Goal: Task Accomplishment & Management: Manage account settings

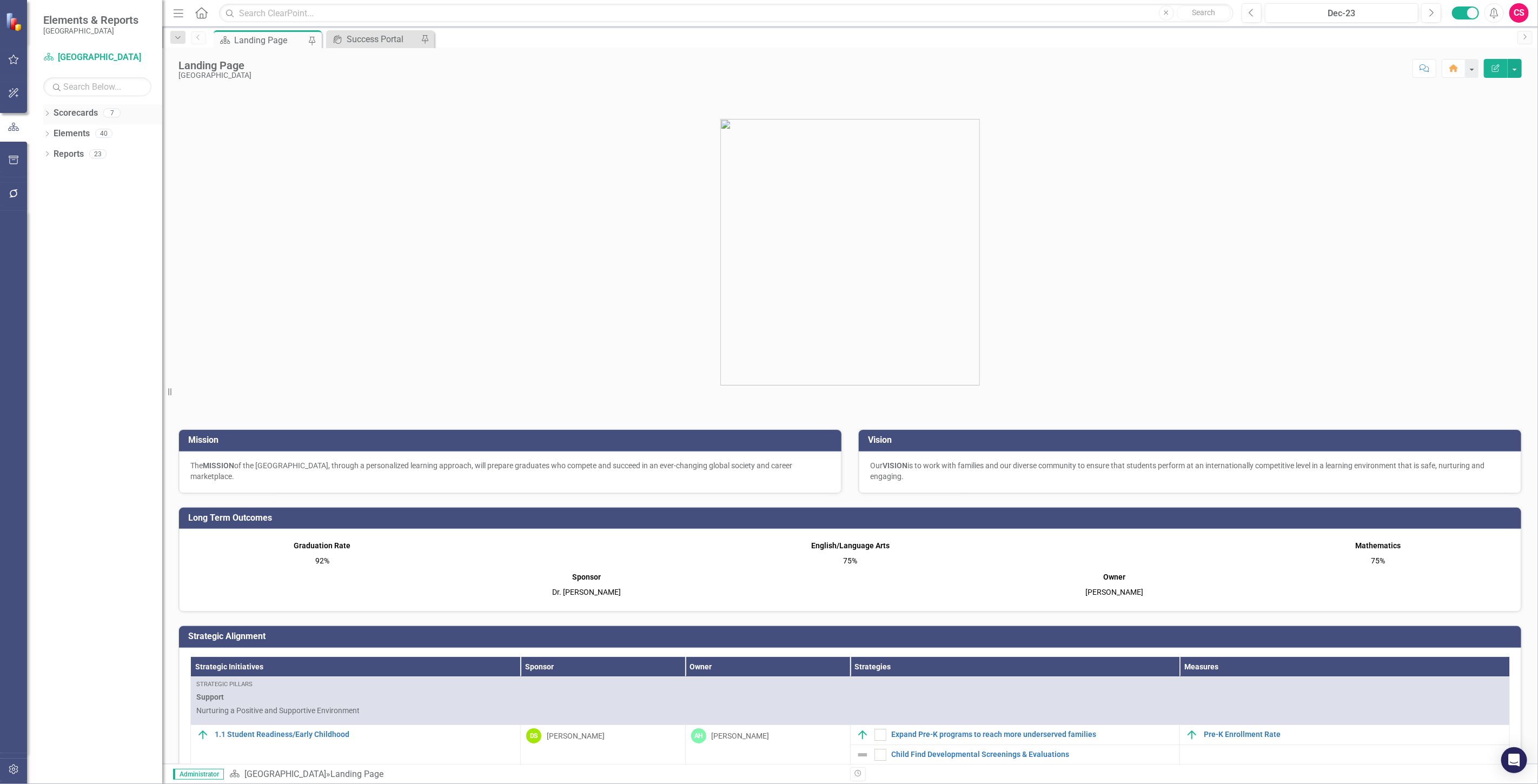
click at [79, 121] on div "Scorecards" at bounding box center [76, 113] width 44 height 18
click at [74, 111] on link "Scorecards" at bounding box center [76, 113] width 44 height 13
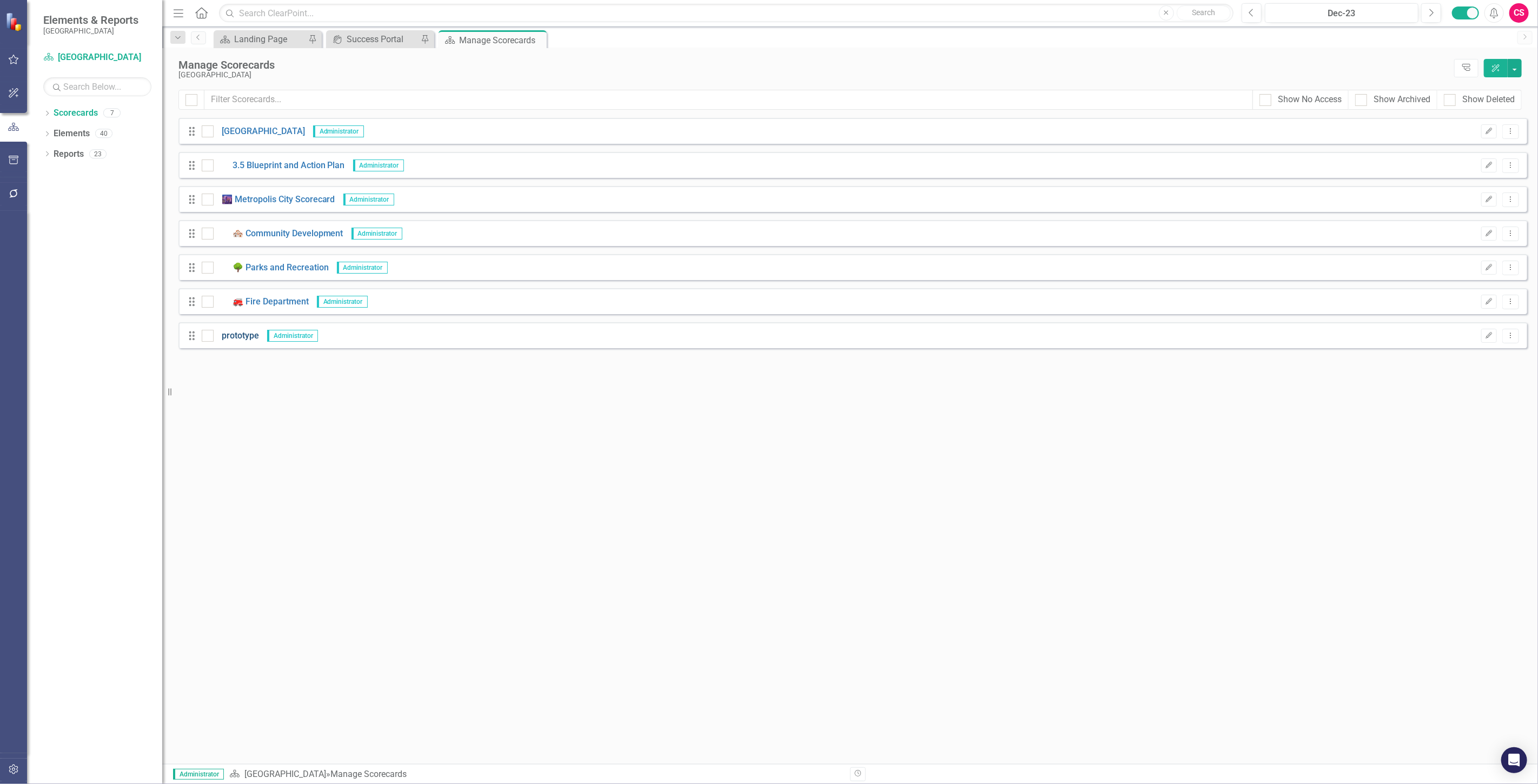
click at [245, 338] on link "prototype" at bounding box center [236, 335] width 46 height 13
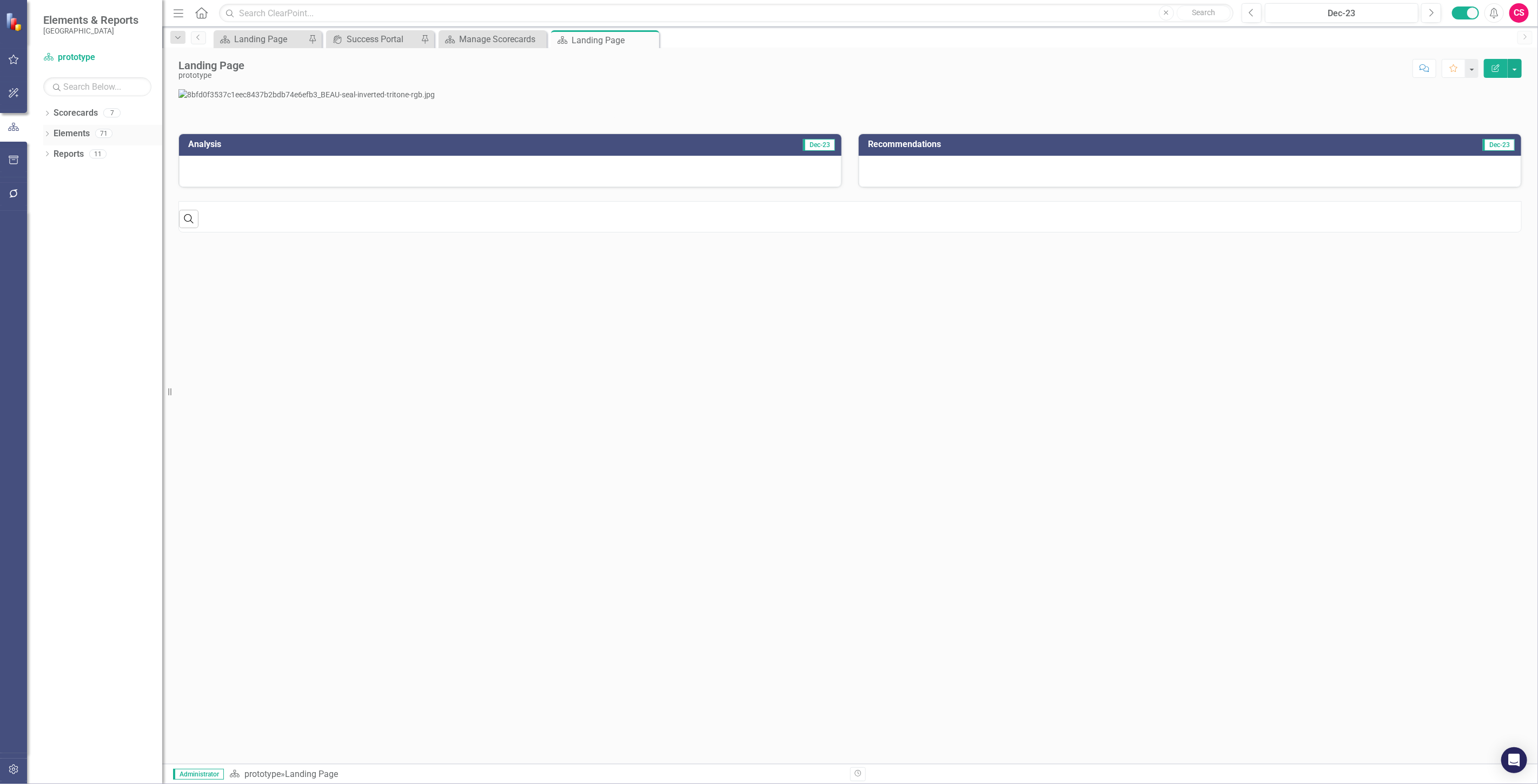
click at [68, 131] on link "Elements" at bounding box center [71, 133] width 36 height 13
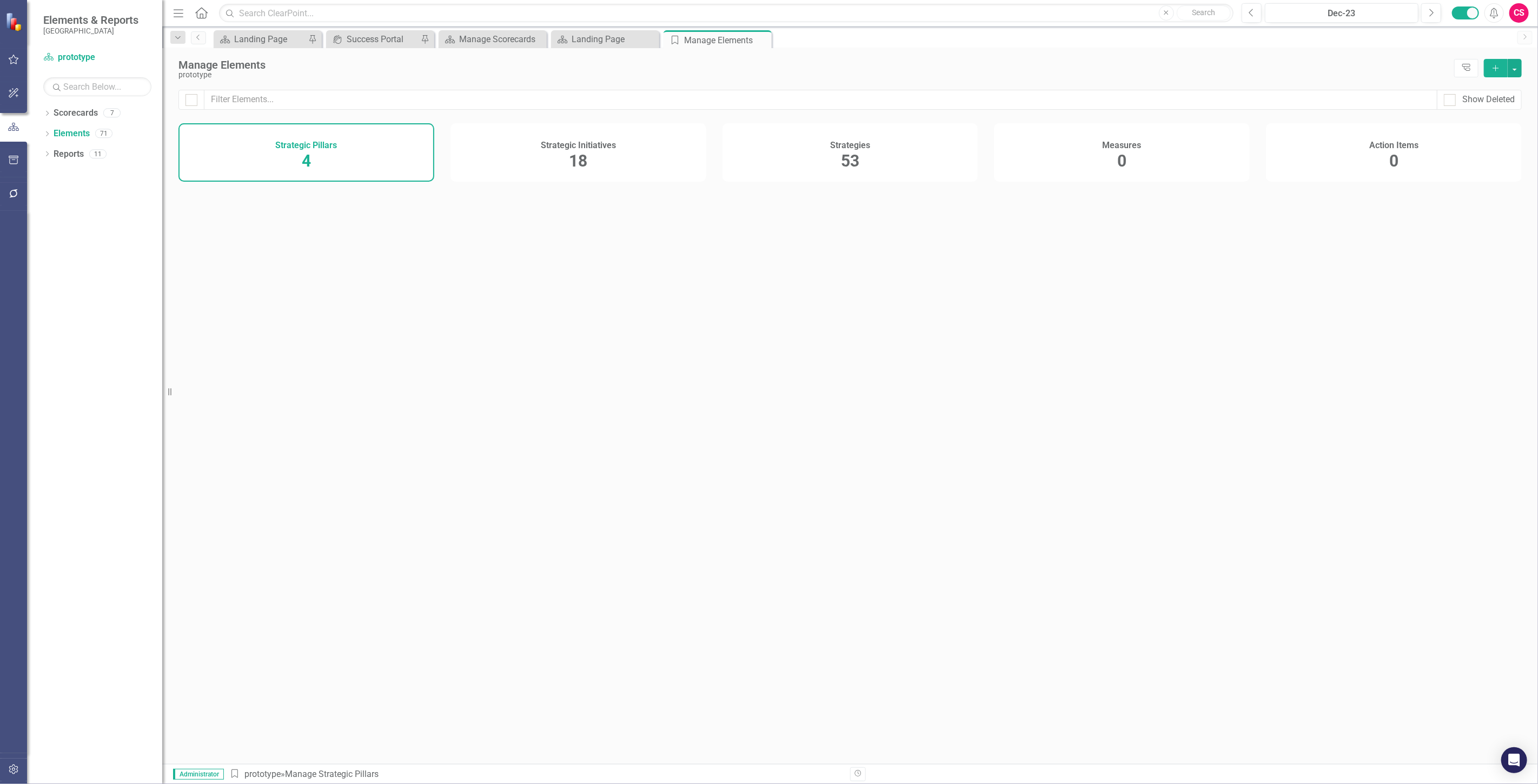
click at [610, 157] on div "Strategic Initiatives 18" at bounding box center [578, 152] width 256 height 58
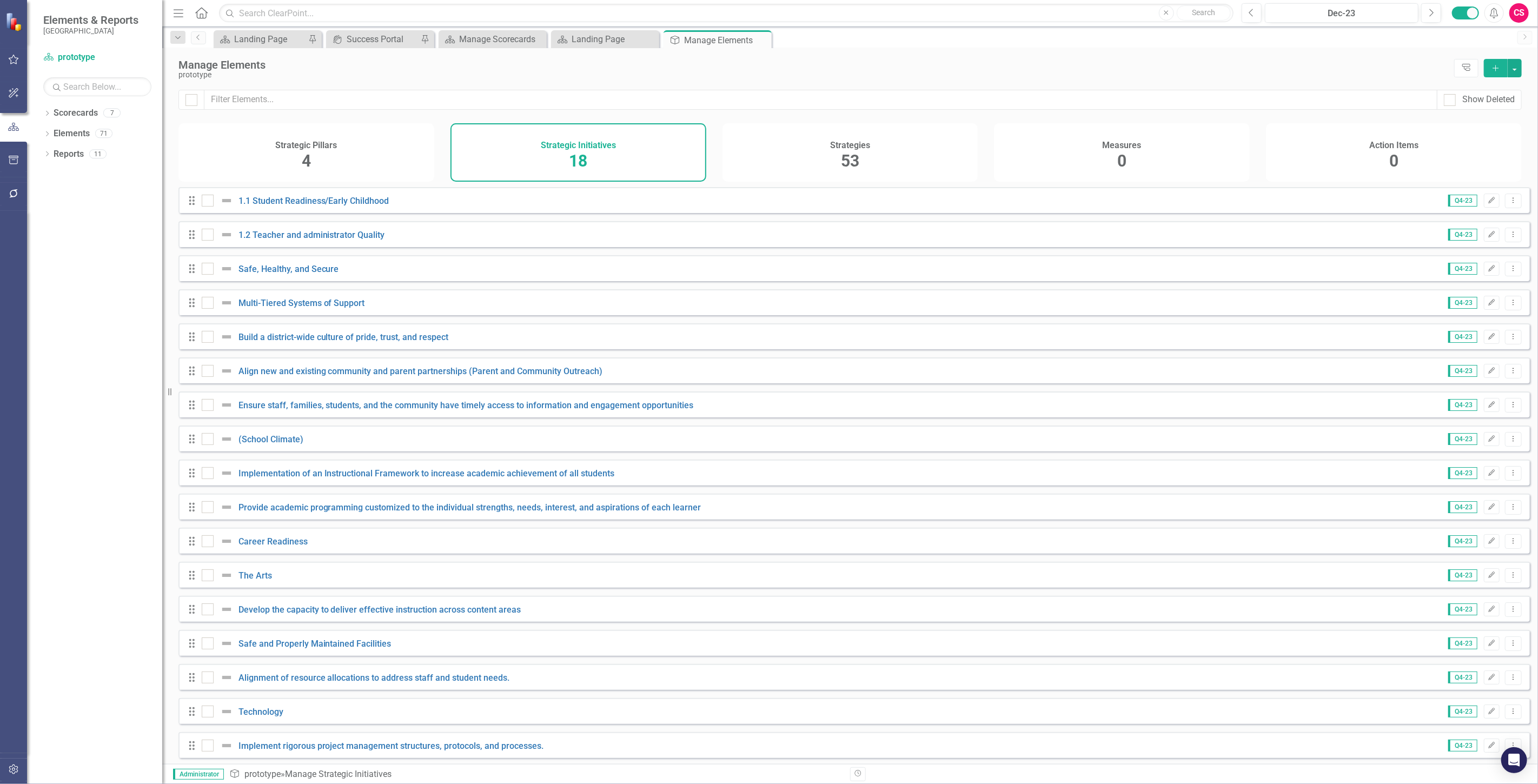
click at [337, 161] on div "Strategic Pillars 4" at bounding box center [307, 152] width 256 height 58
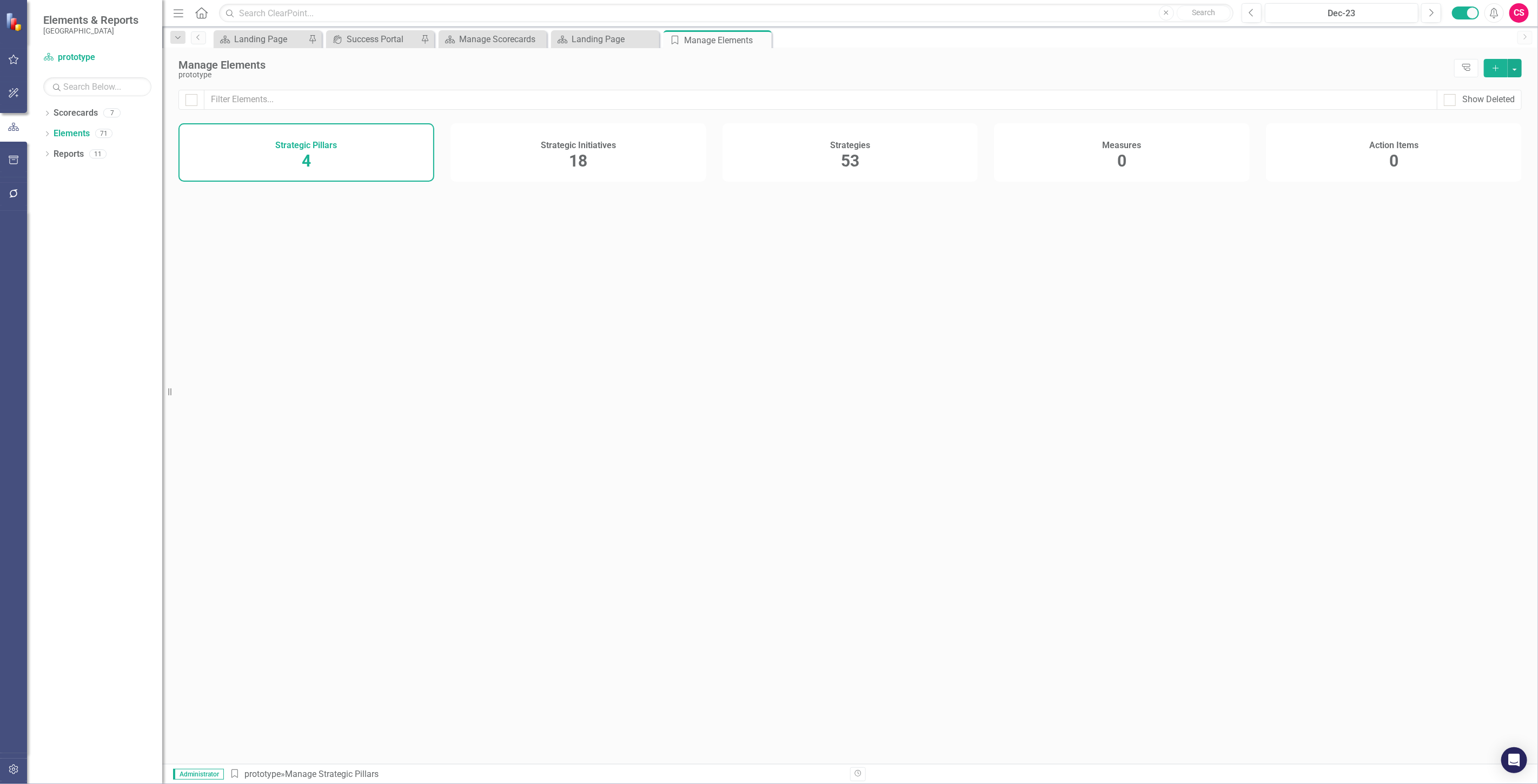
click at [489, 173] on div "Strategic Initiatives 18" at bounding box center [578, 152] width 256 height 58
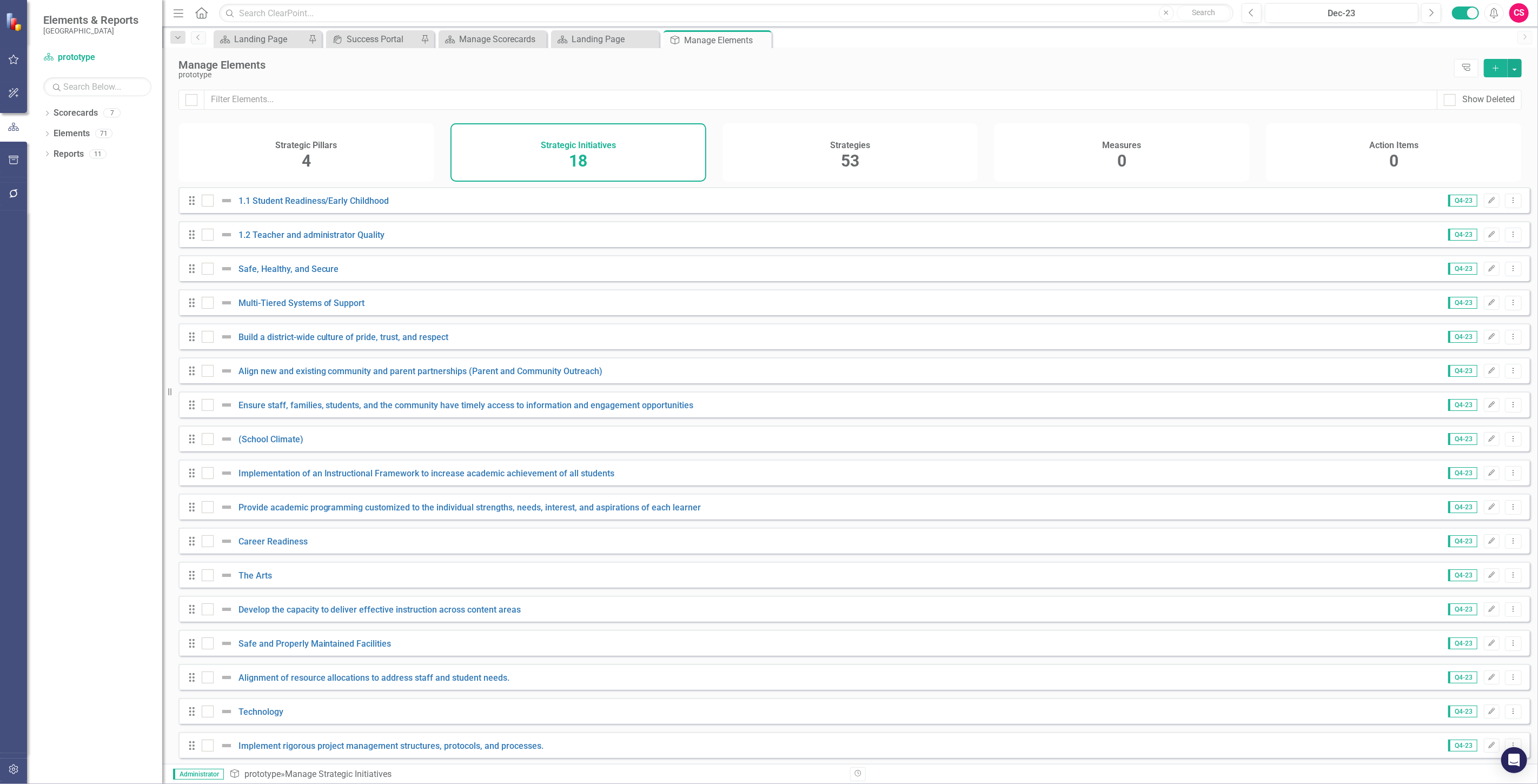
drag, startPoint x: 1186, startPoint y: 160, endPoint x: 1297, endPoint y: 134, distance: 114.0
click at [1186, 160] on div "Measures 0" at bounding box center [1122, 152] width 256 height 58
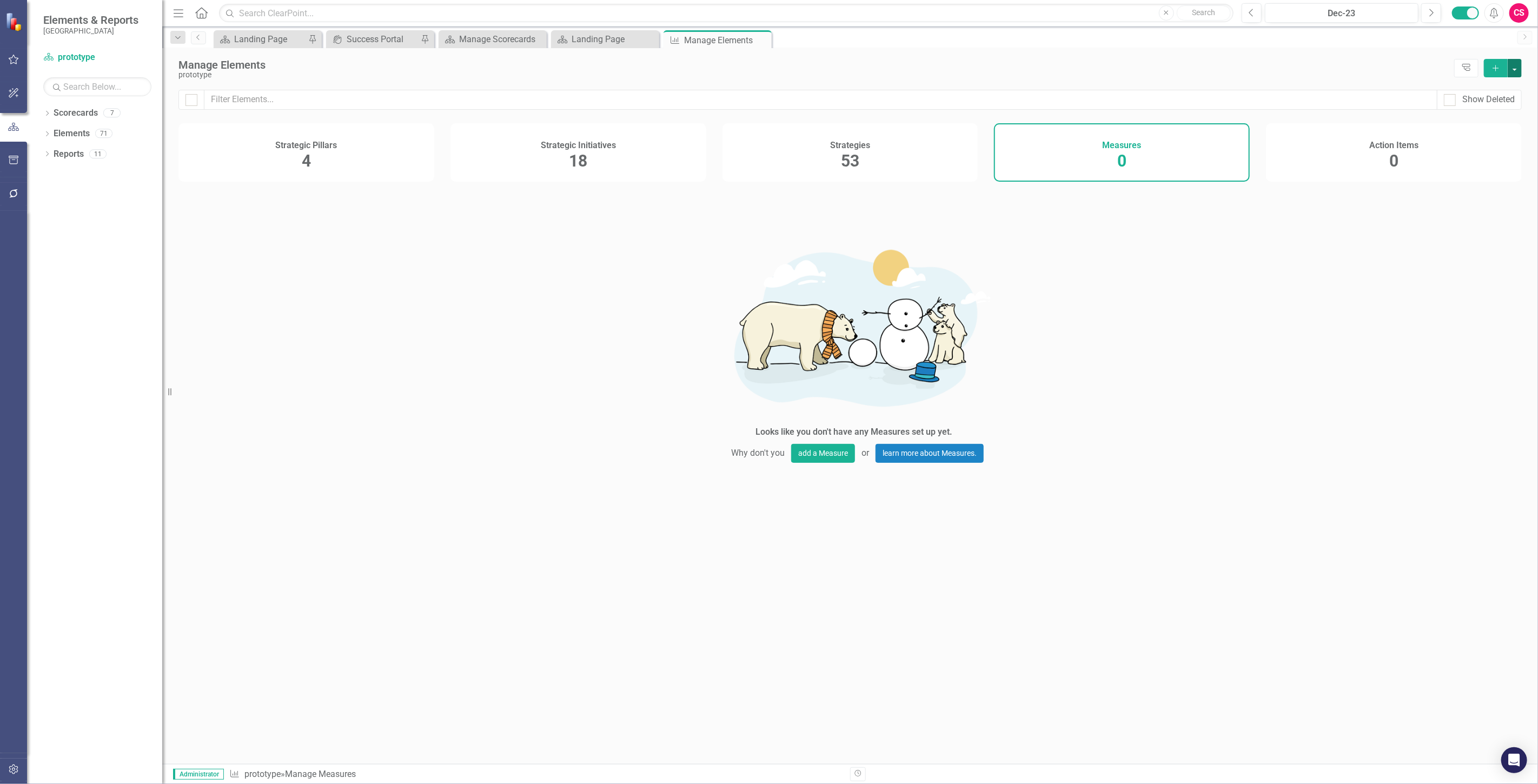
click at [1520, 72] on button "button" at bounding box center [1514, 68] width 14 height 18
click at [1481, 110] on link "Add Multiple Add Multiple" at bounding box center [1479, 107] width 85 height 20
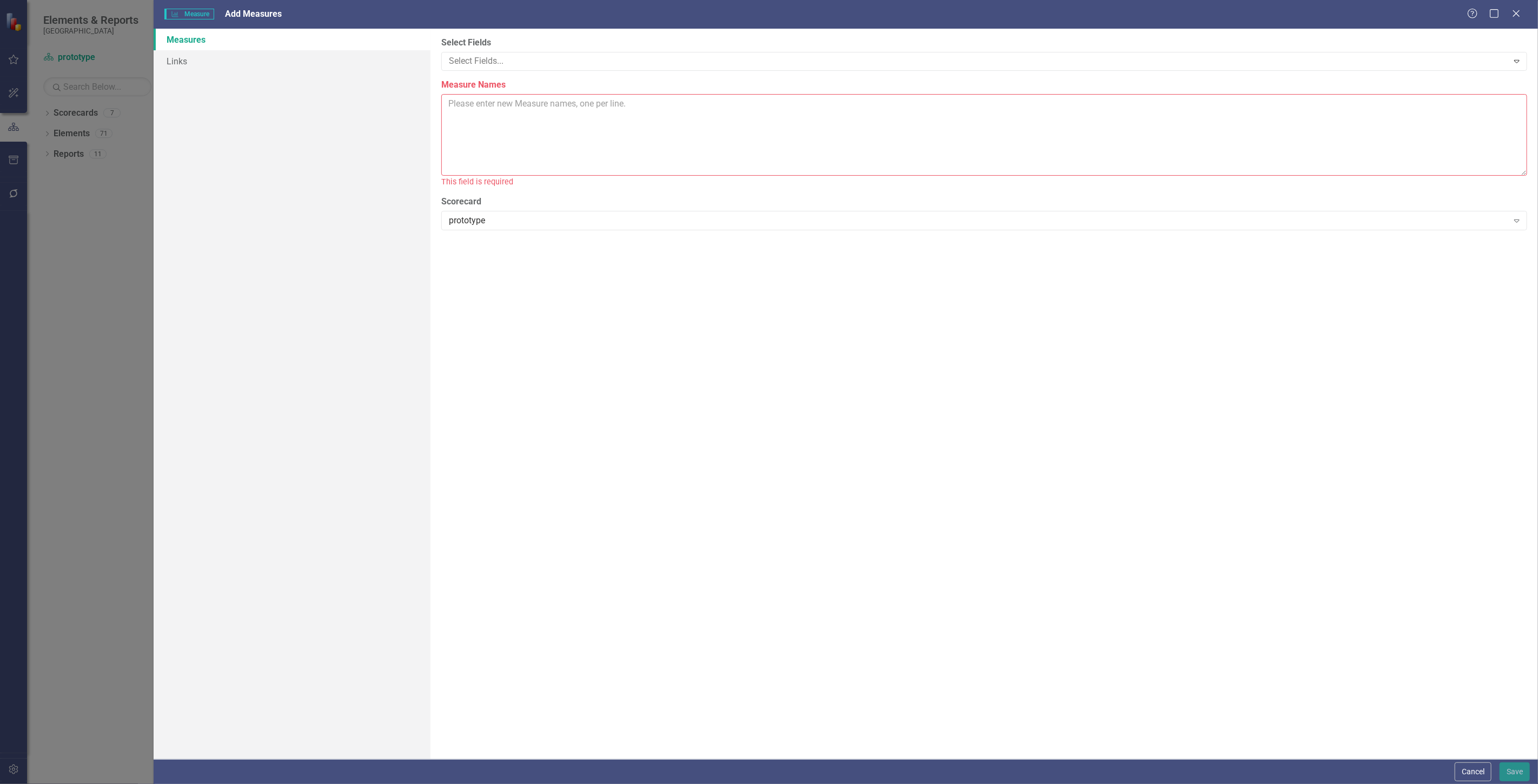
click at [522, 142] on textarea "Measure Names" at bounding box center [985, 135] width 1086 height 82
drag, startPoint x: 504, startPoint y: 169, endPoint x: 446, endPoint y: 160, distance: 58.7
click at [447, 161] on textarea "Professional Growth roster slide presentation and agenda consultation notes con…" at bounding box center [985, 135] width 1086 height 82
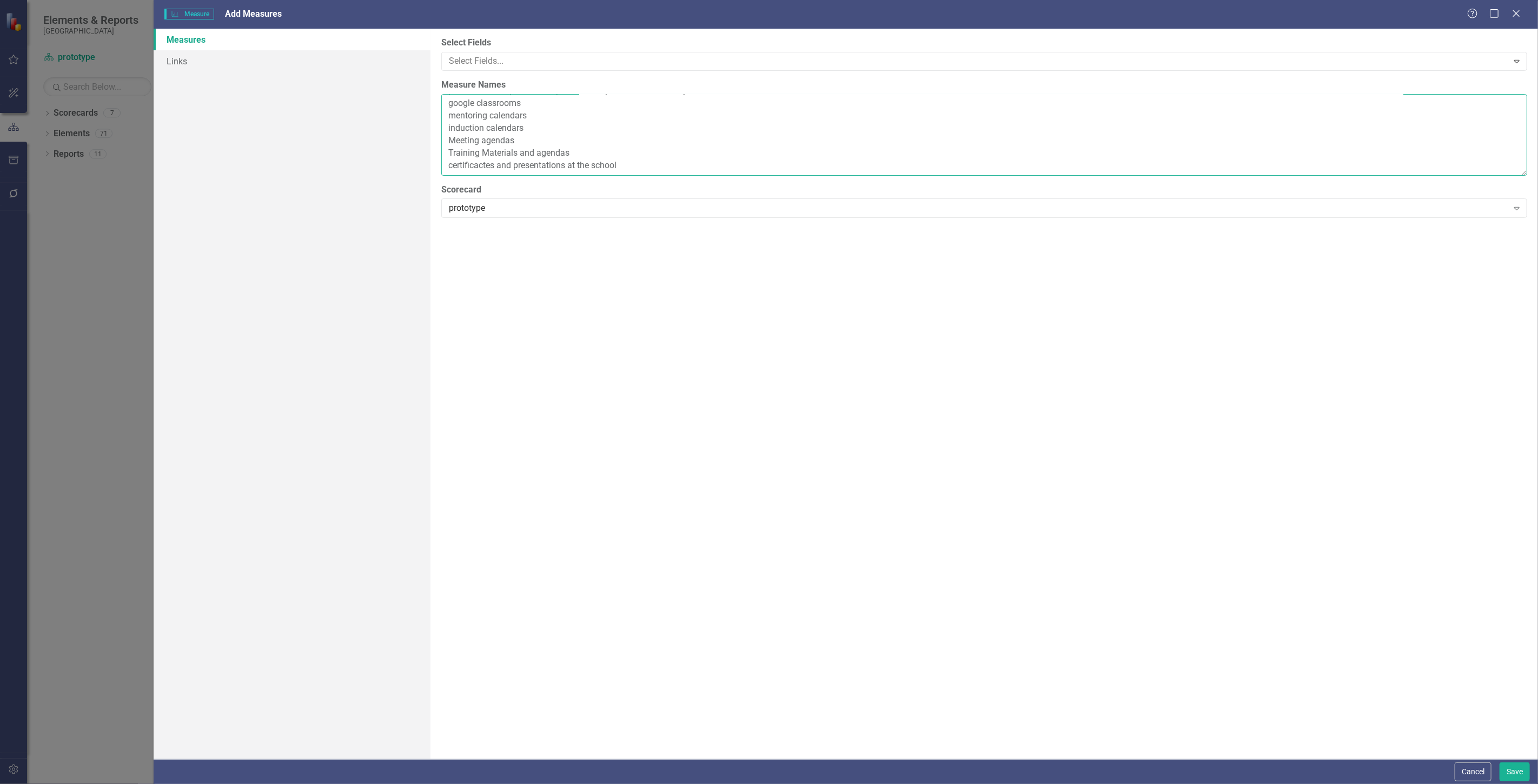
click at [457, 160] on textarea "Professional Growth roster slide presentation and agenda consultation notes con…" at bounding box center [985, 135] width 1086 height 82
click at [468, 166] on textarea "Professional Growth roster slide presentation and agenda consultation notes con…" at bounding box center [985, 135] width 1086 height 82
type textarea "Professional Growth roster slide presentation and agenda consultation notes con…"
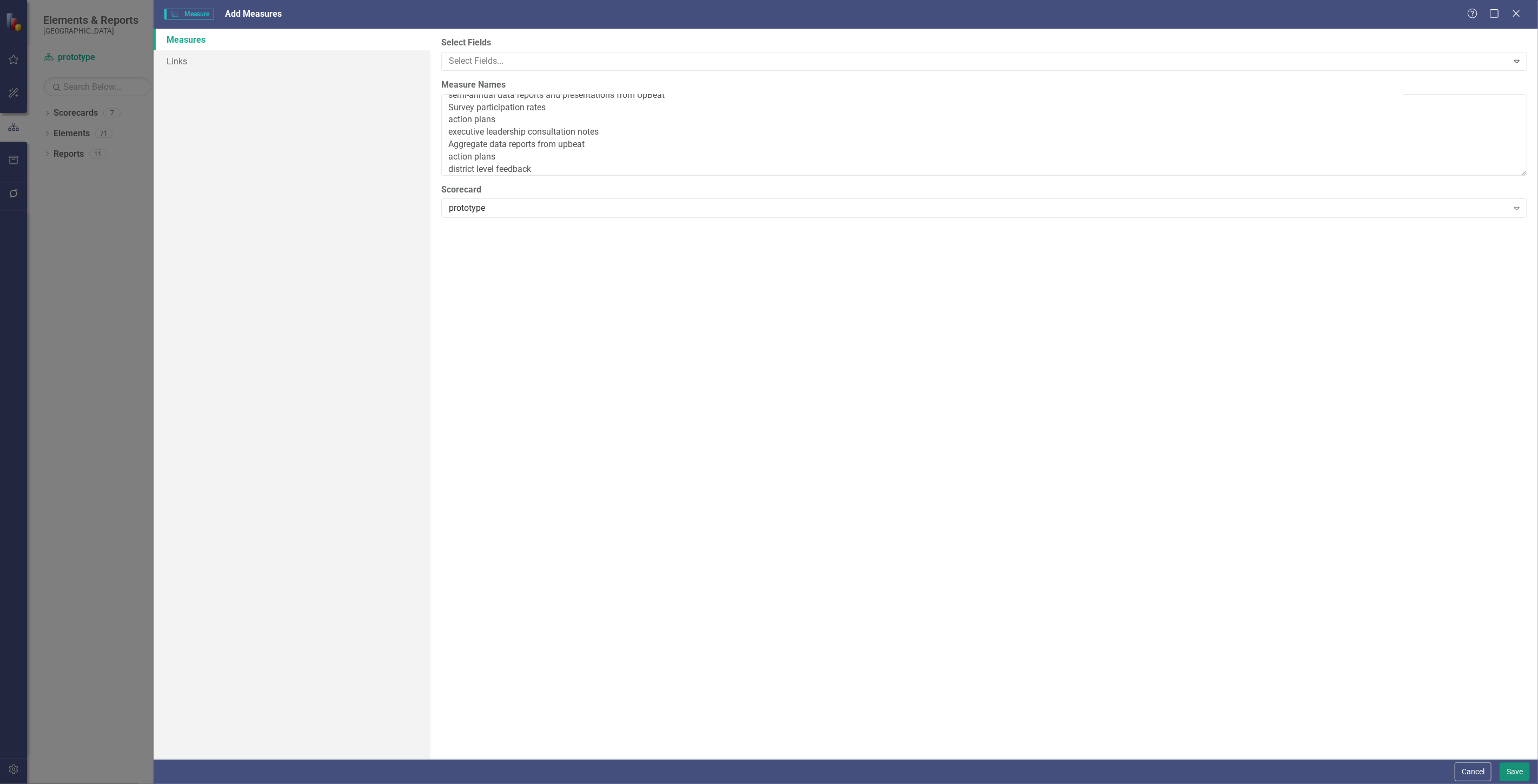
click at [1516, 777] on button "Save" at bounding box center [1514, 771] width 30 height 19
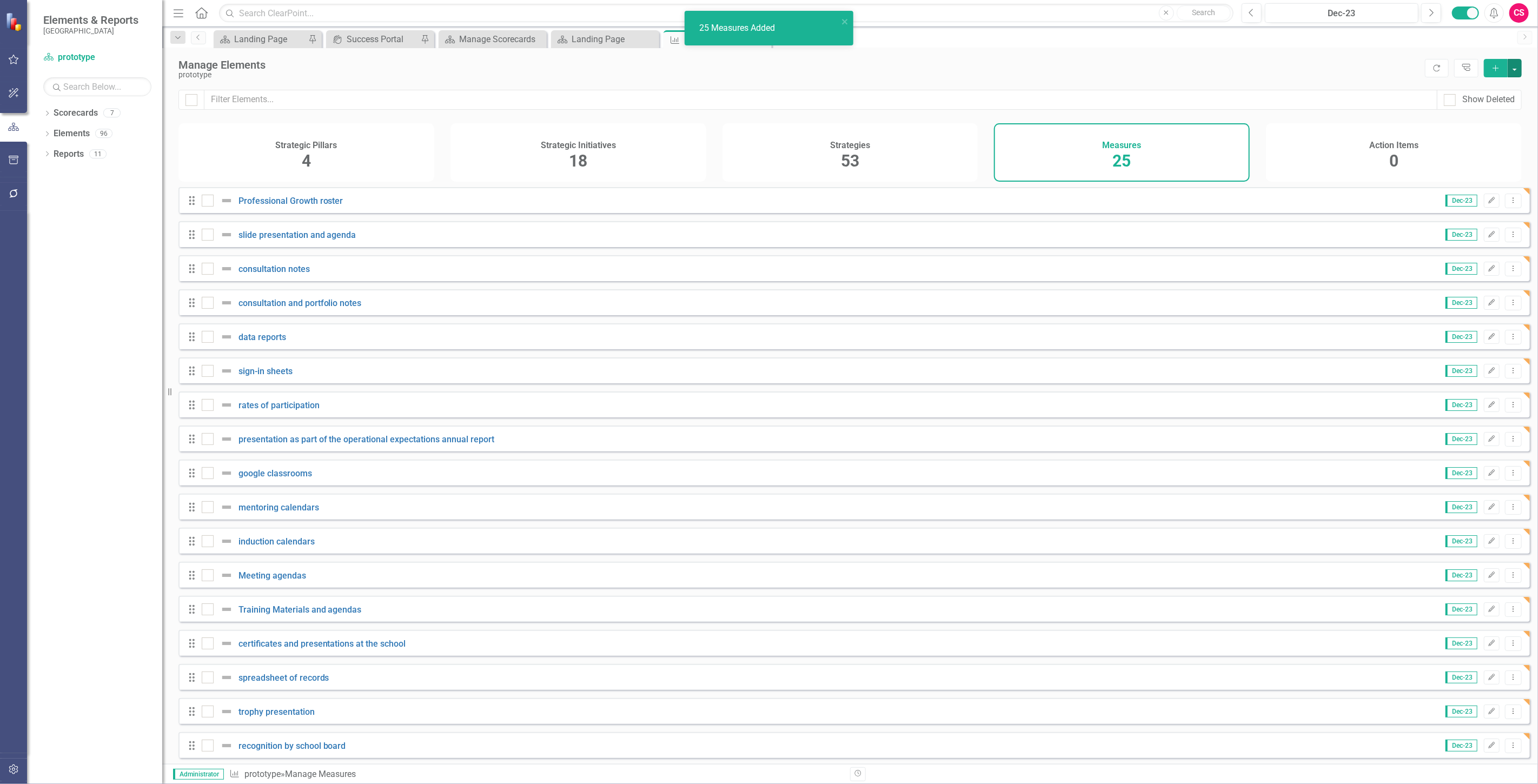
checkbox input "false"
click at [206, 474] on input "checkbox" at bounding box center [205, 471] width 7 height 7
checkbox input "true"
click at [208, 507] on div "Drag mentoring calendars Dec-23 Edit Dropdown Menu" at bounding box center [854, 506] width 1352 height 26
click at [209, 513] on div at bounding box center [208, 507] width 12 height 12
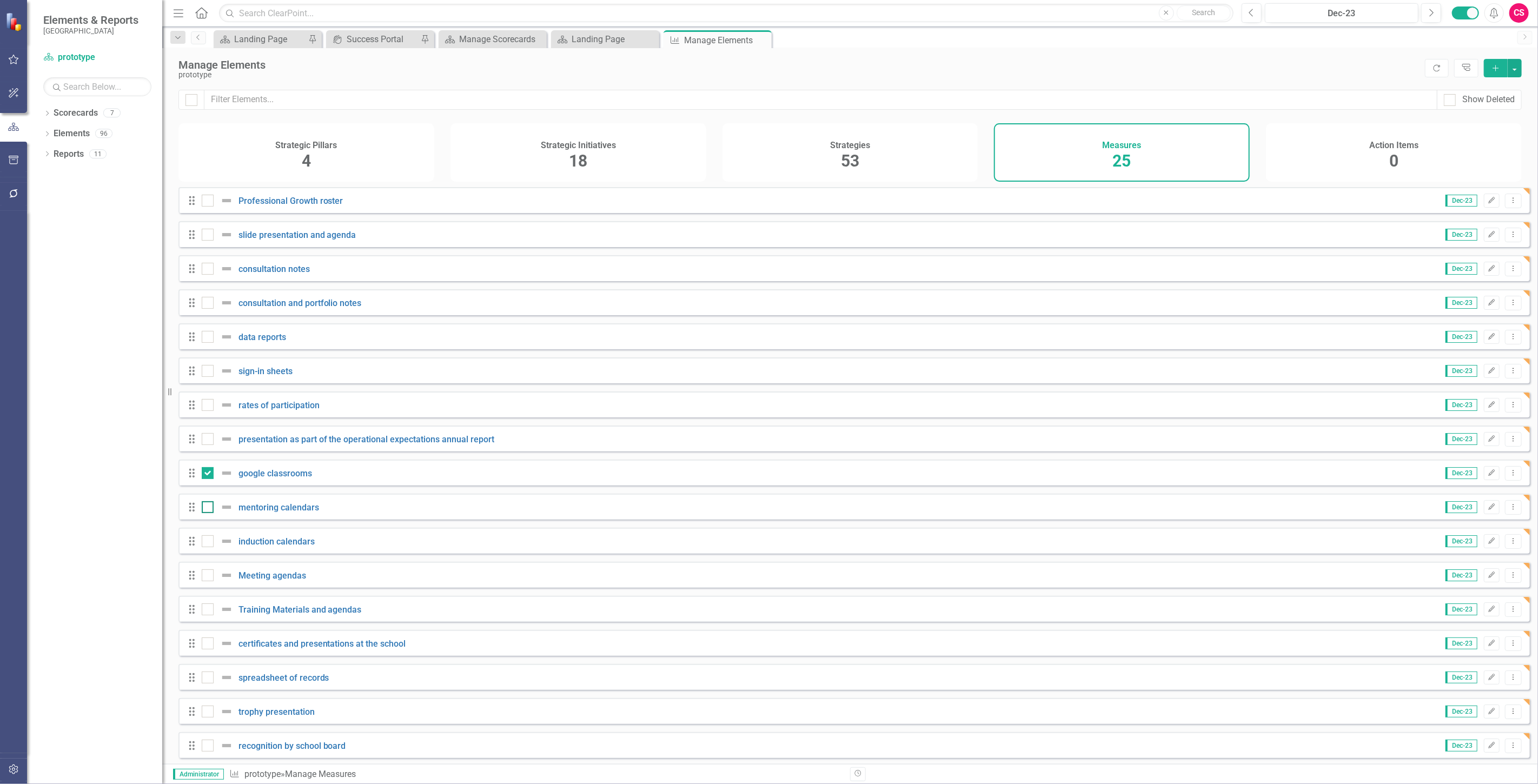
click at [209, 508] on input "checkbox" at bounding box center [205, 505] width 7 height 7
checkbox input "true"
click at [185, 101] on div at bounding box center [191, 100] width 12 height 12
click at [185, 101] on input "checkbox" at bounding box center [189, 98] width 7 height 7
checkbox input "true"
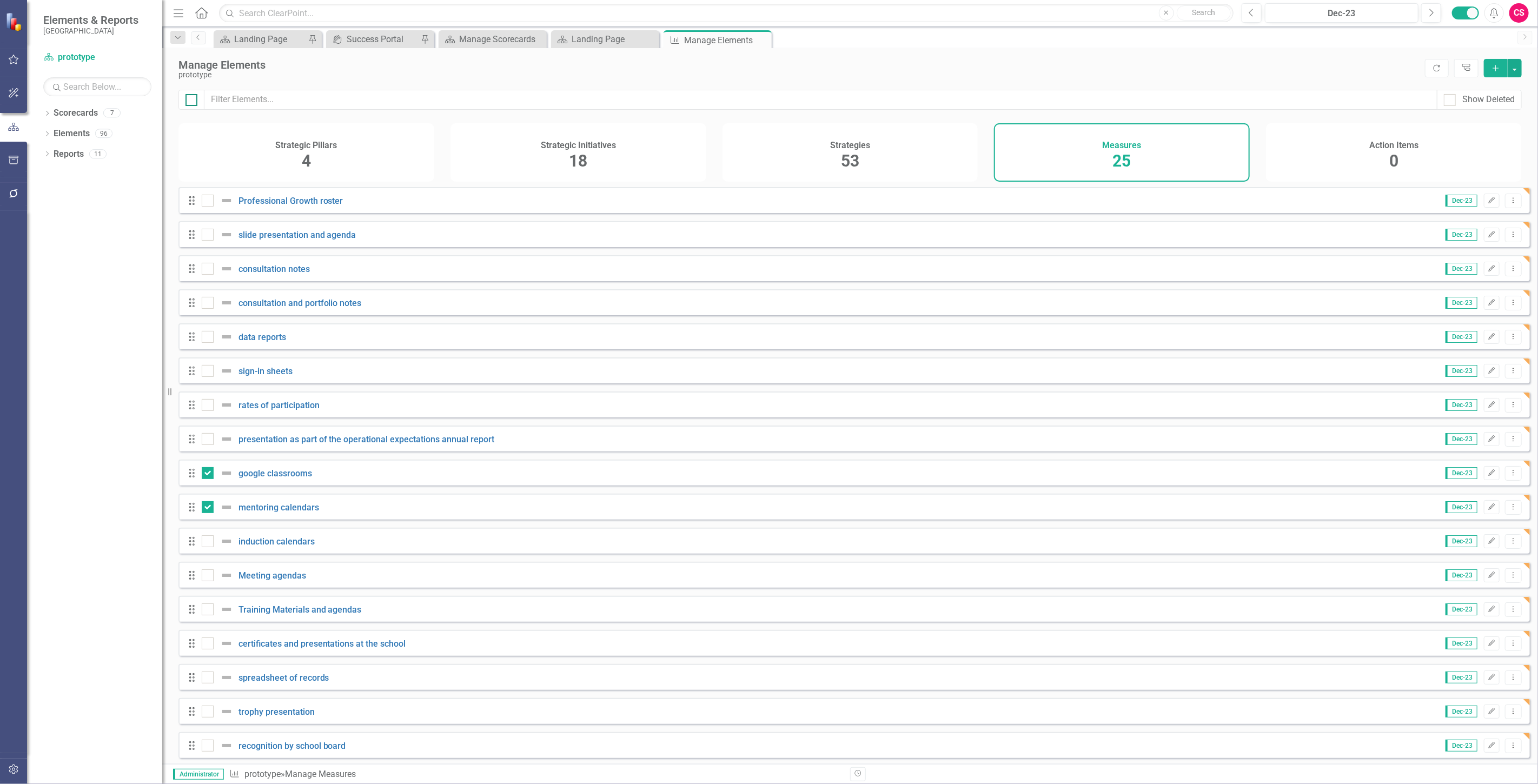
checkbox input "true"
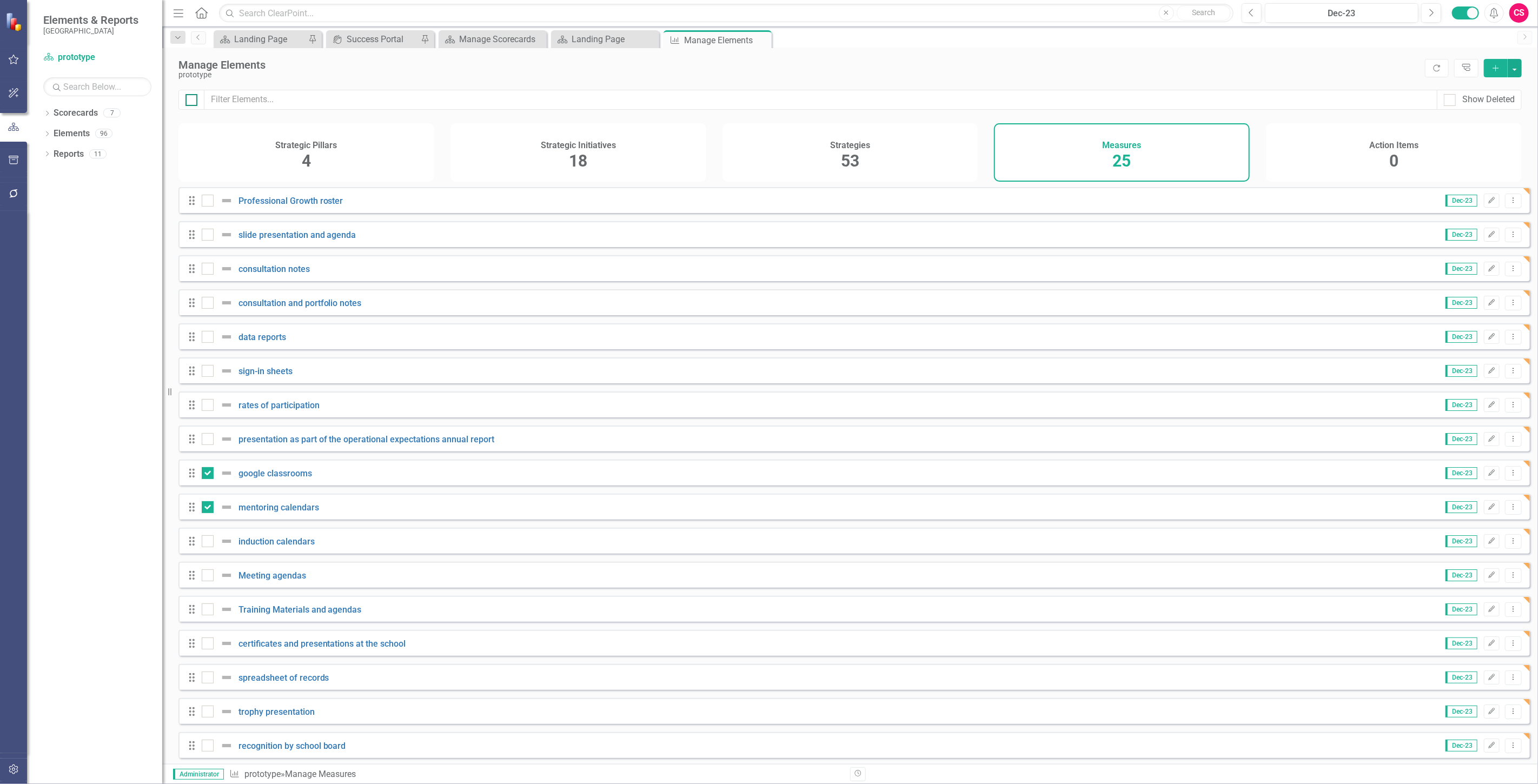
checkbox input "true"
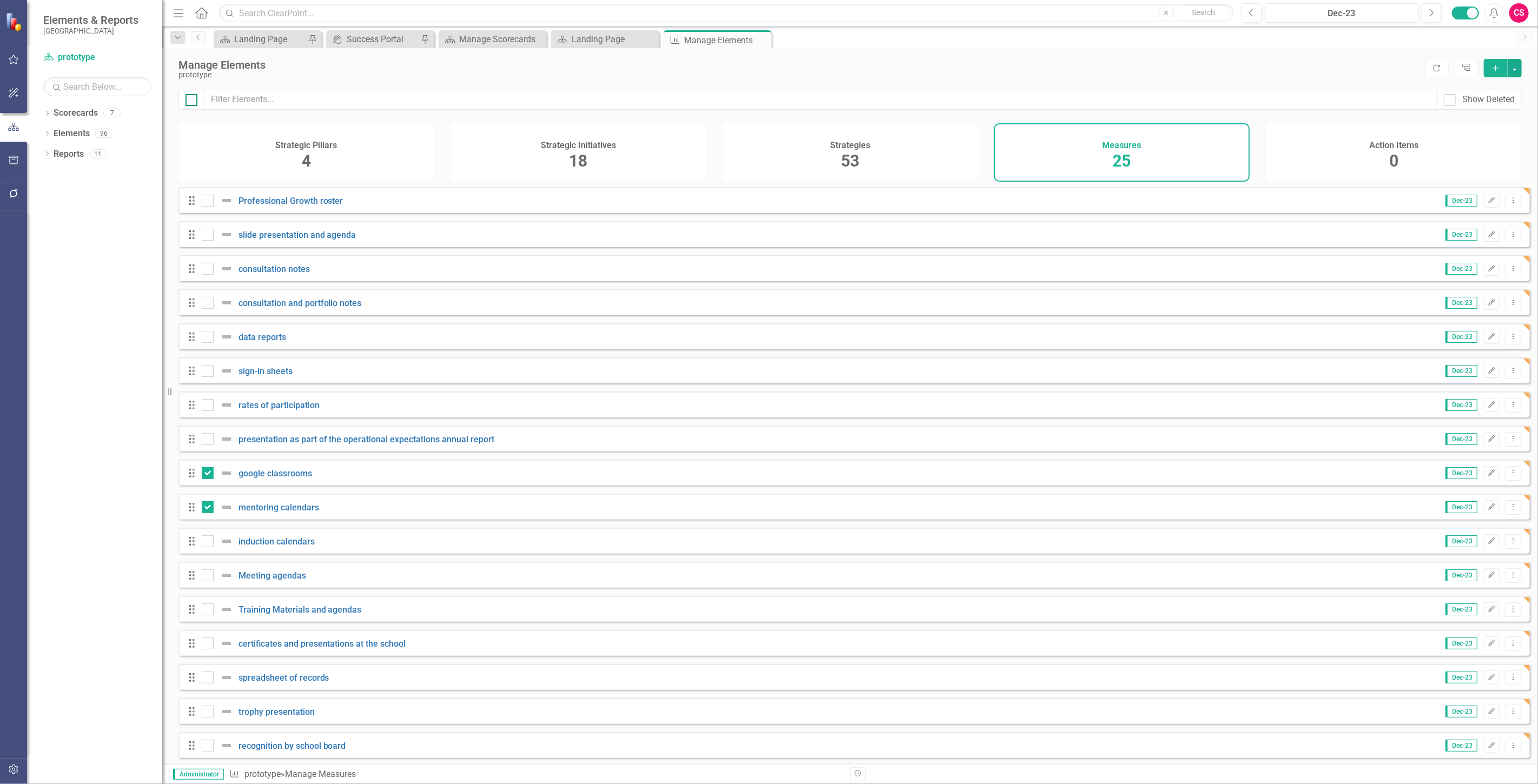
checkbox input "true"
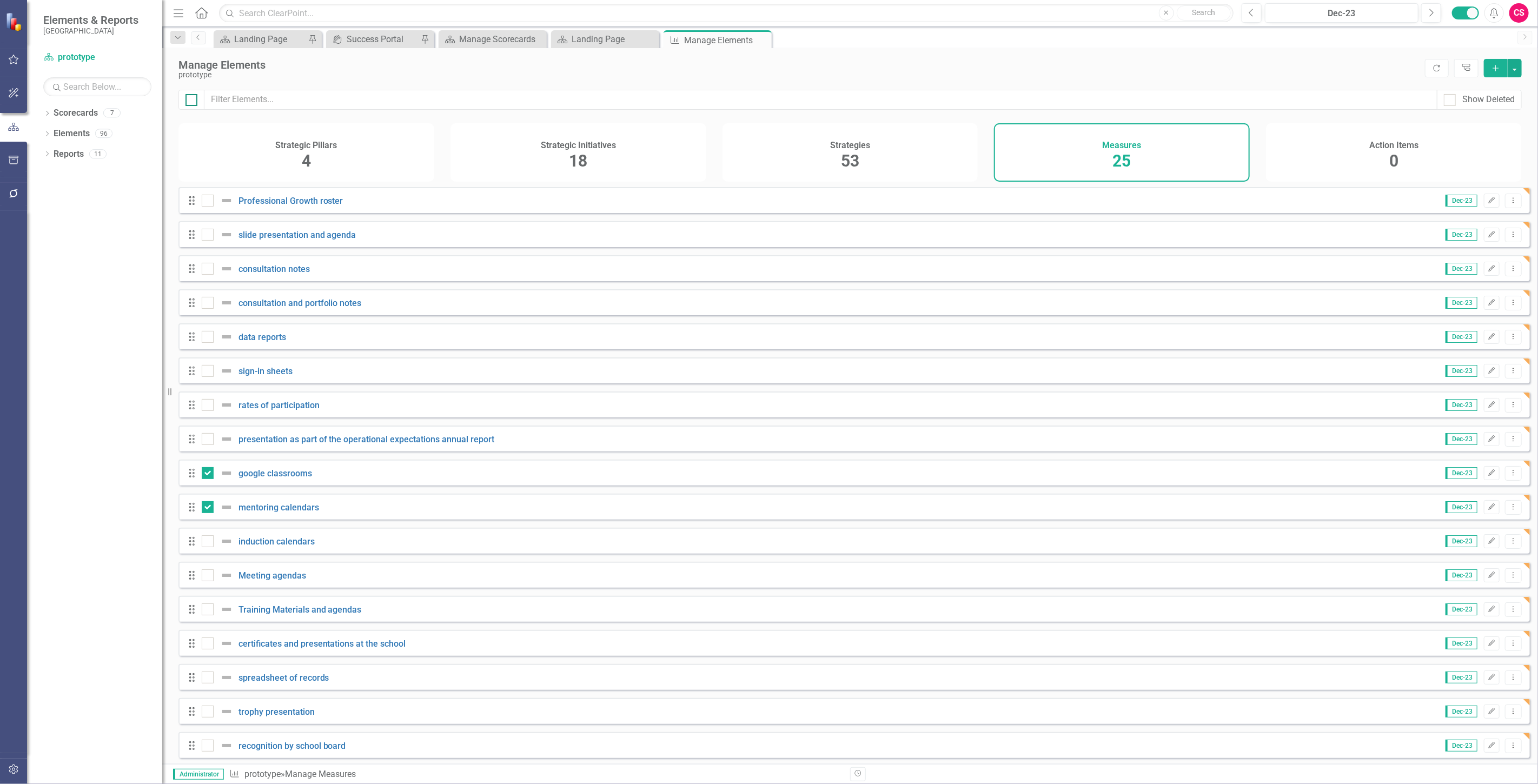
checkbox input "true"
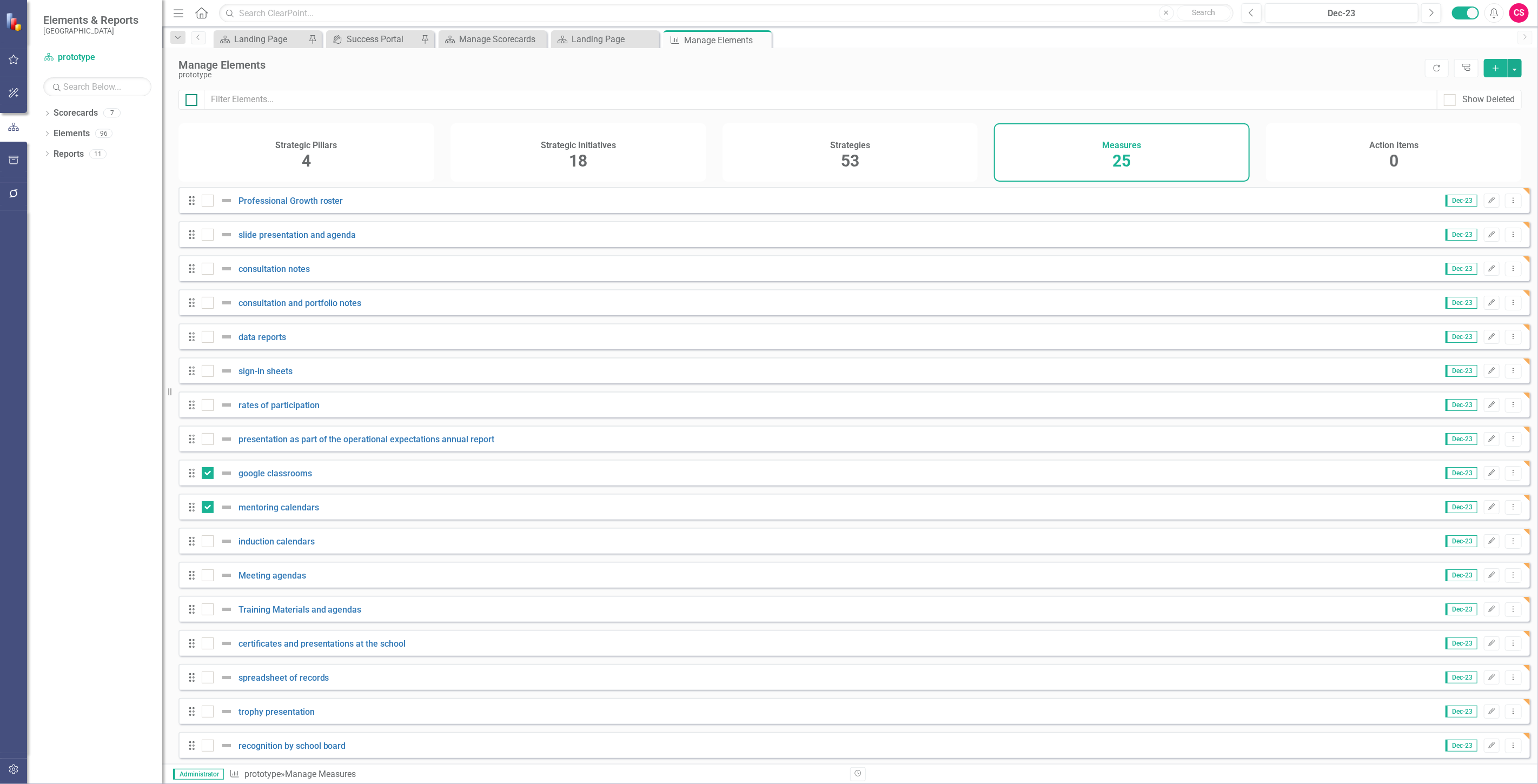
checkbox input "true"
click at [1518, 71] on button "button" at bounding box center [1514, 68] width 14 height 18
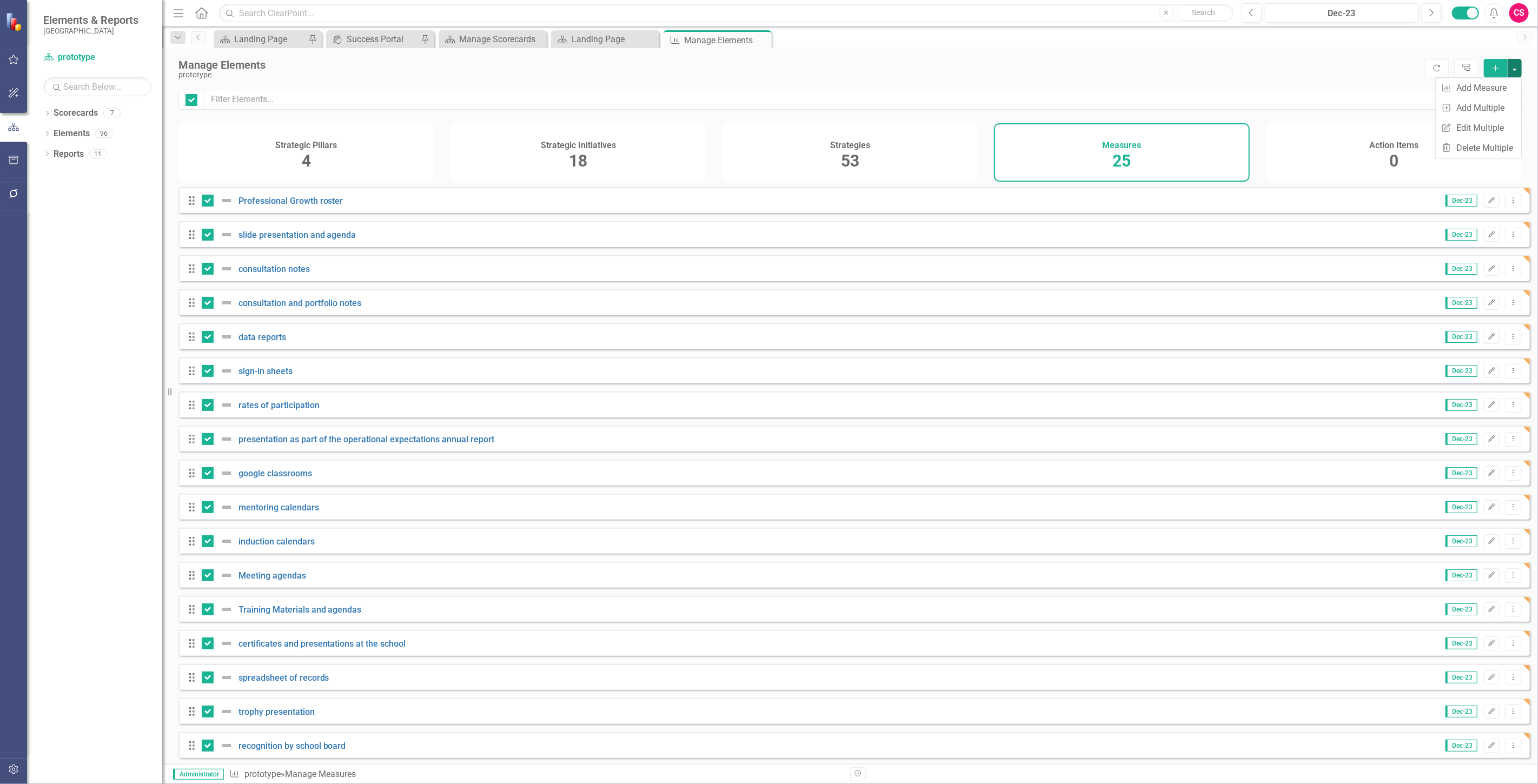
drag, startPoint x: 450, startPoint y: 244, endPoint x: 447, endPoint y: 240, distance: 5.0
click at [450, 242] on div "Drag slide presentation and agenda Dec-23 Edit Dropdown Menu" at bounding box center [854, 234] width 1352 height 26
click at [196, 98] on div at bounding box center [191, 100] width 12 height 12
click at [193, 98] on input "checkbox" at bounding box center [189, 98] width 7 height 7
checkbox input "false"
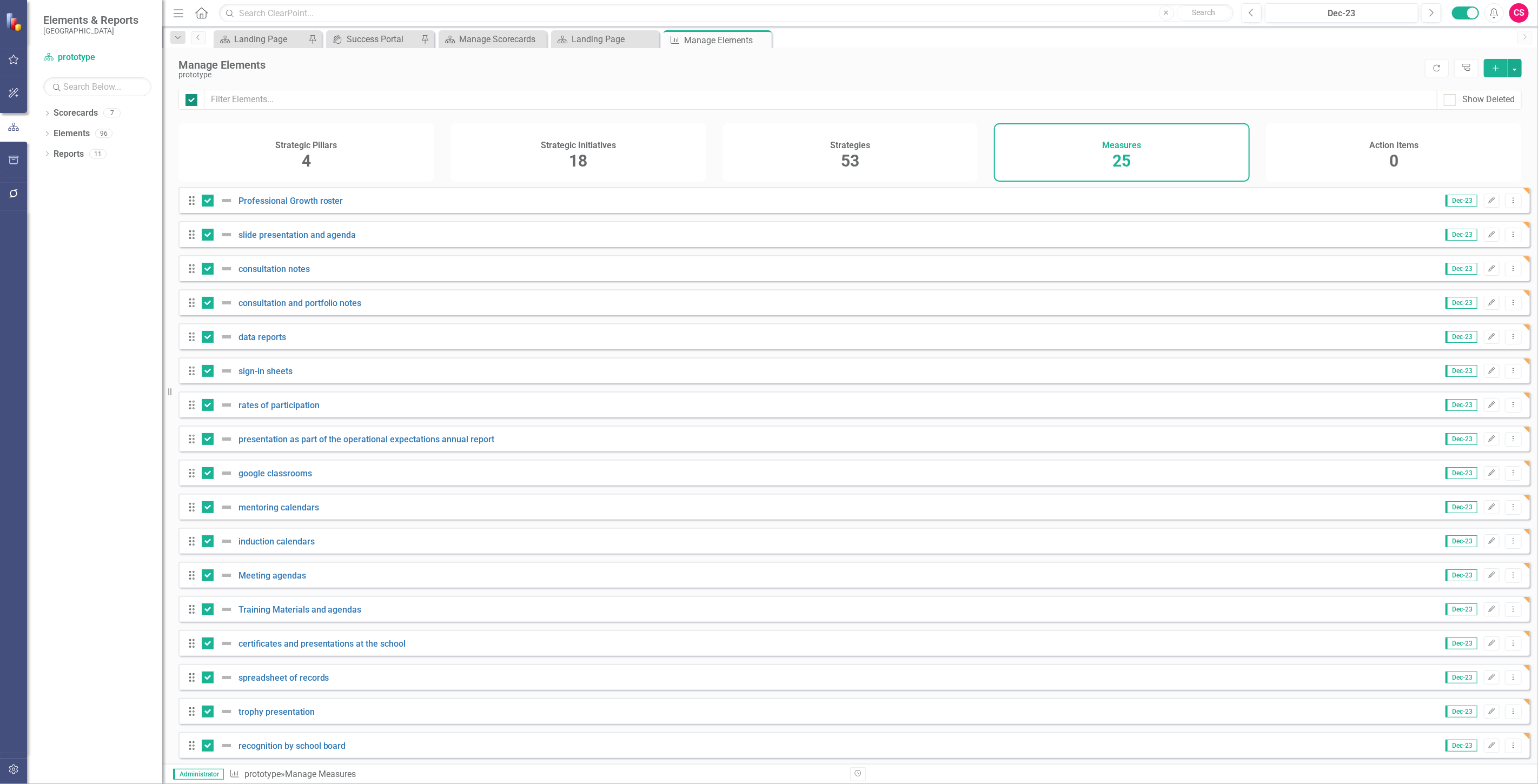
checkbox input "false"
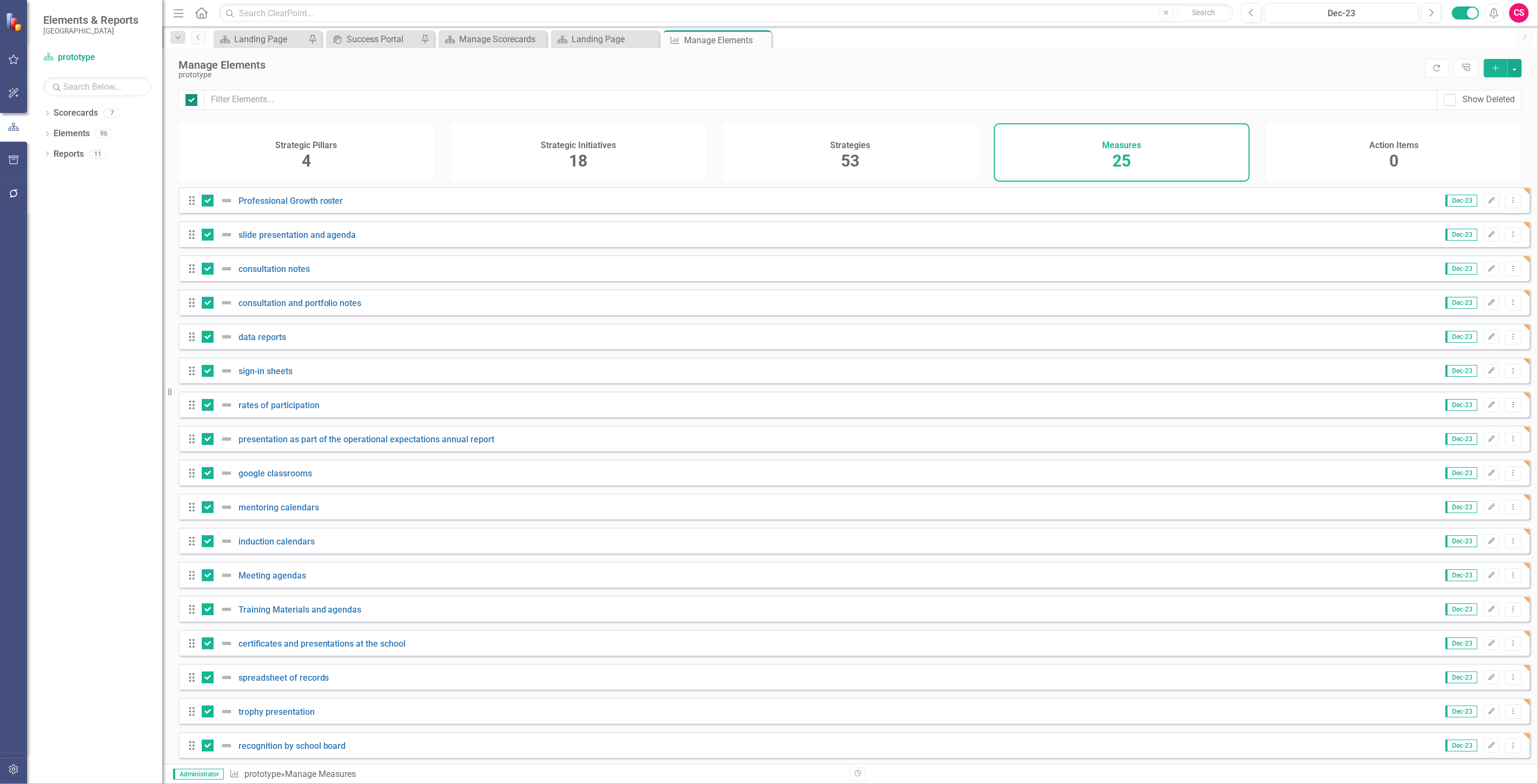
checkbox input "false"
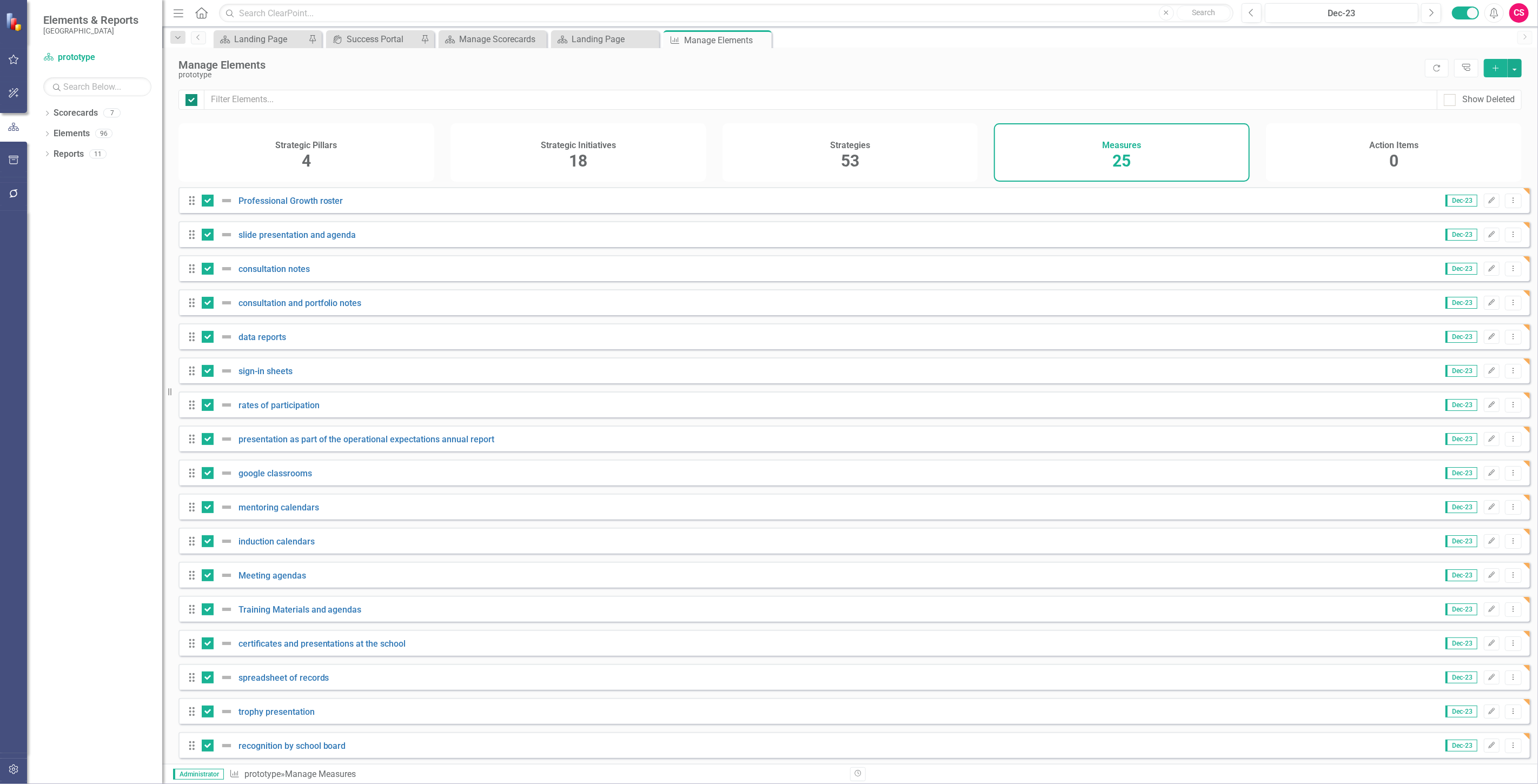
checkbox input "false"
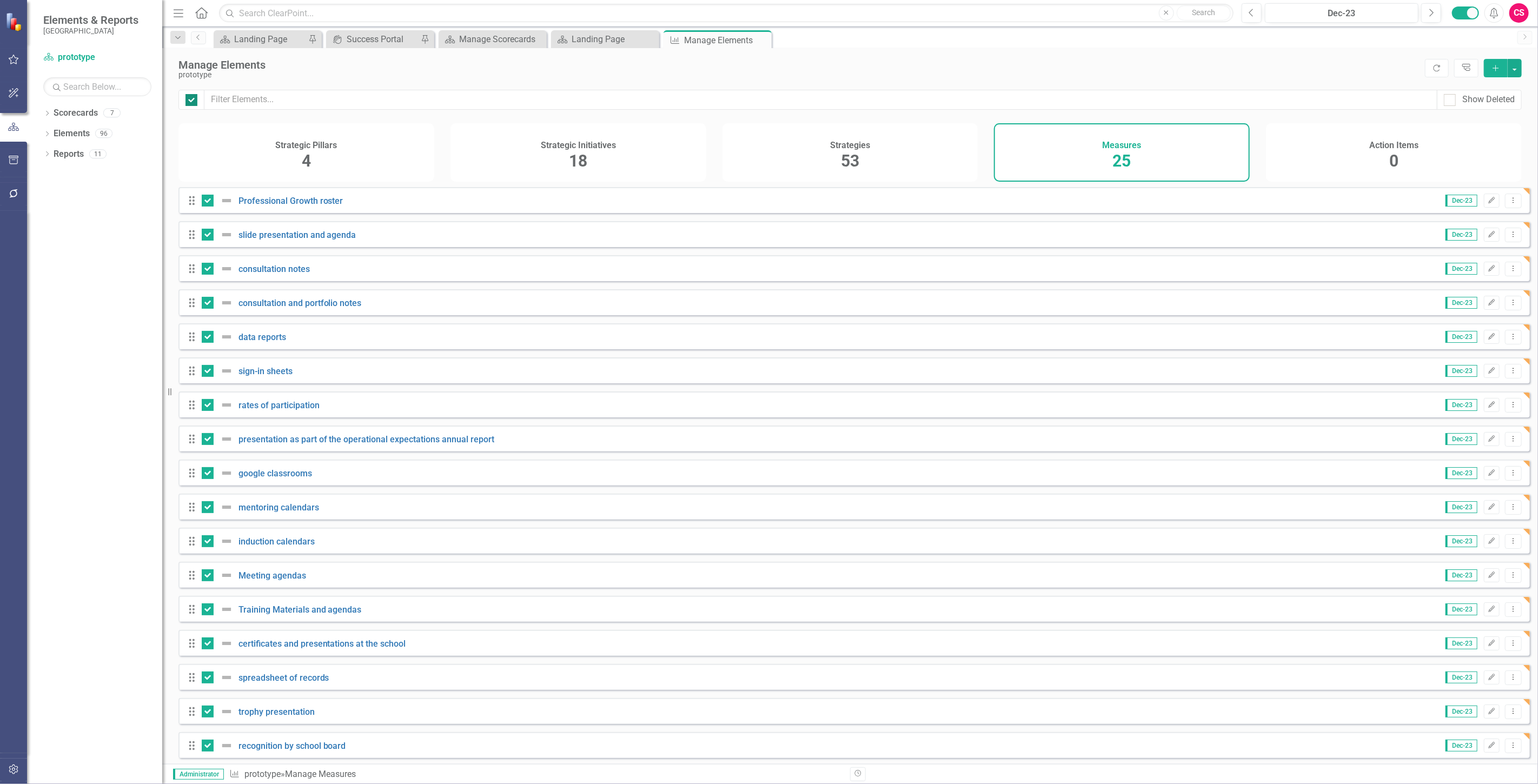
checkbox input "false"
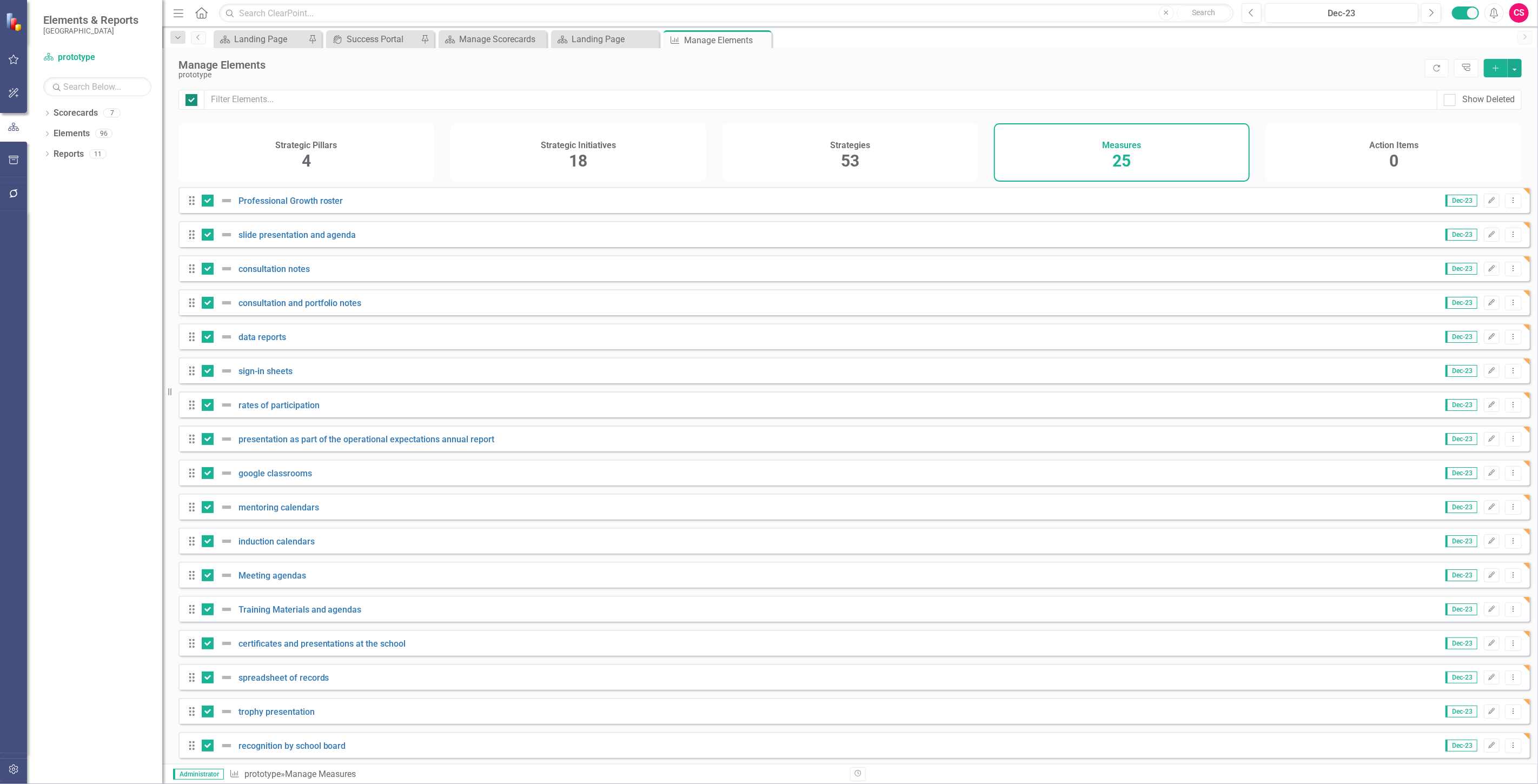
checkbox input "false"
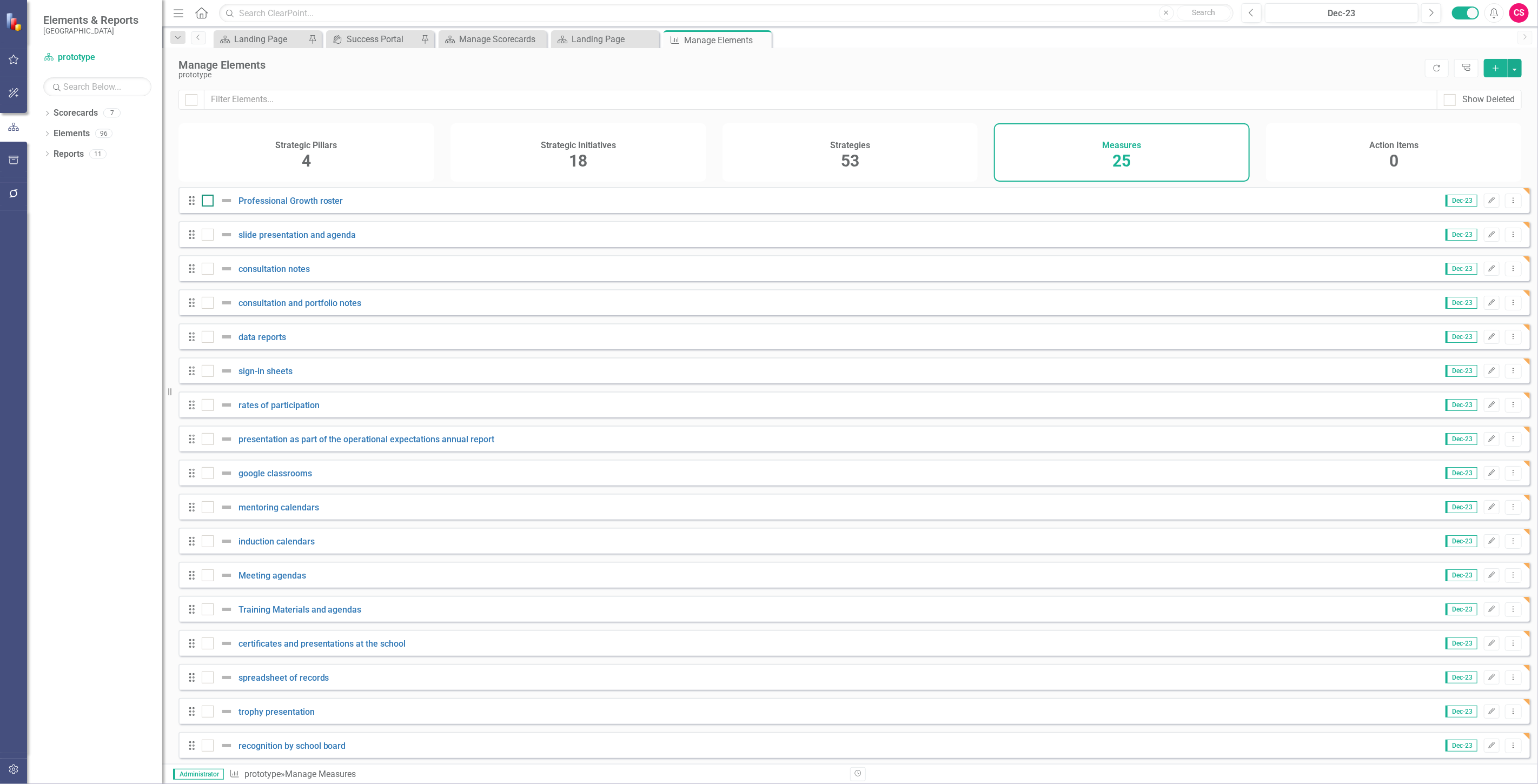
click at [205, 202] on input "checkbox" at bounding box center [205, 199] width 7 height 7
checkbox input "true"
click at [208, 235] on input "checkbox" at bounding box center [205, 232] width 7 height 7
checkbox input "true"
click at [213, 274] on div at bounding box center [208, 268] width 12 height 12
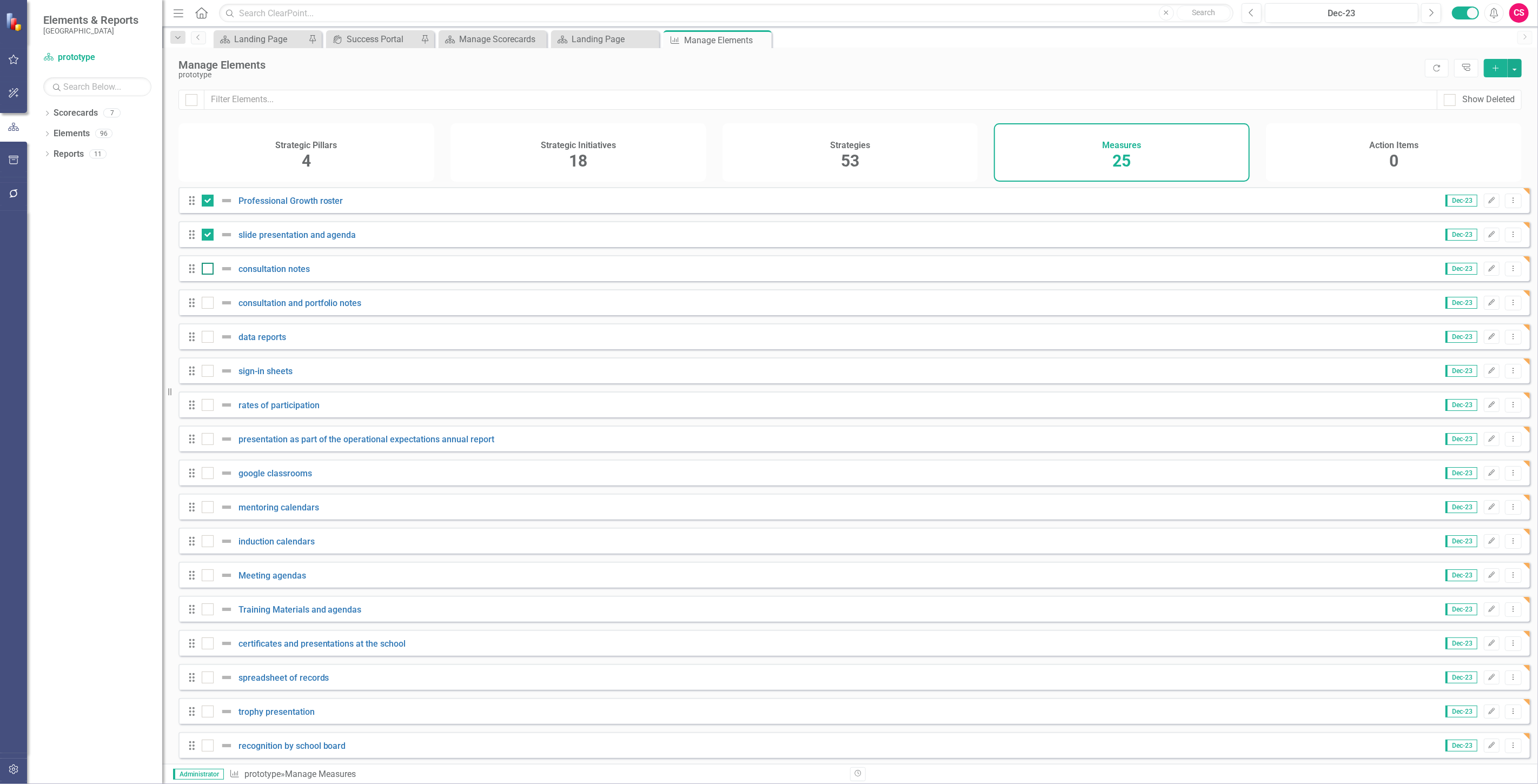
click at [209, 270] on input "checkbox" at bounding box center [205, 266] width 7 height 7
checkbox input "true"
click at [213, 304] on div at bounding box center [208, 303] width 12 height 12
click at [209, 304] on input "checkbox" at bounding box center [205, 301] width 7 height 7
checkbox input "true"
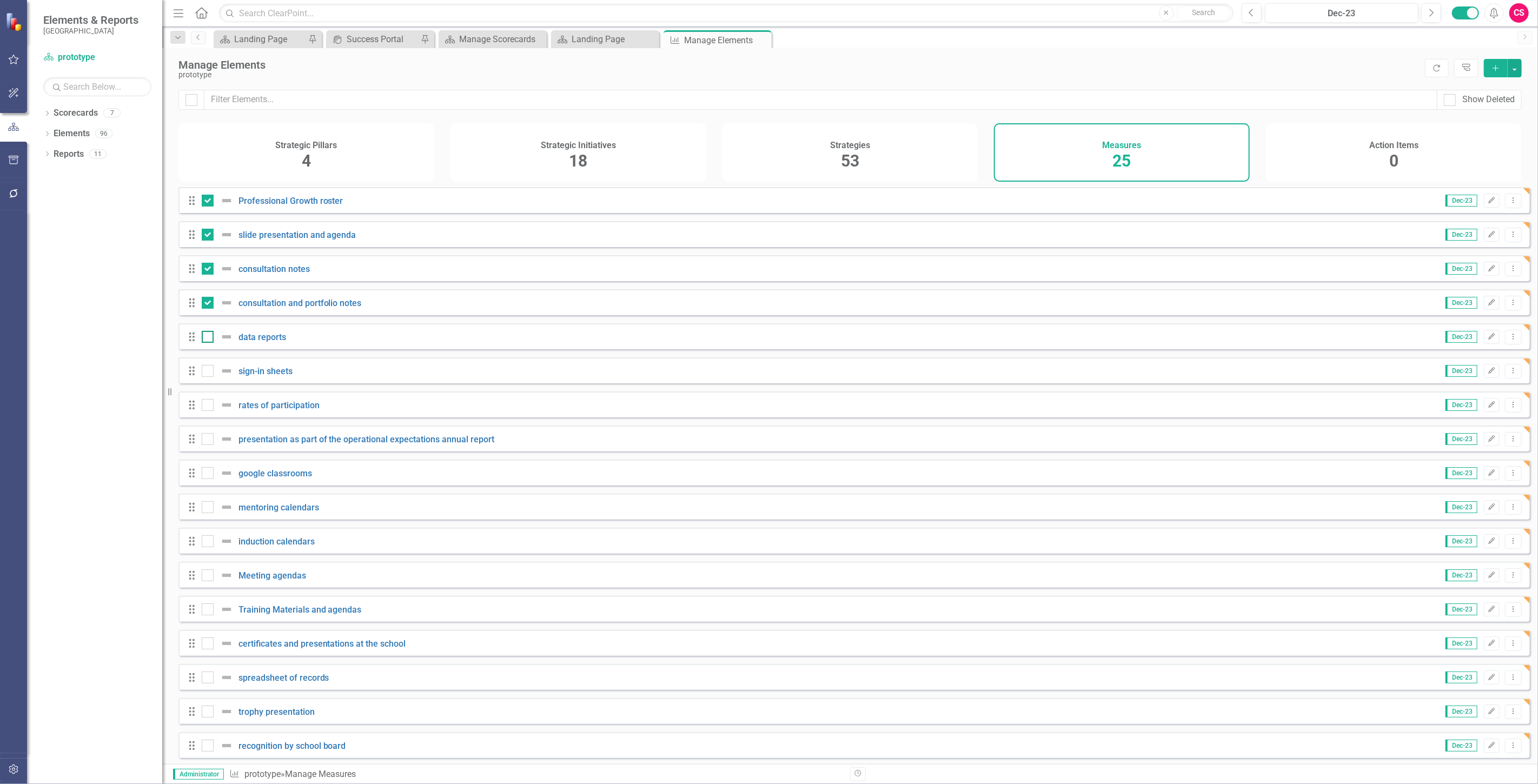
click at [209, 343] on div at bounding box center [208, 337] width 12 height 12
click at [209, 338] on input "checkbox" at bounding box center [205, 335] width 7 height 7
checkbox input "true"
click at [206, 377] on div at bounding box center [208, 371] width 12 height 12
click at [206, 372] on input "checkbox" at bounding box center [205, 368] width 7 height 7
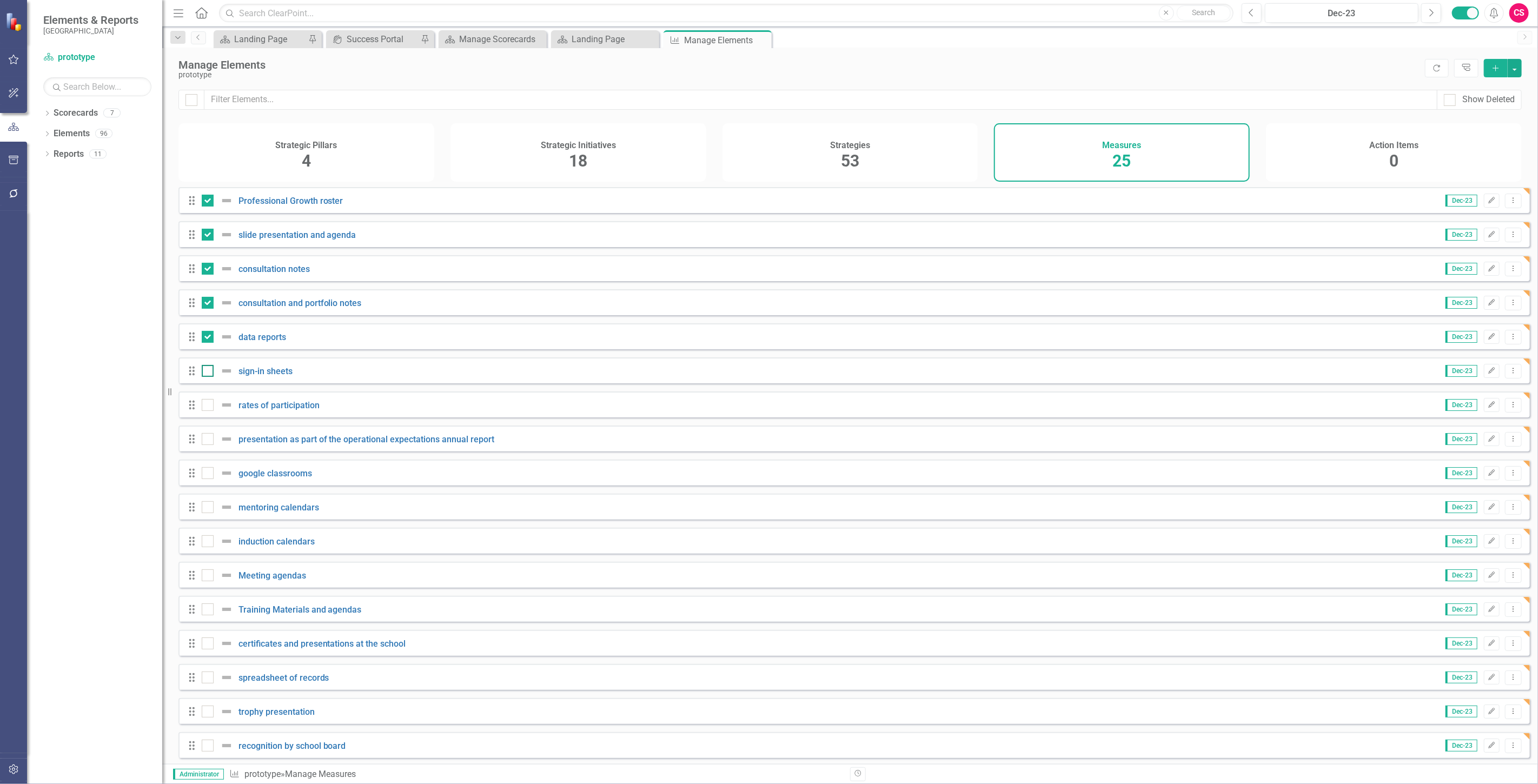
checkbox input "true"
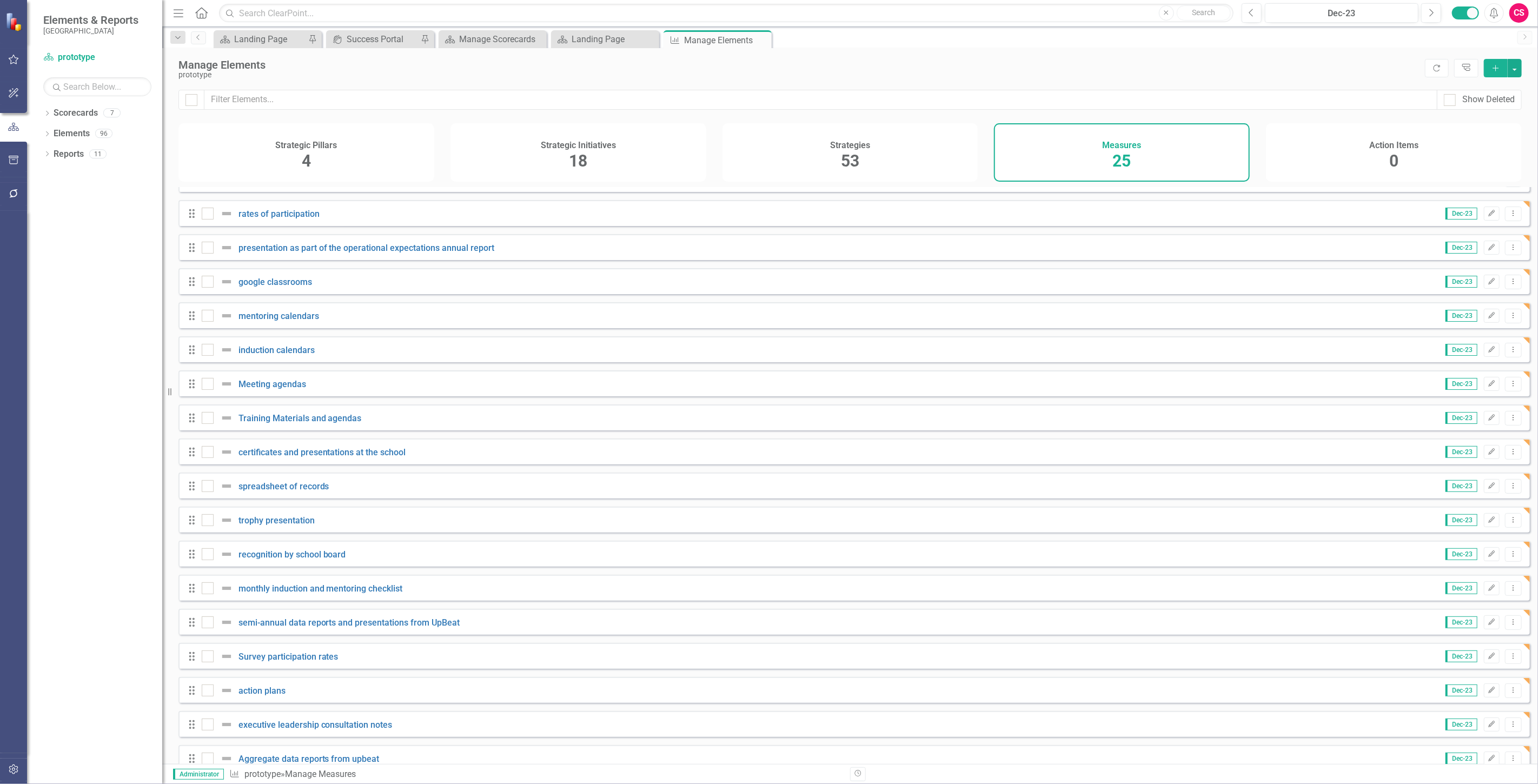
scroll to position [120, 0]
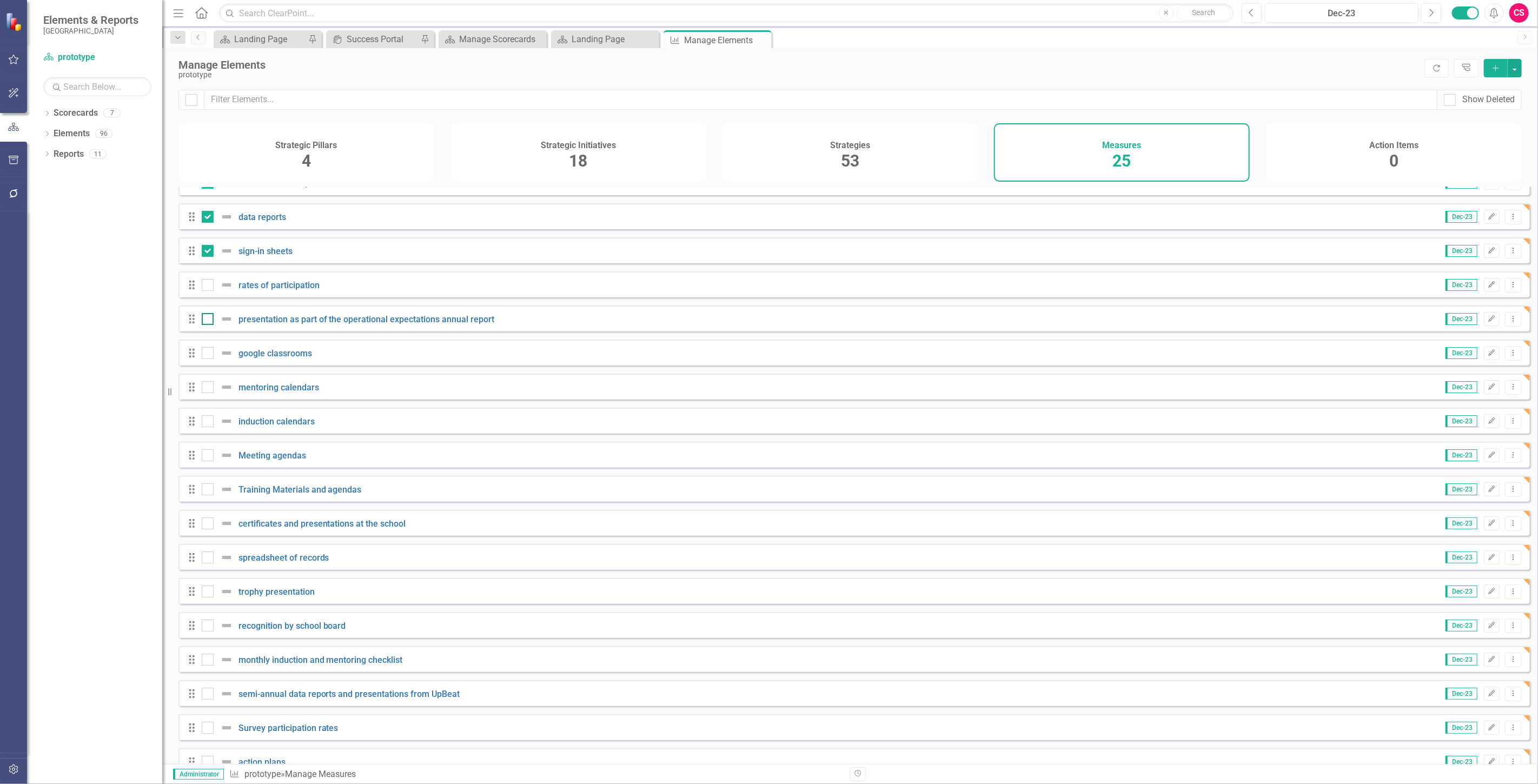
click at [203, 320] on input "checkbox" at bounding box center [205, 317] width 7 height 7
checkbox input "true"
click at [209, 353] on div "Drag google classrooms Dec-23 Edit Dropdown Menu" at bounding box center [854, 352] width 1352 height 26
click at [205, 354] on input "checkbox" at bounding box center [205, 351] width 7 height 7
checkbox input "true"
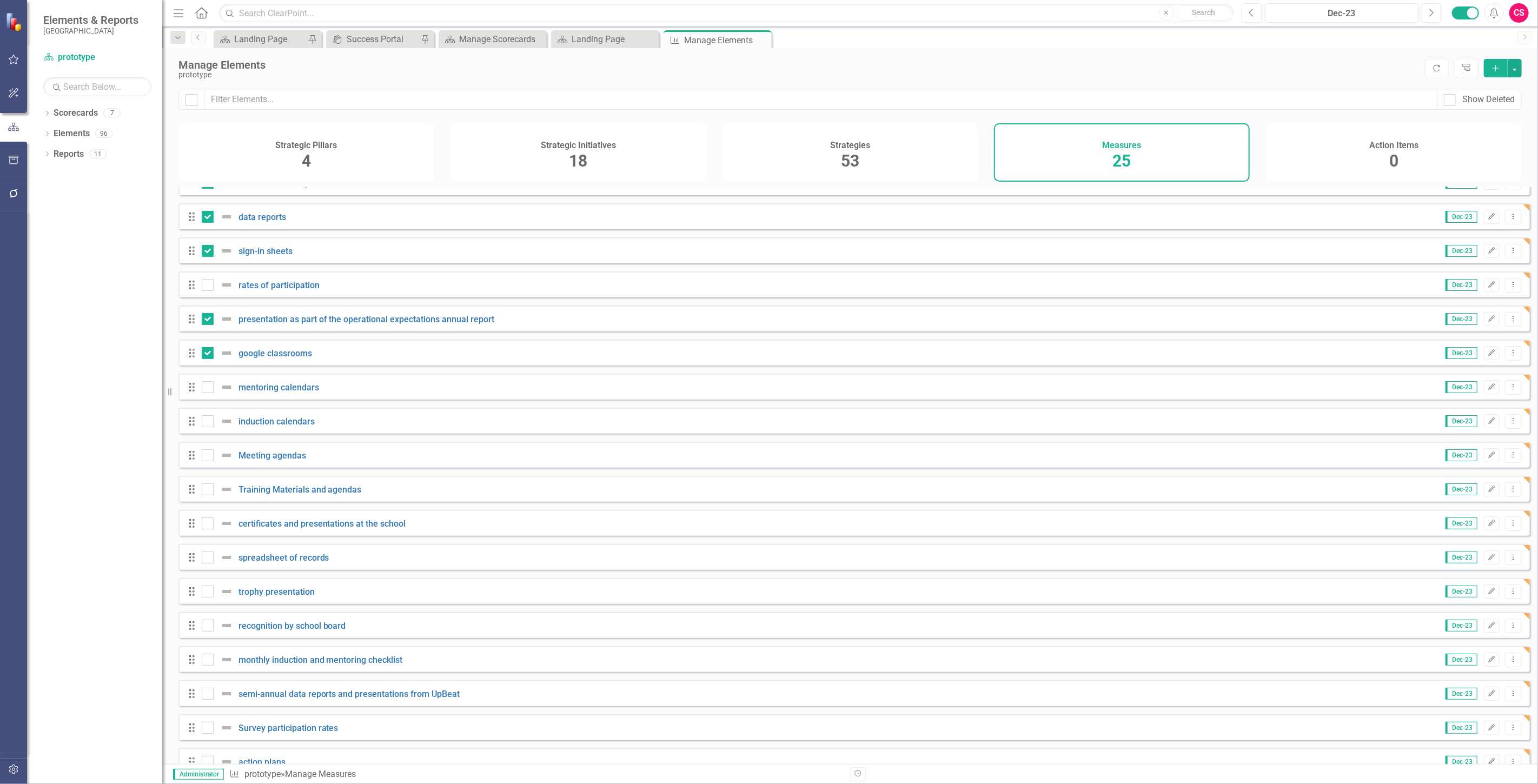
click at [205, 385] on div "Drag mentoring calendars Dec-23 Edit Dropdown Menu" at bounding box center [854, 386] width 1352 height 26
click at [205, 388] on input "checkbox" at bounding box center [205, 385] width 7 height 7
checkbox input "true"
click at [212, 427] on div at bounding box center [208, 421] width 12 height 12
click at [209, 422] on input "checkbox" at bounding box center [205, 419] width 7 height 7
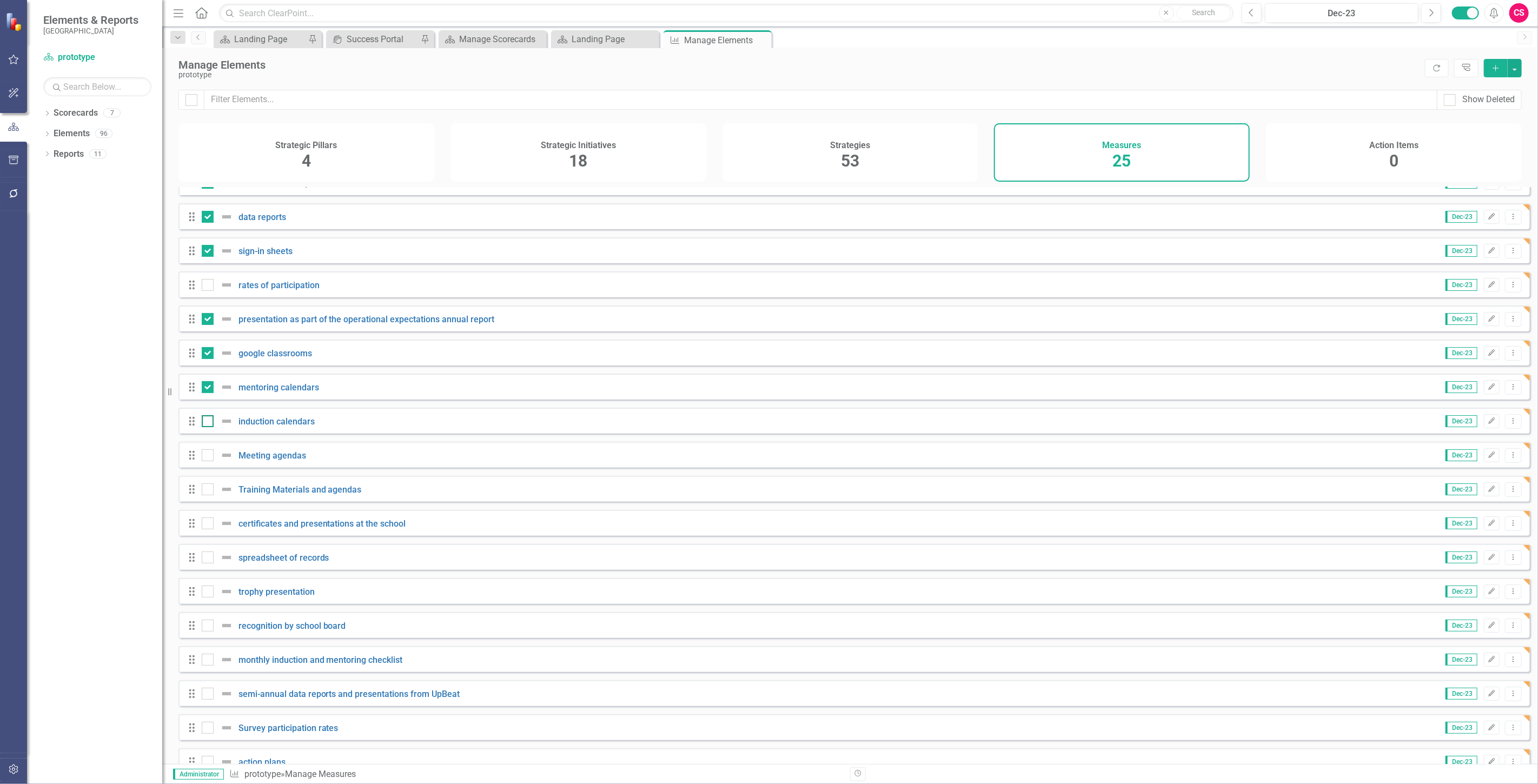
checkbox input "true"
click at [209, 458] on div at bounding box center [208, 455] width 12 height 12
click at [209, 456] on input "checkbox" at bounding box center [205, 453] width 7 height 7
checkbox input "true"
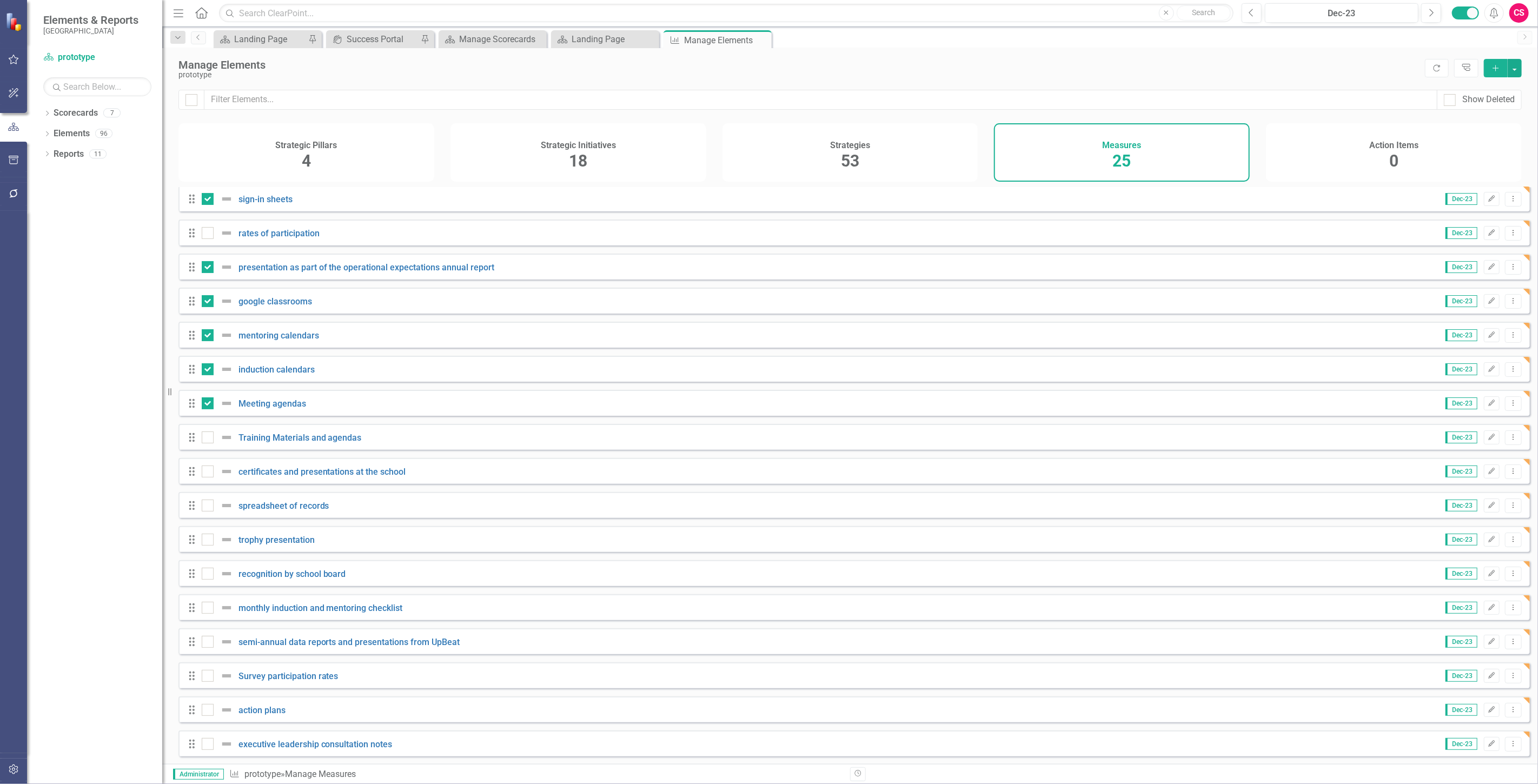
scroll to position [240, 0]
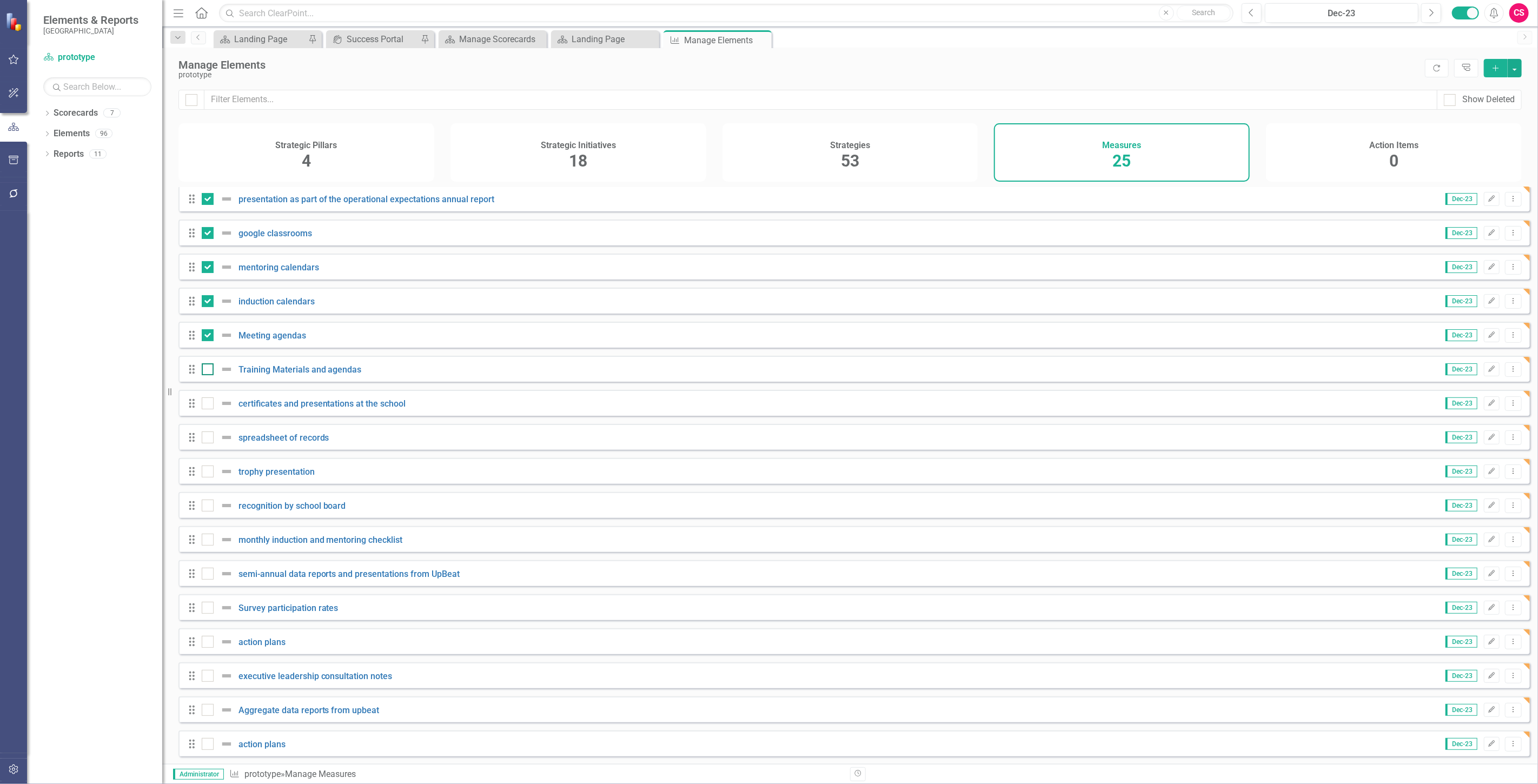
click at [202, 371] on input "checkbox" at bounding box center [205, 367] width 7 height 7
checkbox input "true"
click at [210, 442] on div at bounding box center [208, 438] width 12 height 12
click at [209, 438] on input "checkbox" at bounding box center [205, 435] width 7 height 7
checkbox input "true"
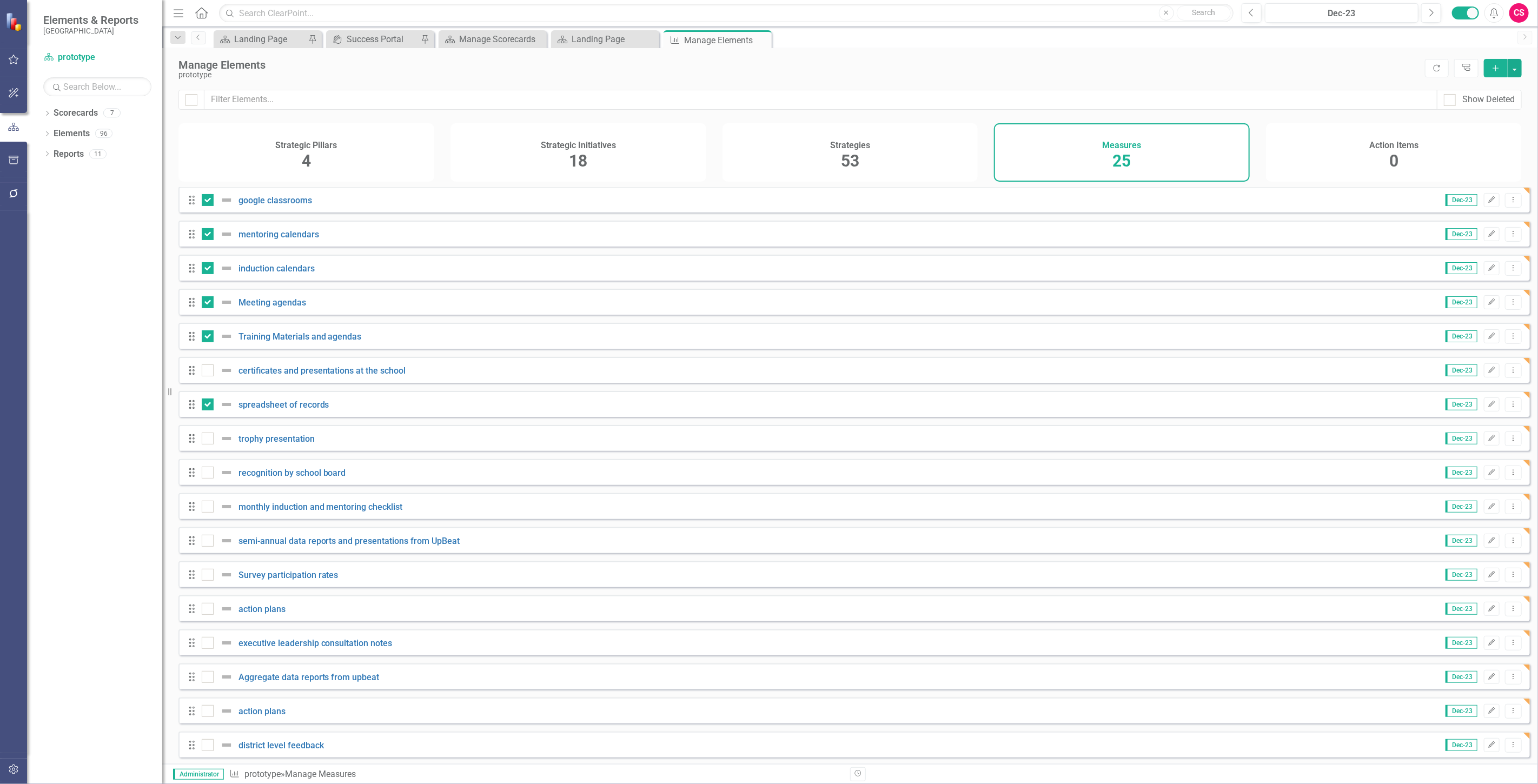
scroll to position [282, 0]
click at [205, 443] on div at bounding box center [220, 437] width 37 height 13
click at [205, 438] on input "checkbox" at bounding box center [205, 435] width 7 height 7
checkbox input "true"
click at [207, 468] on input "checkbox" at bounding box center [205, 468] width 7 height 7
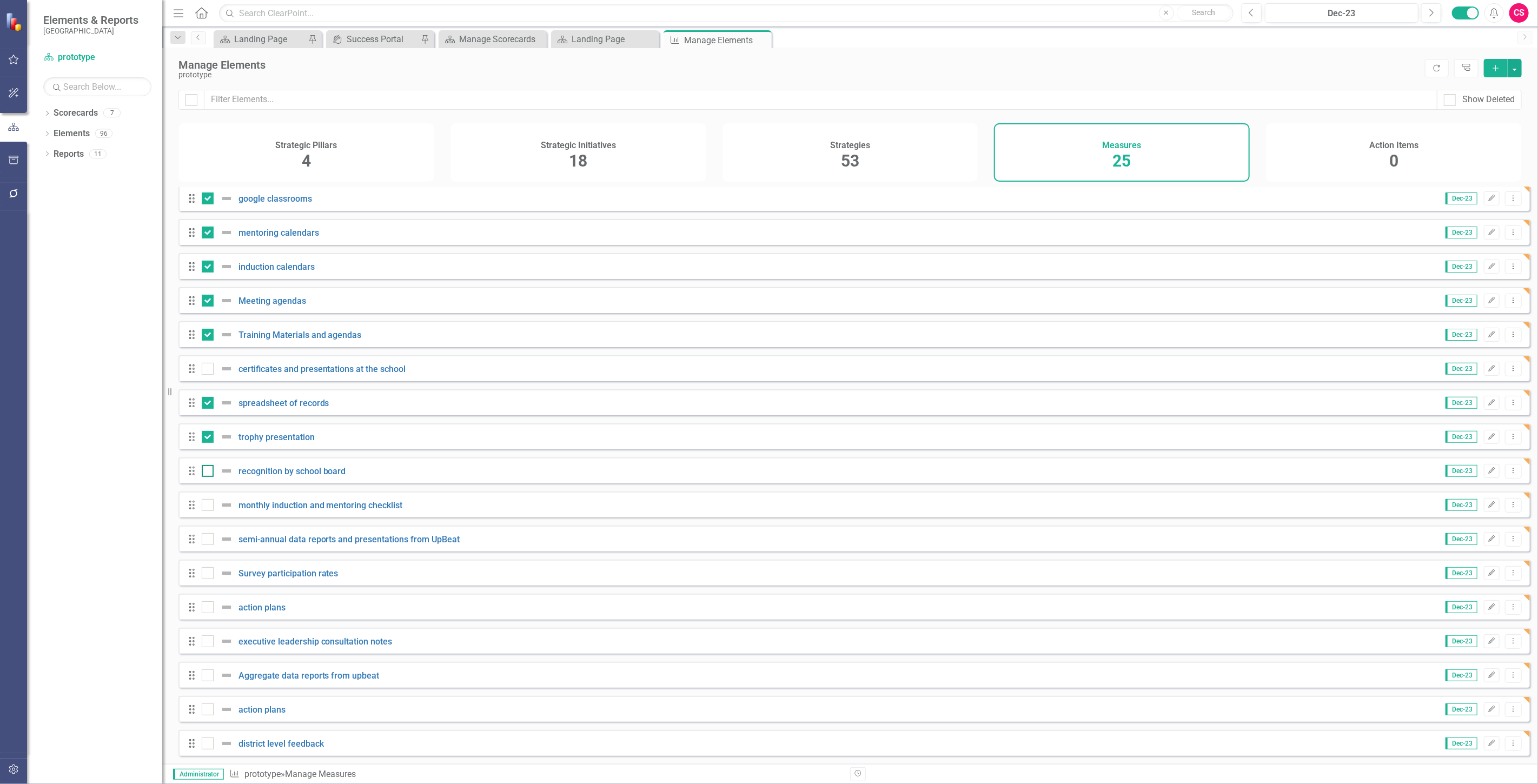
checkbox input "true"
click at [207, 507] on div at bounding box center [208, 505] width 12 height 12
click at [207, 506] on input "checkbox" at bounding box center [205, 502] width 7 height 7
checkbox input "true"
click at [207, 538] on input "checkbox" at bounding box center [205, 537] width 7 height 7
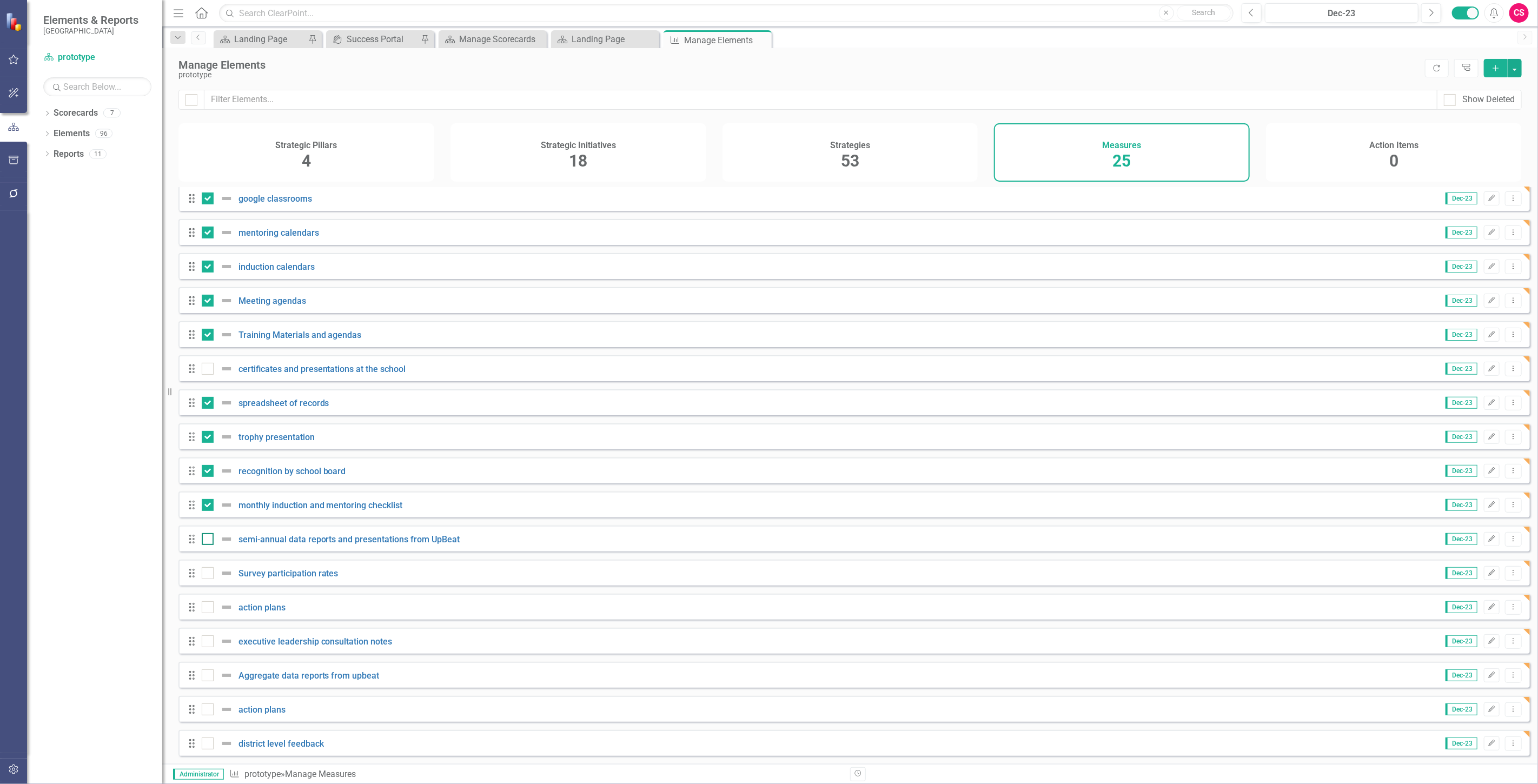
checkbox input "true"
click at [212, 605] on div at bounding box center [208, 607] width 12 height 12
click at [209, 605] on input "checkbox" at bounding box center [205, 605] width 7 height 7
checkbox input "true"
click at [198, 633] on div "Drag executive leadership consultation notes Dec-23 Edit Dropdown Menu" at bounding box center [854, 640] width 1352 height 26
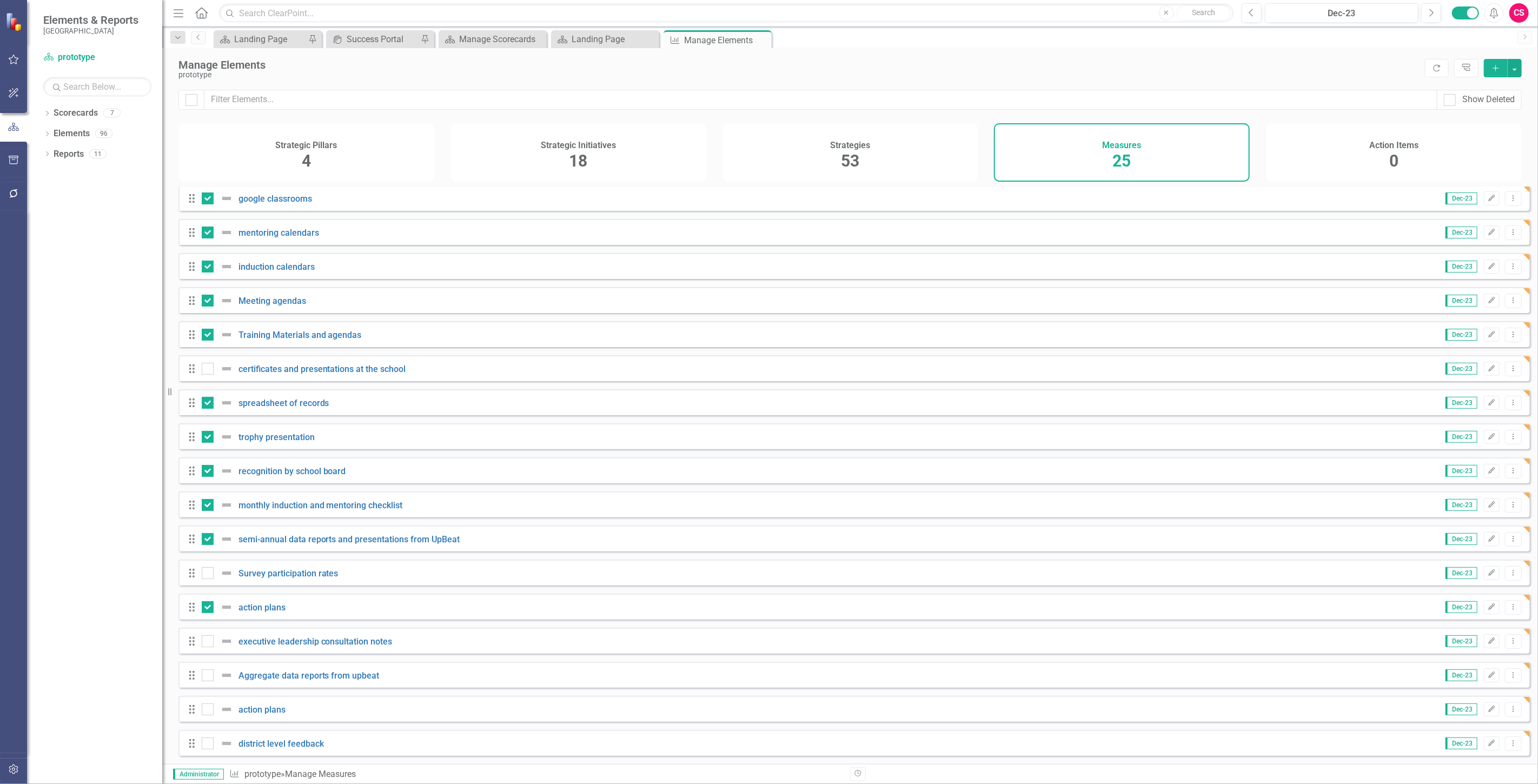
click at [177, 654] on div "Looks like you don't have any Measures set up yet. Why don't you add a Measure …" at bounding box center [851, 475] width 1376 height 577
click at [187, 654] on div "Drag Professional Growth roster Dec-23 Edit Dropdown Menu Drag slide presentati…" at bounding box center [854, 334] width 1352 height 844
click at [202, 663] on div "Drag Aggregate data reports from upbeat Dec-23 Edit Dropdown Menu" at bounding box center [854, 674] width 1352 height 26
click at [207, 680] on div at bounding box center [208, 675] width 12 height 12
click at [207, 677] on input "checkbox" at bounding box center [205, 673] width 7 height 7
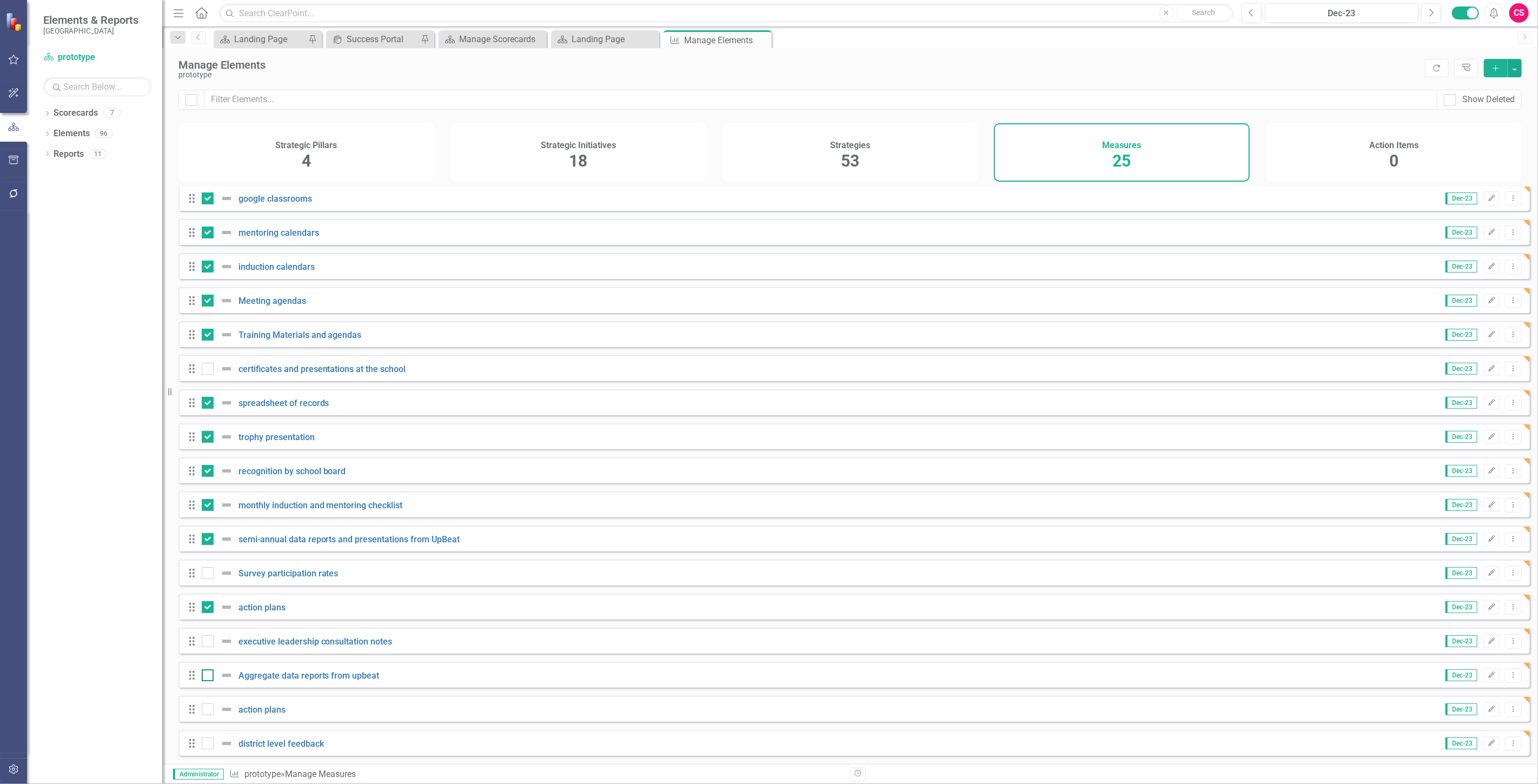
checkbox input "true"
click at [210, 707] on div at bounding box center [208, 709] width 12 height 12
click at [209, 707] on input "checkbox" at bounding box center [205, 707] width 7 height 7
checkbox input "true"
click at [219, 737] on div at bounding box center [220, 744] width 37 height 13
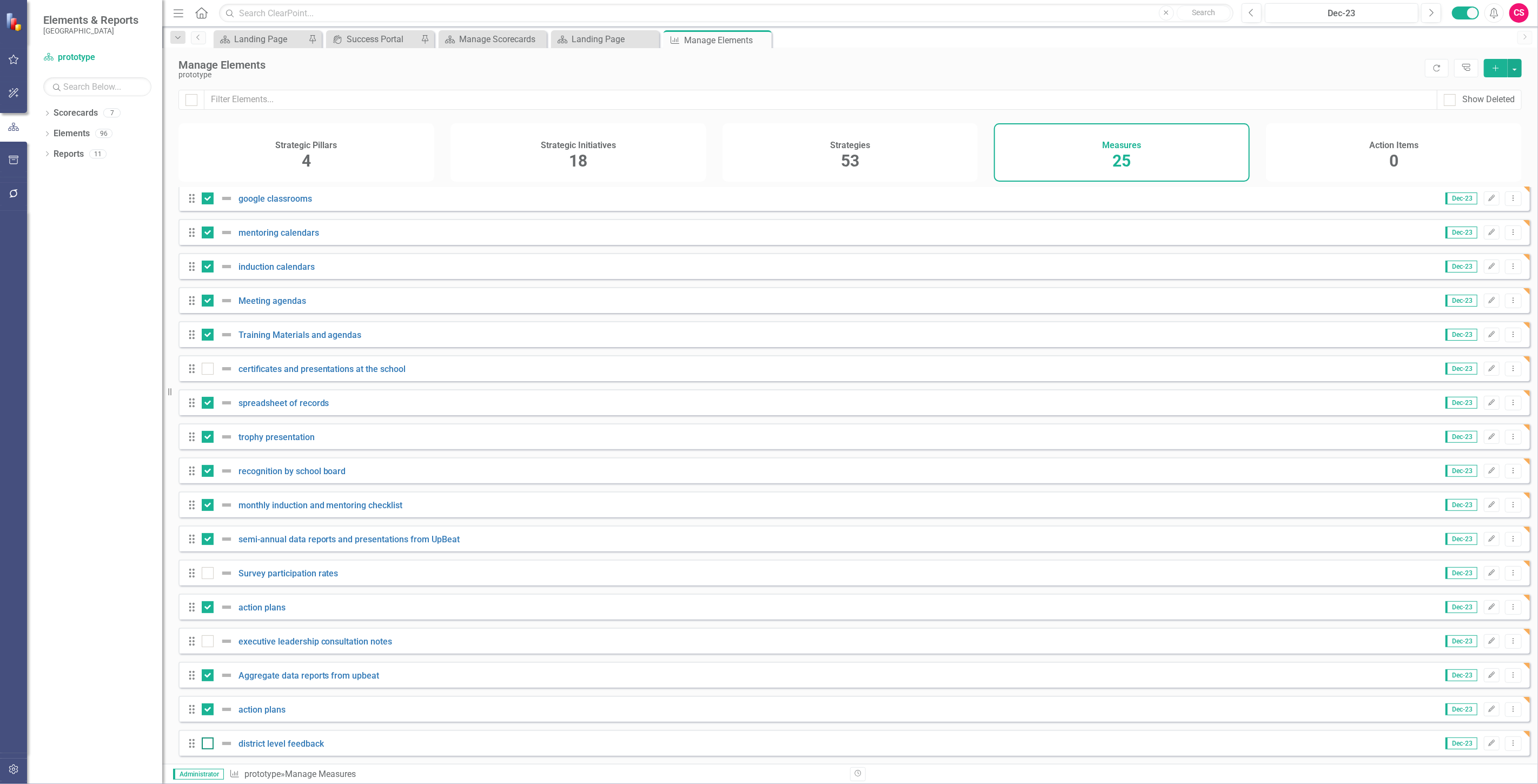
click at [209, 738] on input "checkbox" at bounding box center [205, 741] width 7 height 7
checkbox input "true"
click at [209, 646] on div at bounding box center [208, 641] width 12 height 12
click at [209, 642] on input "checkbox" at bounding box center [205, 639] width 7 height 7
checkbox input "true"
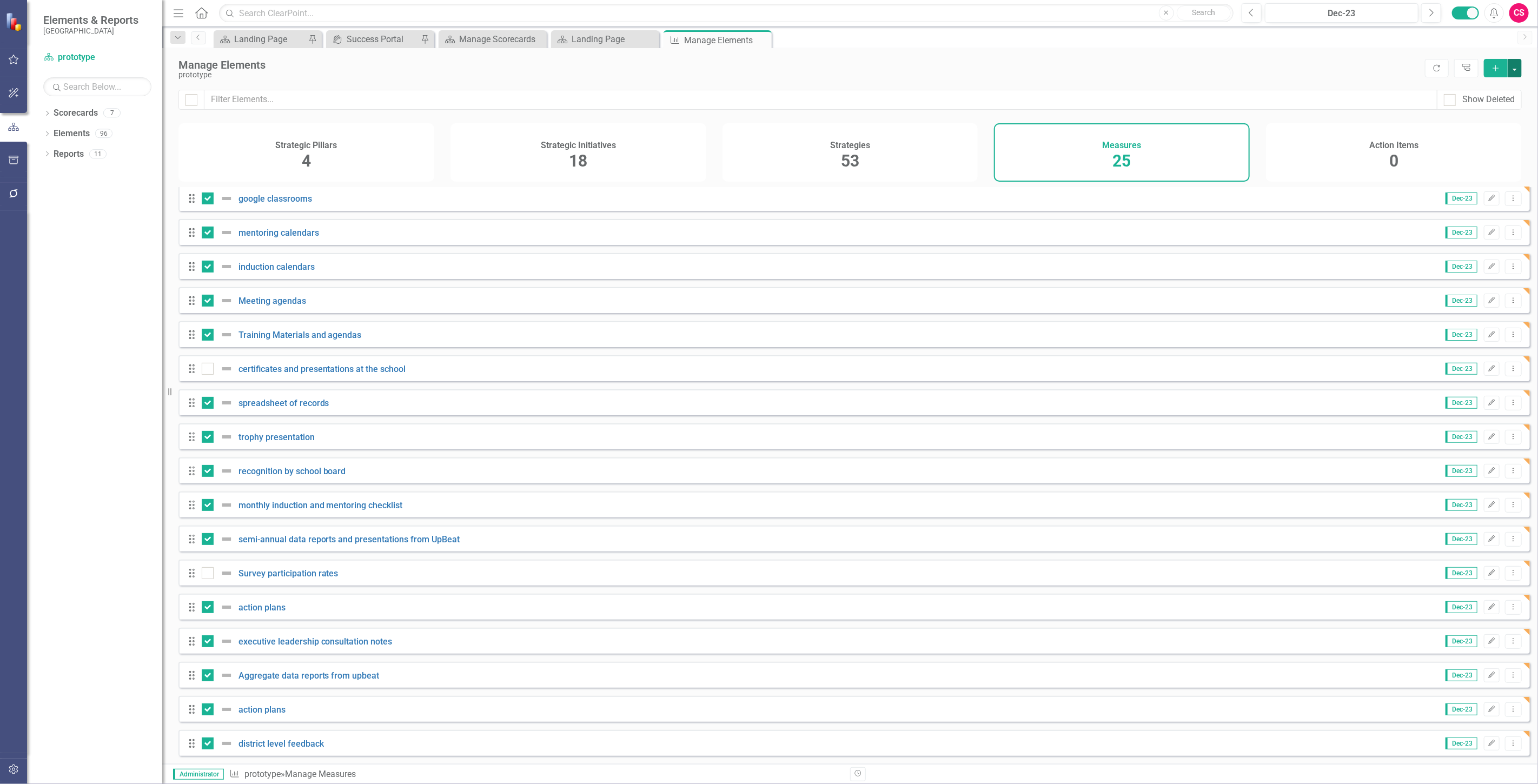
click at [1520, 72] on button "button" at bounding box center [1514, 68] width 14 height 18
click at [1475, 146] on link "Trash Delete Multiple" at bounding box center [1479, 147] width 85 height 20
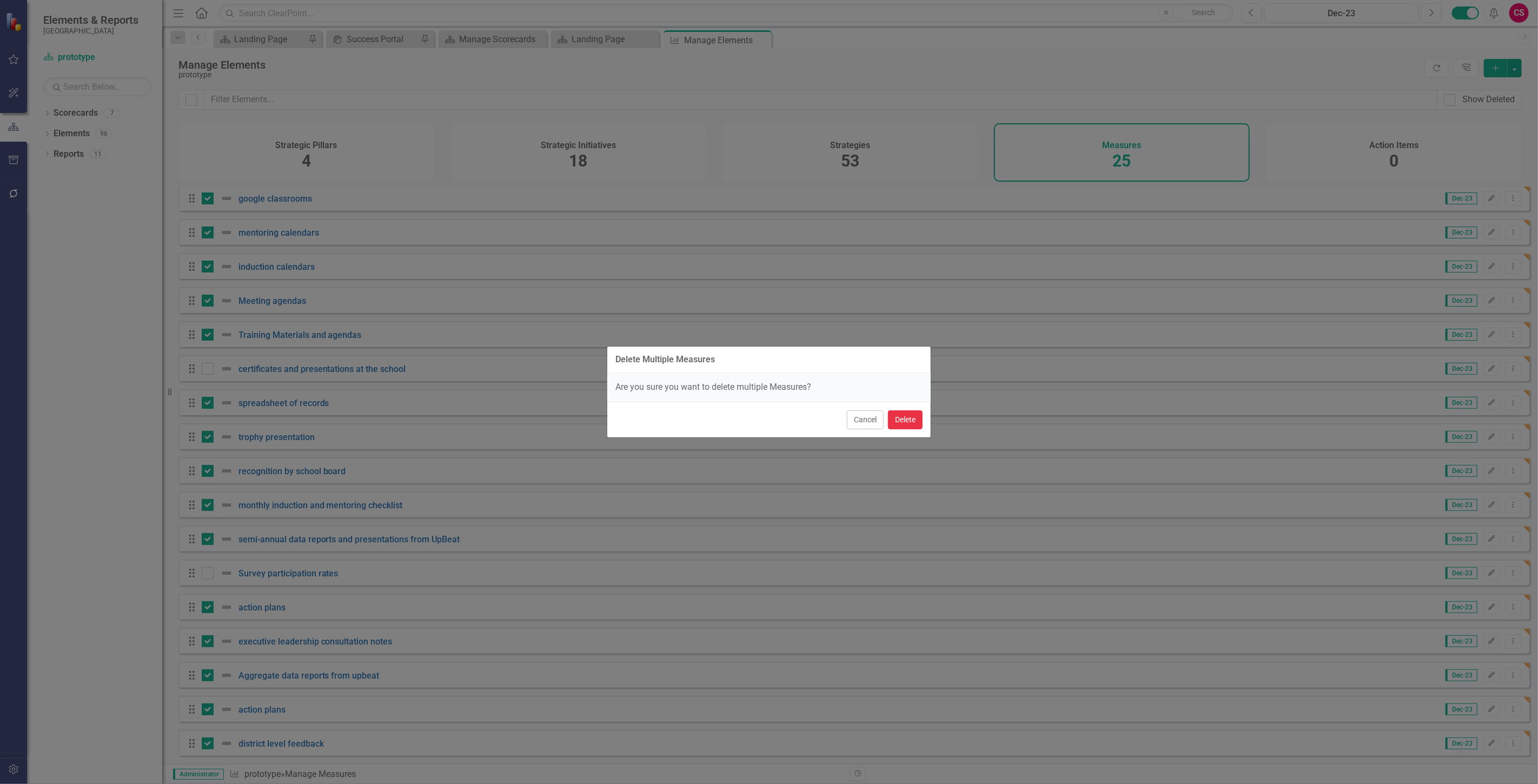
click at [902, 427] on button "Delete" at bounding box center [905, 420] width 35 height 19
checkbox input "false"
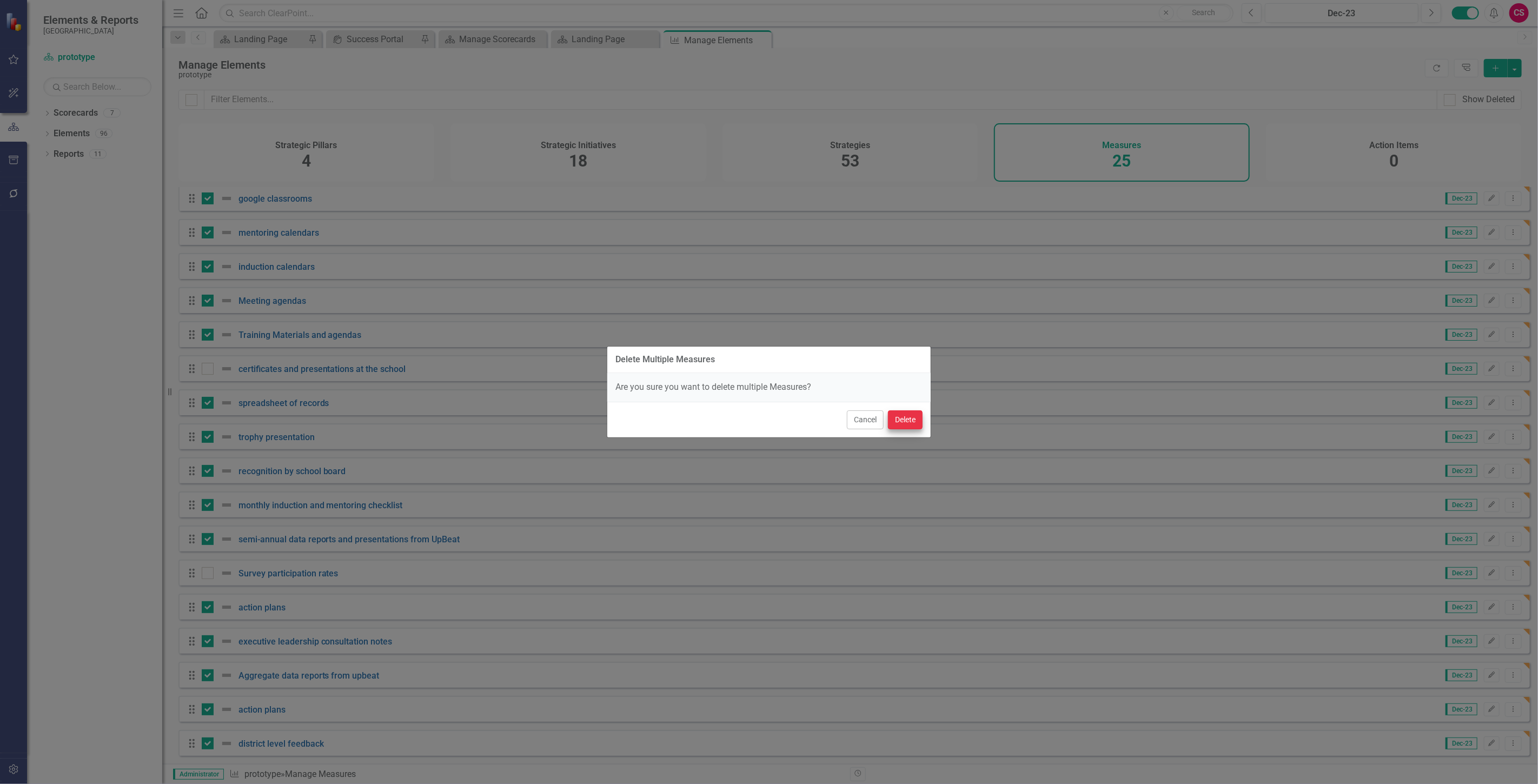
checkbox input "false"
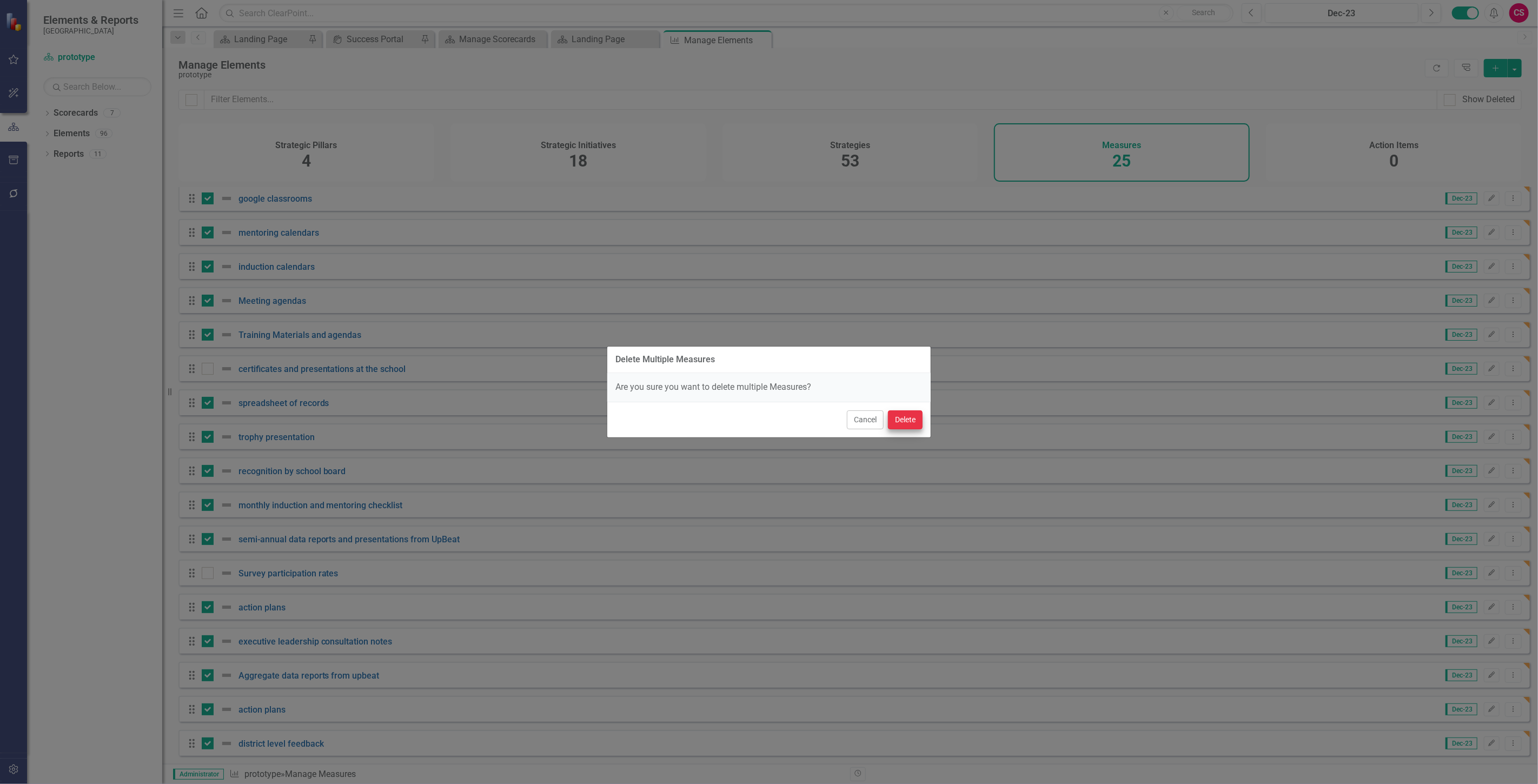
checkbox input "false"
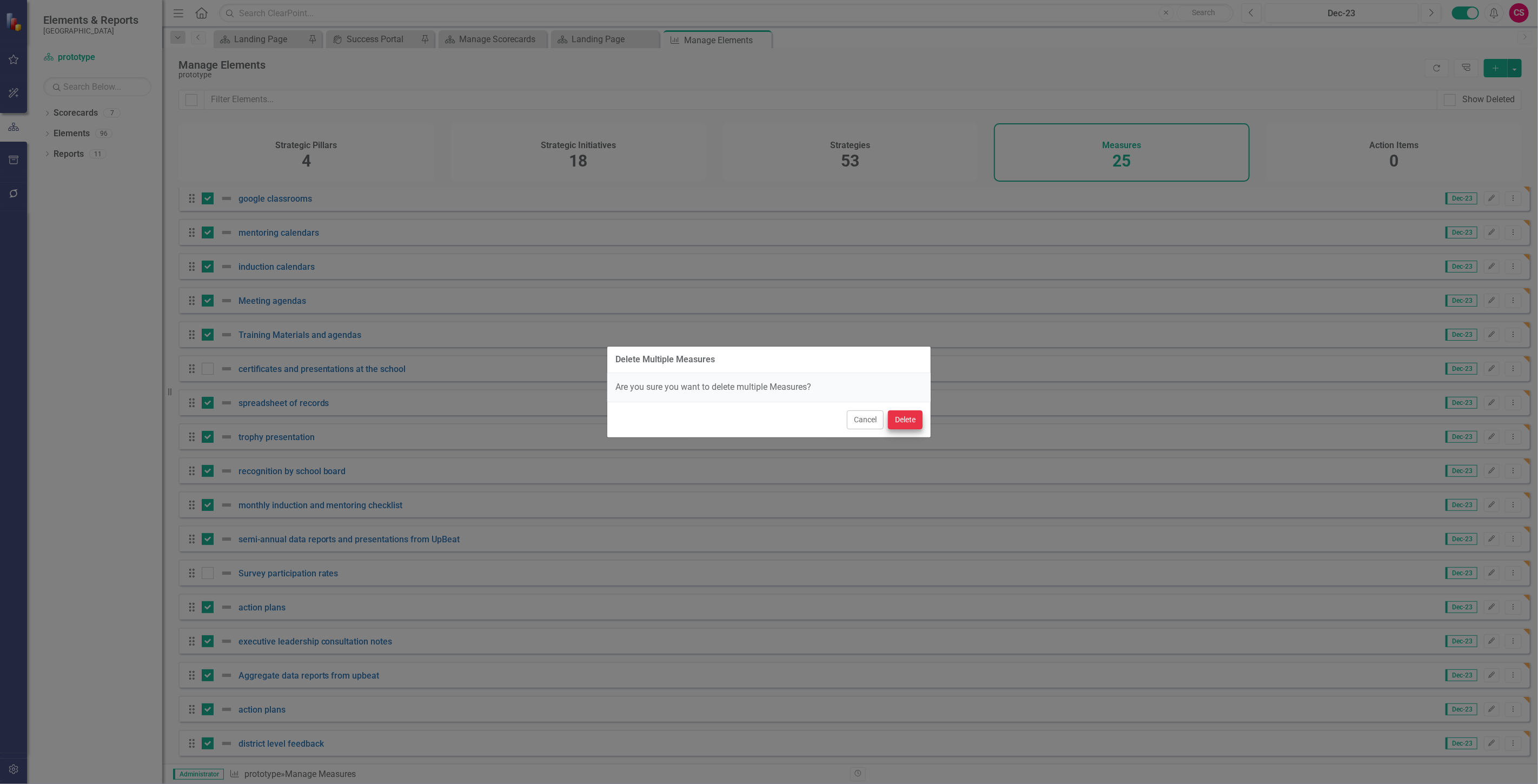
checkbox input "false"
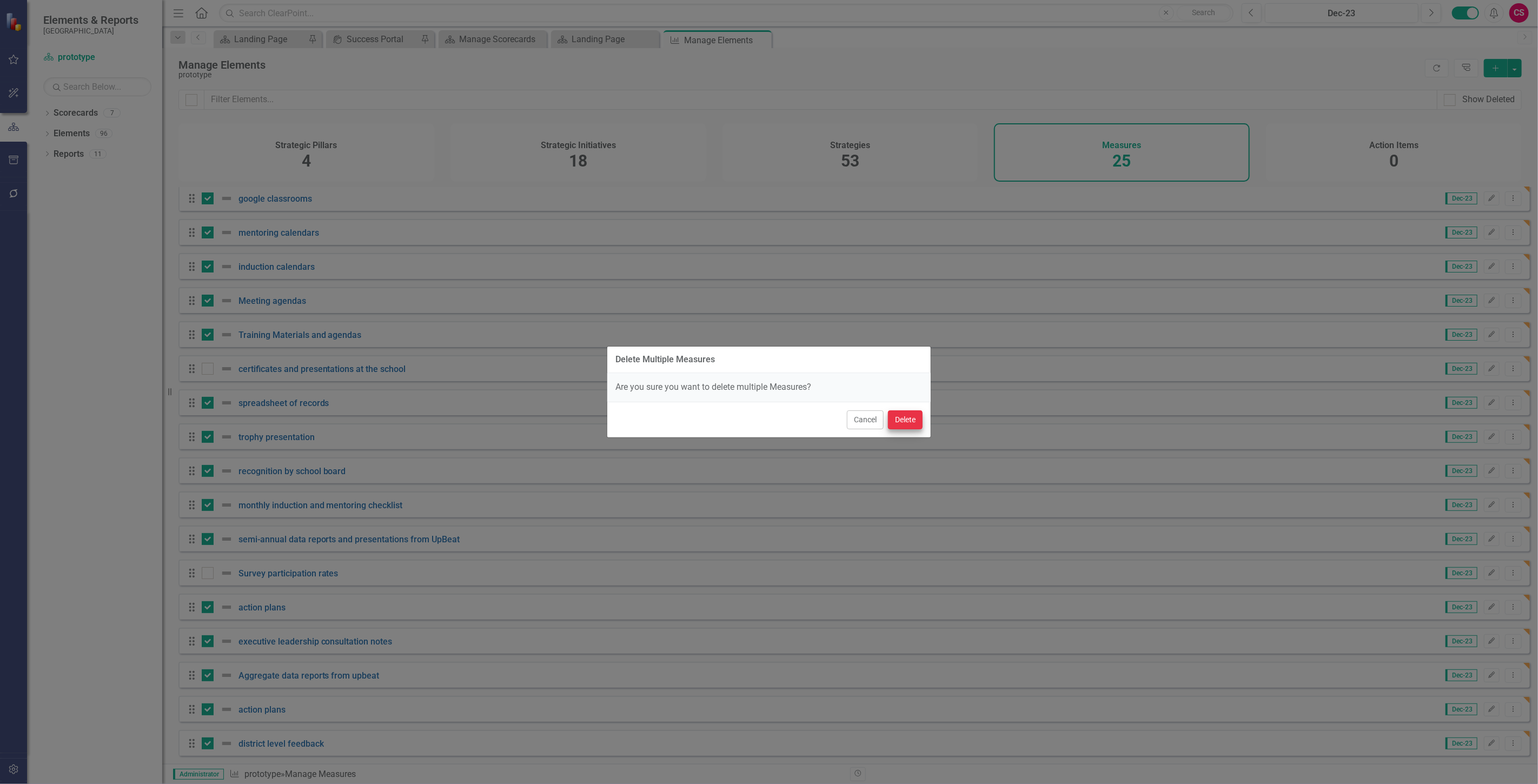
checkbox input "false"
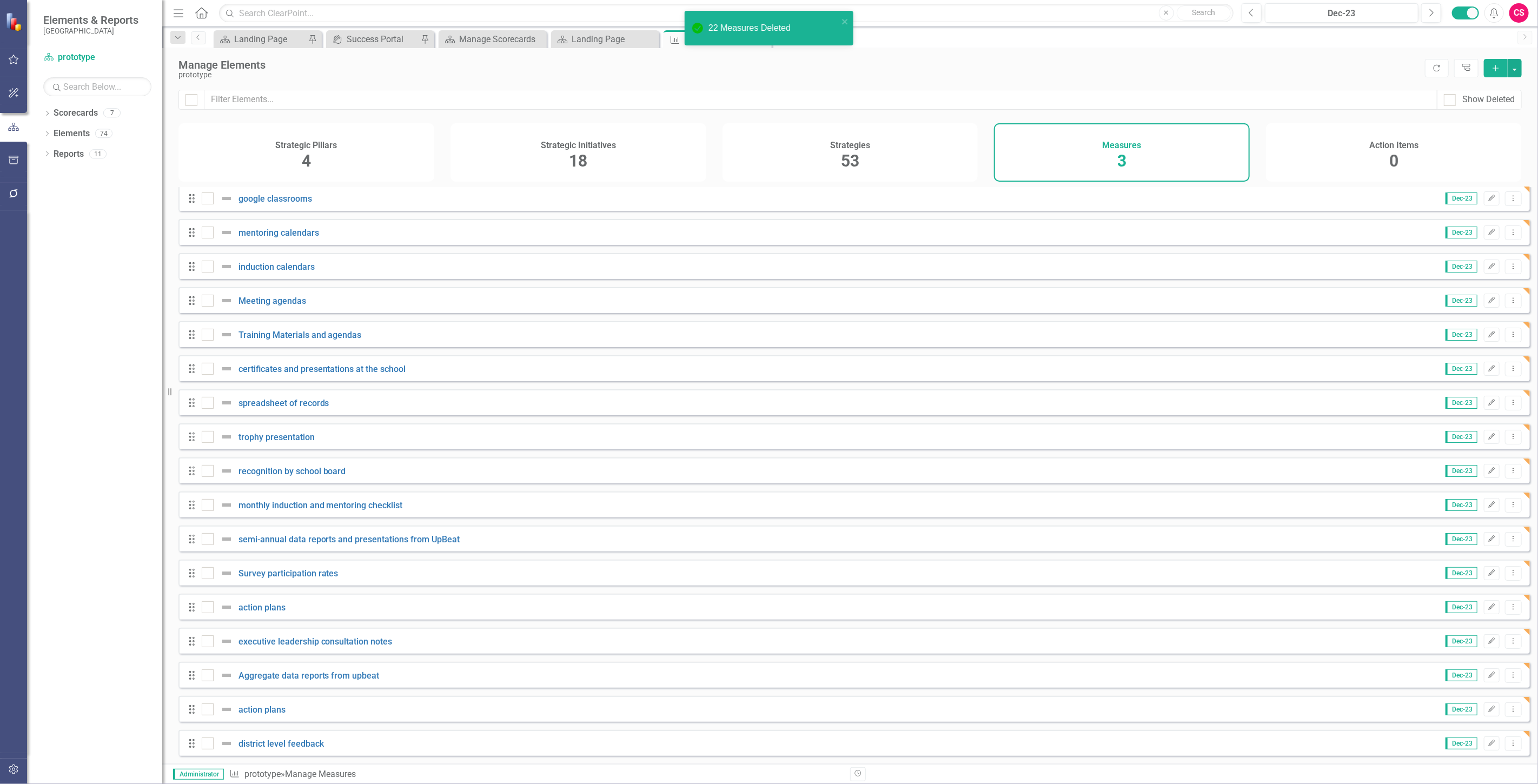
scroll to position [0, 0]
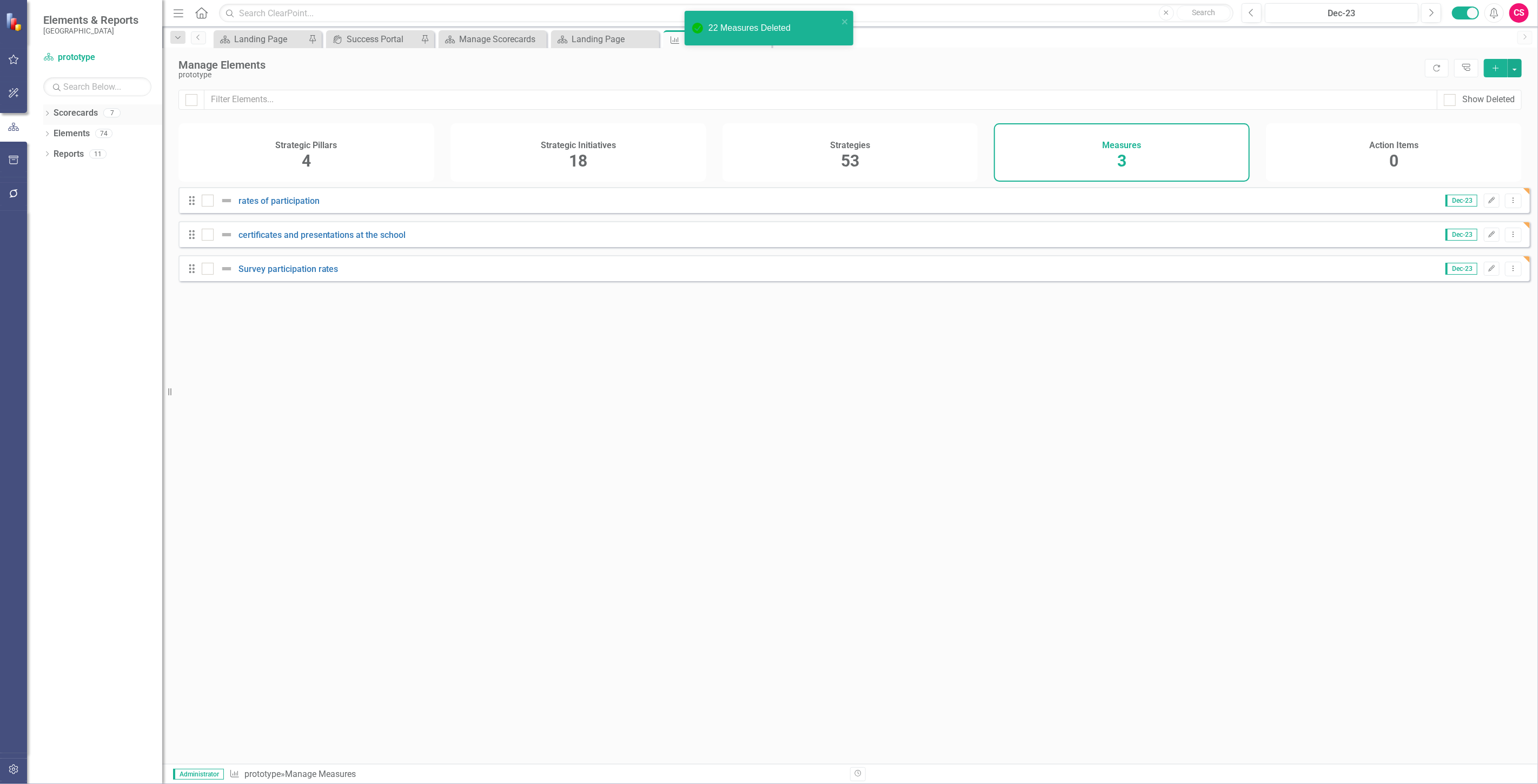
click at [61, 115] on link "Scorecards" at bounding box center [76, 113] width 44 height 13
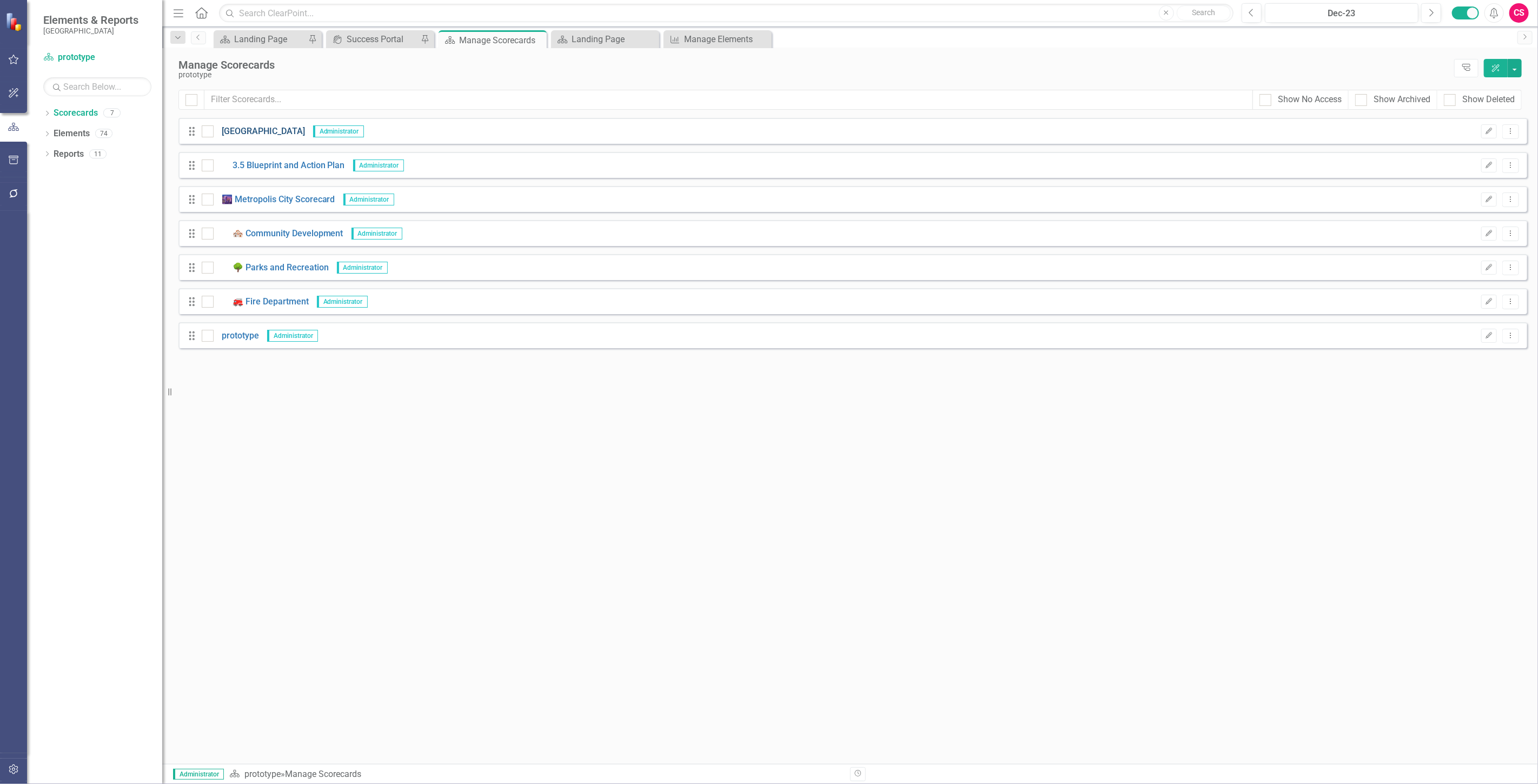
click at [305, 129] on link "[GEOGRAPHIC_DATA]" at bounding box center [259, 132] width 91 height 13
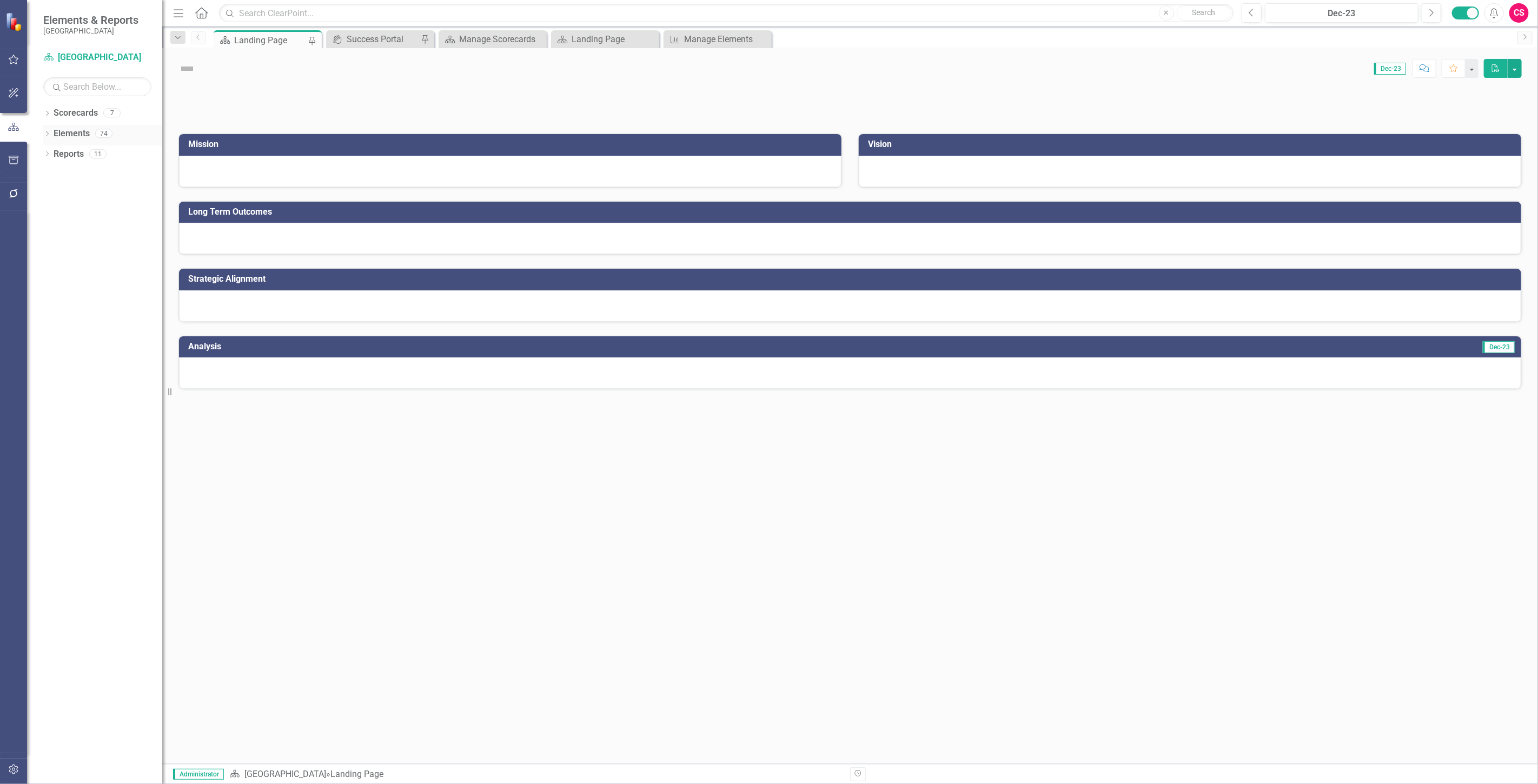
click at [79, 129] on link "Elements" at bounding box center [71, 133] width 36 height 13
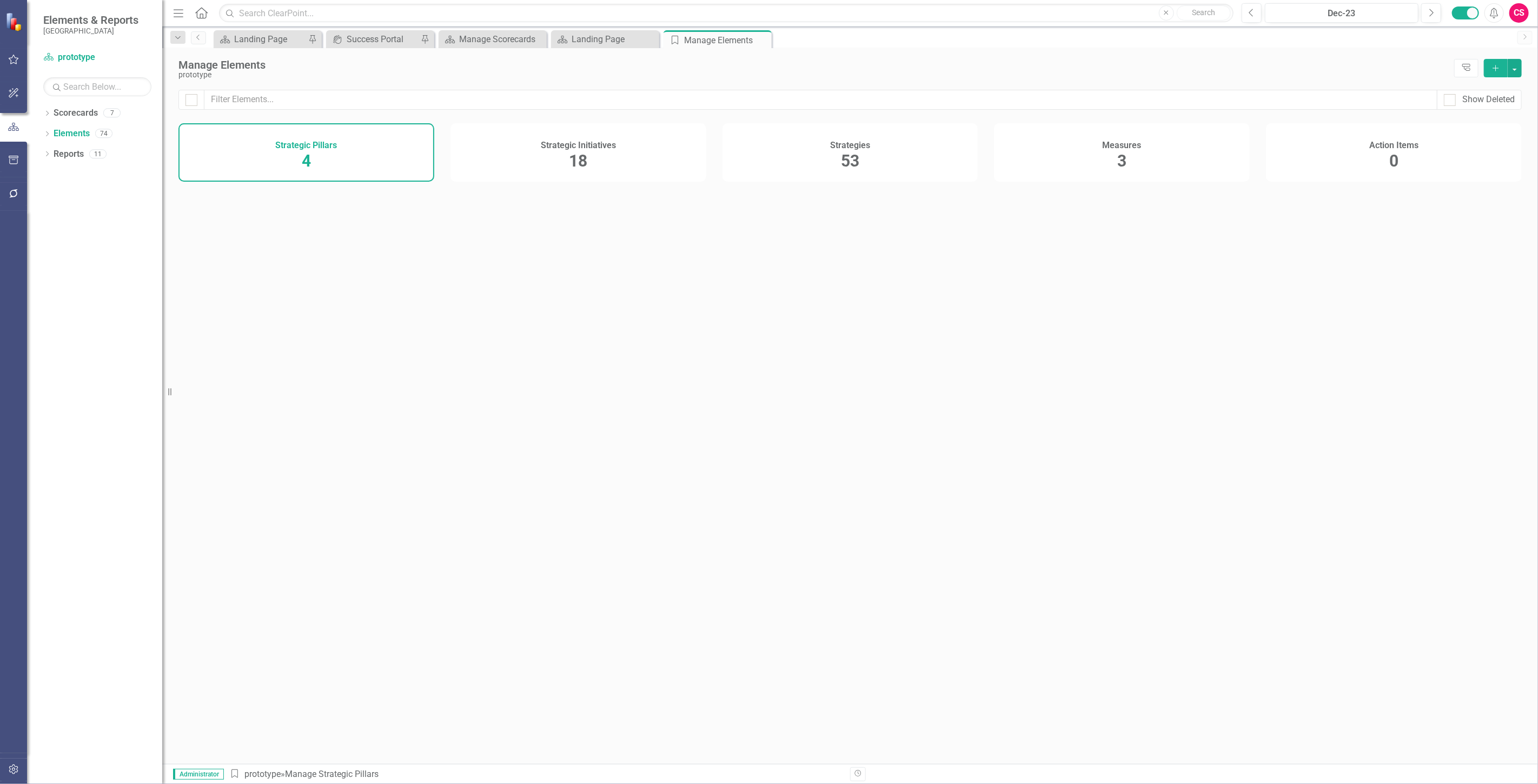
click at [1104, 160] on div "Measures 3" at bounding box center [1122, 152] width 256 height 58
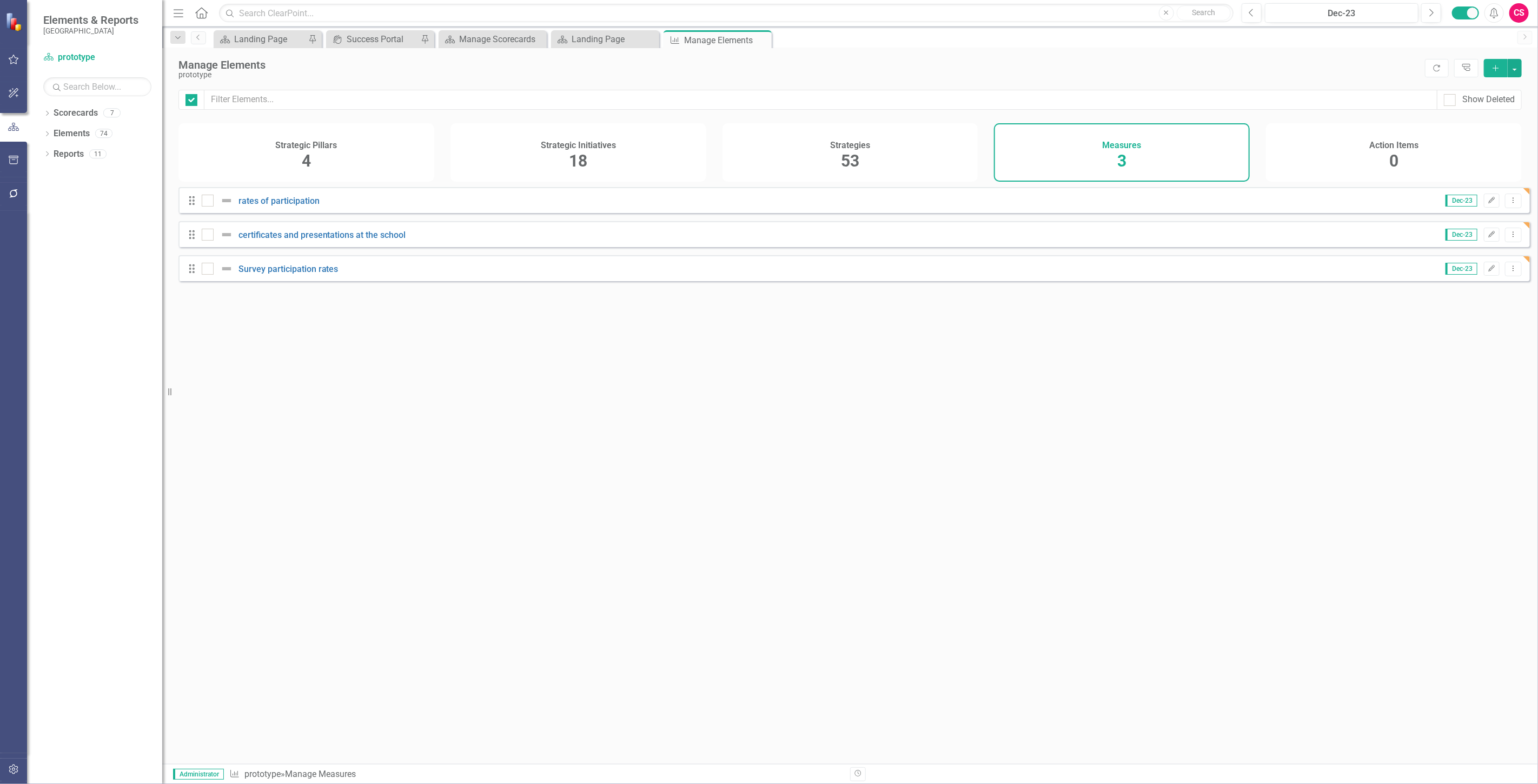
checkbox input "false"
click at [85, 112] on link "Scorecards" at bounding box center [76, 113] width 44 height 13
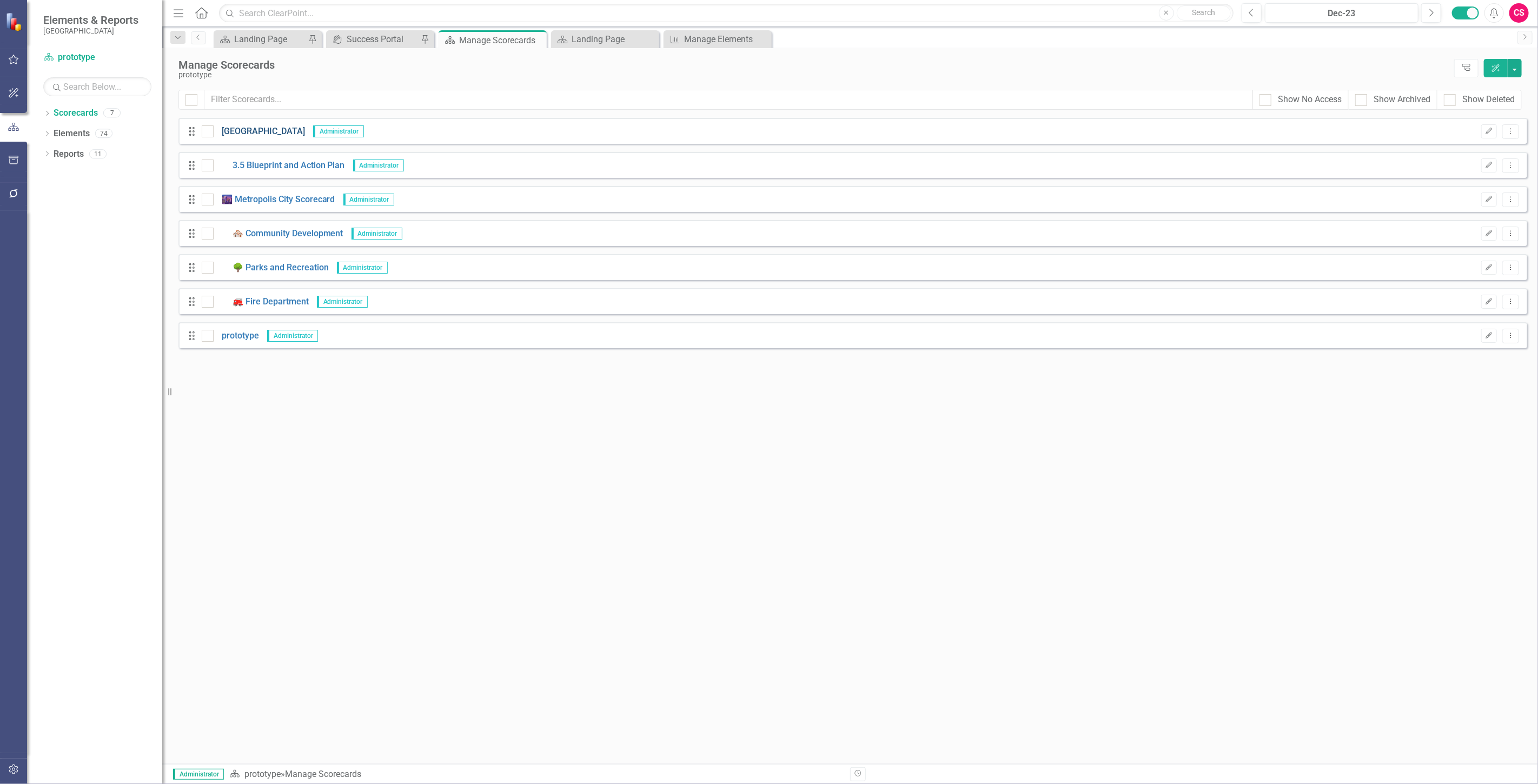
click at [305, 126] on link "[GEOGRAPHIC_DATA]" at bounding box center [259, 132] width 91 height 13
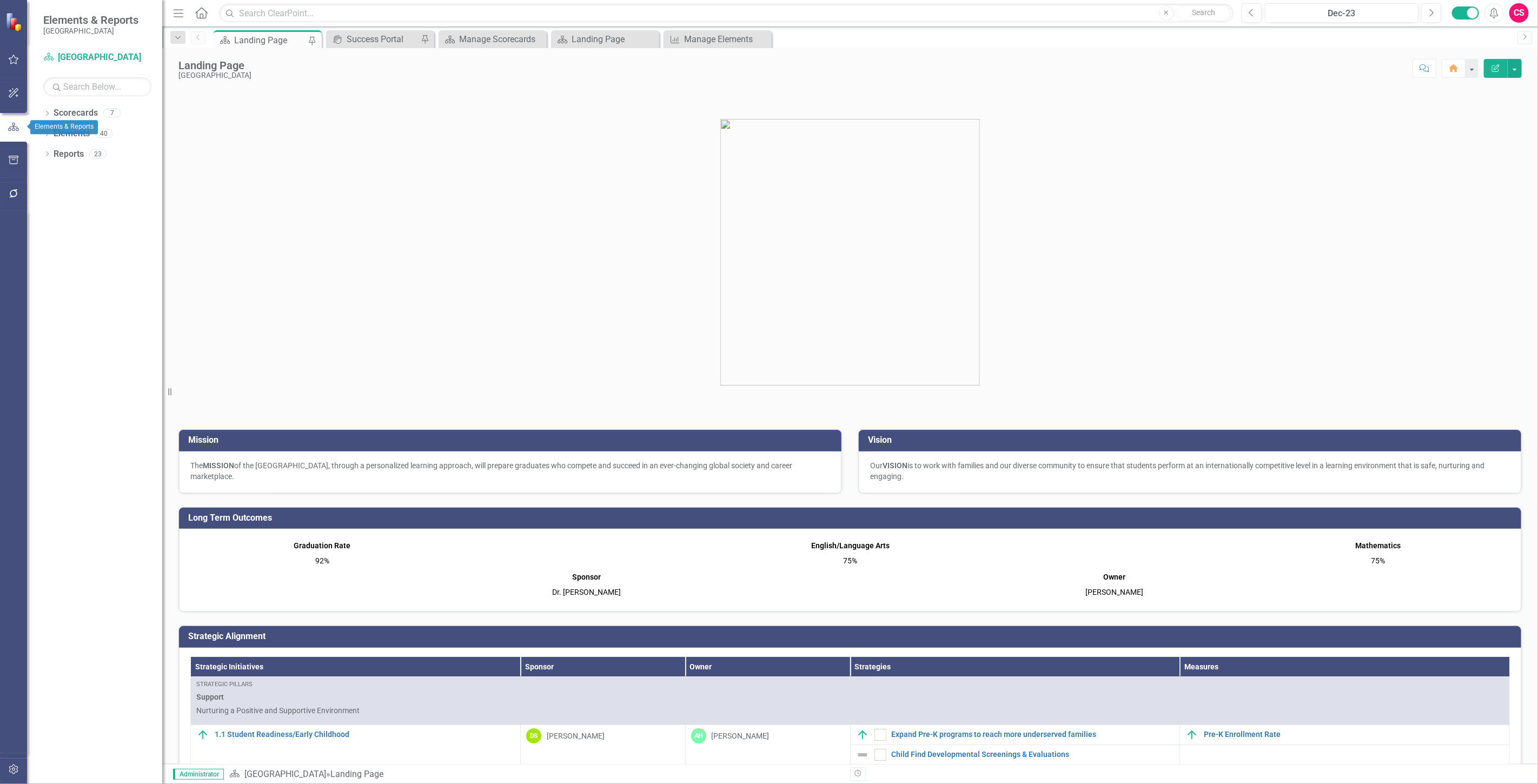
click at [21, 134] on button "button" at bounding box center [13, 127] width 27 height 18
click at [79, 126] on div "Elements" at bounding box center [71, 134] width 36 height 18
click at [76, 132] on link "Elements" at bounding box center [71, 133] width 36 height 13
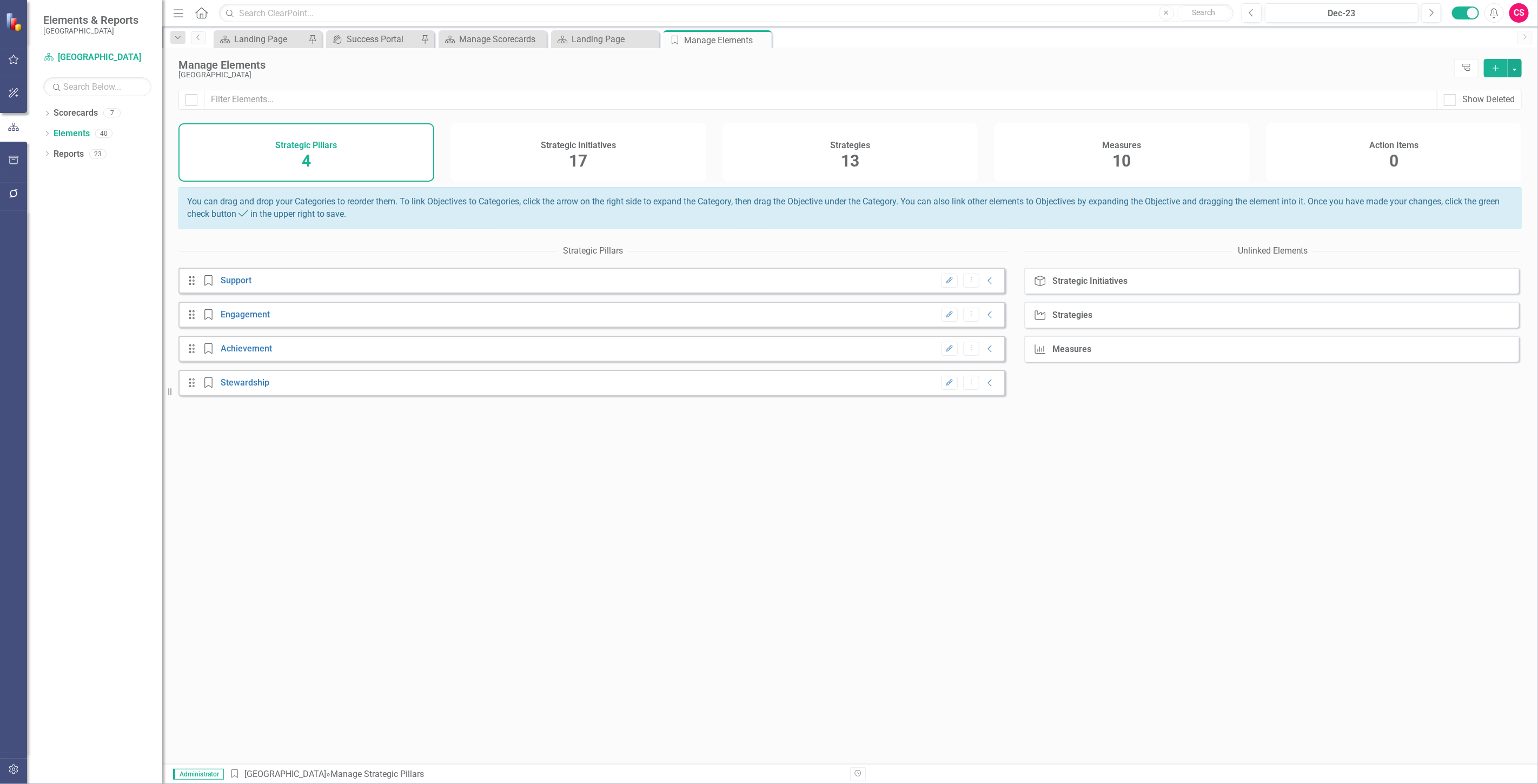
click at [1078, 153] on div "Measures 10" at bounding box center [1122, 152] width 256 height 58
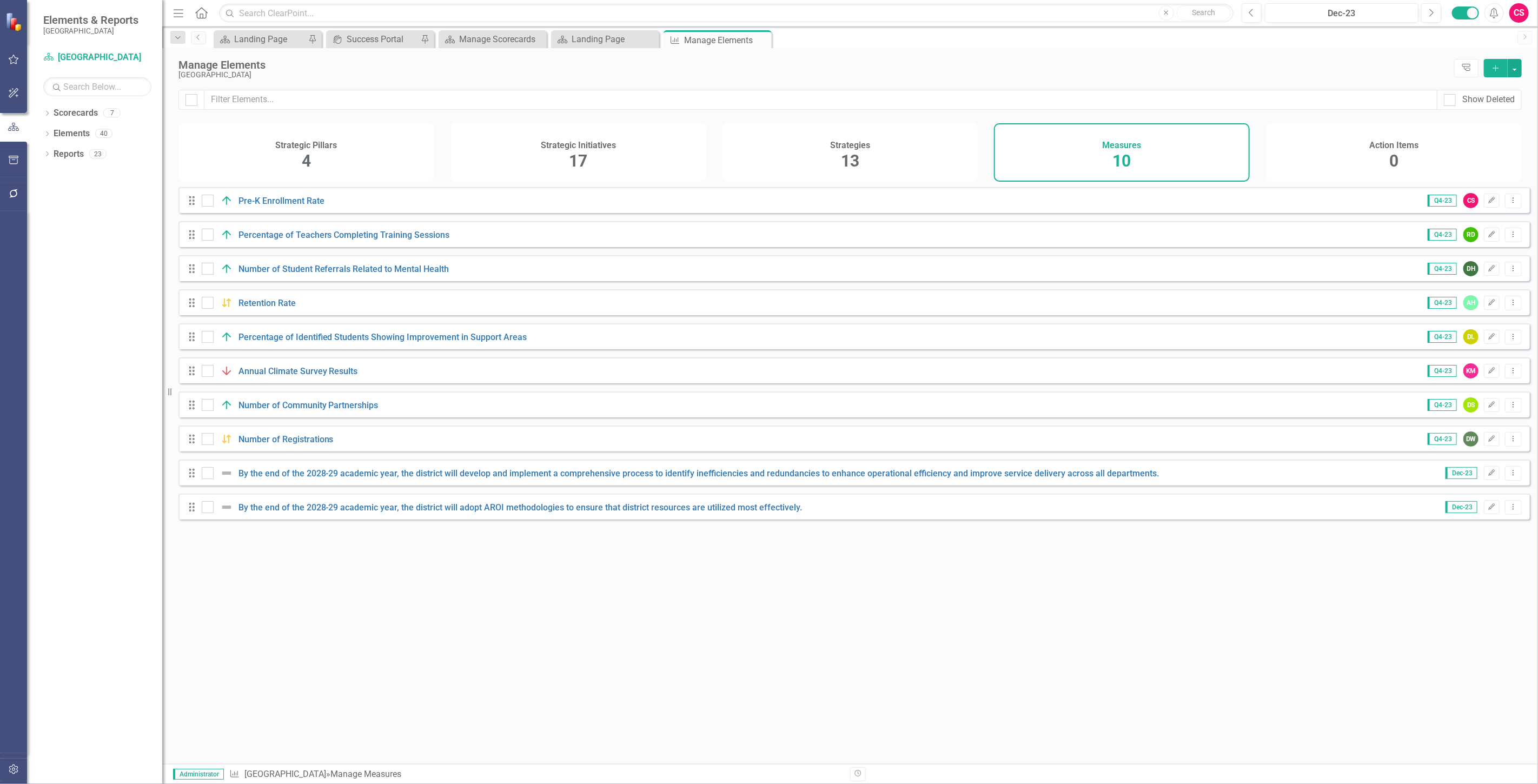
click at [13, 760] on button "button" at bounding box center [13, 769] width 24 height 23
click at [1, 132] on button "button" at bounding box center [13, 126] width 24 height 23
click at [85, 112] on link "Scorecards" at bounding box center [76, 113] width 44 height 13
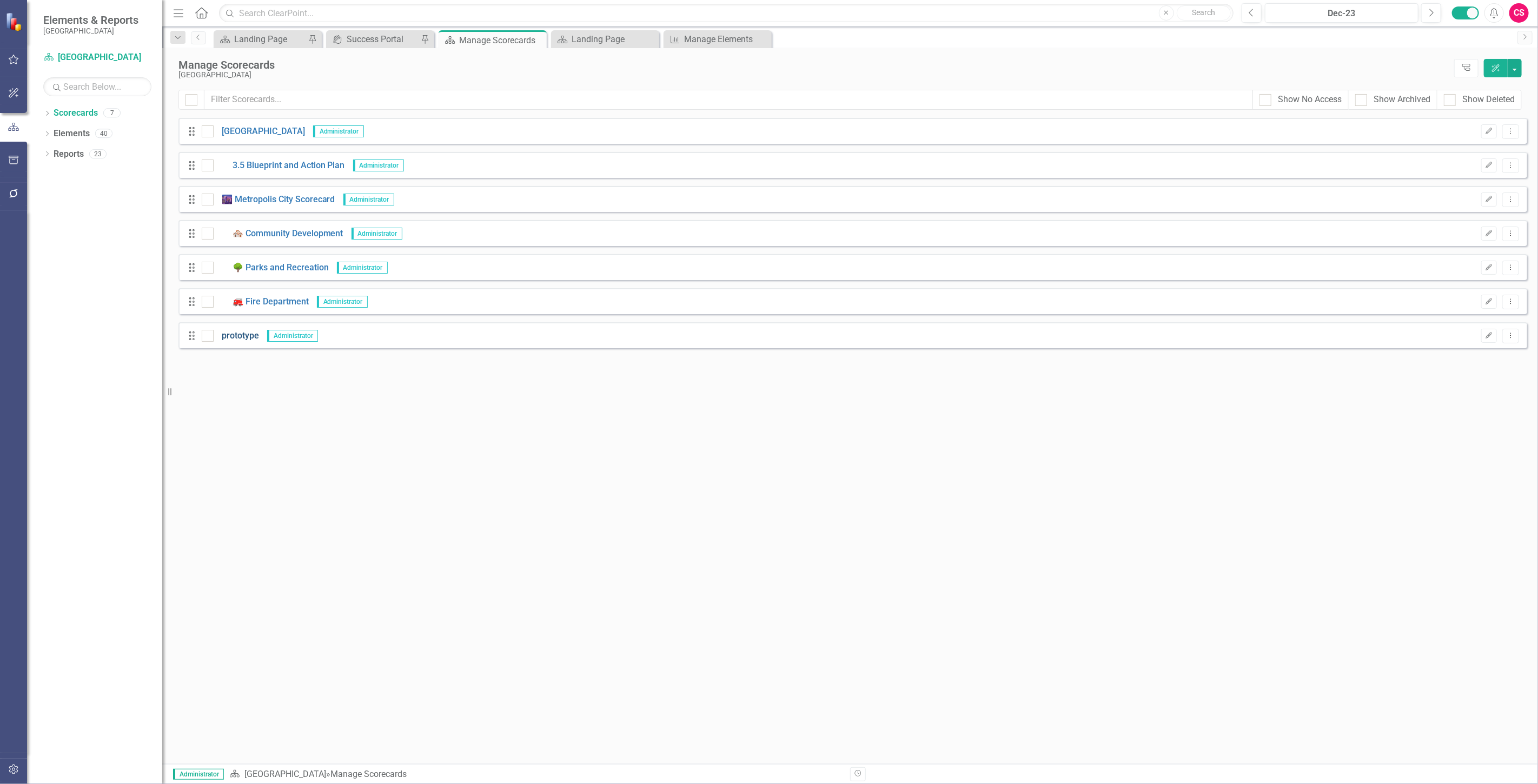
click at [249, 334] on link "prototype" at bounding box center [236, 335] width 46 height 13
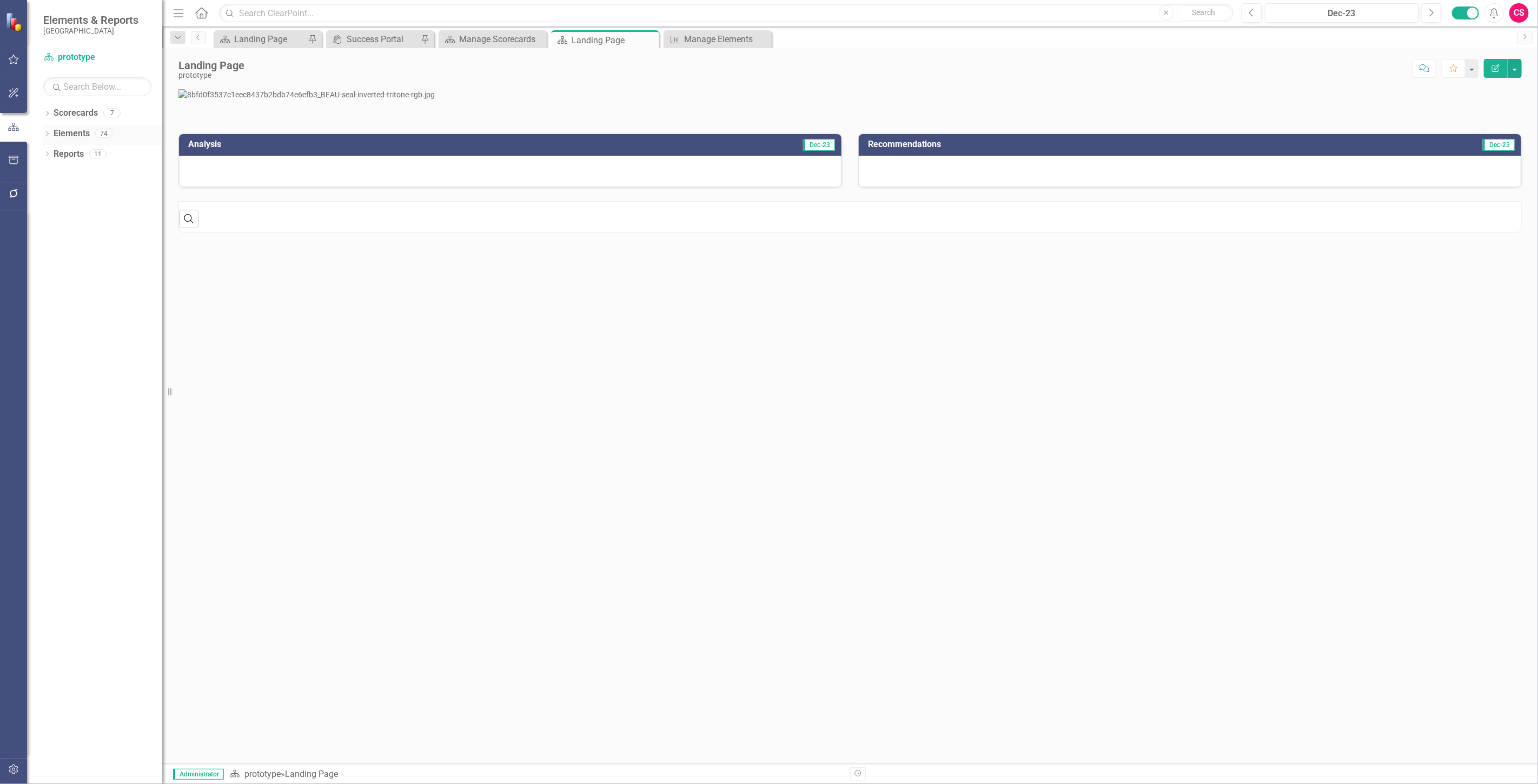
click at [77, 136] on link "Elements" at bounding box center [71, 133] width 36 height 13
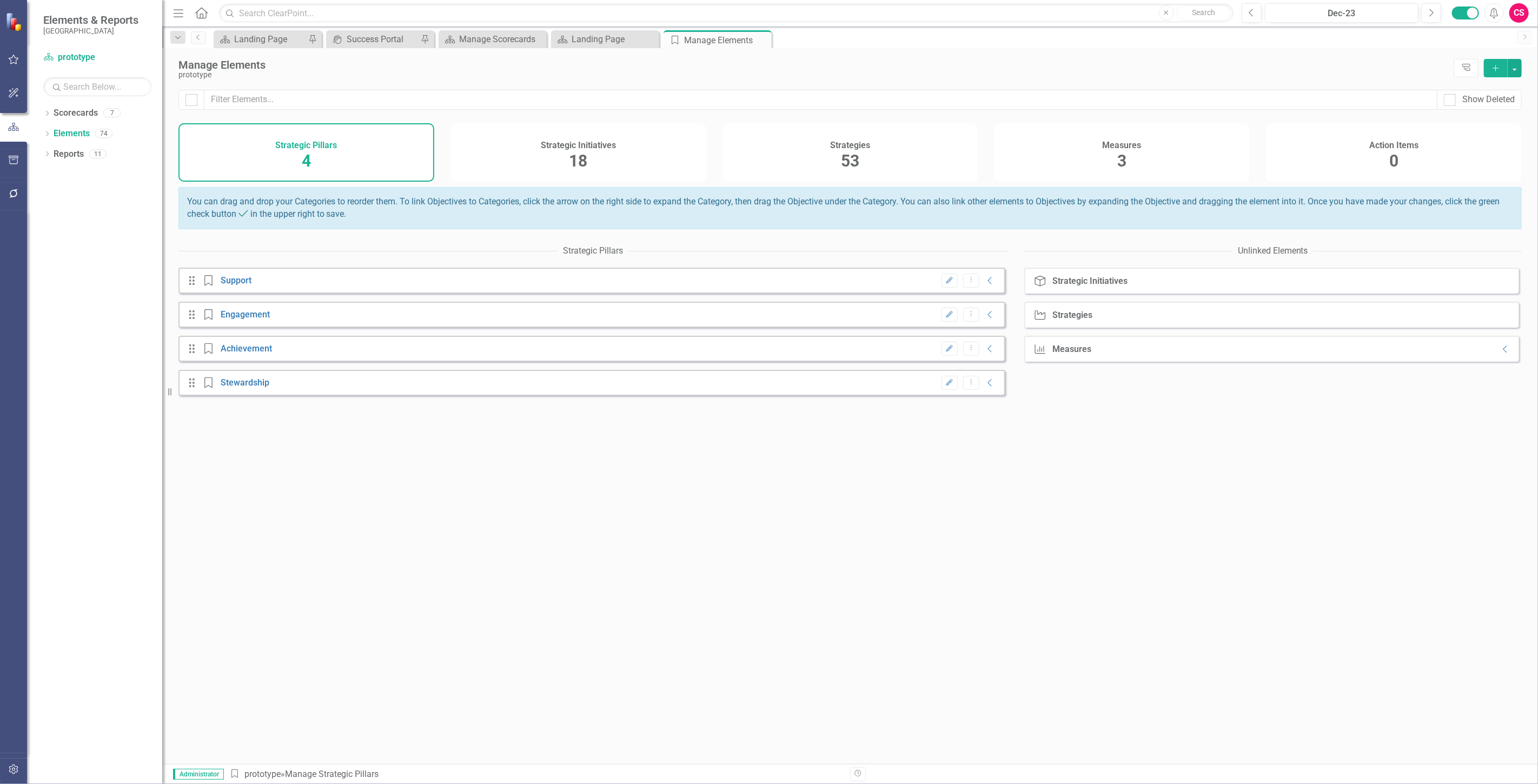
click at [1050, 180] on div "Measures 3" at bounding box center [1122, 152] width 256 height 58
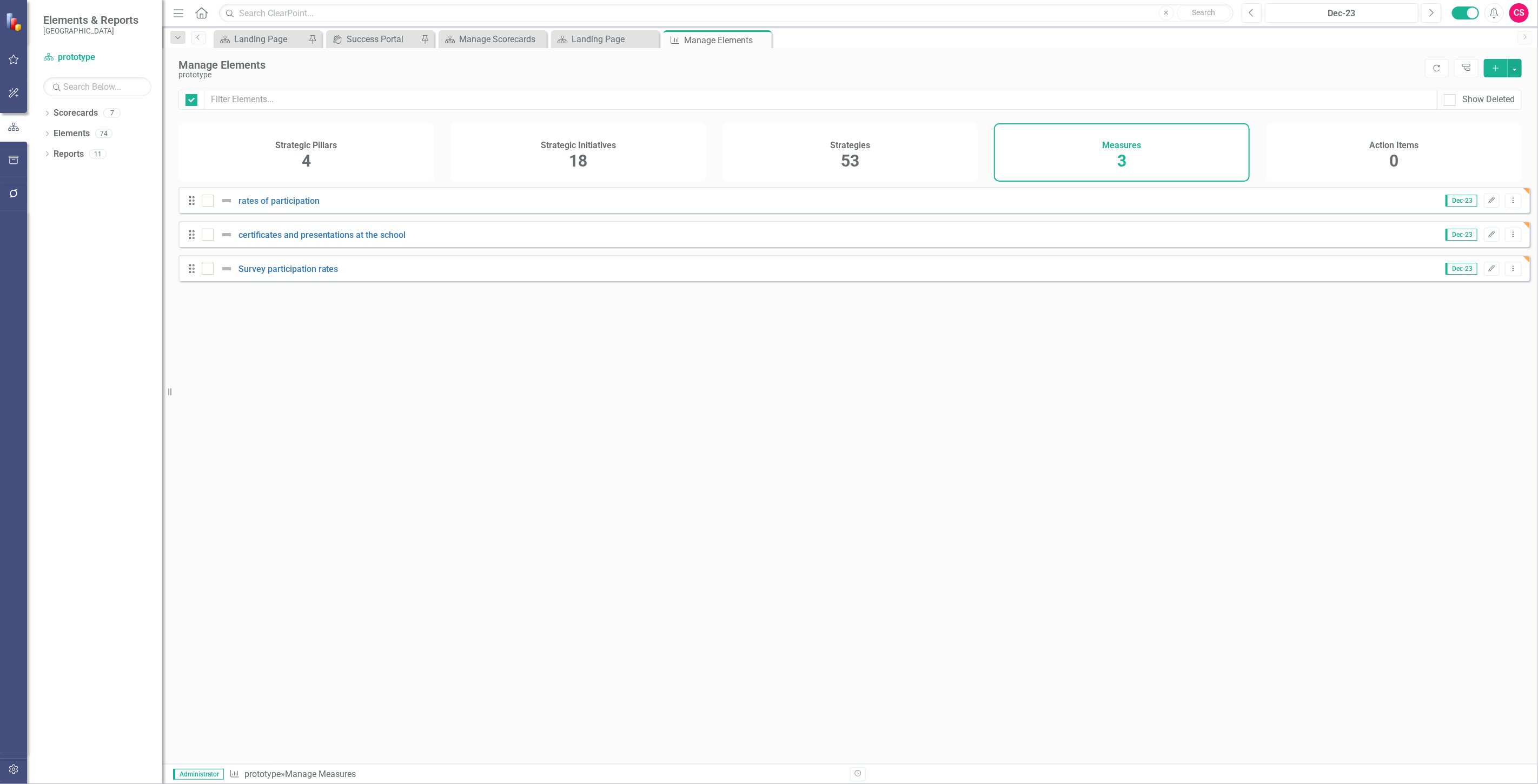
checkbox input "false"
click at [1493, 72] on button "Add" at bounding box center [1496, 68] width 24 height 18
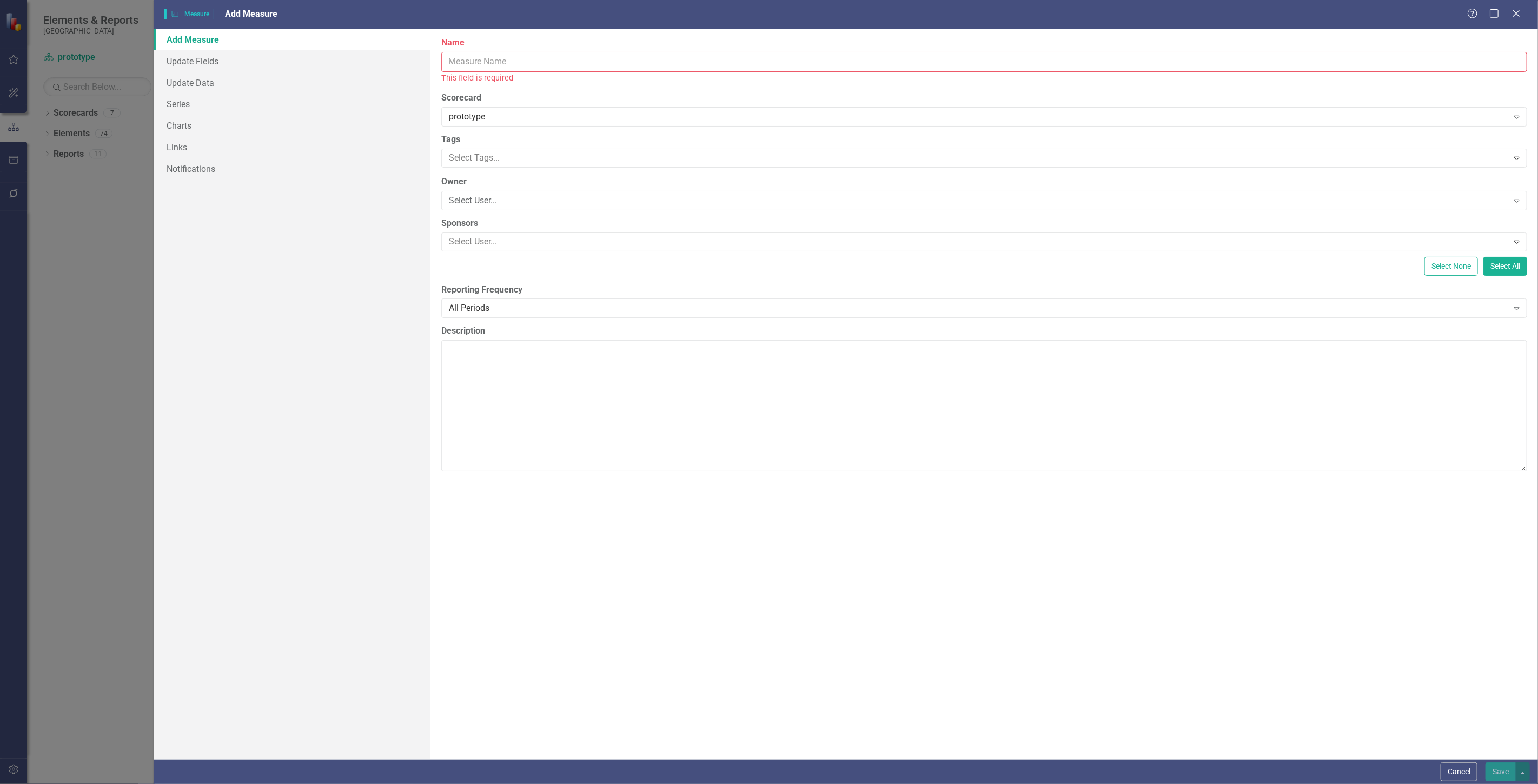
click at [561, 66] on input "Name" at bounding box center [985, 62] width 1086 height 20
type input "number"
click at [1512, 13] on icon "Close" at bounding box center [1517, 13] width 13 height 10
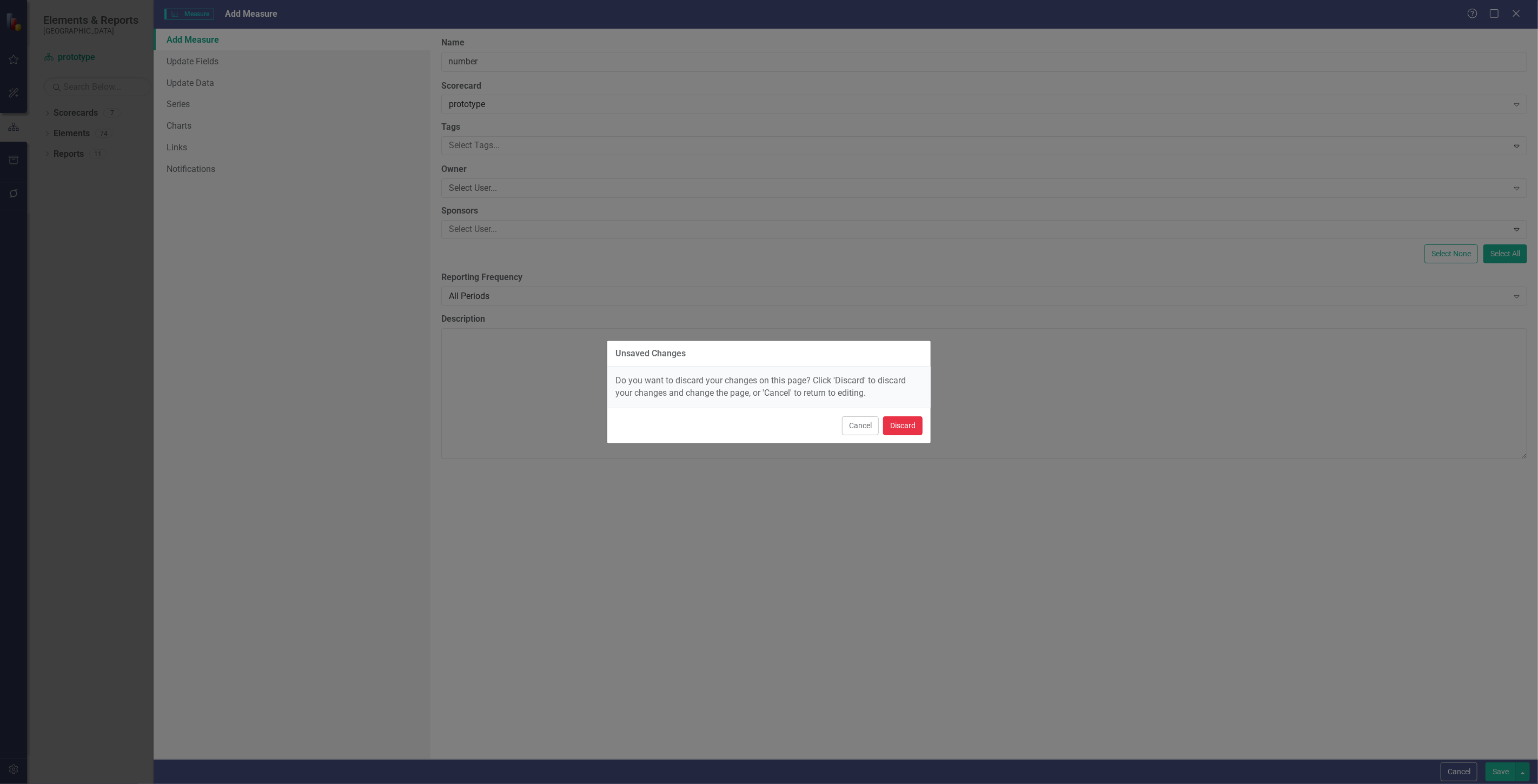
click at [911, 424] on button "Discard" at bounding box center [903, 426] width 40 height 19
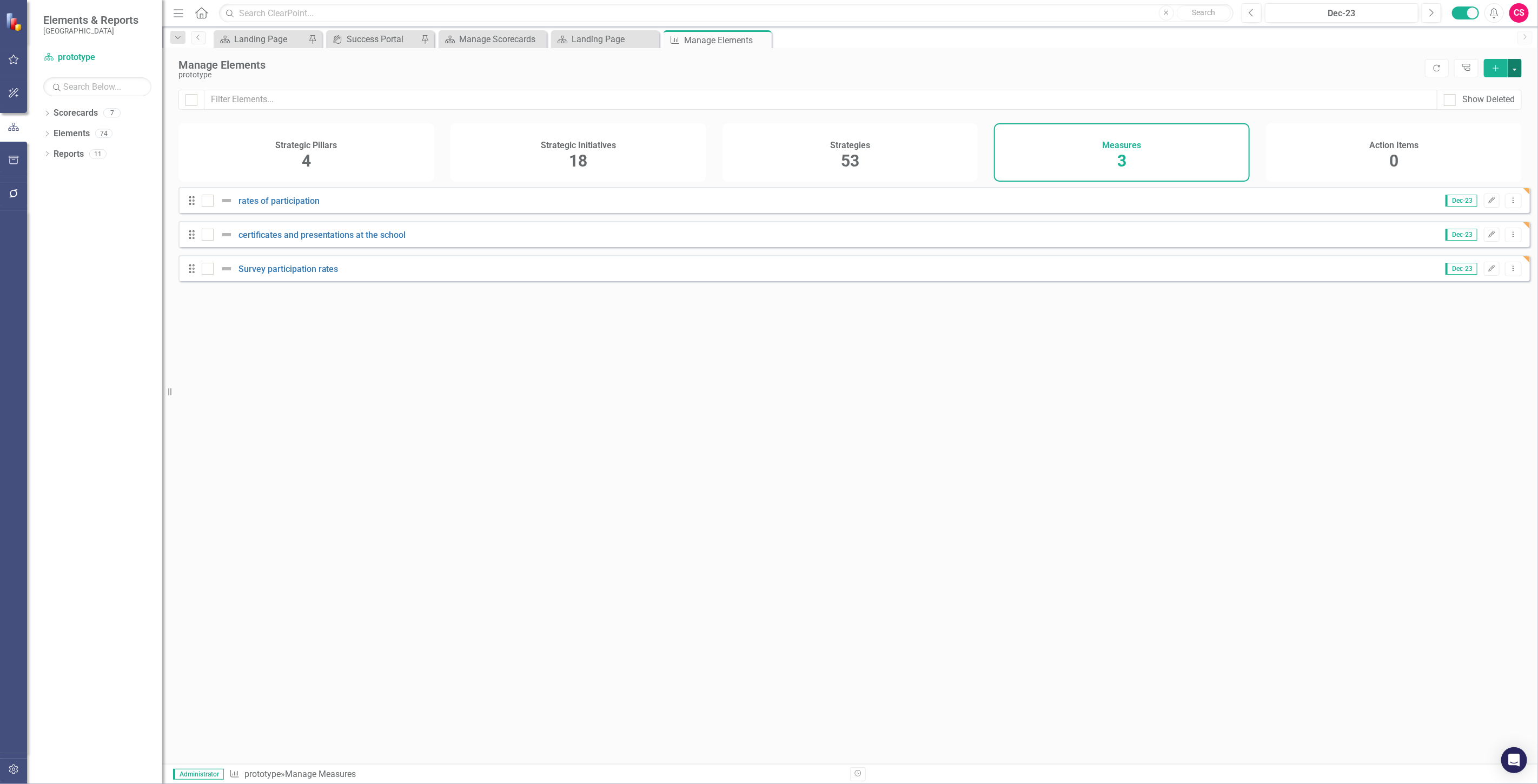
click at [1513, 60] on button "button" at bounding box center [1514, 68] width 14 height 18
click at [1493, 108] on link "Add Multiple Add Multiple" at bounding box center [1479, 107] width 85 height 20
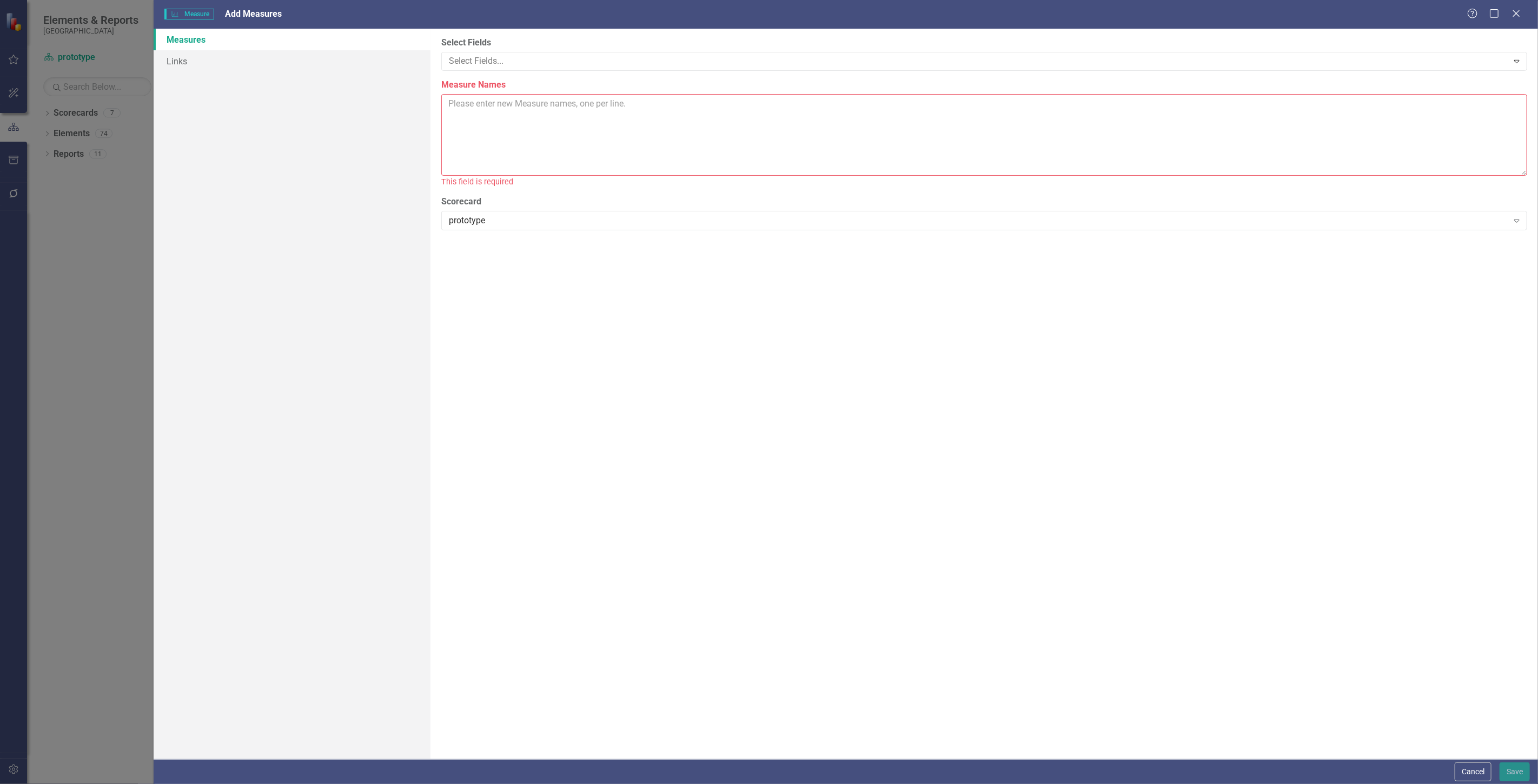
drag, startPoint x: 542, startPoint y: 131, endPoint x: 530, endPoint y: 126, distance: 13.0
click at [541, 131] on textarea "Measure Names" at bounding box center [985, 135] width 1086 height 82
click at [456, 160] on textarea "Number of staff trained Number of mental health professionals hired Training co…" at bounding box center [985, 135] width 1086 height 82
click at [446, 160] on textarea "Number of staff trained Number of mental health professionals hired Training co…" at bounding box center [985, 135] width 1086 height 82
type textarea "Number of staff trained Number of mental health professionals hired Training co…"
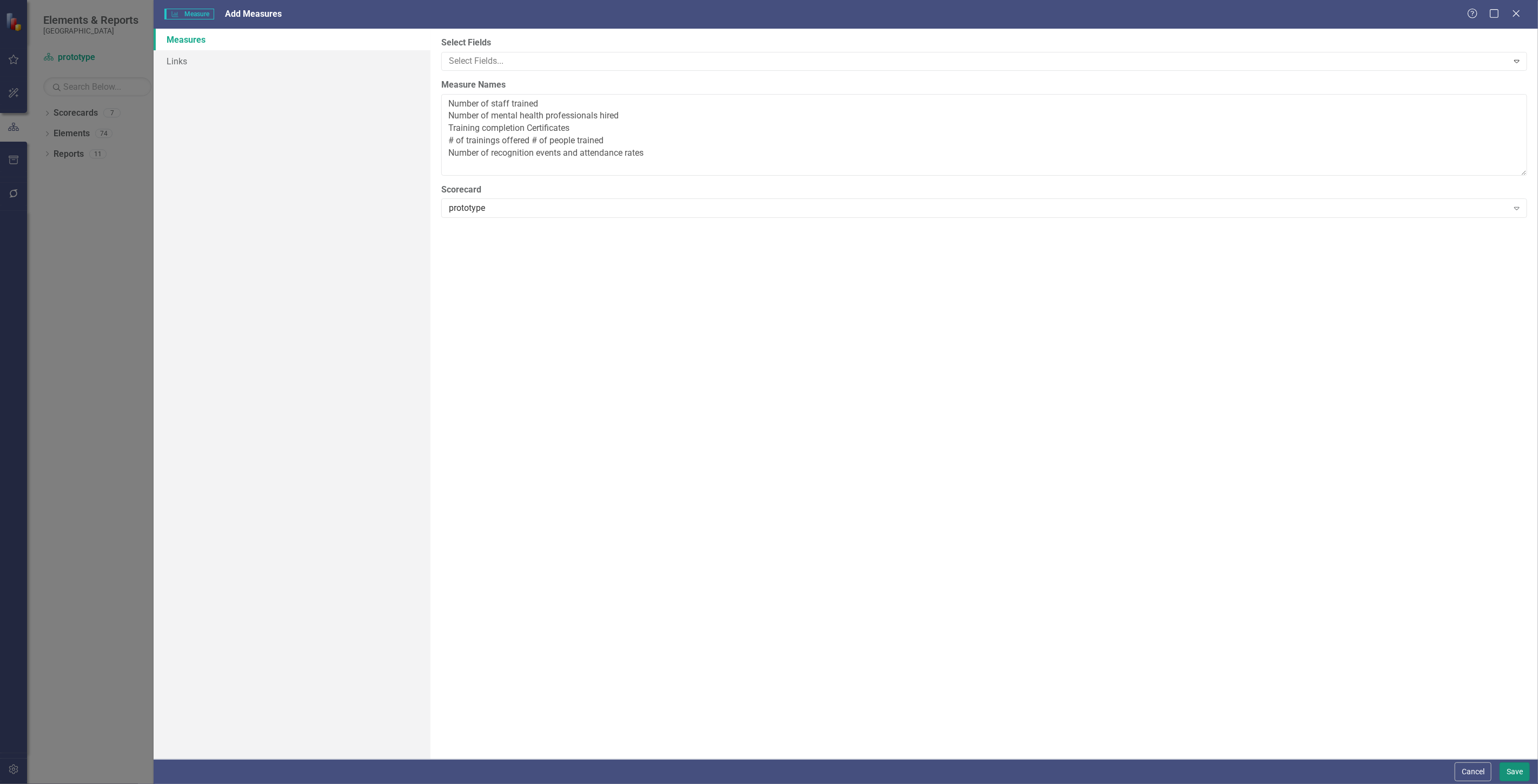
click at [1520, 776] on button "Save" at bounding box center [1514, 771] width 30 height 19
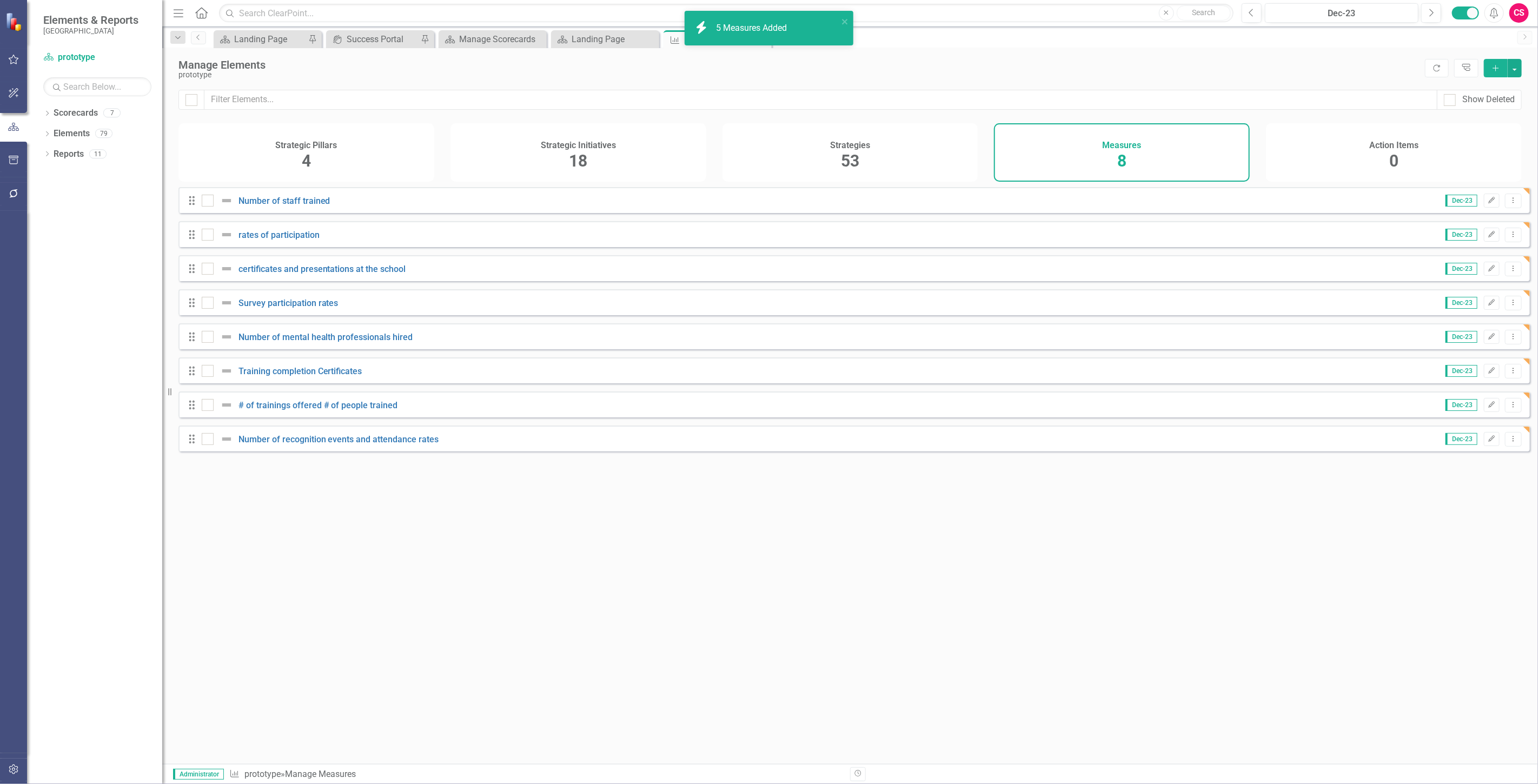
drag, startPoint x: 901, startPoint y: 166, endPoint x: 895, endPoint y: 163, distance: 6.7
click at [900, 166] on div "Strategies 53" at bounding box center [851, 152] width 256 height 58
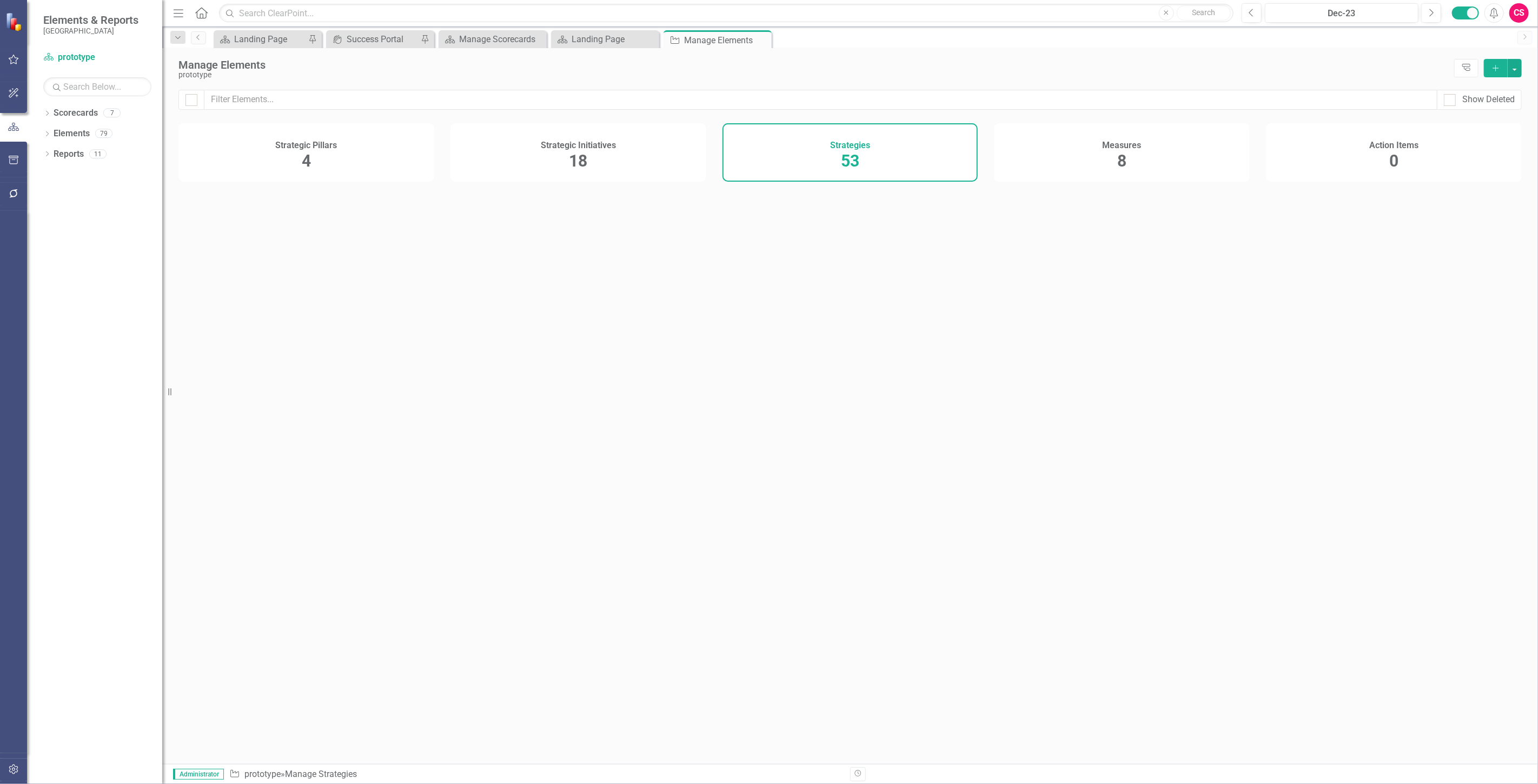
click at [637, 163] on div "Strategic Initiatives 18" at bounding box center [578, 152] width 256 height 58
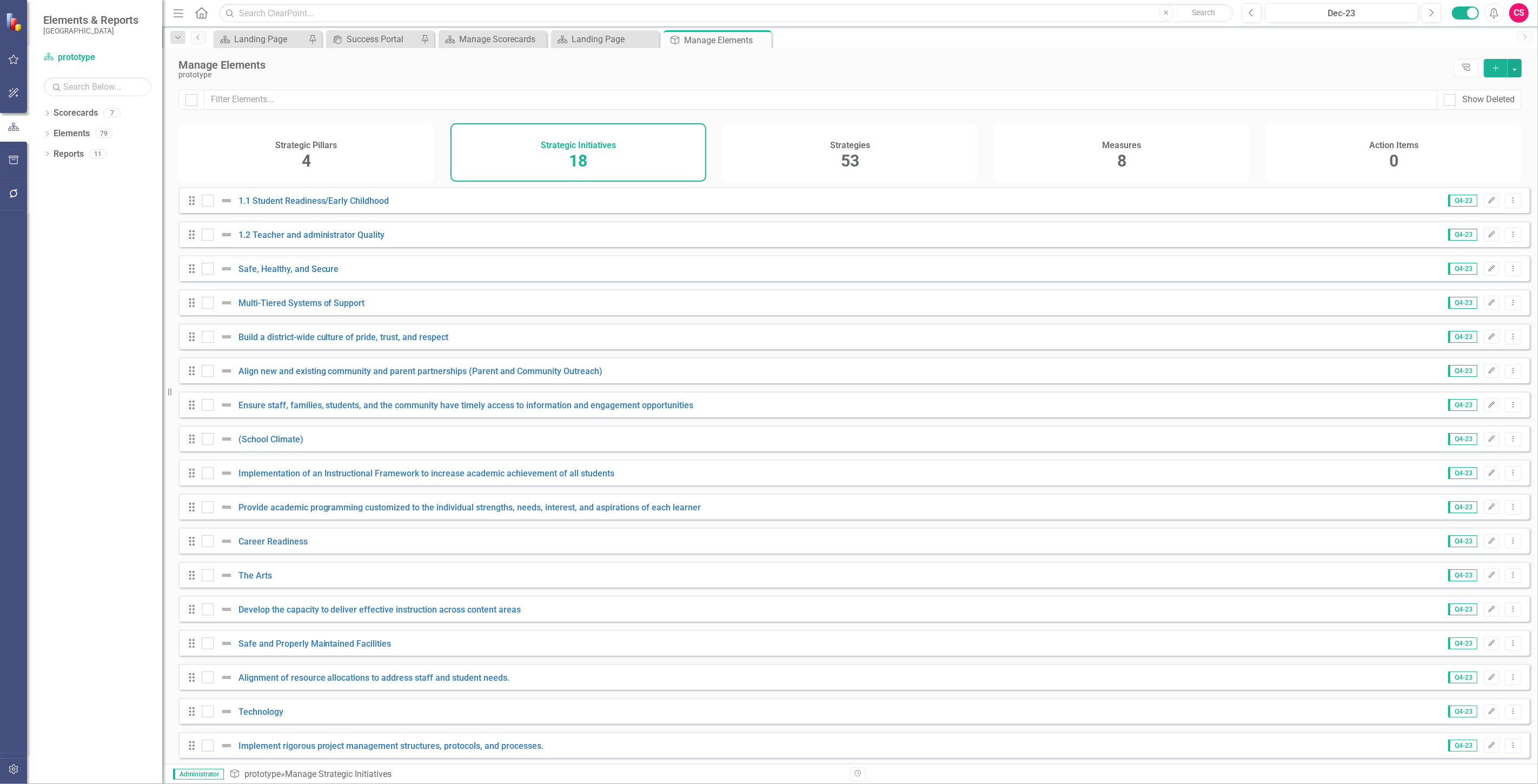
click at [334, 157] on div "Strategic Pillars 4" at bounding box center [307, 152] width 256 height 58
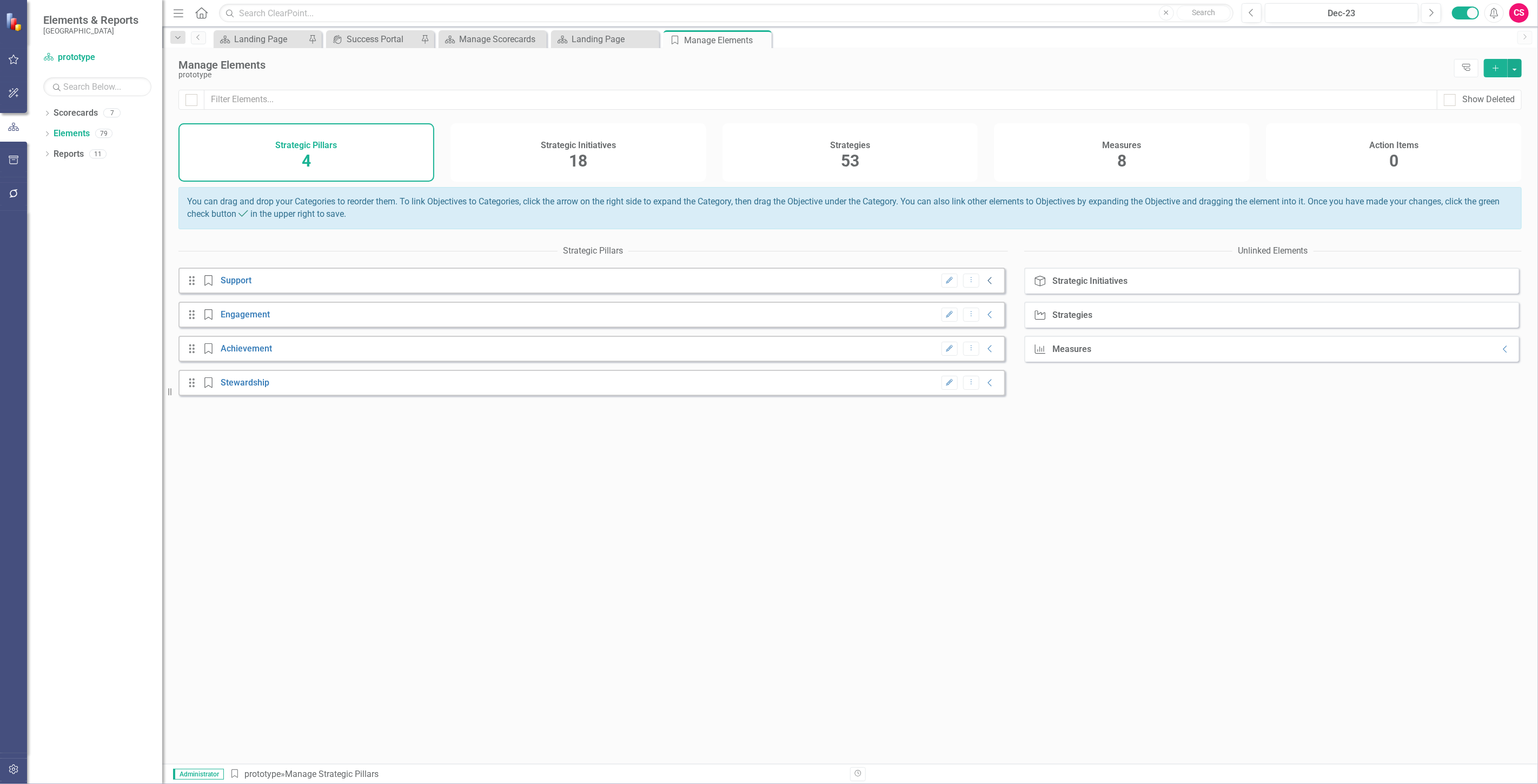
click at [988, 285] on icon "Collapse" at bounding box center [991, 281] width 11 height 9
click at [988, 285] on icon "Expanded" at bounding box center [991, 281] width 11 height 9
click at [102, 158] on div "Reports 11" at bounding box center [108, 156] width 109 height 21
click at [82, 164] on div "Reports 11" at bounding box center [108, 156] width 109 height 21
click at [74, 154] on link "Reports" at bounding box center [68, 154] width 30 height 13
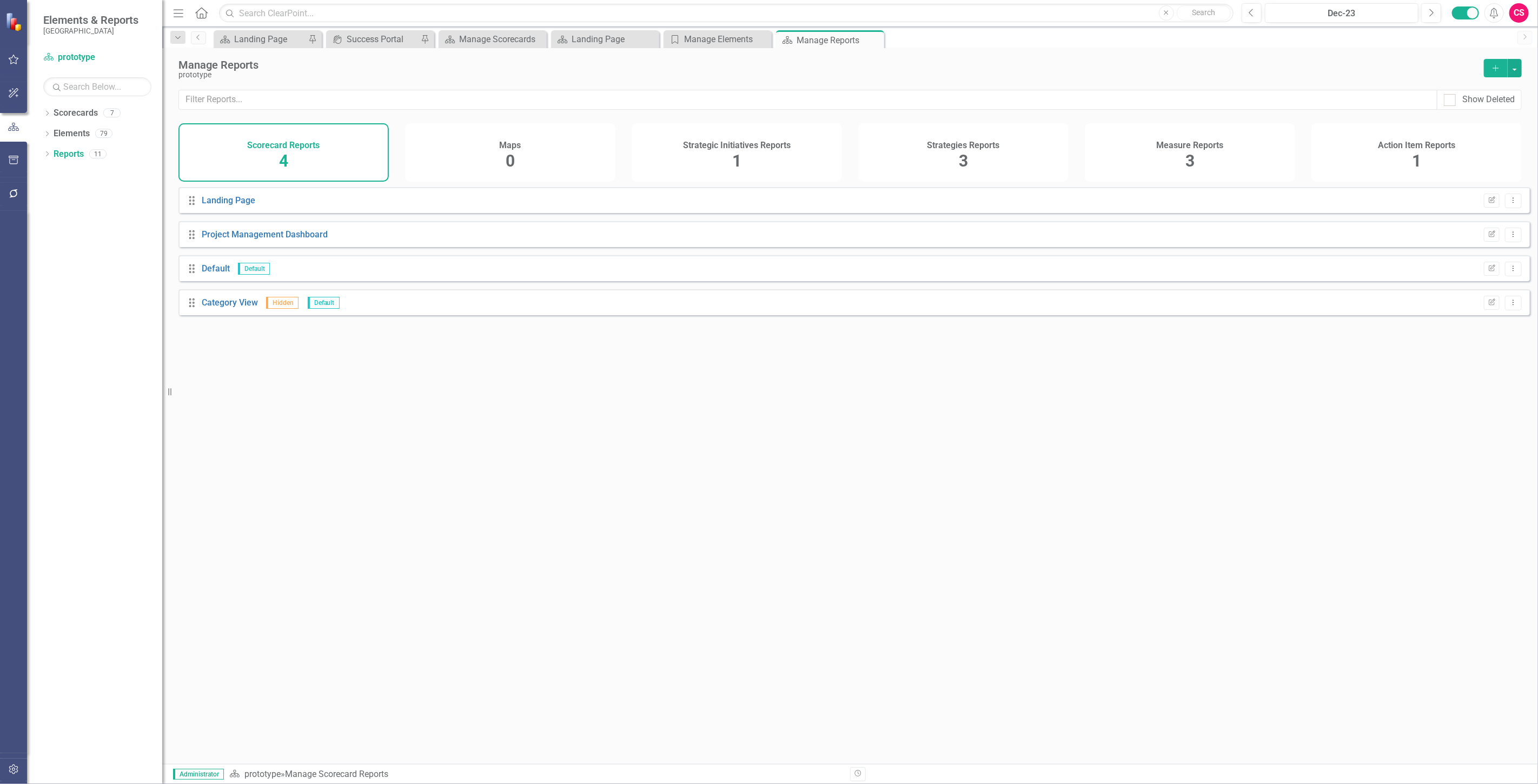
click at [720, 144] on h4 "Strategic Initiatives Reports" at bounding box center [737, 145] width 107 height 10
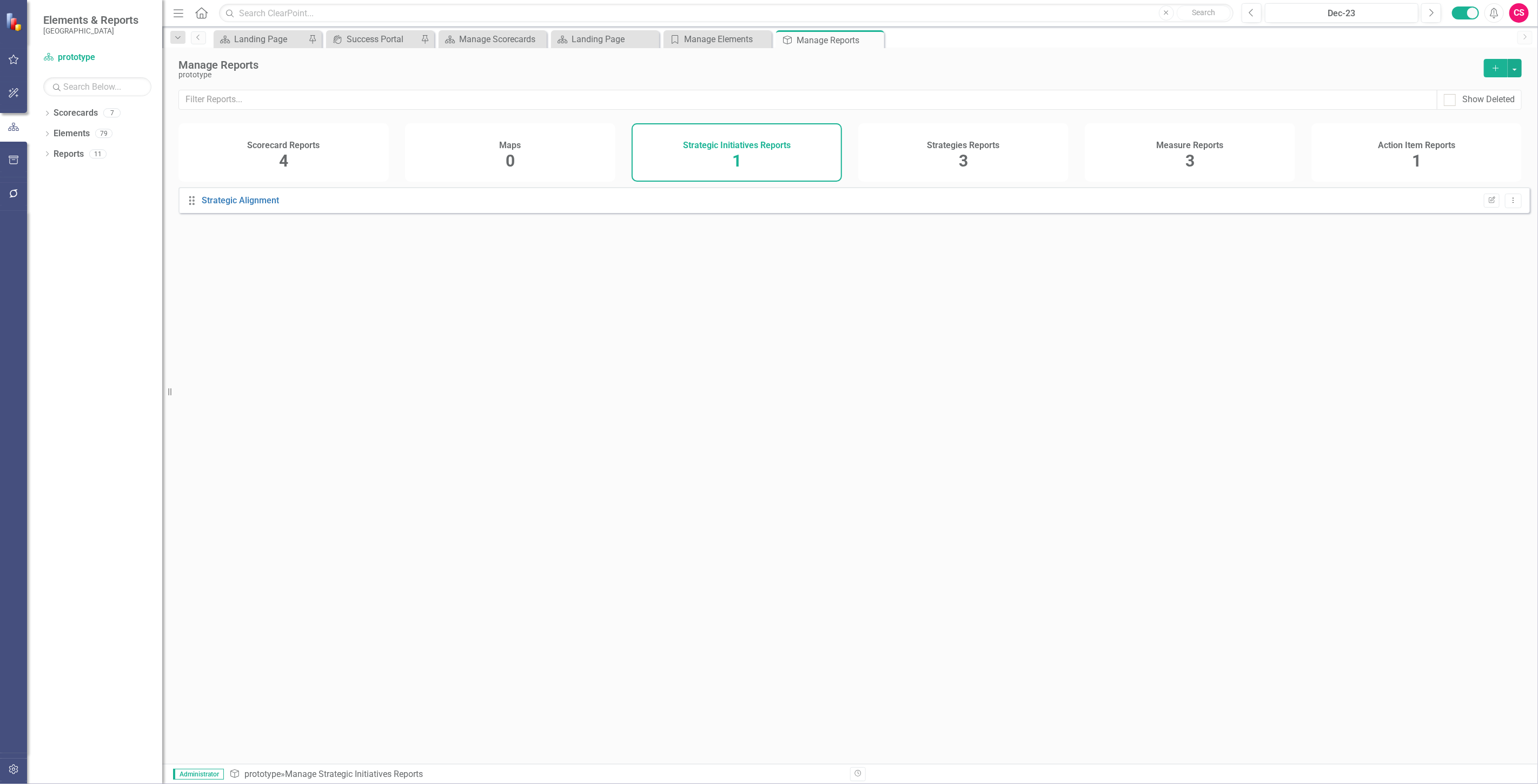
click at [226, 213] on div "Drag Strategic Alignment Edit Report Dropdown Menu" at bounding box center [854, 199] width 1352 height 26
click at [226, 207] on div "Strategic Alignment" at bounding box center [240, 201] width 77 height 13
click at [225, 205] on link "Strategic Alignment" at bounding box center [240, 200] width 77 height 10
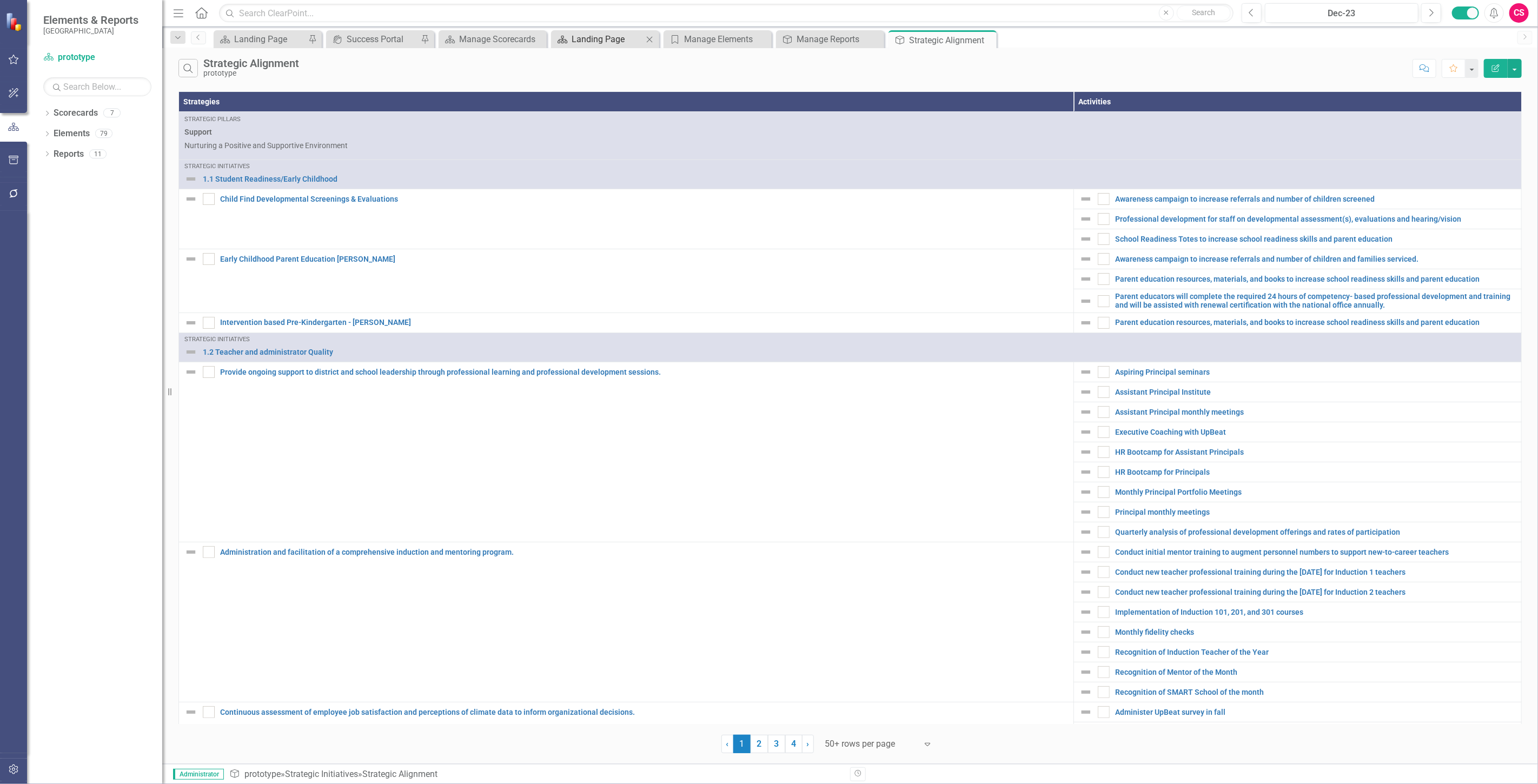
click at [591, 38] on div "Landing Page" at bounding box center [607, 39] width 71 height 13
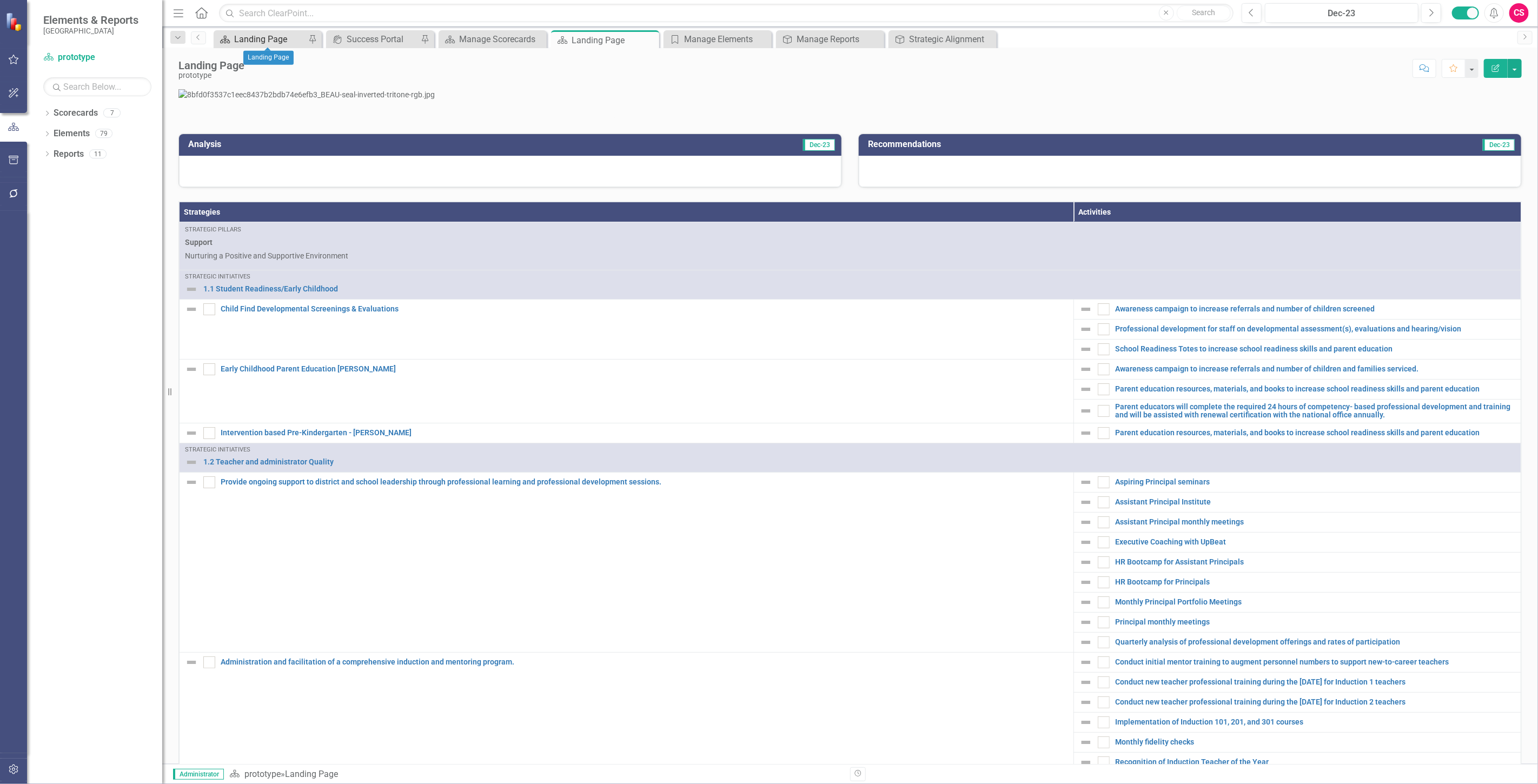
click at [247, 34] on div "Landing Page" at bounding box center [269, 39] width 71 height 13
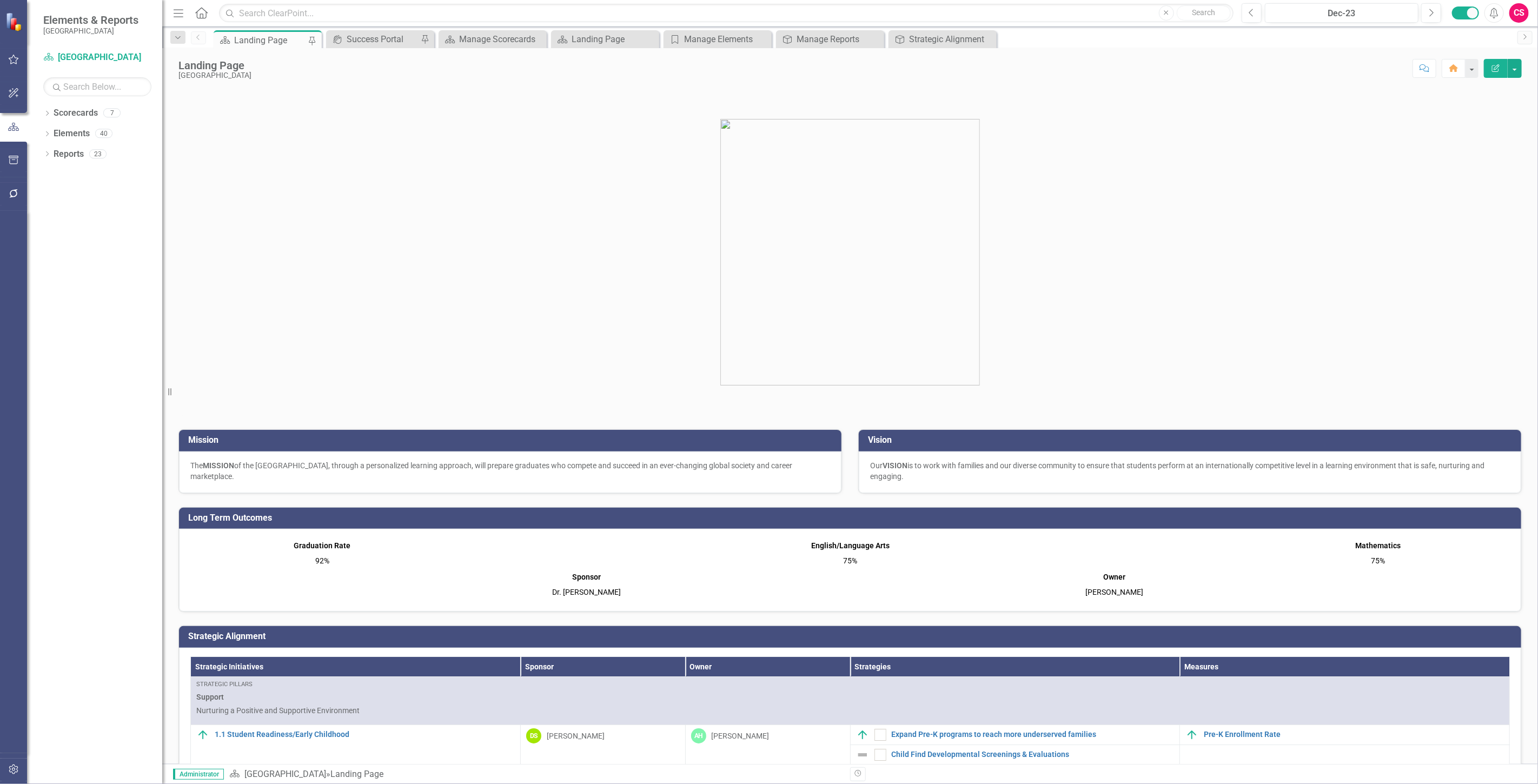
scroll to position [60, 0]
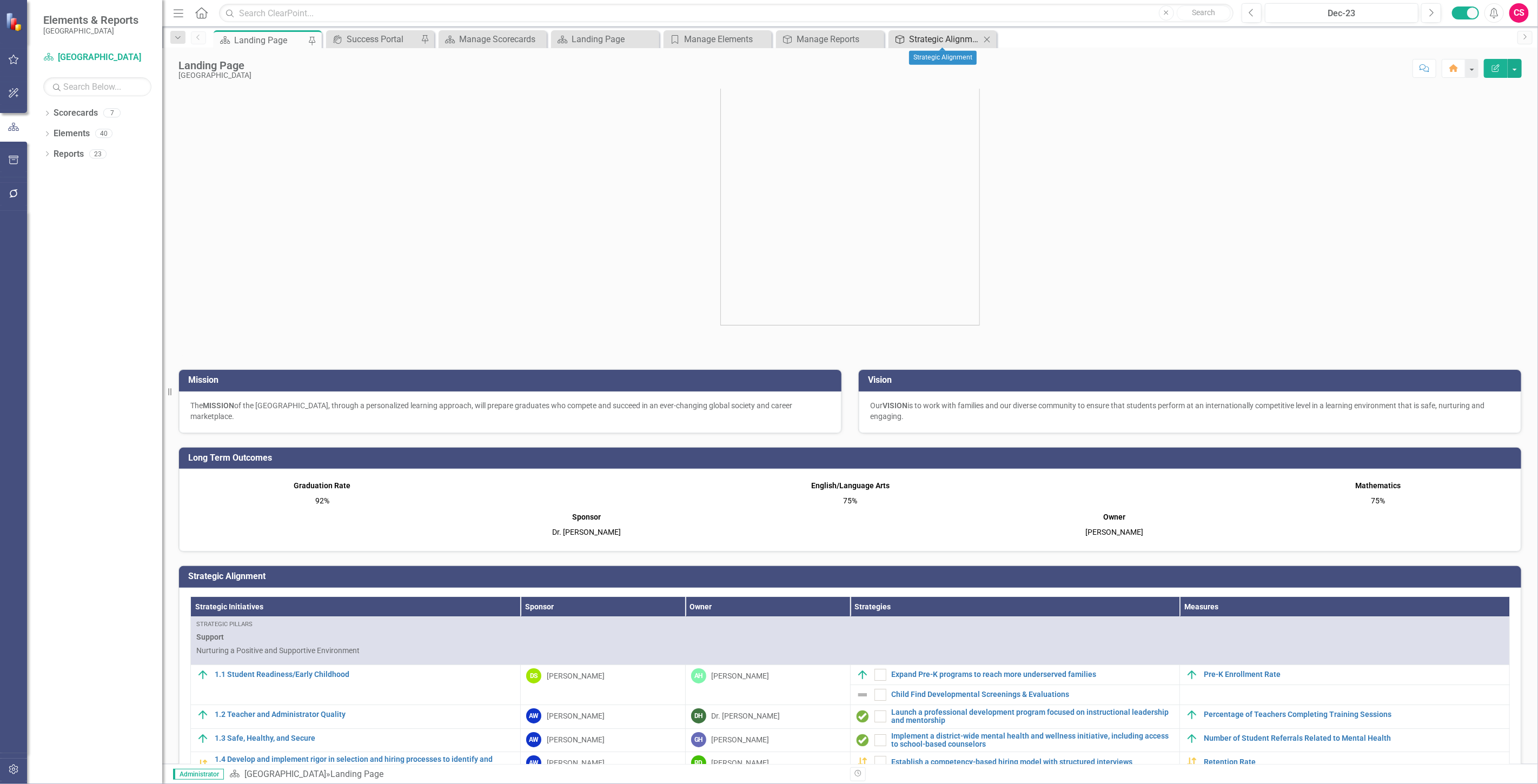
click at [900, 40] on icon at bounding box center [900, 40] width 9 height 9
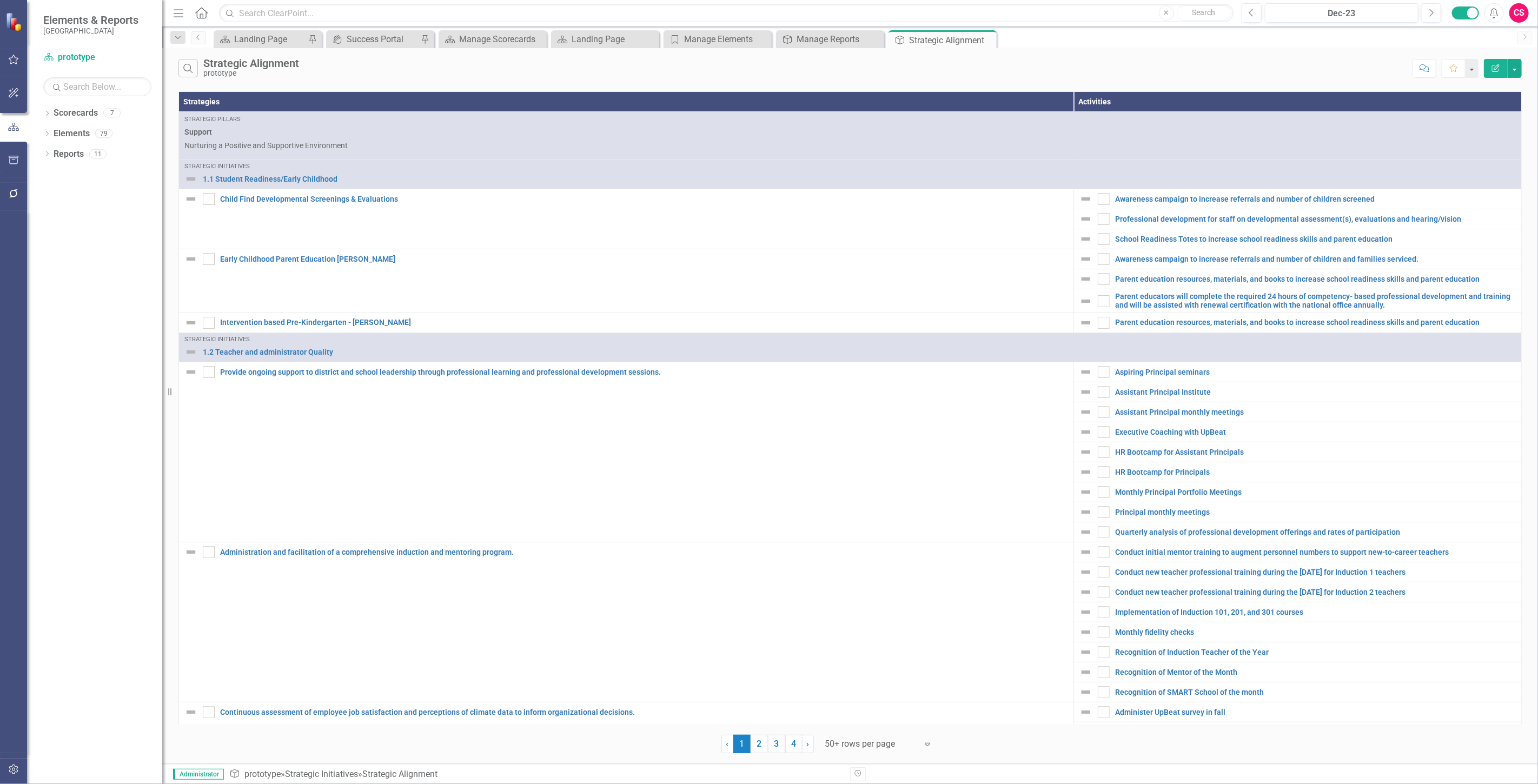
click at [1492, 71] on icon "Edit Report" at bounding box center [1496, 68] width 10 height 7
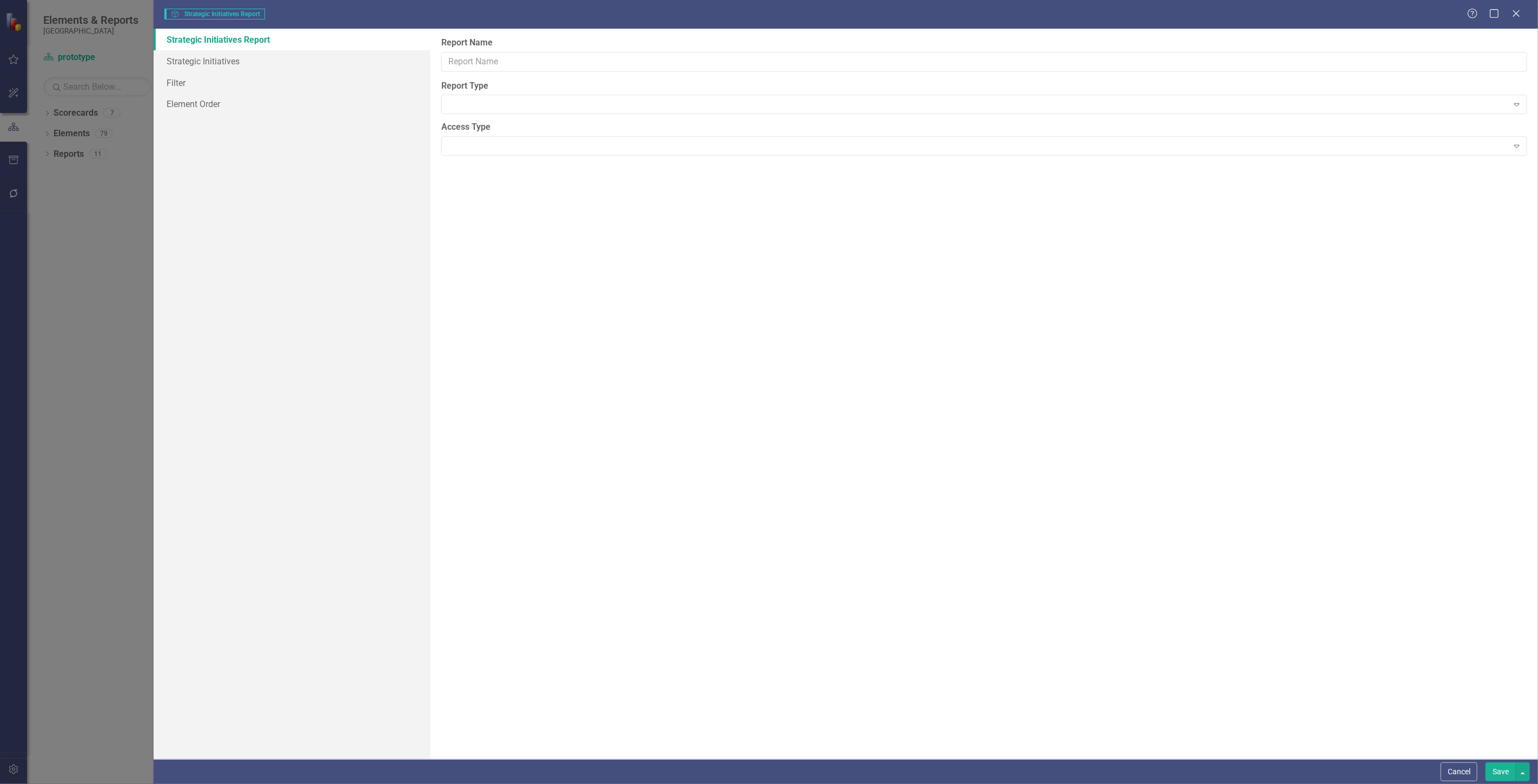
type input "Strategic Alignment"
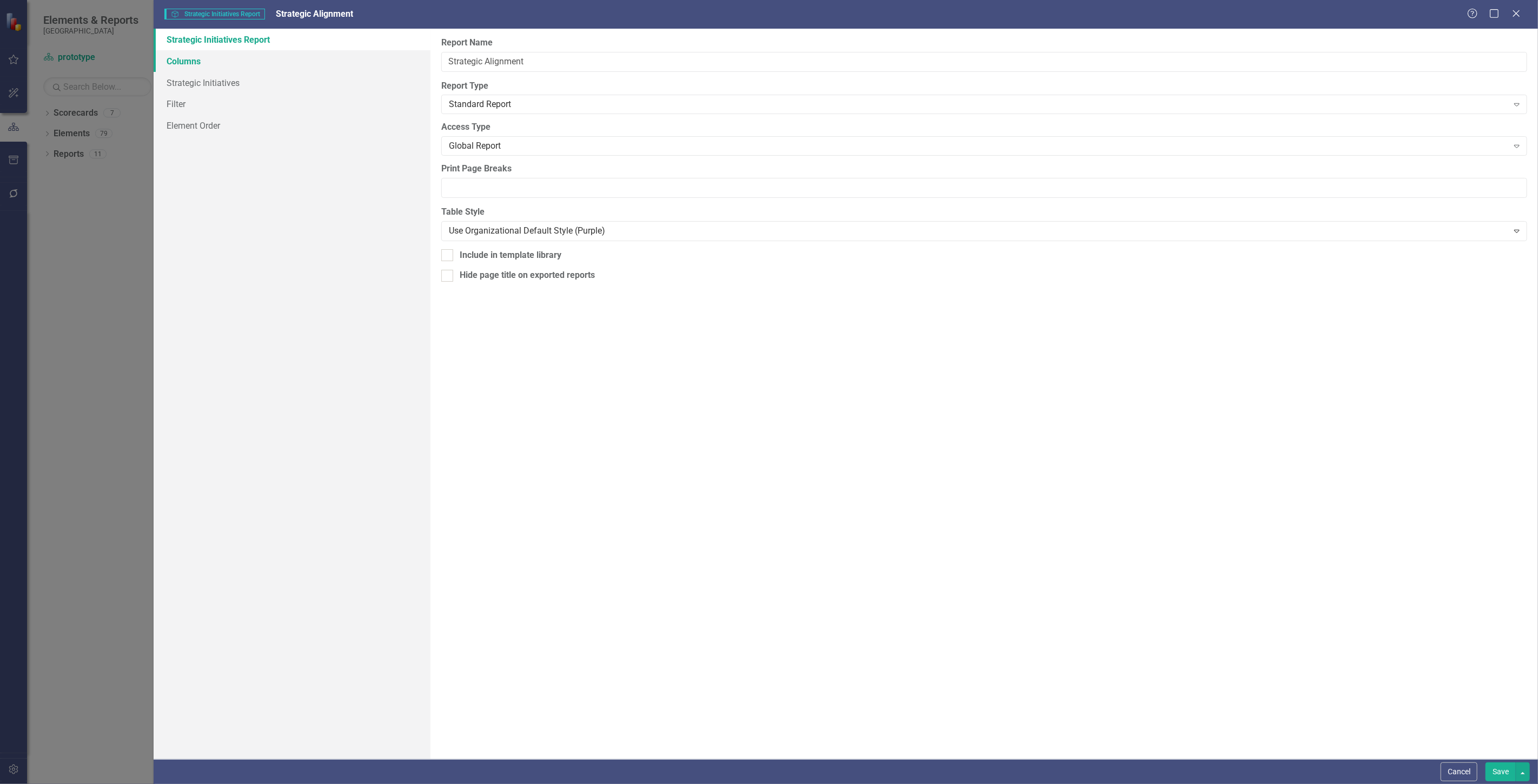
click at [235, 50] on link "Columns" at bounding box center [292, 60] width 277 height 21
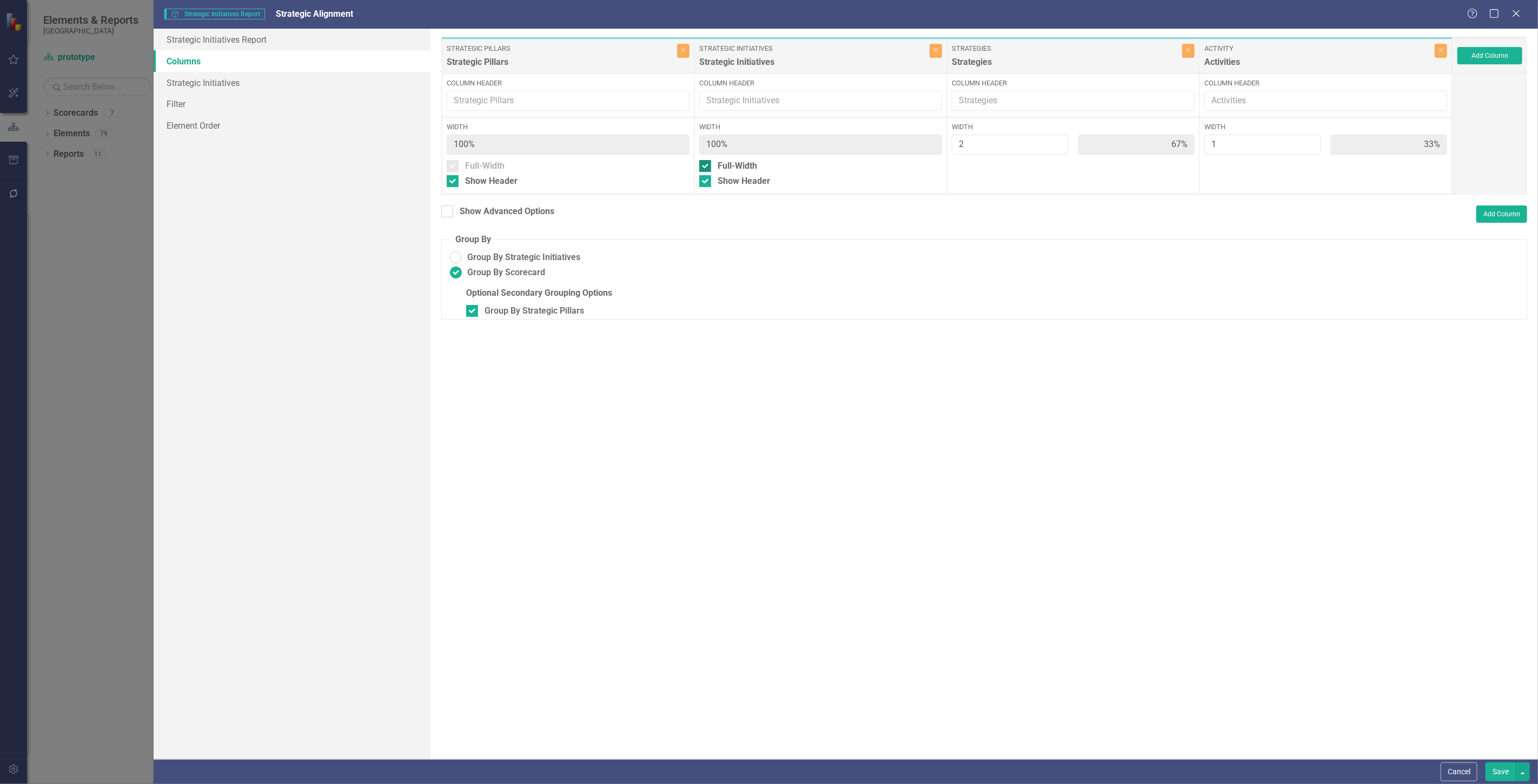
click at [739, 165] on div "Full-Width" at bounding box center [737, 166] width 40 height 13
click at [706, 165] on input "Full-Width" at bounding box center [703, 164] width 7 height 7
checkbox input "false"
type input "40%"
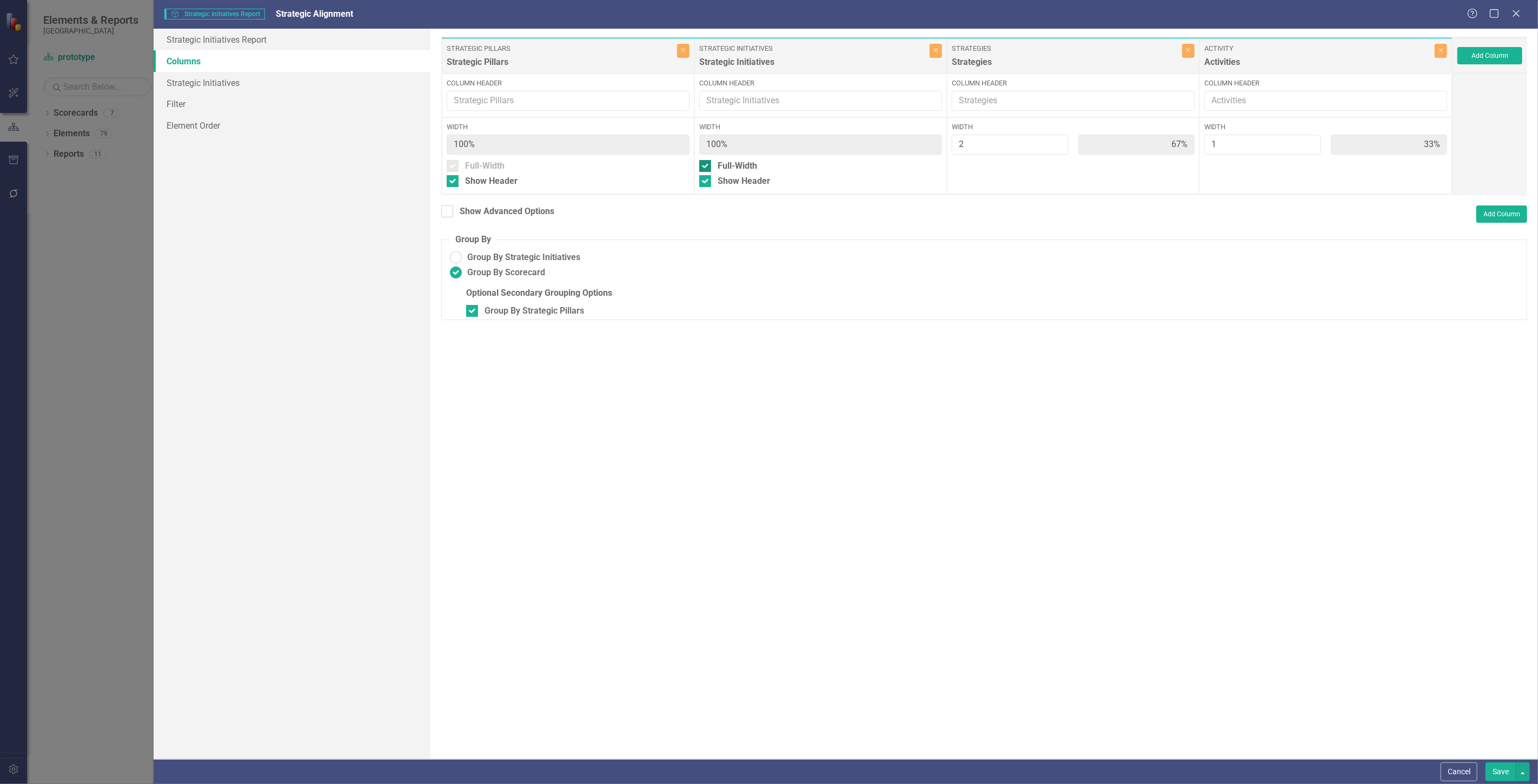
type input "20%"
click at [1495, 763] on button "Save" at bounding box center [1500, 771] width 30 height 19
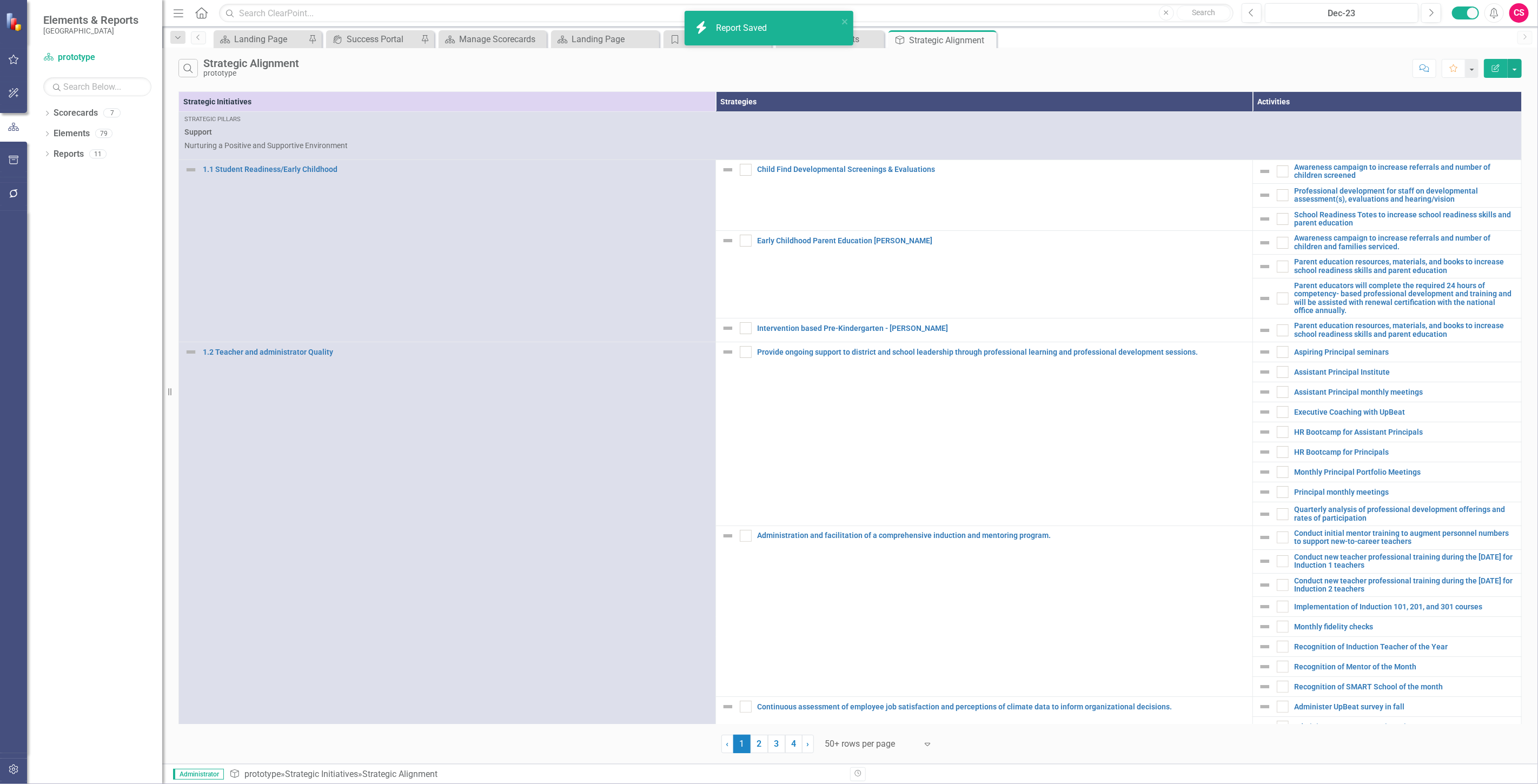
click at [1495, 71] on icon "button" at bounding box center [1496, 68] width 7 height 7
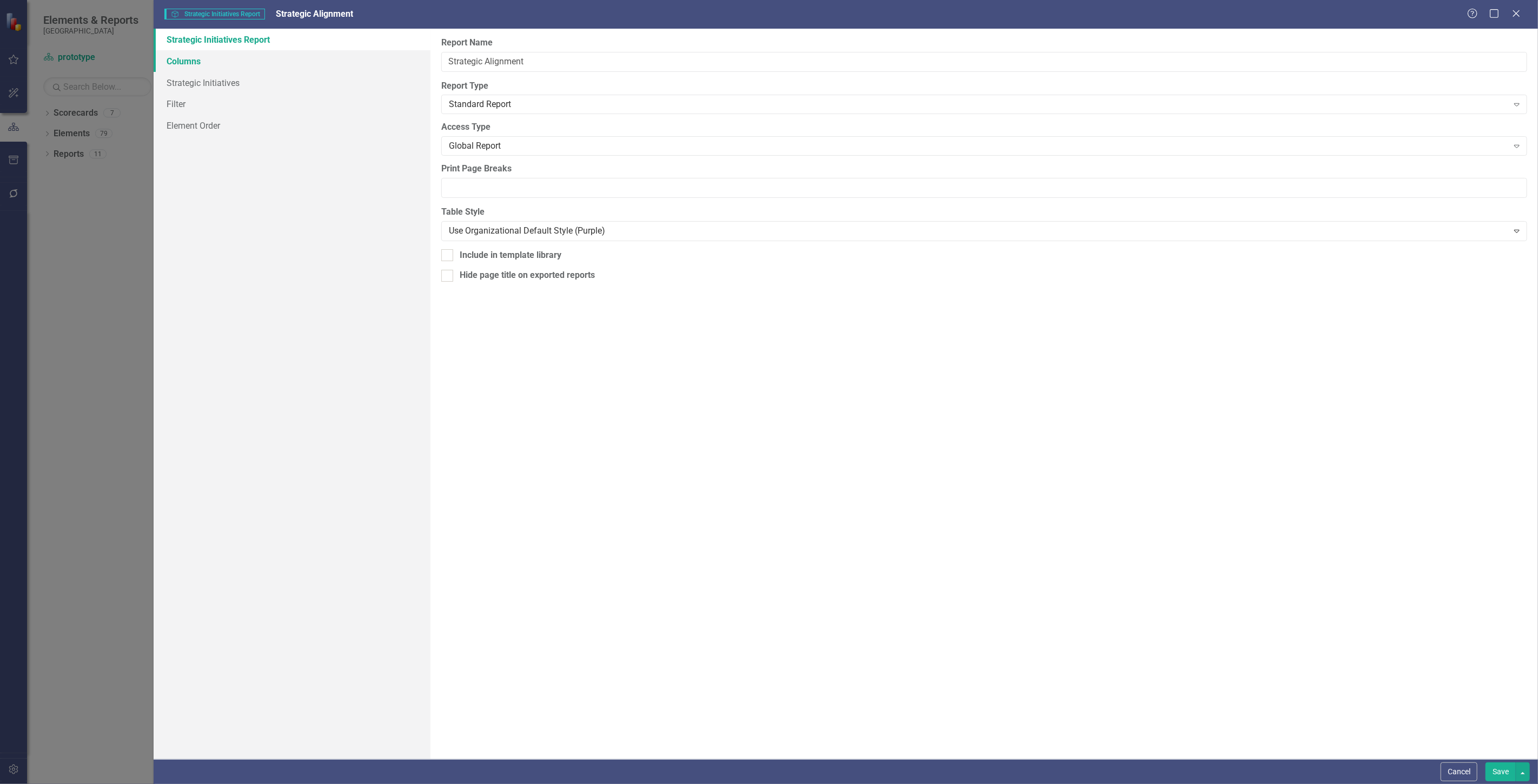
click at [256, 64] on link "Columns" at bounding box center [292, 60] width 277 height 21
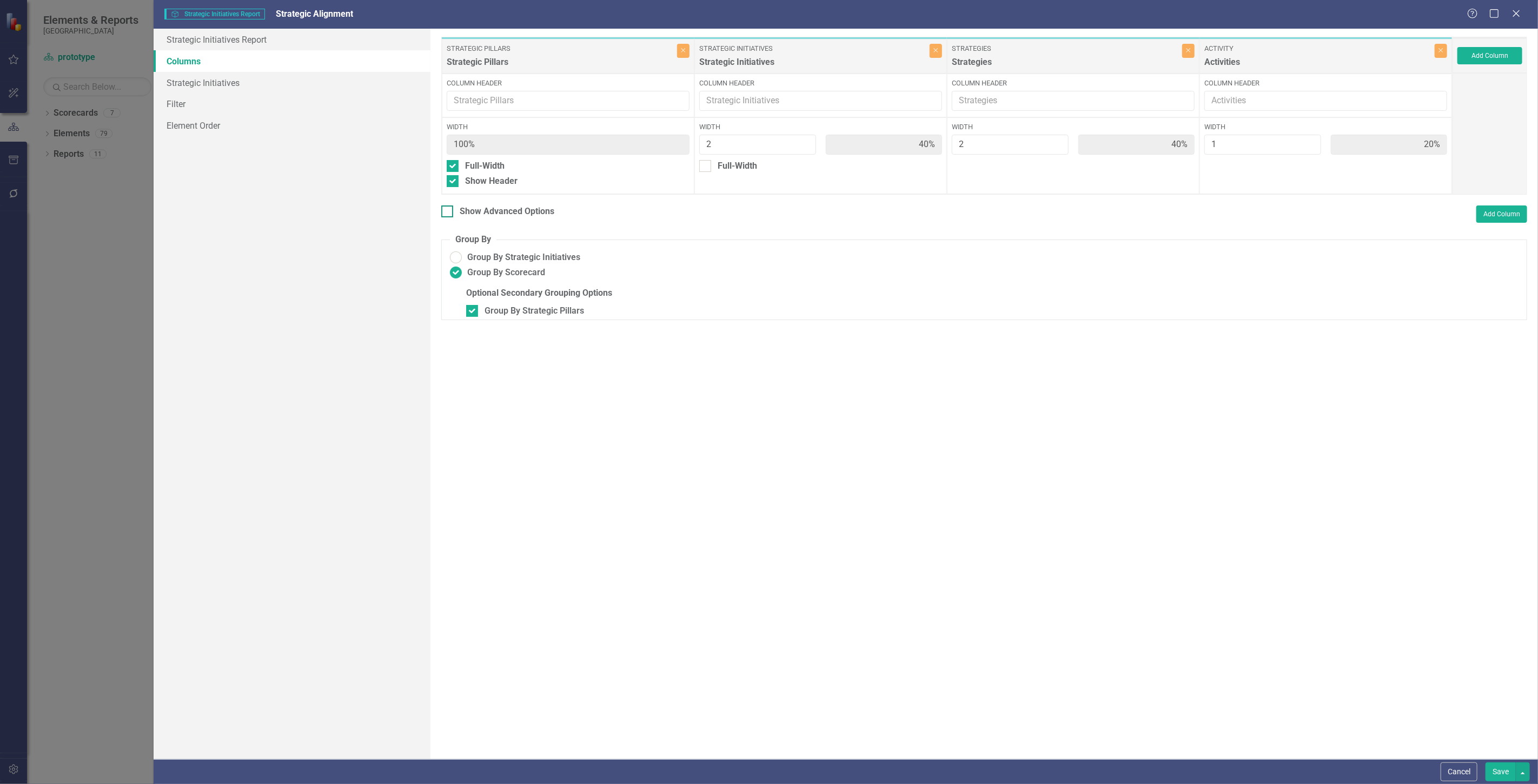
click at [522, 213] on div "Show Advanced Options" at bounding box center [507, 211] width 95 height 13
click at [448, 213] on input "Show Advanced Options" at bounding box center [445, 209] width 7 height 7
checkbox input "true"
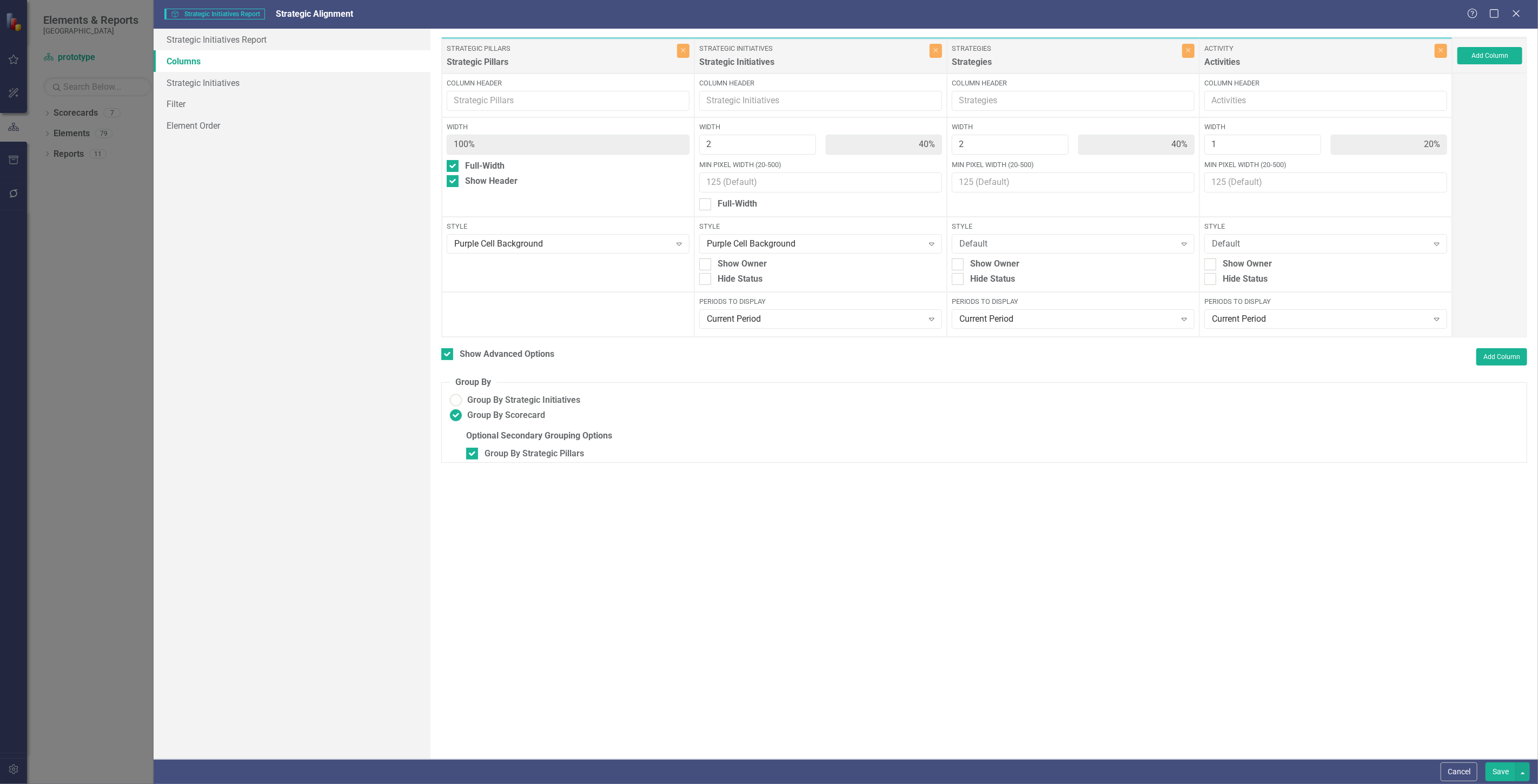
click at [749, 254] on div "Style Purple Cell Background Expand Show Owner Hide Status" at bounding box center [821, 254] width 252 height 75
click at [746, 251] on div "Purple Cell Background Expand" at bounding box center [821, 243] width 243 height 19
click at [745, 269] on div "Default" at bounding box center [821, 263] width 243 height 18
click at [1485, 773] on div "Save" at bounding box center [1506, 771] width 47 height 19
click at [1489, 766] on button "Save" at bounding box center [1500, 771] width 30 height 19
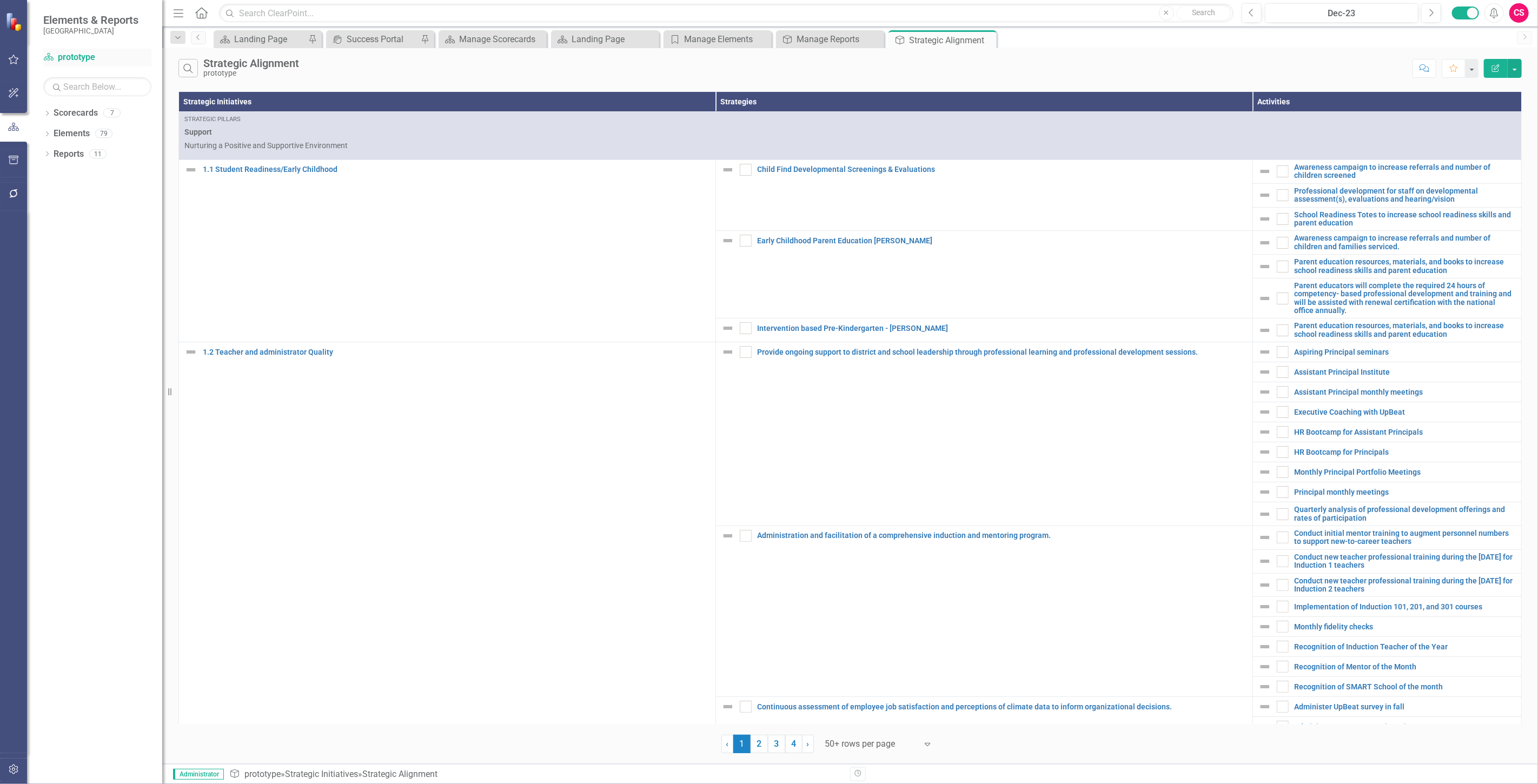
click at [66, 58] on link "Scorecard prototype" at bounding box center [97, 57] width 108 height 13
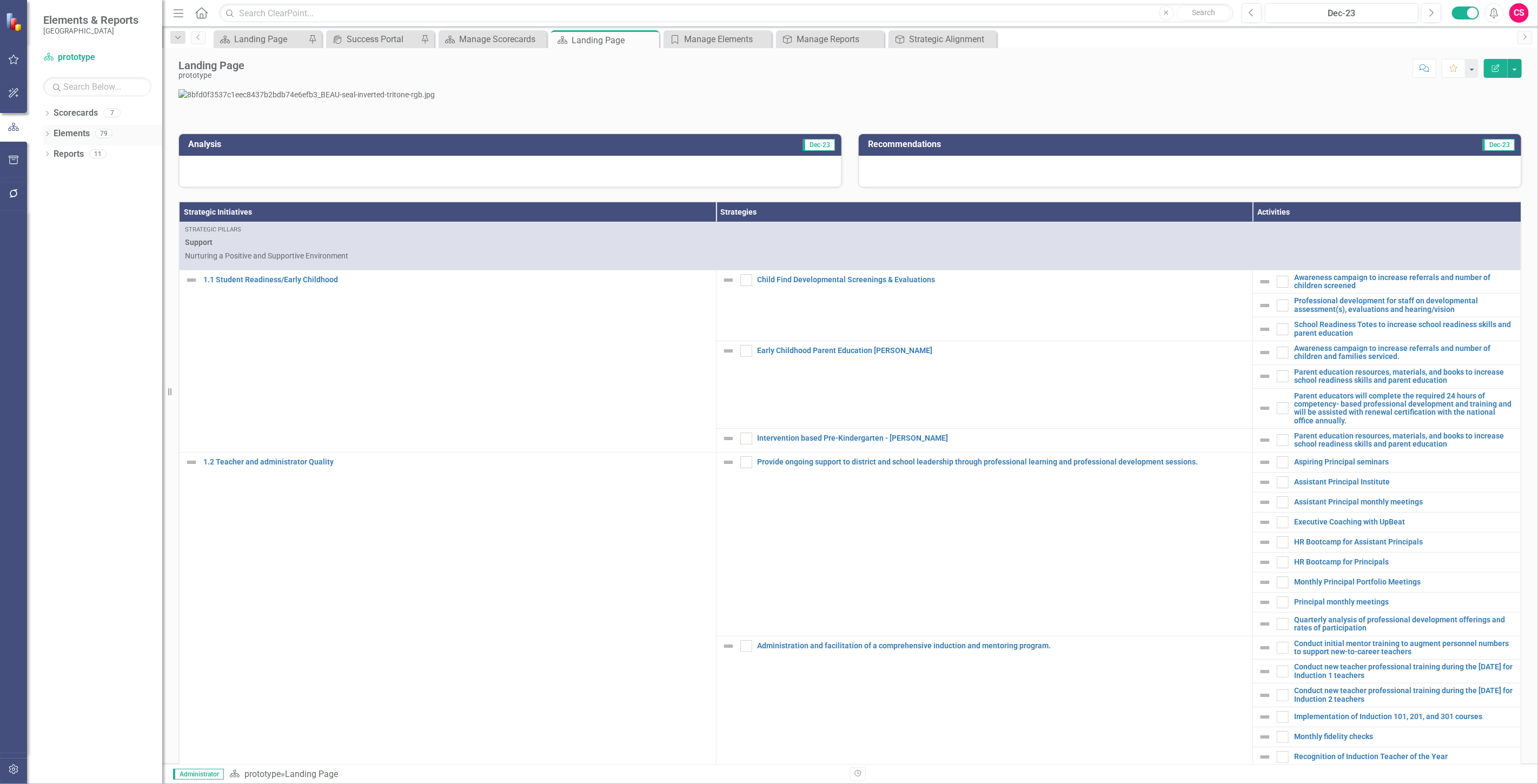
click at [68, 135] on link "Elements" at bounding box center [71, 133] width 36 height 13
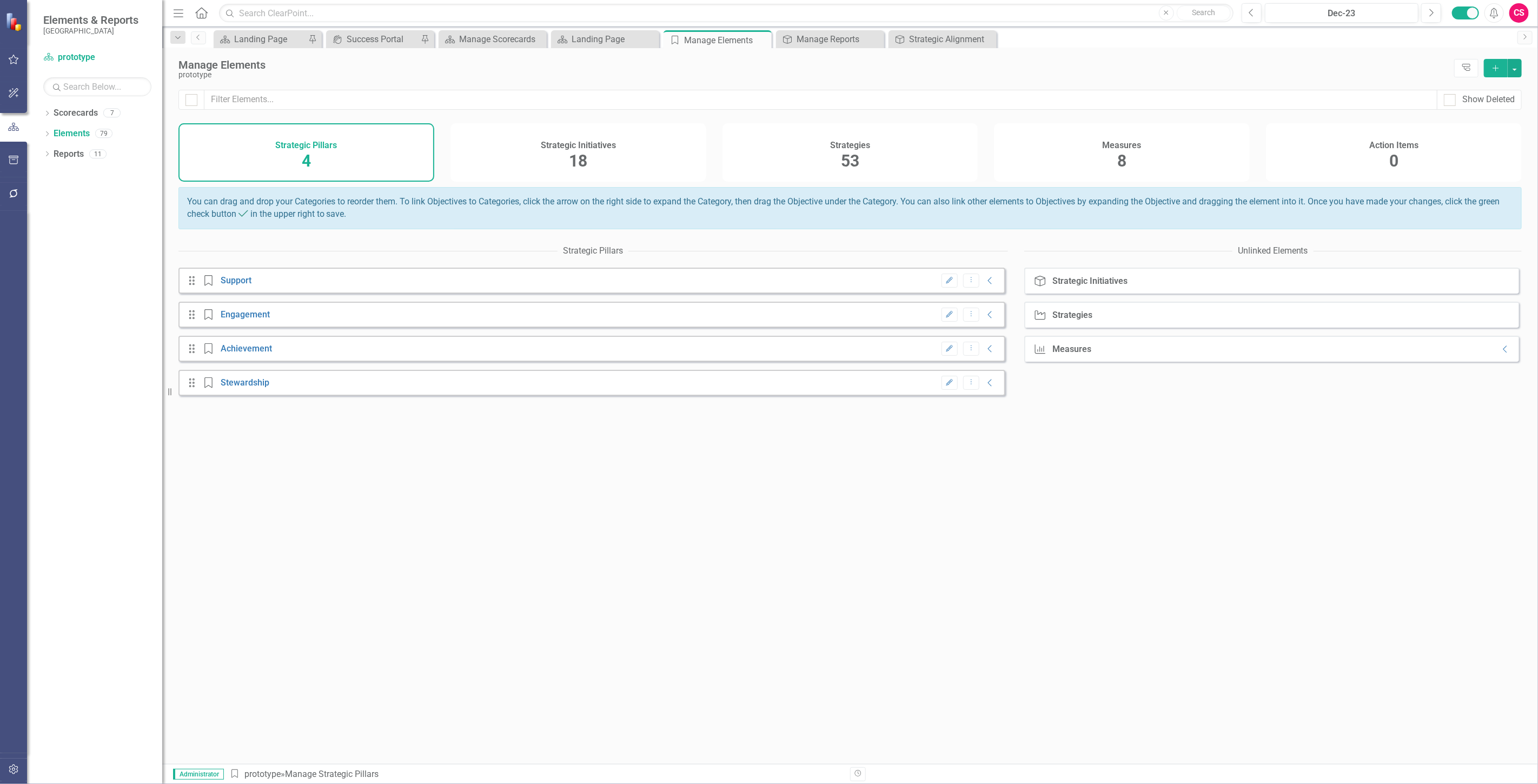
drag, startPoint x: 979, startPoint y: 179, endPoint x: 1052, endPoint y: 163, distance: 74.7
click at [981, 179] on div "Strategic Pillars 4 Strategic Initiatives 18 Strategies 53 Measures 8 Action It…" at bounding box center [851, 152] width 1344 height 58
click at [1123, 152] on span "8" at bounding box center [1122, 161] width 9 height 19
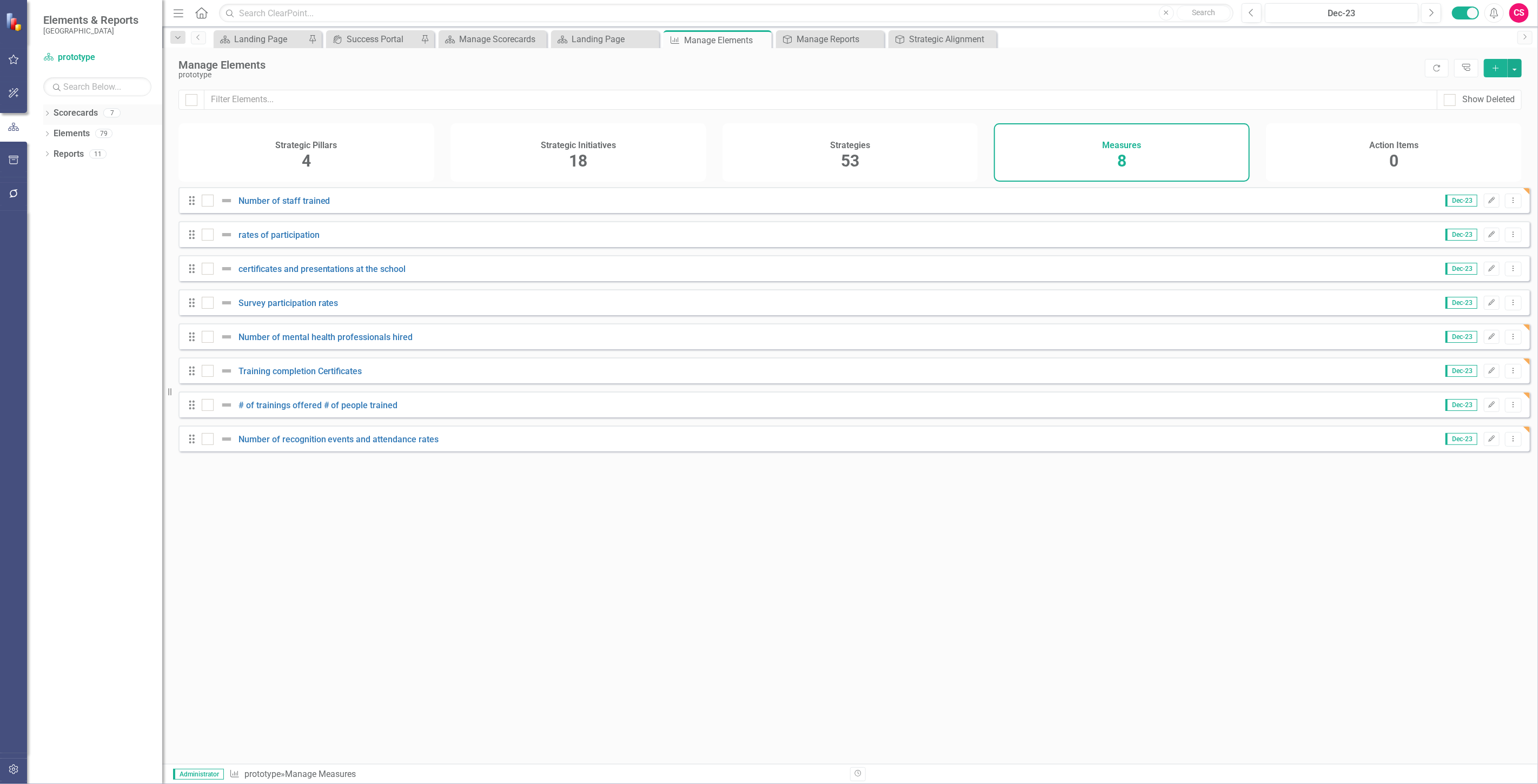
click at [88, 110] on link "Scorecards" at bounding box center [76, 113] width 44 height 13
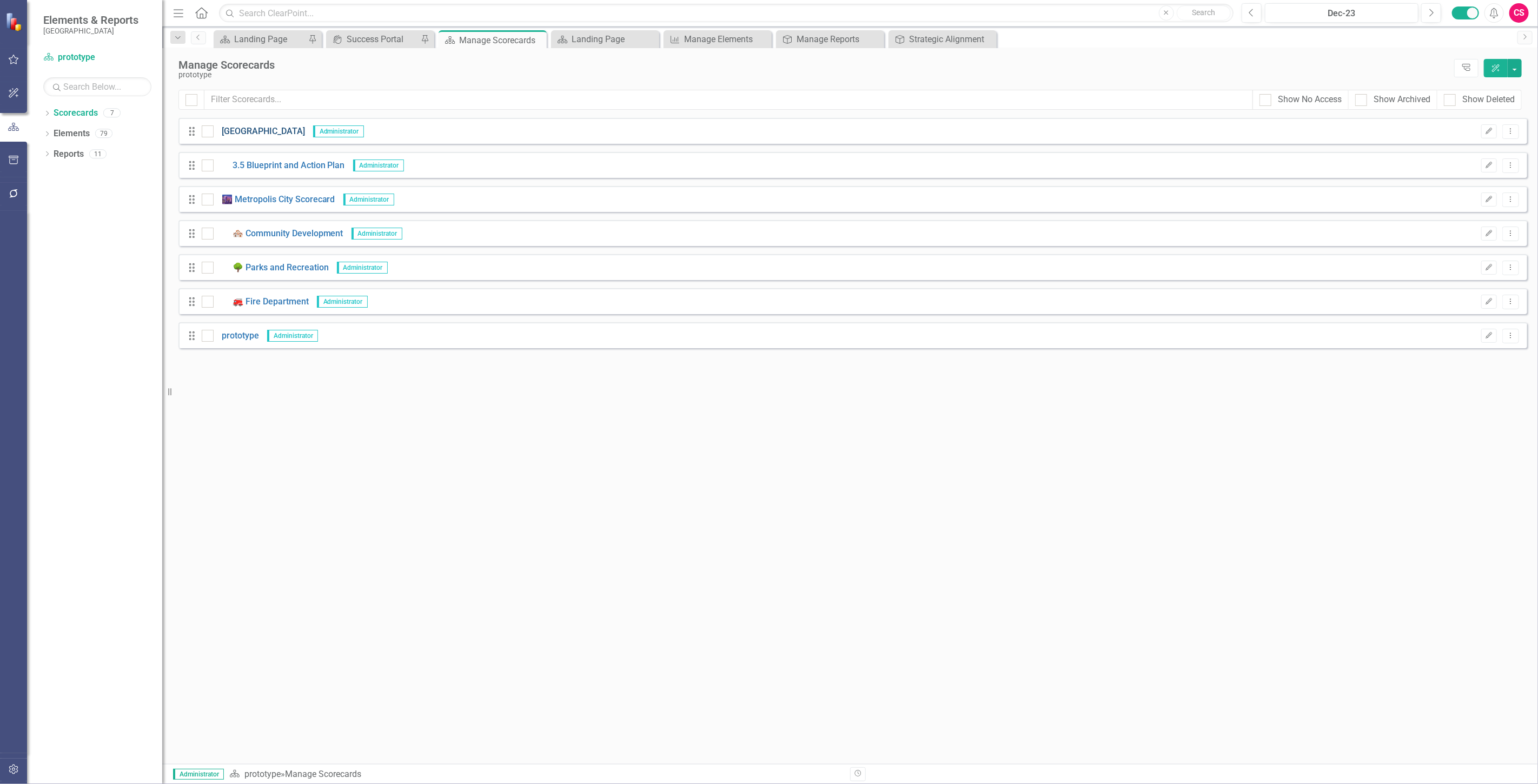
click at [252, 134] on link "[GEOGRAPHIC_DATA]" at bounding box center [259, 132] width 91 height 13
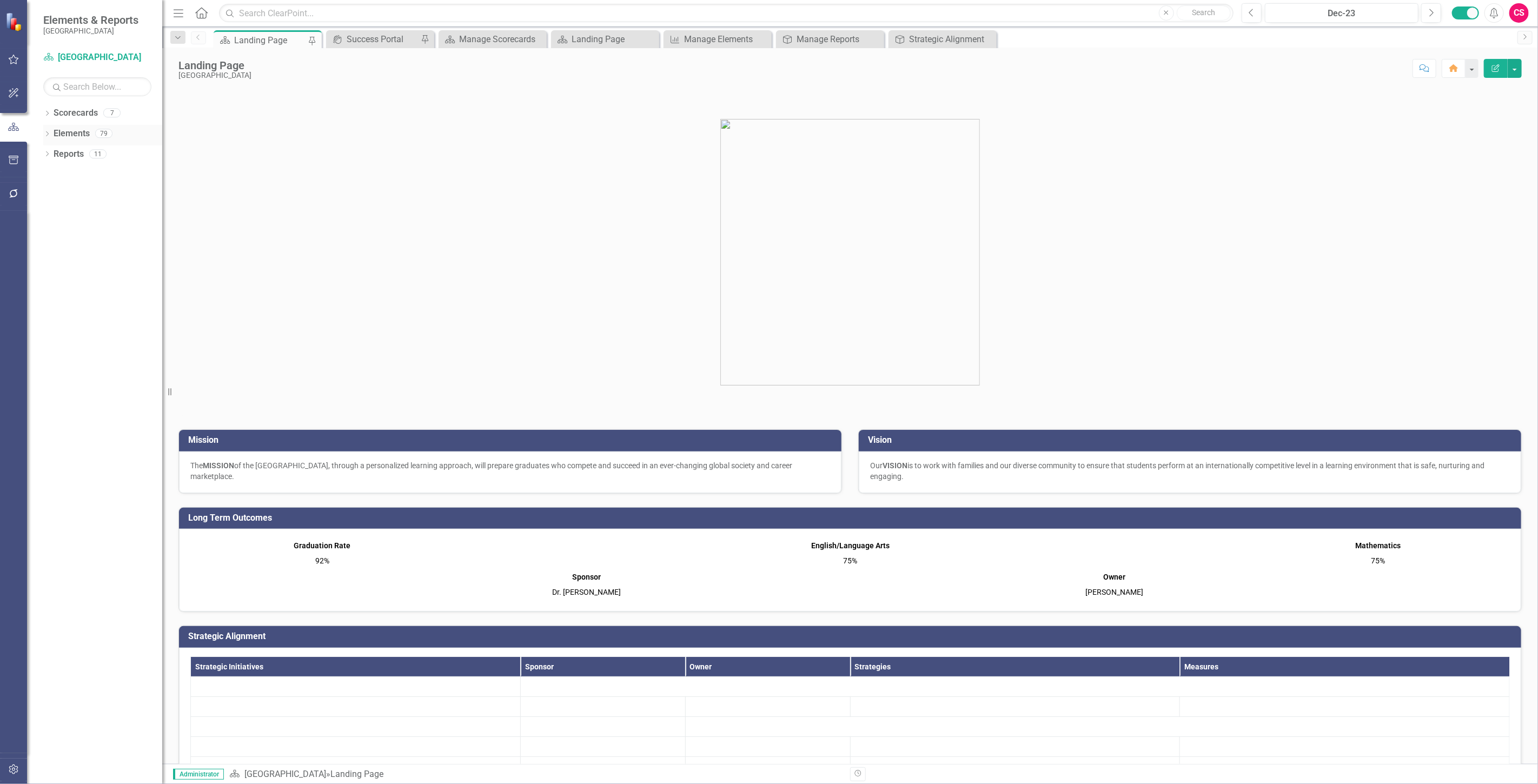
click at [74, 137] on link "Elements" at bounding box center [71, 133] width 36 height 13
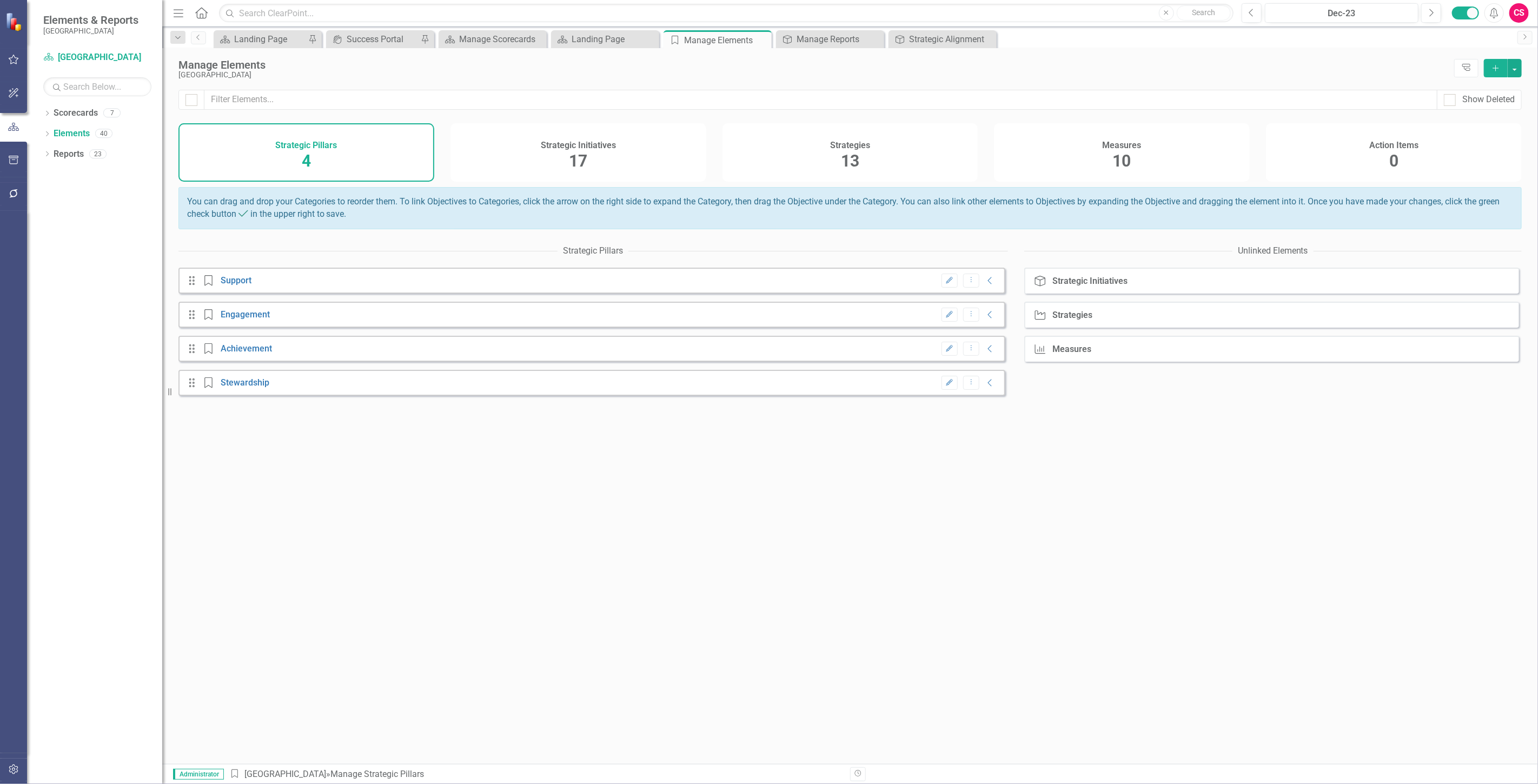
click at [1088, 173] on div "Measures 10" at bounding box center [1122, 152] width 256 height 58
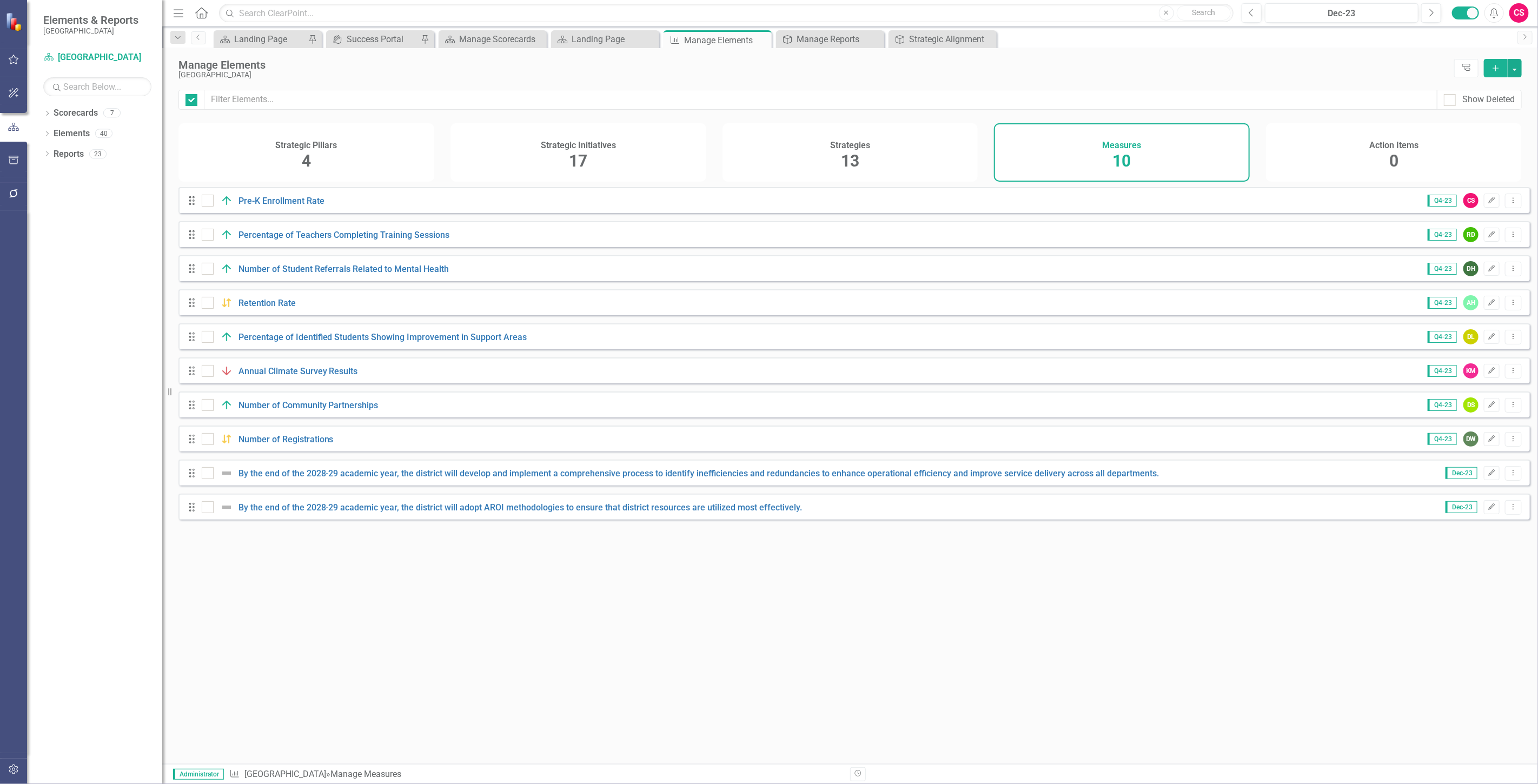
checkbox input "false"
click at [74, 113] on link "Scorecards" at bounding box center [76, 113] width 44 height 13
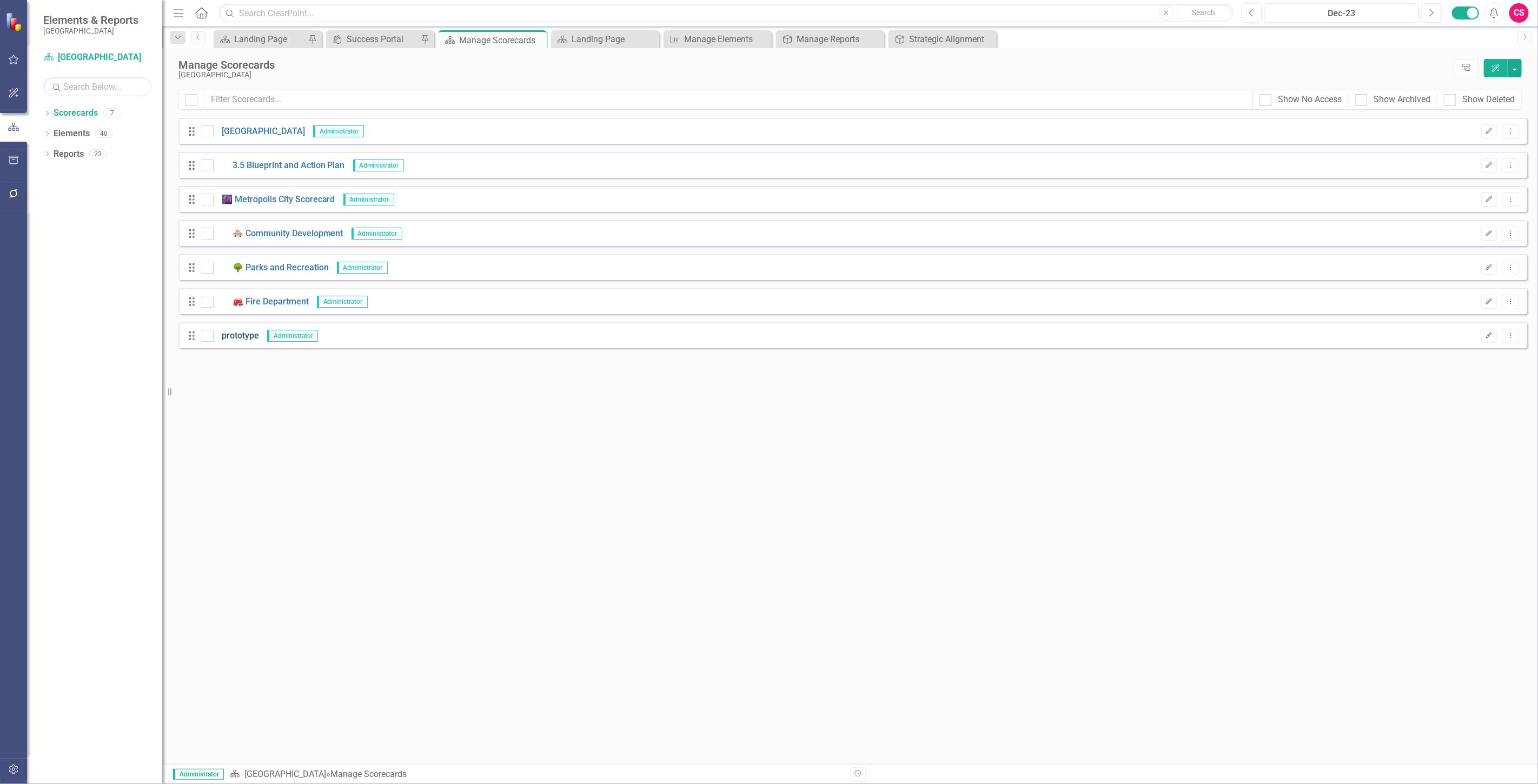
click at [236, 334] on link "prototype" at bounding box center [236, 335] width 46 height 13
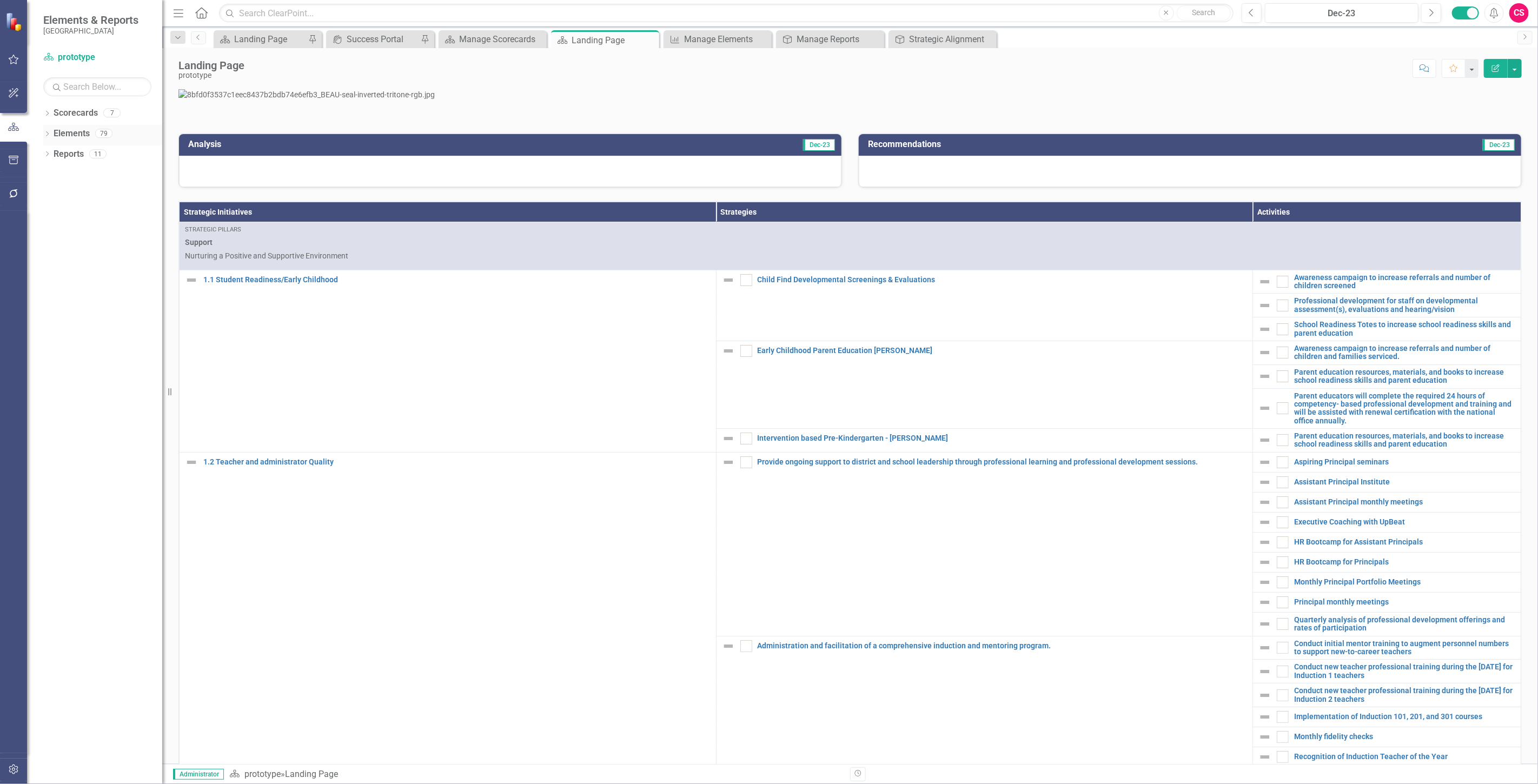
click at [77, 131] on link "Elements" at bounding box center [71, 133] width 36 height 13
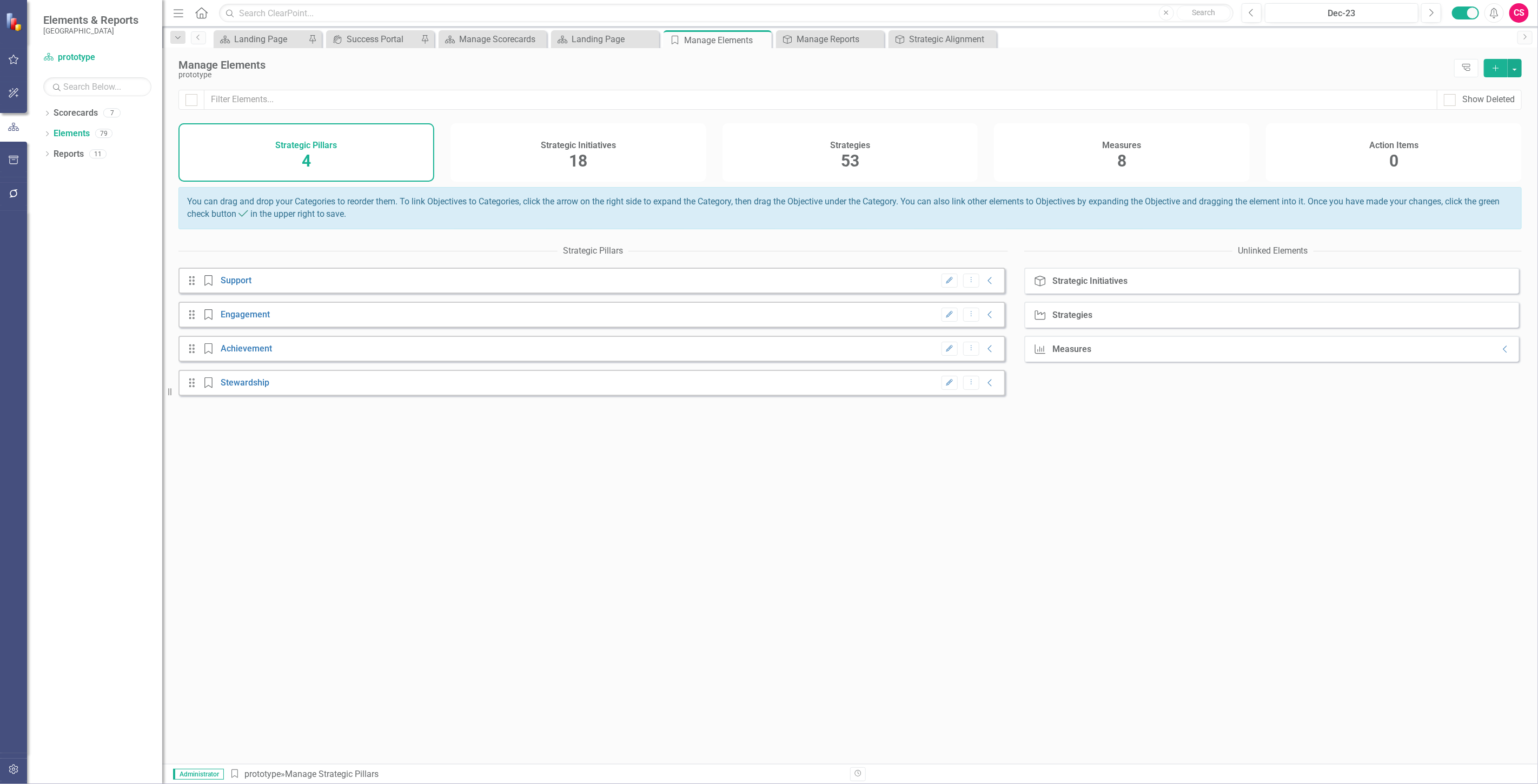
click at [1058, 164] on div "Measures 8" at bounding box center [1122, 152] width 256 height 58
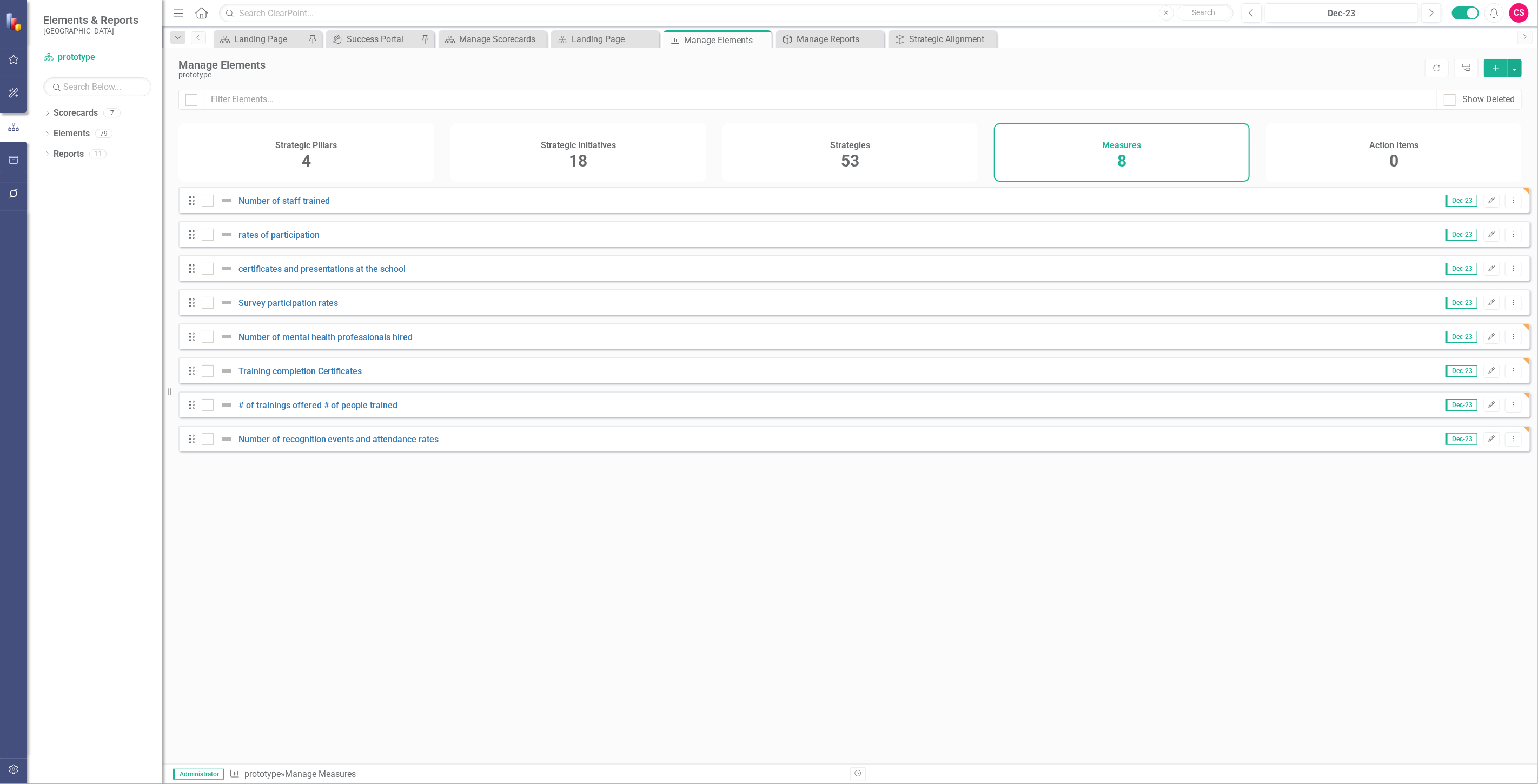
click at [1493, 64] on icon "Add" at bounding box center [1496, 68] width 10 height 7
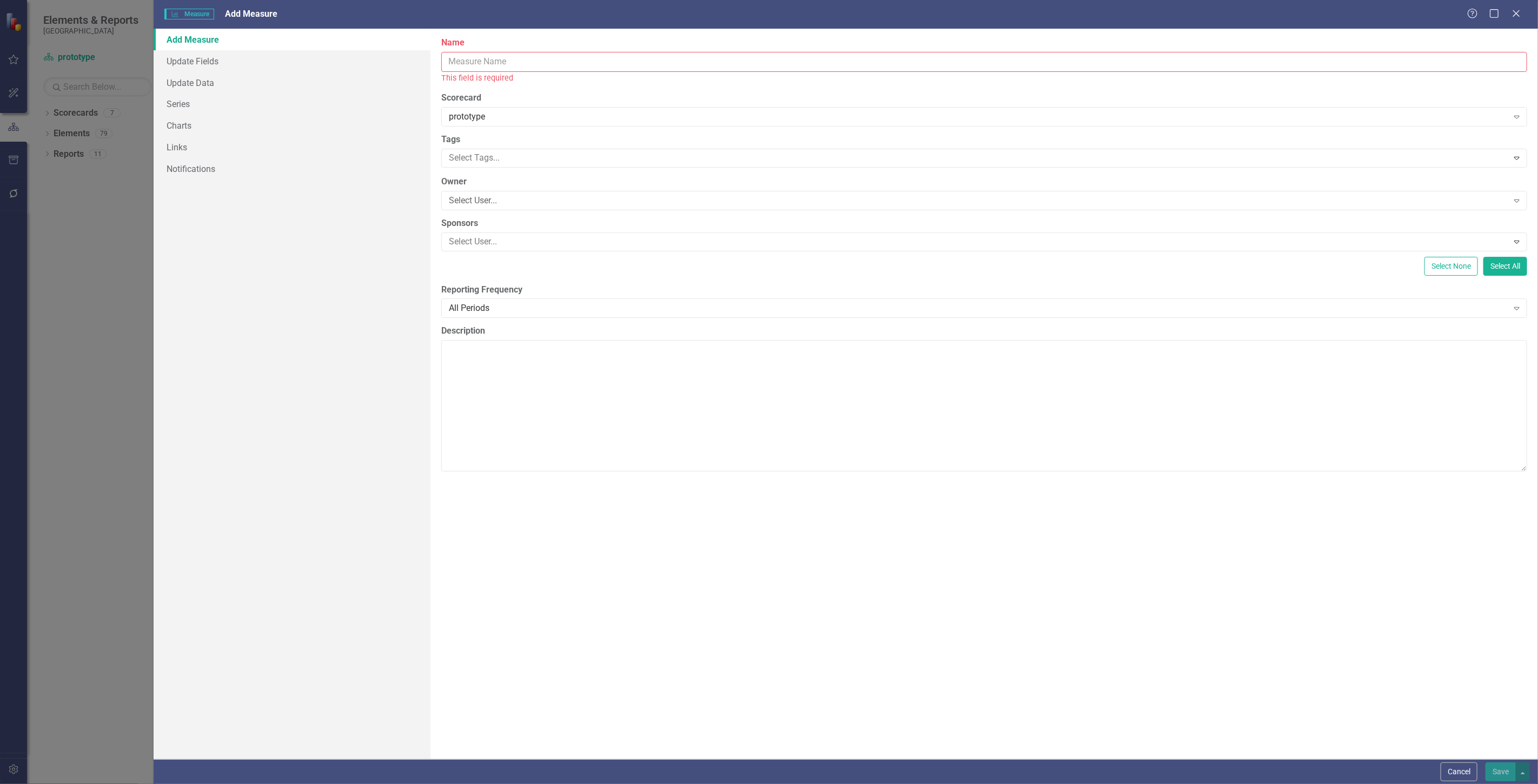
drag, startPoint x: 482, startPoint y: 52, endPoint x: 482, endPoint y: 60, distance: 8.0
click at [482, 57] on input "Name" at bounding box center [985, 62] width 1086 height 20
type input "Strategy Status Snapshot"
click at [214, 68] on link "Update Fields" at bounding box center [292, 60] width 277 height 21
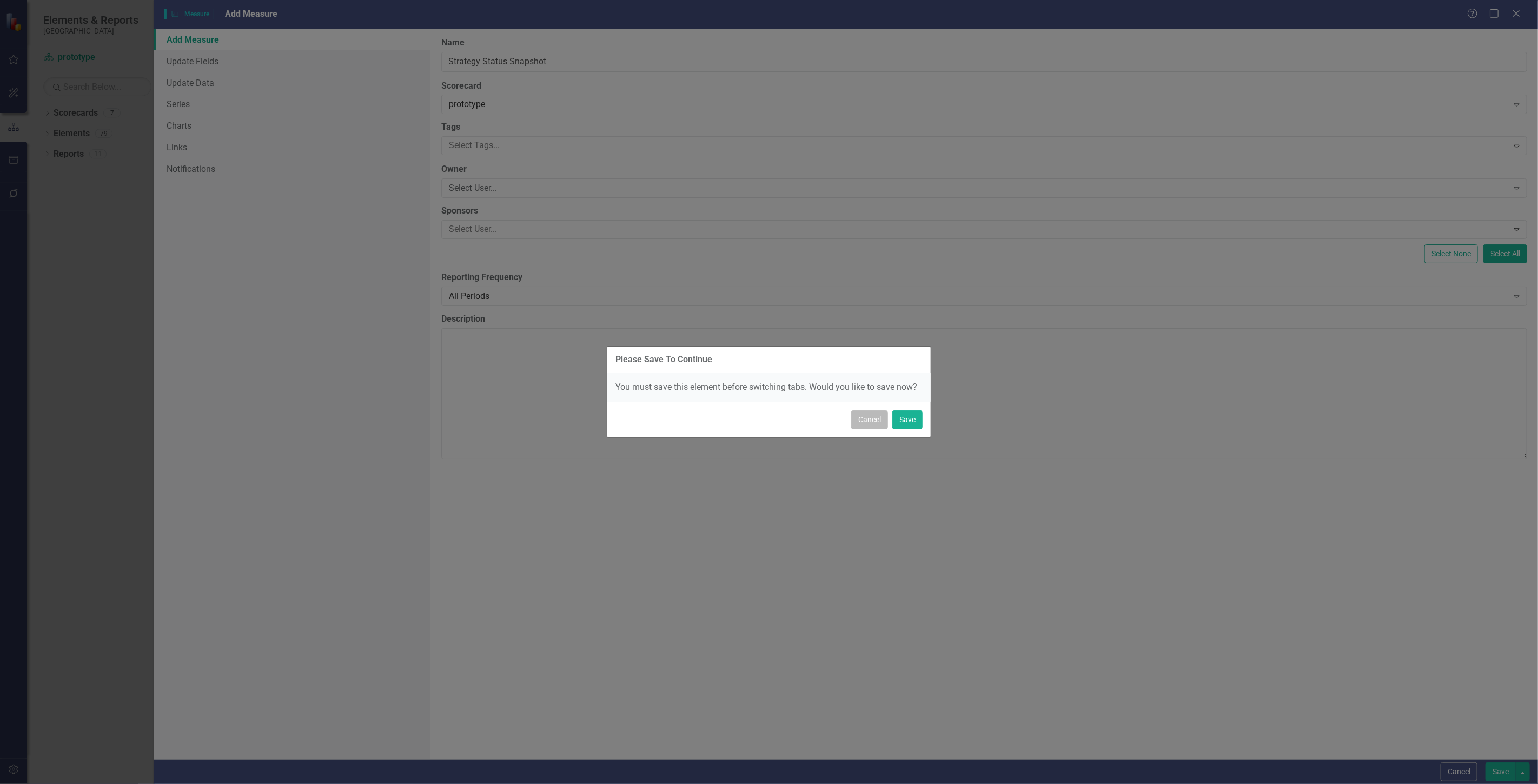
click at [873, 419] on button "Cancel" at bounding box center [870, 420] width 37 height 19
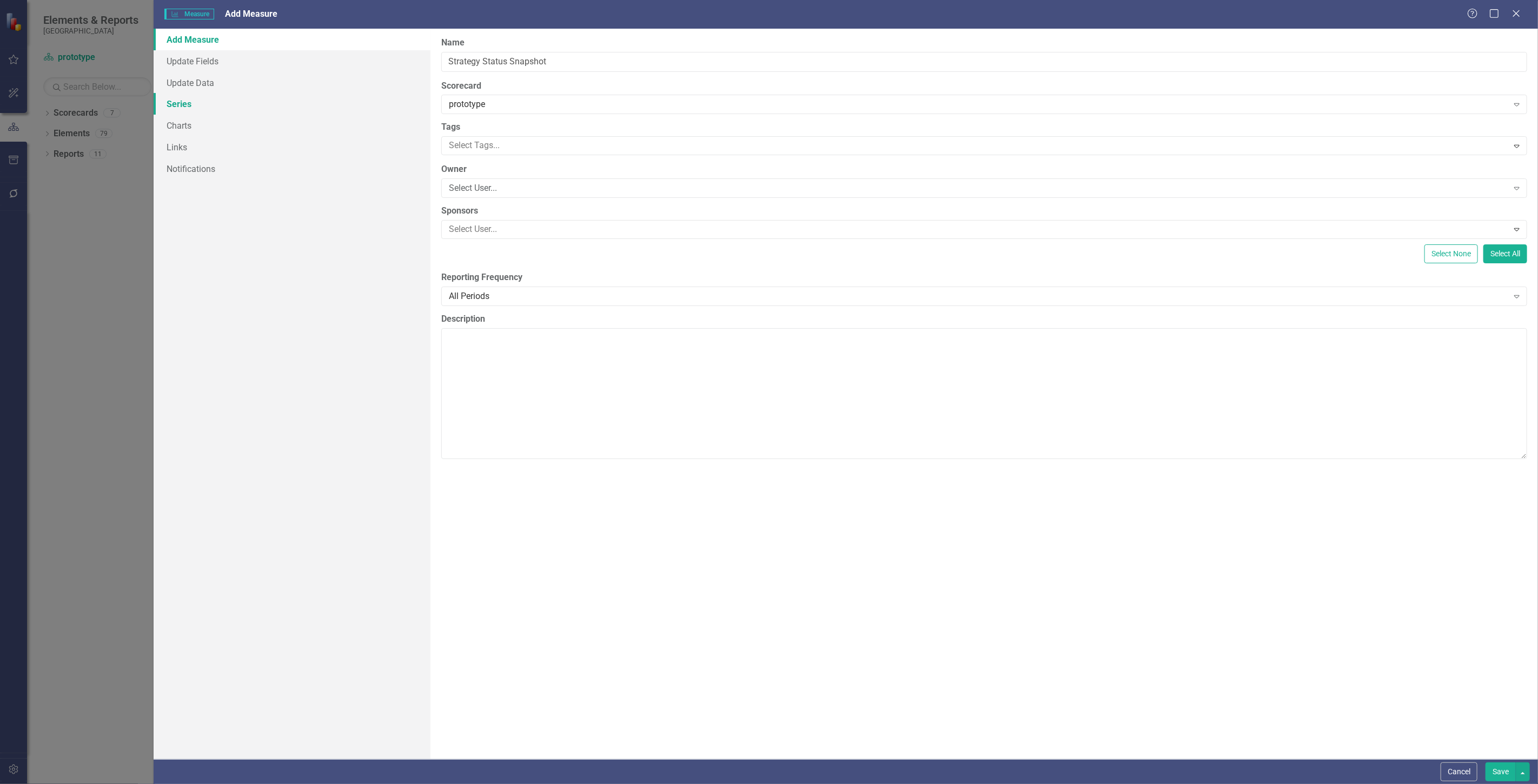
click at [295, 101] on link "Series" at bounding box center [292, 103] width 277 height 21
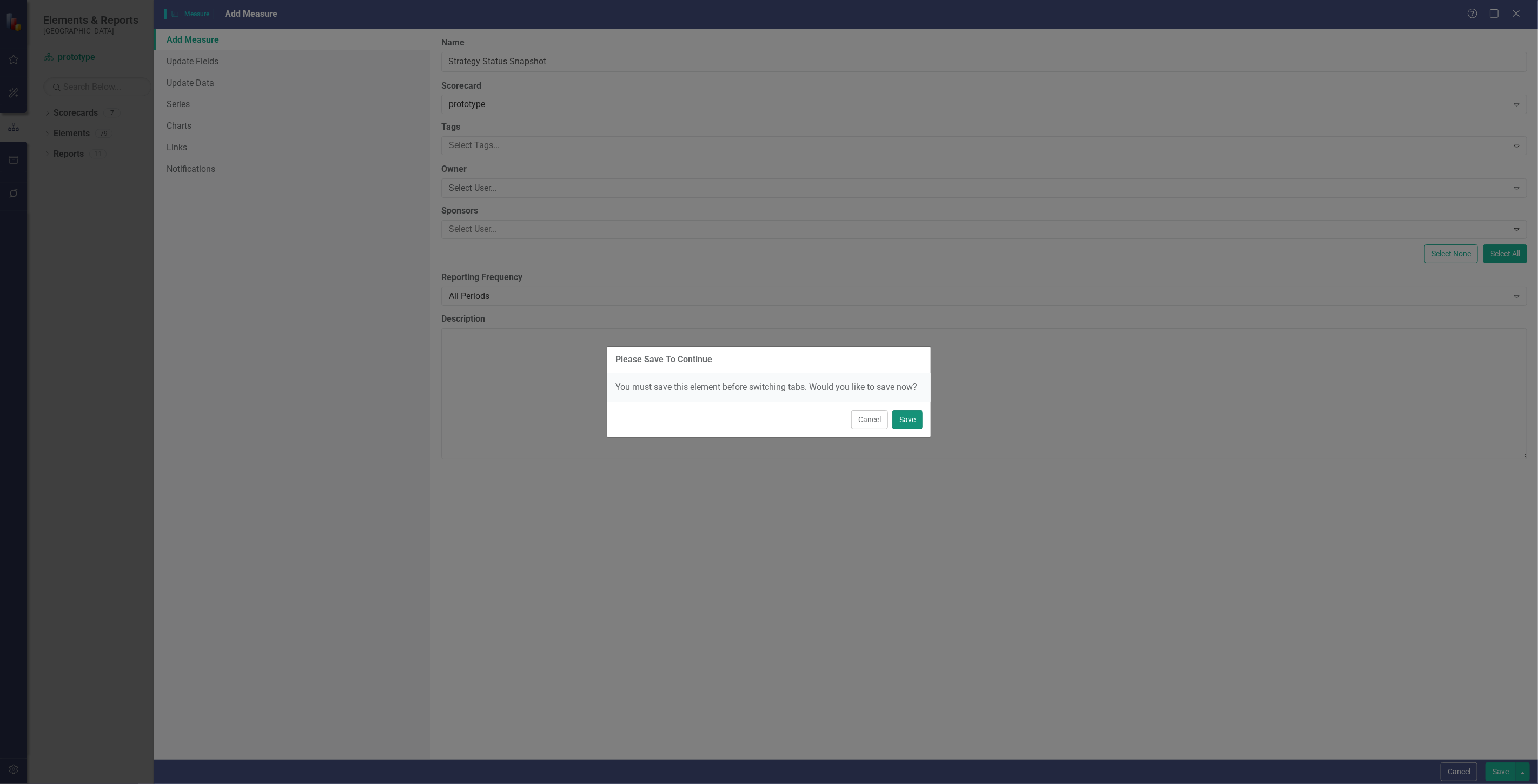
click at [910, 421] on button "Save" at bounding box center [907, 420] width 30 height 19
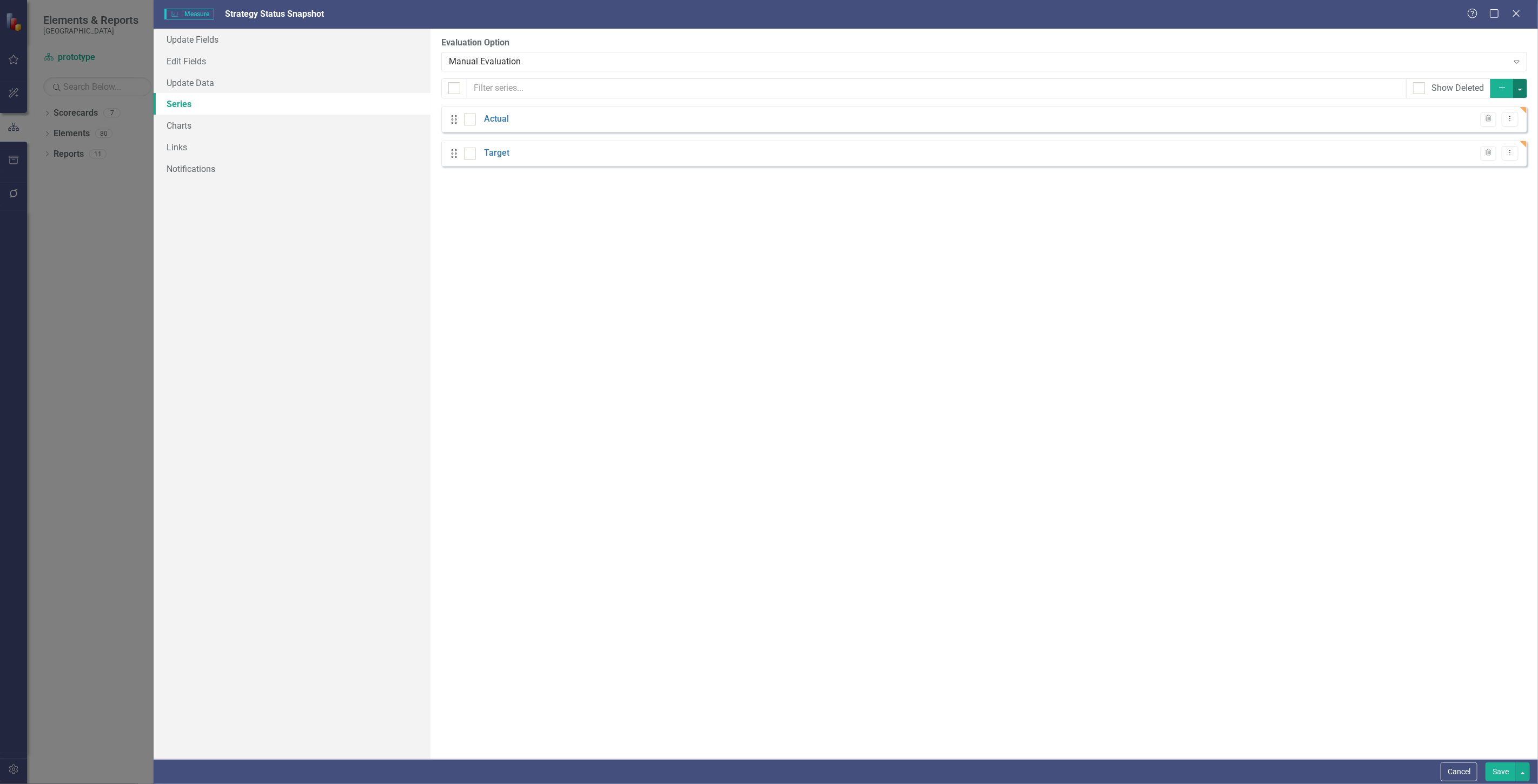
click at [1522, 85] on button "button" at bounding box center [1520, 88] width 14 height 19
click at [1493, 126] on link "Add Multiple Add Multiple" at bounding box center [1484, 128] width 85 height 20
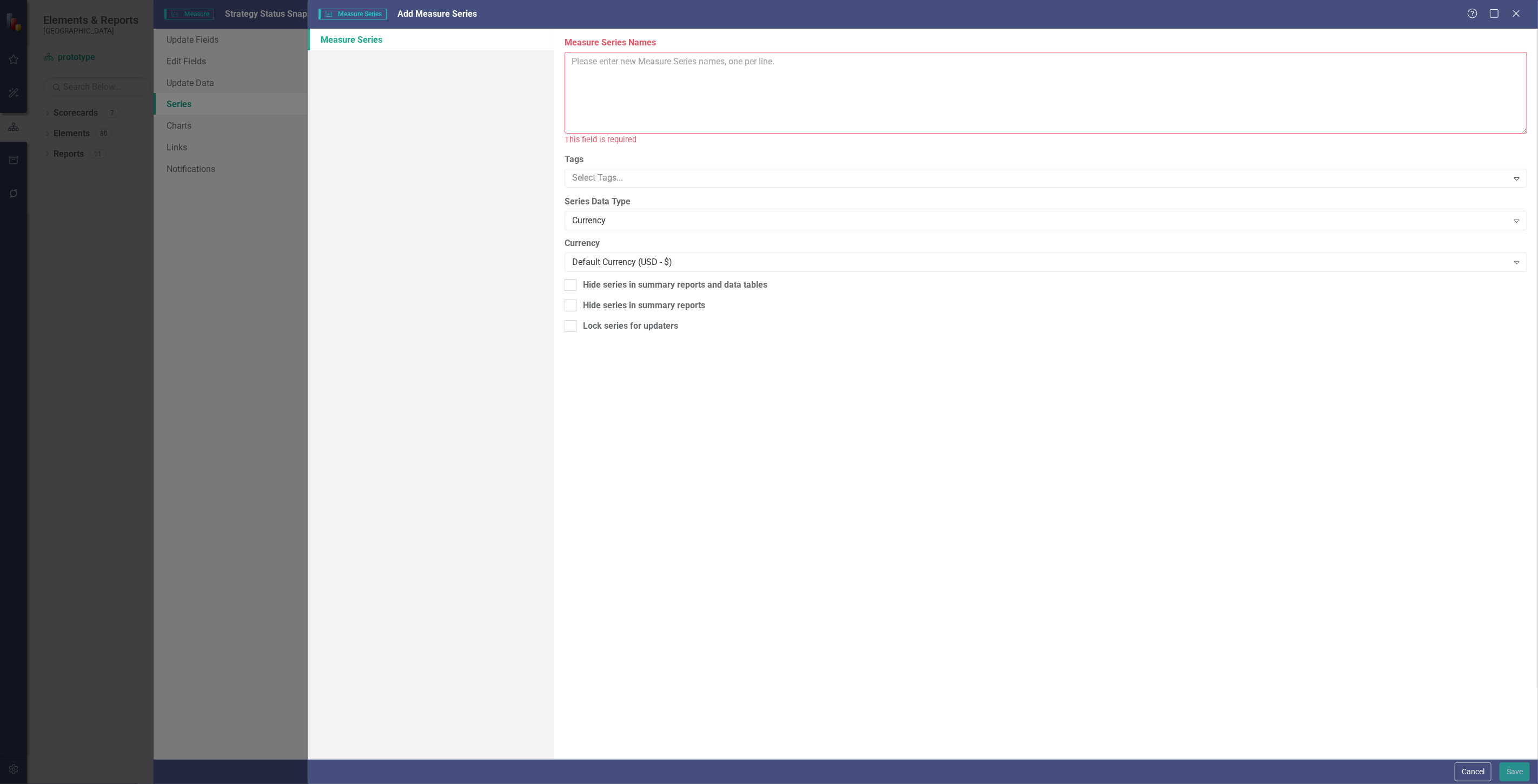
click at [723, 83] on textarea "Measure Series Names" at bounding box center [1046, 93] width 963 height 82
click at [598, 76] on textarea "Above Plan BelowPlan Caution No Information Total" at bounding box center [1046, 93] width 963 height 82
type textarea "Above Plan Below Plan Caution No Information Total"
click at [614, 213] on div "Currency" at bounding box center [1041, 208] width 936 height 13
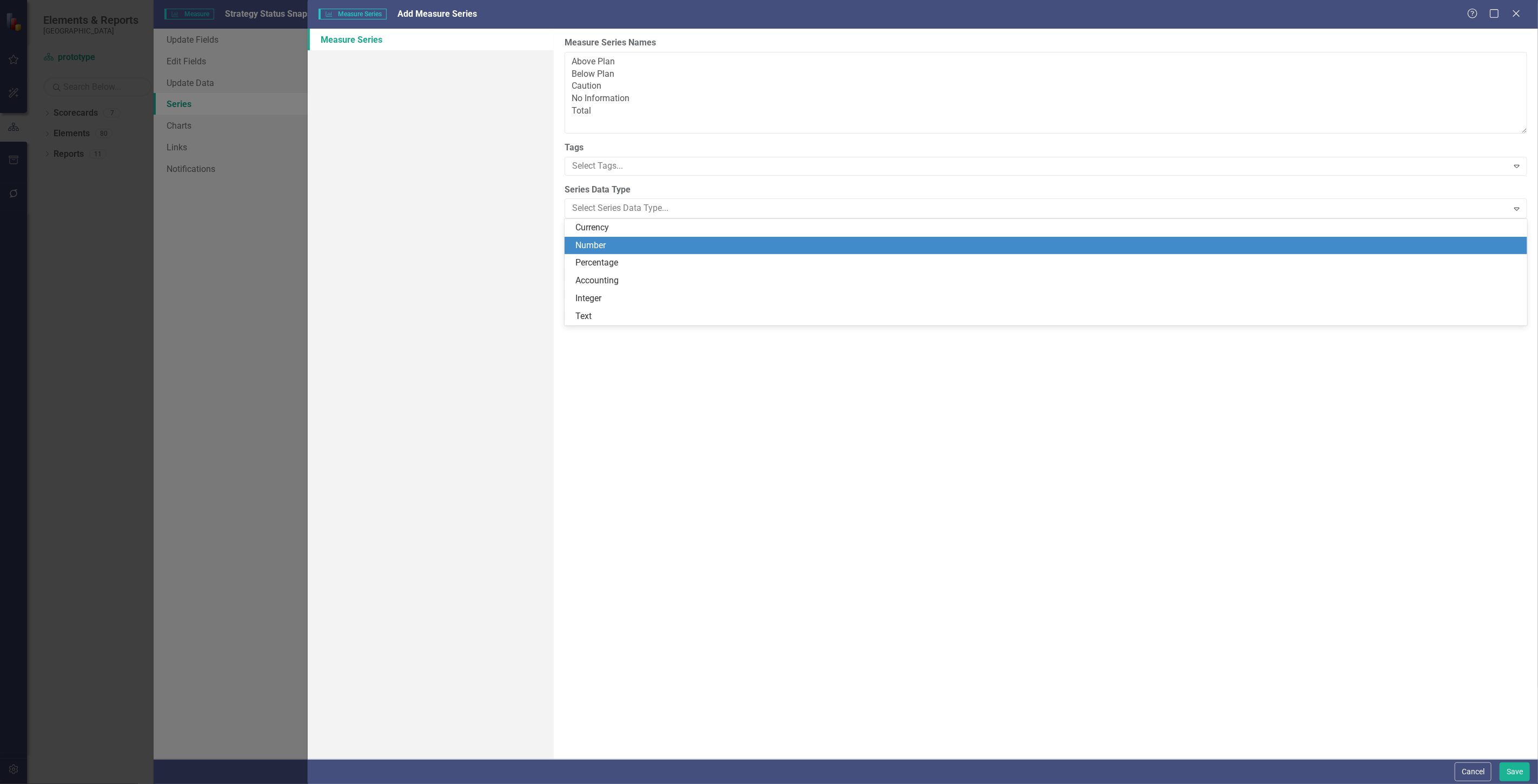
click at [607, 252] on div "Number" at bounding box center [1046, 246] width 963 height 18
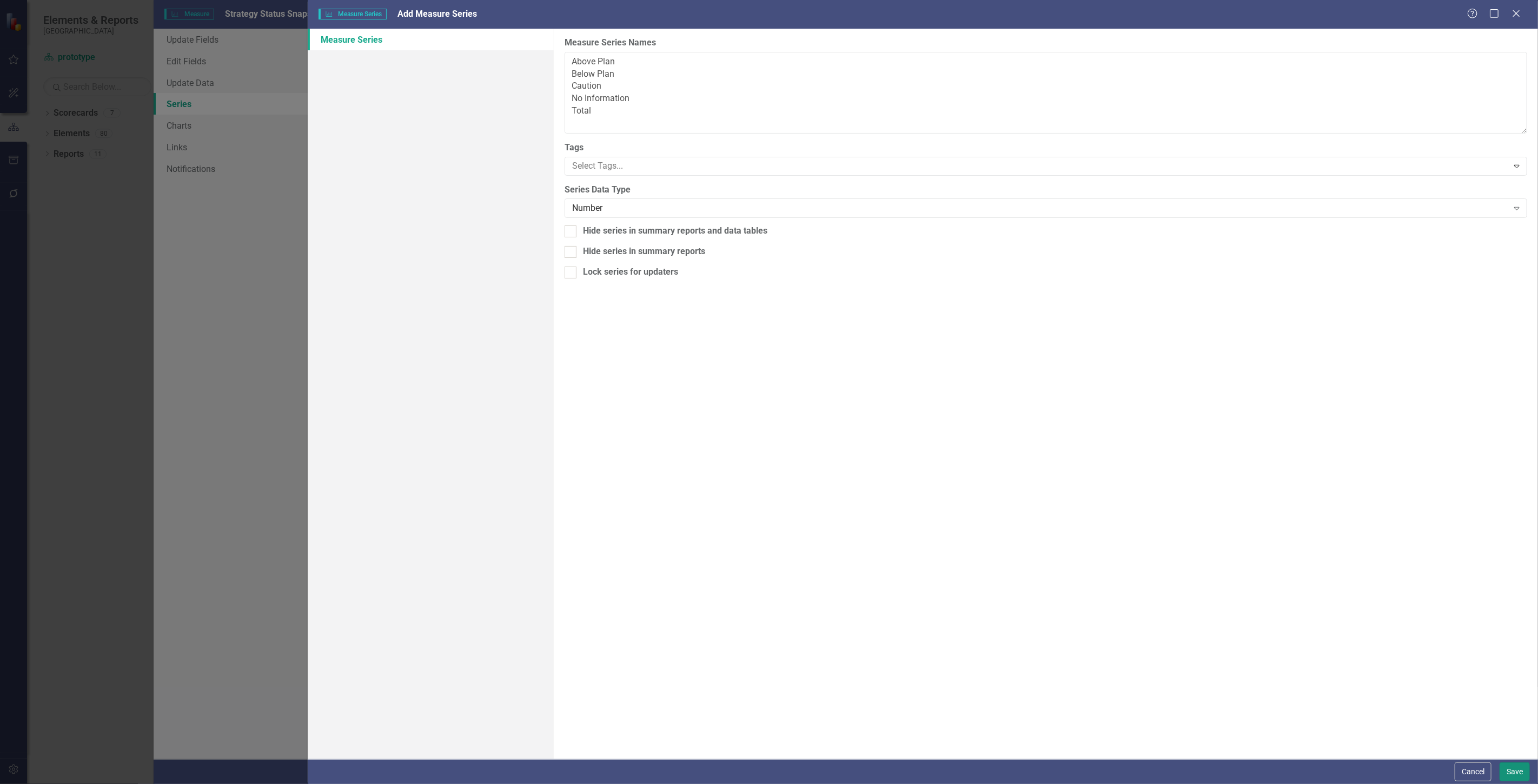
click at [1503, 771] on button "Save" at bounding box center [1514, 771] width 30 height 19
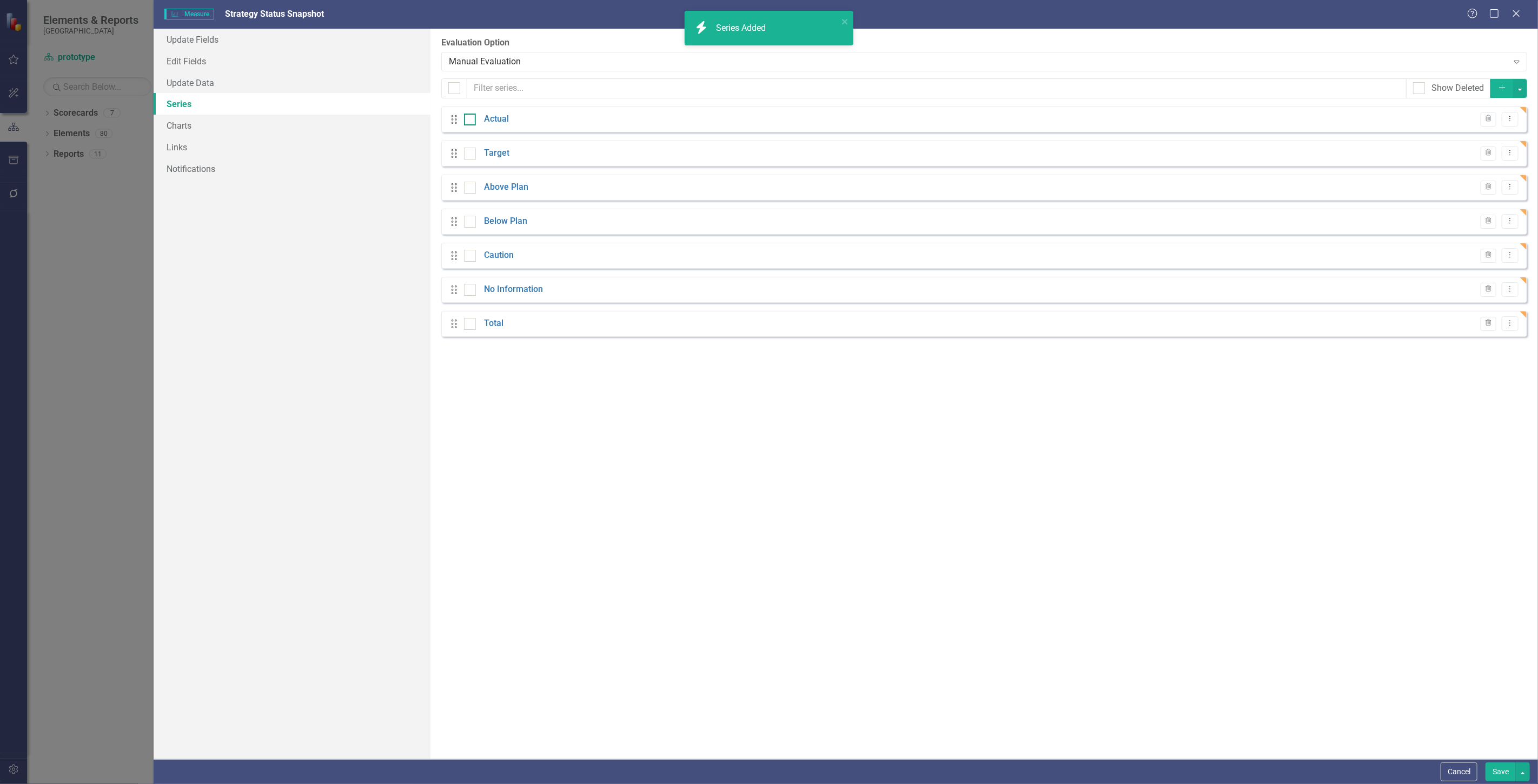
click at [469, 124] on div at bounding box center [470, 119] width 12 height 12
click at [469, 121] on input "checkbox" at bounding box center [468, 117] width 7 height 7
checkbox input "true"
click at [477, 150] on div "Target" at bounding box center [487, 153] width 46 height 13
click at [470, 150] on input "checkbox" at bounding box center [468, 152] width 7 height 7
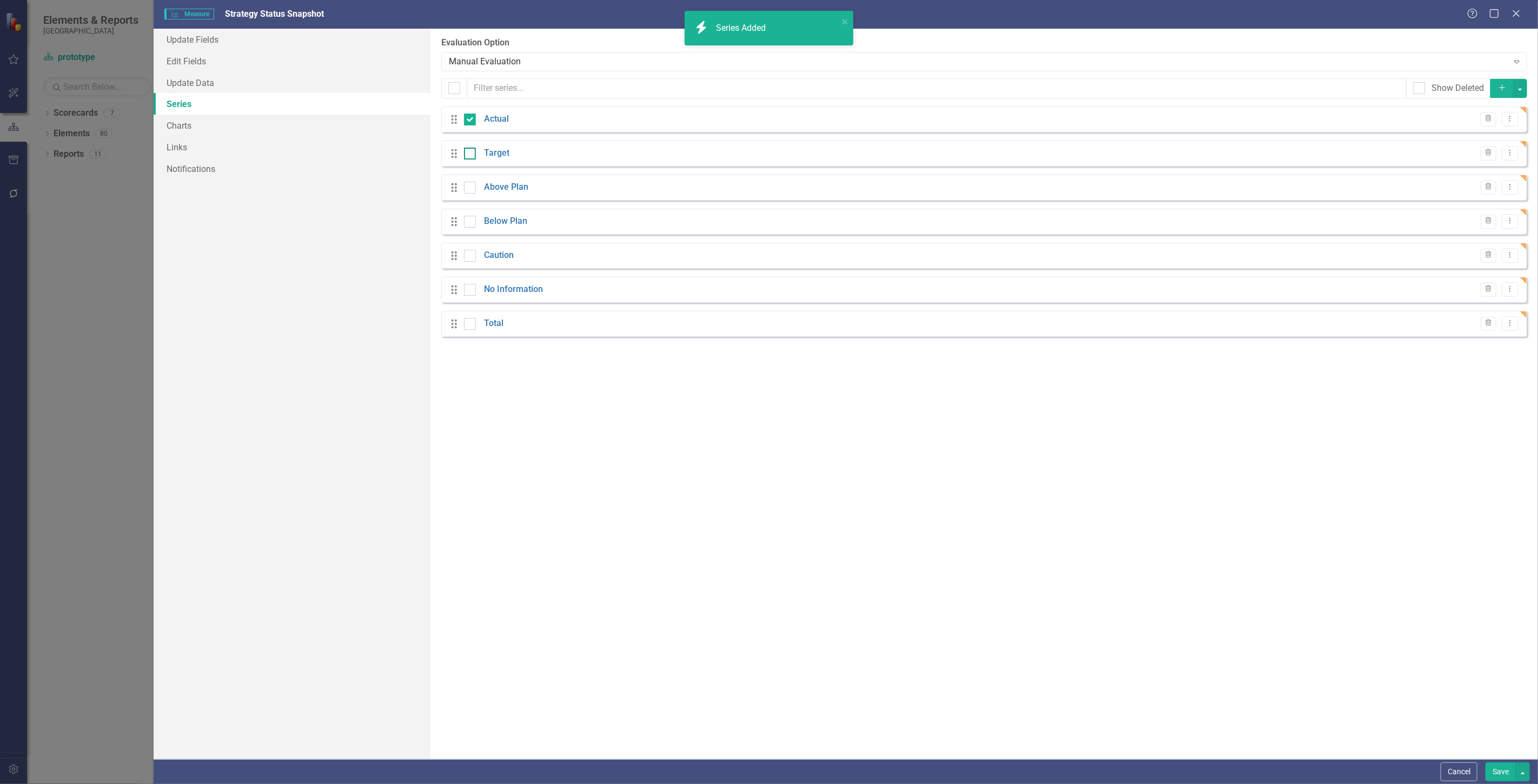
checkbox input "true"
click at [1522, 89] on button "button" at bounding box center [1520, 88] width 14 height 19
click at [1501, 171] on link "Trash Delete Multiple" at bounding box center [1484, 168] width 85 height 20
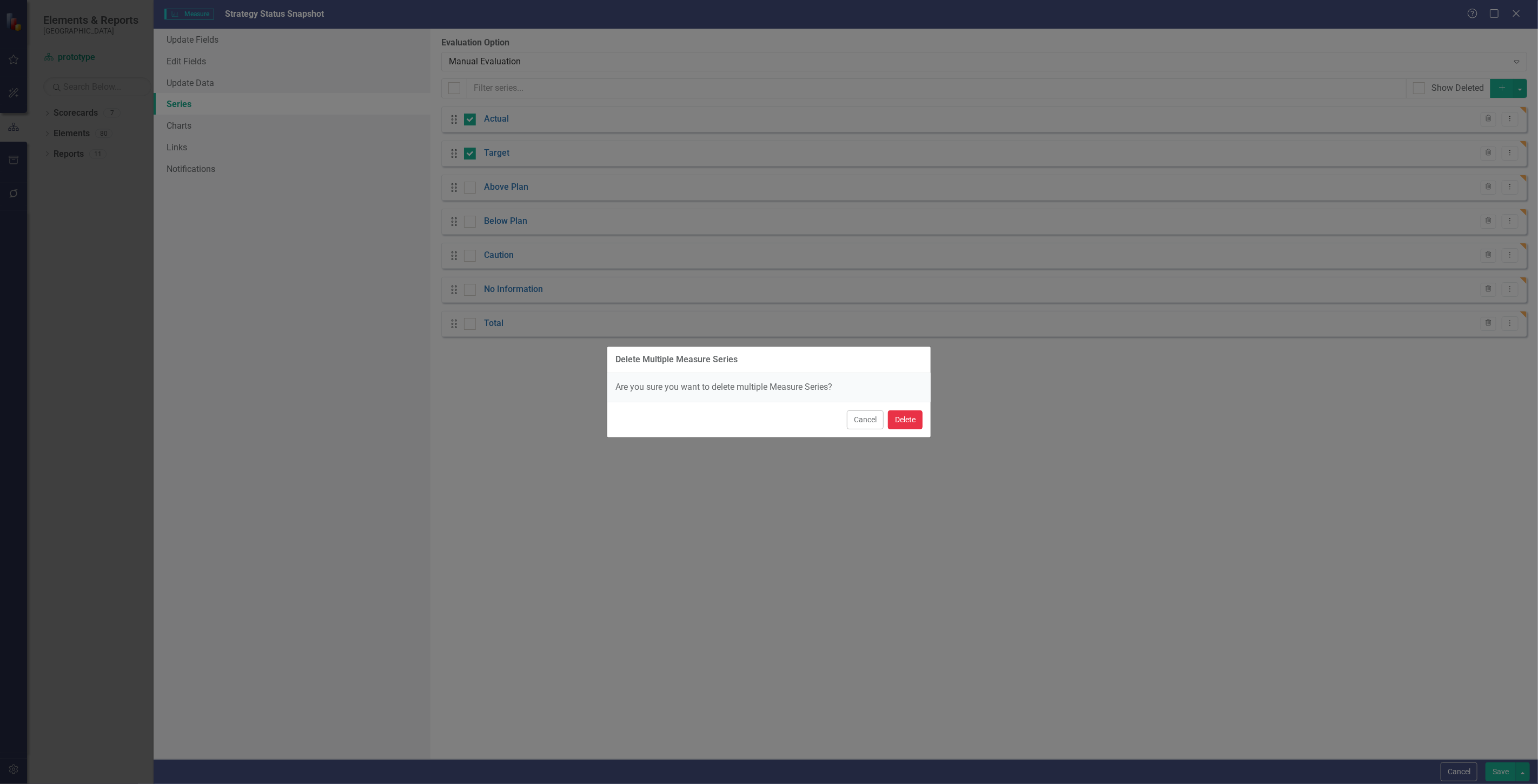
click at [891, 416] on button "Delete" at bounding box center [905, 420] width 35 height 19
checkbox input "false"
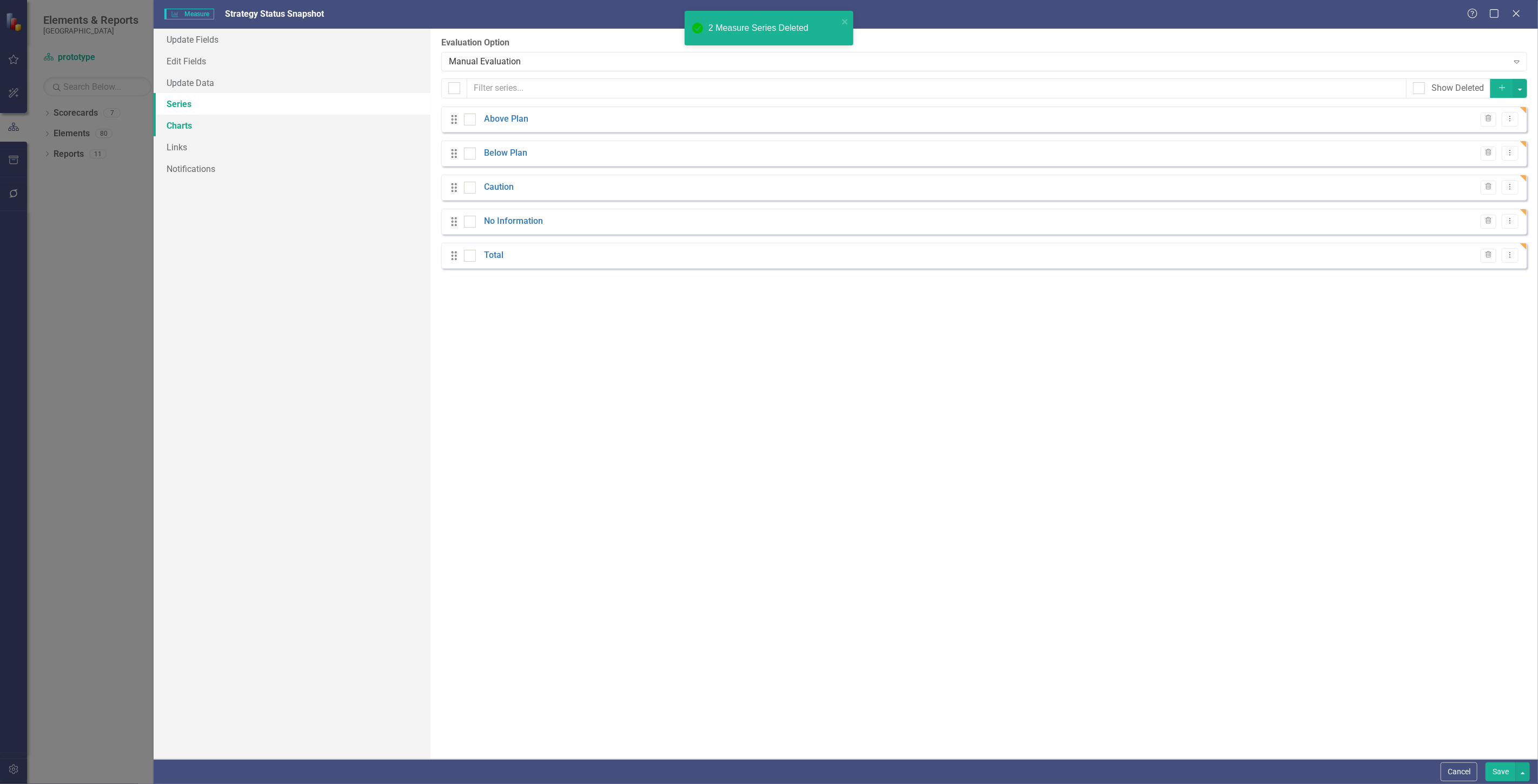
click at [185, 121] on link "Charts" at bounding box center [292, 125] width 277 height 21
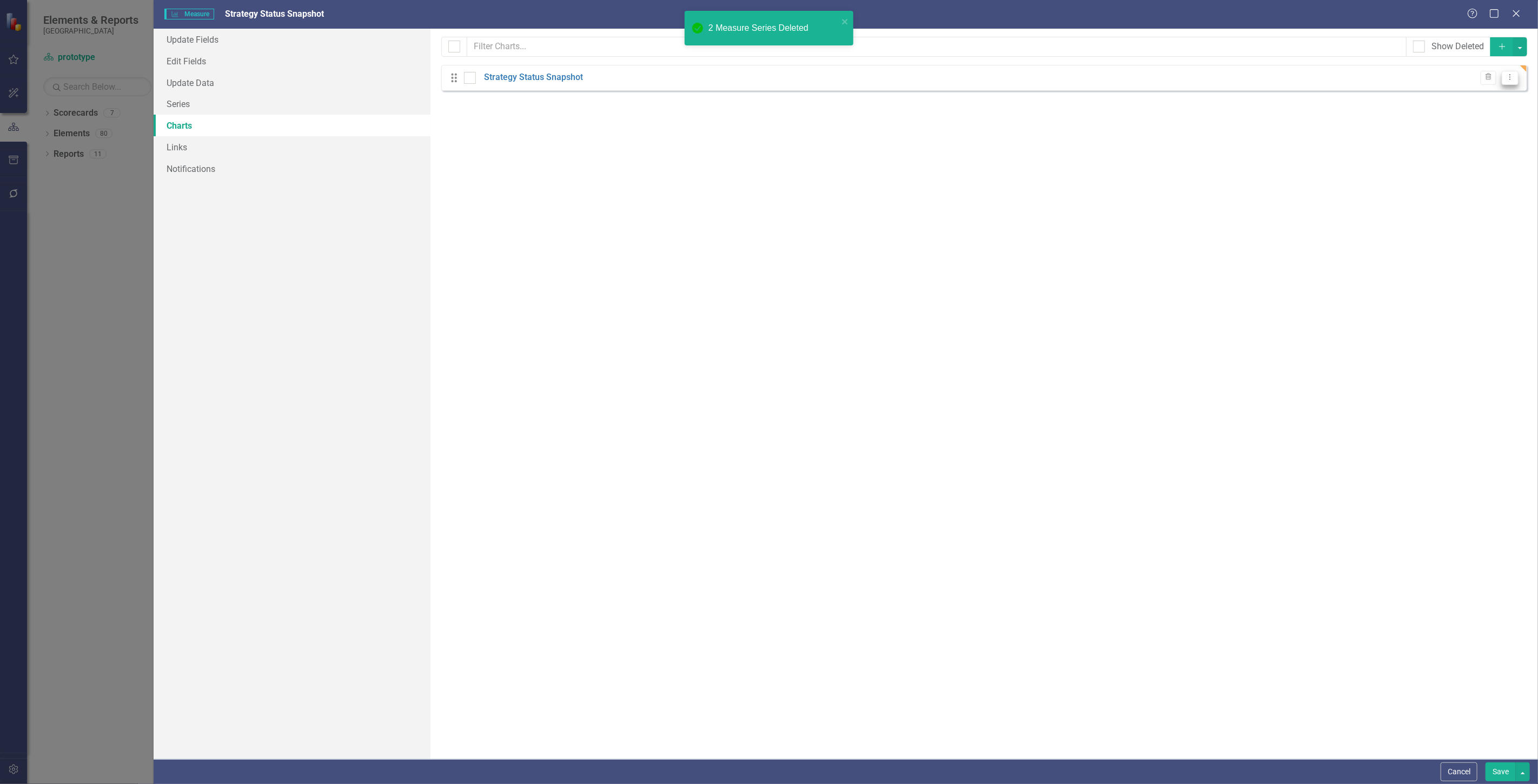
click at [1511, 76] on icon "Dropdown Menu" at bounding box center [1510, 77] width 9 height 7
click at [1479, 101] on link "Edit Edit Chart" at bounding box center [1475, 96] width 85 height 20
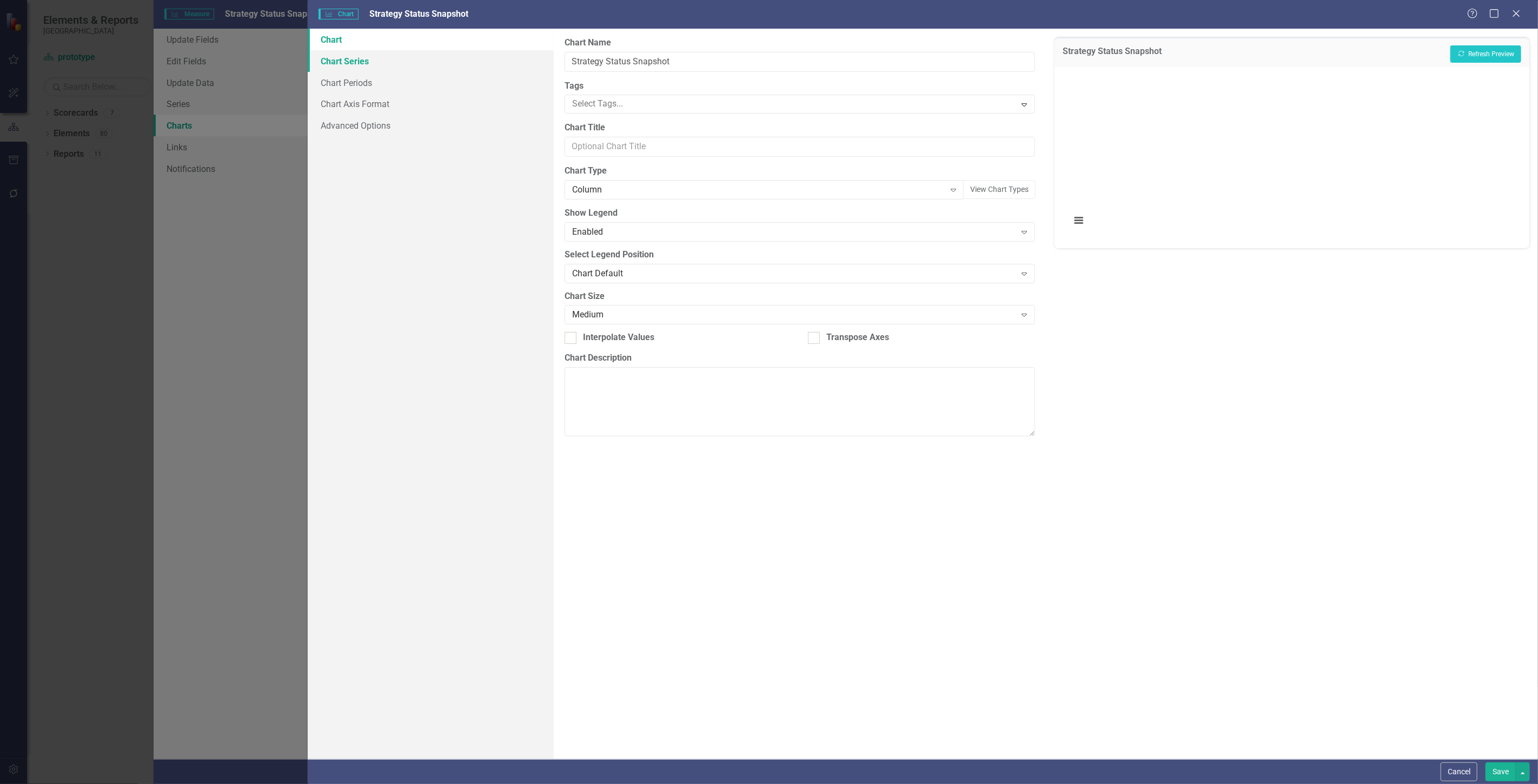
click at [413, 67] on link "Chart Series" at bounding box center [430, 60] width 246 height 21
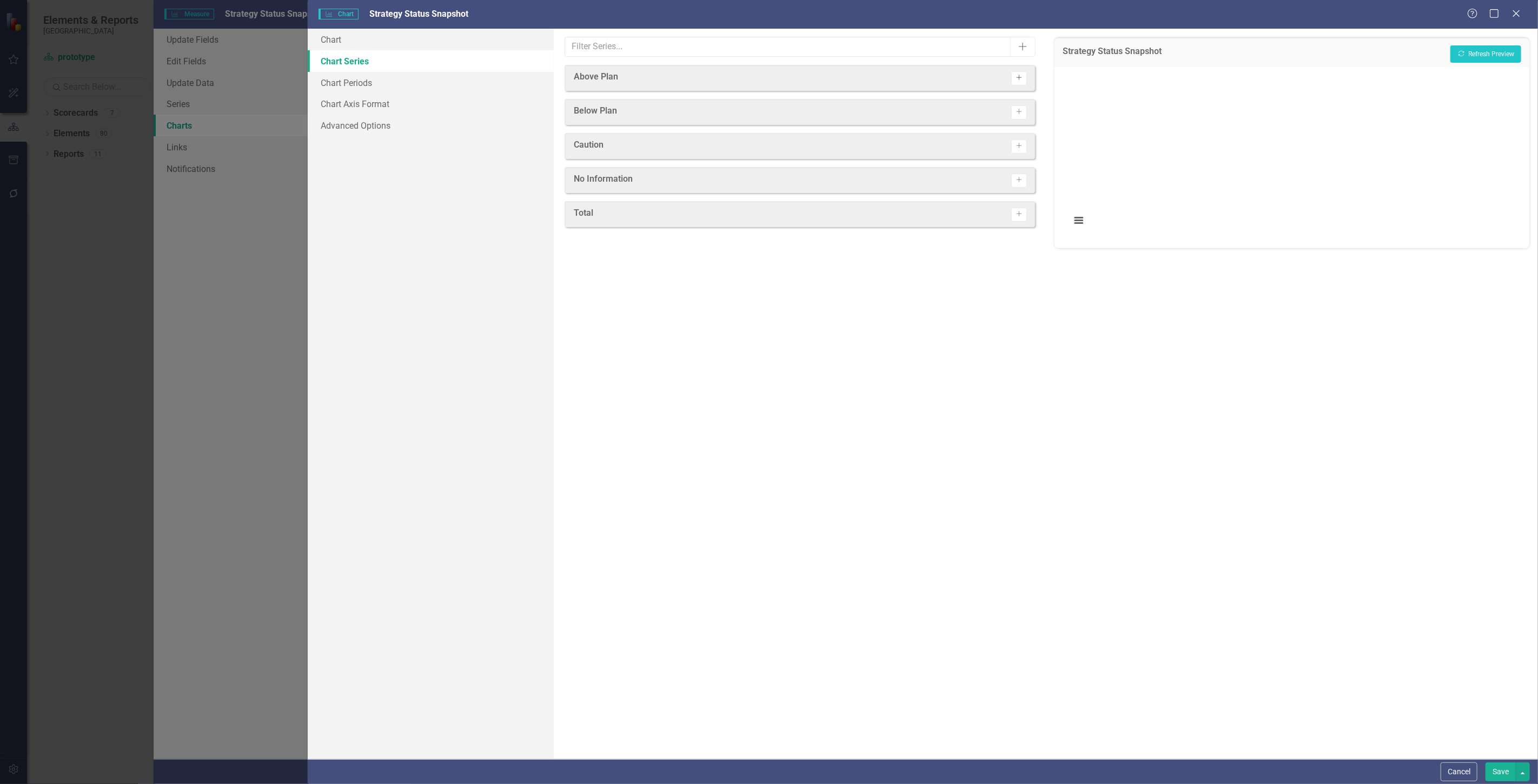
click at [1018, 73] on button "Activate" at bounding box center [1019, 78] width 15 height 14
click at [1024, 113] on button "Activate" at bounding box center [1019, 115] width 15 height 14
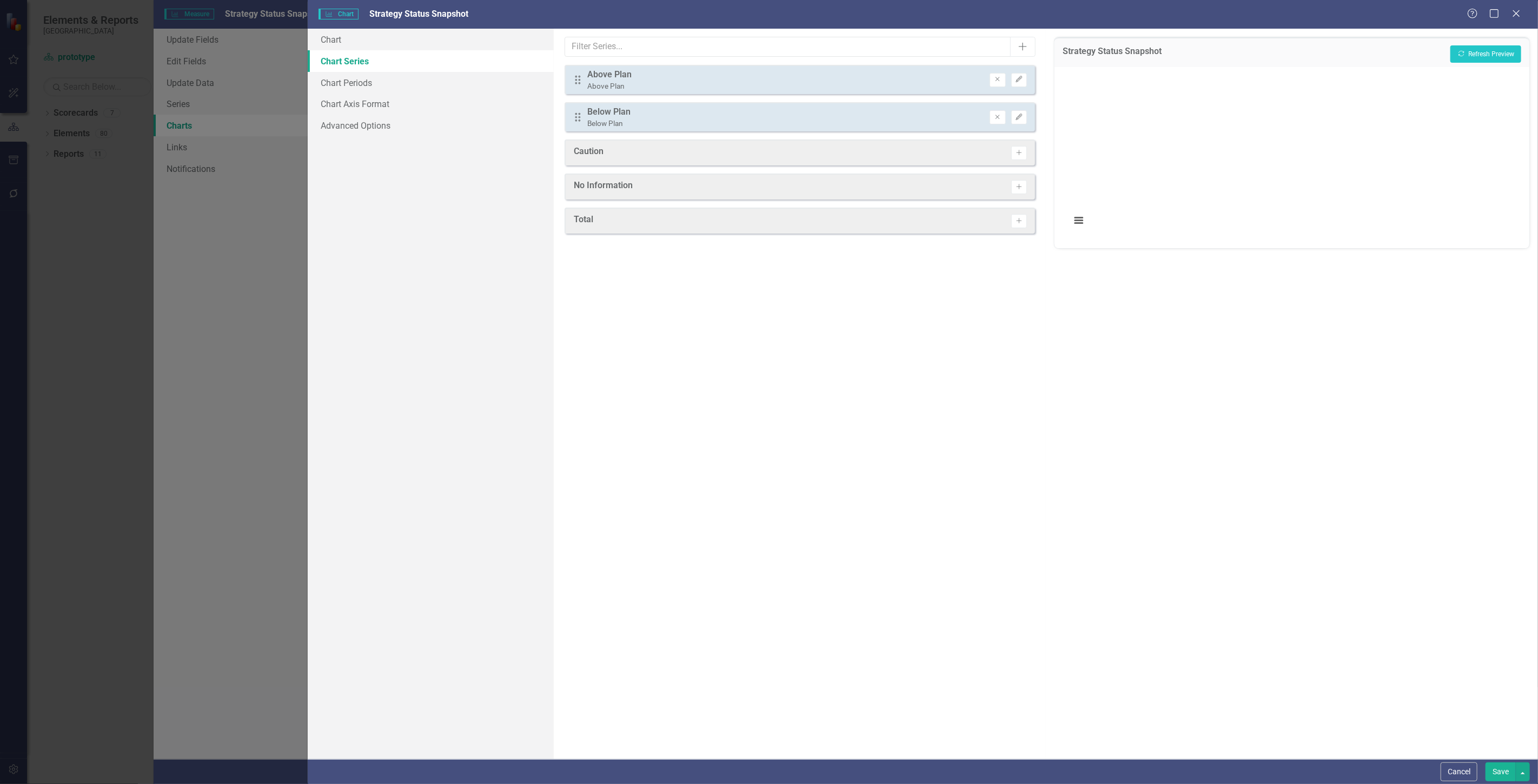
click at [1020, 161] on div "Caution Activate" at bounding box center [799, 152] width 470 height 26
click at [1019, 152] on icon "Activate" at bounding box center [1019, 153] width 8 height 7
click at [1016, 197] on div "No Information Activate" at bounding box center [799, 189] width 470 height 26
click at [1019, 190] on icon "button" at bounding box center [1018, 189] width 5 height 5
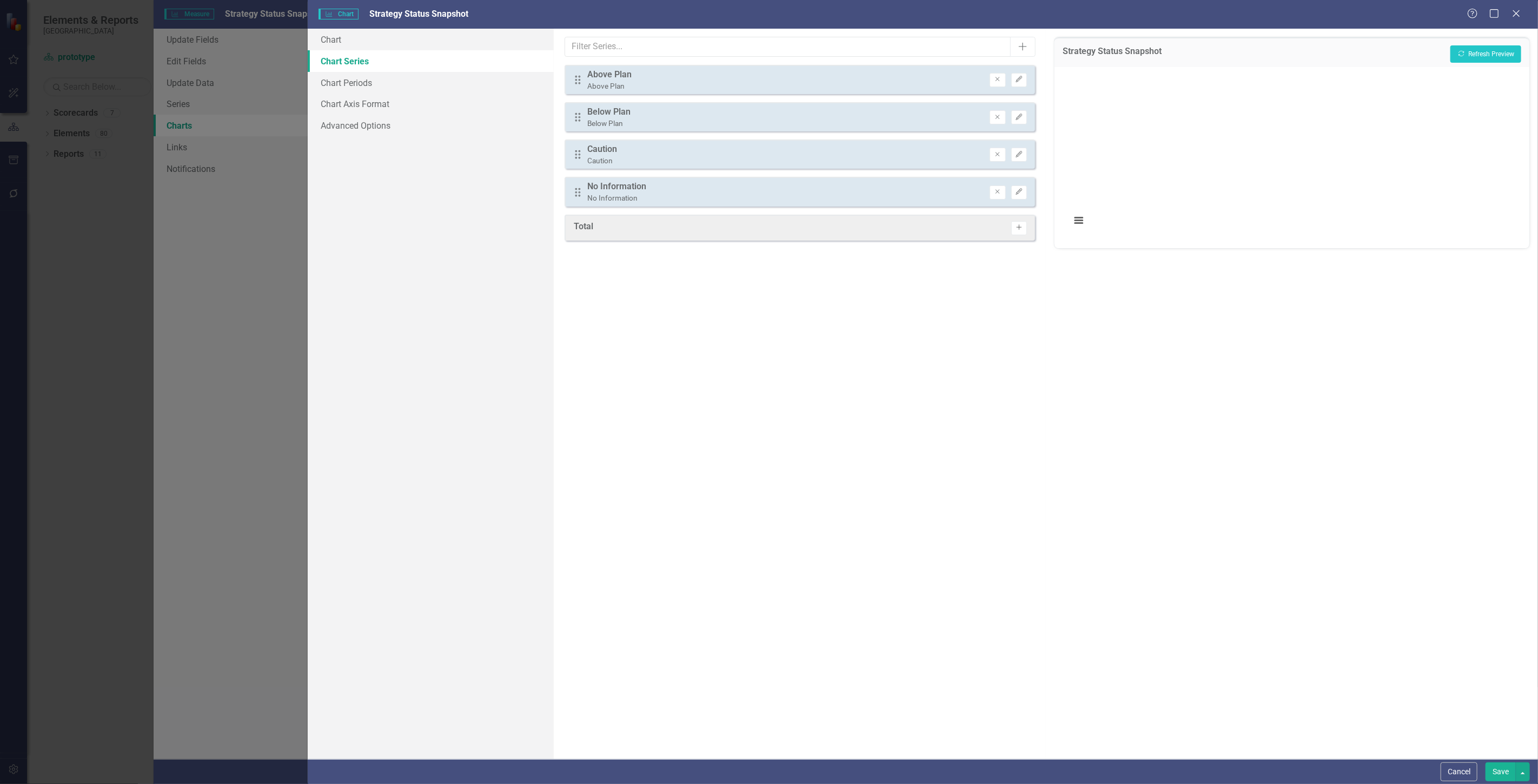
click at [1024, 223] on button "Activate" at bounding box center [1019, 228] width 15 height 14
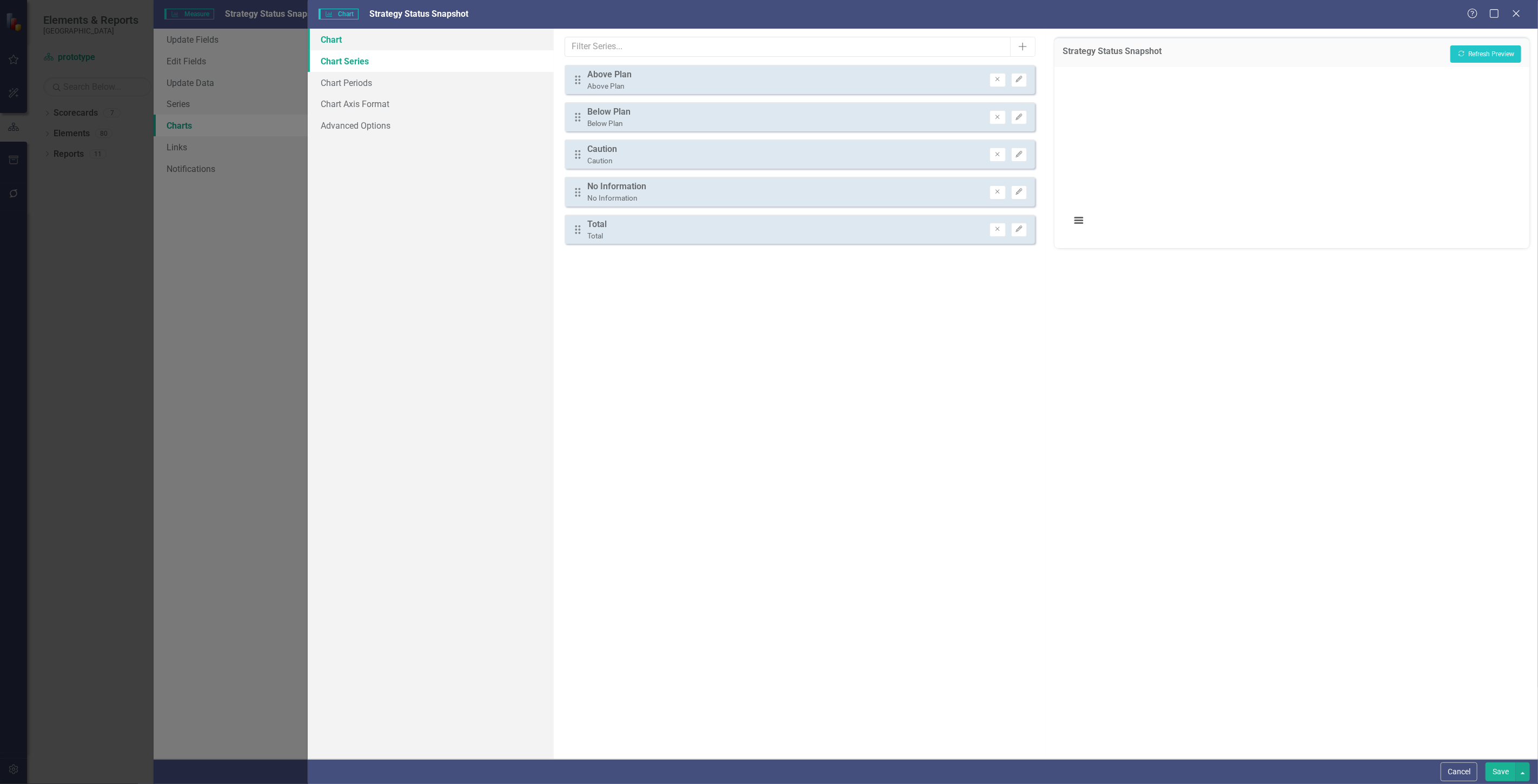
click at [446, 40] on link "Chart" at bounding box center [430, 39] width 246 height 21
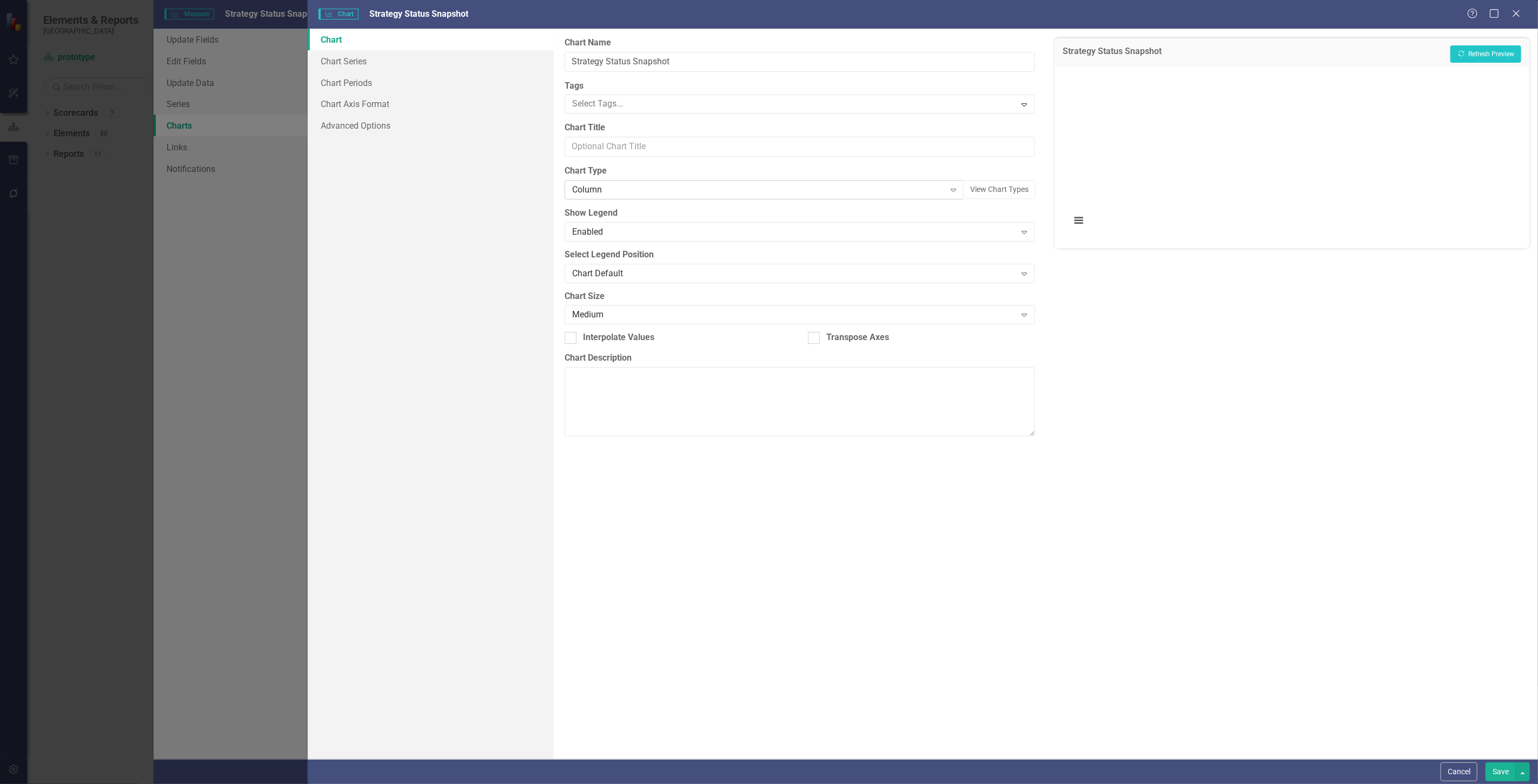
click at [618, 195] on div "Column" at bounding box center [759, 190] width 373 height 13
type input "pie"
click at [609, 230] on div "Pie" at bounding box center [767, 227] width 383 height 13
click at [1463, 58] on button "Recalculate Refresh Preview" at bounding box center [1486, 54] width 71 height 18
click at [344, 65] on link "Chart Series" at bounding box center [430, 60] width 246 height 21
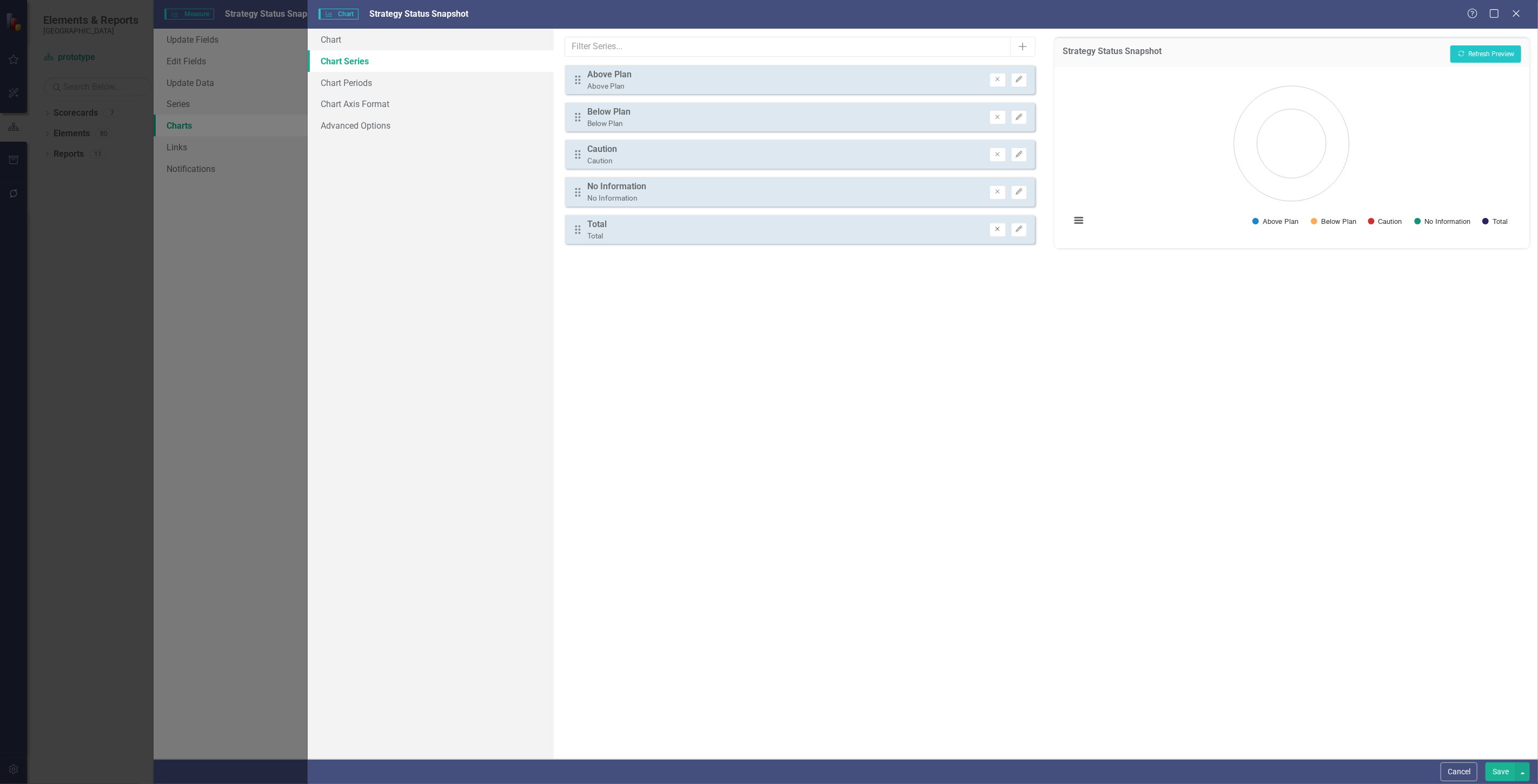
click at [996, 228] on icon "Remove" at bounding box center [997, 229] width 8 height 7
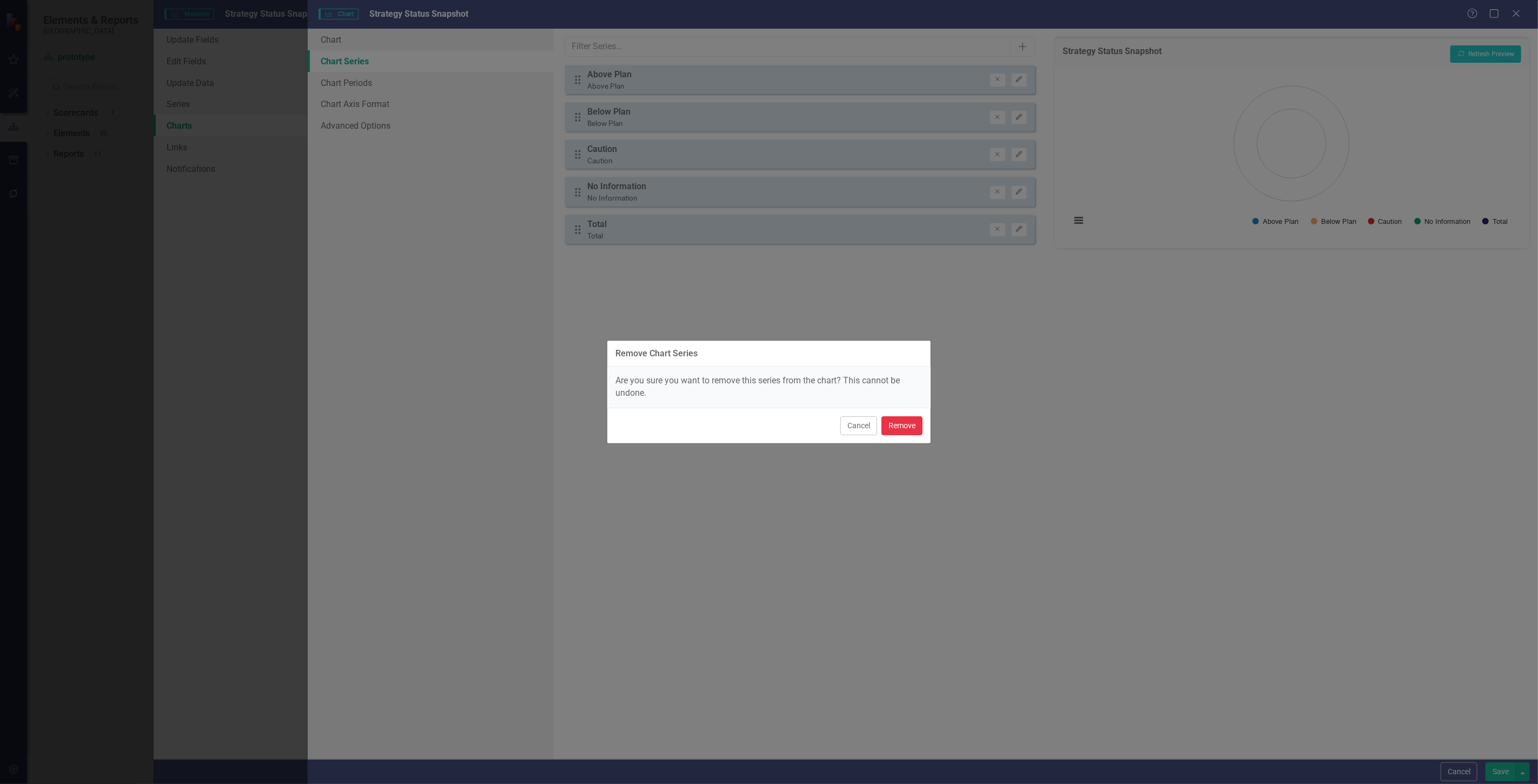
click at [912, 427] on button "Remove" at bounding box center [902, 426] width 41 height 19
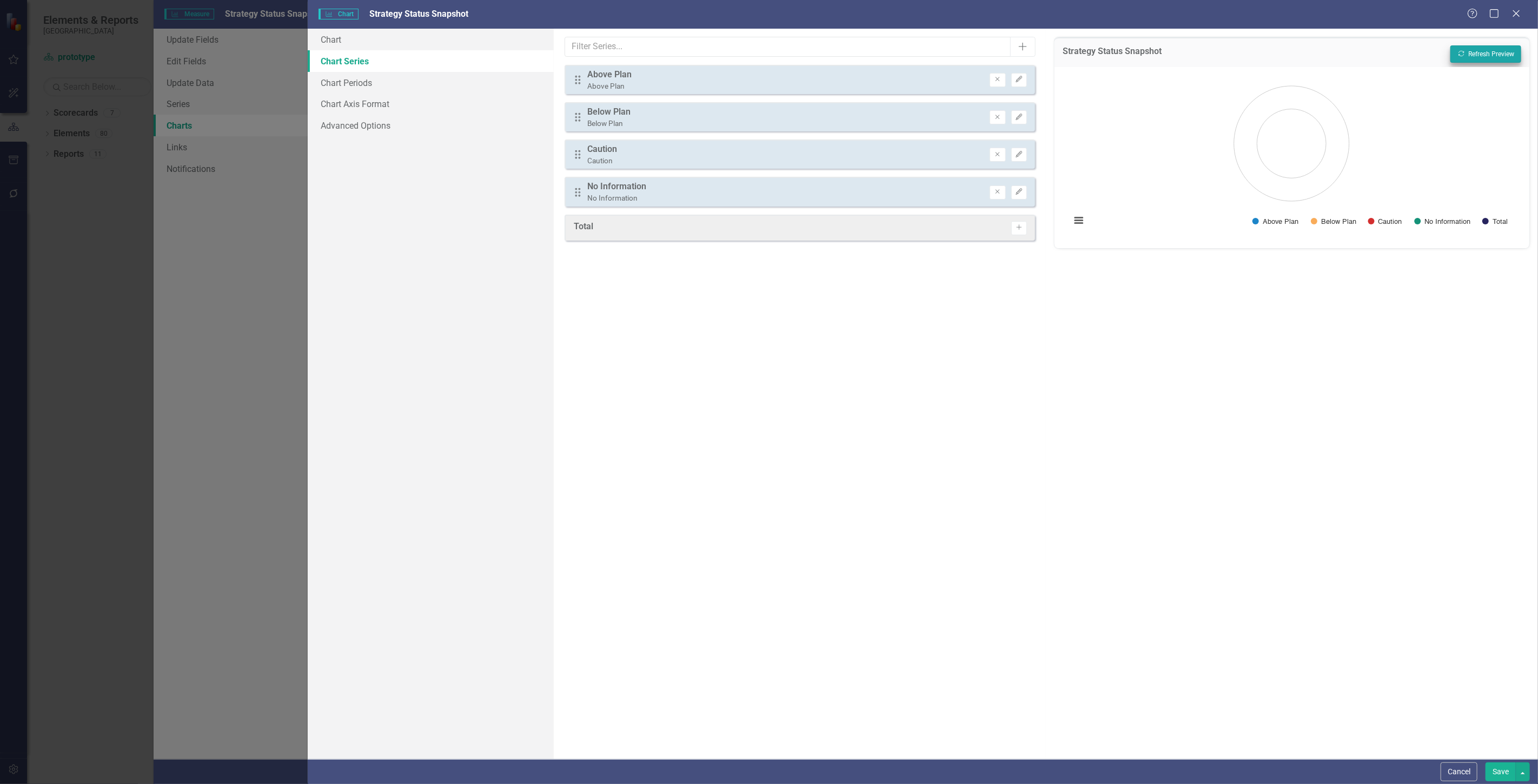
click at [1473, 62] on div "Strategy Status Snapshot Recalculate Refresh Preview" at bounding box center [1291, 52] width 475 height 29
click at [1468, 43] on div "Strategy Status Snapshot Recalculate Refresh Preview" at bounding box center [1291, 52] width 475 height 29
click at [1475, 58] on div "Strategy Status Snapshot Recalculate Refresh Preview" at bounding box center [1291, 52] width 475 height 29
click at [1475, 54] on button "Recalculate Refresh Preview" at bounding box center [1486, 54] width 71 height 18
click at [1492, 766] on button "Save" at bounding box center [1500, 771] width 30 height 19
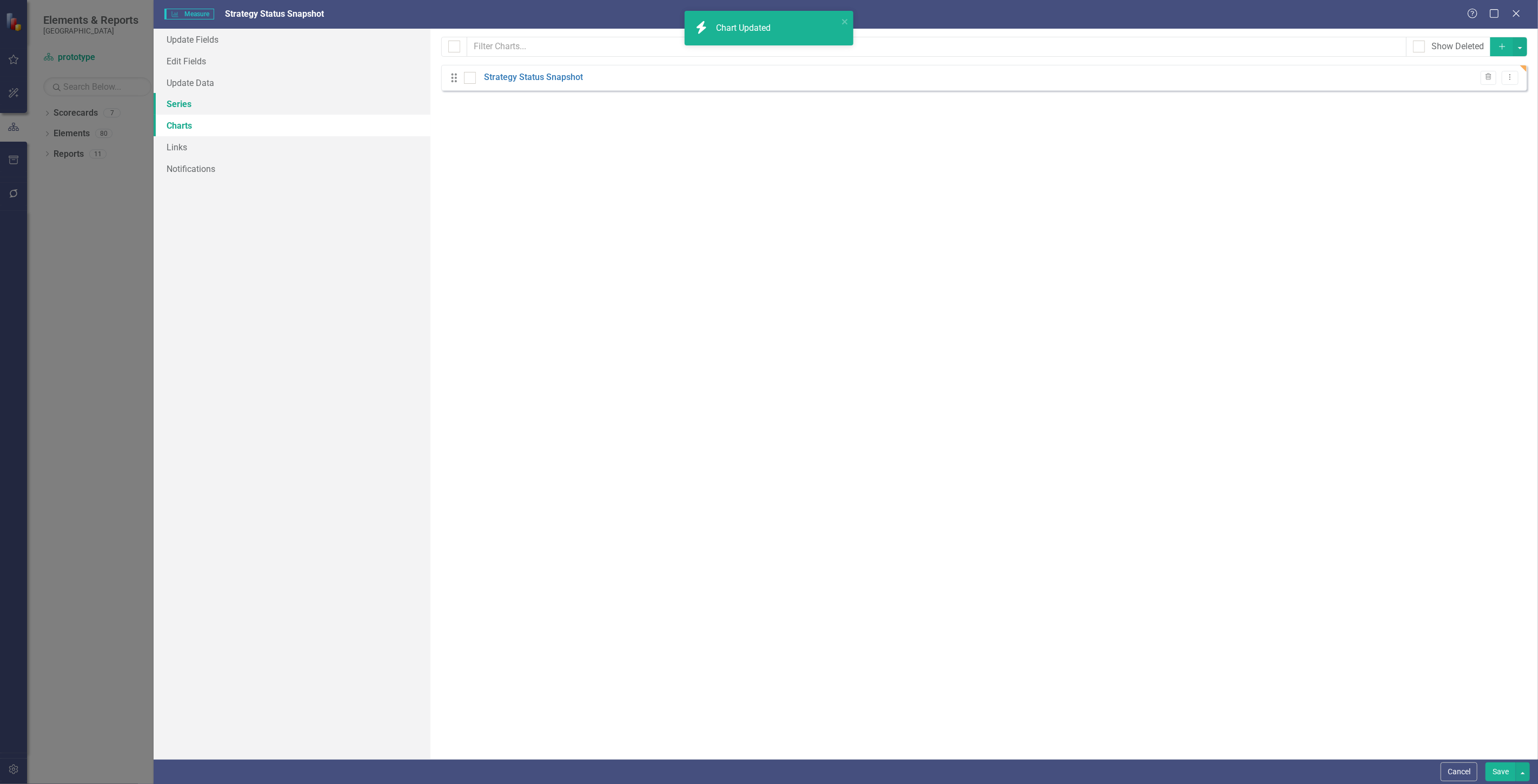
click at [296, 95] on link "Series" at bounding box center [292, 103] width 277 height 21
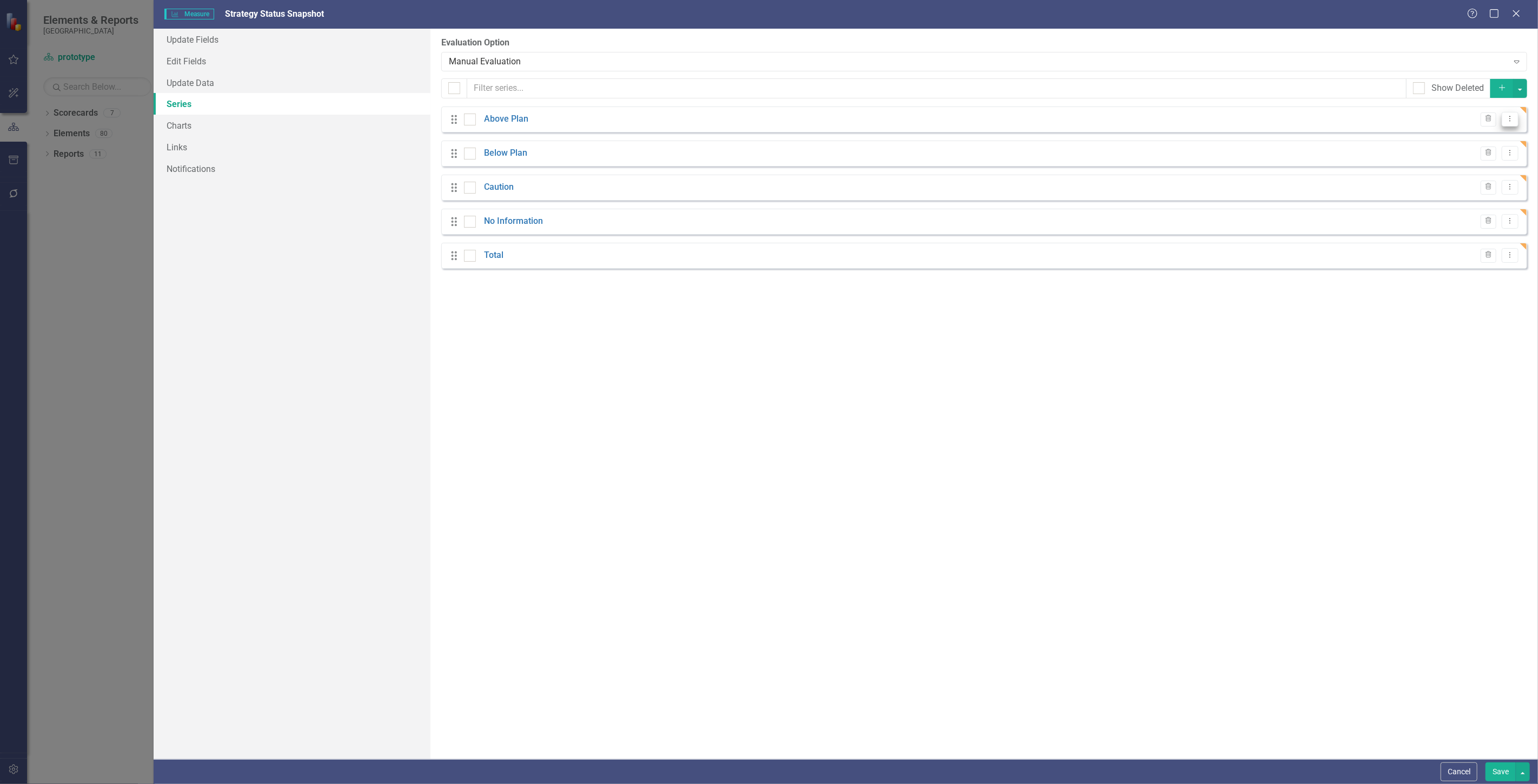
click at [1510, 115] on icon "Dropdown Menu" at bounding box center [1510, 119] width 9 height 7
click at [1454, 138] on link "Edit Edit Measure Series" at bounding box center [1456, 137] width 123 height 20
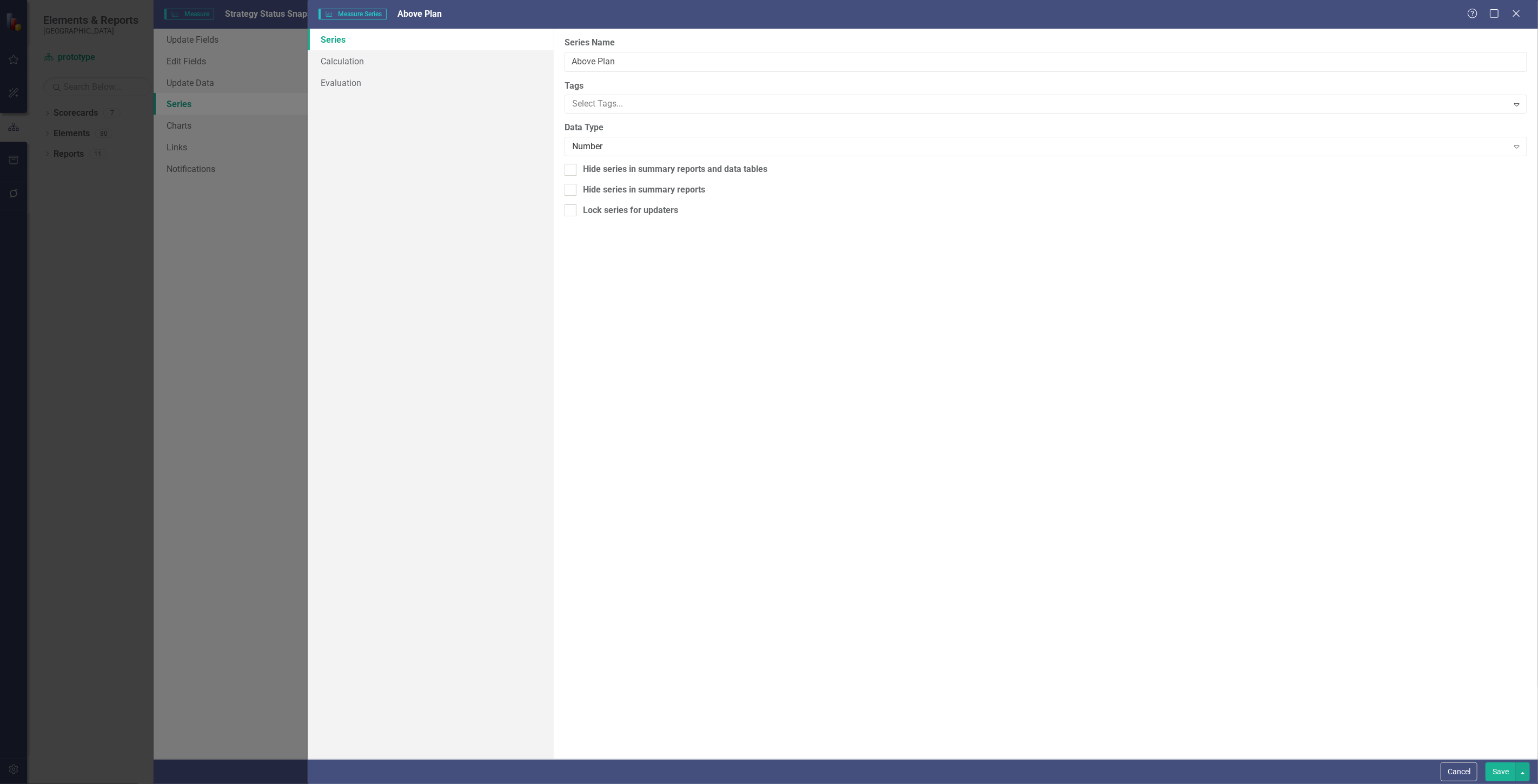
click at [403, 49] on link "Series" at bounding box center [430, 39] width 246 height 21
click at [407, 65] on link "Calculation" at bounding box center [430, 60] width 246 height 21
click at [601, 54] on div "Select Series Calculation Type Expand" at bounding box center [1046, 62] width 963 height 19
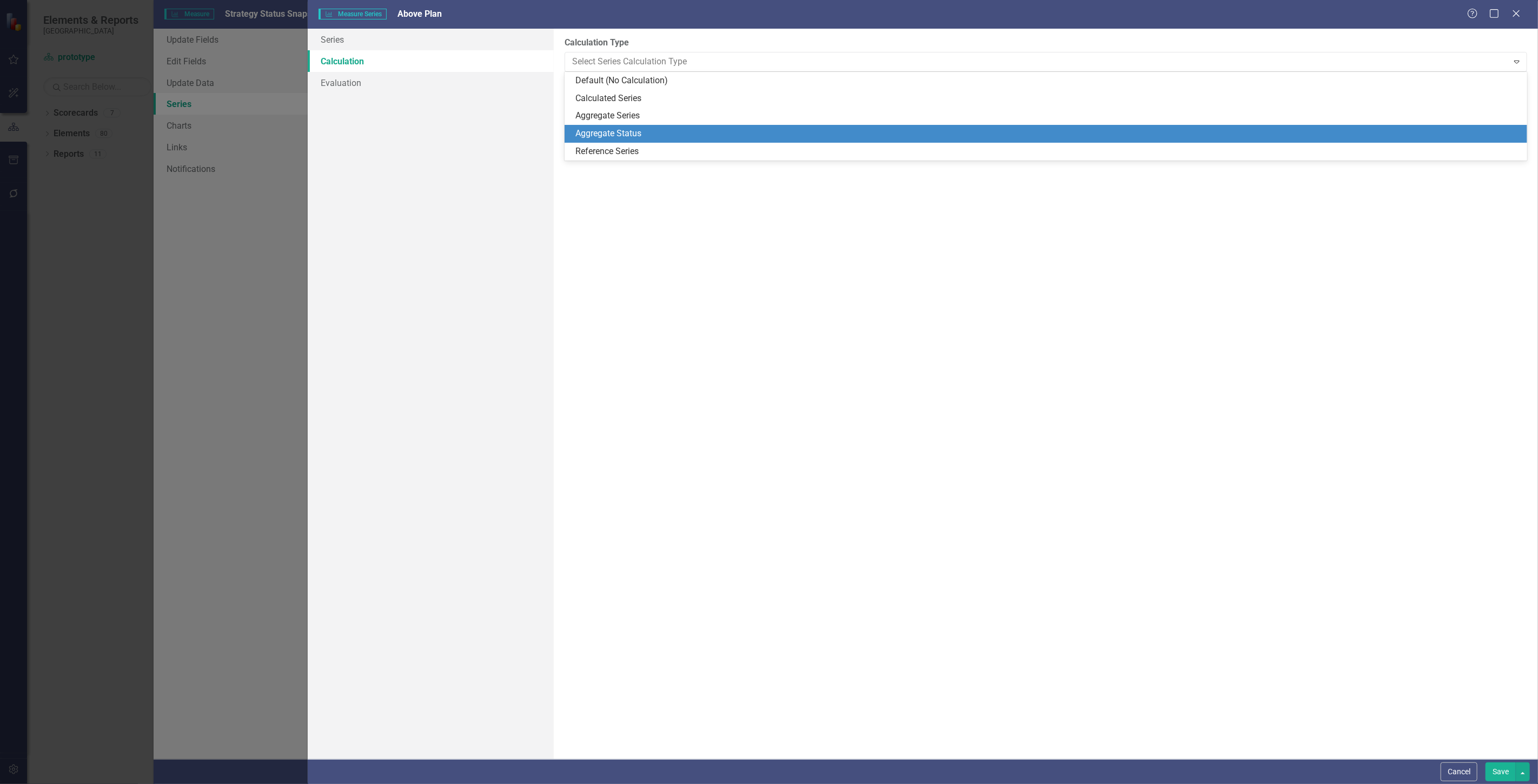
click at [629, 133] on div "Aggregate Status" at bounding box center [1048, 133] width 946 height 13
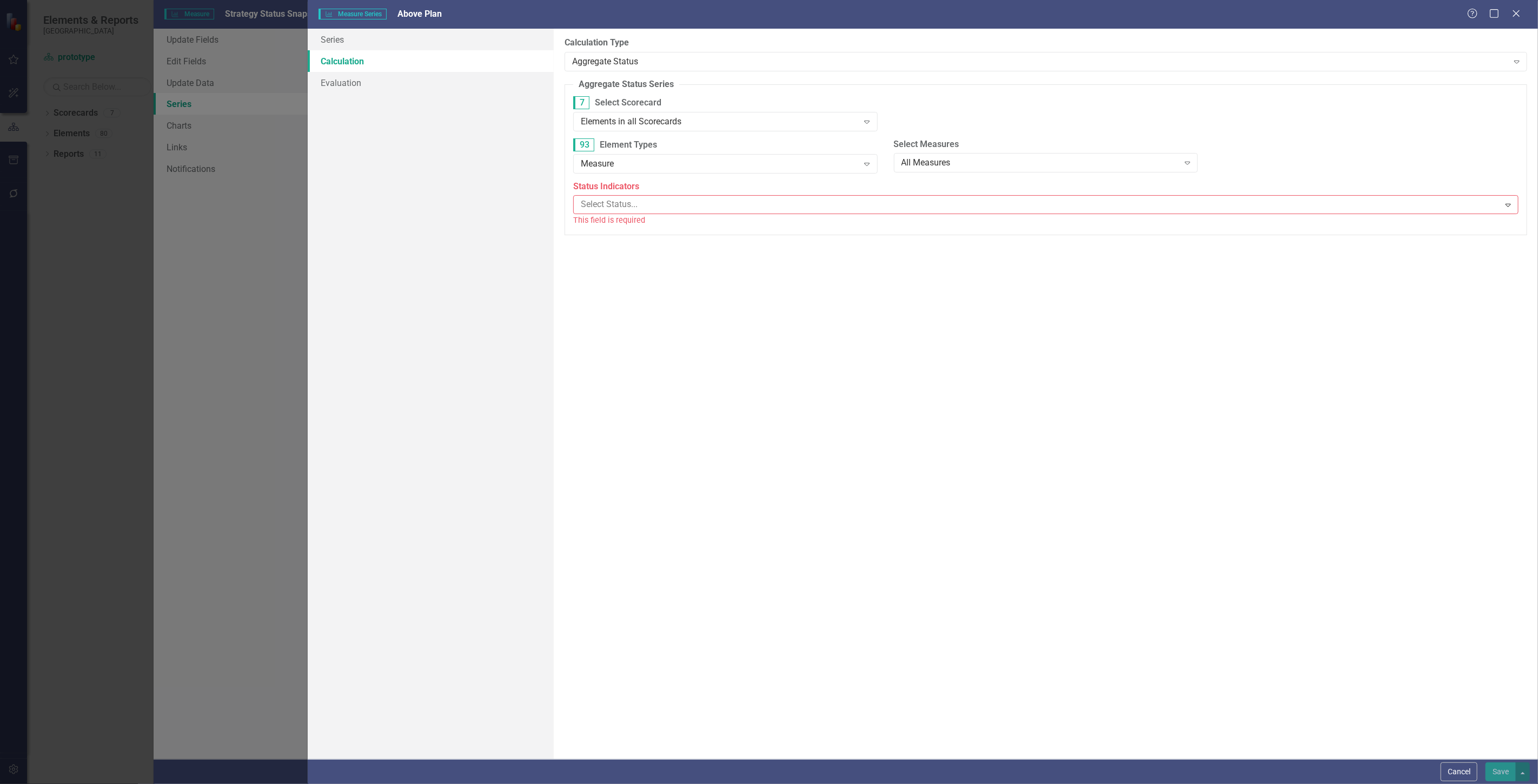
click at [612, 104] on label "7 Select Scorecard" at bounding box center [726, 103] width 305 height 13
click at [628, 121] on div "Elements in all Scorecards" at bounding box center [719, 121] width 277 height 13
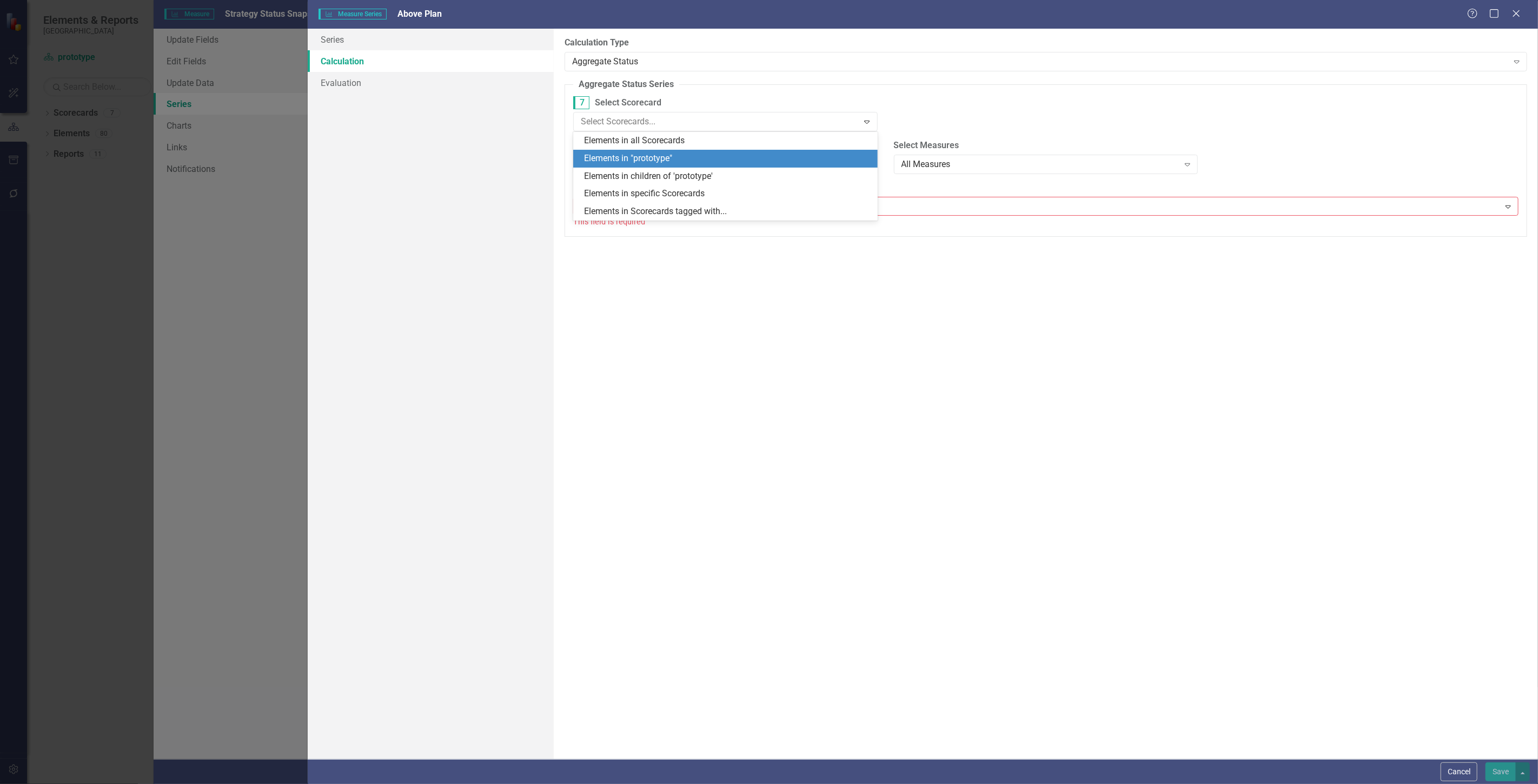
click at [644, 152] on div "Elements in "prototype"" at bounding box center [728, 158] width 287 height 13
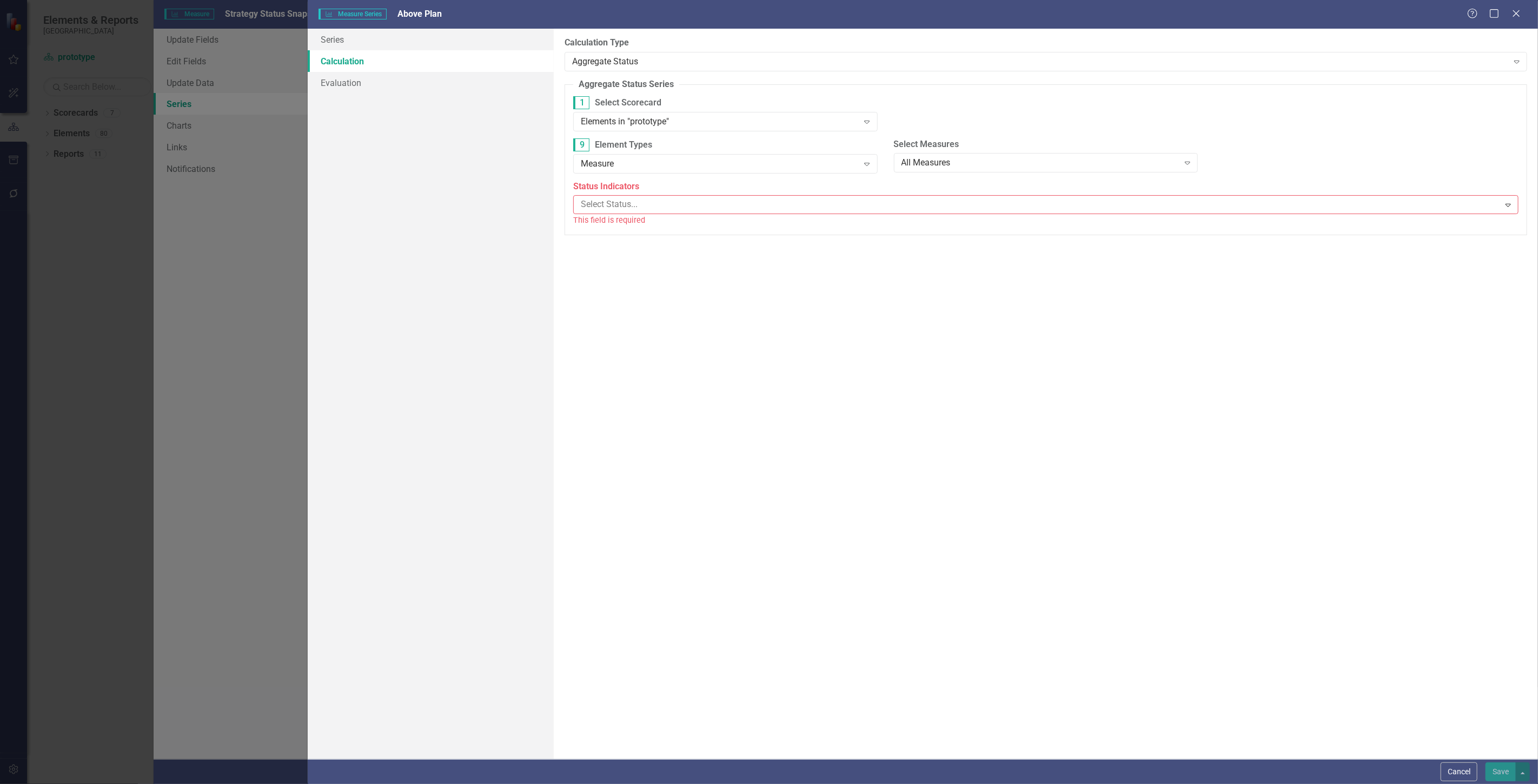
click at [656, 110] on div "1 Select Scorecard Elements in "prototype" Expand" at bounding box center [726, 113] width 305 height 34
click at [662, 123] on div "Elements in "prototype"" at bounding box center [719, 121] width 277 height 13
click at [726, 95] on fieldset "Aggregate Status Series Aggregate status series can be used to count the number…" at bounding box center [1046, 157] width 963 height 157
click at [798, 158] on div "Measure" at bounding box center [719, 163] width 277 height 13
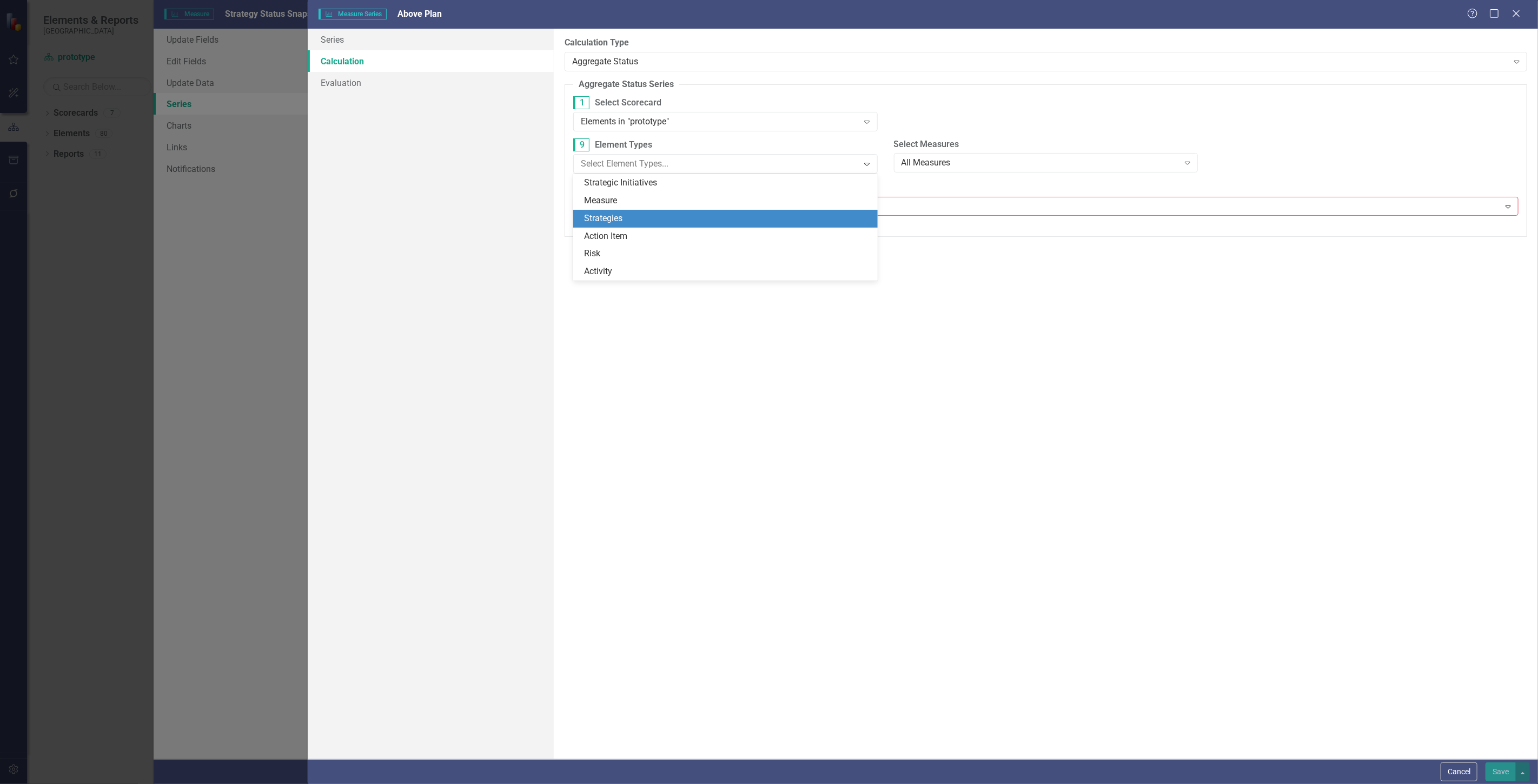
click at [770, 213] on div "Strategies" at bounding box center [728, 218] width 287 height 13
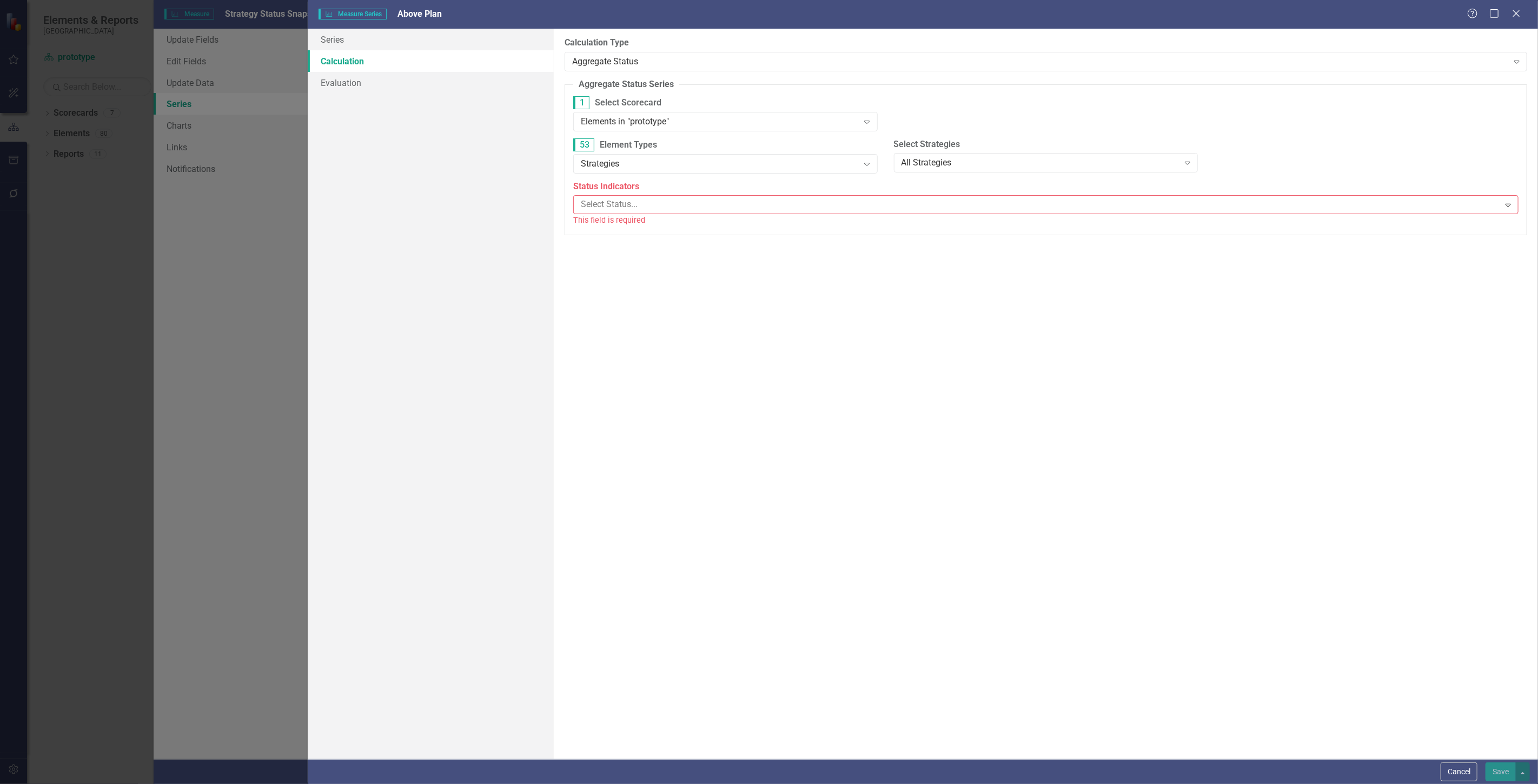
click at [940, 152] on div "Select Strategies All Strategies Expand" at bounding box center [1046, 155] width 305 height 34
click at [941, 157] on div "All Strategies" at bounding box center [1040, 163] width 277 height 13
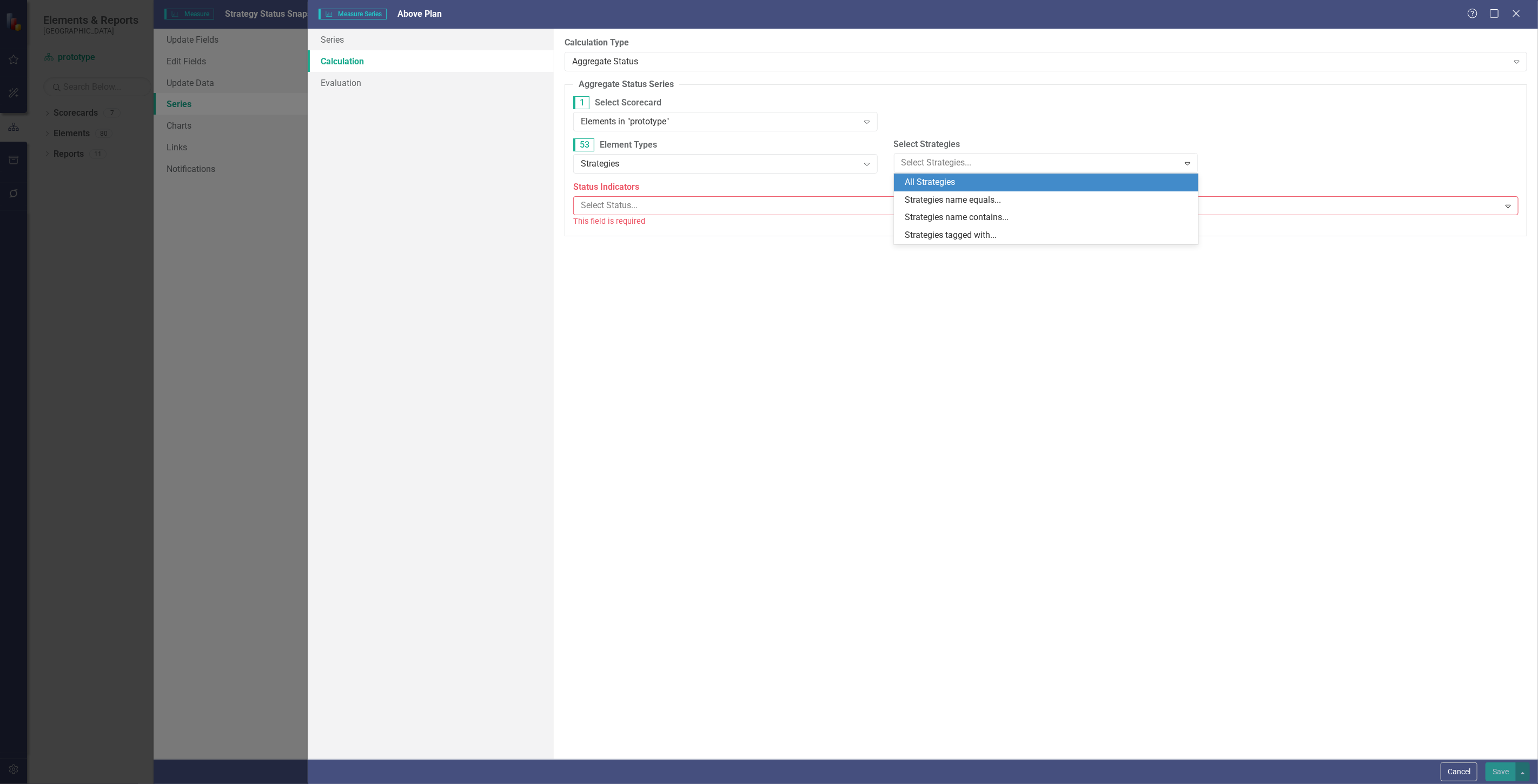
click at [936, 108] on div "1 Select Scorecard Elements in "prototype" Expand" at bounding box center [1046, 117] width 962 height 42
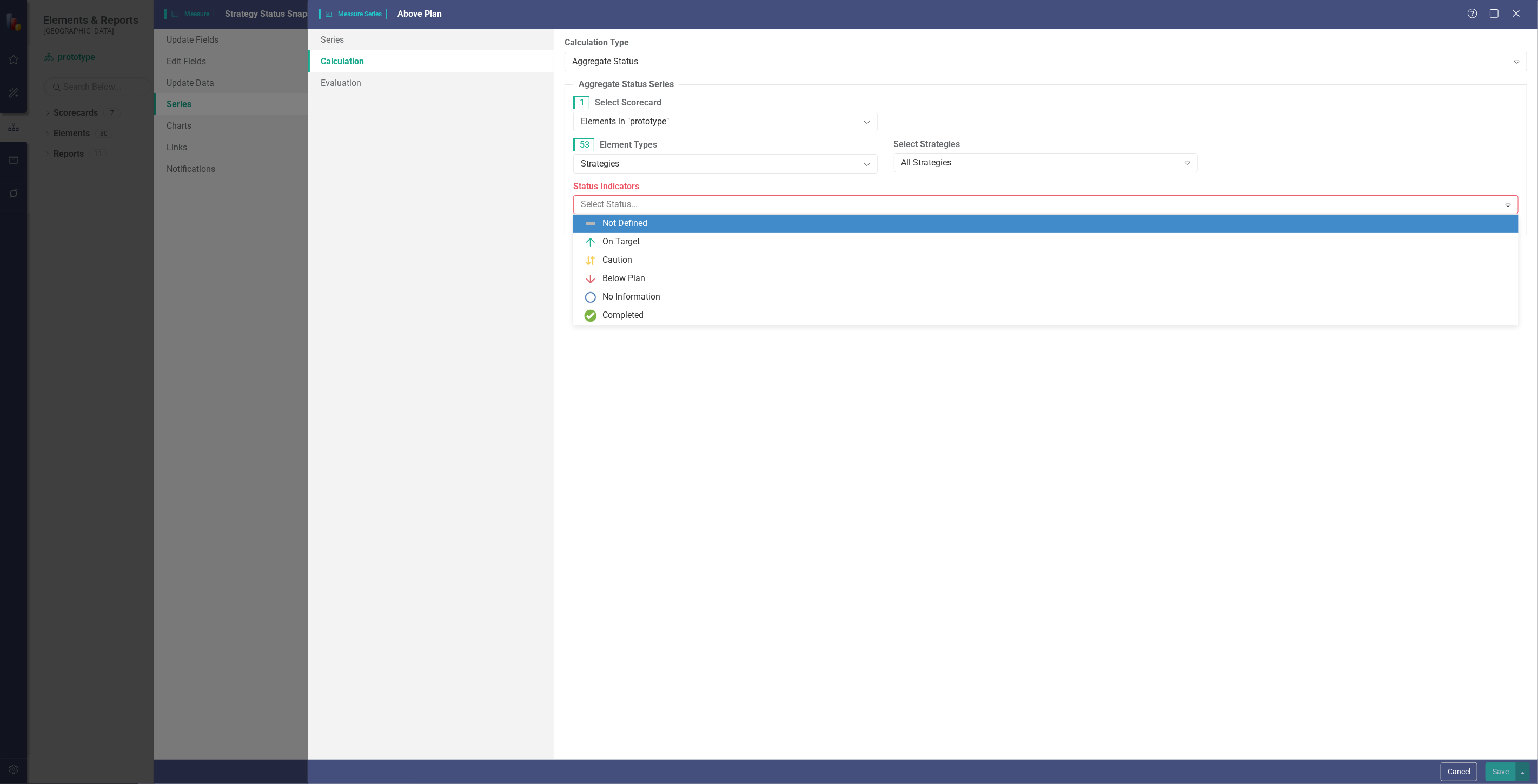
click at [765, 213] on div "Select Status..." at bounding box center [1037, 204] width 924 height 17
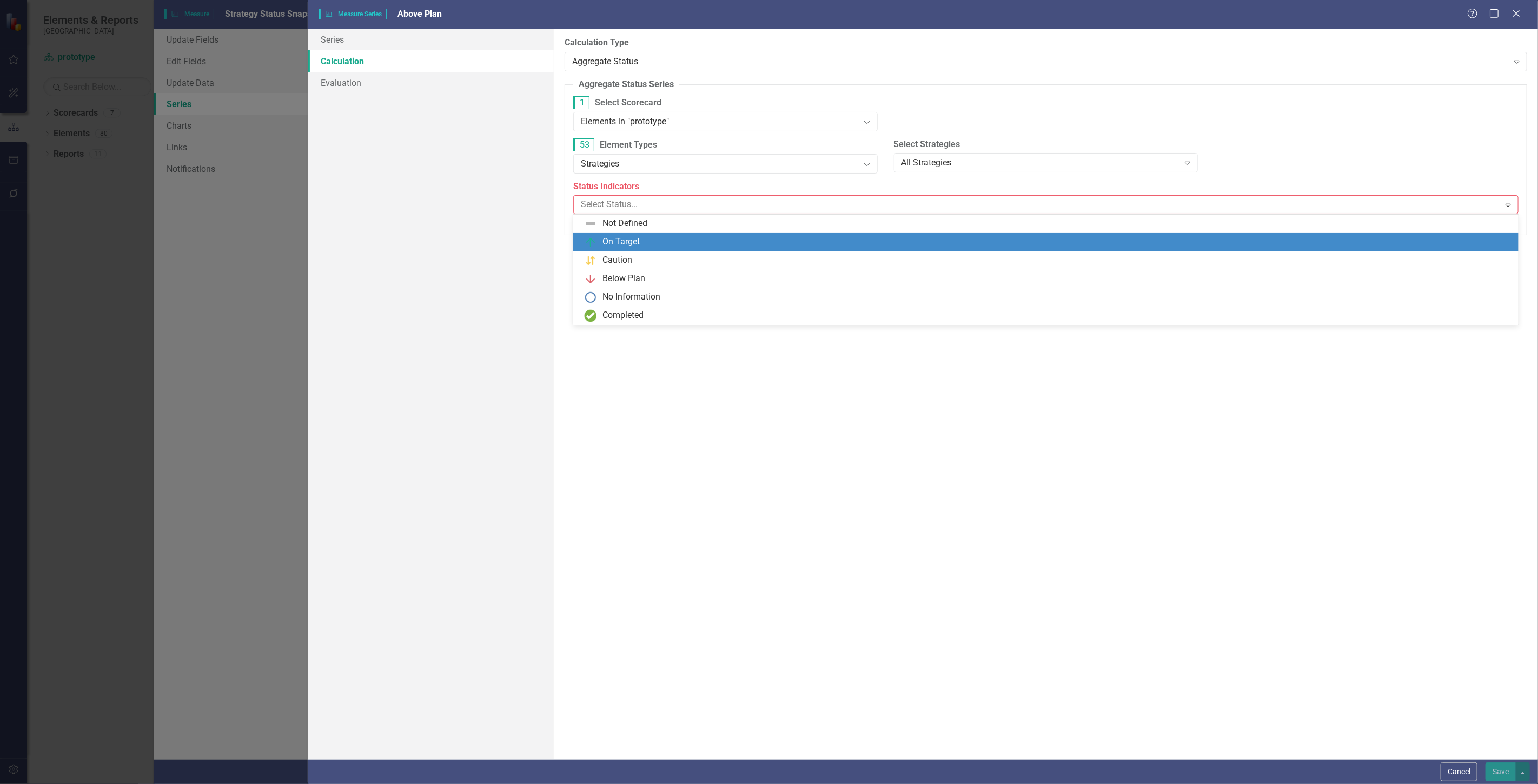
click at [743, 246] on div "On Target" at bounding box center [1048, 242] width 928 height 13
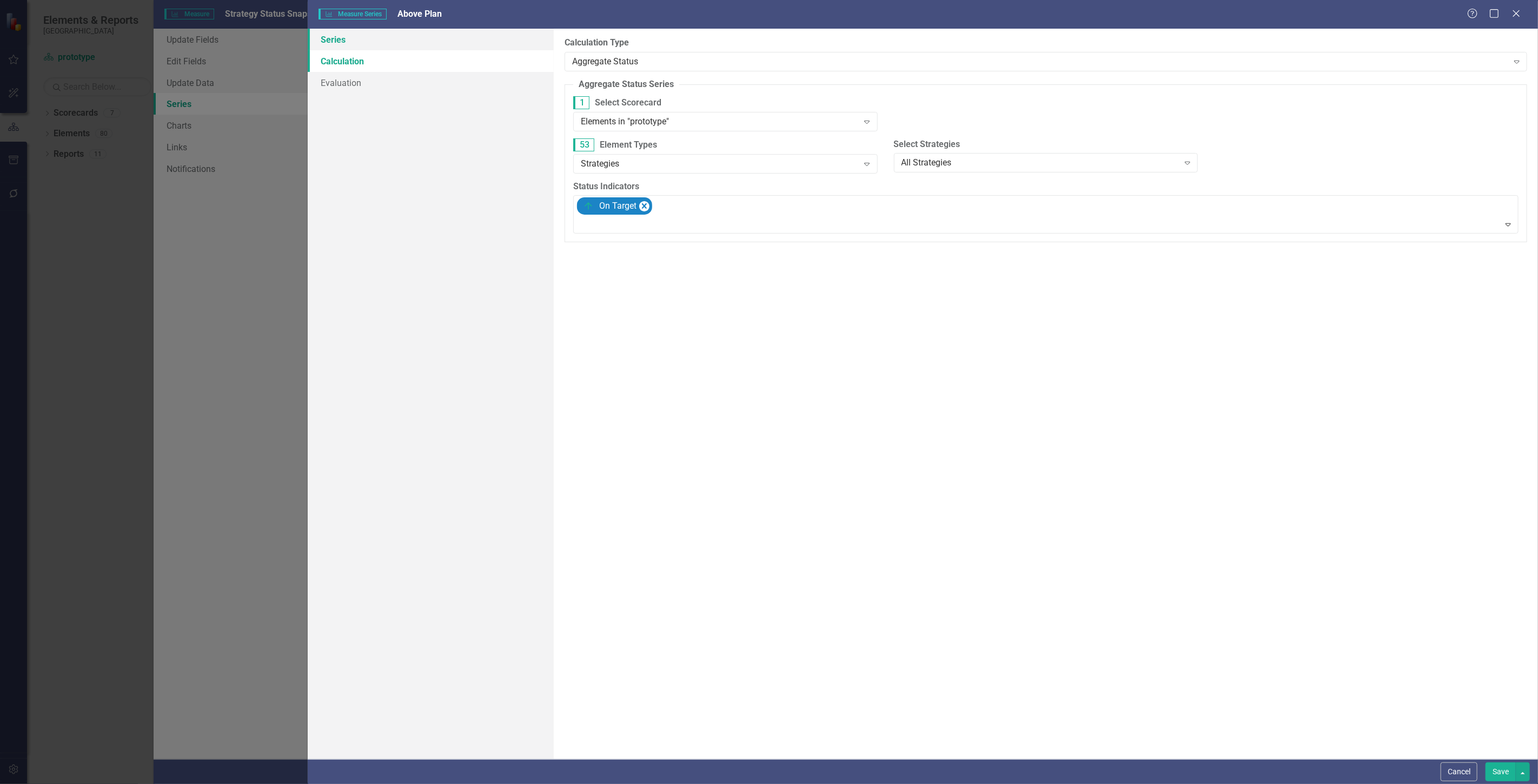
click at [414, 46] on link "Series" at bounding box center [430, 39] width 246 height 21
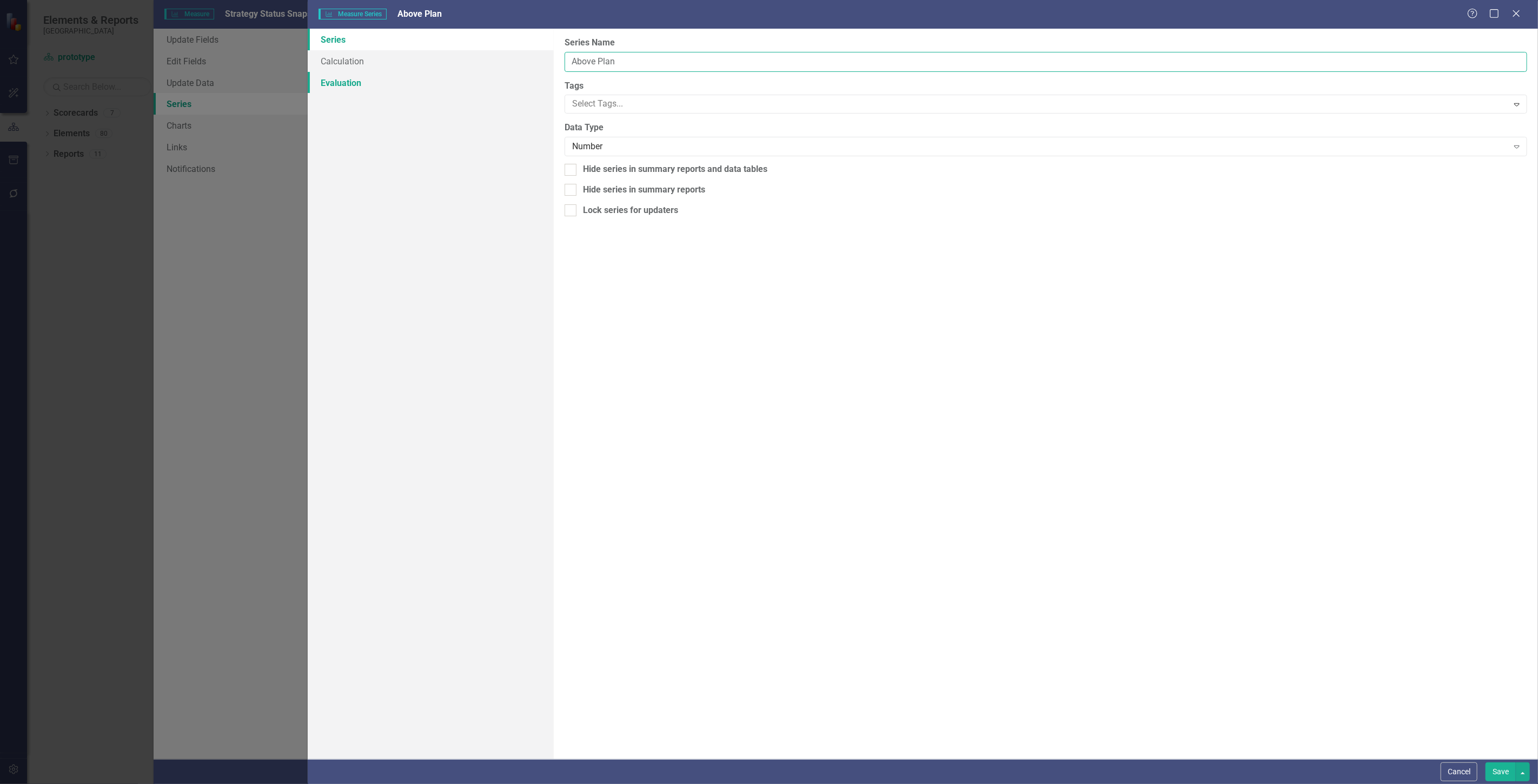
drag, startPoint x: 639, startPoint y: 58, endPoint x: 429, endPoint y: 76, distance: 210.8
click at [429, 76] on div "Series Calculation Evaluation From this page, you can edit the name, type, and …" at bounding box center [923, 393] width 1230 height 730
type input "On Target"
click at [1500, 776] on button "Save" at bounding box center [1500, 771] width 30 height 19
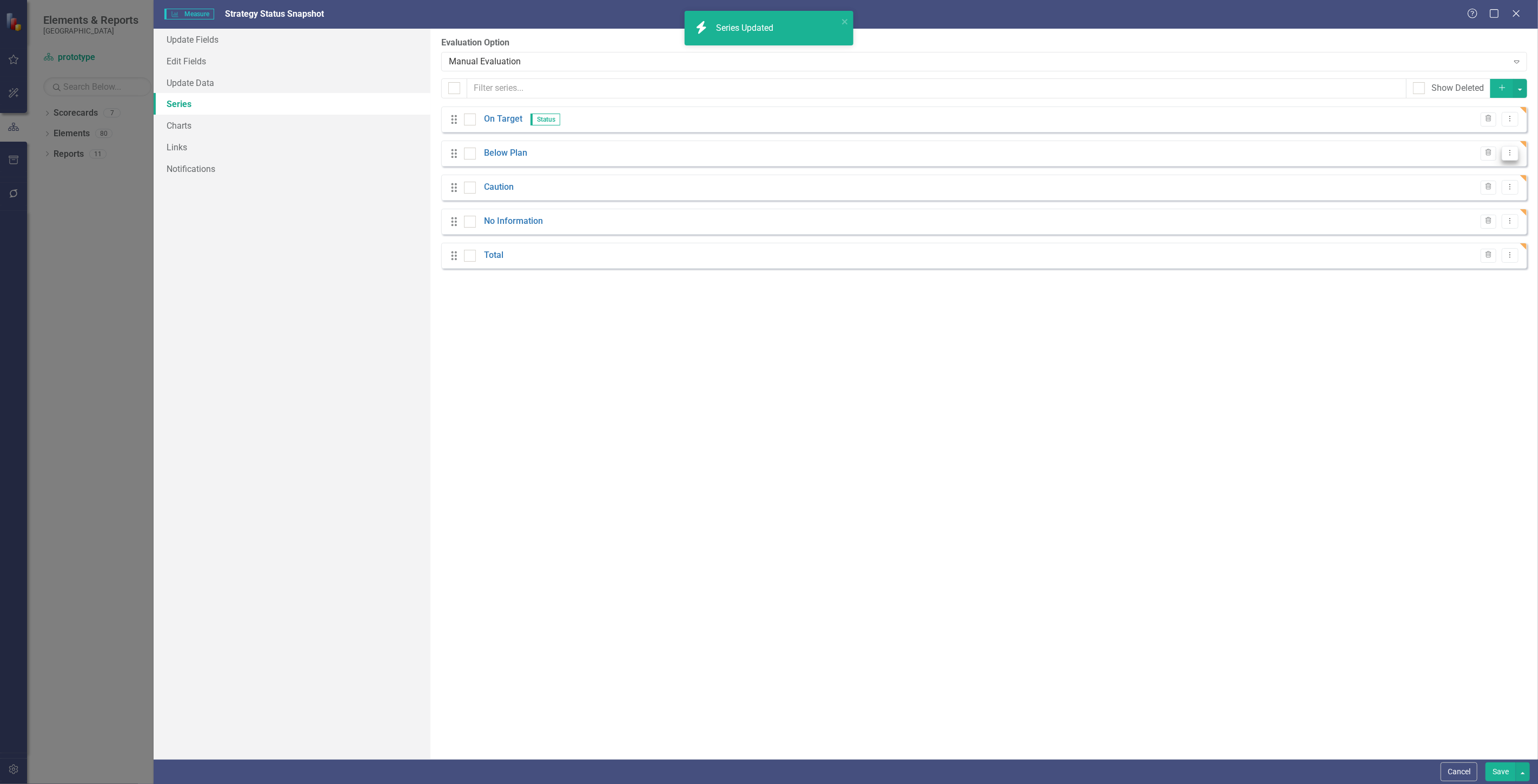
click at [1510, 154] on icon "Dropdown Menu" at bounding box center [1510, 153] width 9 height 7
click at [1454, 172] on link "Edit Edit Measure Series" at bounding box center [1456, 171] width 123 height 20
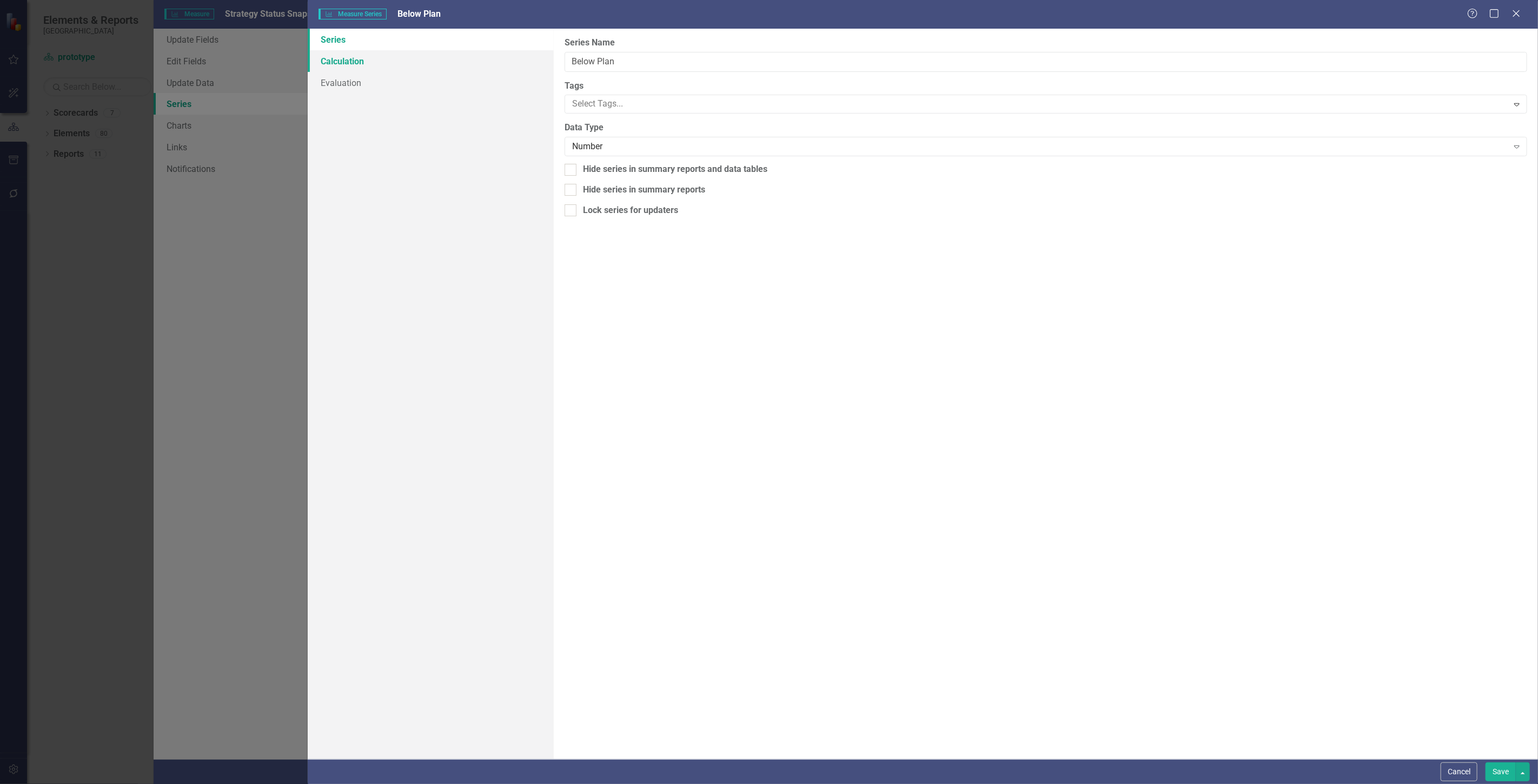
click at [409, 57] on link "Calculation" at bounding box center [430, 60] width 246 height 21
click at [563, 60] on div "By default, series in ClearPoint are not calculated. So, if you leave the form …" at bounding box center [1046, 393] width 985 height 730
click at [603, 64] on div "Select Series Calculation Type" at bounding box center [1041, 61] width 936 height 13
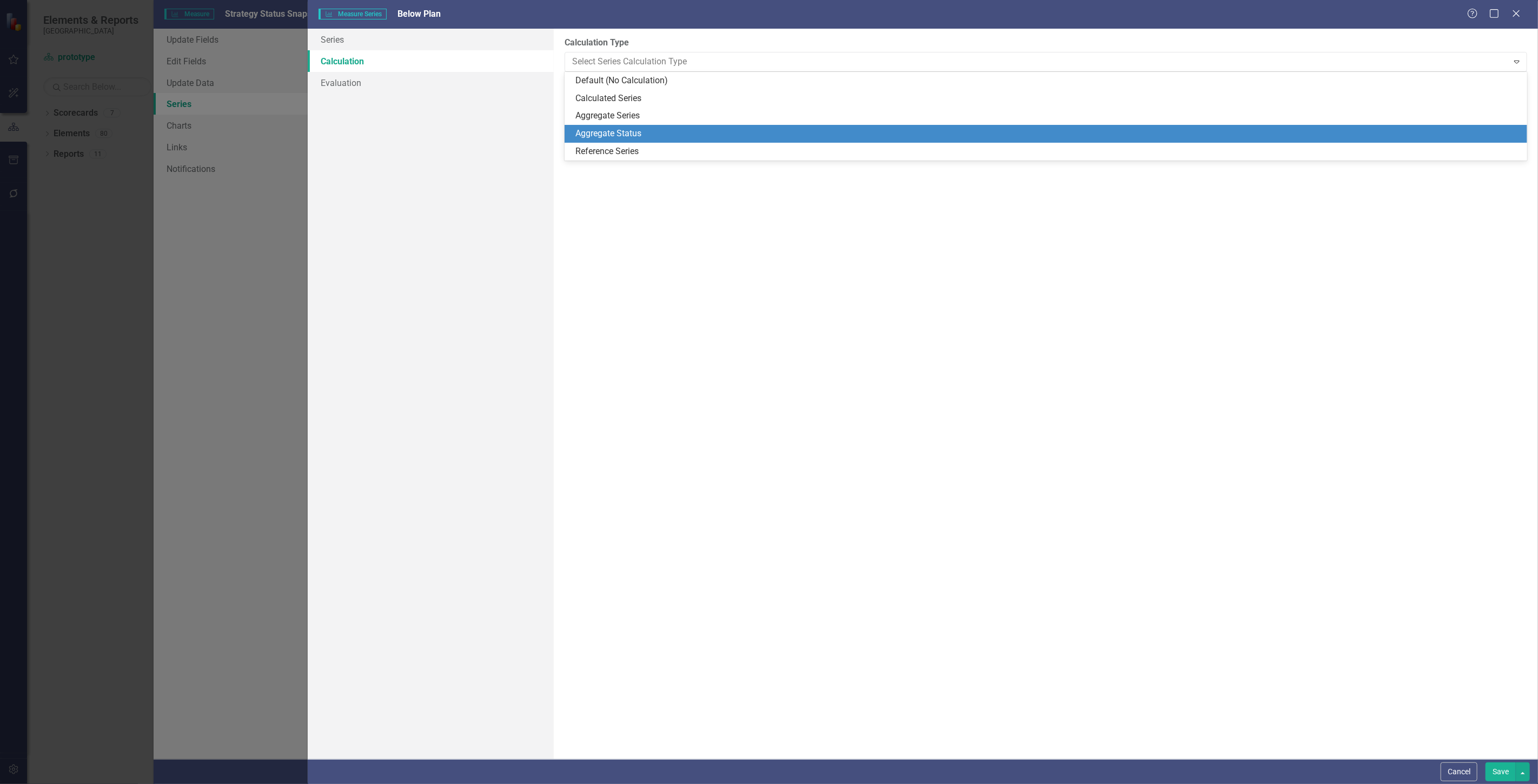
click at [626, 133] on div "Aggregate Status" at bounding box center [1048, 133] width 946 height 13
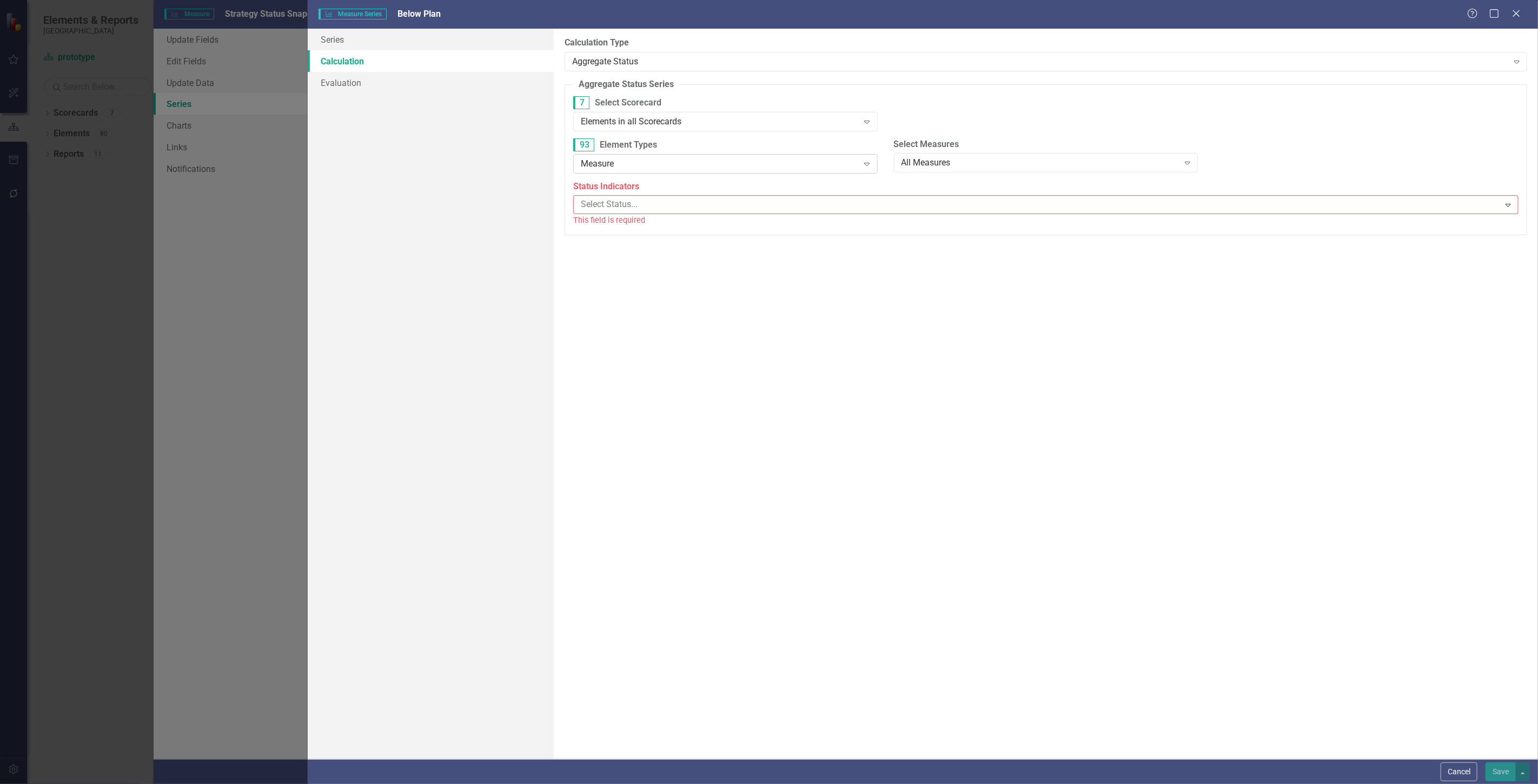
click at [624, 172] on div "Measure Expand" at bounding box center [726, 163] width 305 height 19
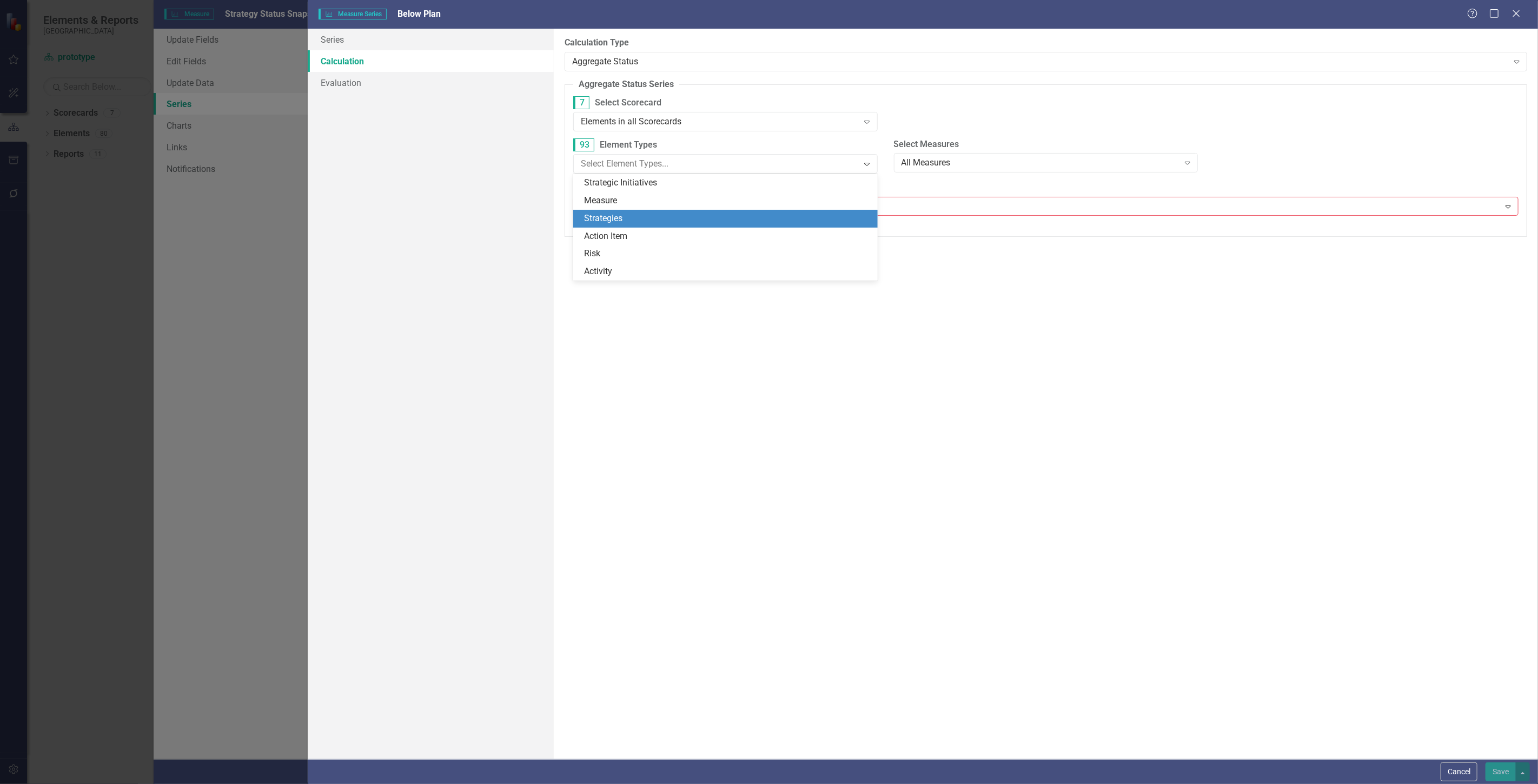
click at [623, 214] on div "Strategies" at bounding box center [728, 218] width 287 height 13
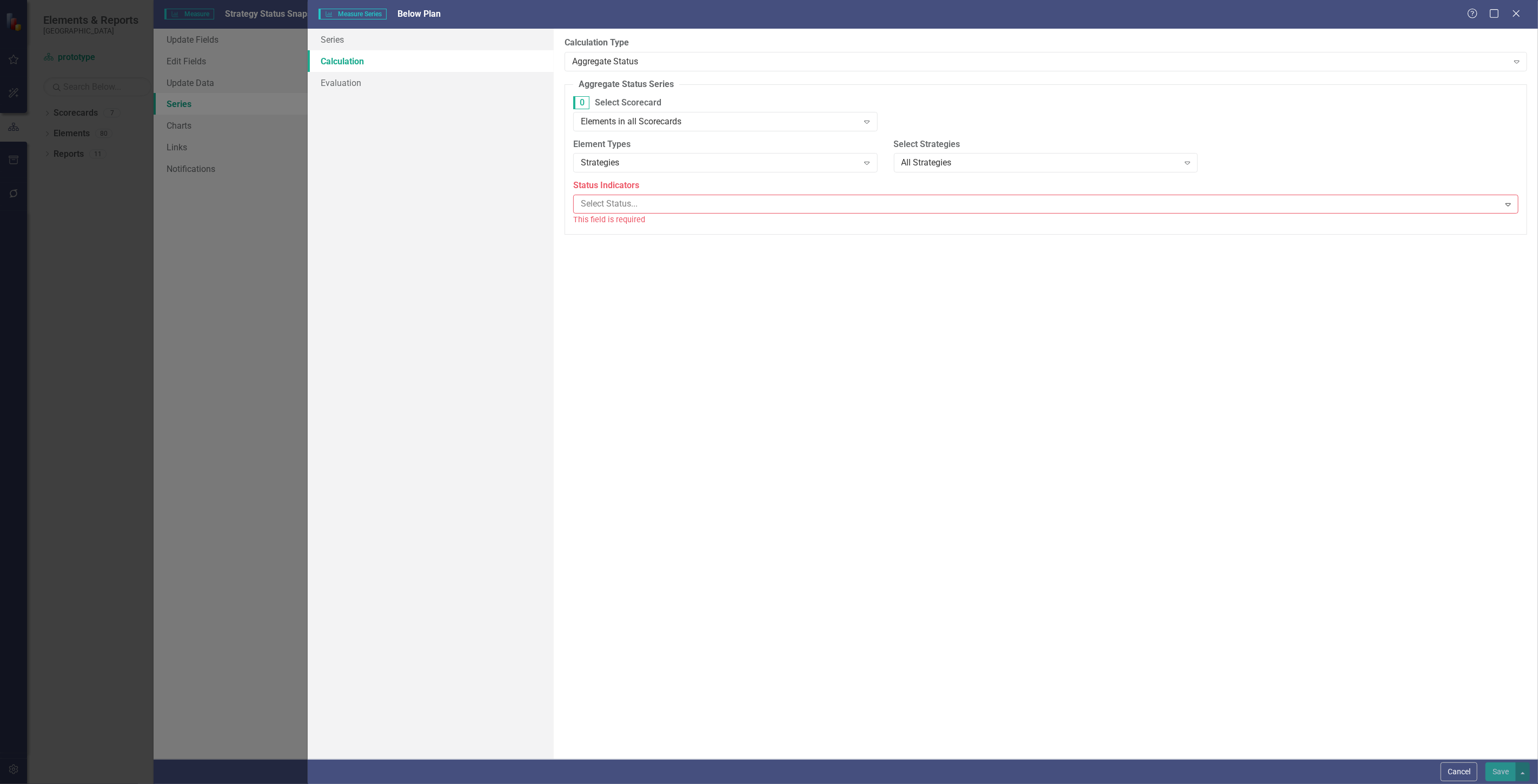
click at [623, 214] on body "Elements & Reports Beaufort County School District Scorecard prototype Search D…" at bounding box center [769, 392] width 1538 height 784
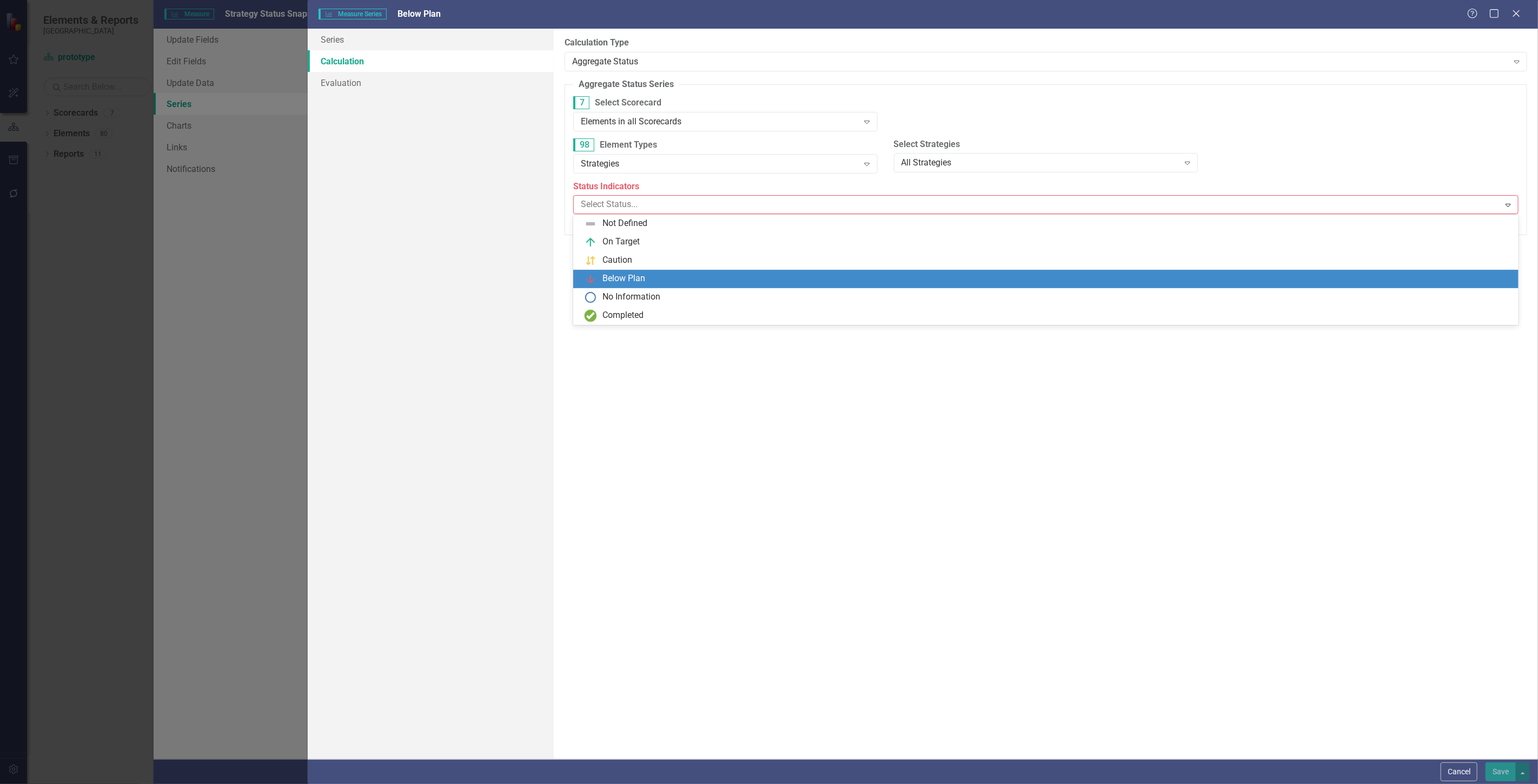
click at [631, 284] on div "Below Plan" at bounding box center [624, 278] width 43 height 13
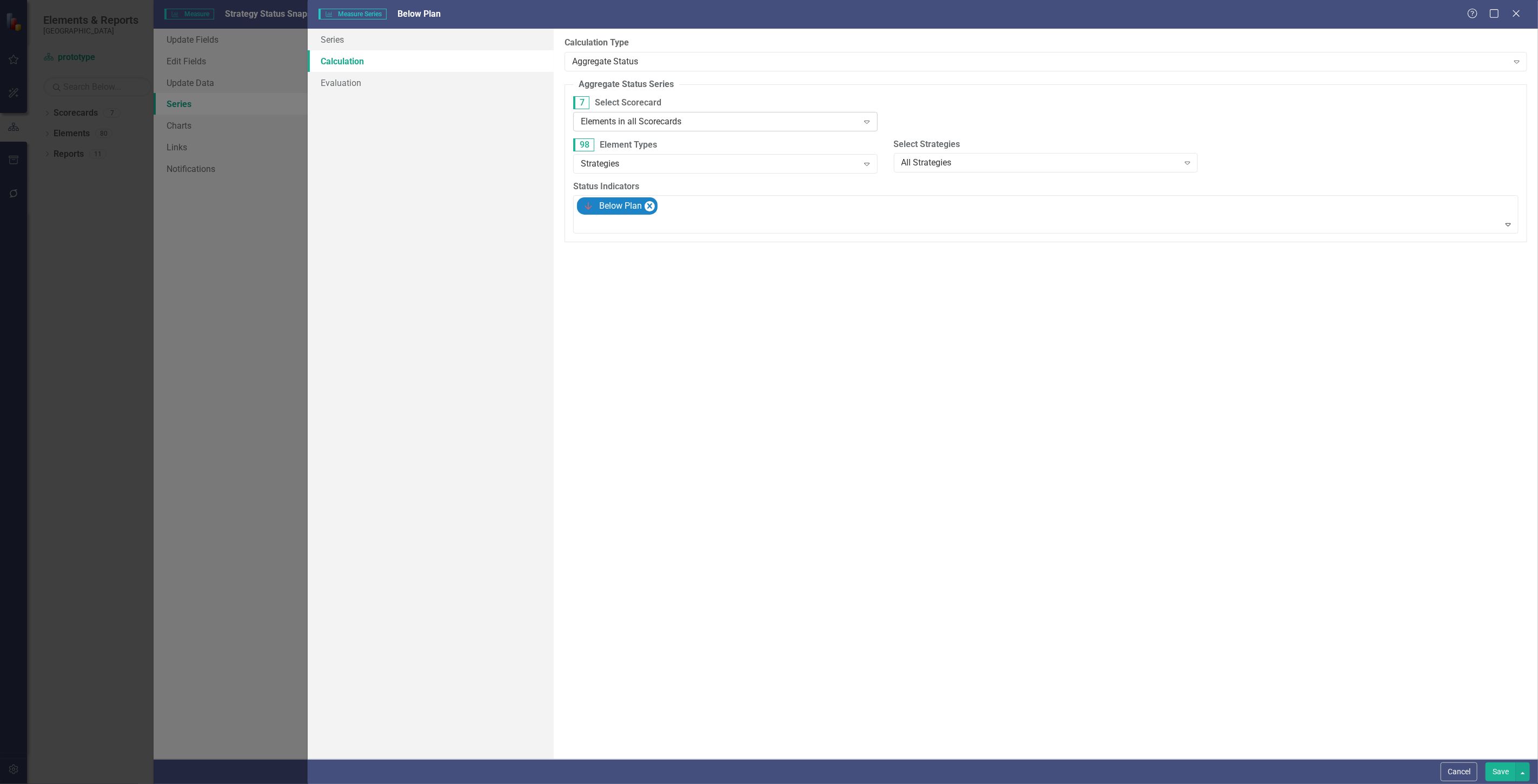
click at [725, 127] on div "Elements in all Scorecards Expand" at bounding box center [726, 121] width 305 height 19
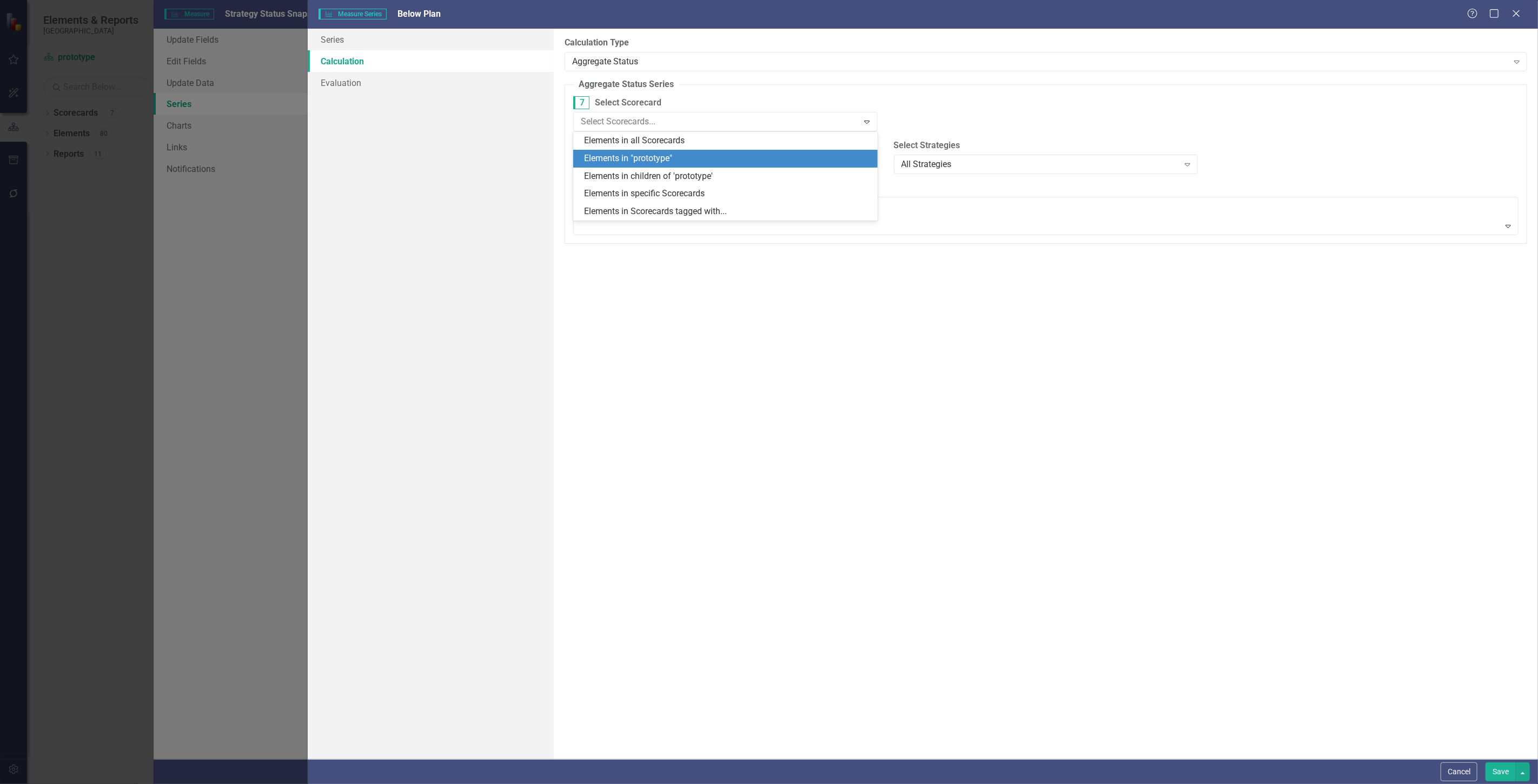
click at [721, 166] on div "Elements in "prototype"" at bounding box center [726, 159] width 305 height 18
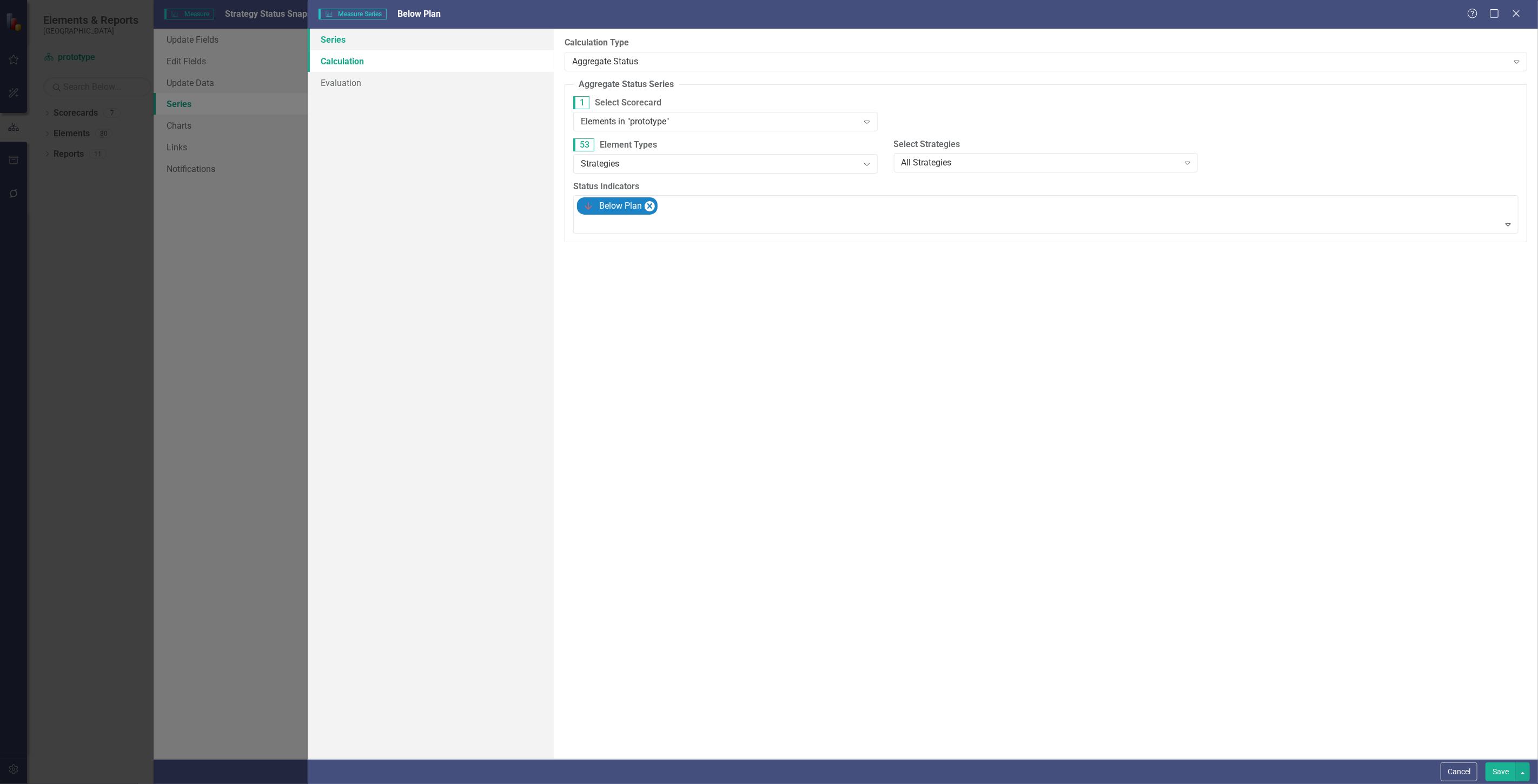
click at [420, 40] on link "Series" at bounding box center [430, 39] width 246 height 21
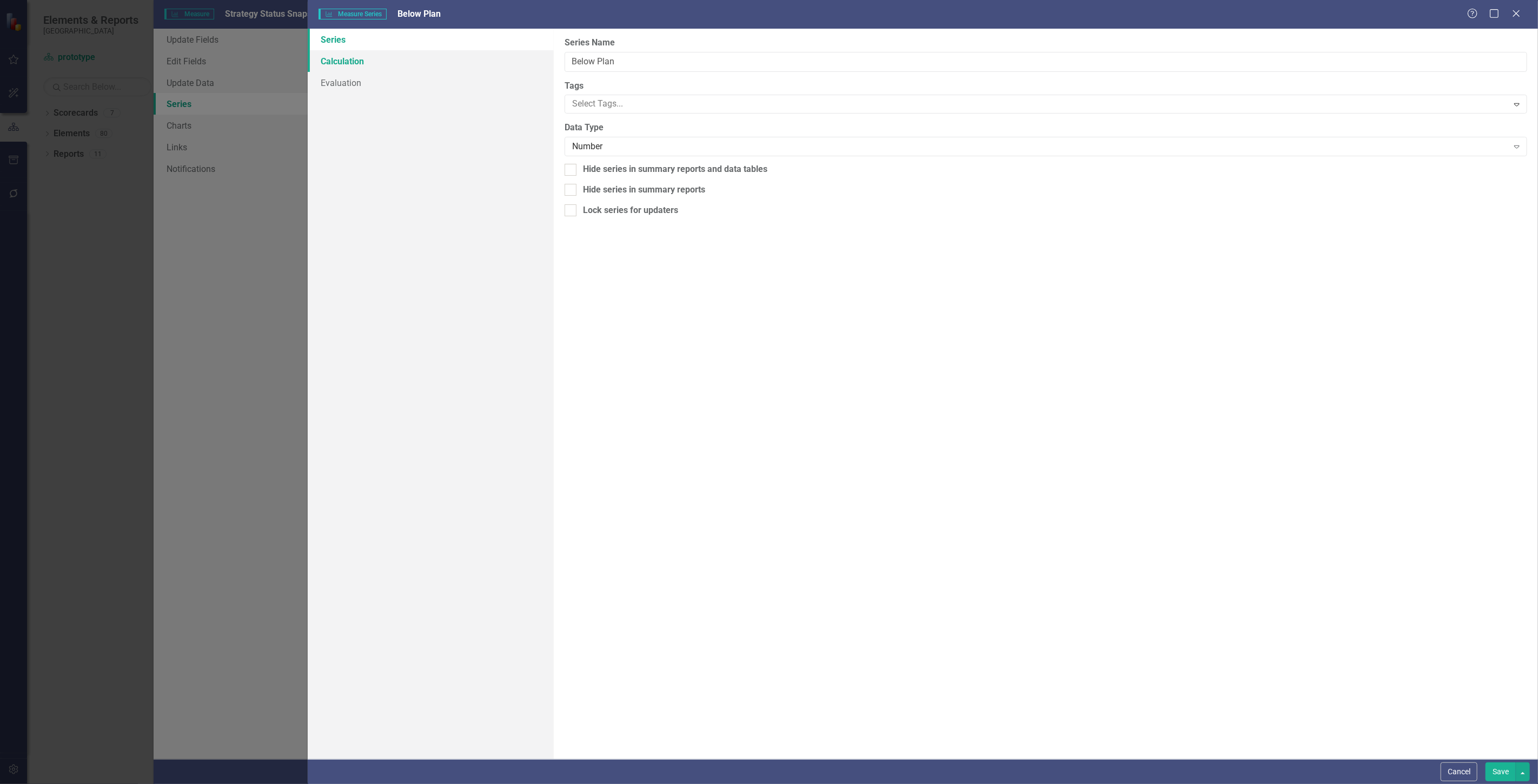
click at [425, 60] on link "Calculation" at bounding box center [430, 60] width 246 height 21
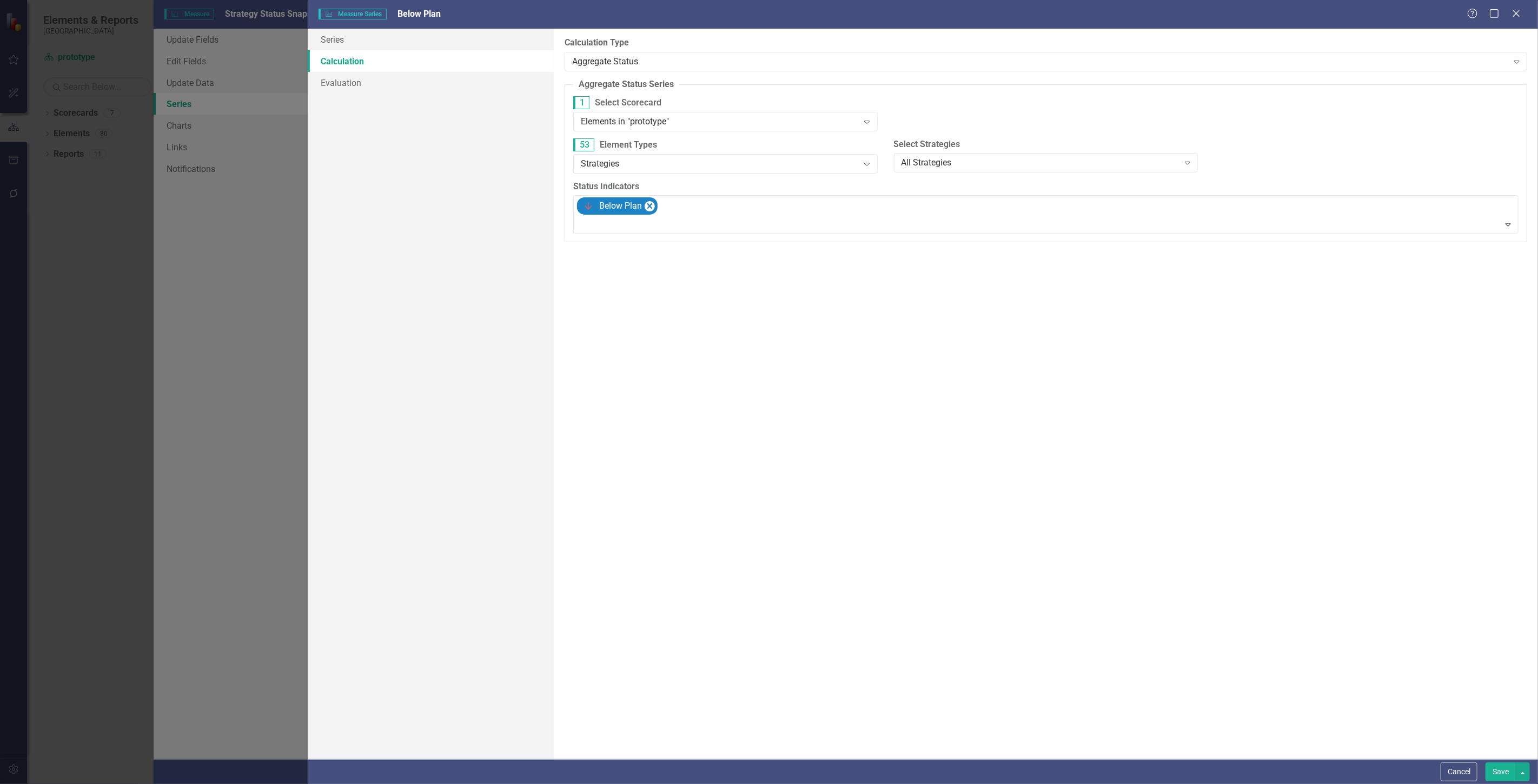
click at [1500, 770] on button "Save" at bounding box center [1500, 771] width 30 height 19
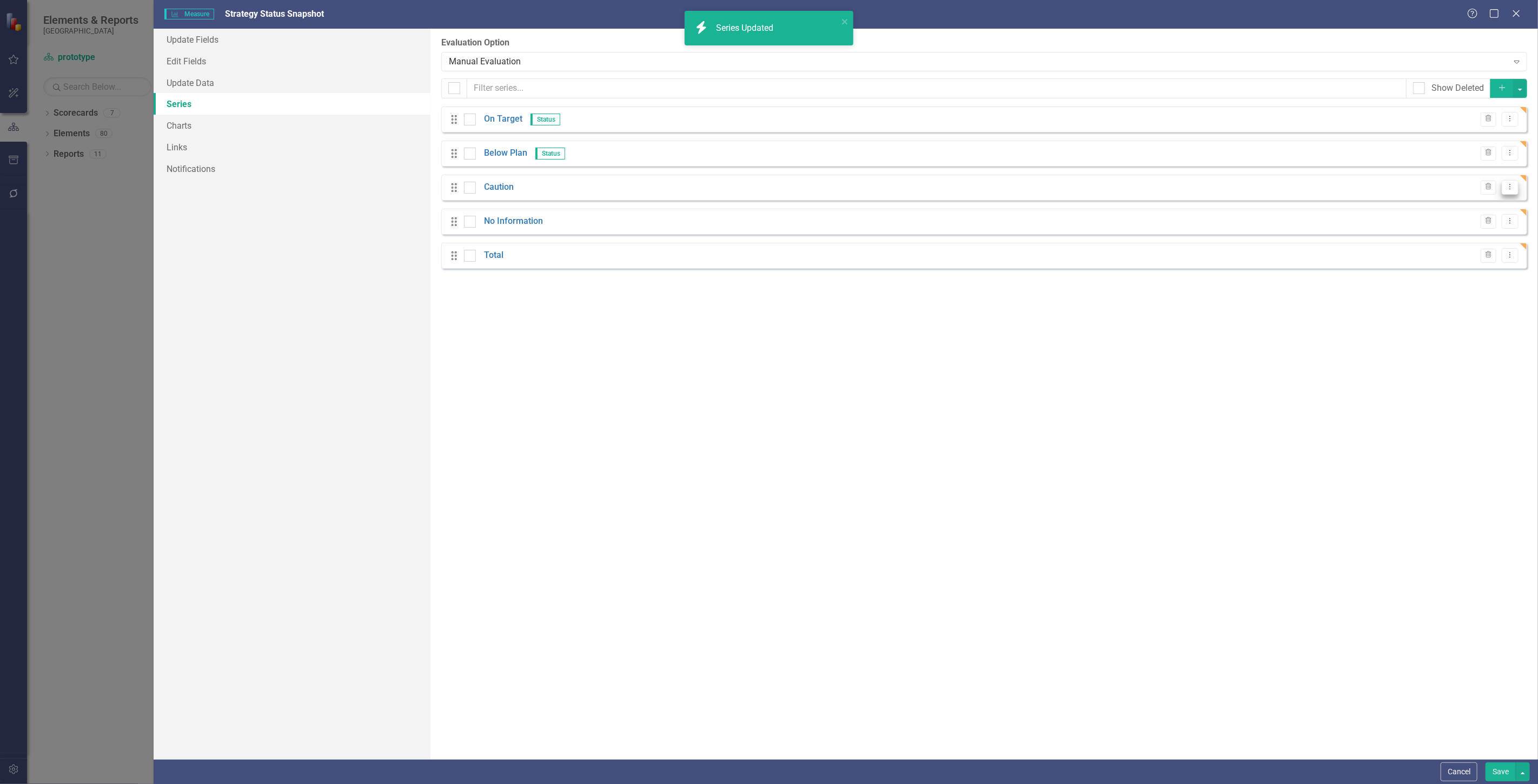
click at [1510, 192] on button "Dropdown Menu" at bounding box center [1510, 188] width 17 height 15
click at [1485, 204] on link "Edit Edit Measure Series" at bounding box center [1456, 204] width 123 height 20
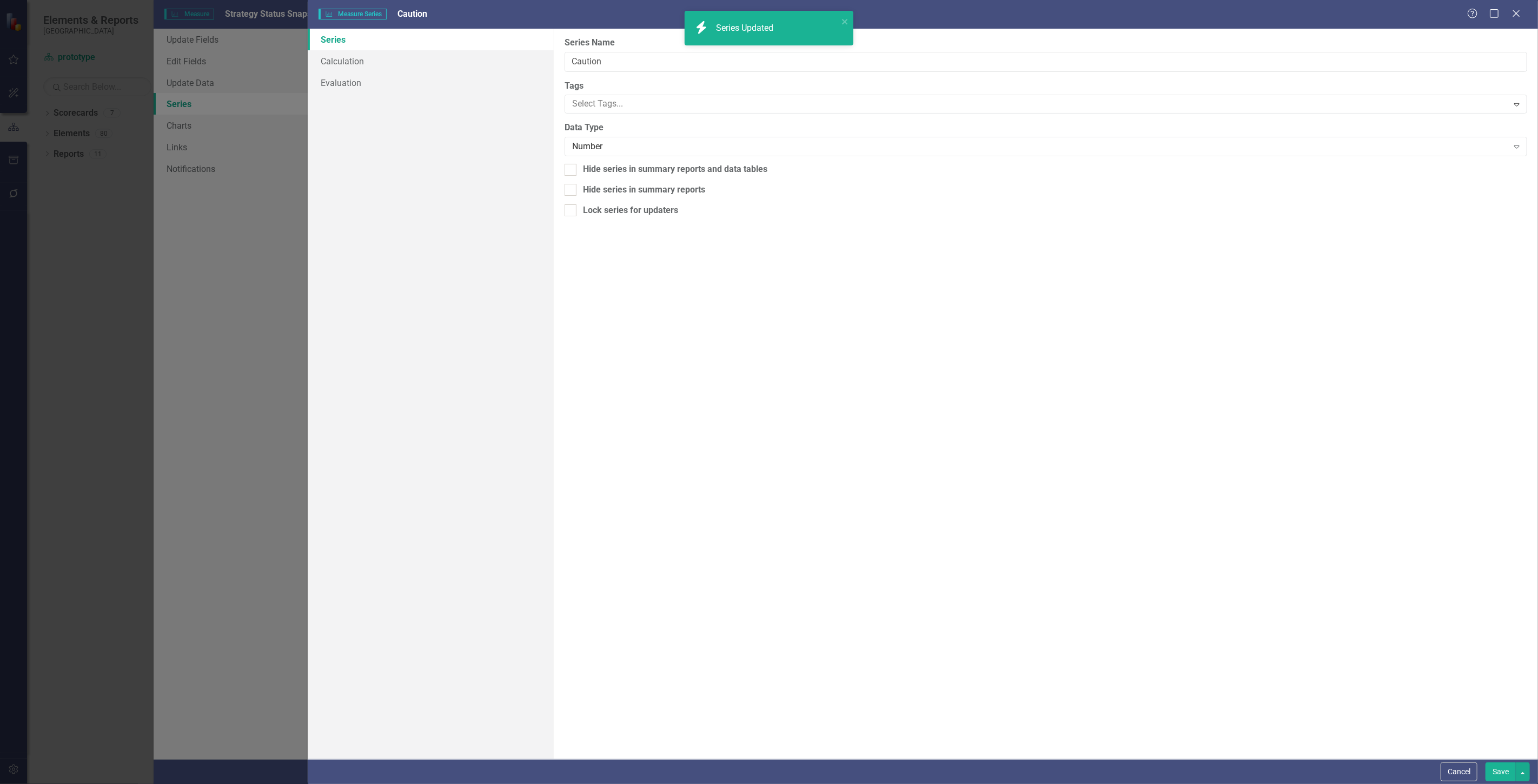
click at [1485, 204] on div "Measure Series Measure Series Caution Help Maximize Close Series Calculation Ev…" at bounding box center [769, 392] width 1538 height 784
click at [420, 56] on link "Calculation" at bounding box center [430, 60] width 246 height 21
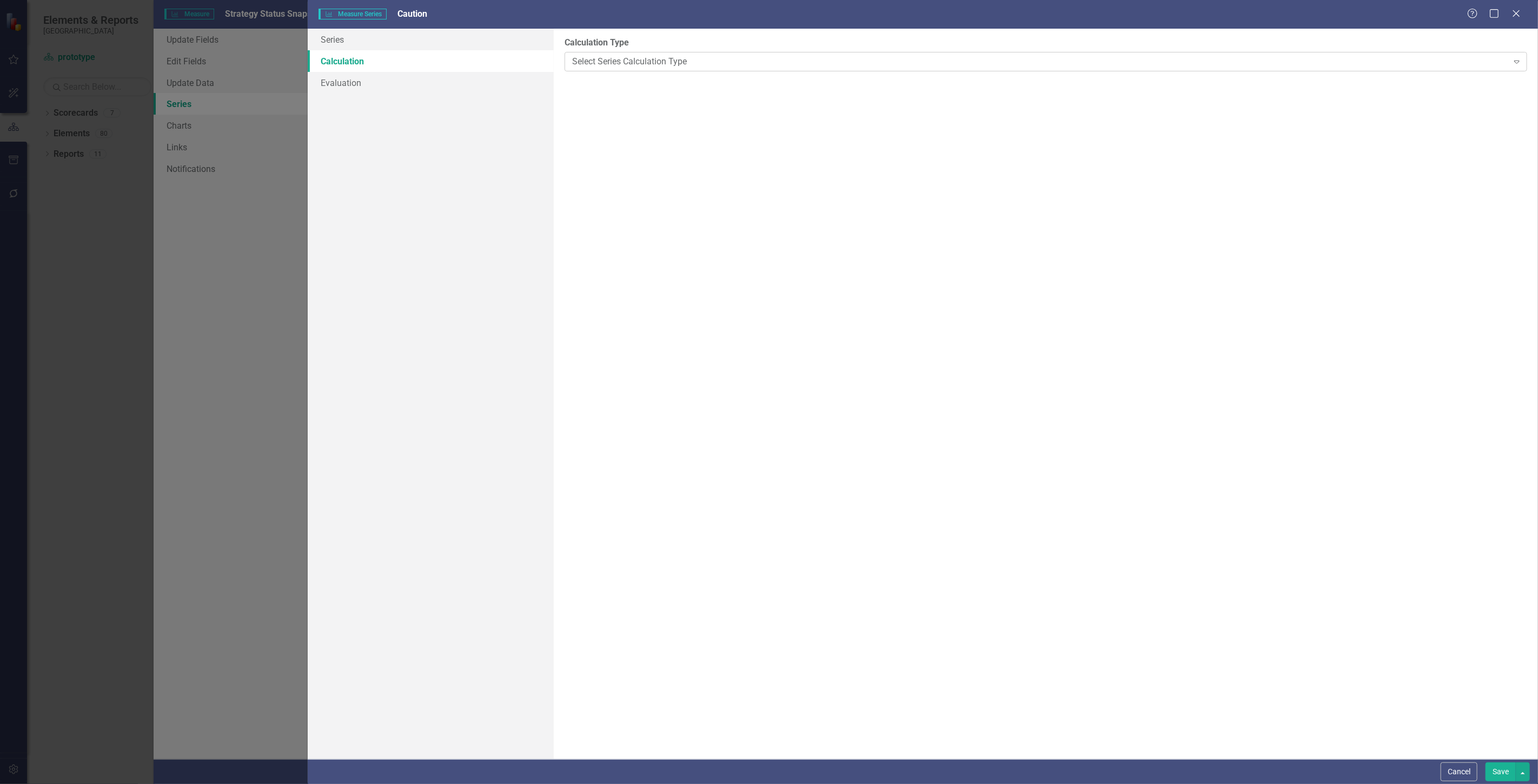
click at [646, 56] on div "Select Series Calculation Type" at bounding box center [1041, 61] width 936 height 13
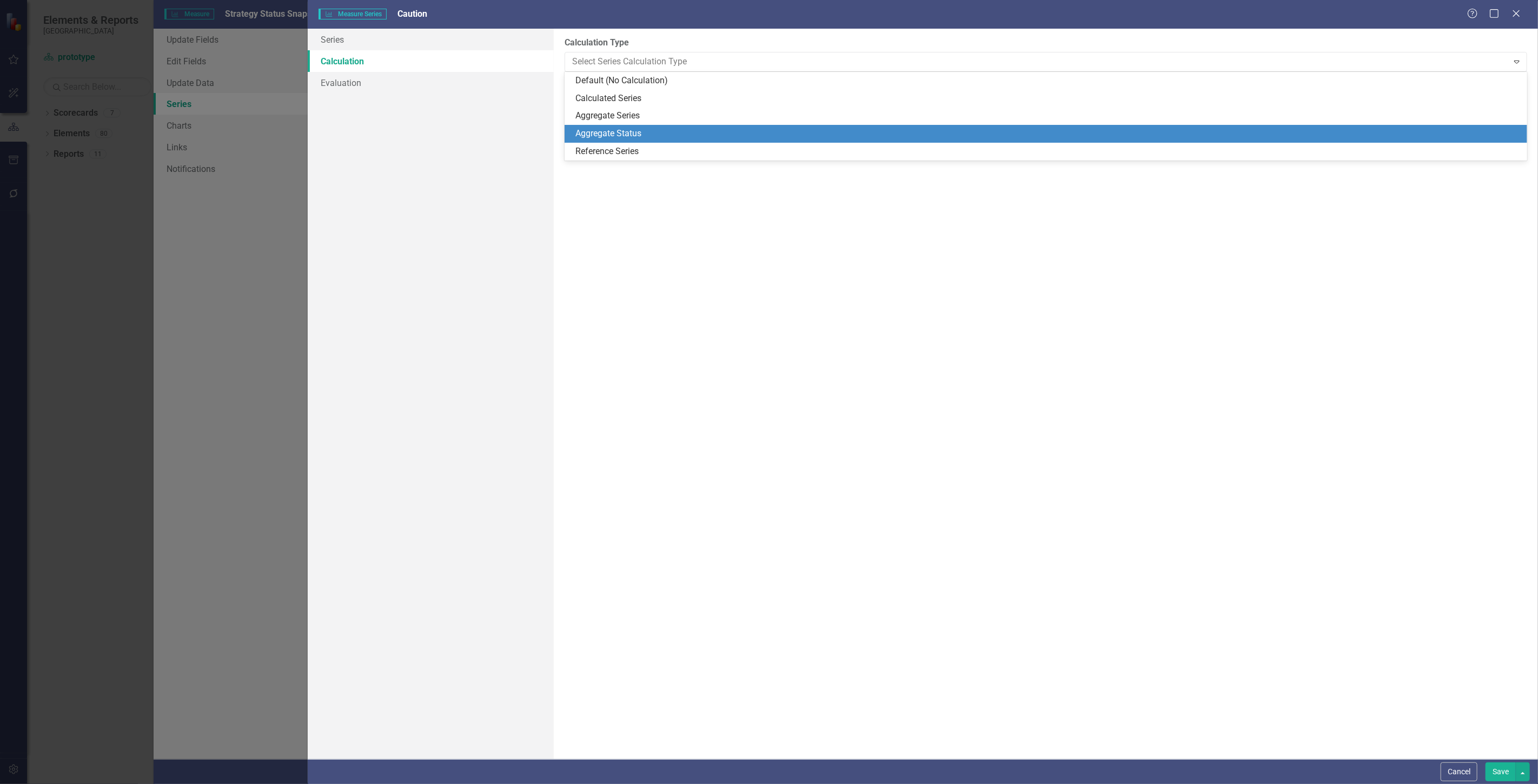
click at [642, 128] on div "Aggregate Status" at bounding box center [1048, 133] width 946 height 13
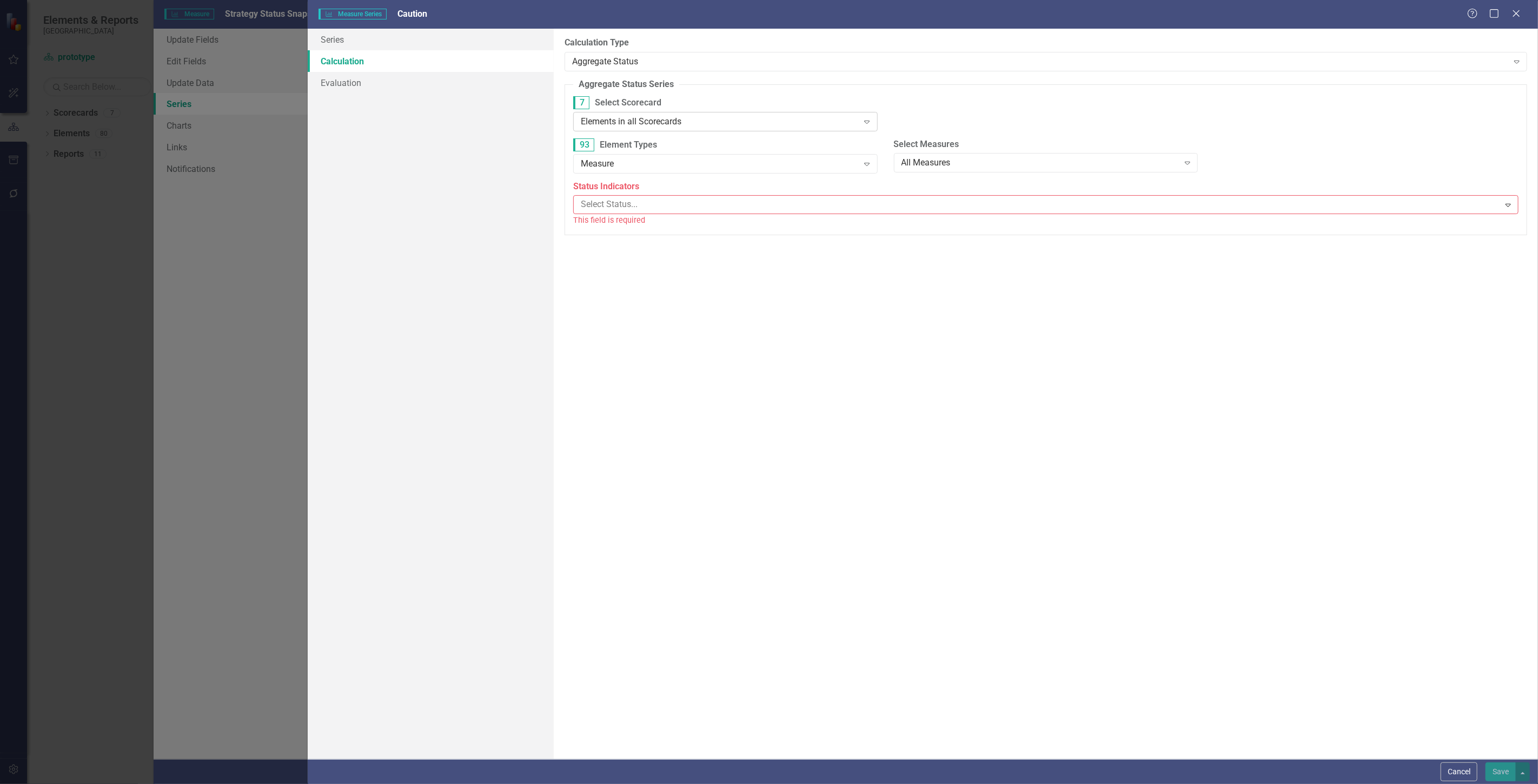
click at [634, 119] on div "Elements in all Scorecards" at bounding box center [719, 121] width 277 height 13
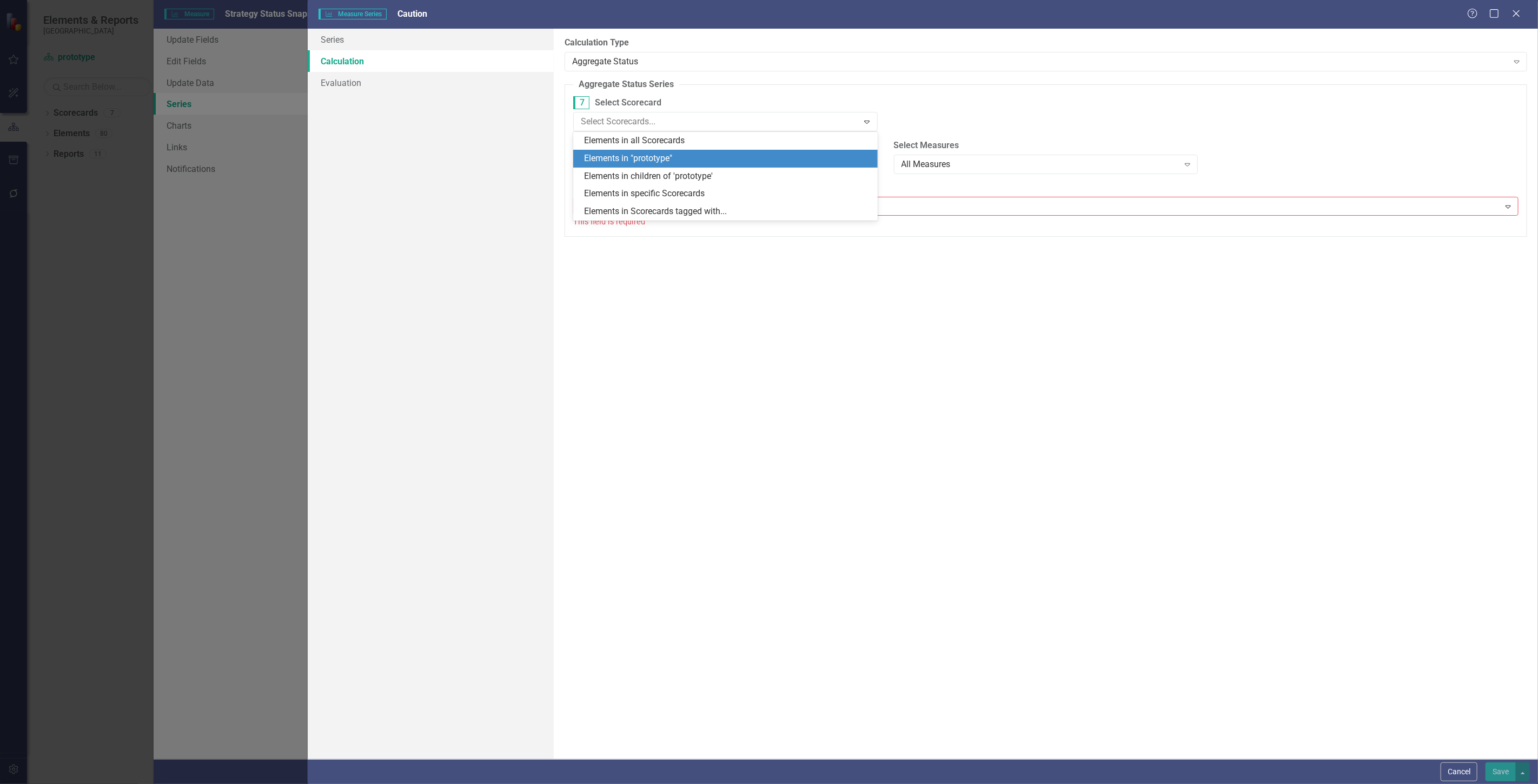
click at [644, 156] on div "Elements in "prototype"" at bounding box center [728, 158] width 287 height 13
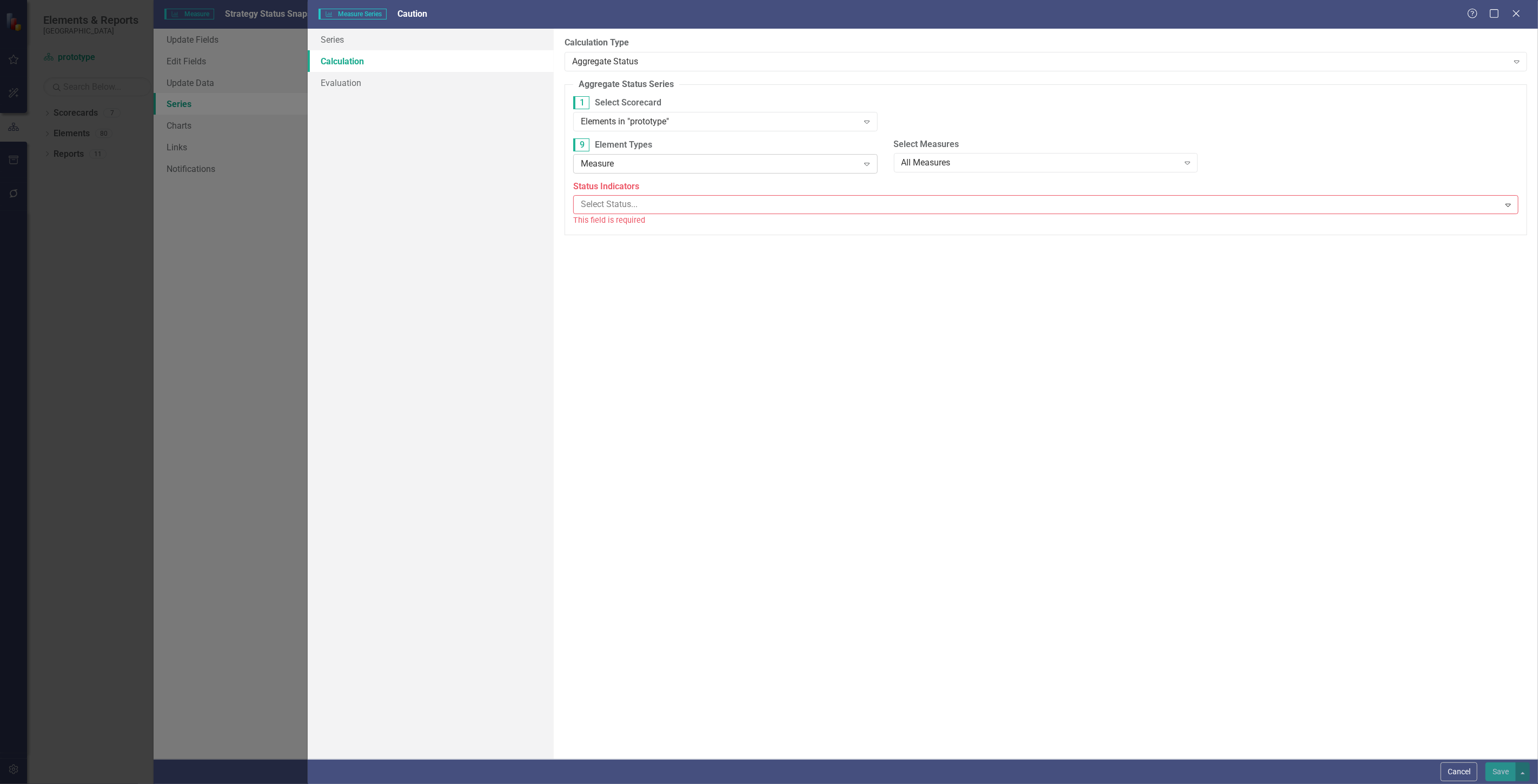
click at [644, 155] on div "Measure Expand" at bounding box center [726, 163] width 305 height 19
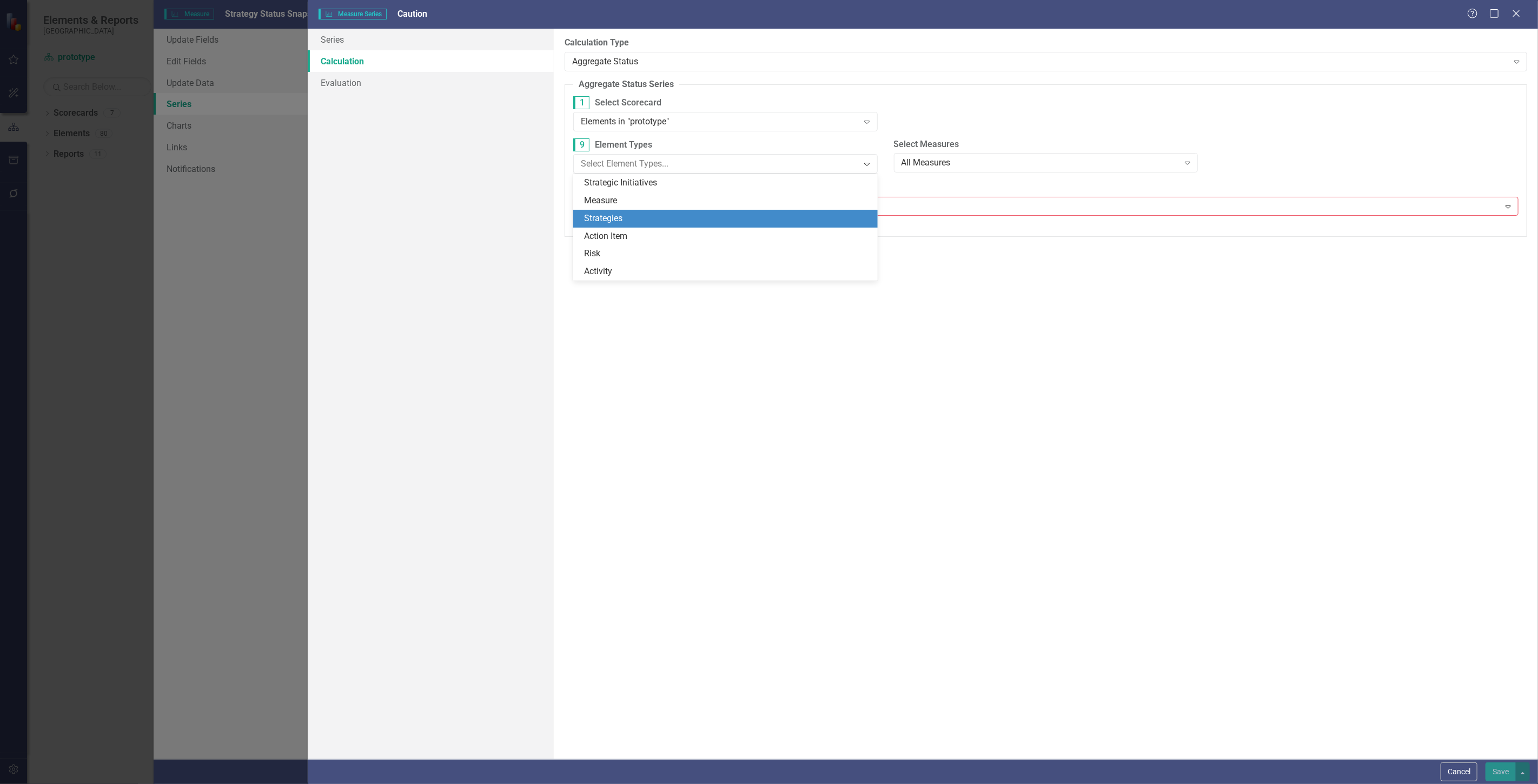
click at [648, 213] on div "Strategies" at bounding box center [728, 218] width 287 height 13
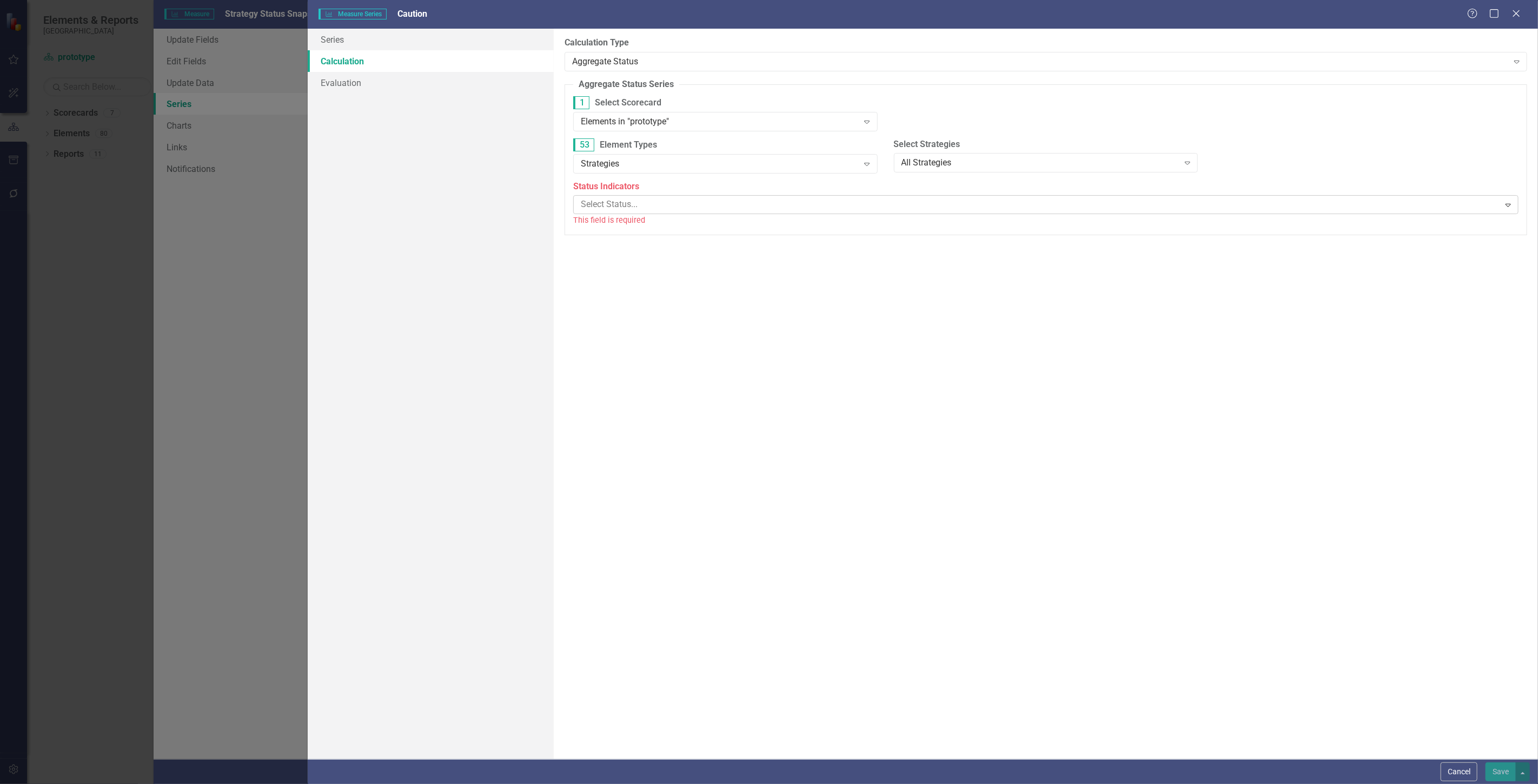
click at [648, 213] on div "Select Status... Expand" at bounding box center [1046, 204] width 946 height 19
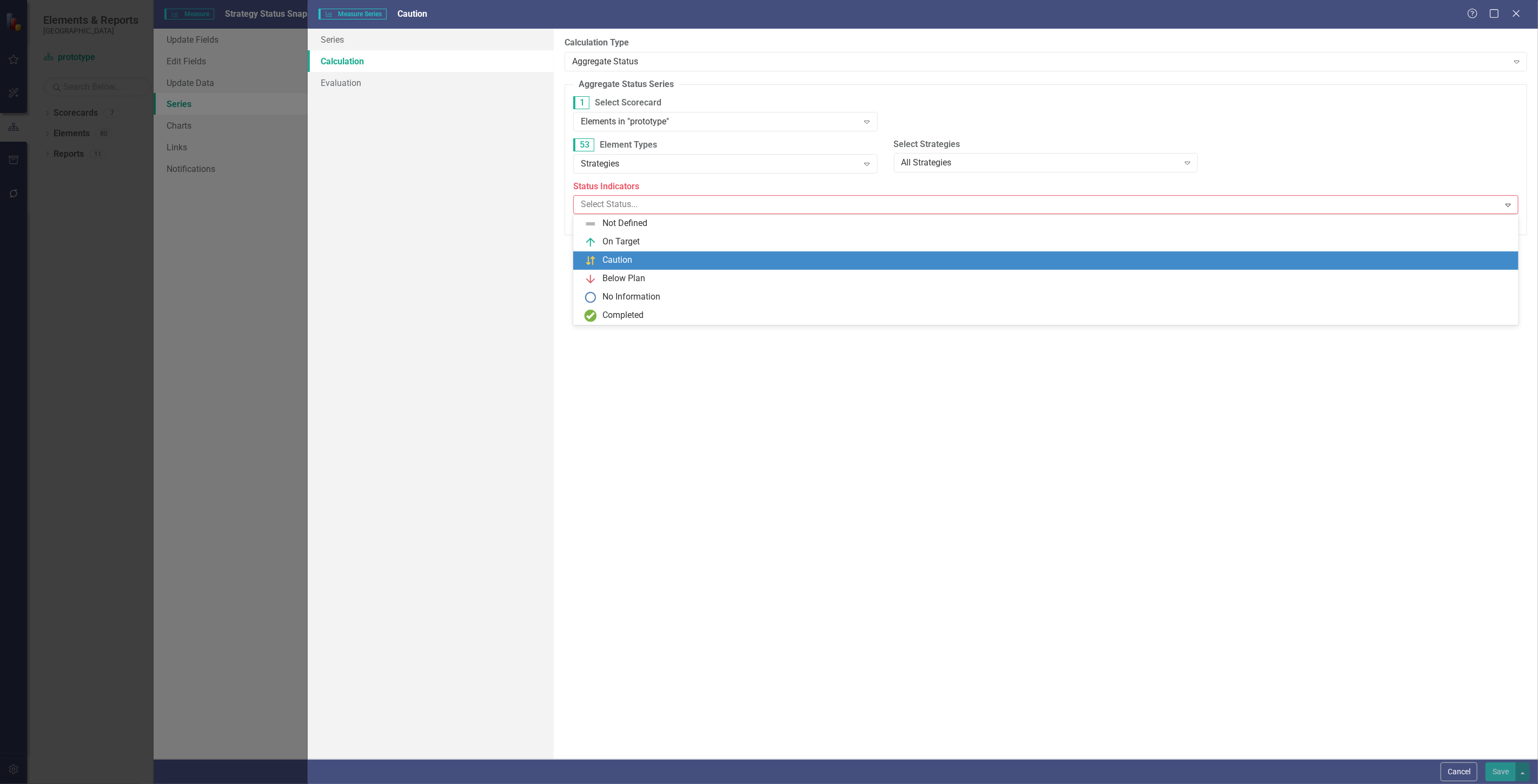
click at [636, 262] on div "Caution" at bounding box center [1048, 260] width 928 height 13
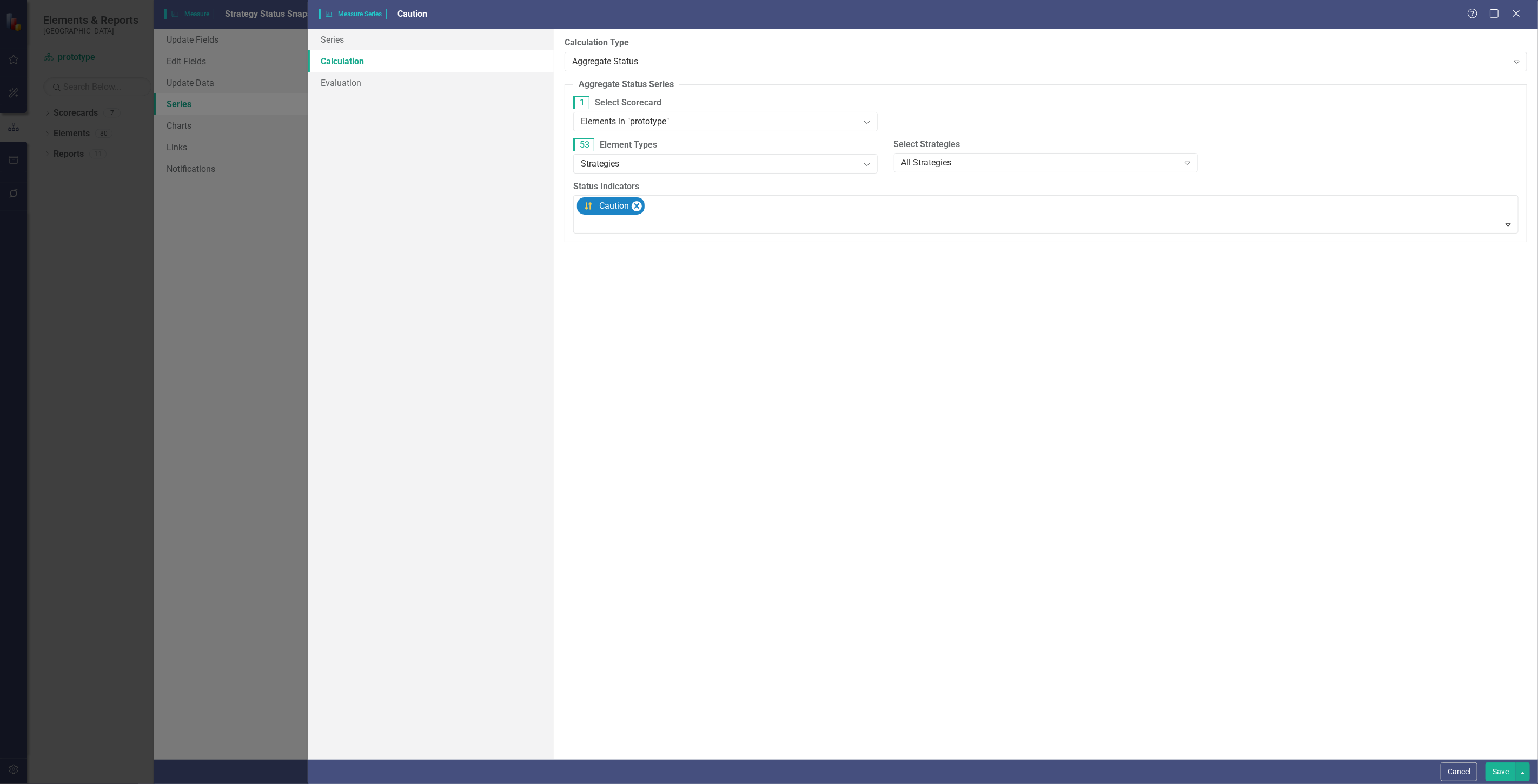
click at [1495, 769] on button "Save" at bounding box center [1500, 771] width 30 height 19
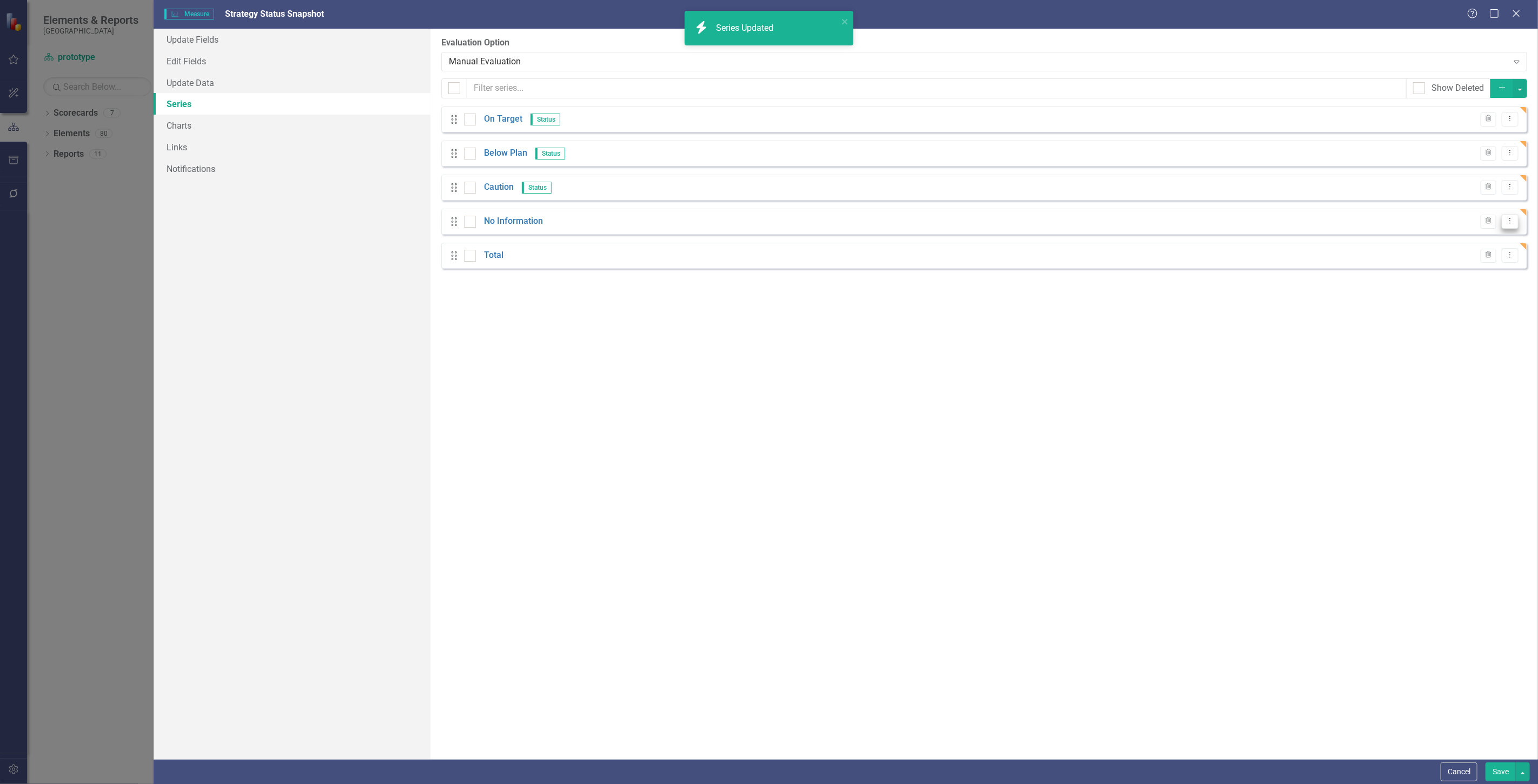
click at [1511, 223] on icon "Dropdown Menu" at bounding box center [1510, 221] width 9 height 7
click at [1464, 244] on link "Edit Edit Measure Series" at bounding box center [1456, 239] width 123 height 20
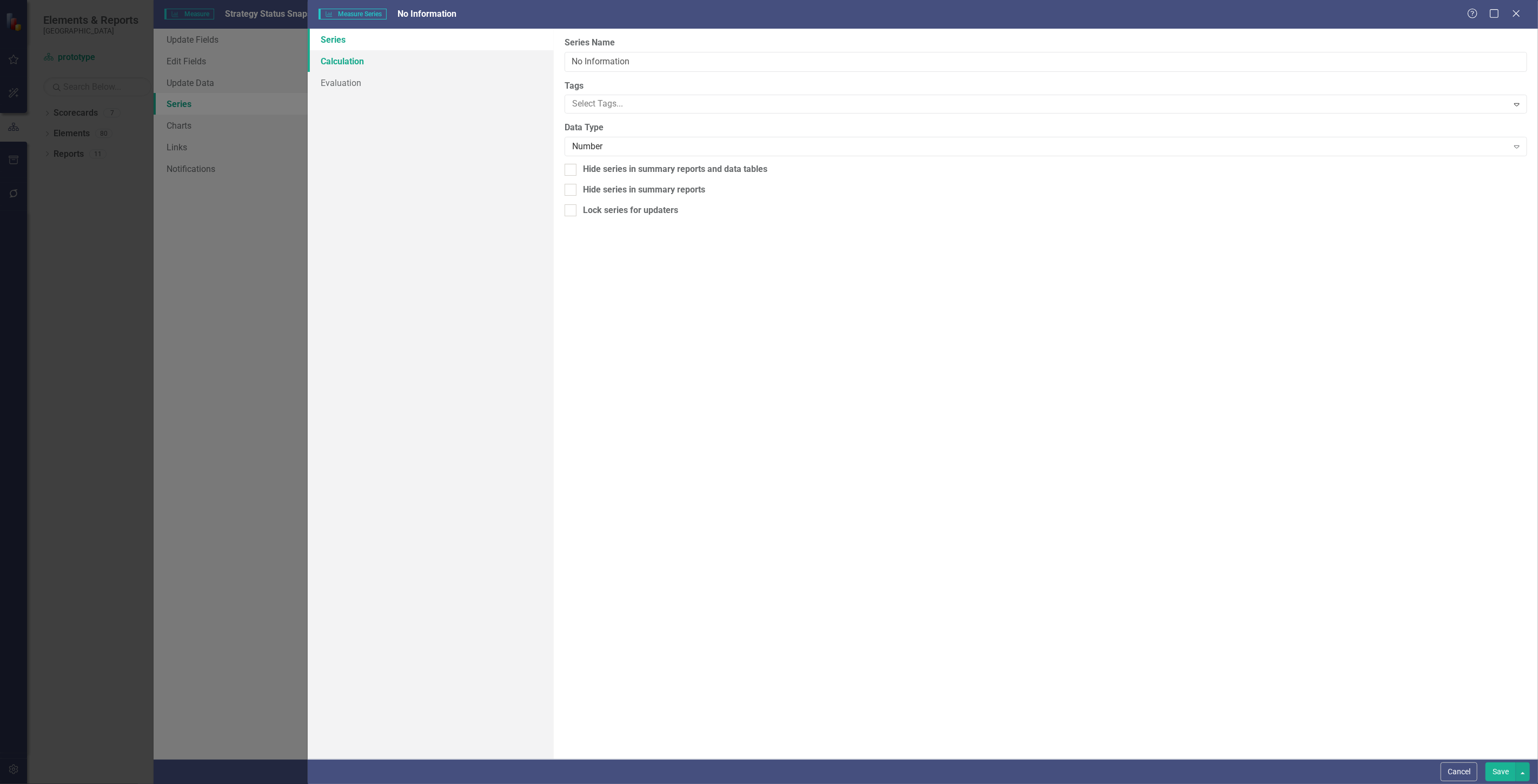
click at [416, 63] on link "Calculation" at bounding box center [430, 60] width 246 height 21
click at [586, 61] on div "Select Series Calculation Type" at bounding box center [1041, 61] width 936 height 13
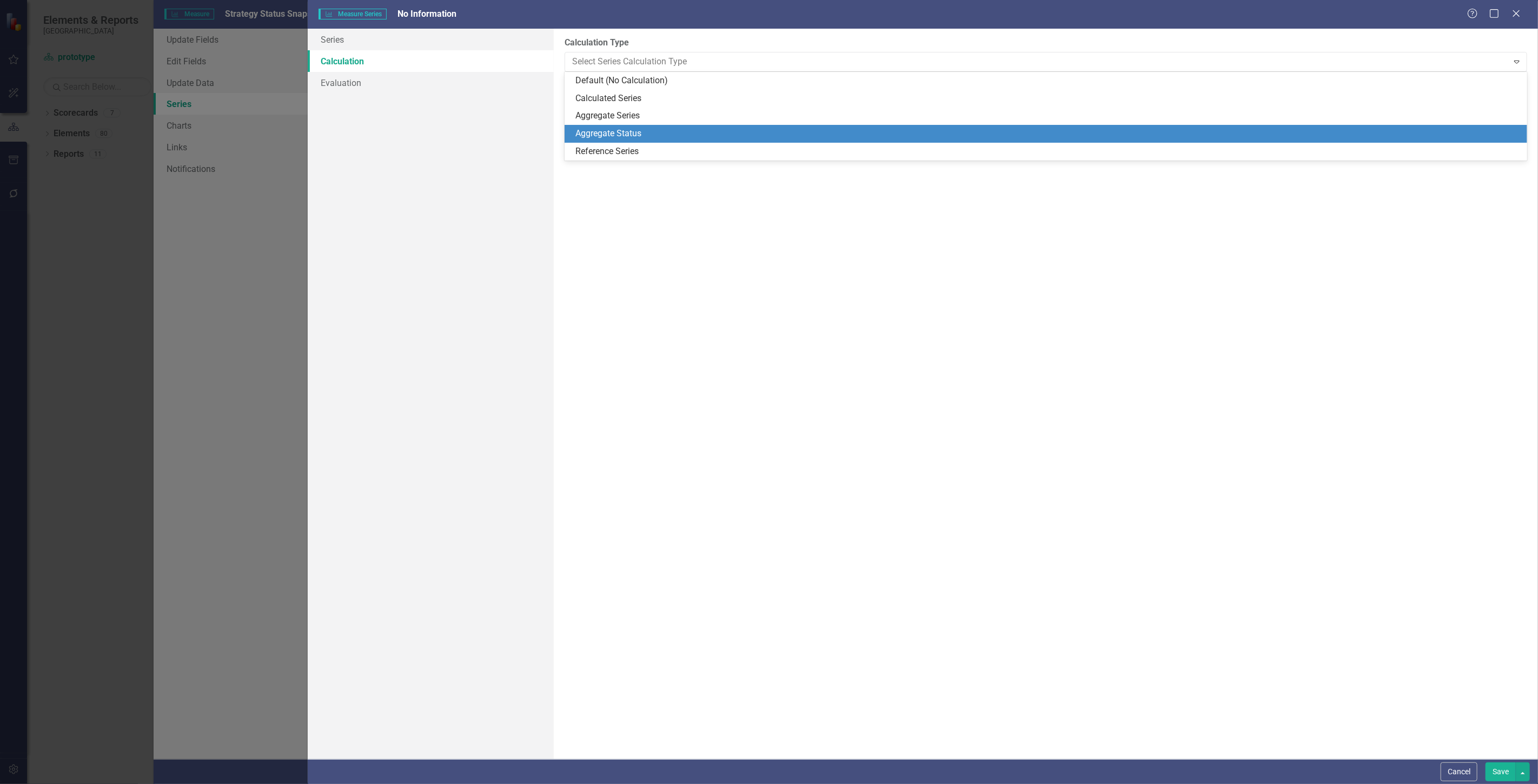
click at [603, 130] on div "Aggregate Status" at bounding box center [1048, 133] width 946 height 13
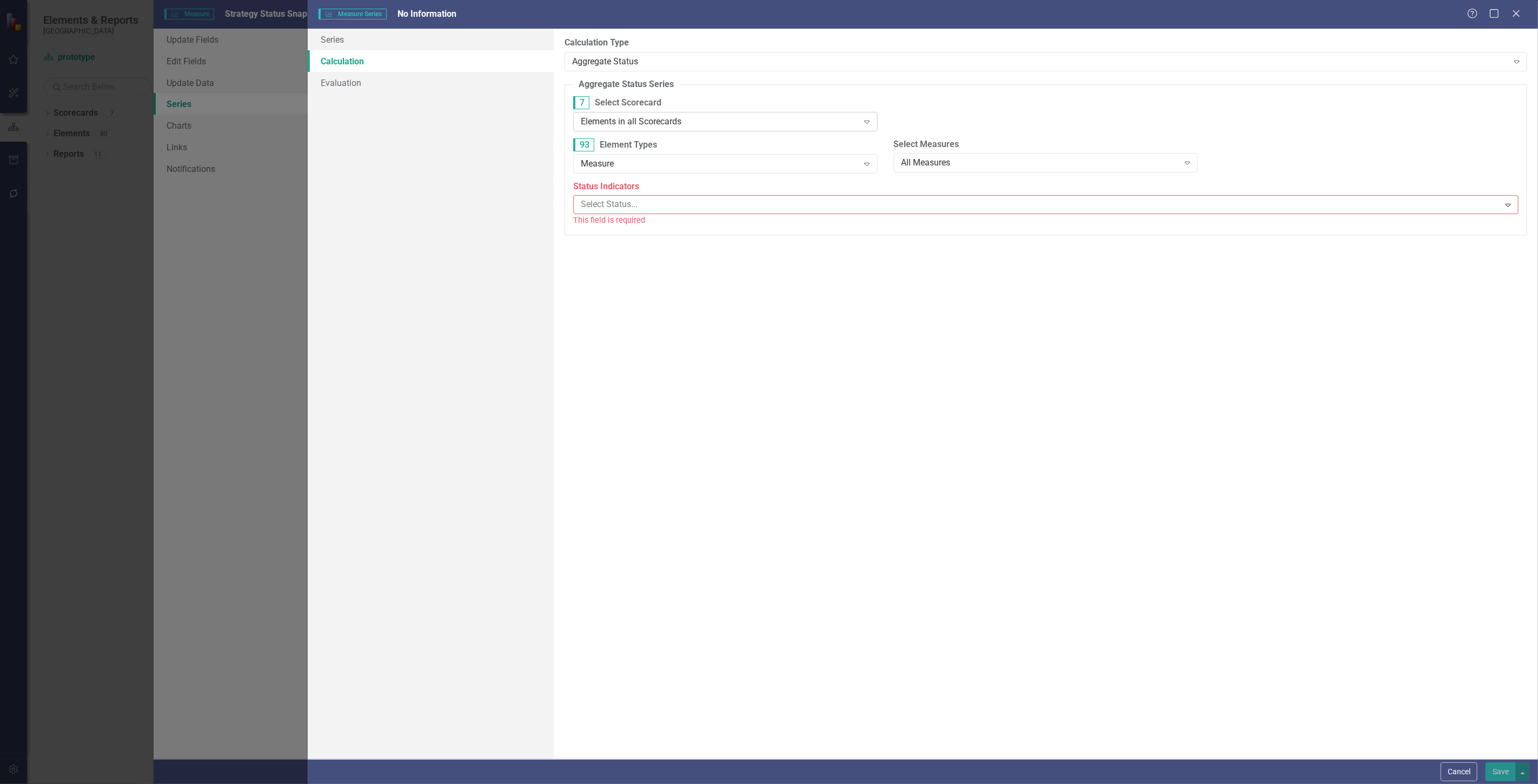
click at [603, 126] on div "Elements in all Scorecards" at bounding box center [719, 121] width 277 height 13
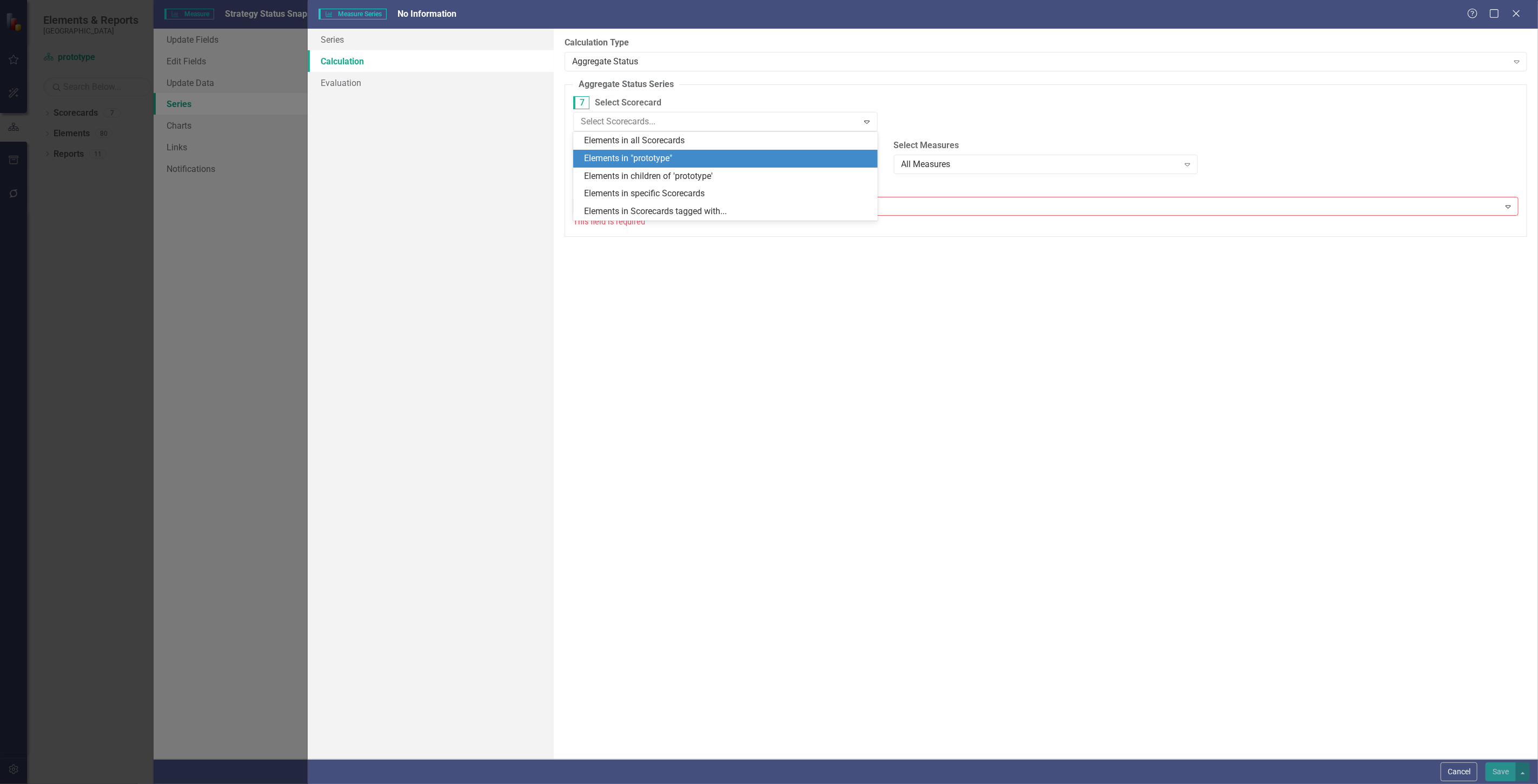
click at [620, 155] on div "Elements in "prototype"" at bounding box center [728, 158] width 287 height 13
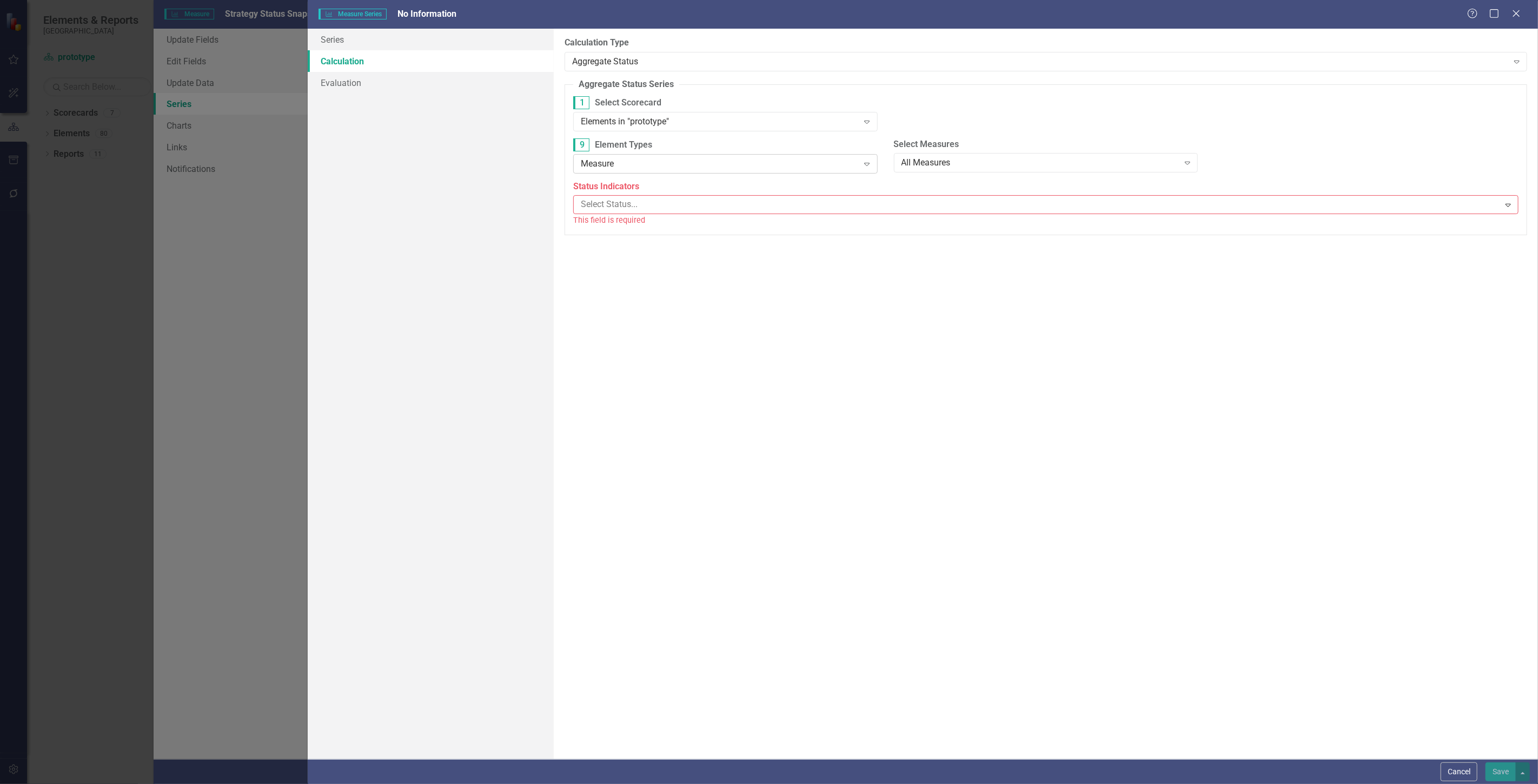
click at [629, 171] on div "Measure Expand" at bounding box center [726, 163] width 305 height 19
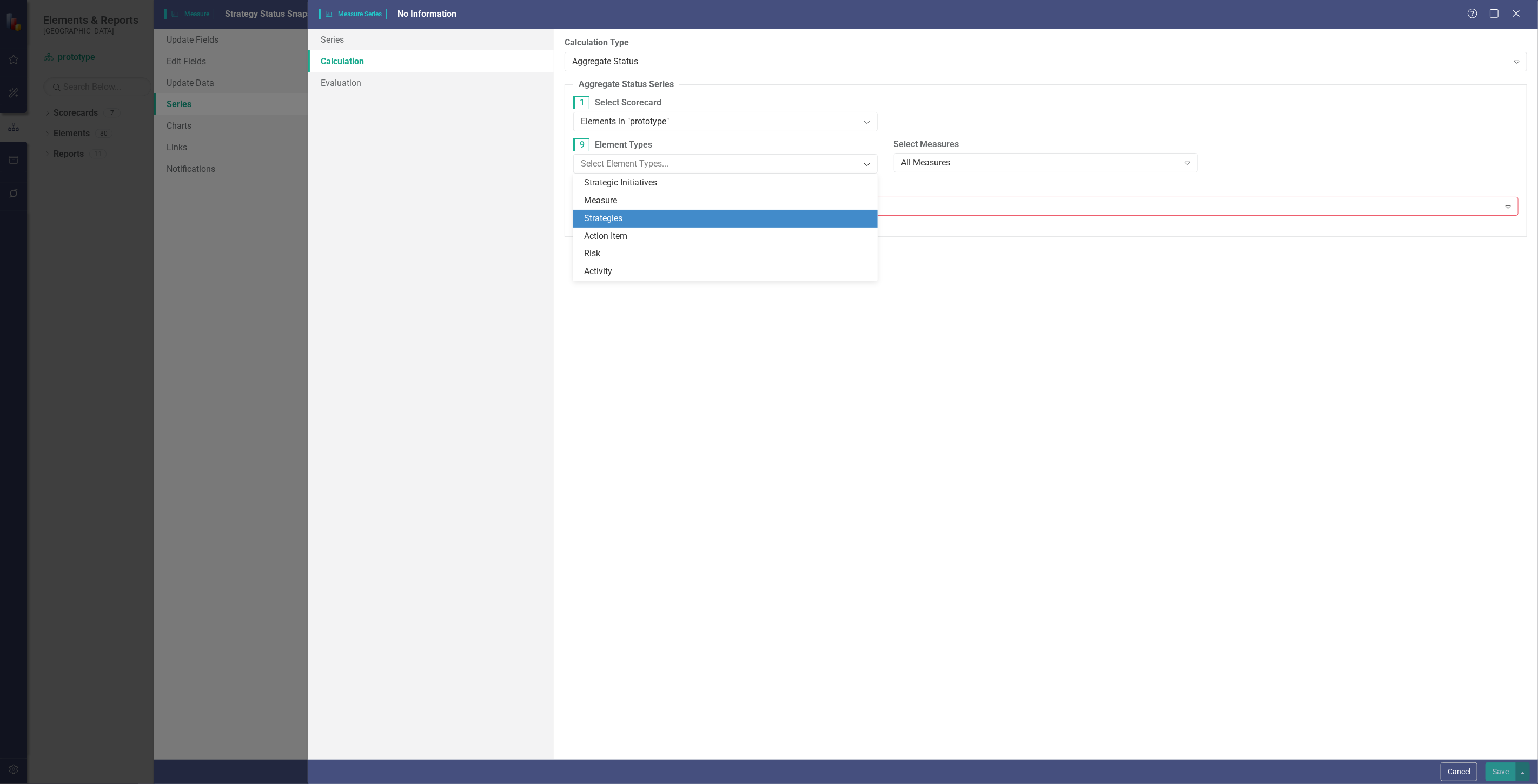
click at [631, 218] on div "Strategies" at bounding box center [728, 218] width 287 height 13
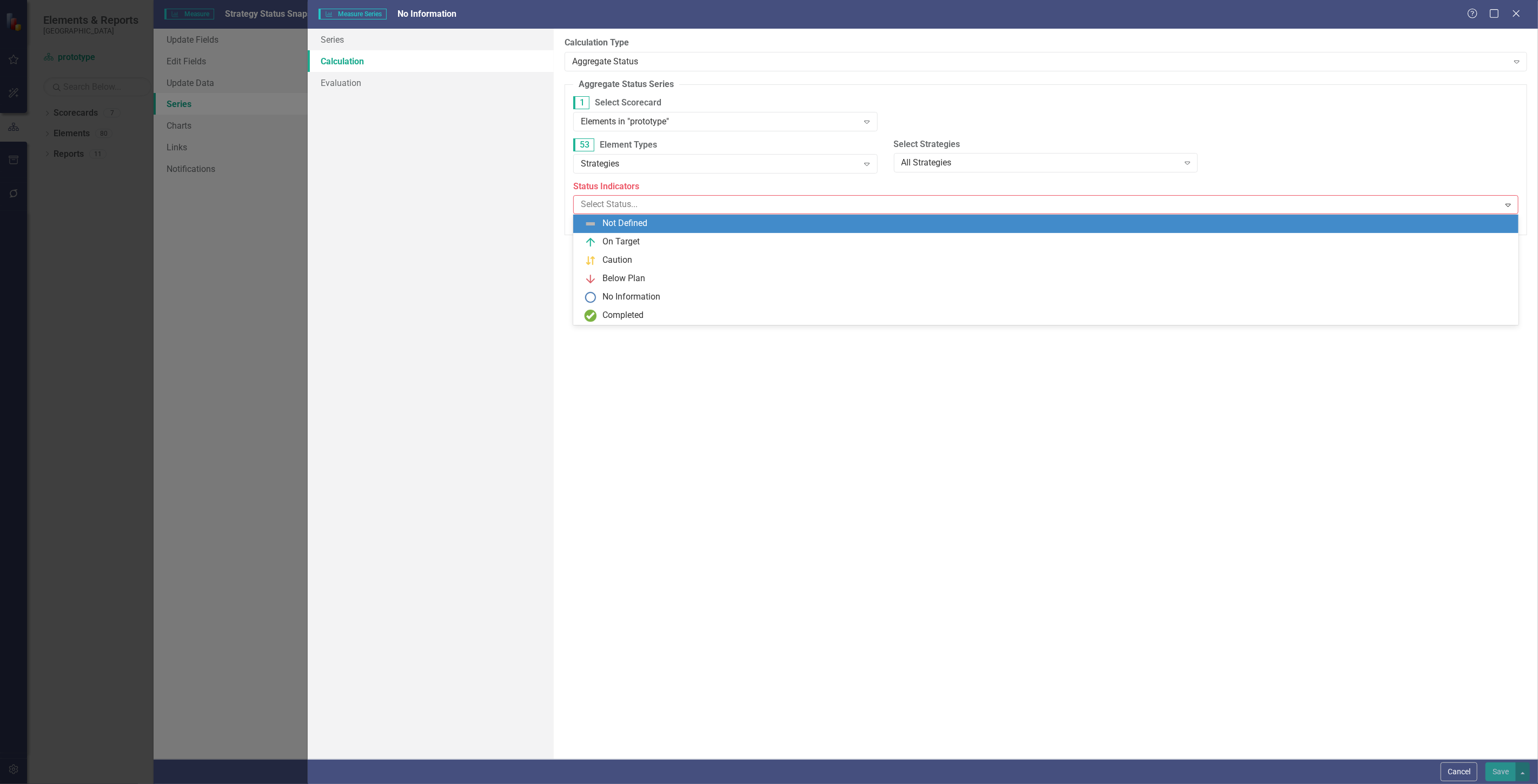
click at [626, 214] on body "Elements & Reports Beaufort County School District Scorecard prototype Search D…" at bounding box center [769, 392] width 1538 height 784
click at [614, 215] on div "Not Defined" at bounding box center [1046, 224] width 946 height 18
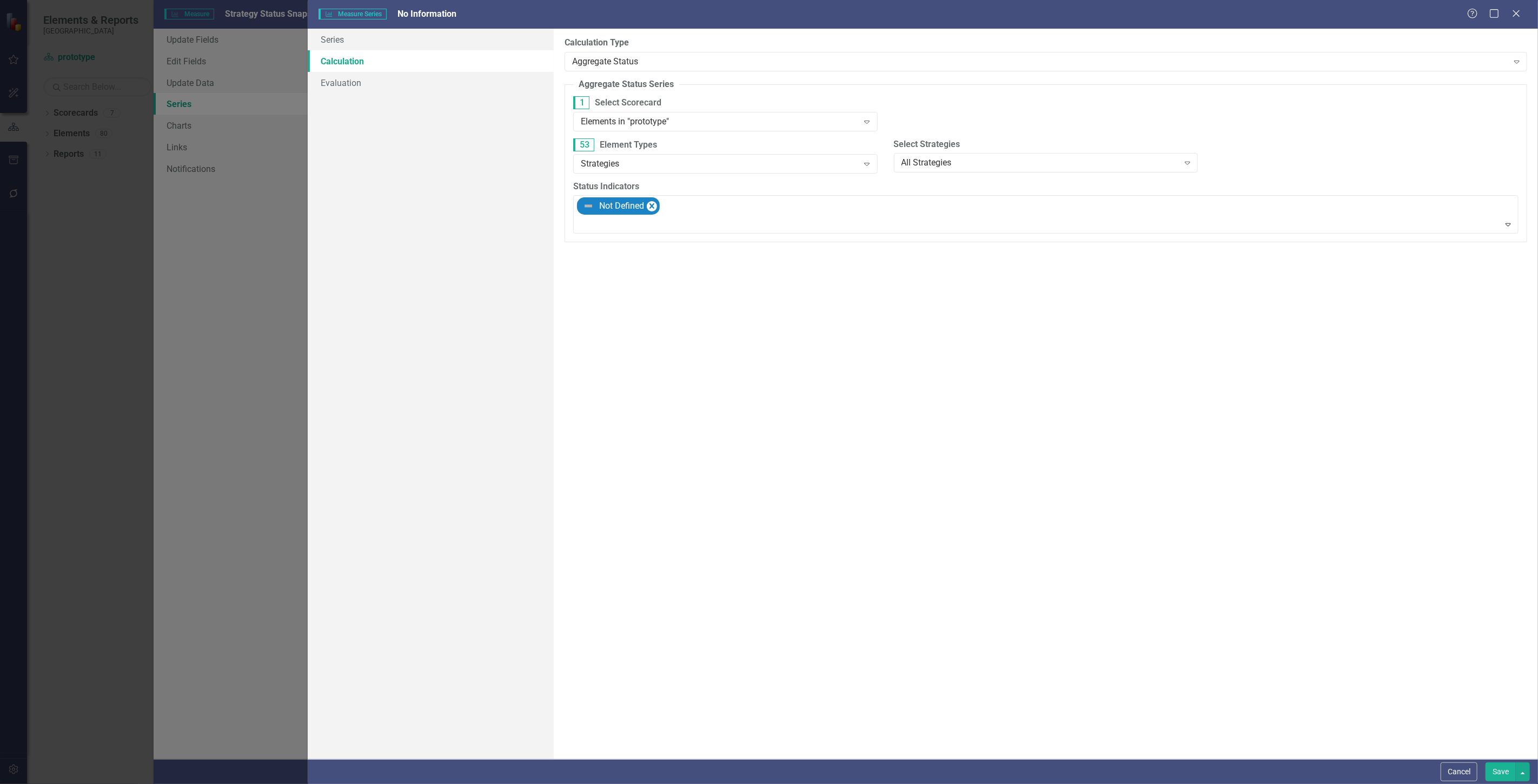
click at [695, 195] on div "Status Indicators option Not Defined, selected. Not Defined Expand" at bounding box center [1046, 207] width 946 height 54
click at [693, 205] on div "Not Defined" at bounding box center [1046, 214] width 943 height 38
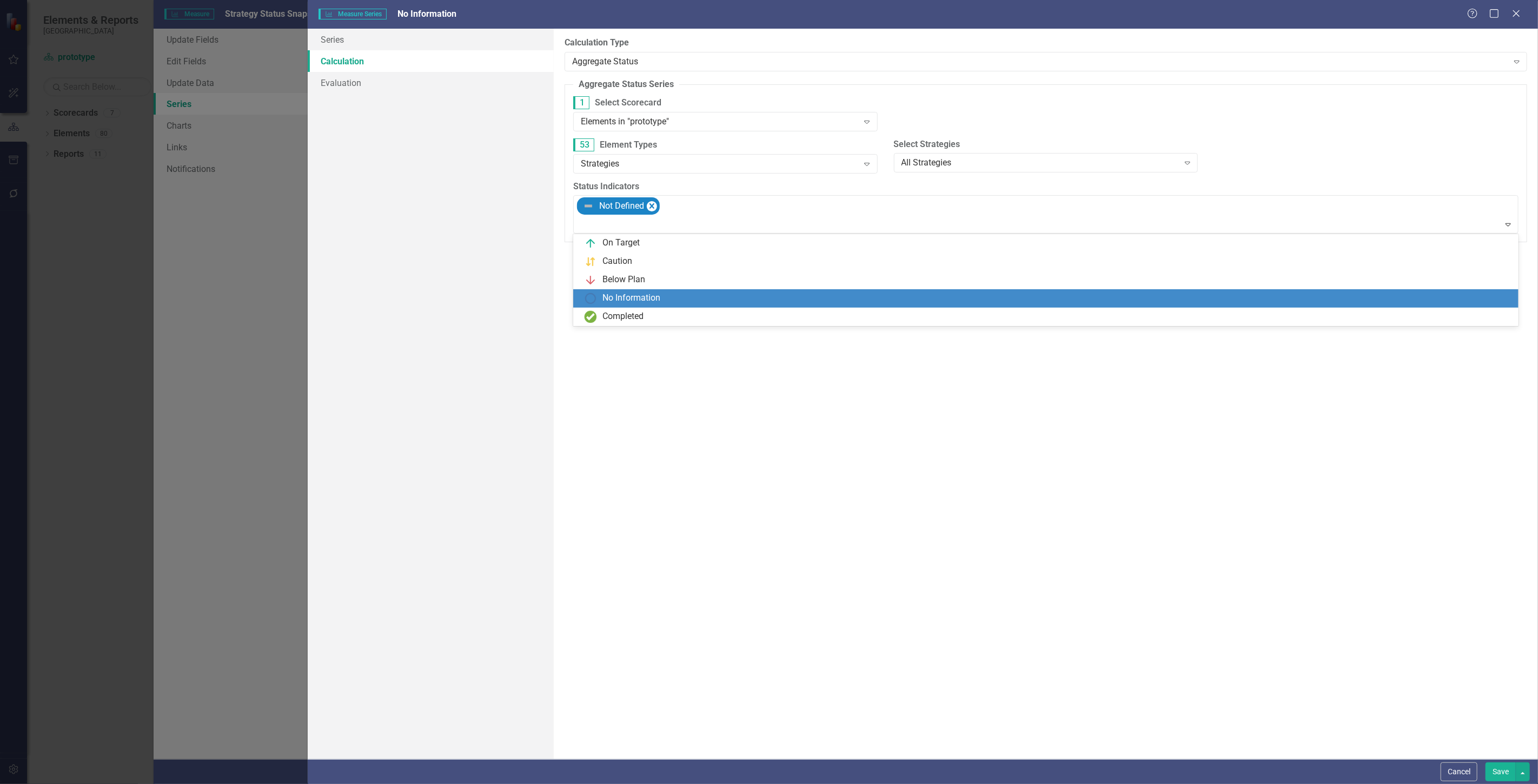
drag, startPoint x: 674, startPoint y: 301, endPoint x: 680, endPoint y: 300, distance: 6.1
click at [675, 301] on div "No Information" at bounding box center [1048, 299] width 928 height 13
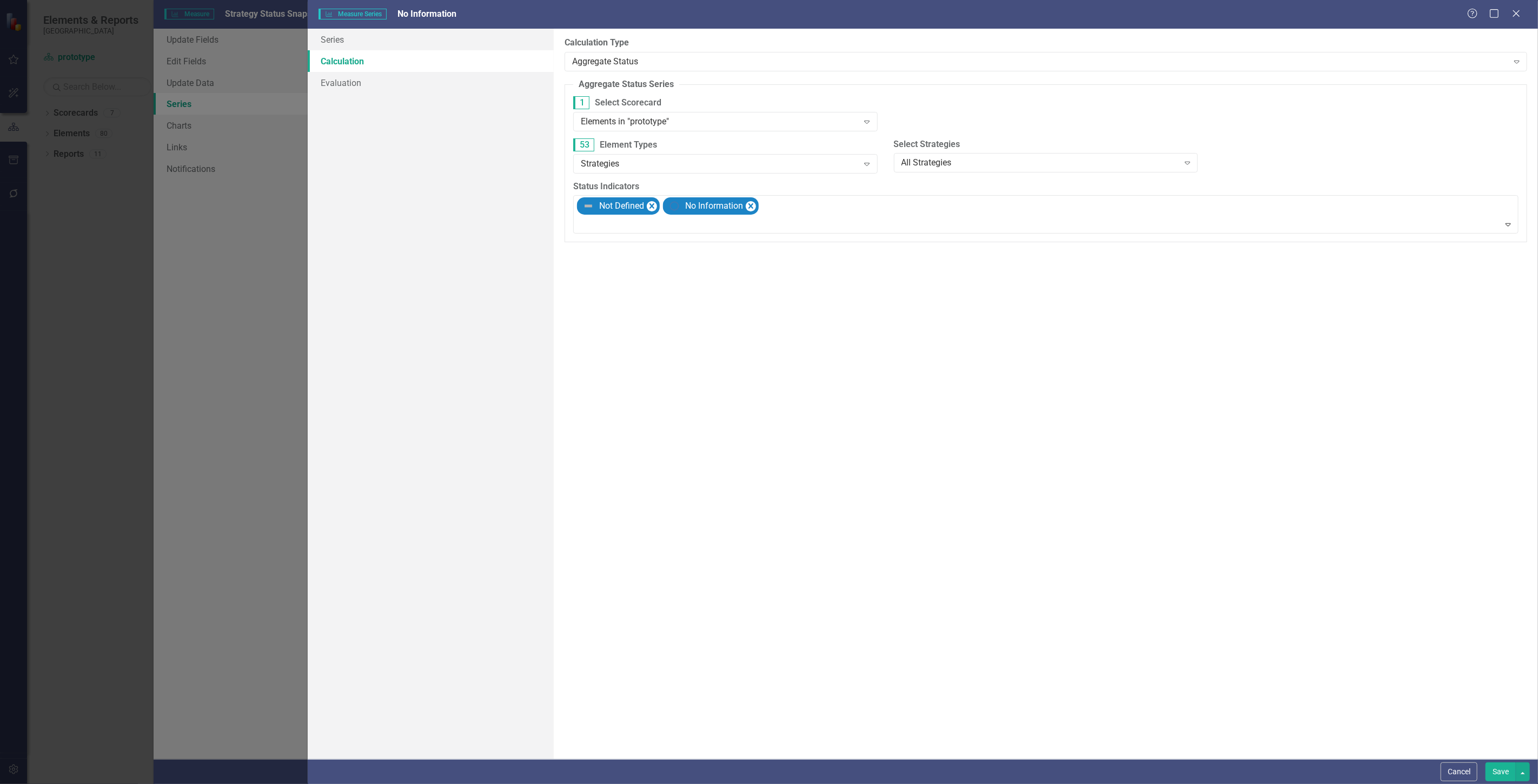
click at [1493, 764] on button "Save" at bounding box center [1500, 771] width 30 height 19
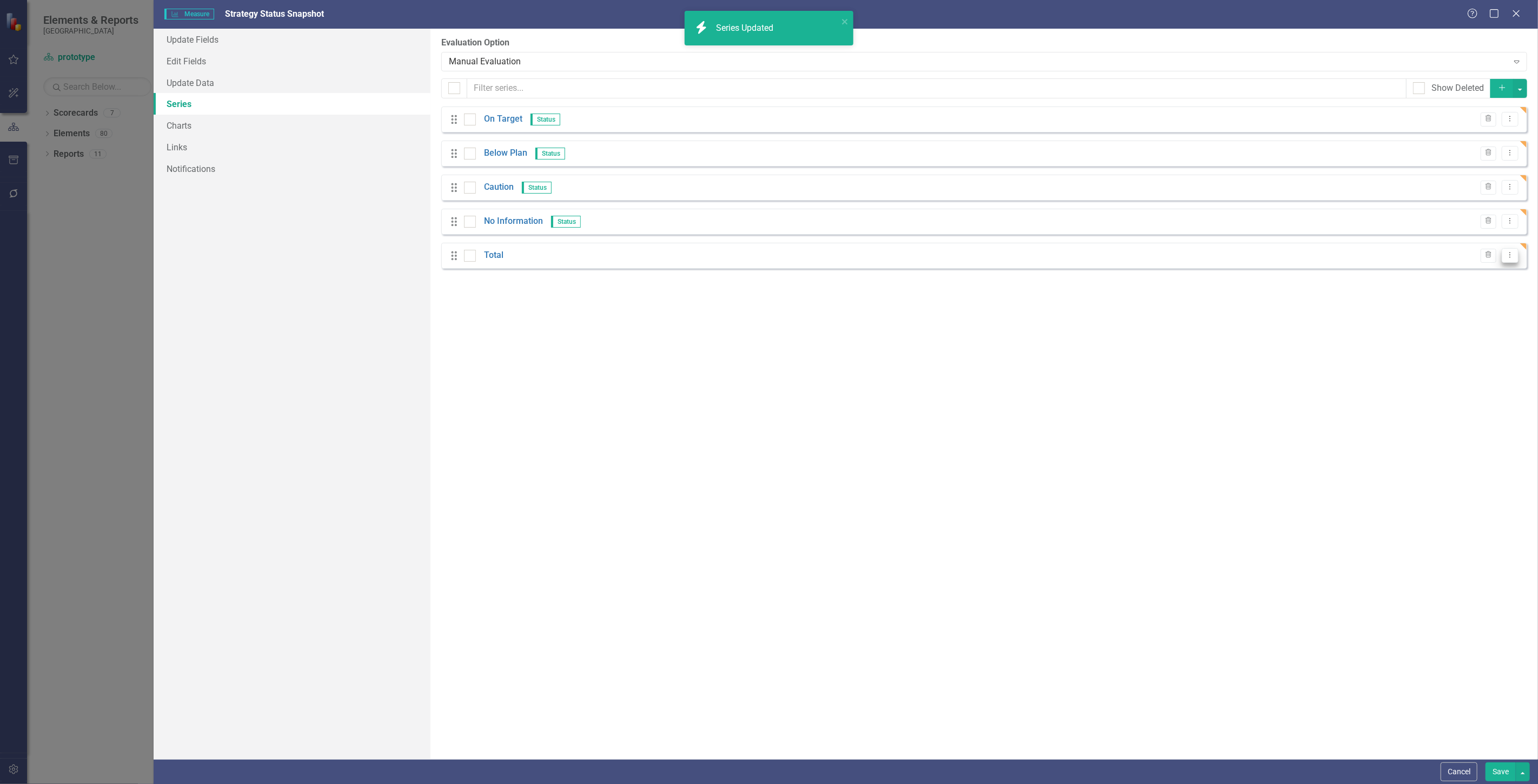
click at [1516, 254] on button "Dropdown Menu" at bounding box center [1510, 255] width 17 height 15
click at [1466, 279] on link "Edit Edit Measure Series" at bounding box center [1456, 274] width 123 height 20
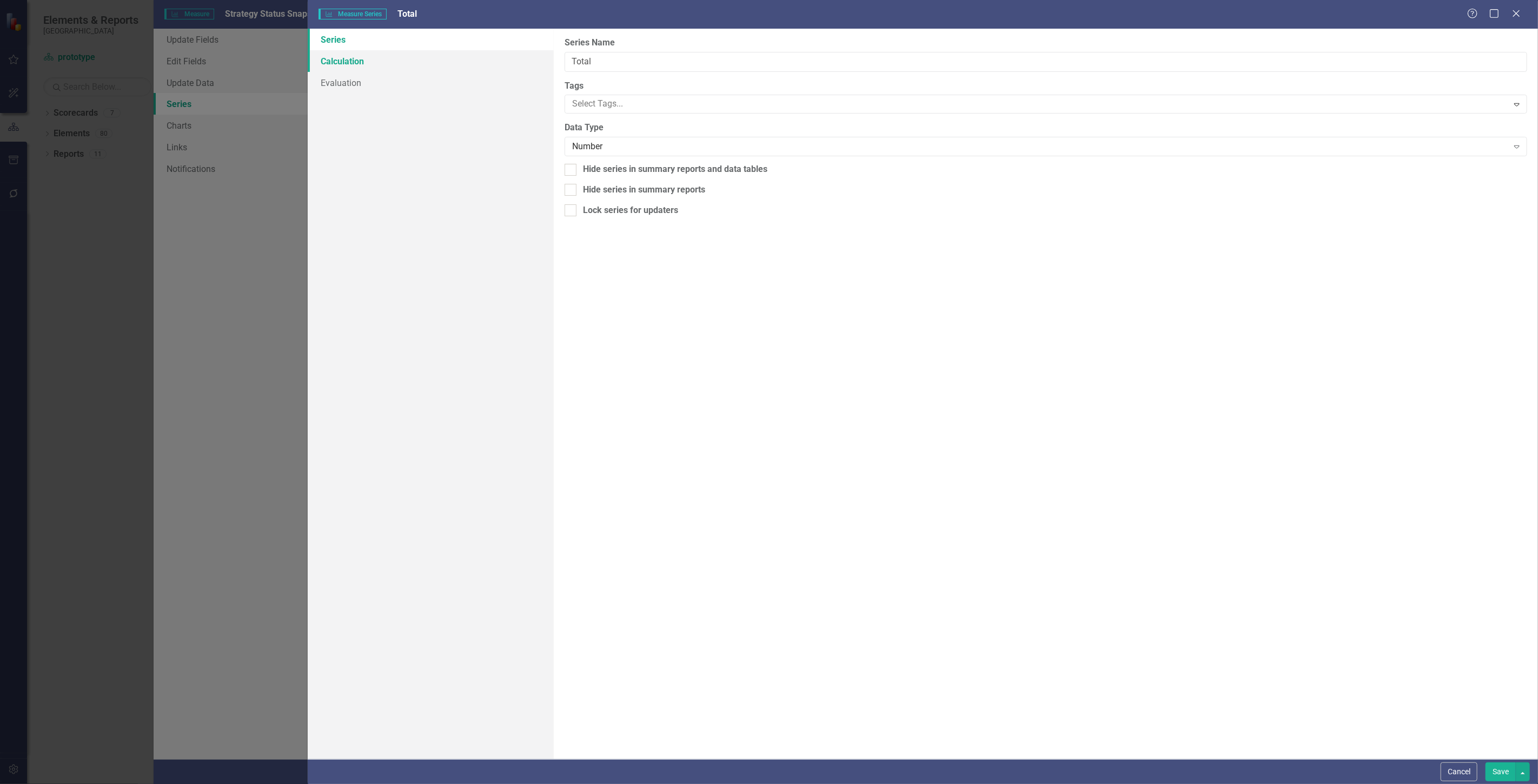
click at [422, 50] on link "Calculation" at bounding box center [430, 60] width 246 height 21
click at [577, 58] on div "Select Series Calculation Type" at bounding box center [1041, 61] width 936 height 13
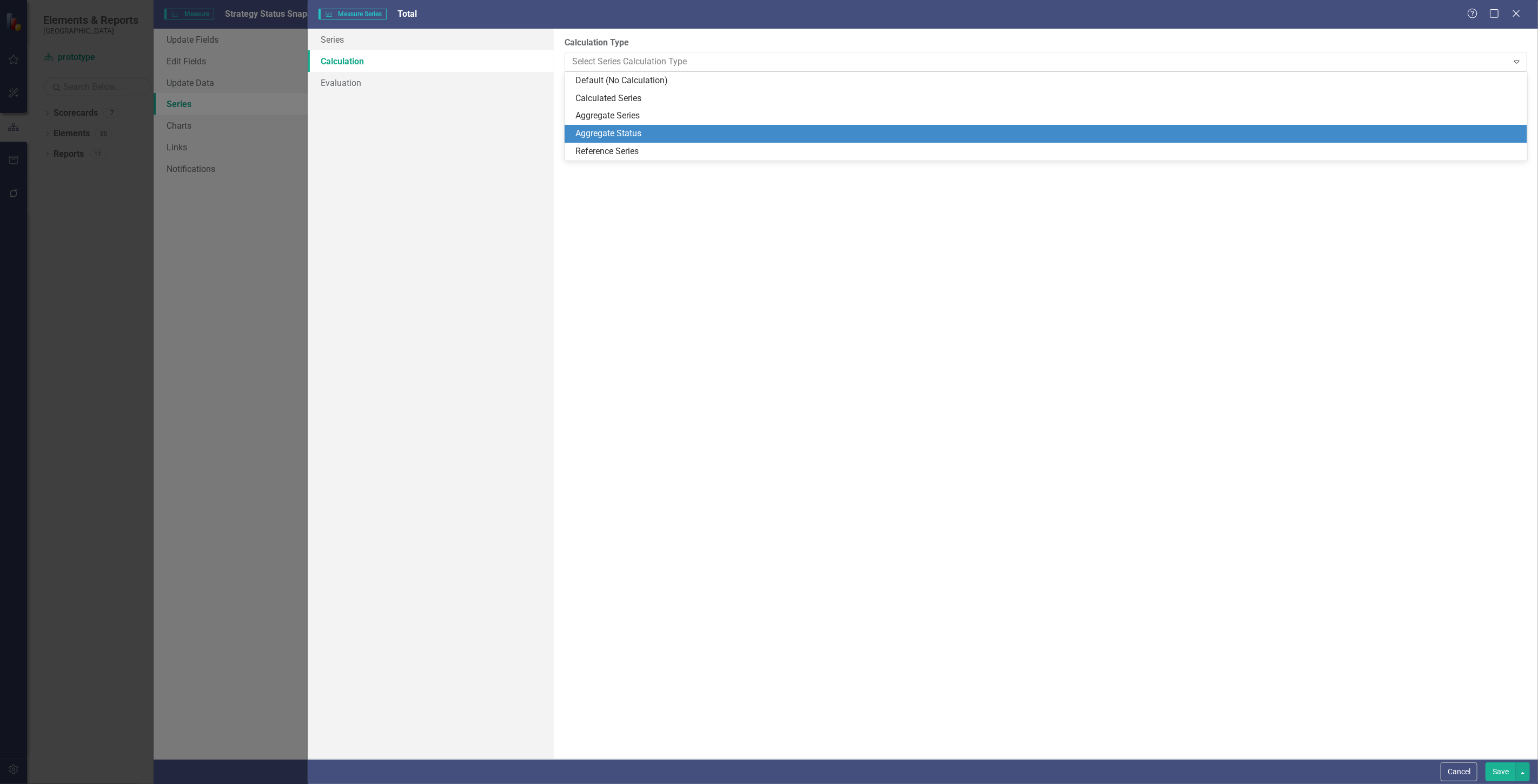
click at [607, 132] on div "Aggregate Status" at bounding box center [1048, 133] width 946 height 13
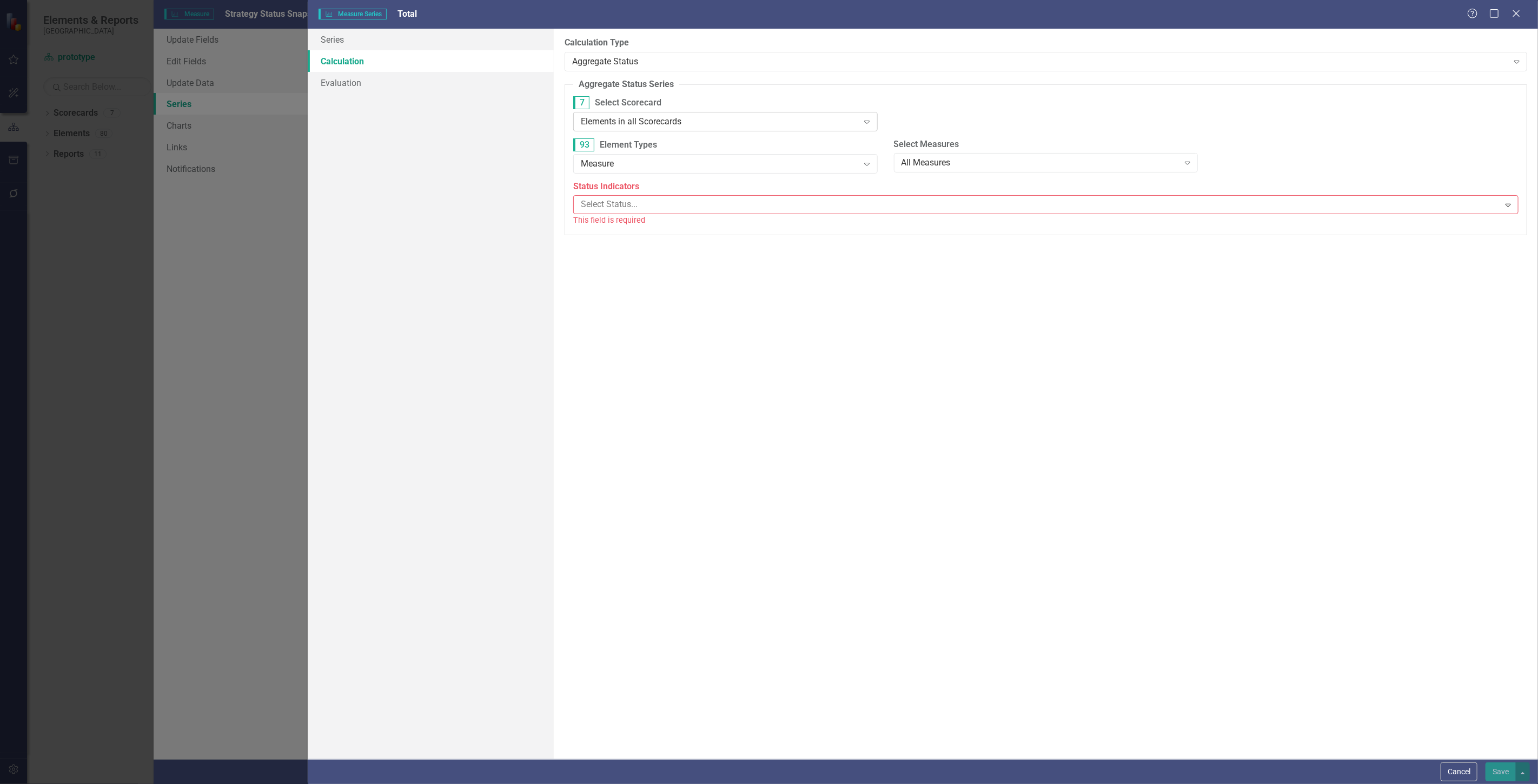
click at [628, 118] on div "Elements in all Scorecards" at bounding box center [719, 121] width 277 height 13
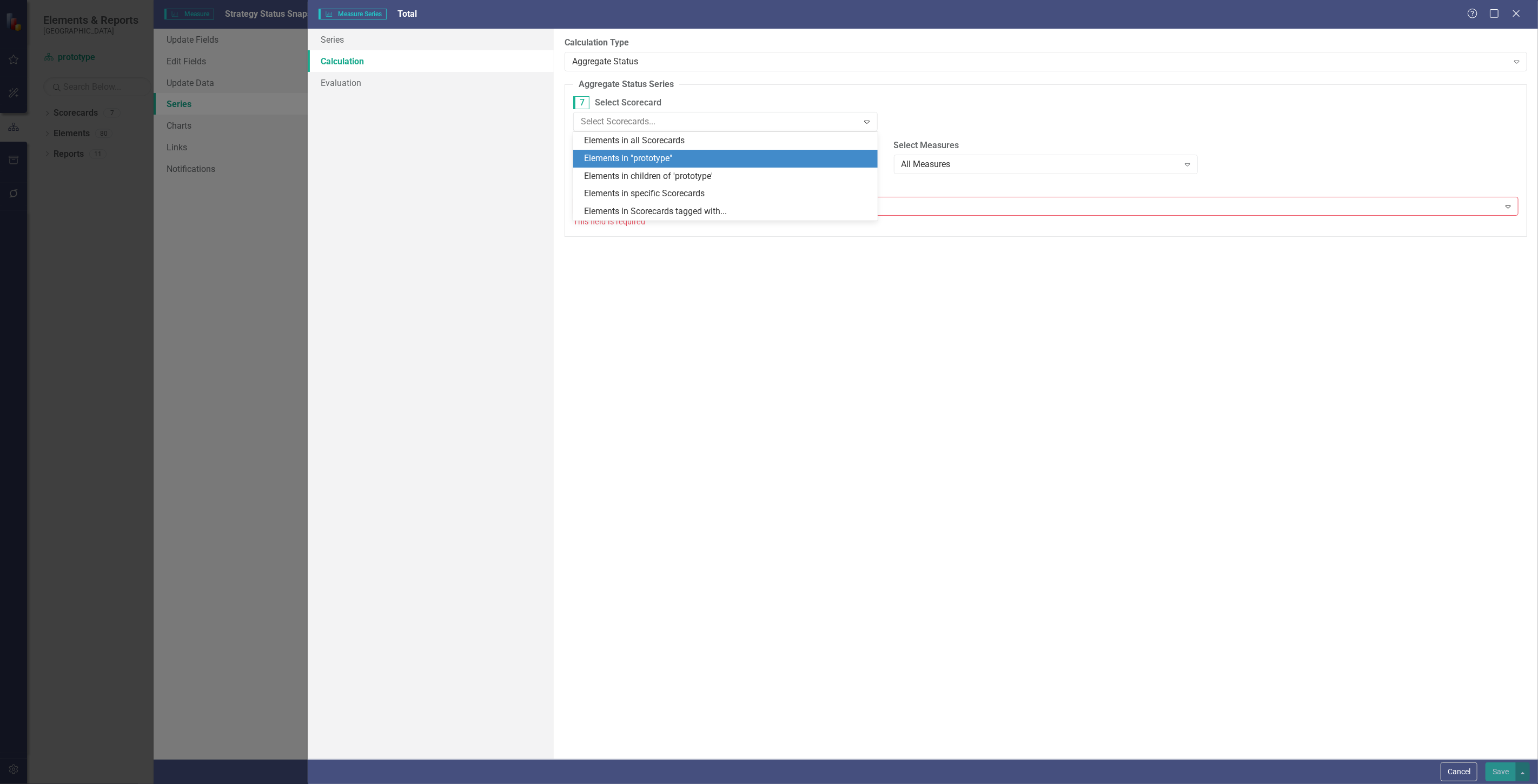
click at [634, 153] on div "Elements in "prototype"" at bounding box center [728, 158] width 287 height 13
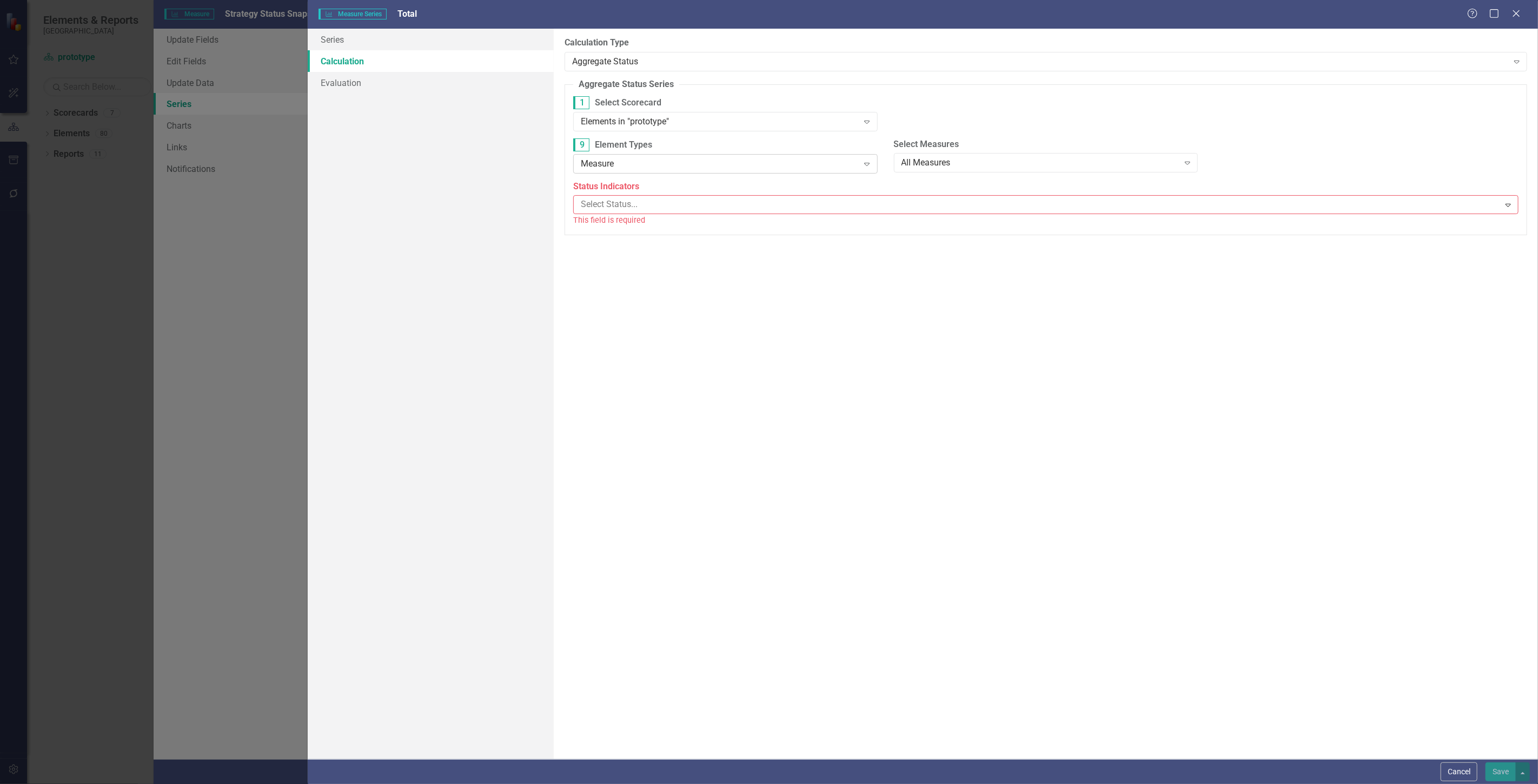
drag, startPoint x: 634, startPoint y: 153, endPoint x: 637, endPoint y: 159, distance: 6.7
click at [635, 154] on div "9 Element Types Measure Expand" at bounding box center [726, 155] width 305 height 34
click at [637, 166] on div "Measure" at bounding box center [719, 163] width 277 height 13
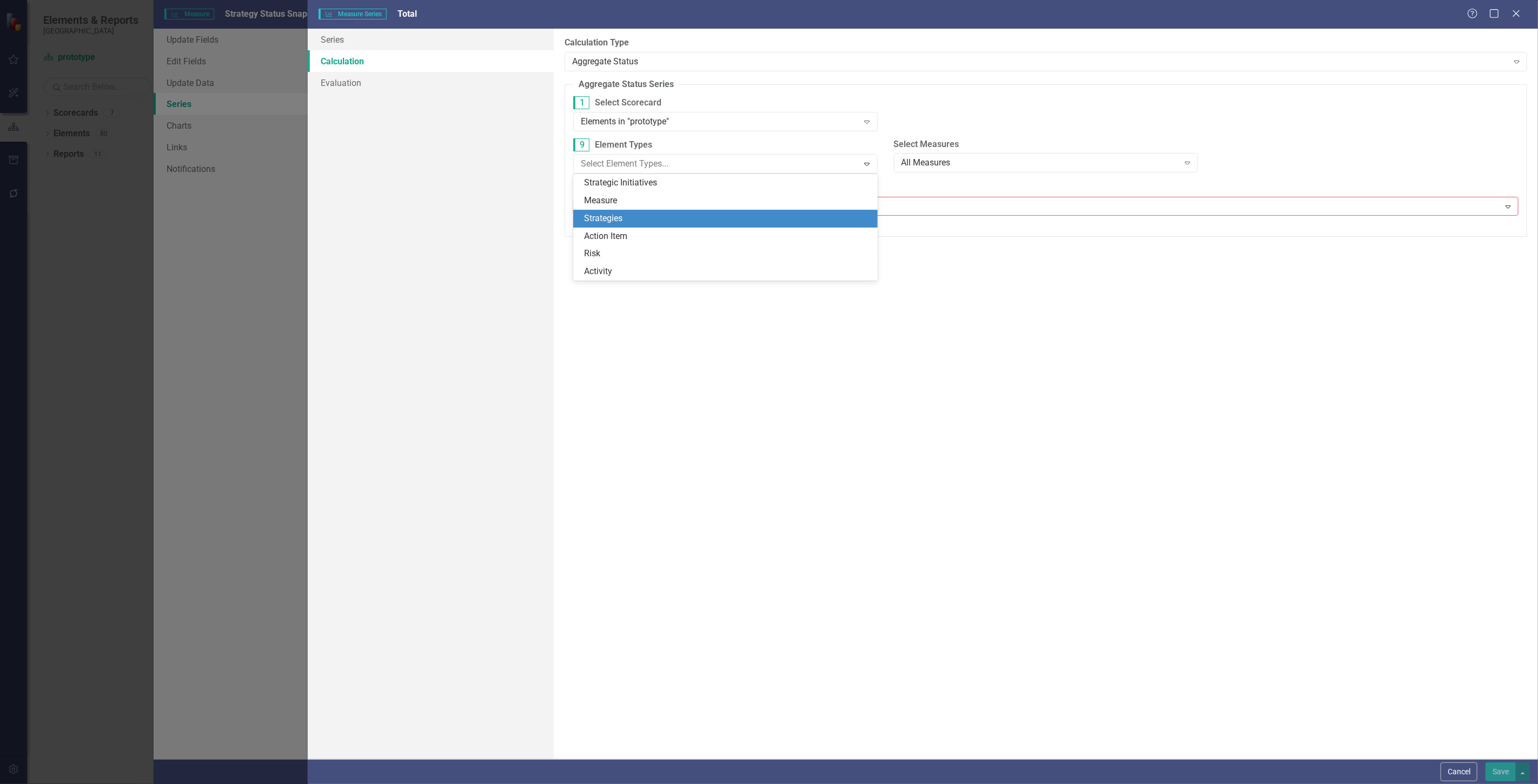
click at [637, 218] on div "Strategies" at bounding box center [728, 218] width 287 height 13
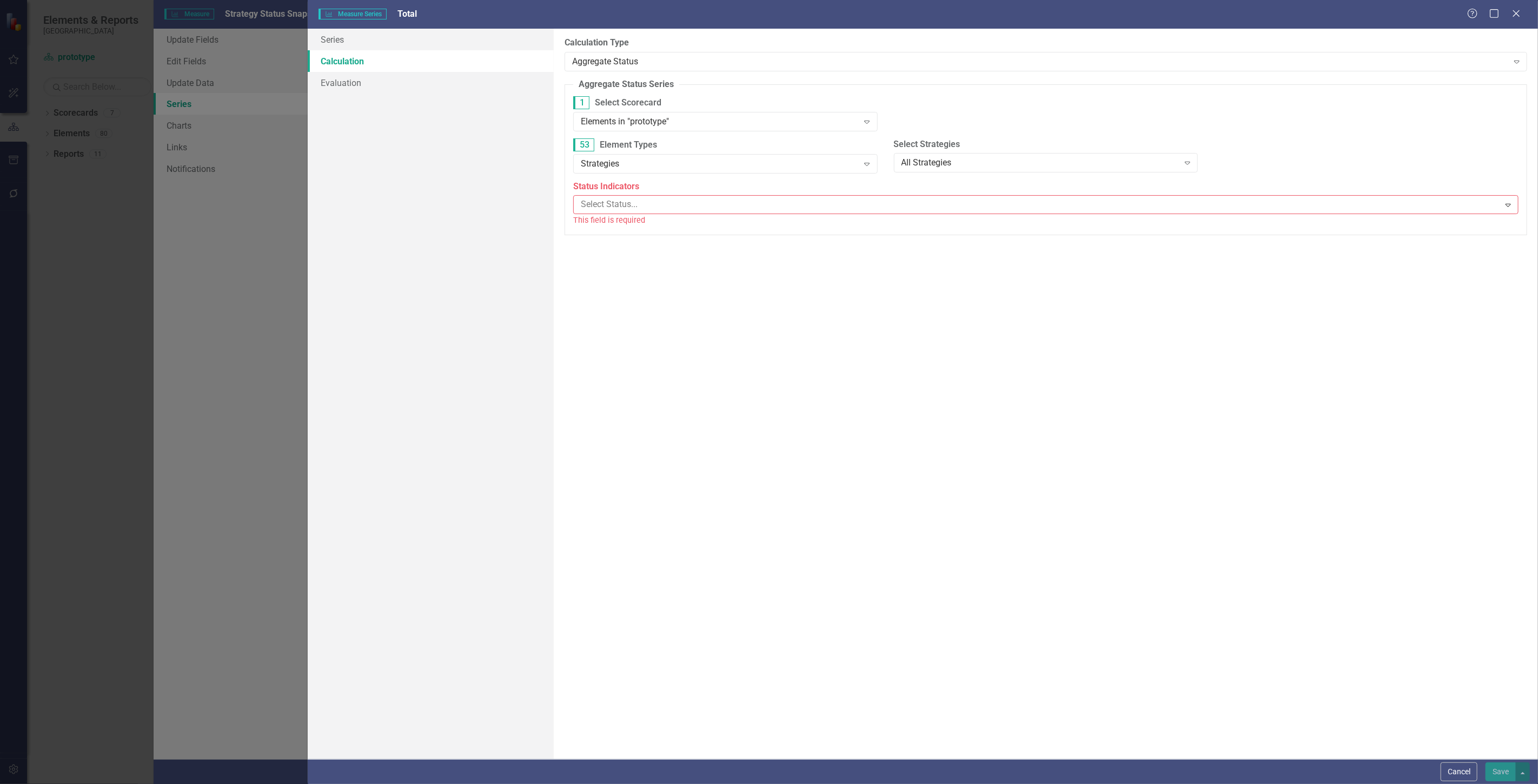
click at [633, 215] on div "This field is required" at bounding box center [1046, 220] width 946 height 13
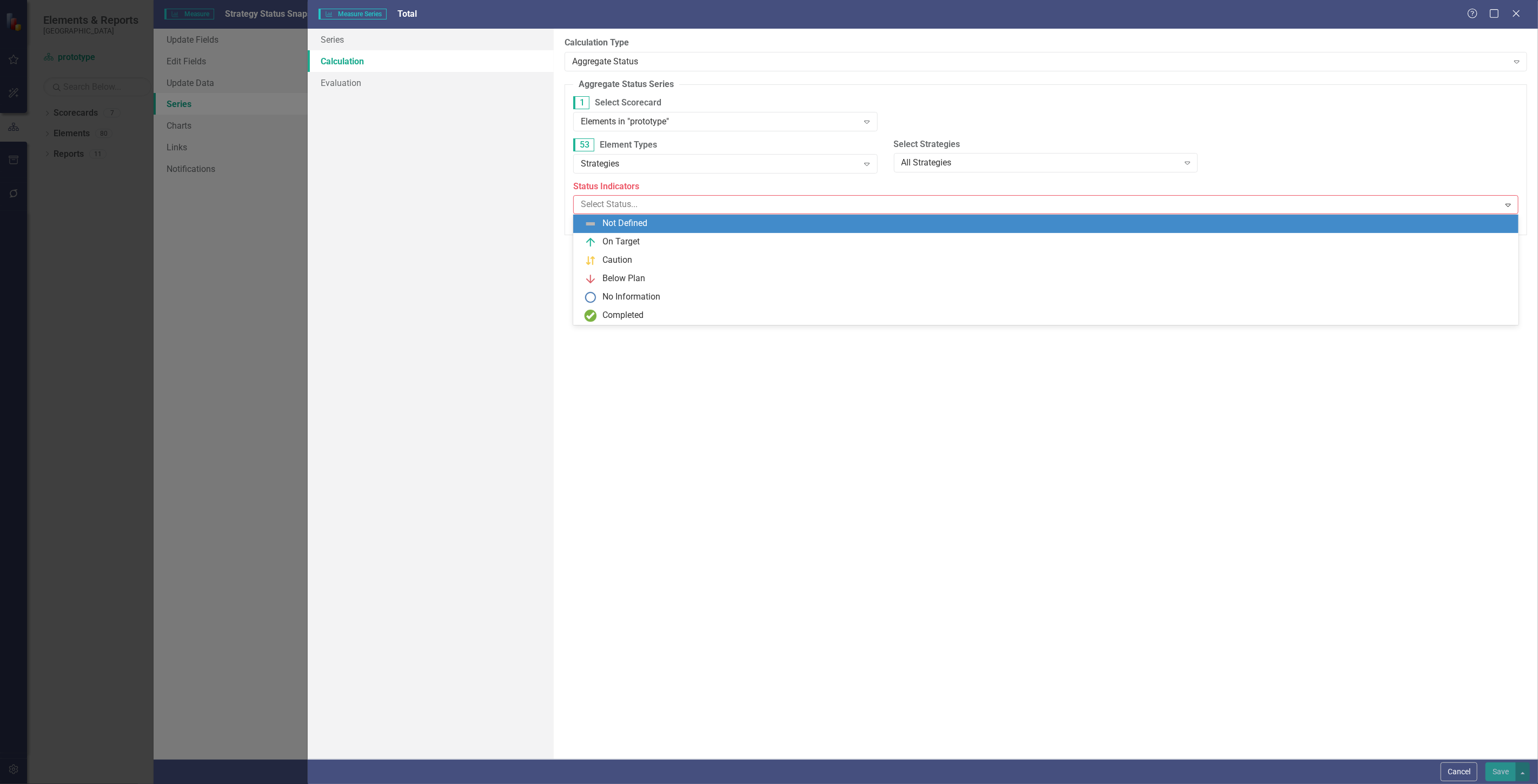
click at [626, 207] on div at bounding box center [1038, 204] width 924 height 15
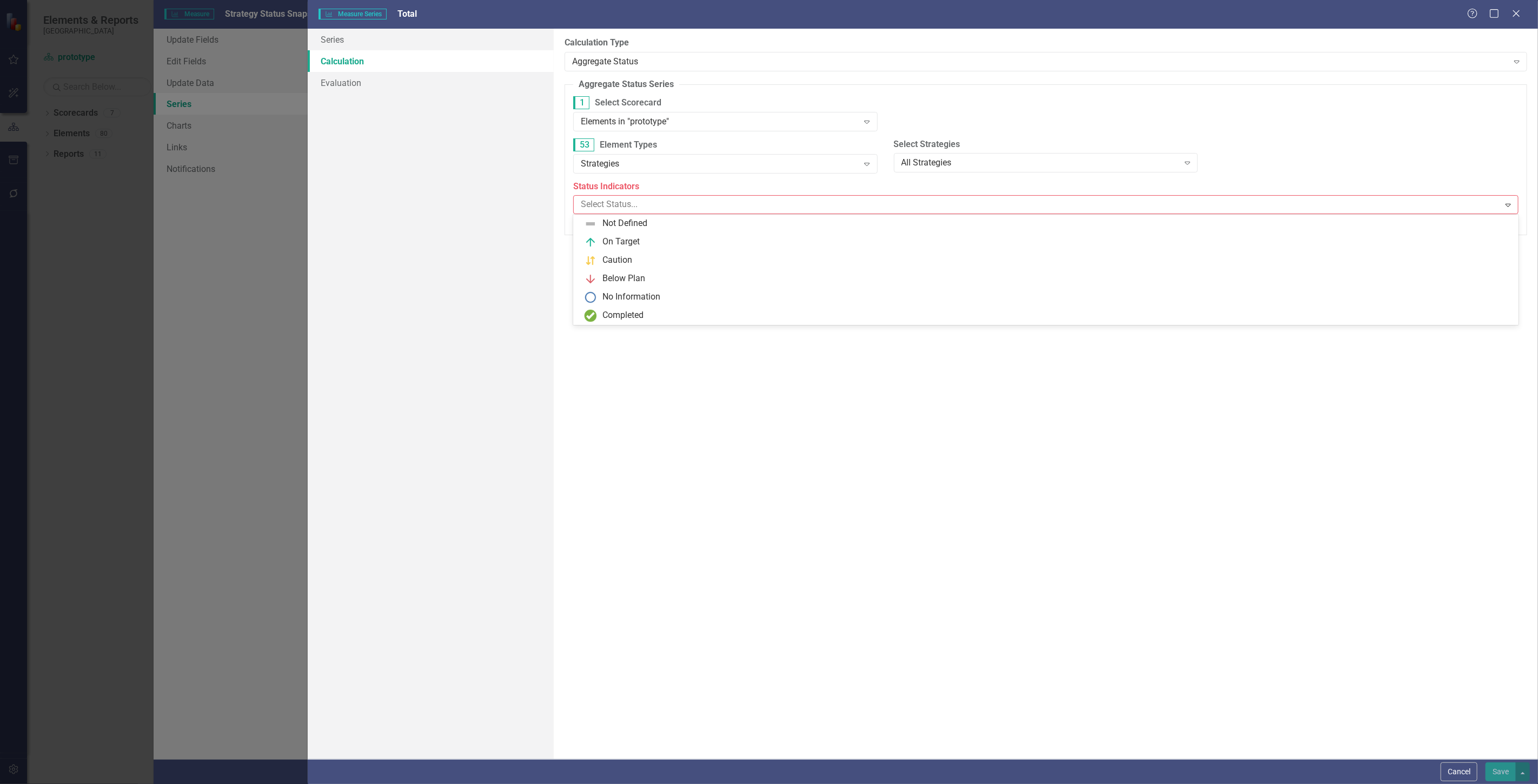
click at [624, 210] on div at bounding box center [1038, 204] width 924 height 15
click at [625, 207] on div at bounding box center [1038, 204] width 924 height 15
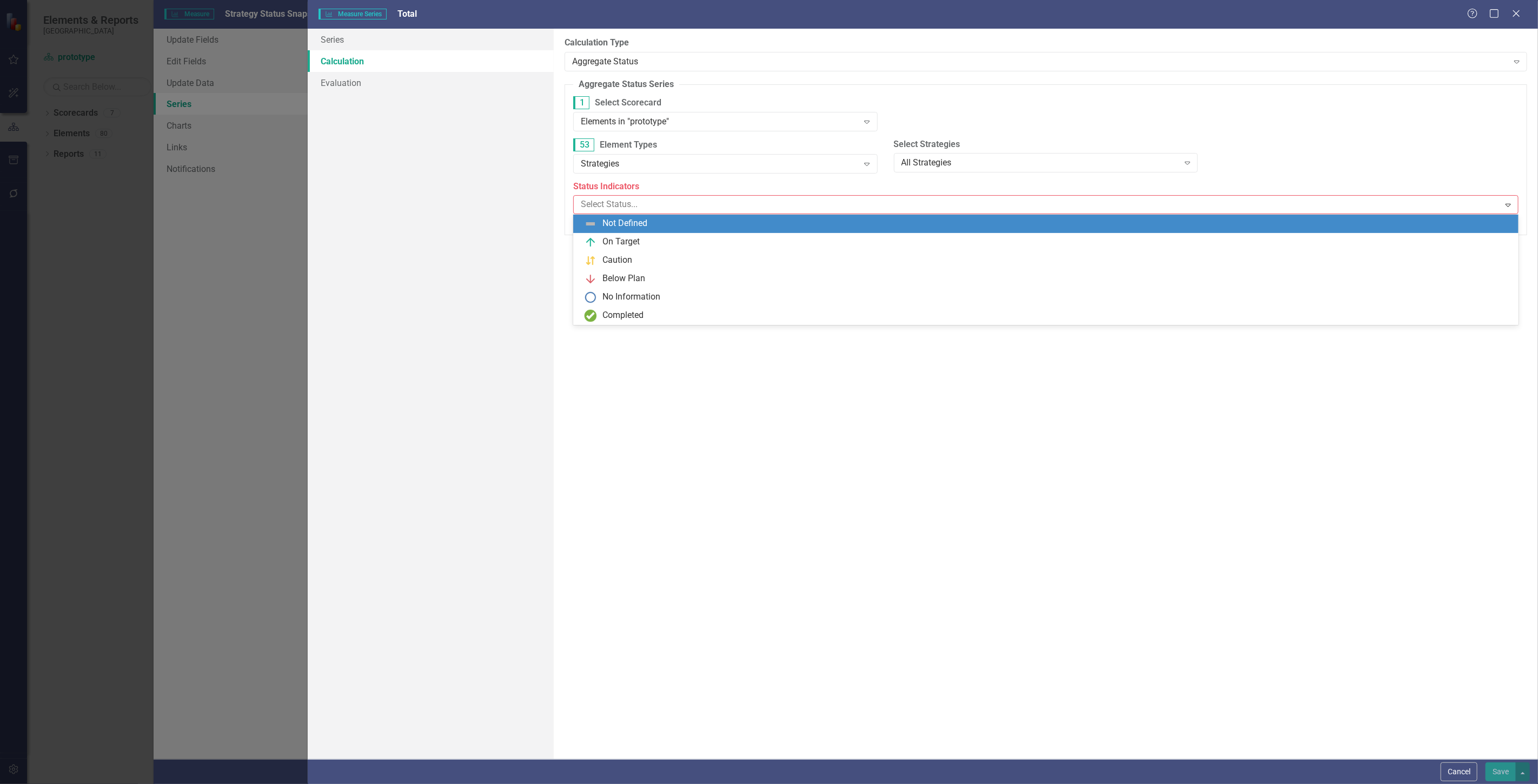
click at [646, 229] on div "Not Defined" at bounding box center [1048, 224] width 928 height 13
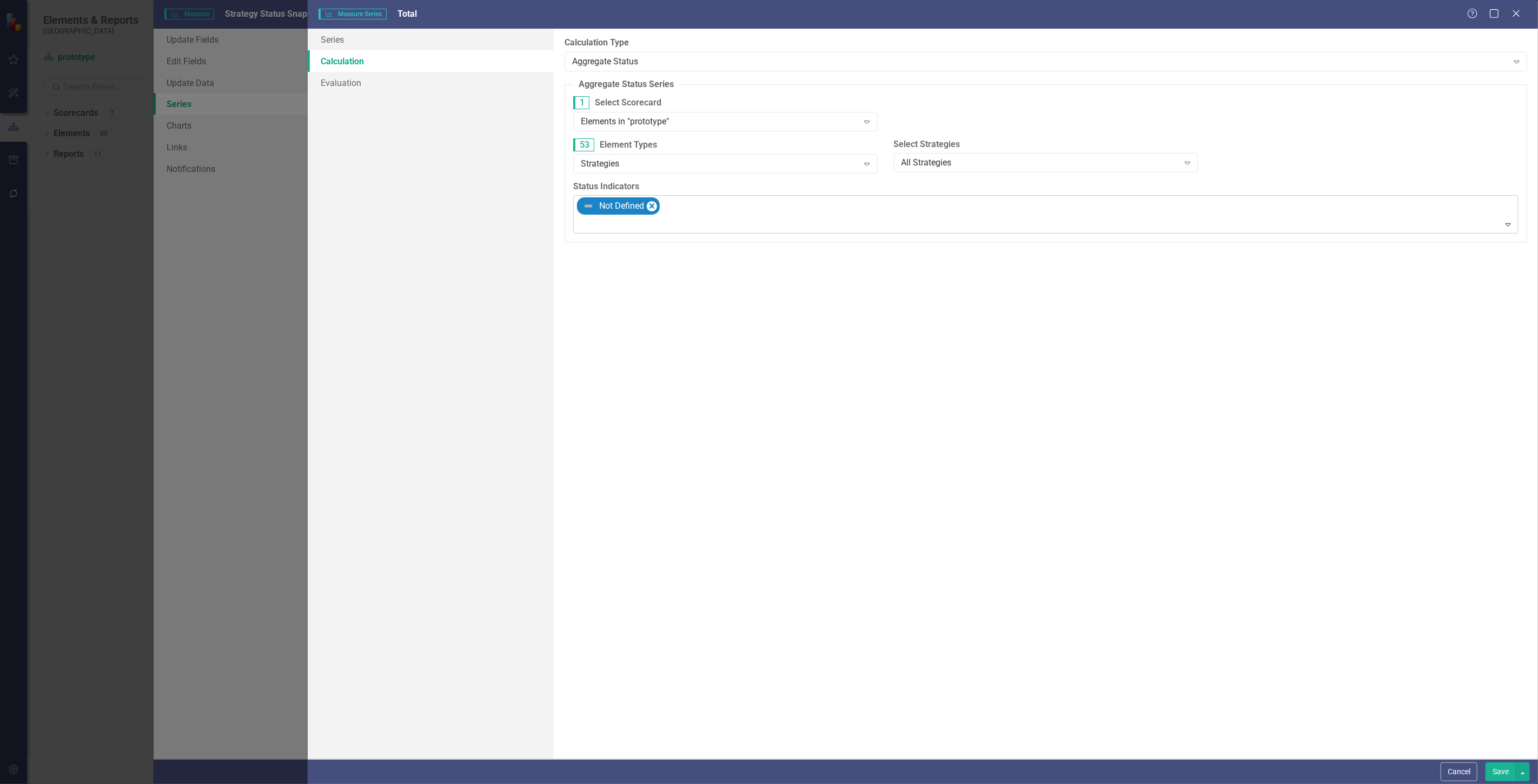
click at [680, 219] on div at bounding box center [1047, 224] width 940 height 15
click at [679, 252] on div "On Target" at bounding box center [1046, 243] width 946 height 18
click at [741, 234] on fieldset "Aggregate Status Series Aggregate status series can be used to count the number…" at bounding box center [1046, 160] width 963 height 164
click at [734, 227] on div at bounding box center [1047, 224] width 940 height 15
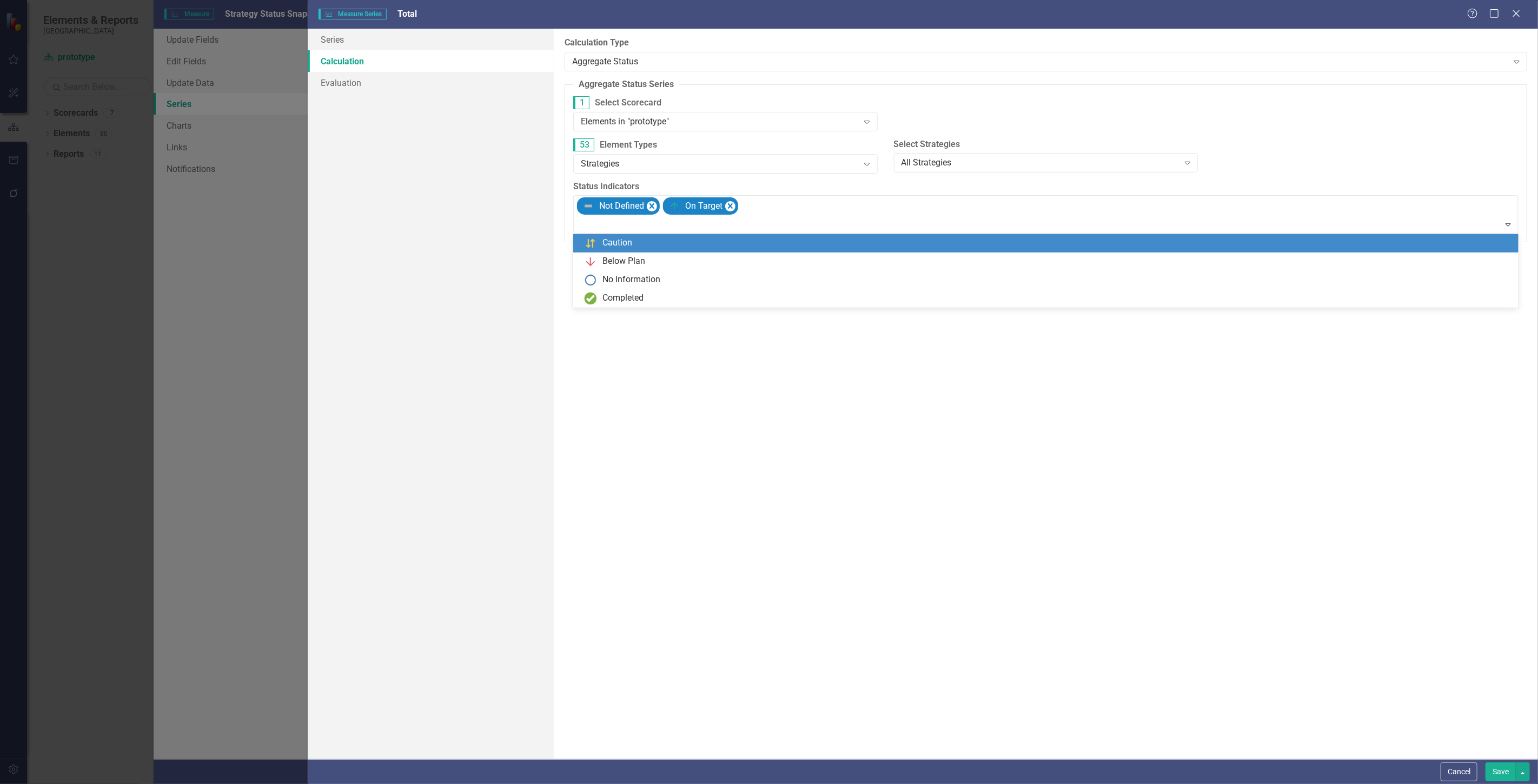
click at [726, 272] on div "No Information" at bounding box center [1046, 279] width 946 height 18
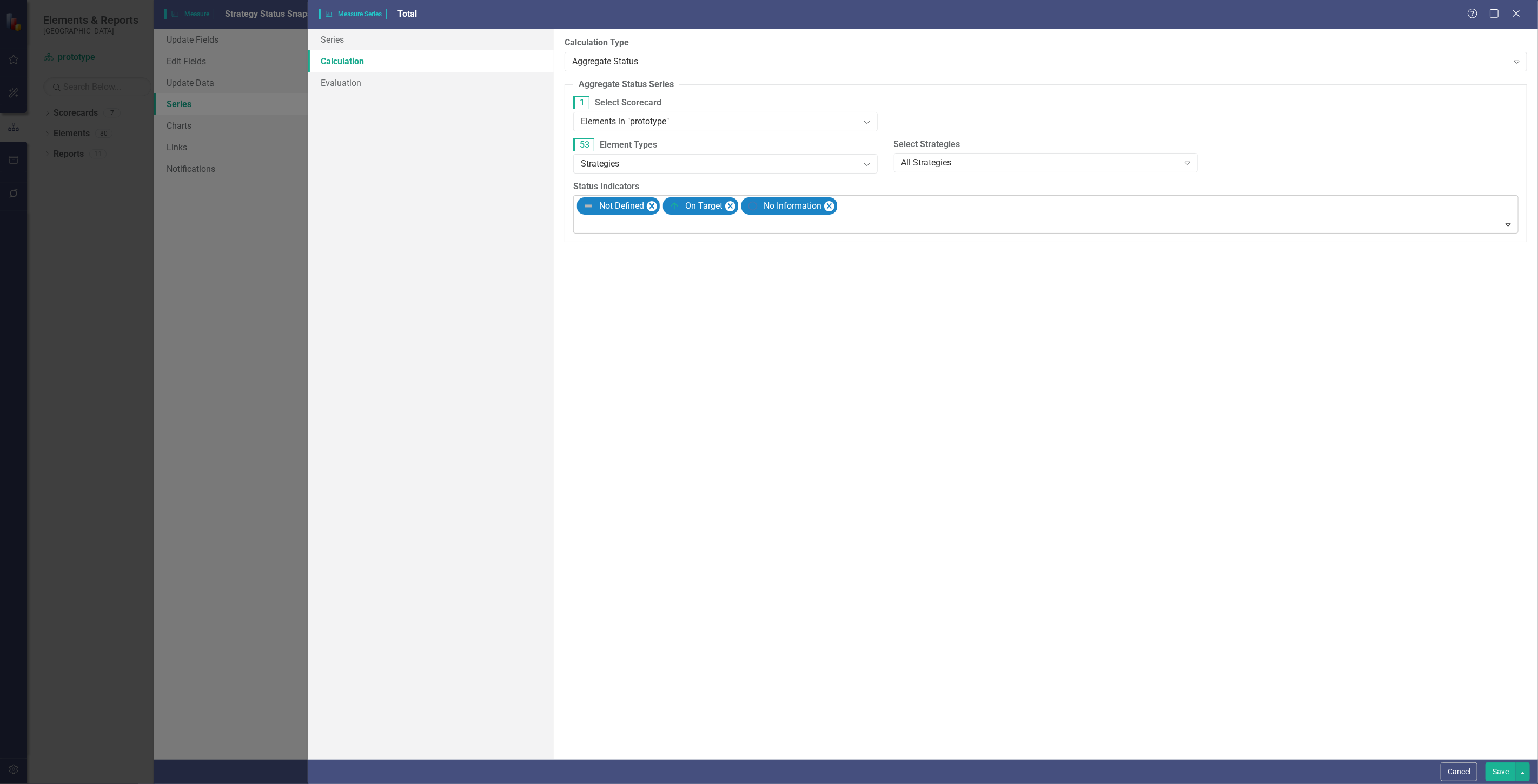
click at [893, 212] on div "Not Defined On Target No Information" at bounding box center [1046, 214] width 943 height 38
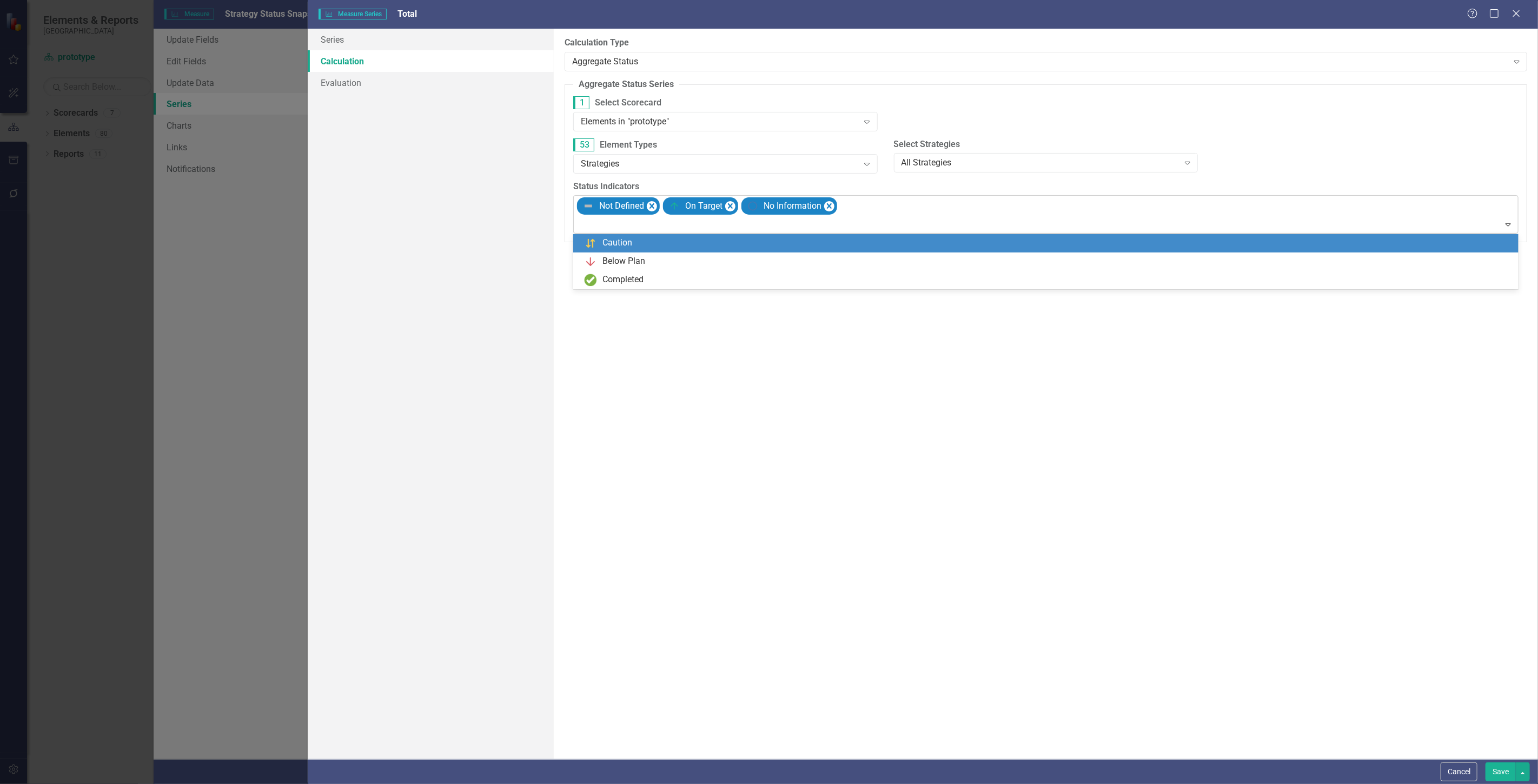
drag, startPoint x: 890, startPoint y: 238, endPoint x: 941, endPoint y: 231, distance: 51.5
click at [890, 238] on div "Caution" at bounding box center [1048, 243] width 928 height 13
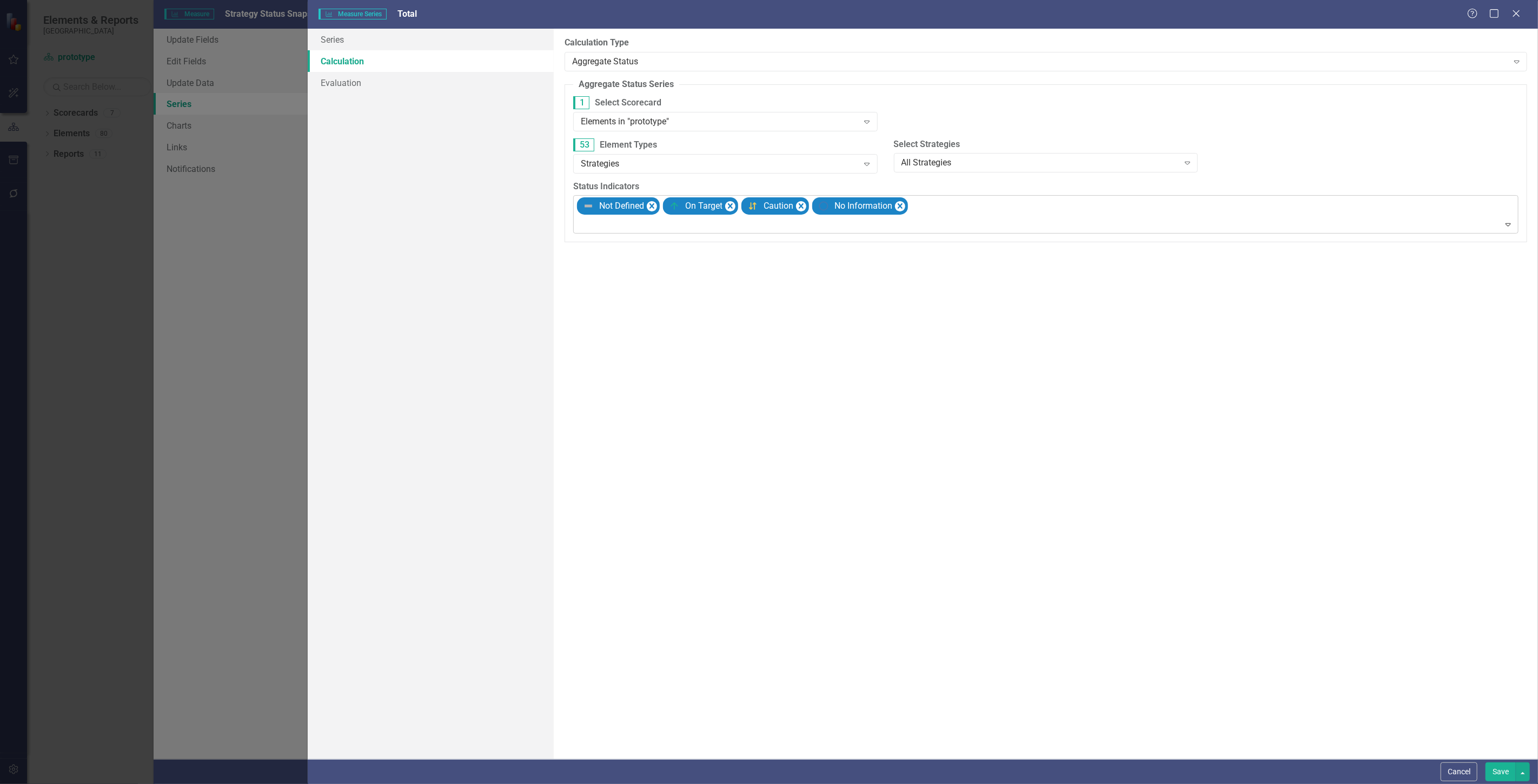
click at [1072, 224] on div at bounding box center [1047, 224] width 940 height 15
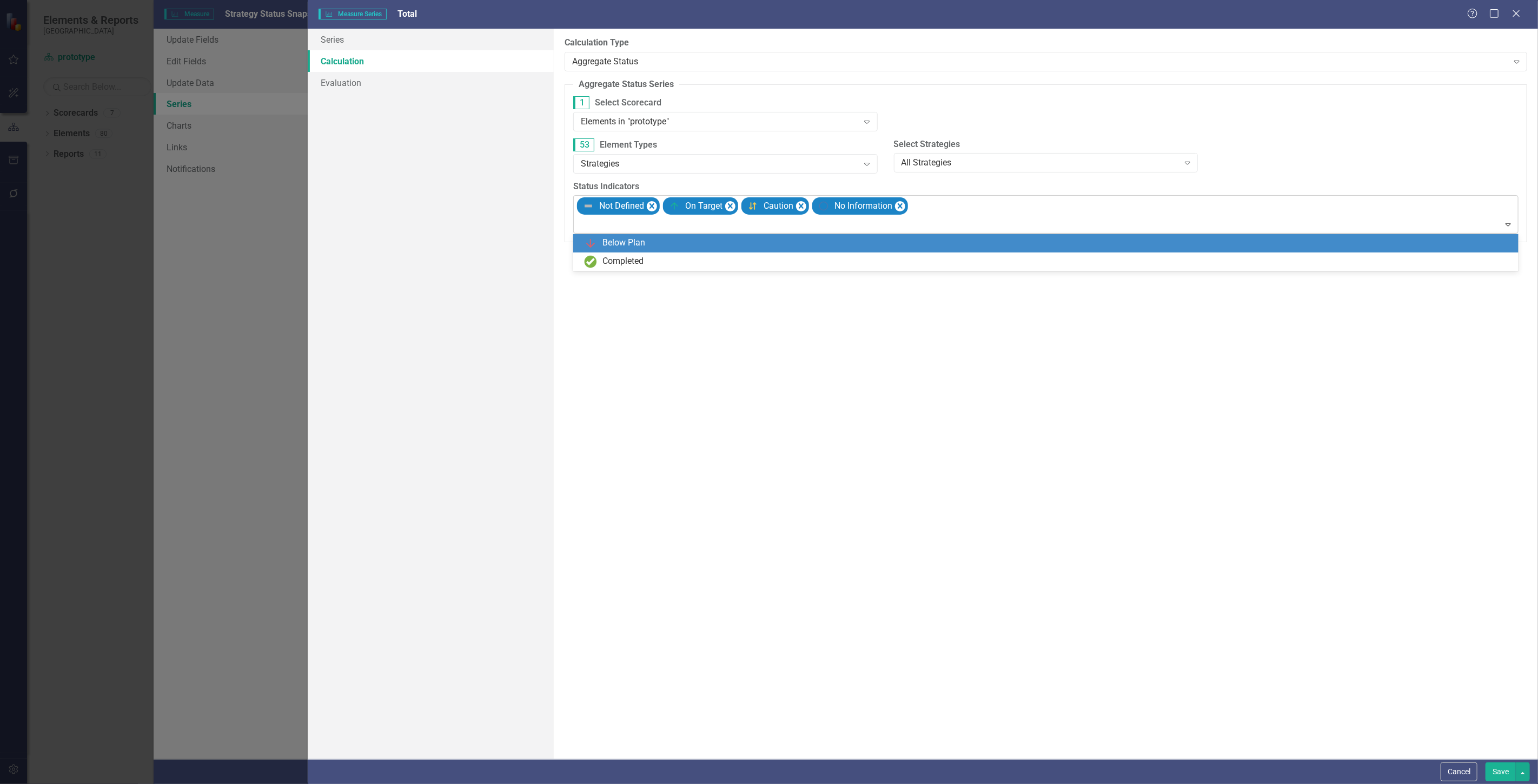
drag, startPoint x: 1063, startPoint y: 240, endPoint x: 1133, endPoint y: 199, distance: 81.1
click at [1066, 240] on div "Below Plan" at bounding box center [1048, 243] width 928 height 13
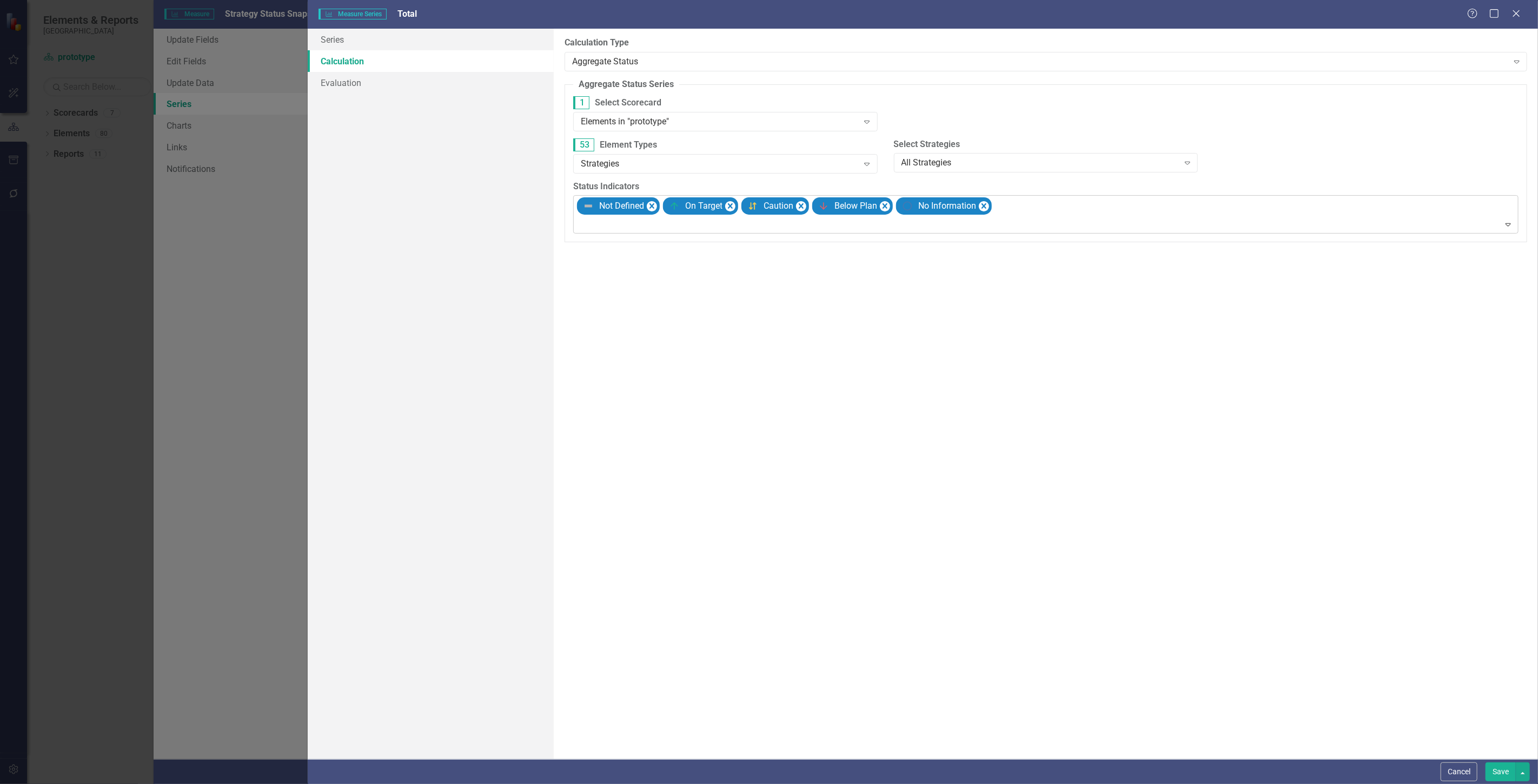
click at [1137, 198] on div "Not Defined On Target Caution Below Plan No Information" at bounding box center [1046, 214] width 943 height 38
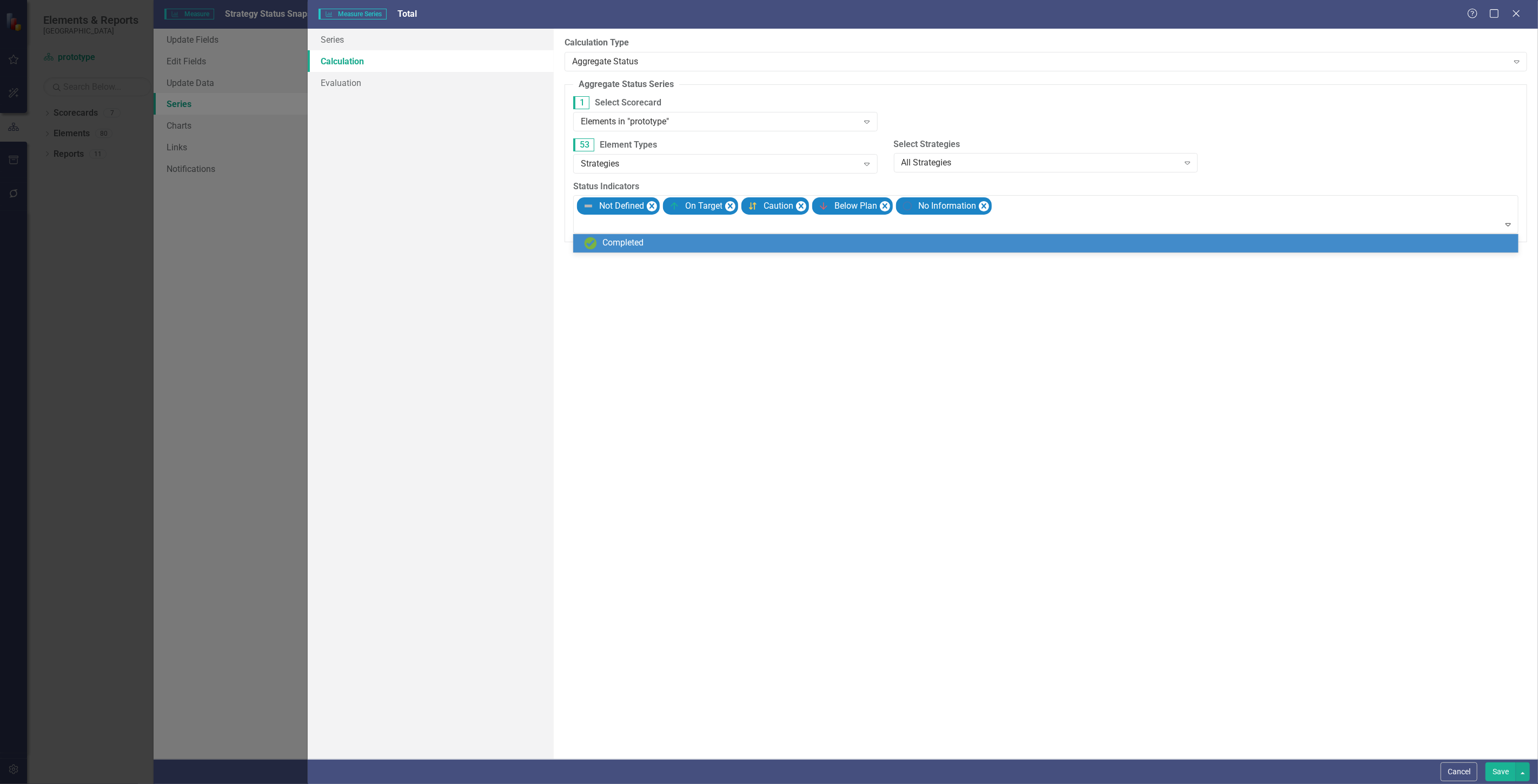
click at [1133, 243] on div "Completed" at bounding box center [1048, 243] width 928 height 13
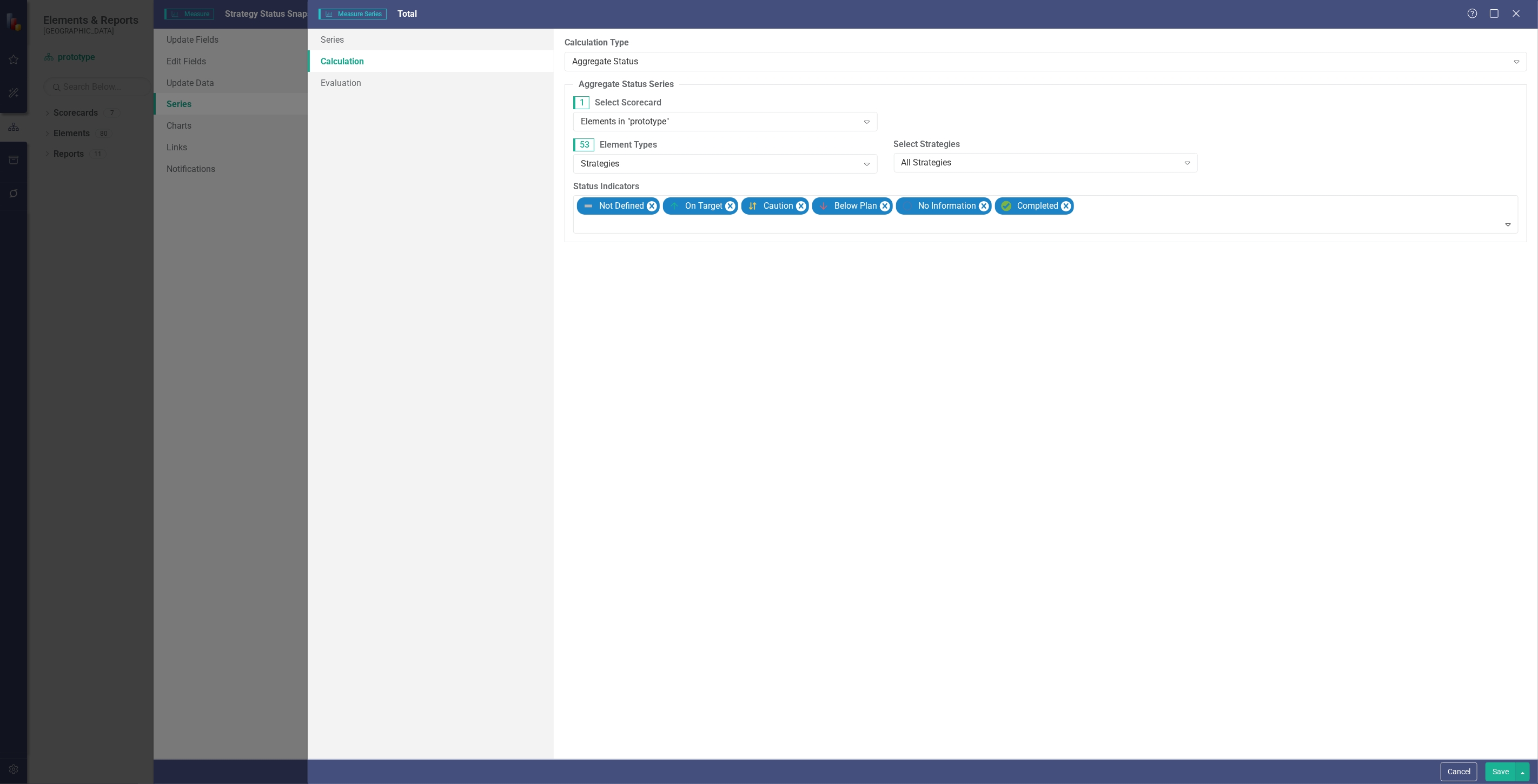
click at [1491, 772] on button "Save" at bounding box center [1500, 771] width 30 height 19
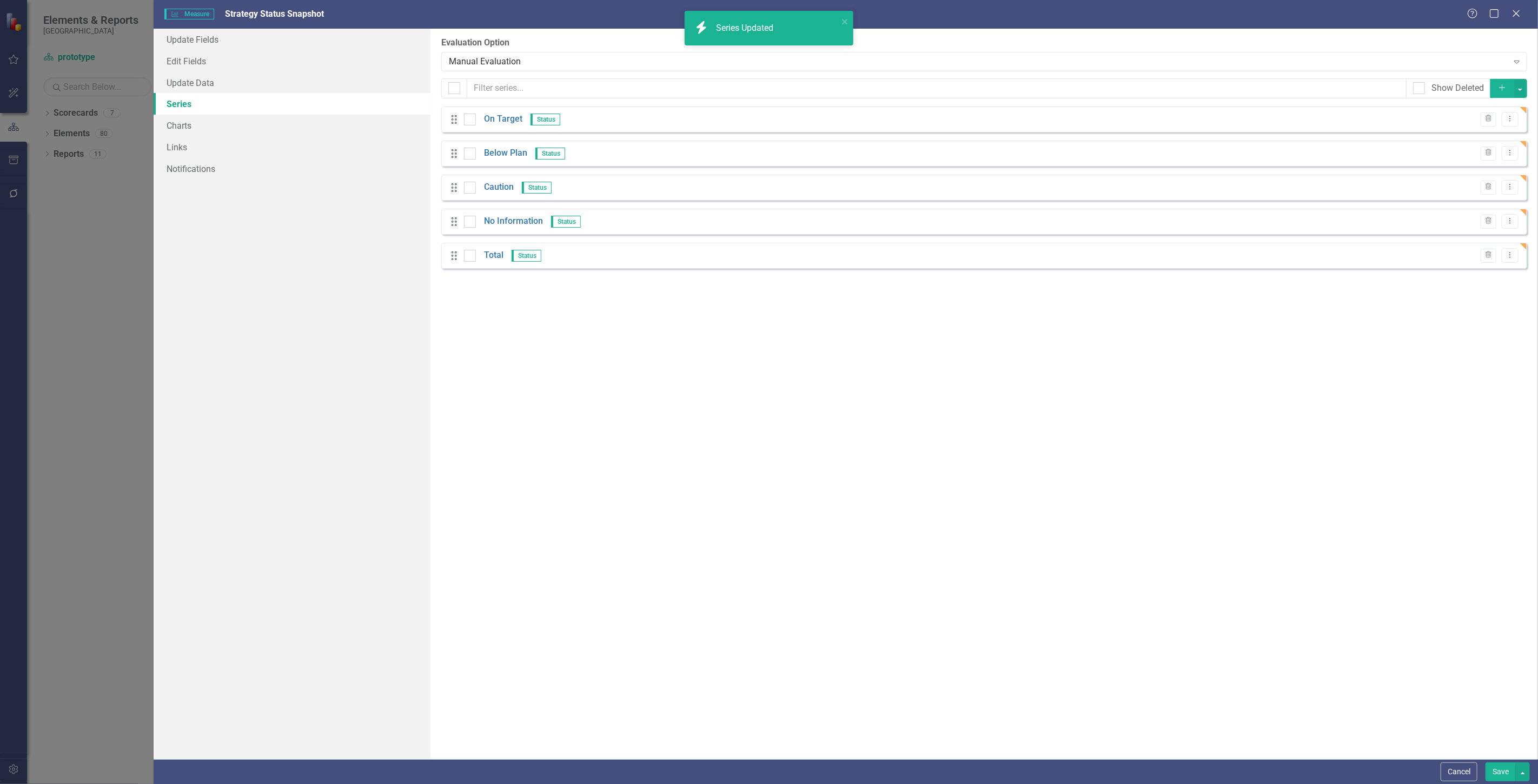
click at [1498, 88] on button "Add" at bounding box center [1503, 88] width 24 height 19
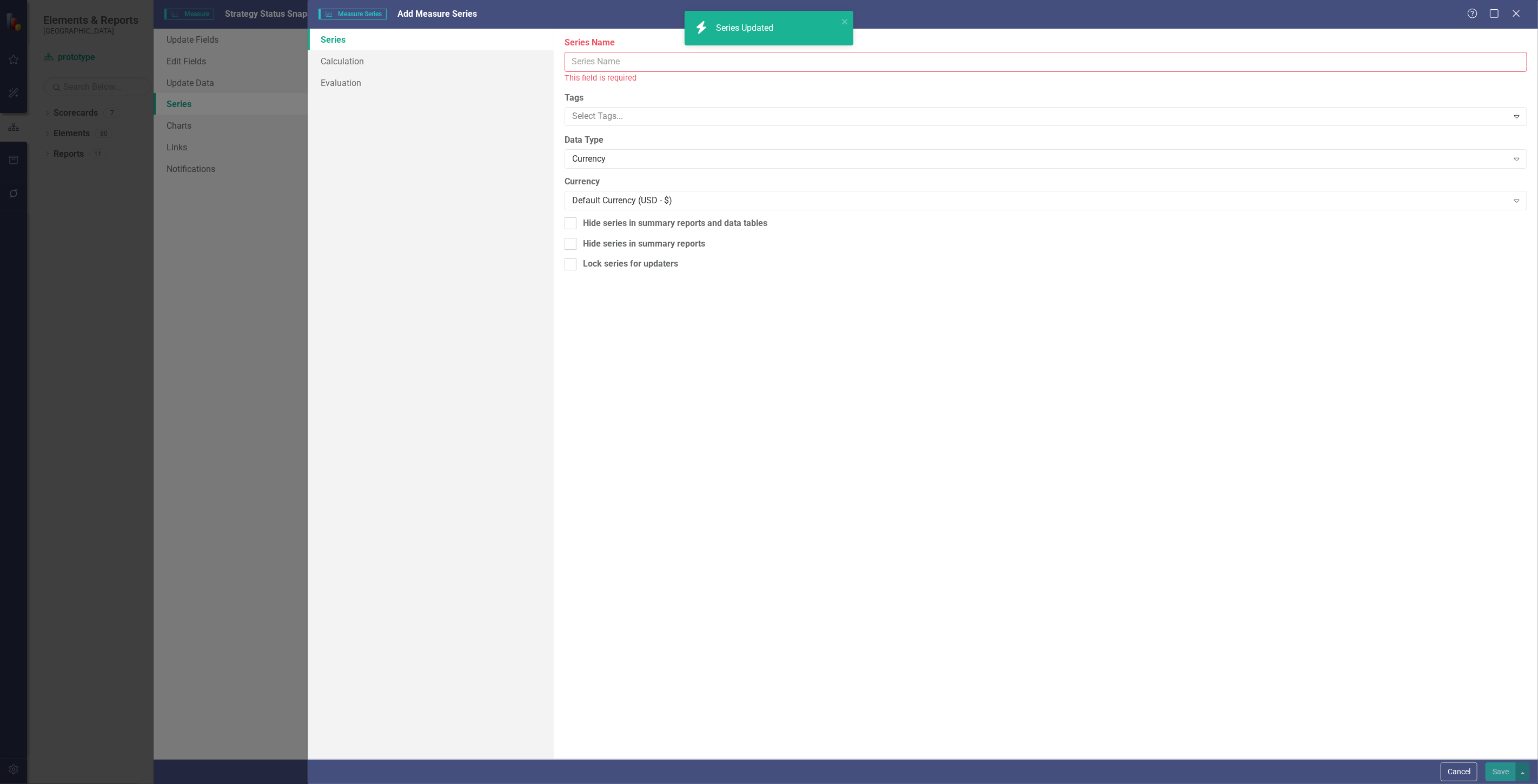
drag, startPoint x: 609, startPoint y: 66, endPoint x: 603, endPoint y: 63, distance: 6.7
click at [605, 63] on input "Series Name" at bounding box center [1046, 62] width 963 height 20
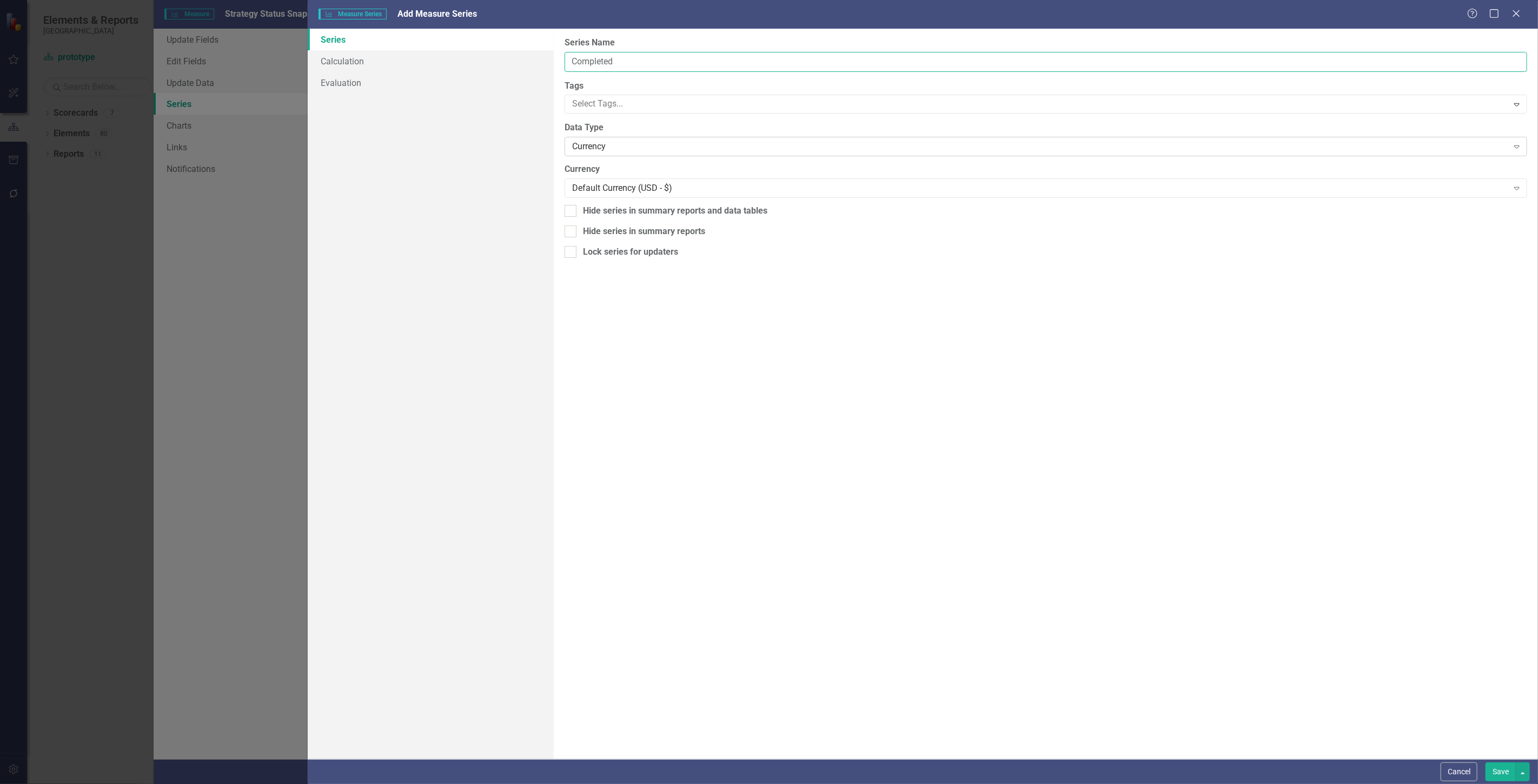
type input "Completed"
click at [597, 146] on div "Currency" at bounding box center [1041, 146] width 936 height 13
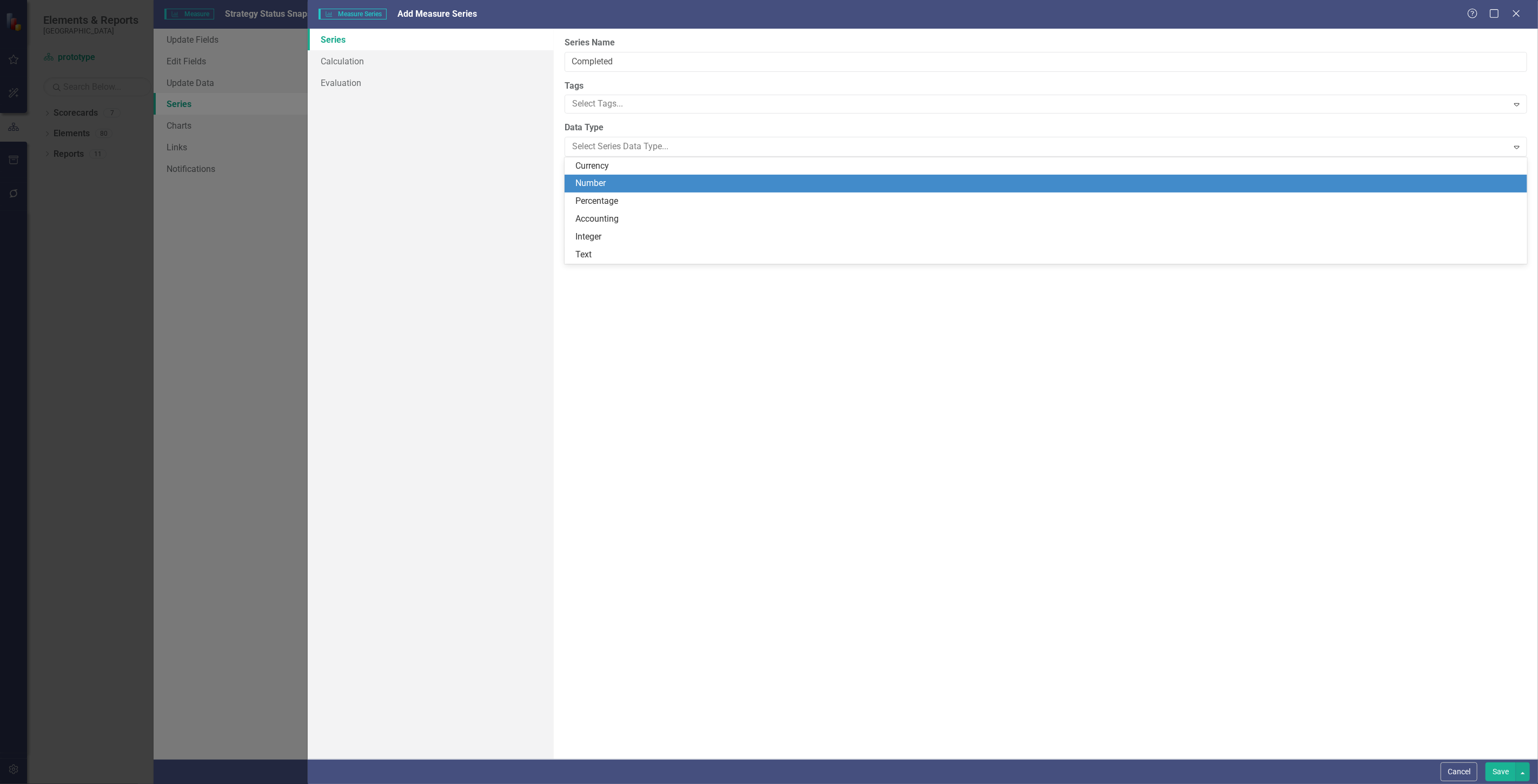
drag, startPoint x: 599, startPoint y: 172, endPoint x: 595, endPoint y: 181, distance: 9.8
click at [601, 185] on div "Currency Number Percentage Accounting Integer Text" at bounding box center [1046, 210] width 963 height 107
click at [595, 181] on div "Number" at bounding box center [1048, 183] width 946 height 13
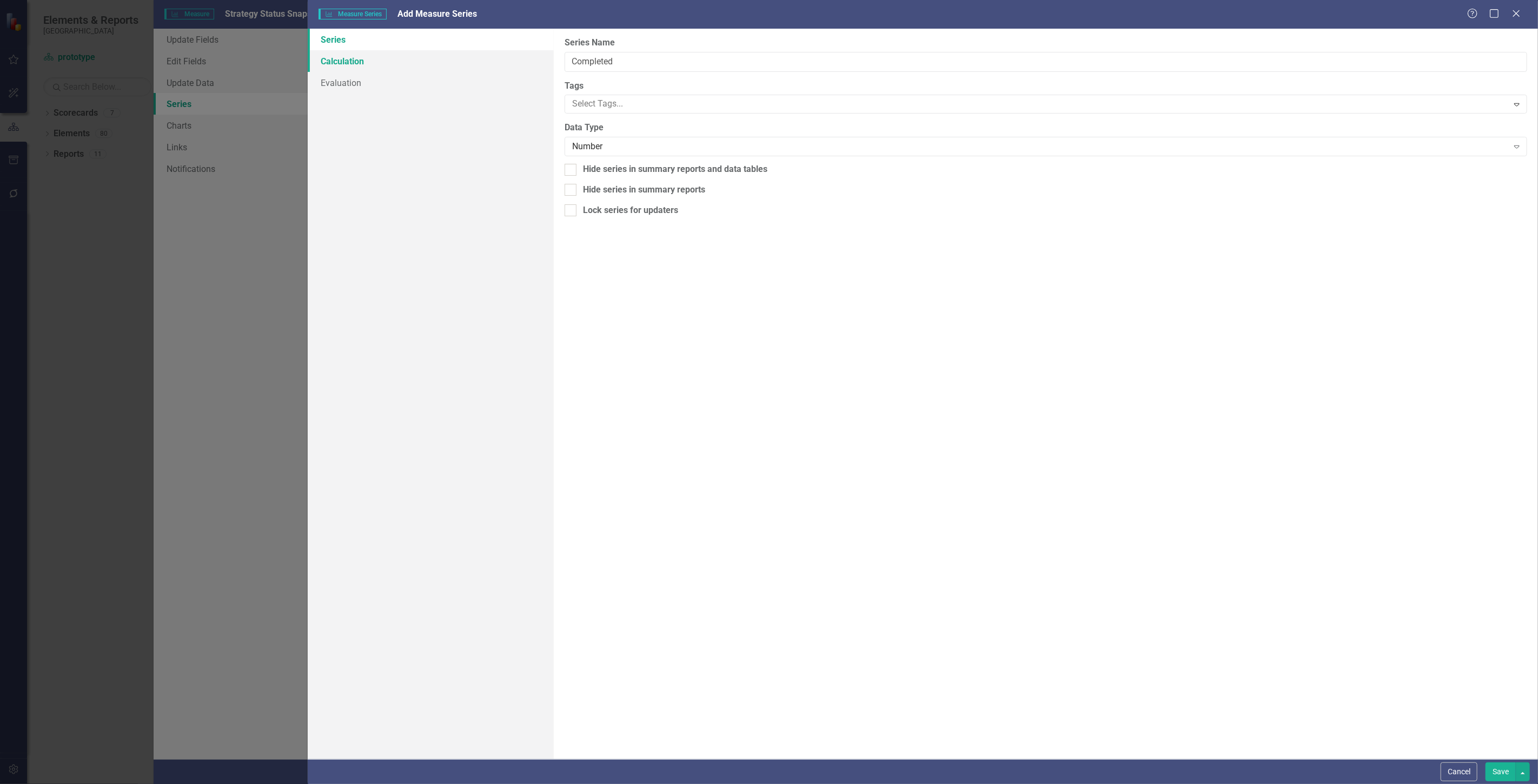
click at [399, 64] on link "Calculation" at bounding box center [430, 60] width 246 height 21
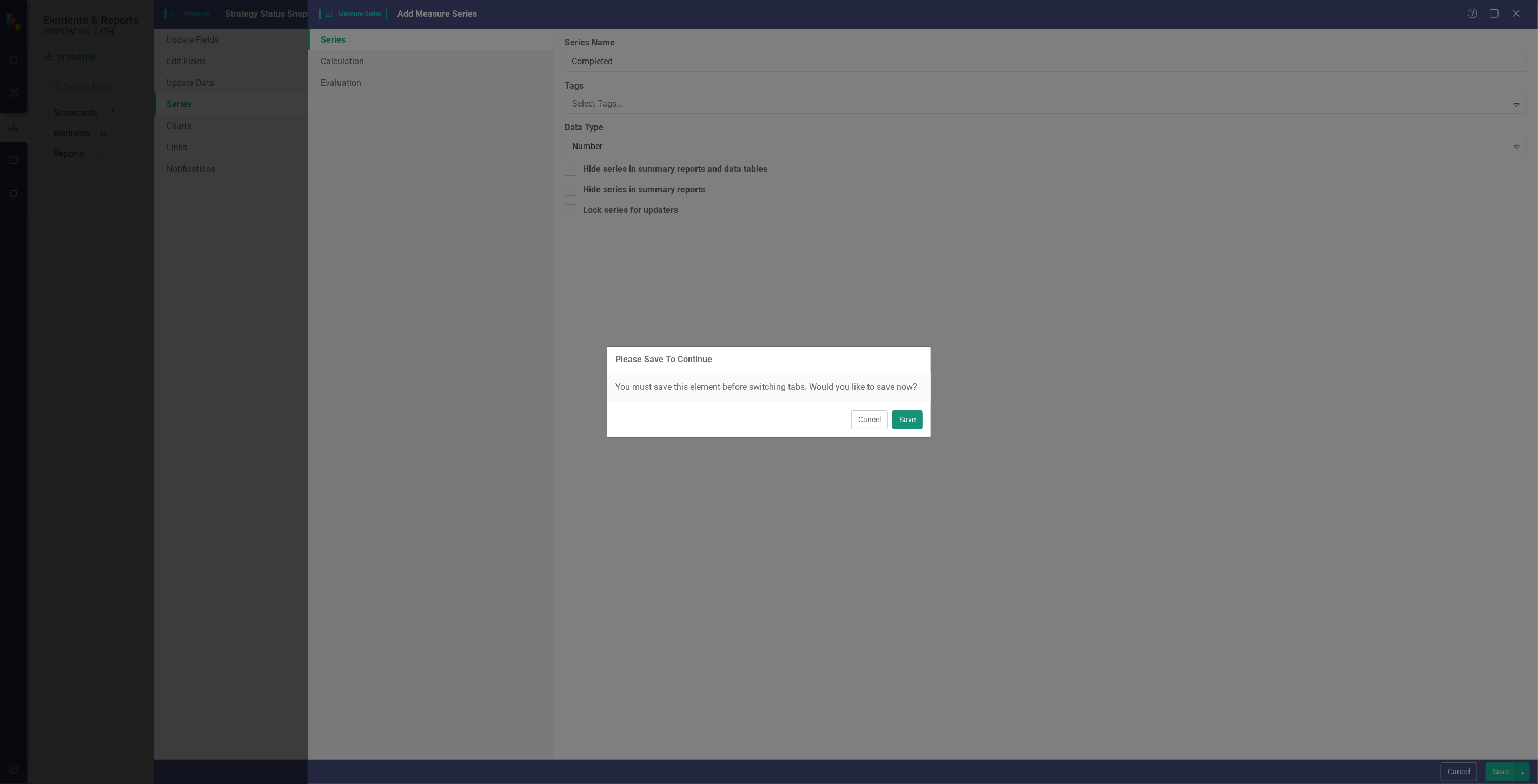
click at [906, 413] on button "Save" at bounding box center [907, 420] width 30 height 19
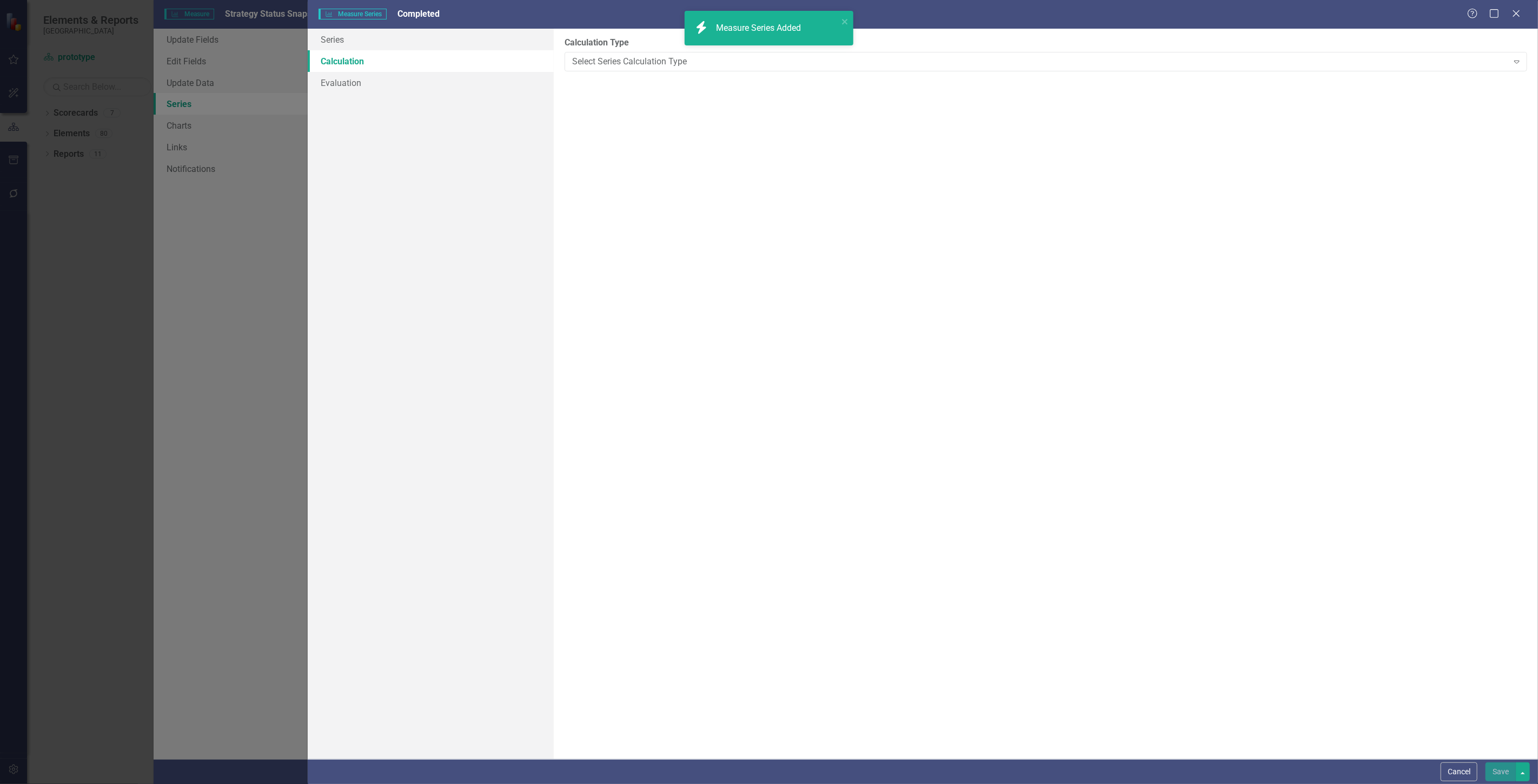
click at [1473, 60] on div "Select Series Calculation Type" at bounding box center [1041, 61] width 936 height 13
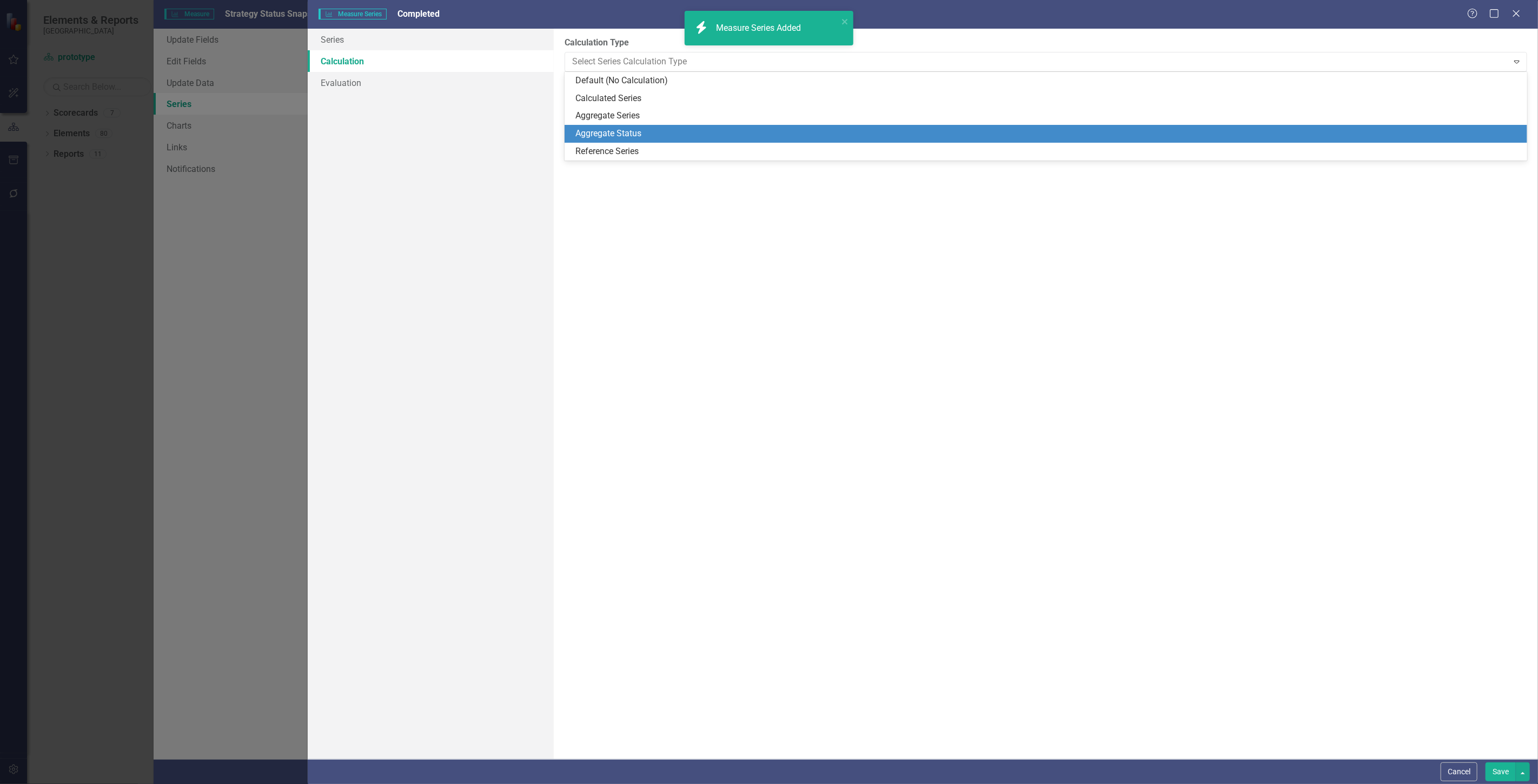
click at [694, 129] on div "Aggregate Status" at bounding box center [1048, 133] width 946 height 13
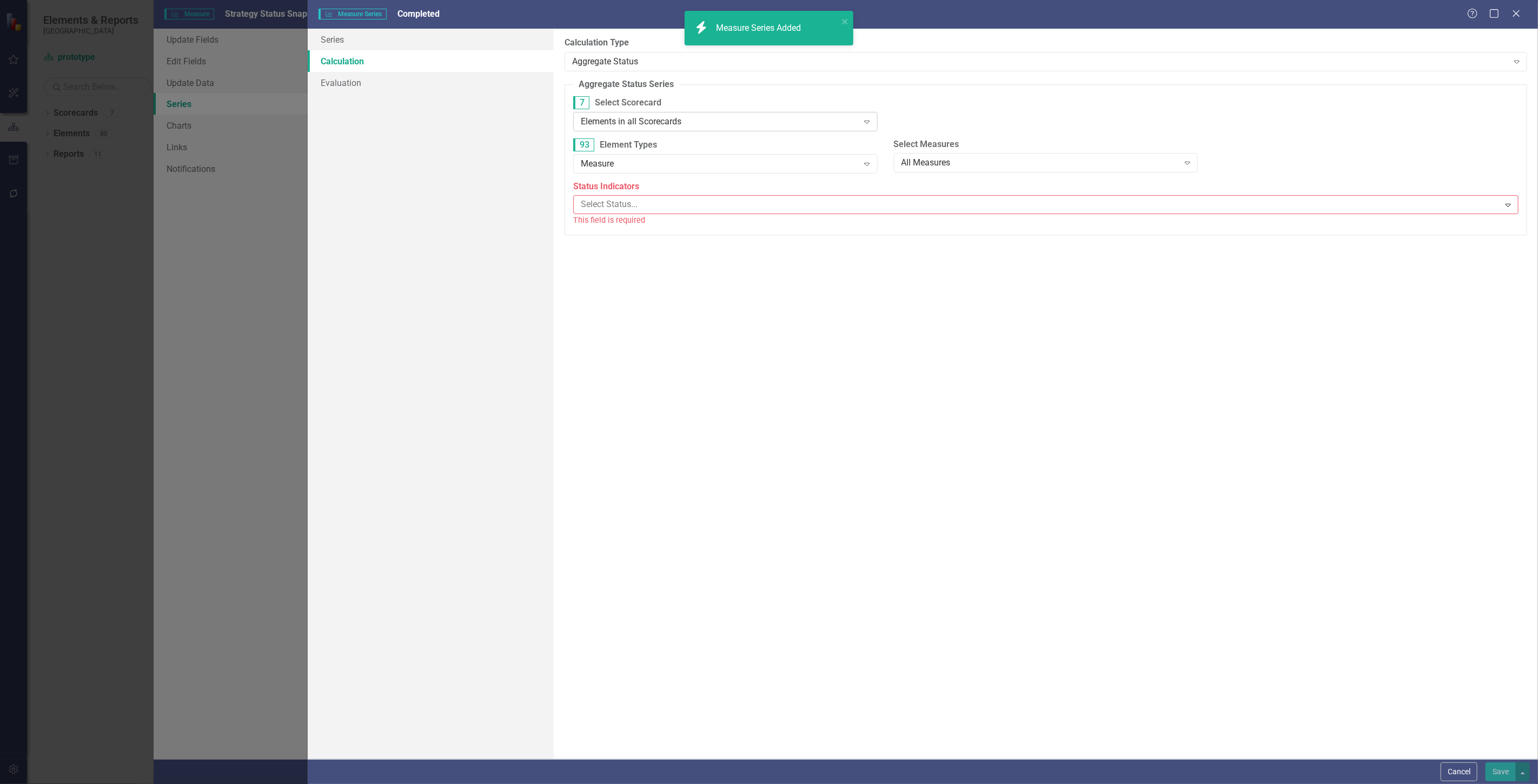
click at [633, 127] on div "Elements in all Scorecards" at bounding box center [719, 121] width 277 height 13
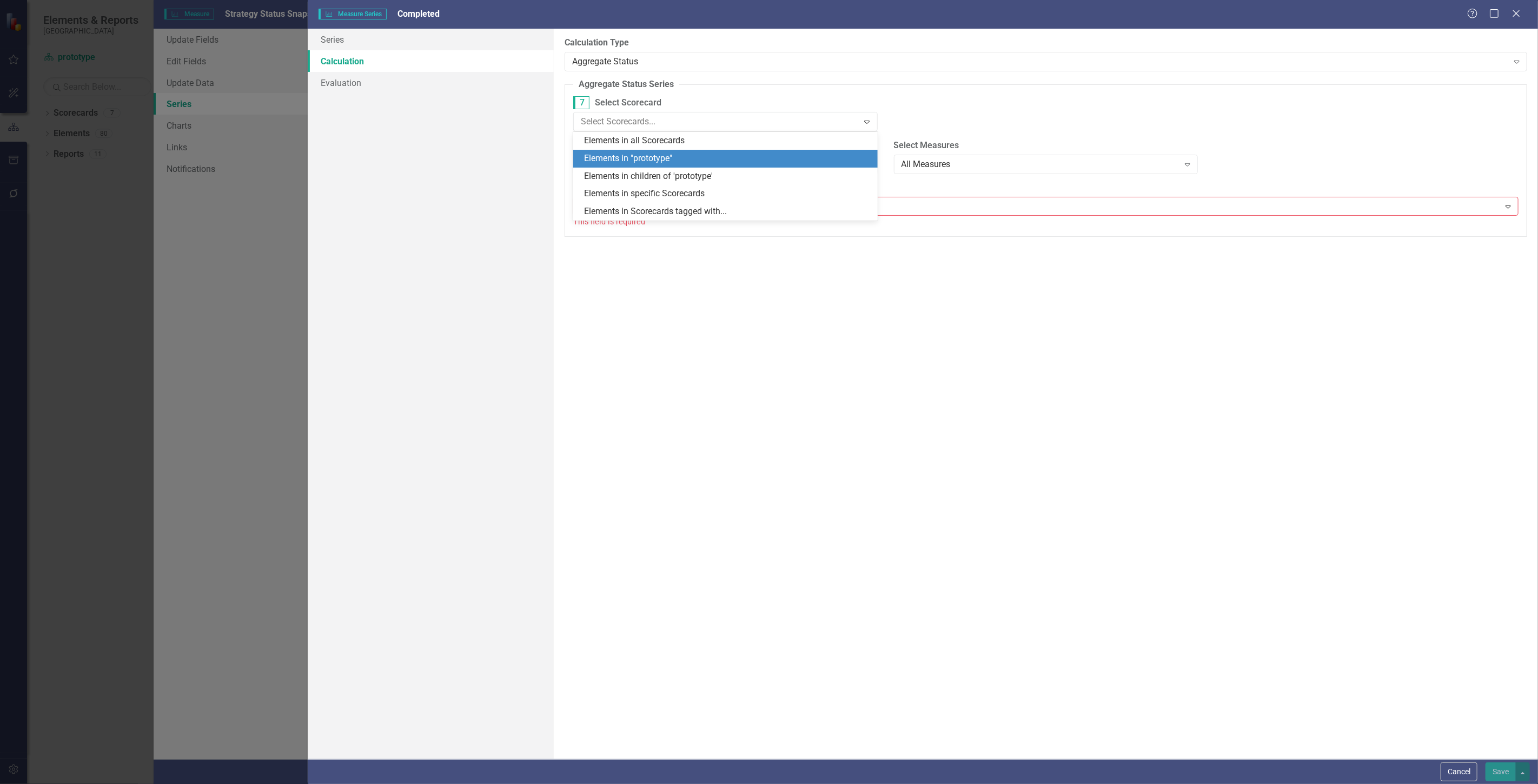
click at [628, 158] on div "Elements in "prototype"" at bounding box center [728, 158] width 287 height 13
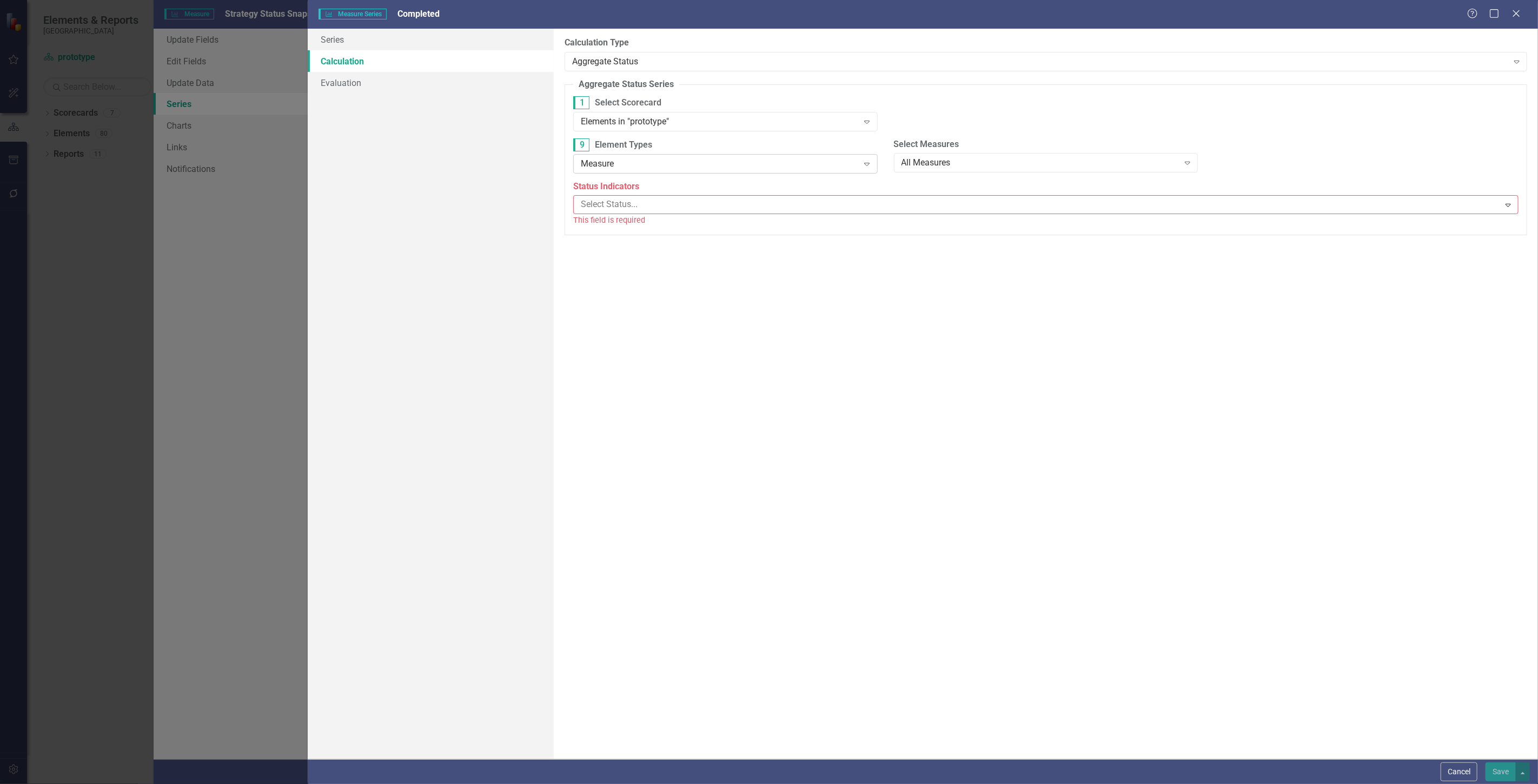
click at [628, 157] on div "Measure" at bounding box center [719, 163] width 277 height 13
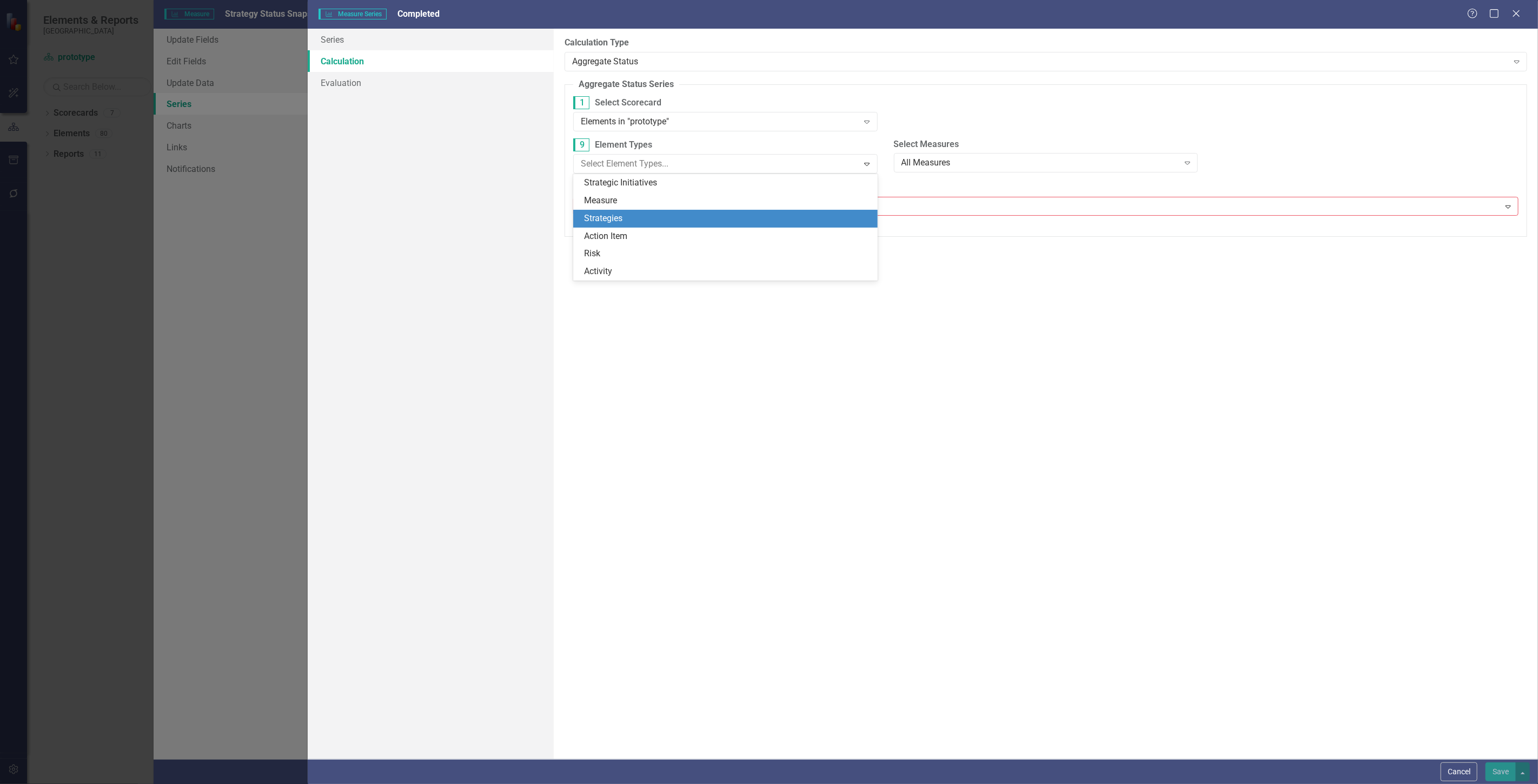
click at [625, 215] on div "Strategies" at bounding box center [728, 218] width 287 height 13
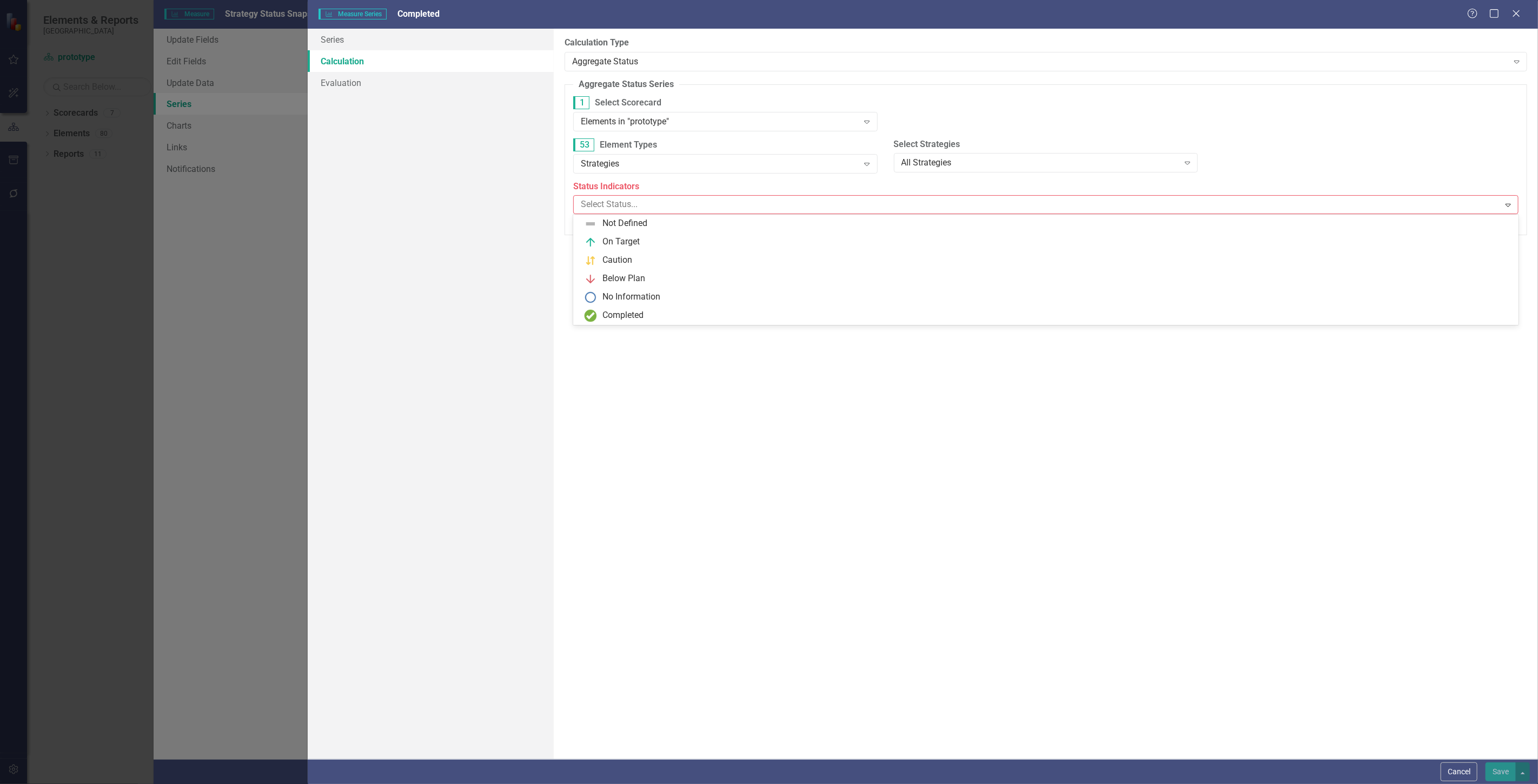
click at [620, 210] on div at bounding box center [1038, 204] width 924 height 15
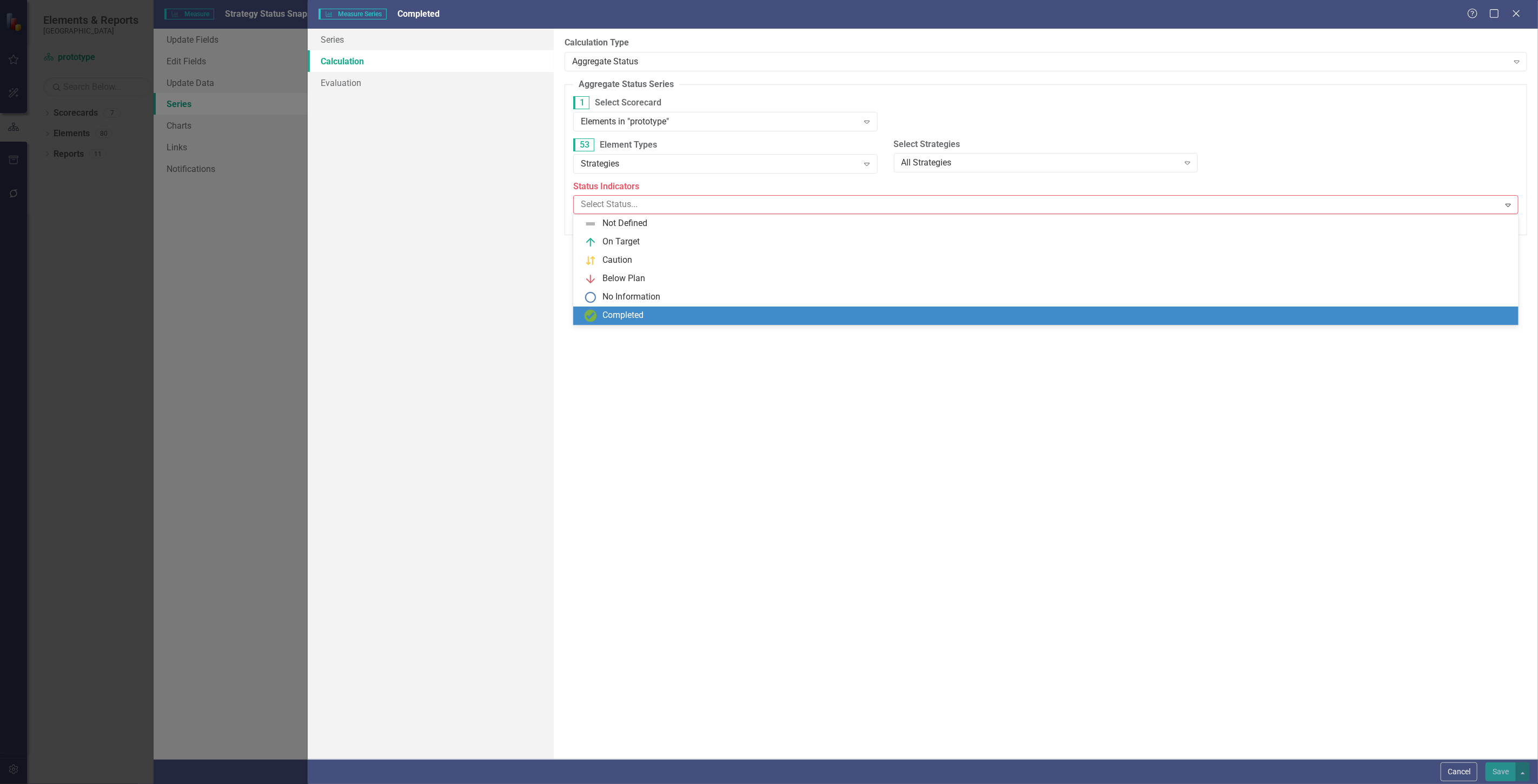
click at [634, 317] on div "Completed" at bounding box center [623, 315] width 41 height 13
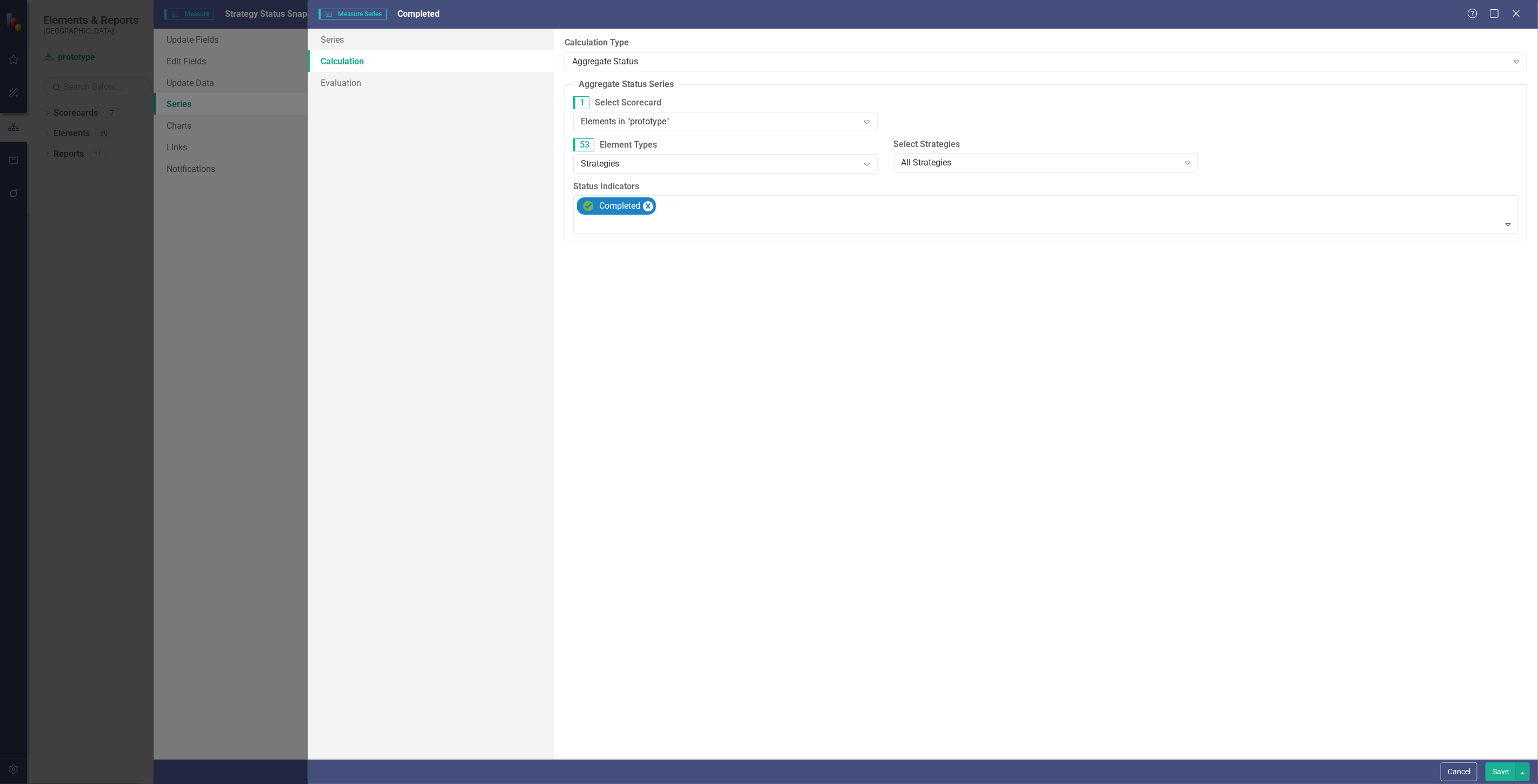
click at [1486, 771] on button "Save" at bounding box center [1500, 771] width 30 height 19
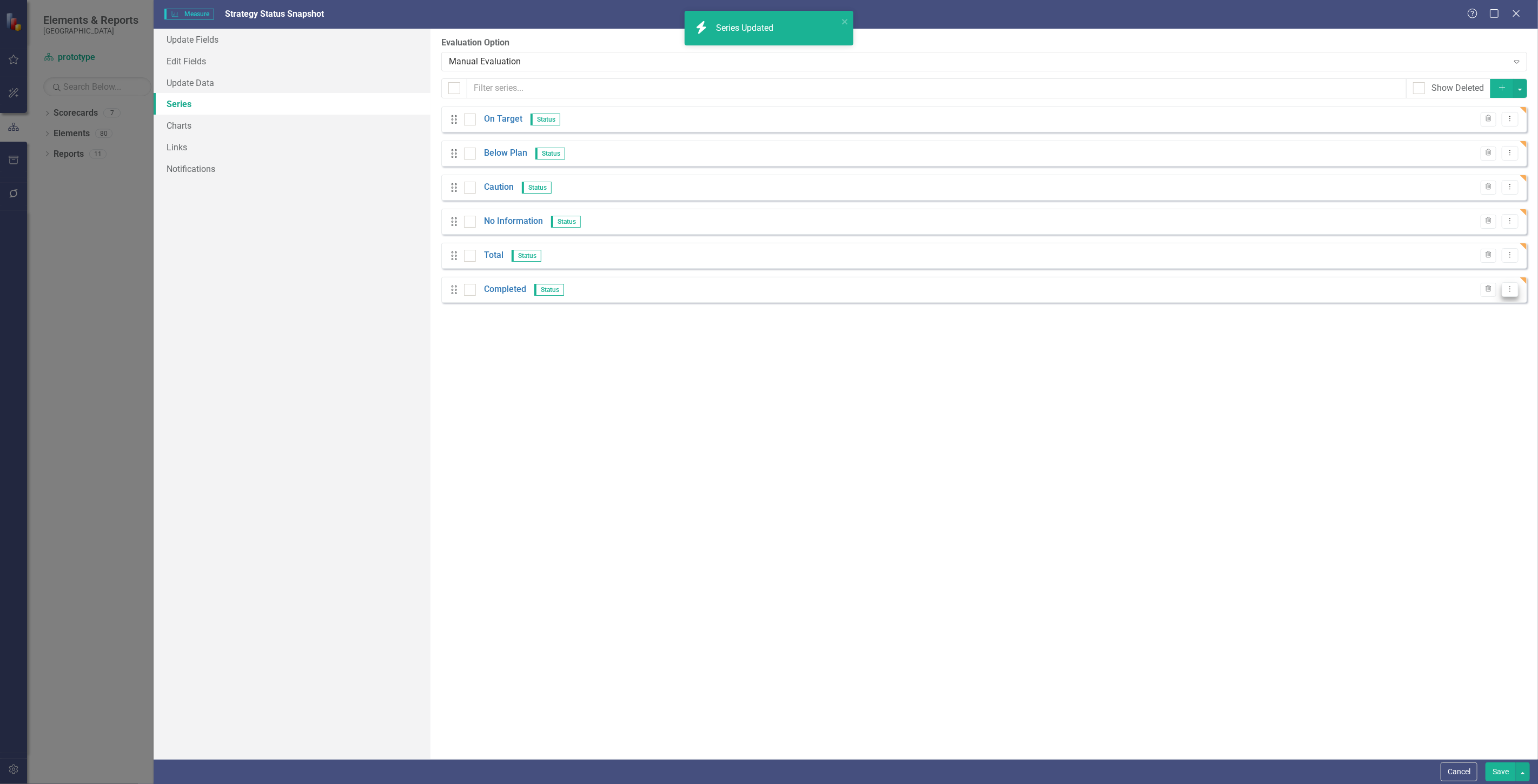
click at [1516, 285] on button "Dropdown Menu" at bounding box center [1510, 290] width 17 height 15
click at [1408, 304] on icon "Edit" at bounding box center [1406, 307] width 10 height 7
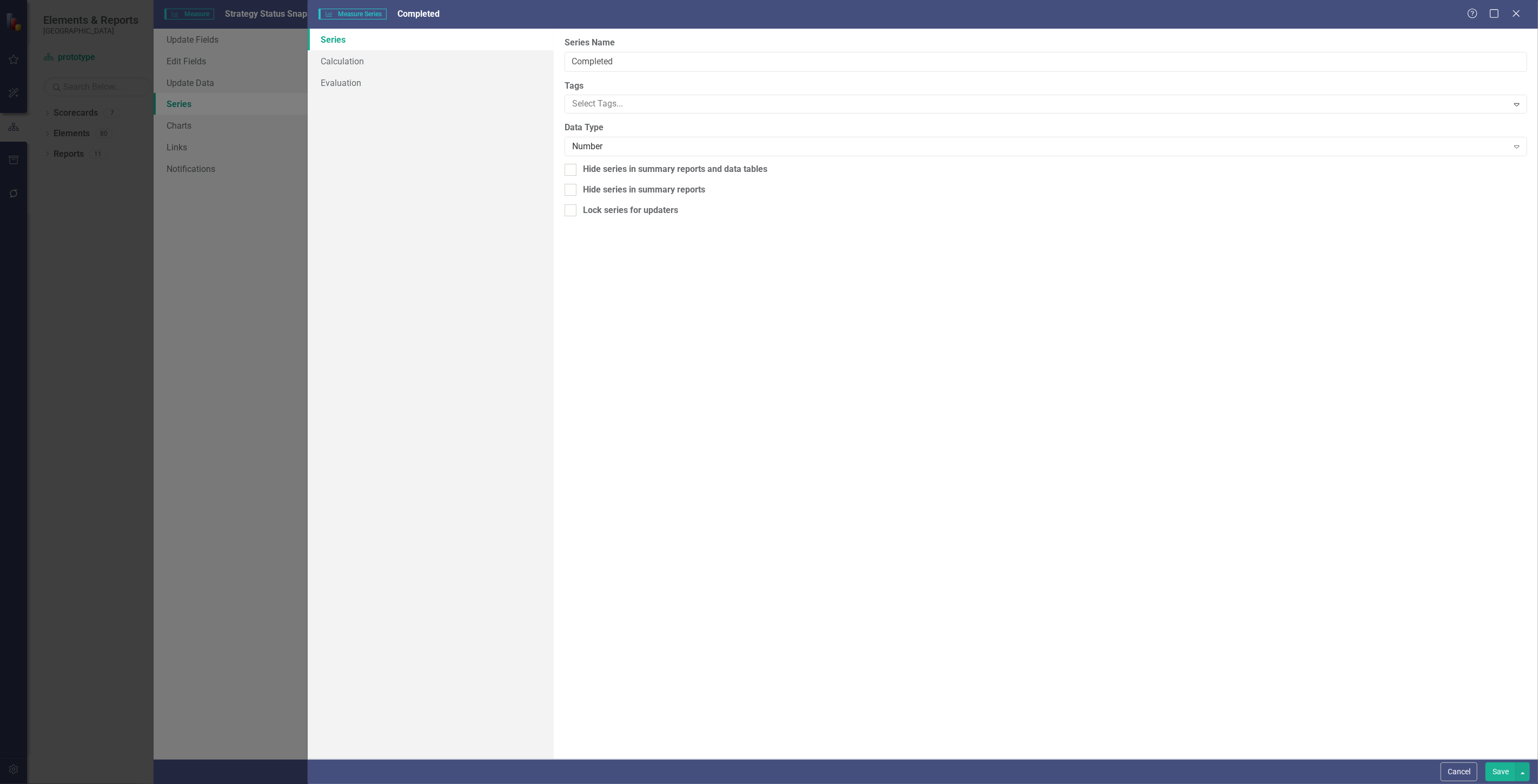
click at [1470, 782] on div "Cancel Save" at bounding box center [923, 771] width 1230 height 25
click at [1456, 768] on button "Cancel" at bounding box center [1459, 771] width 37 height 19
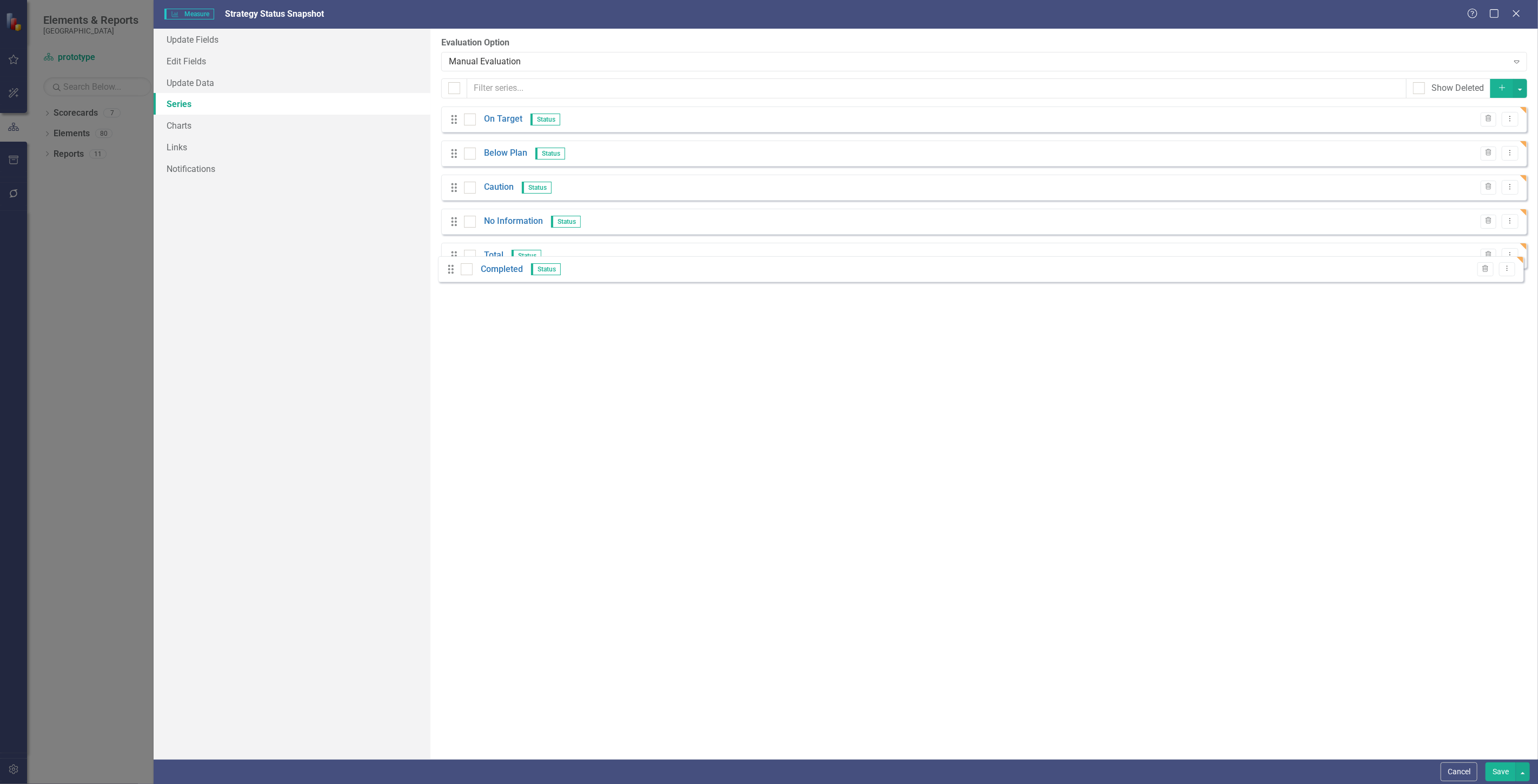
drag, startPoint x: 454, startPoint y: 290, endPoint x: 450, endPoint y: 255, distance: 35.2
click at [450, 255] on div "Drag On Target Status Trash Dropdown Menu Drag Below Plan Status Trash Dropdown…" at bounding box center [985, 204] width 1086 height 196
click at [281, 122] on link "Charts" at bounding box center [292, 125] width 277 height 21
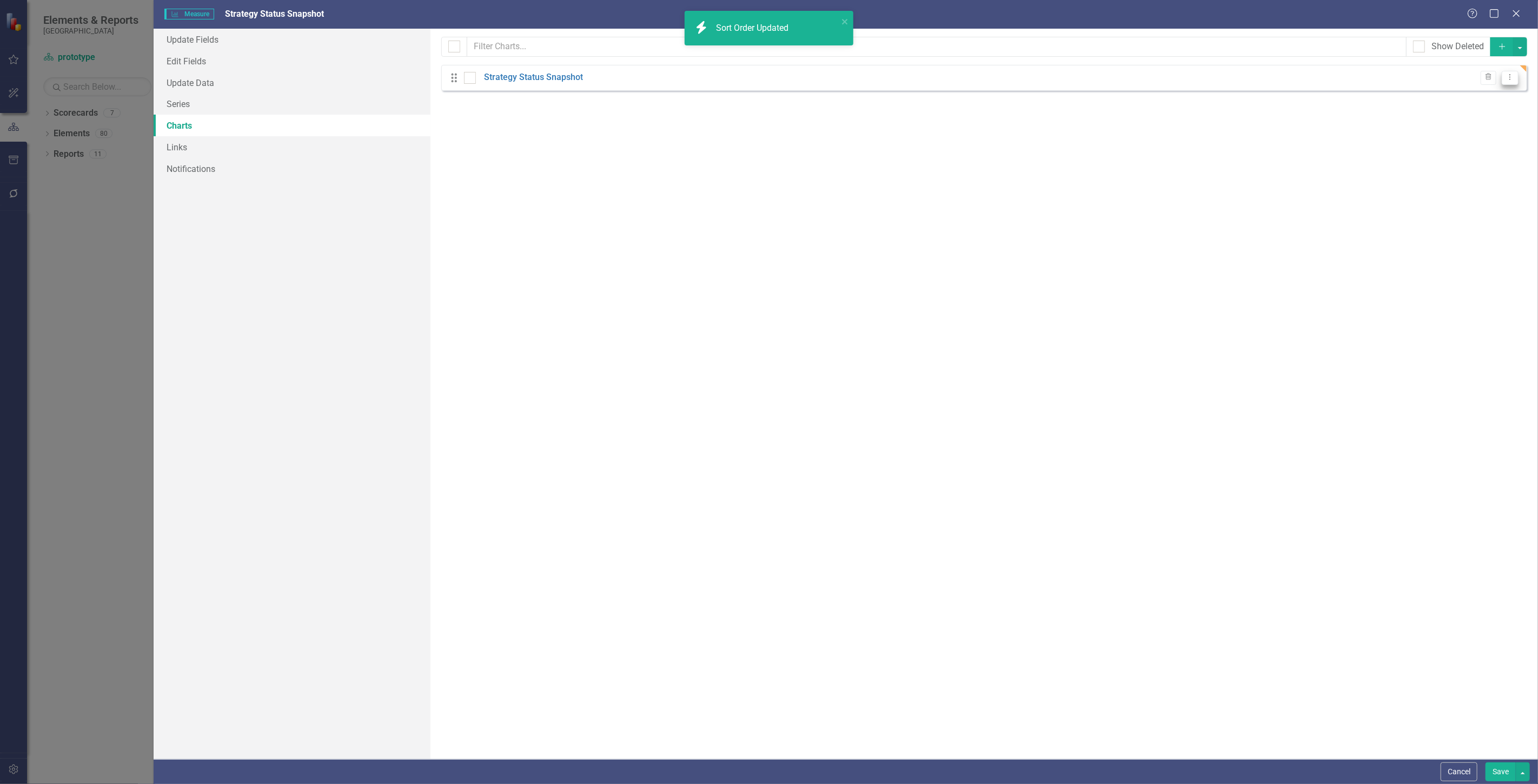
click at [1510, 82] on button "Dropdown Menu" at bounding box center [1510, 78] width 17 height 15
click at [1502, 99] on link "Edit Edit Chart" at bounding box center [1475, 96] width 85 height 20
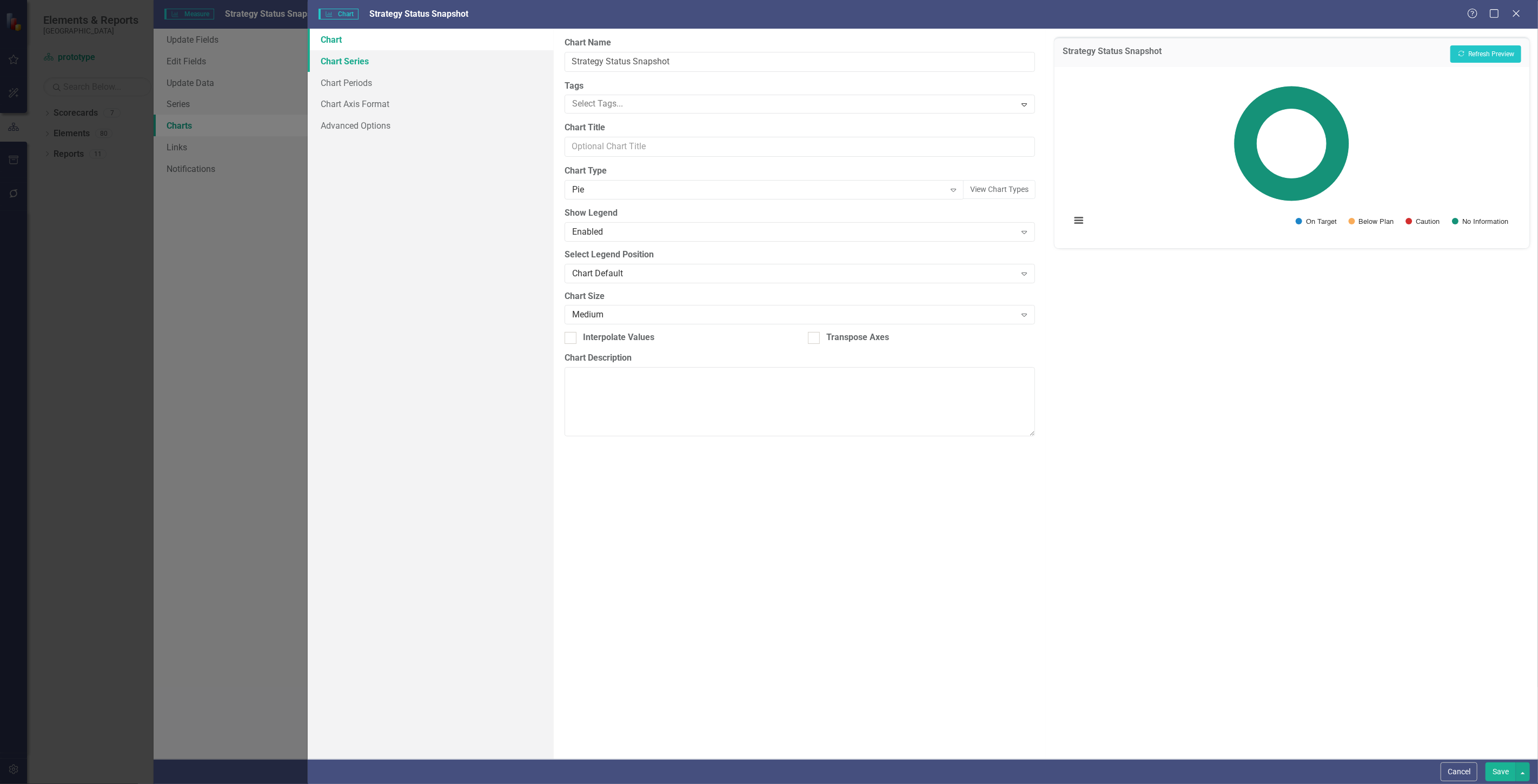
click at [387, 63] on link "Chart Series" at bounding box center [430, 60] width 246 height 21
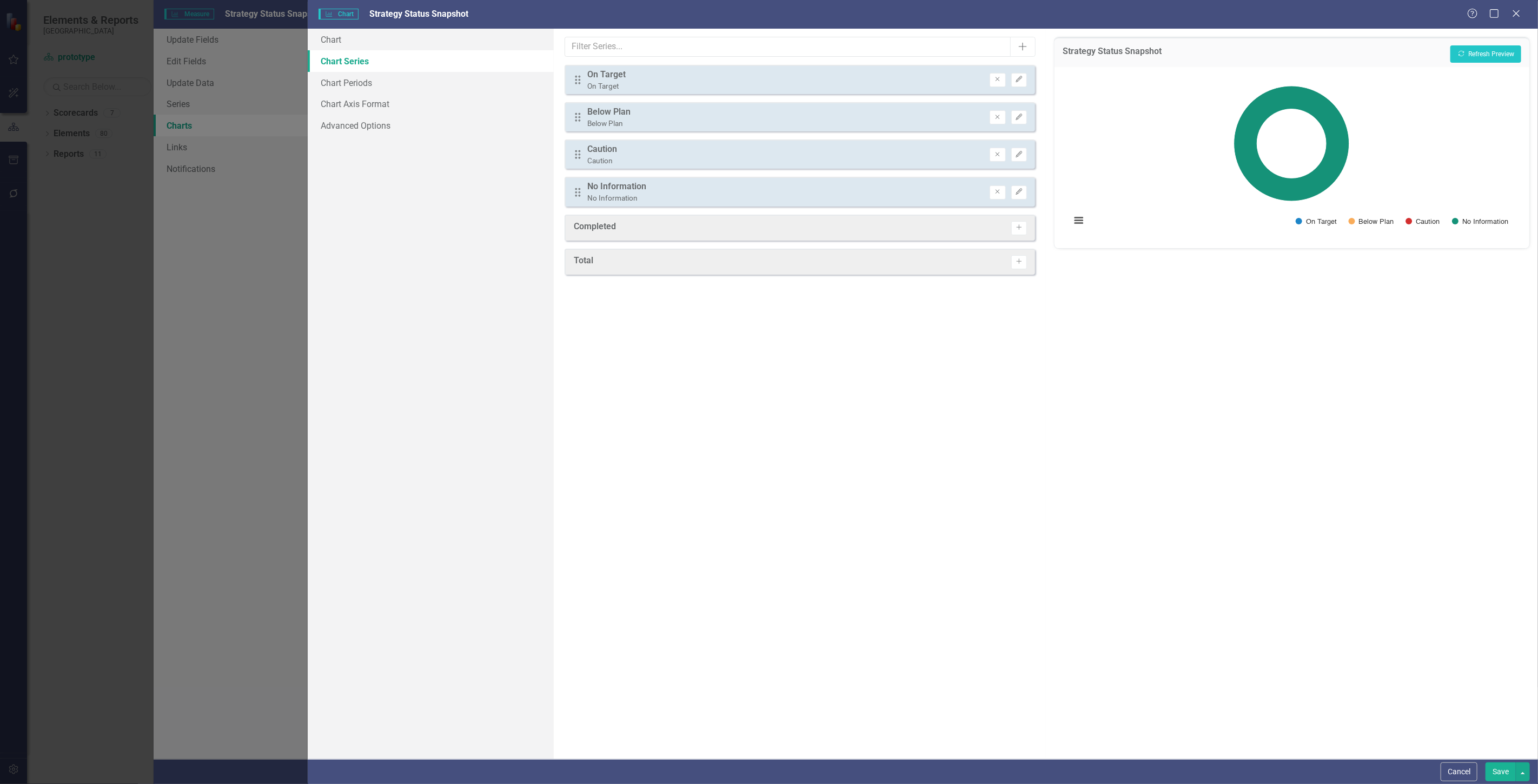
click at [1035, 226] on div "Completed Activate" at bounding box center [799, 227] width 470 height 26
click at [1018, 226] on icon "Activate" at bounding box center [1019, 227] width 8 height 7
click at [1467, 50] on button "Recalculate Refresh Preview" at bounding box center [1486, 54] width 71 height 18
click at [1027, 79] on button "Edit" at bounding box center [1019, 79] width 15 height 14
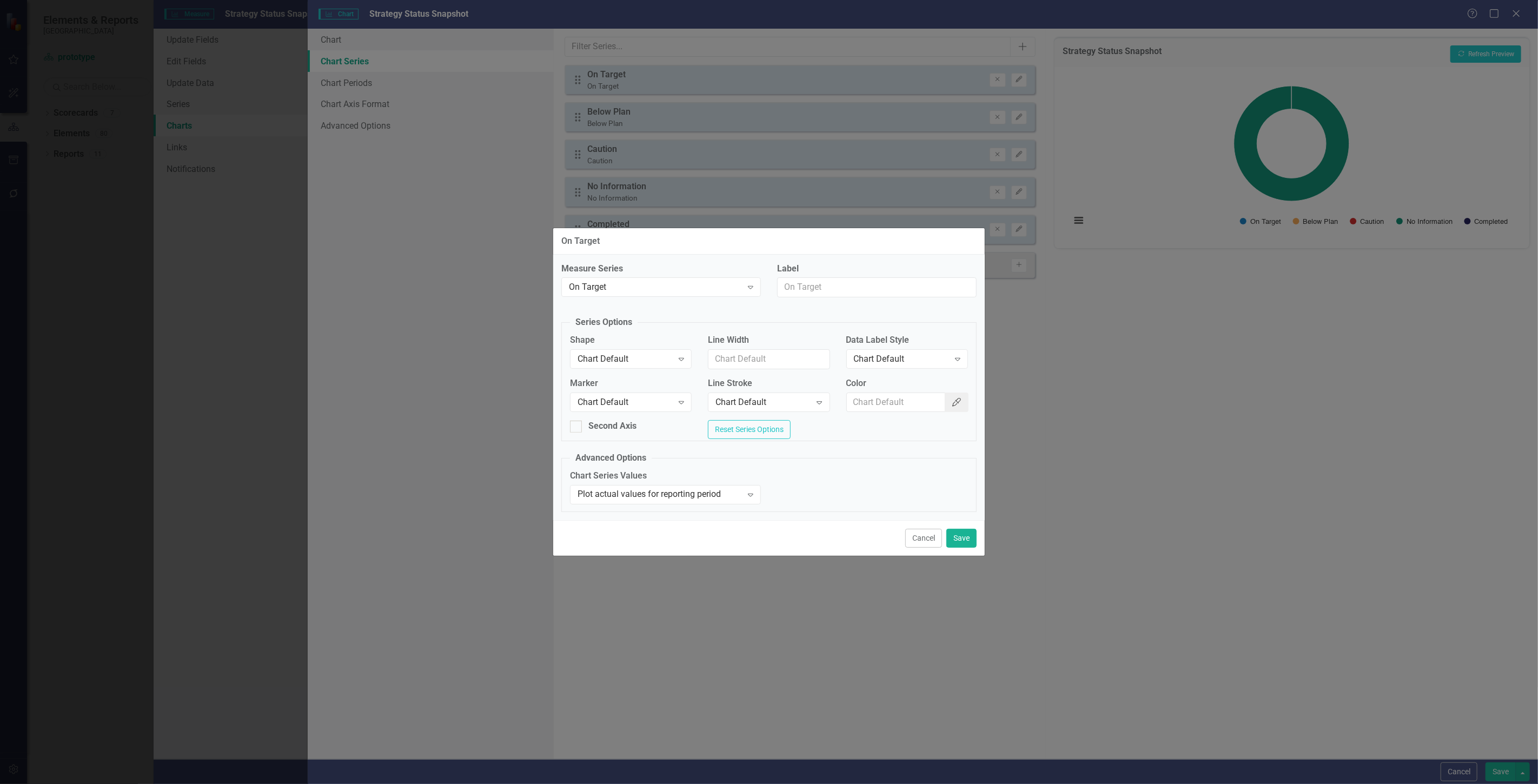
click at [951, 398] on icon "Color Picker" at bounding box center [957, 402] width 11 height 9
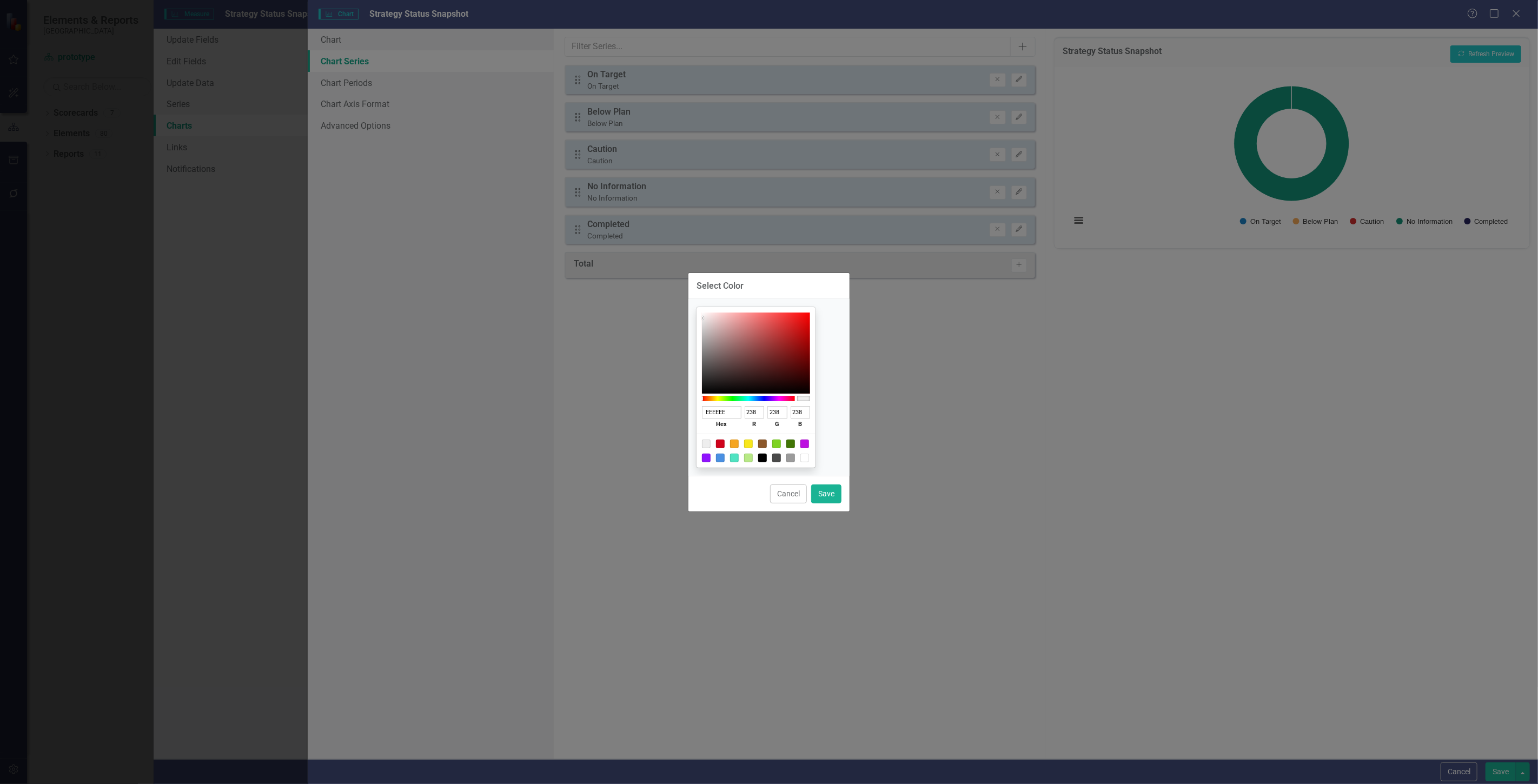
click at [781, 441] on div at bounding box center [777, 444] width 9 height 9
type input "7ED321"
type input "126"
type input "211"
type input "33"
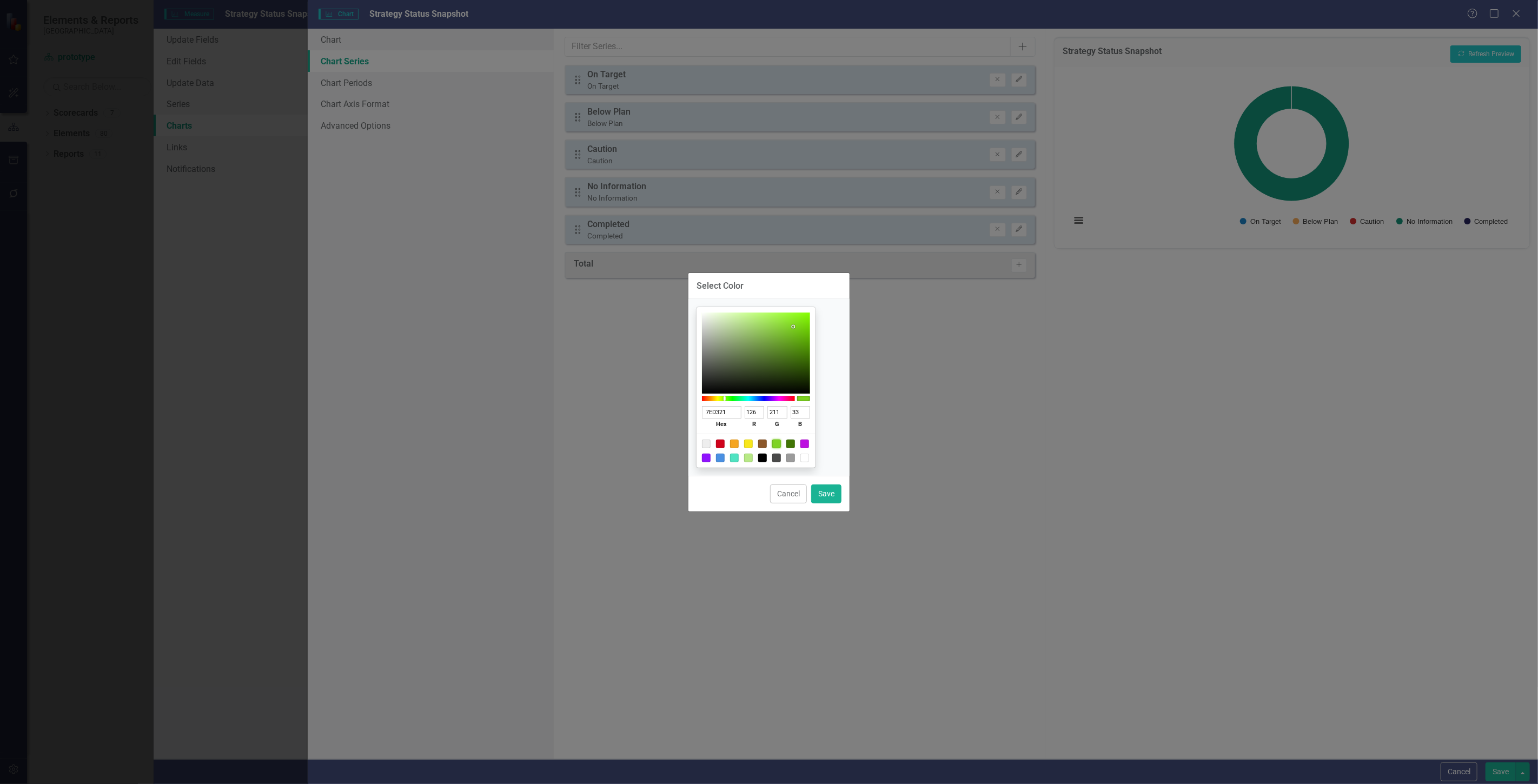
type input "CDF3A4"
type input "205"
type input "243"
type input "164"
click at [751, 316] on div at bounding box center [756, 353] width 108 height 81
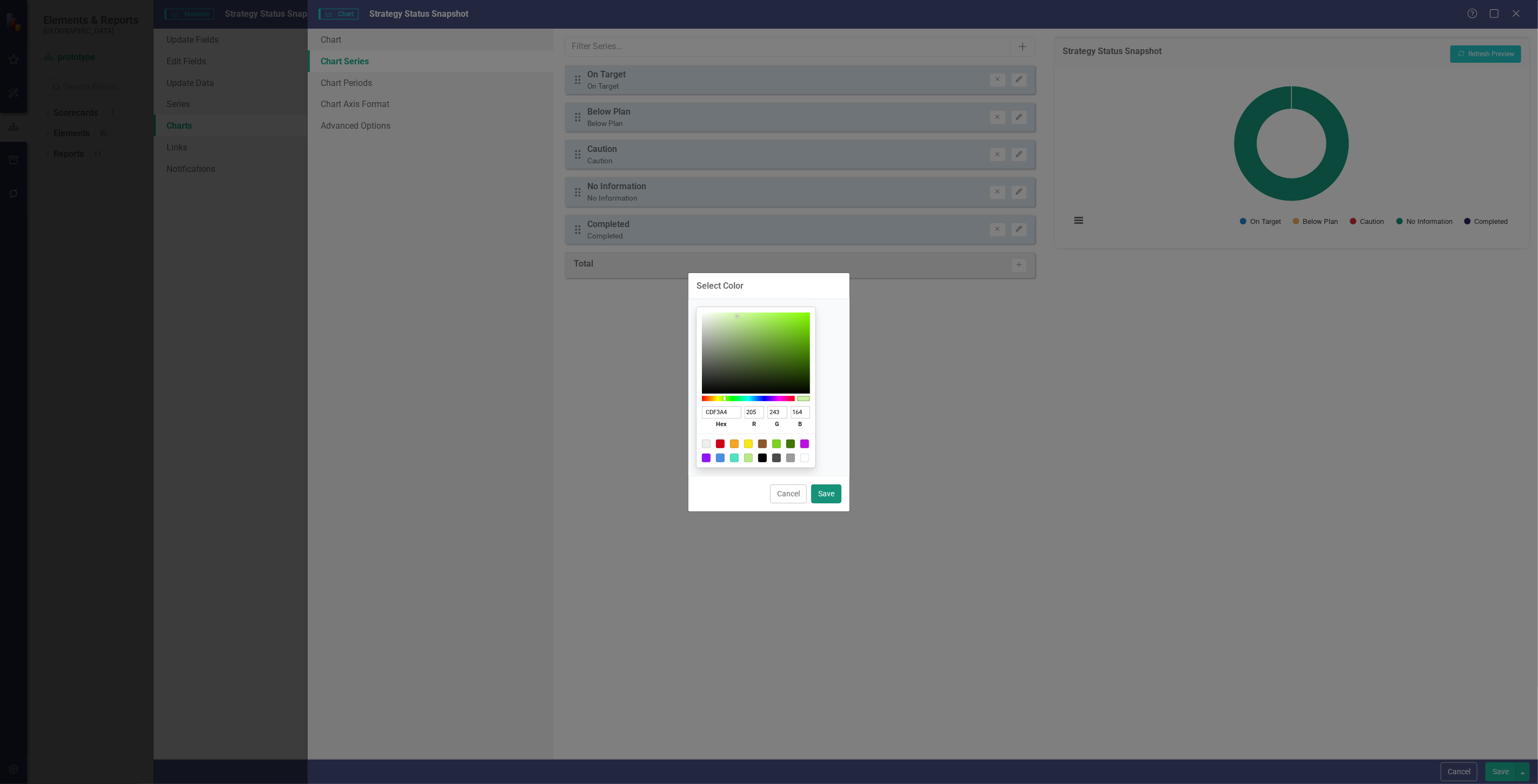
click at [823, 493] on button "Save" at bounding box center [826, 494] width 30 height 19
type input "#cdf3a4"
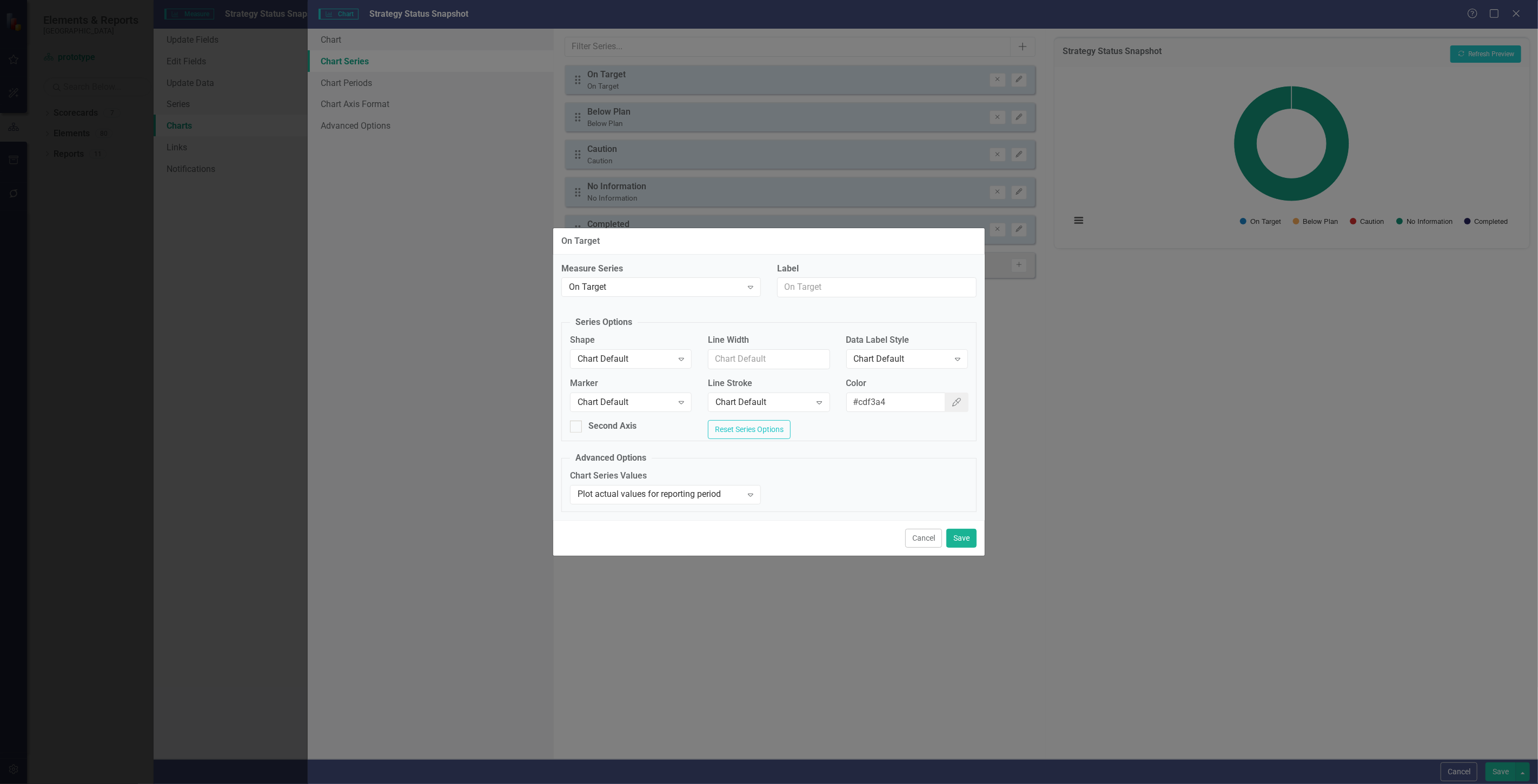
click at [979, 534] on div "Cancel Save" at bounding box center [769, 538] width 432 height 36
click at [966, 541] on button "Save" at bounding box center [961, 538] width 30 height 19
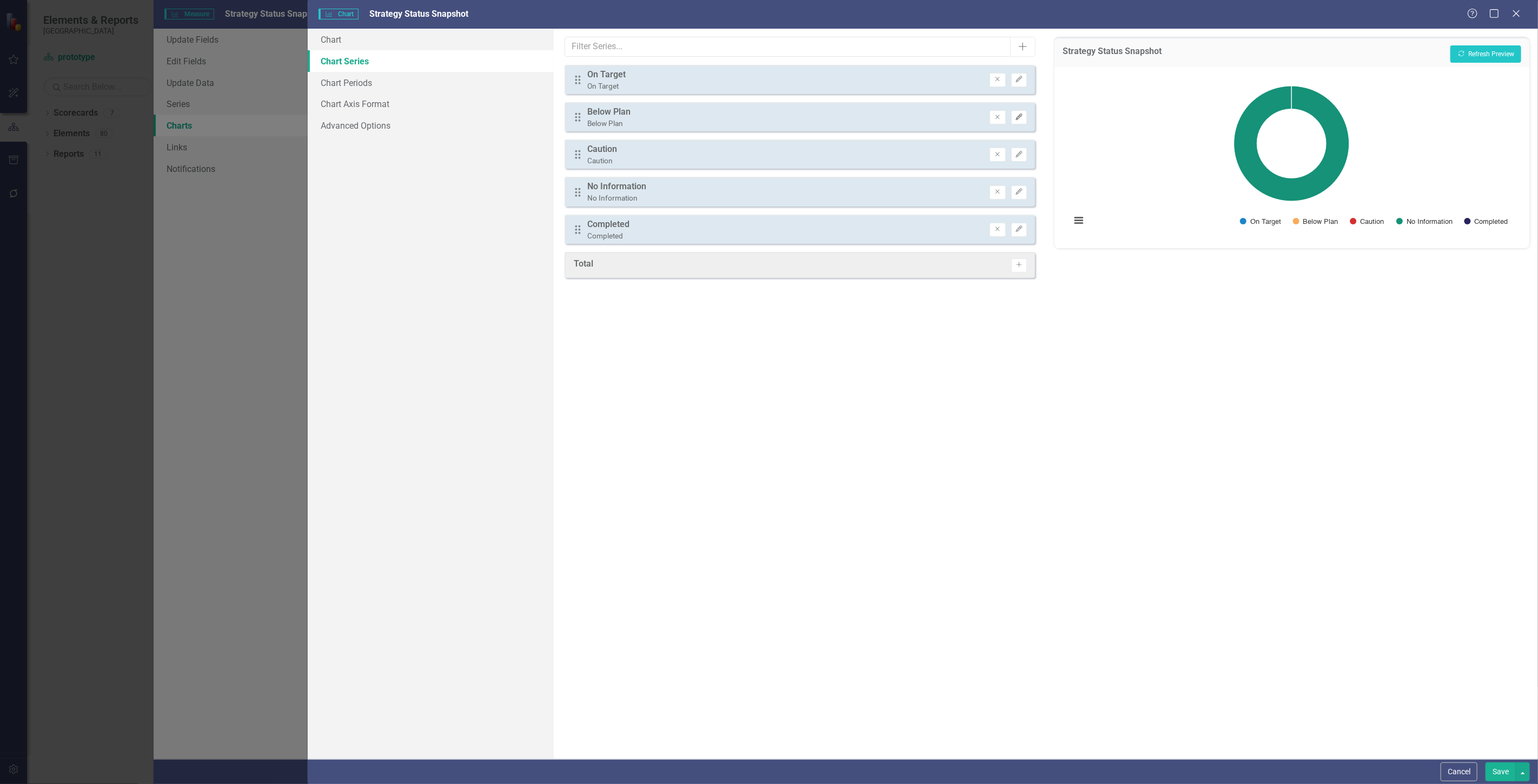
click at [1023, 110] on button "Edit" at bounding box center [1019, 117] width 15 height 14
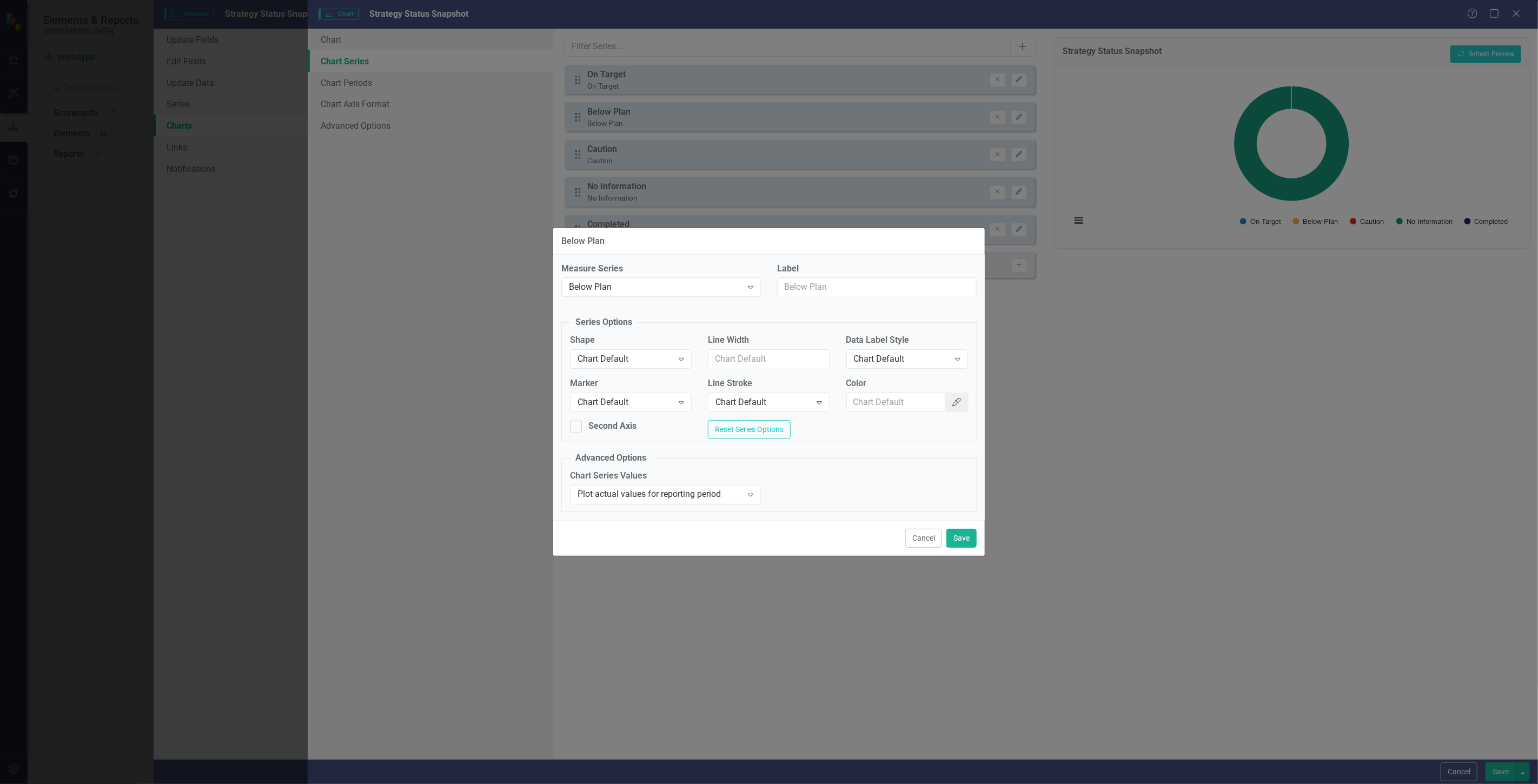
click at [946, 407] on button "Color Picker" at bounding box center [957, 402] width 24 height 20
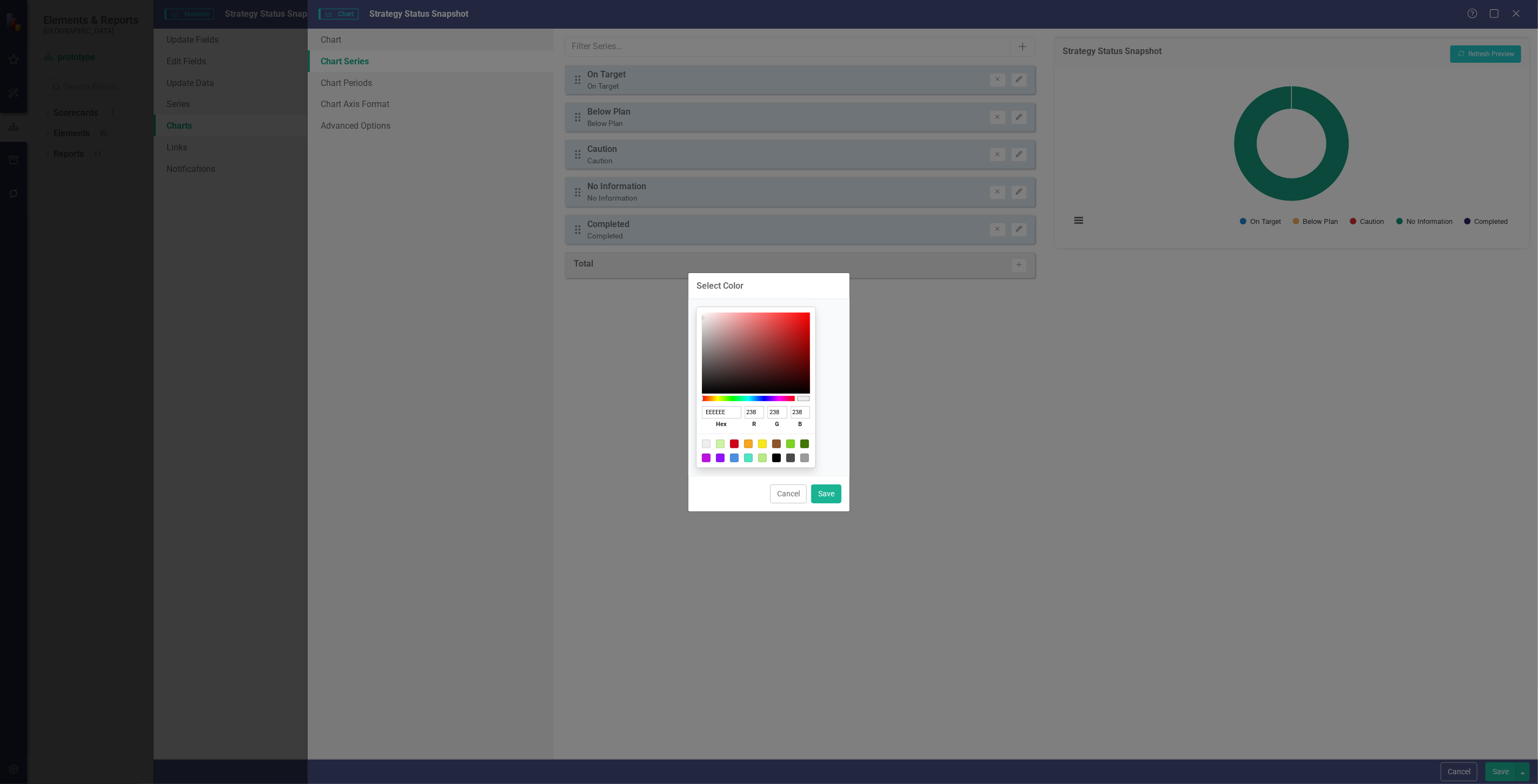
click at [949, 402] on div "Select Color EEEEEE hex 238 r 238 g 238 b 100 a Cancel Save" at bounding box center [769, 392] width 1538 height 784
type input "E5A2A2"
type input "229"
type input "162"
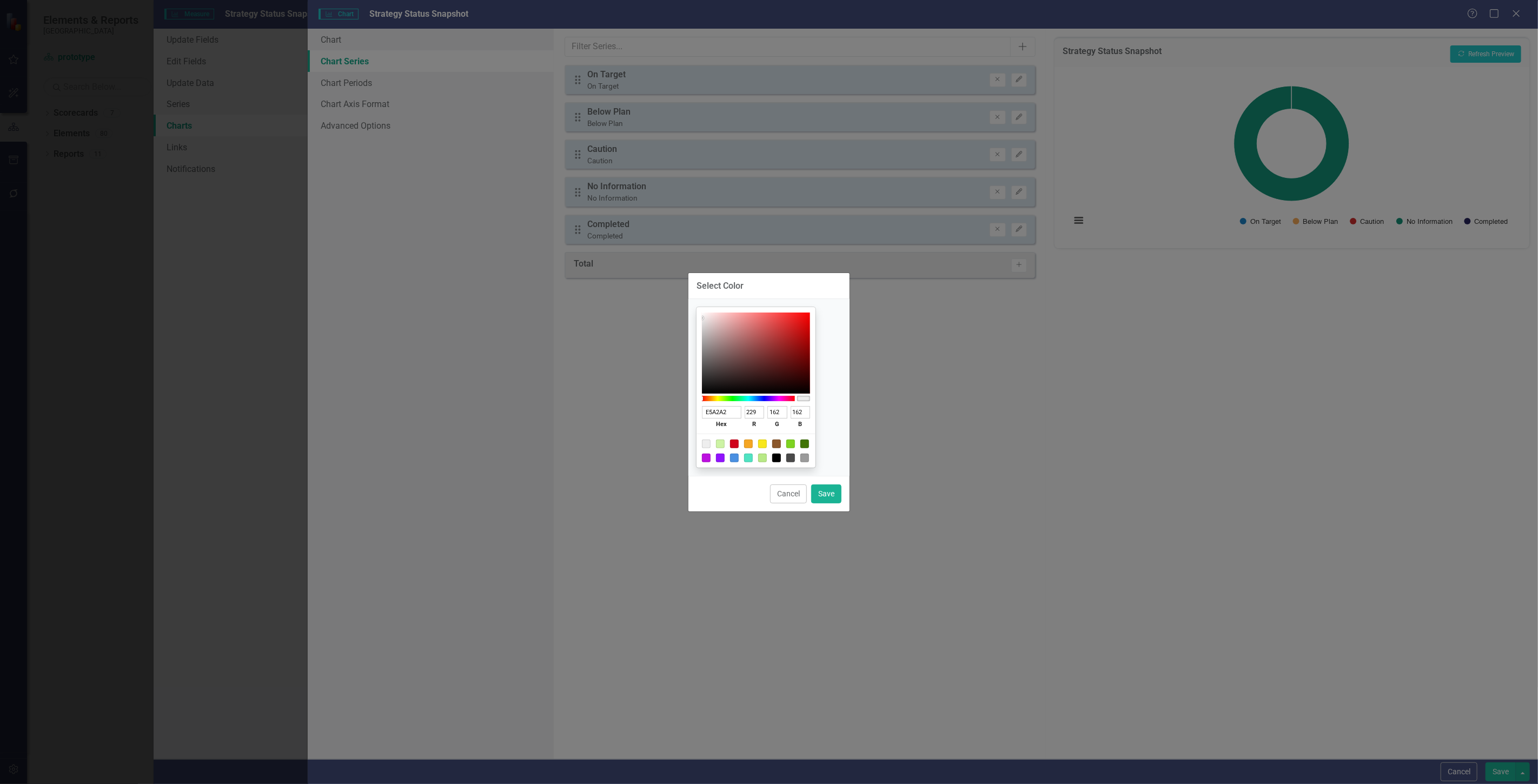
click at [747, 321] on div at bounding box center [756, 353] width 108 height 81
type input "F8A4A4"
type input "248"
type input "164"
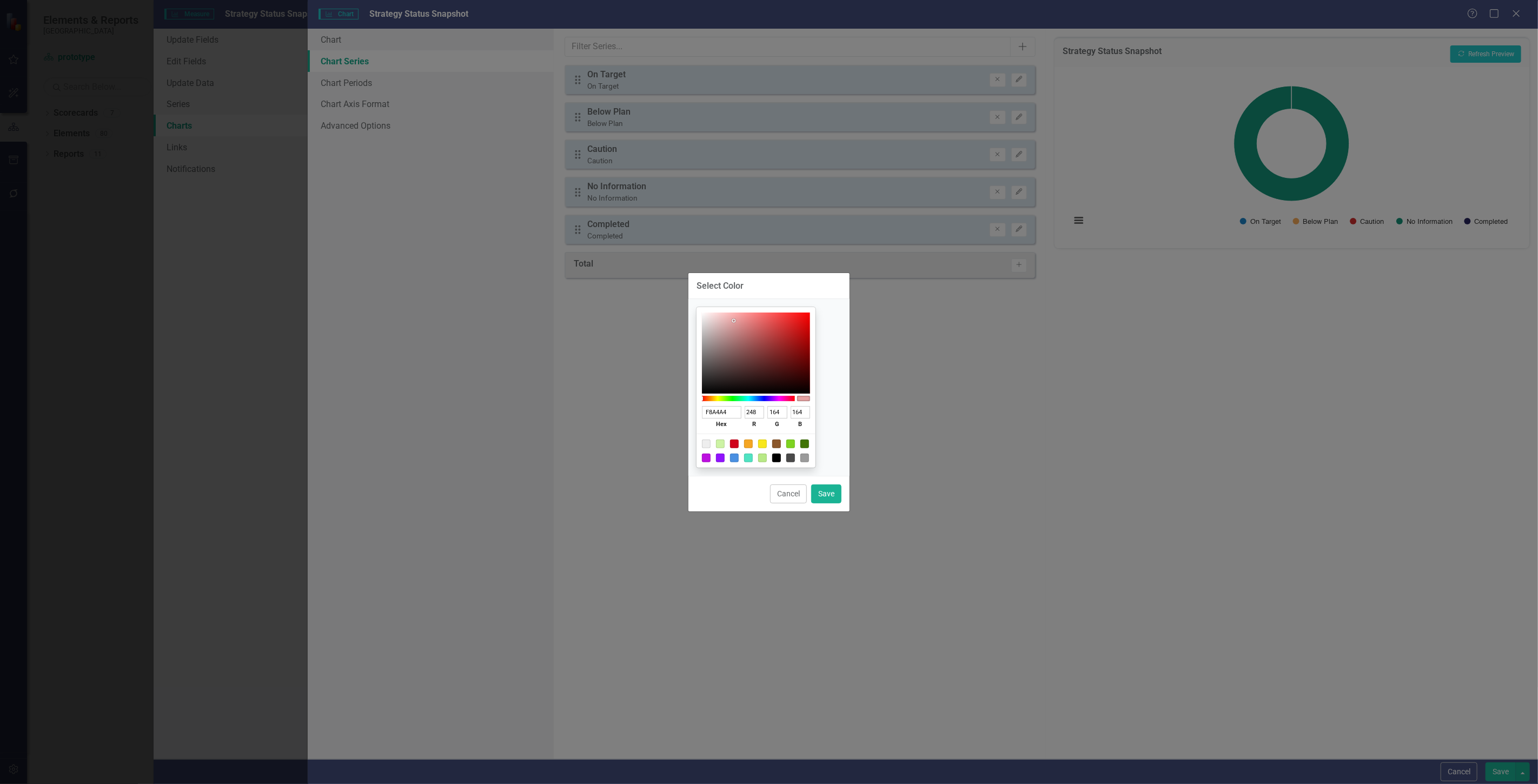
click at [752, 315] on div at bounding box center [756, 353] width 108 height 81
click at [839, 493] on button "Save" at bounding box center [826, 494] width 30 height 19
type input "#f8a4a4"
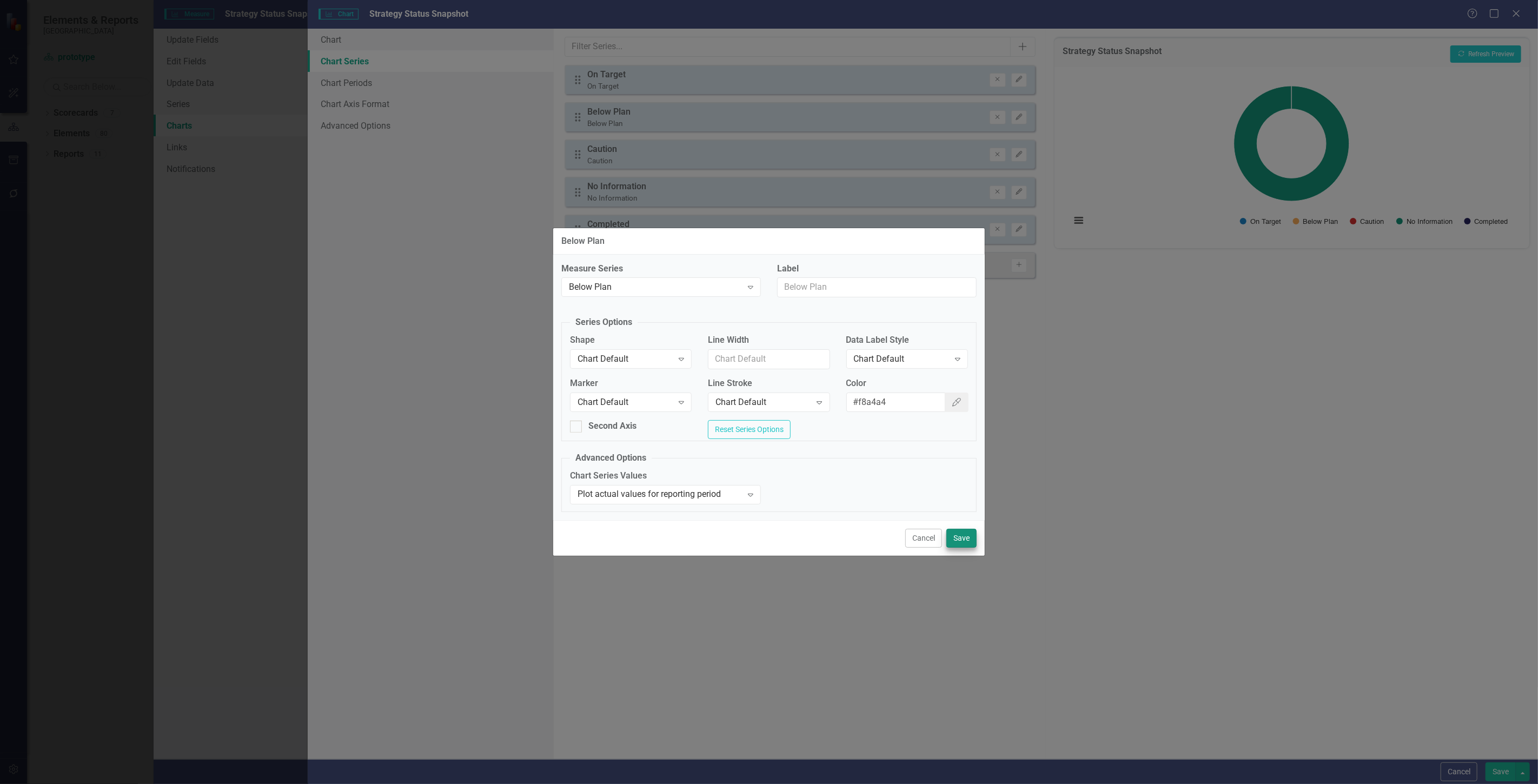
drag, startPoint x: 967, startPoint y: 553, endPoint x: 966, endPoint y: 547, distance: 6.1
click at [967, 550] on div "Cancel Save" at bounding box center [769, 538] width 432 height 36
click at [964, 544] on button "Save" at bounding box center [961, 538] width 30 height 19
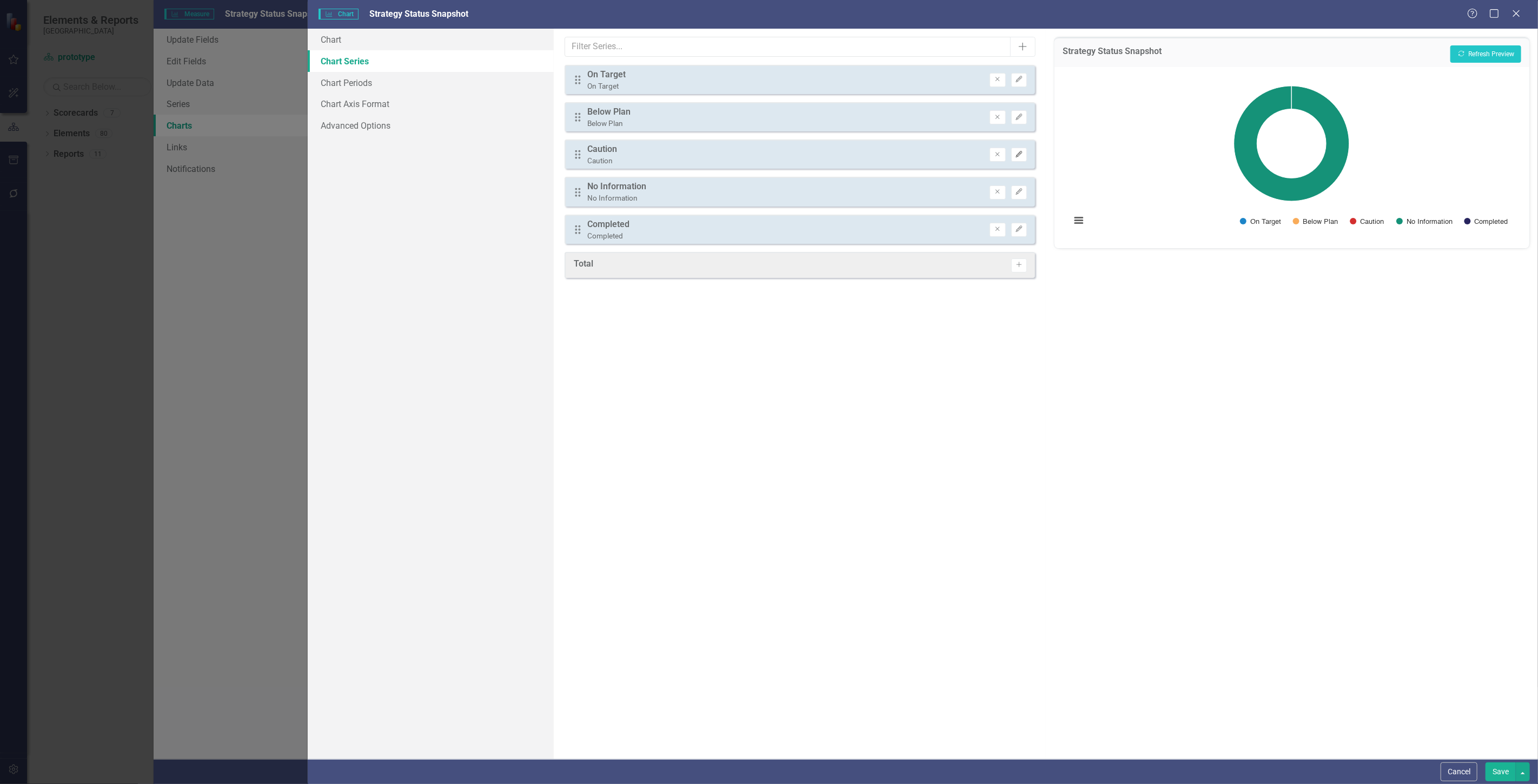
click at [1023, 148] on button "Edit" at bounding box center [1019, 154] width 15 height 14
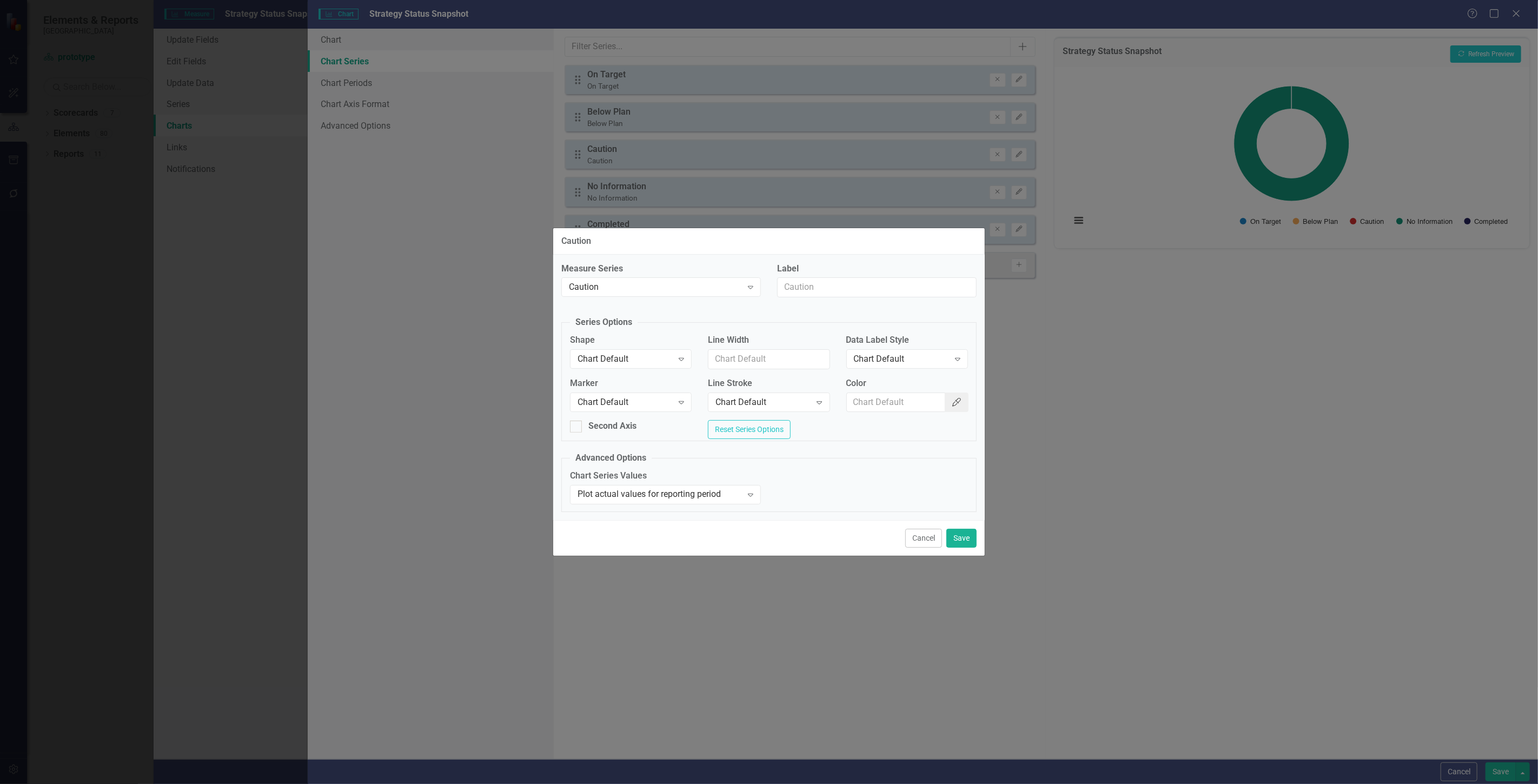
click at [964, 397] on button "Color Picker" at bounding box center [957, 402] width 24 height 20
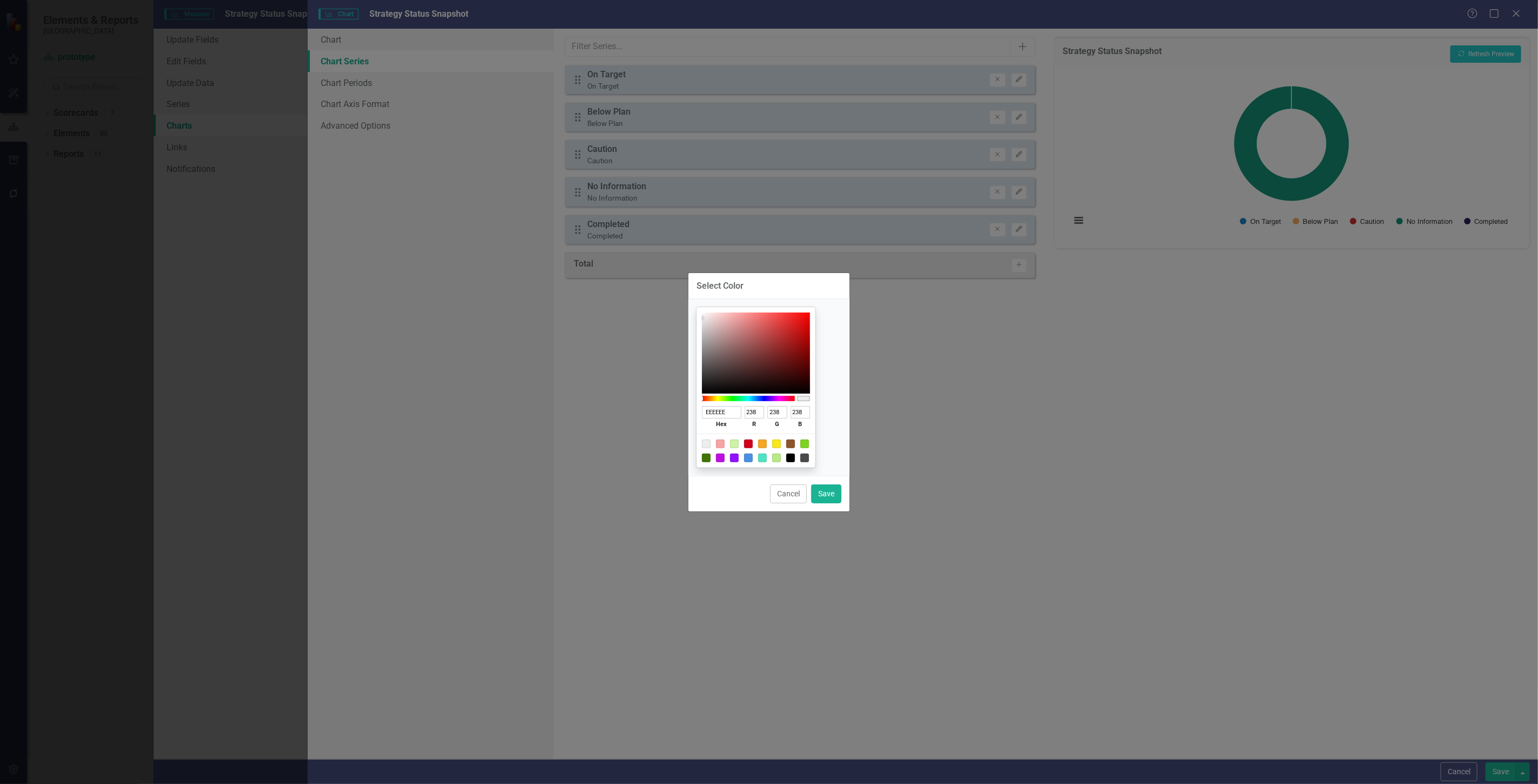
click at [781, 441] on div at bounding box center [777, 444] width 9 height 9
type input "F8E71C"
type input "248"
type input "231"
type input "28"
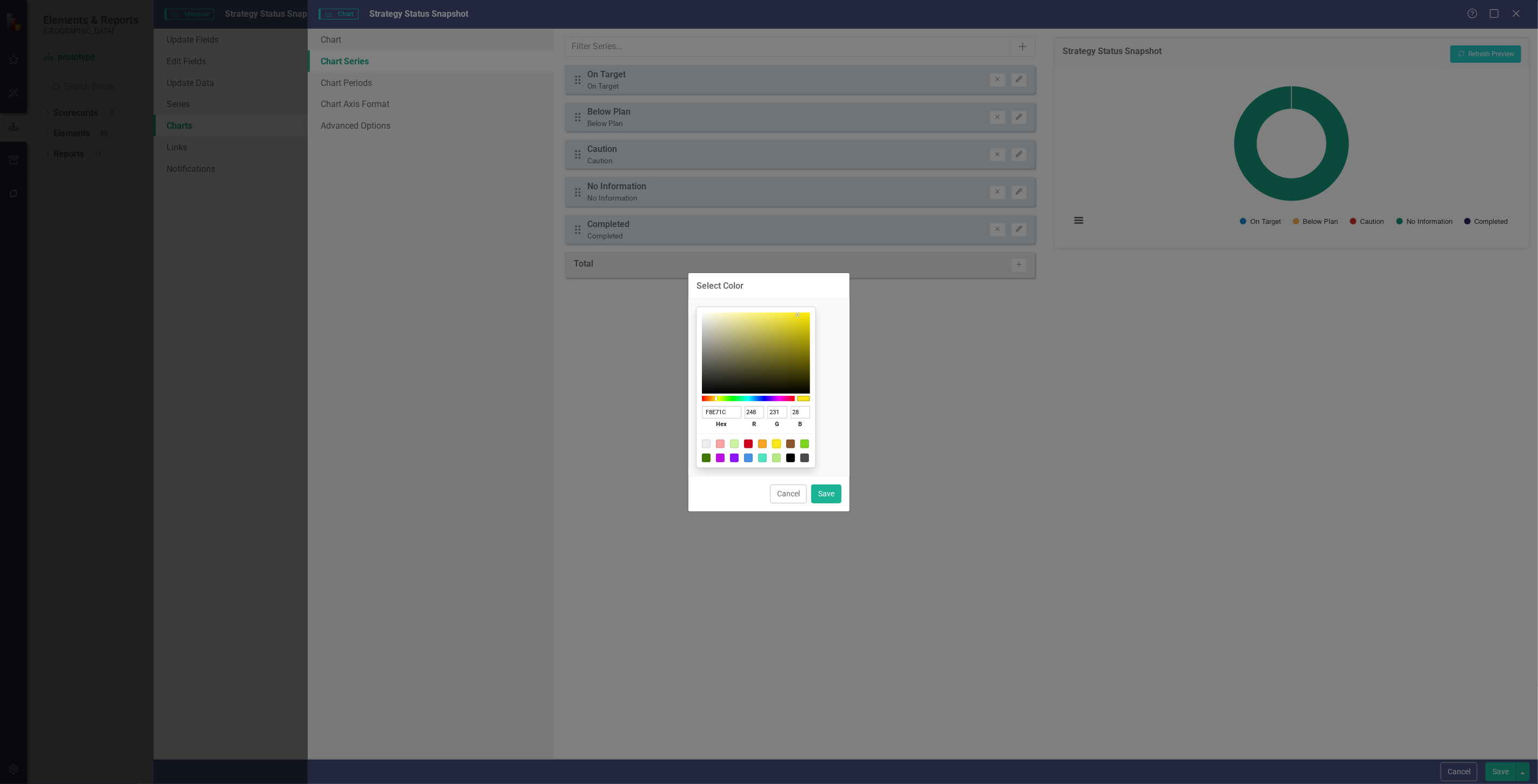
type input "F6EF99"
type input "246"
type input "239"
type input "153"
click at [756, 316] on div at bounding box center [756, 353] width 108 height 81
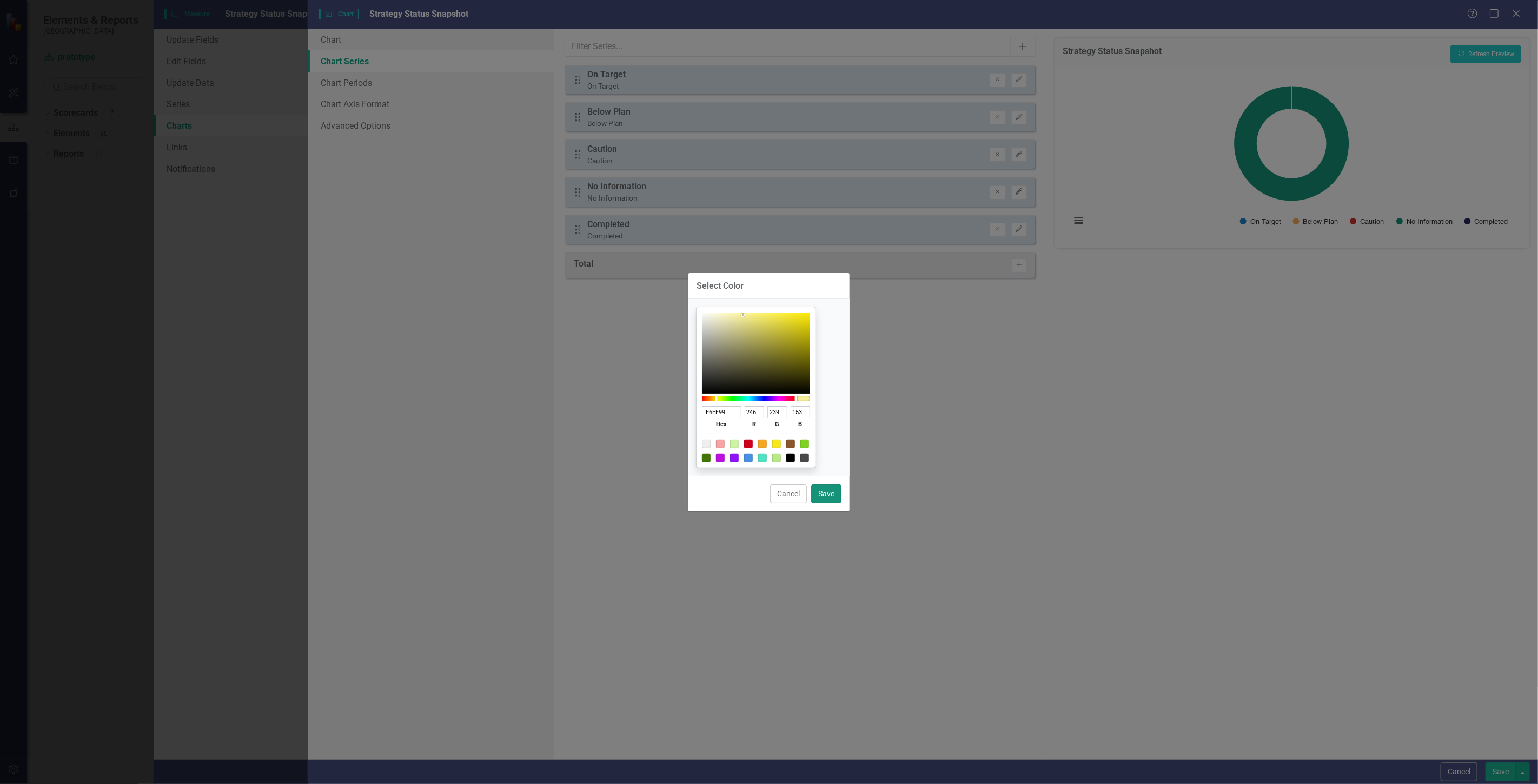
click at [832, 493] on button "Save" at bounding box center [826, 494] width 30 height 19
type input "#f6ef99"
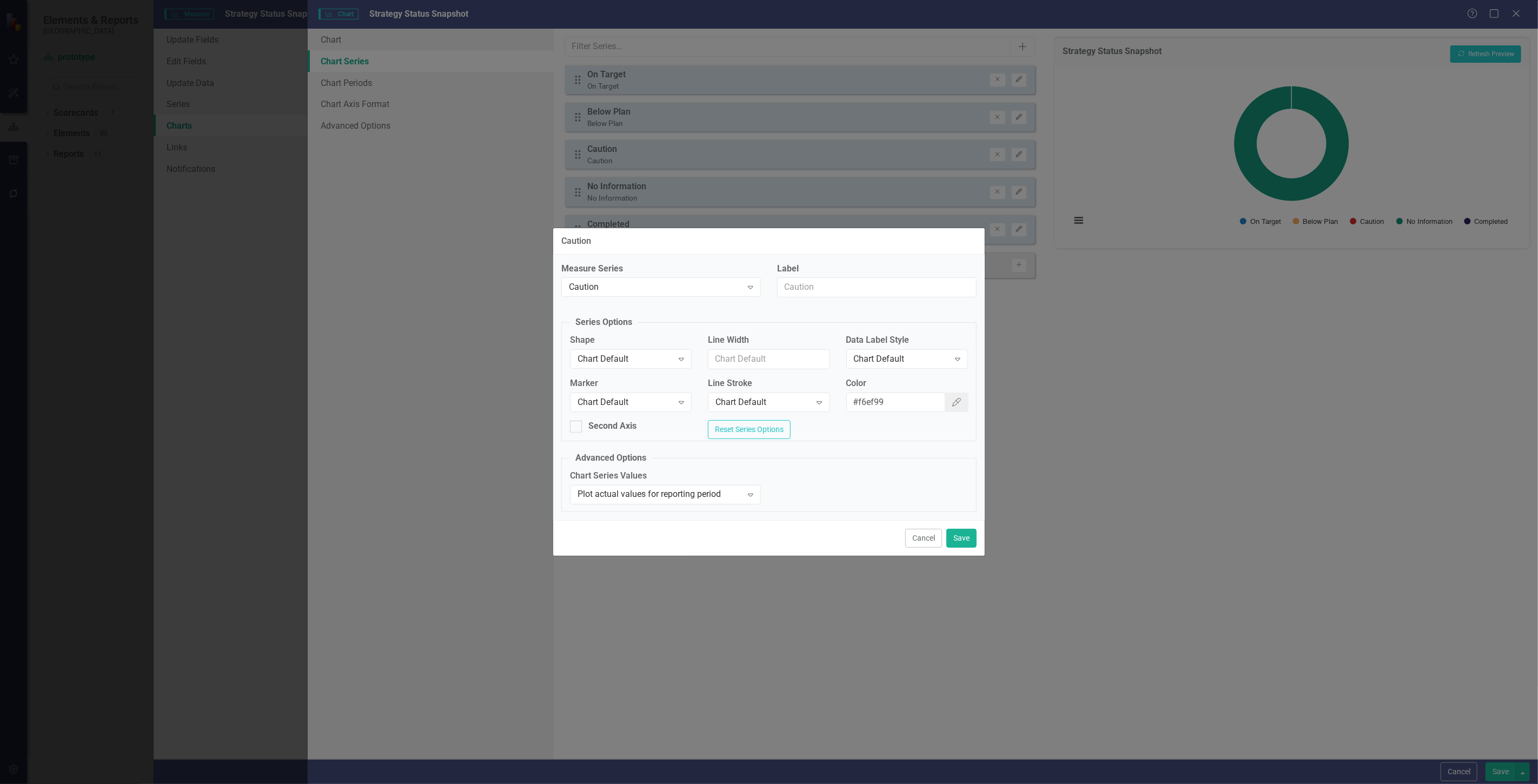
click at [958, 556] on div "Cancel Save" at bounding box center [769, 538] width 432 height 36
click at [957, 546] on button "Save" at bounding box center [961, 538] width 30 height 19
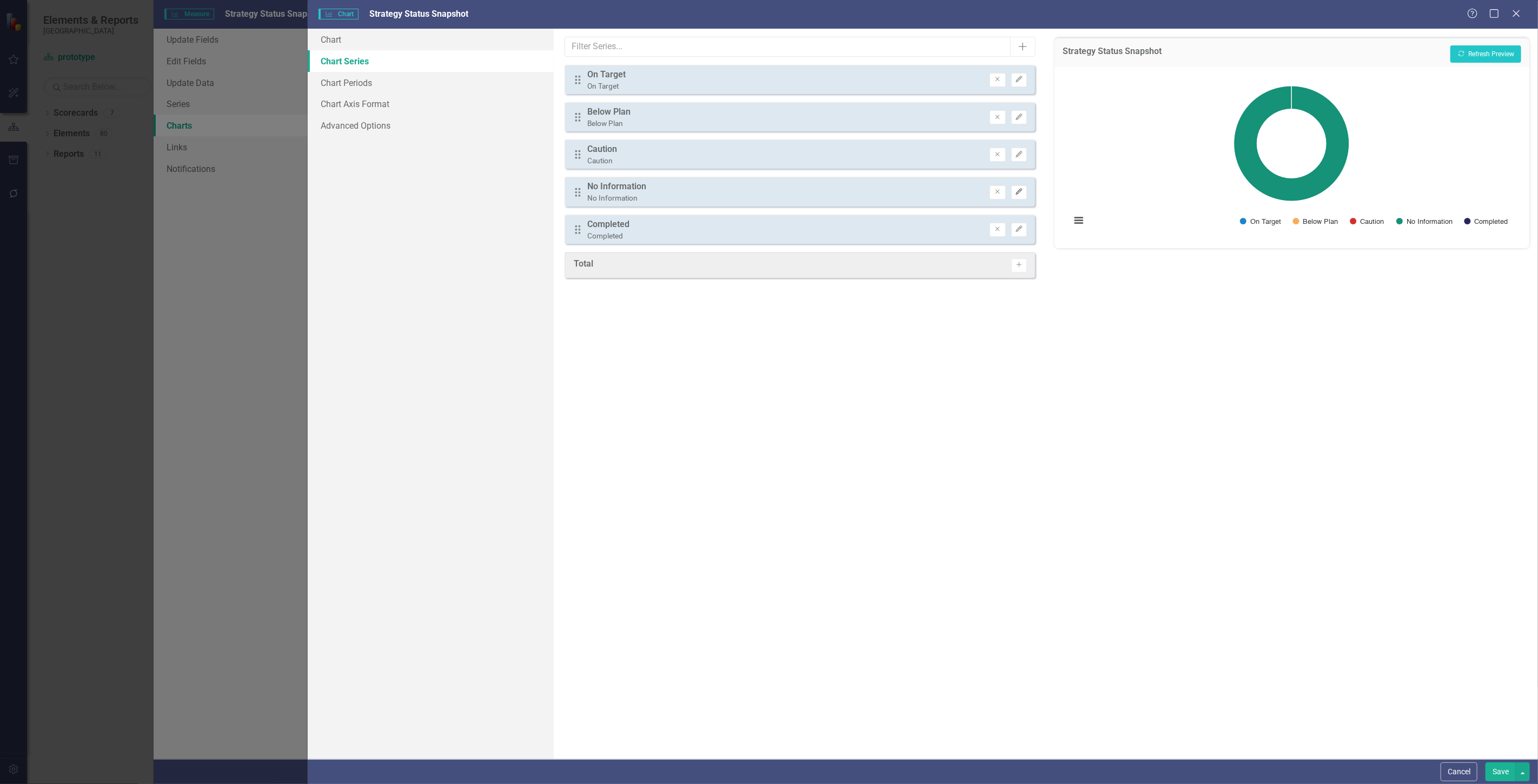
click at [1020, 185] on button "Edit" at bounding box center [1019, 192] width 15 height 14
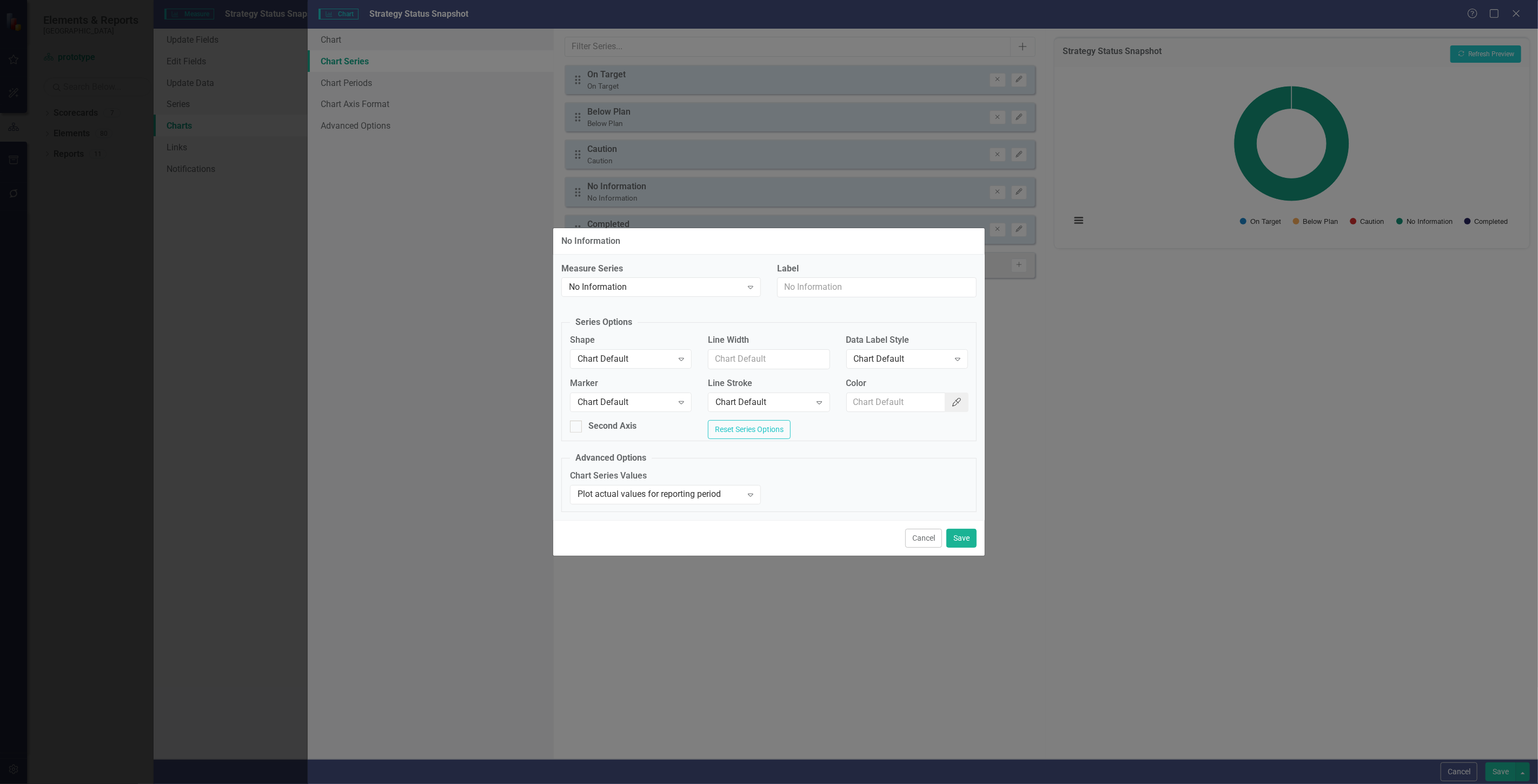
click at [952, 401] on icon "button" at bounding box center [957, 402] width 9 height 9
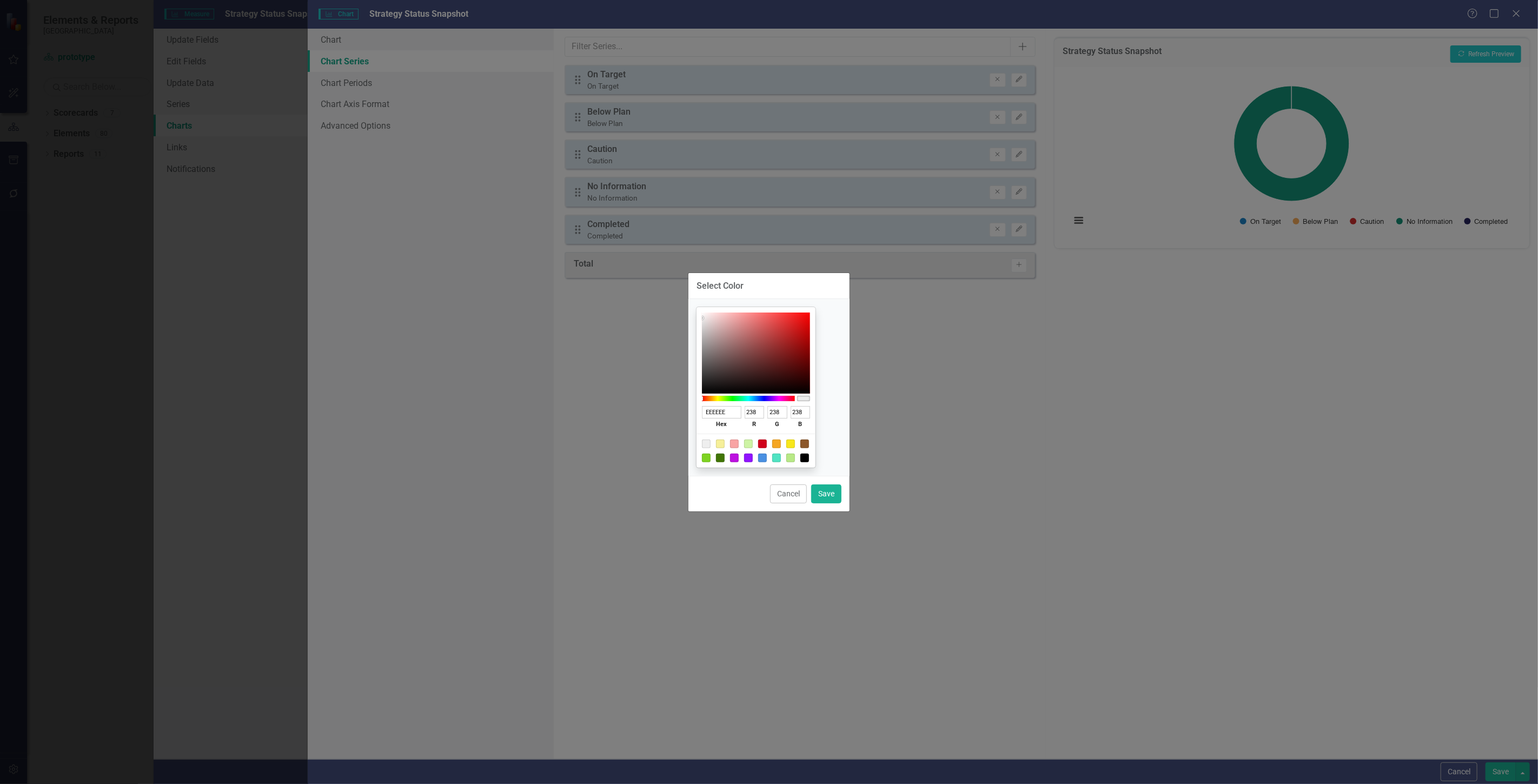
click at [767, 456] on div at bounding box center [763, 458] width 9 height 9
type input "4A90E2"
type input "74"
type input "144"
type input "226"
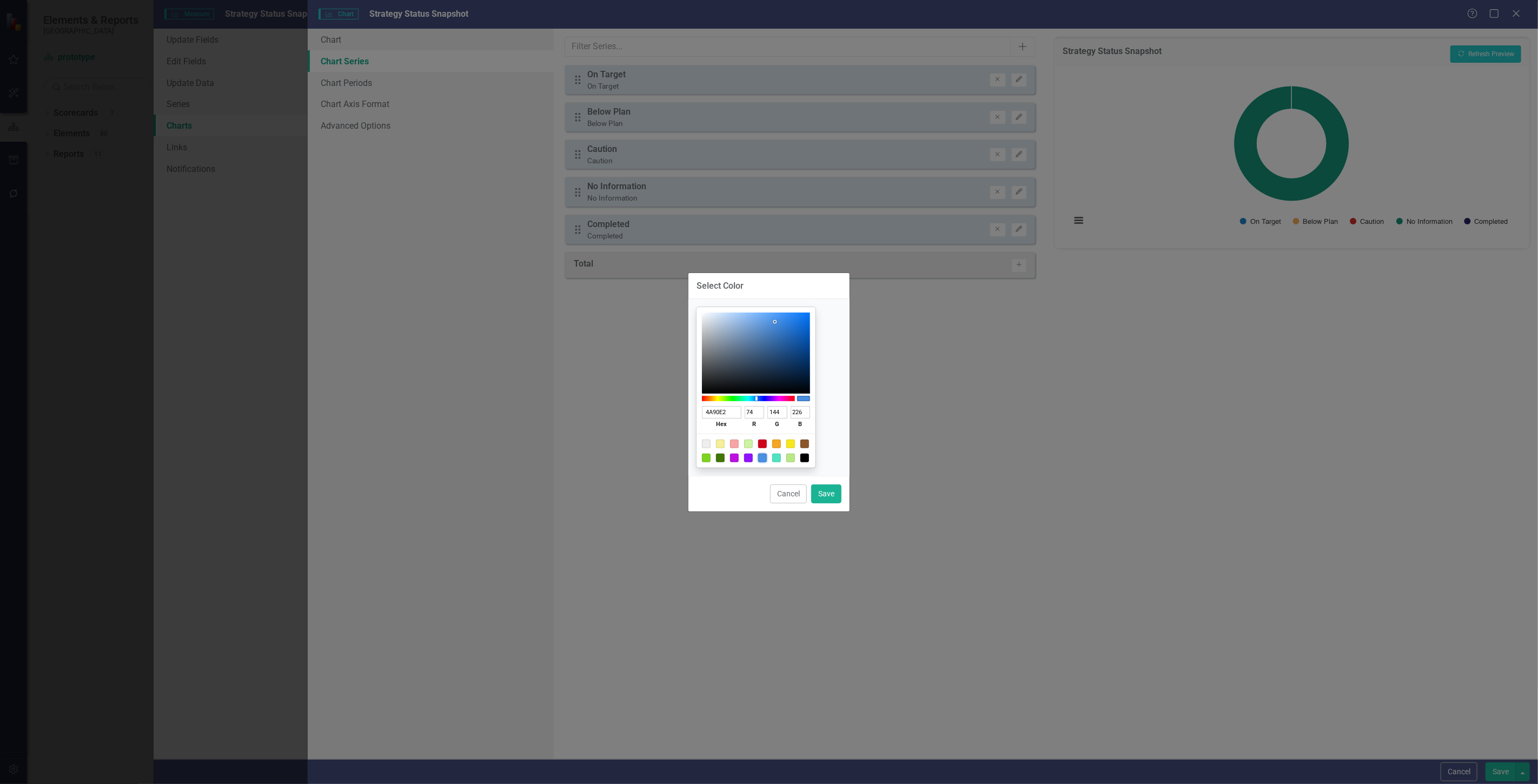
type input "8DBCF4"
type input "141"
type input "188"
type input "244"
click at [761, 316] on div at bounding box center [756, 353] width 108 height 81
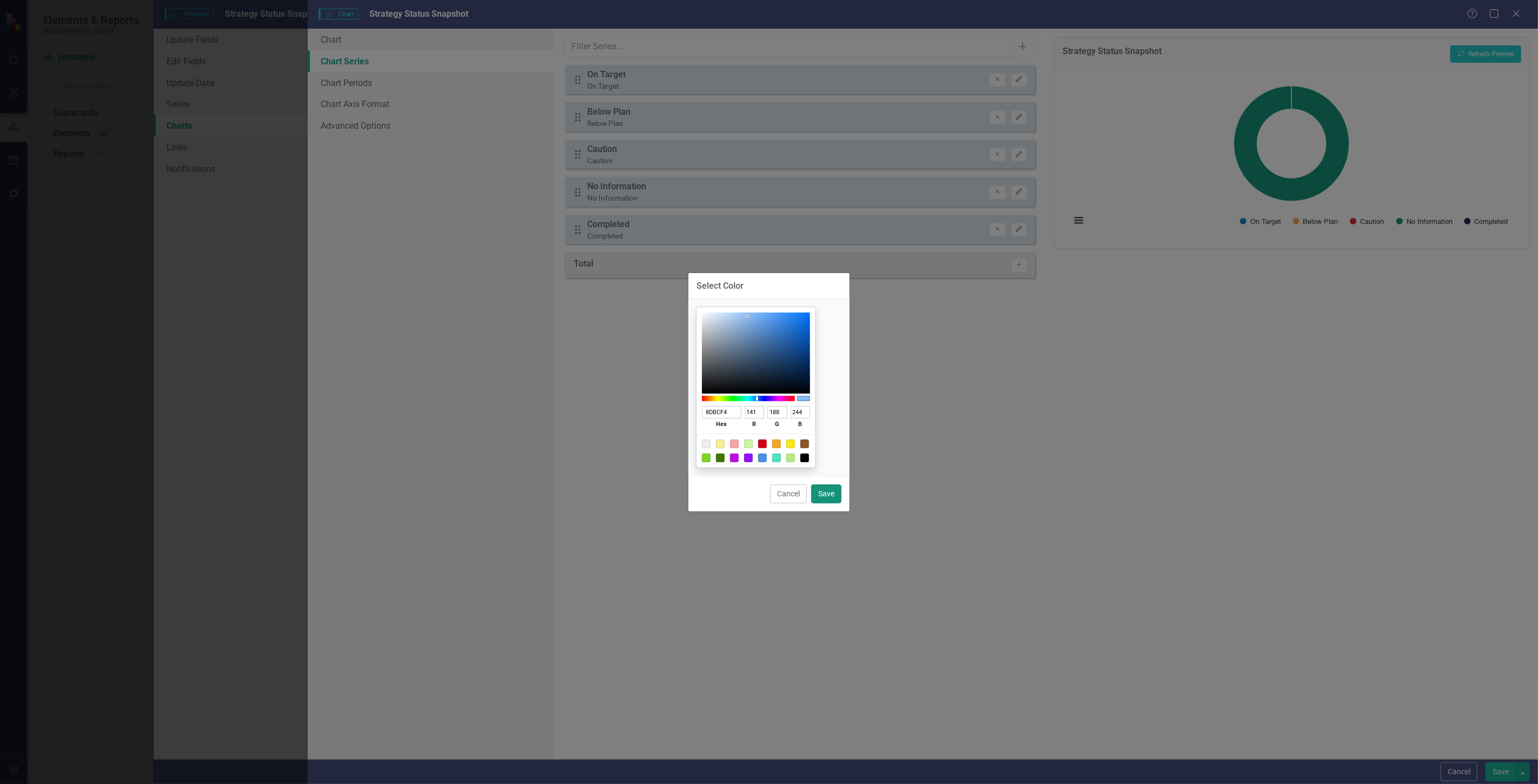
click at [822, 496] on button "Save" at bounding box center [826, 494] width 30 height 19
type input "#8dbcf4"
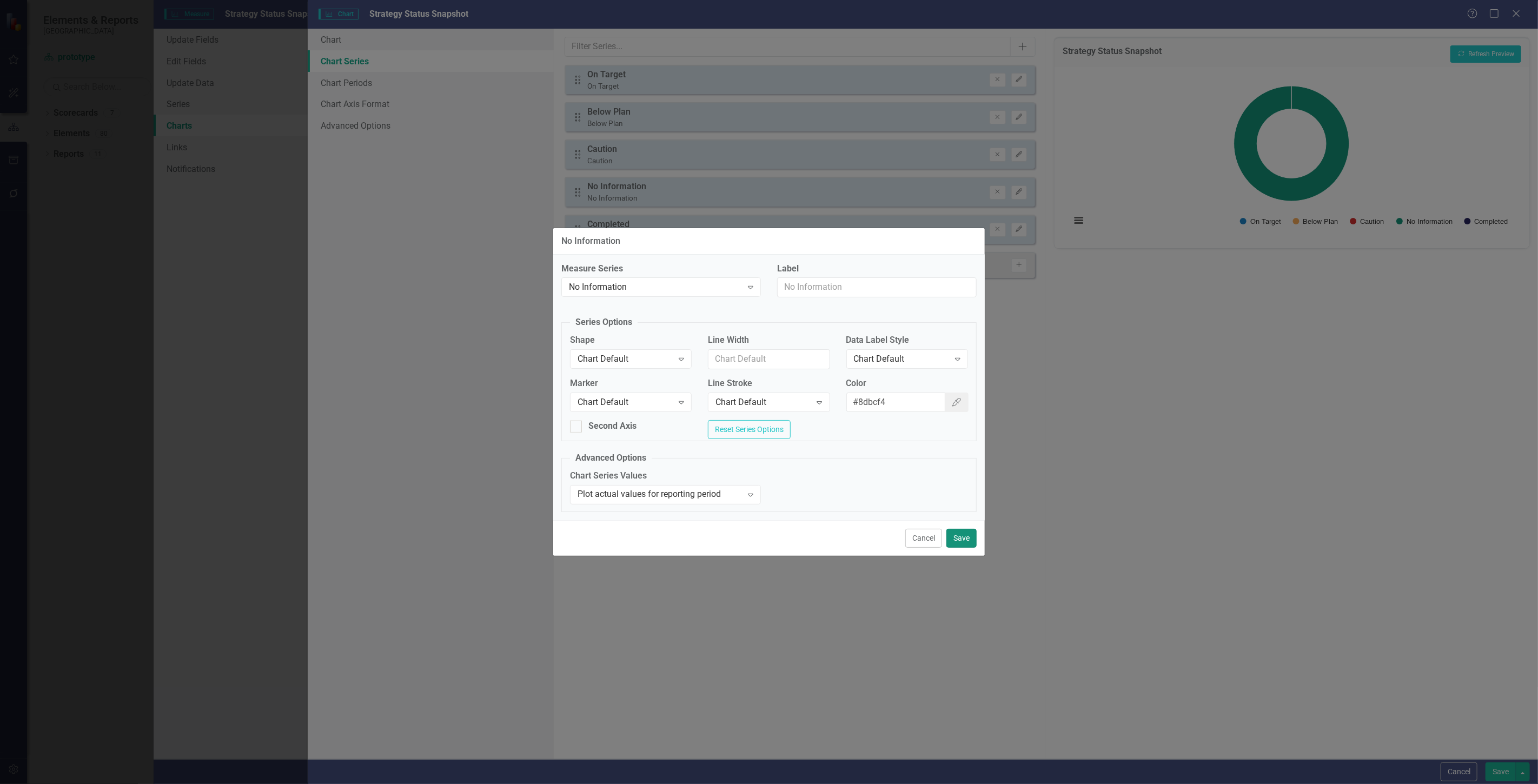
click at [968, 541] on button "Save" at bounding box center [961, 538] width 30 height 19
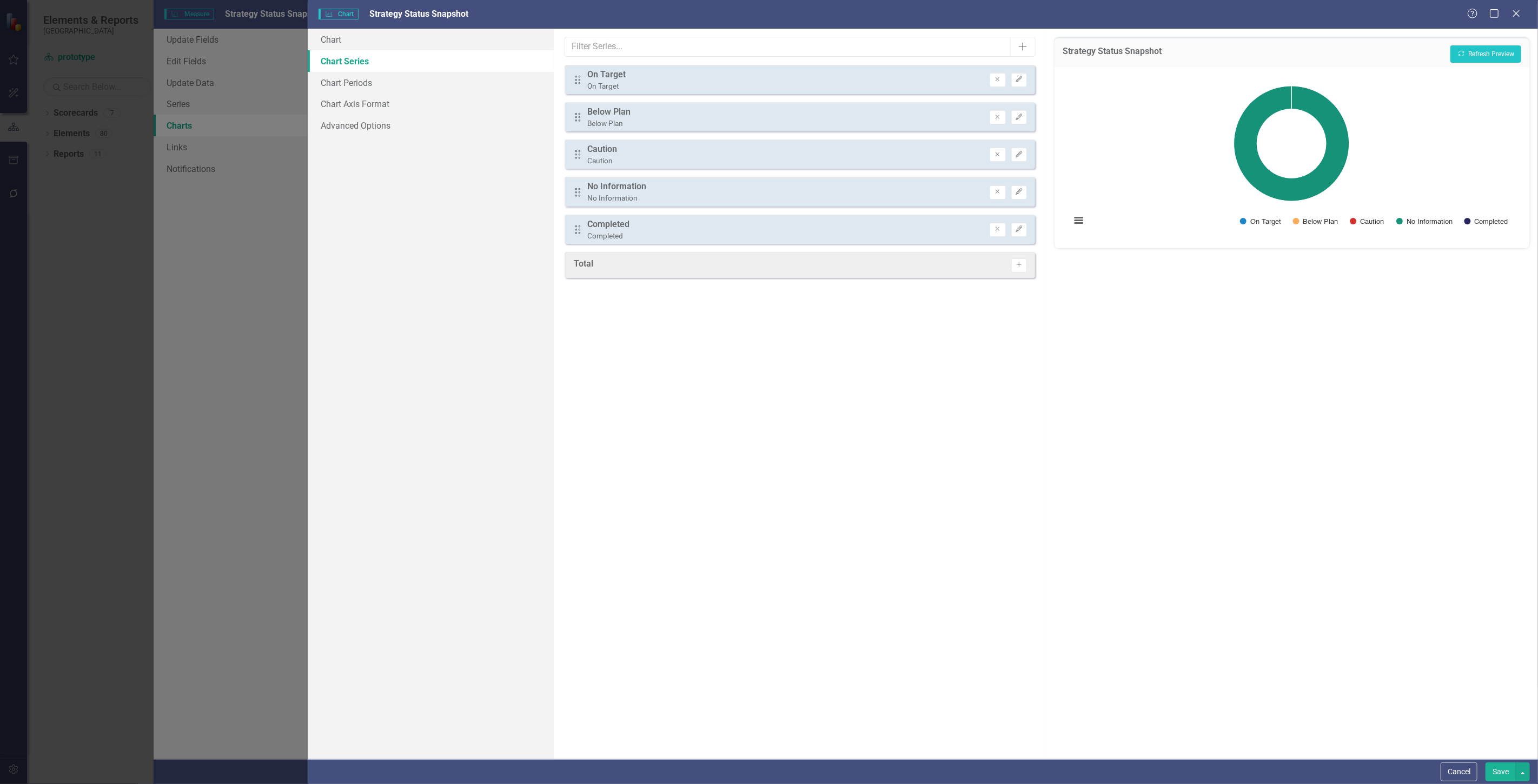
click at [1010, 228] on div "Remove Edit" at bounding box center [1008, 229] width 38 height 14
click at [1019, 228] on icon "Edit" at bounding box center [1019, 229] width 8 height 7
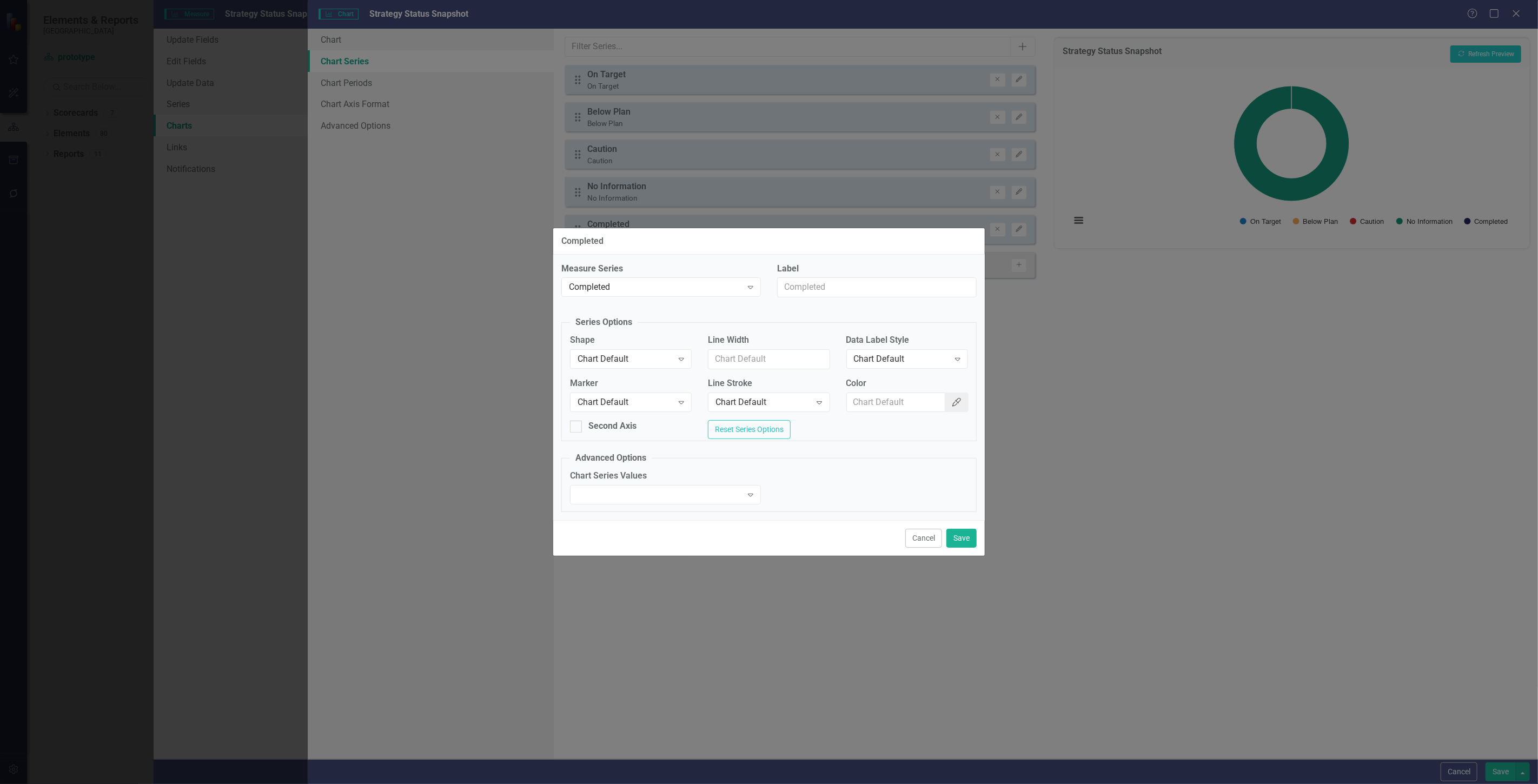
click at [946, 405] on button "Color Picker" at bounding box center [957, 402] width 24 height 20
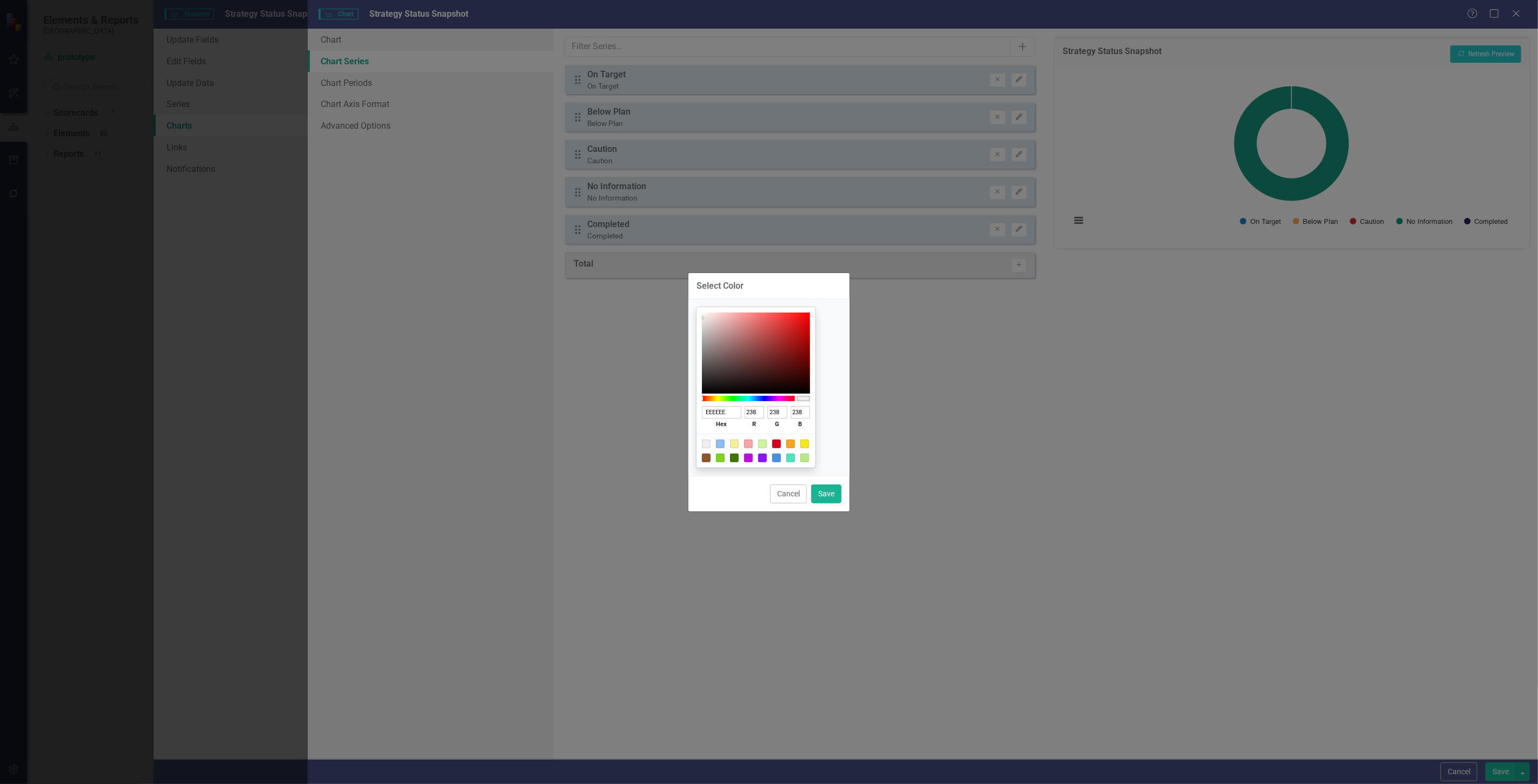
click at [739, 460] on div at bounding box center [734, 458] width 9 height 9
type input "417505"
type input "65"
type input "117"
type input "5"
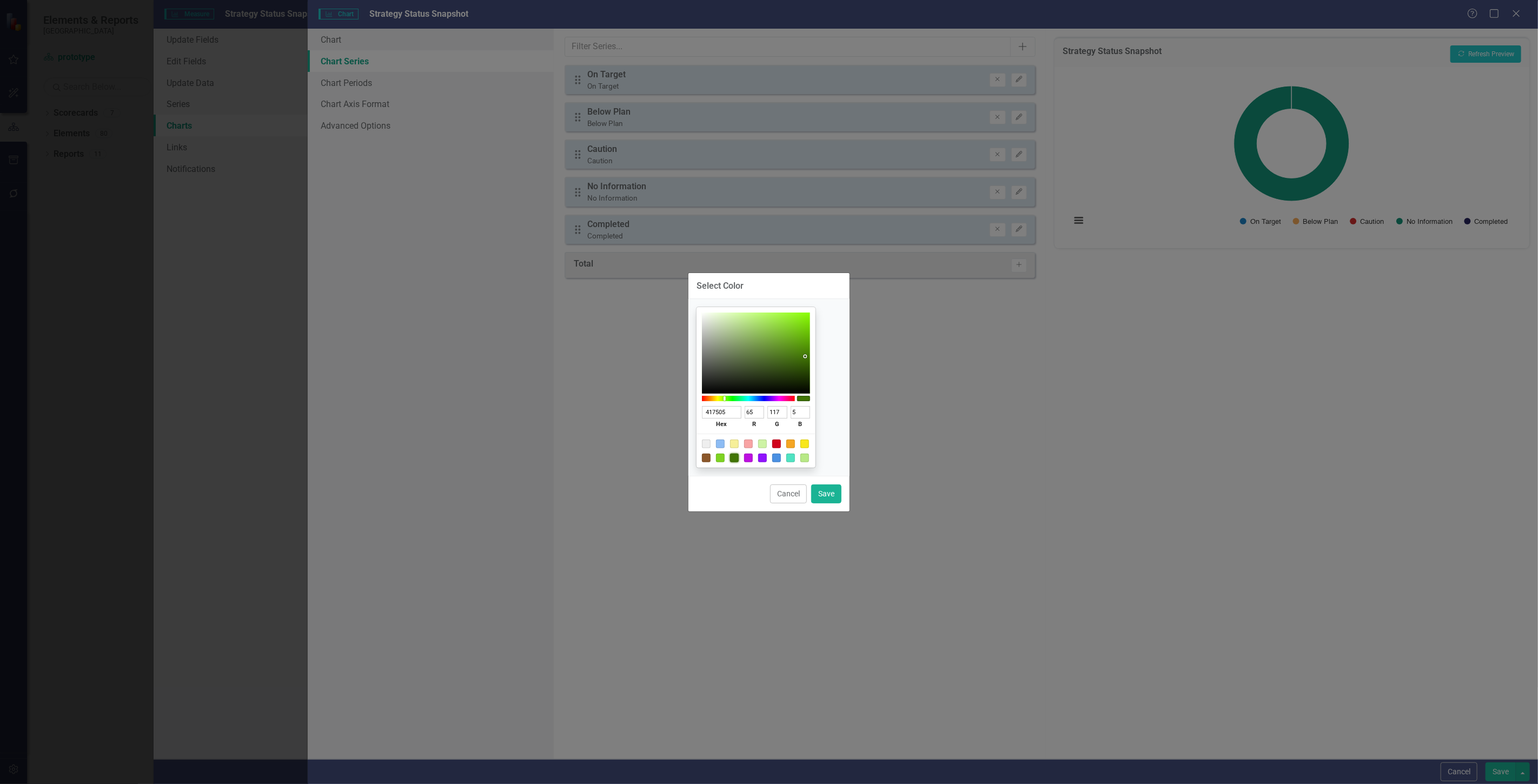
type input "34471E"
type input "52"
type input "71"
type input "30"
click at [778, 371] on div at bounding box center [756, 353] width 108 height 81
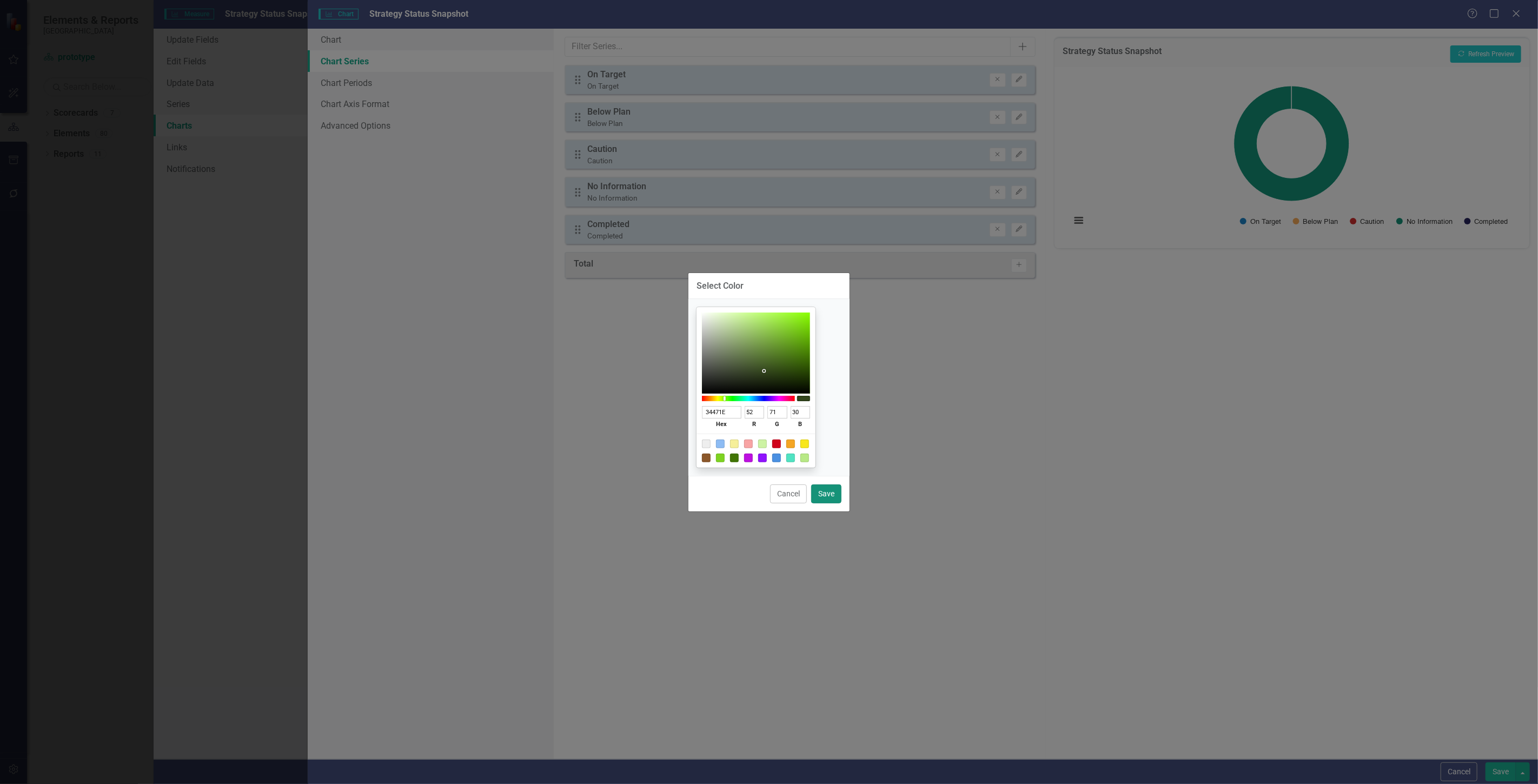
click at [834, 493] on button "Save" at bounding box center [826, 494] width 30 height 19
type input "#34471e"
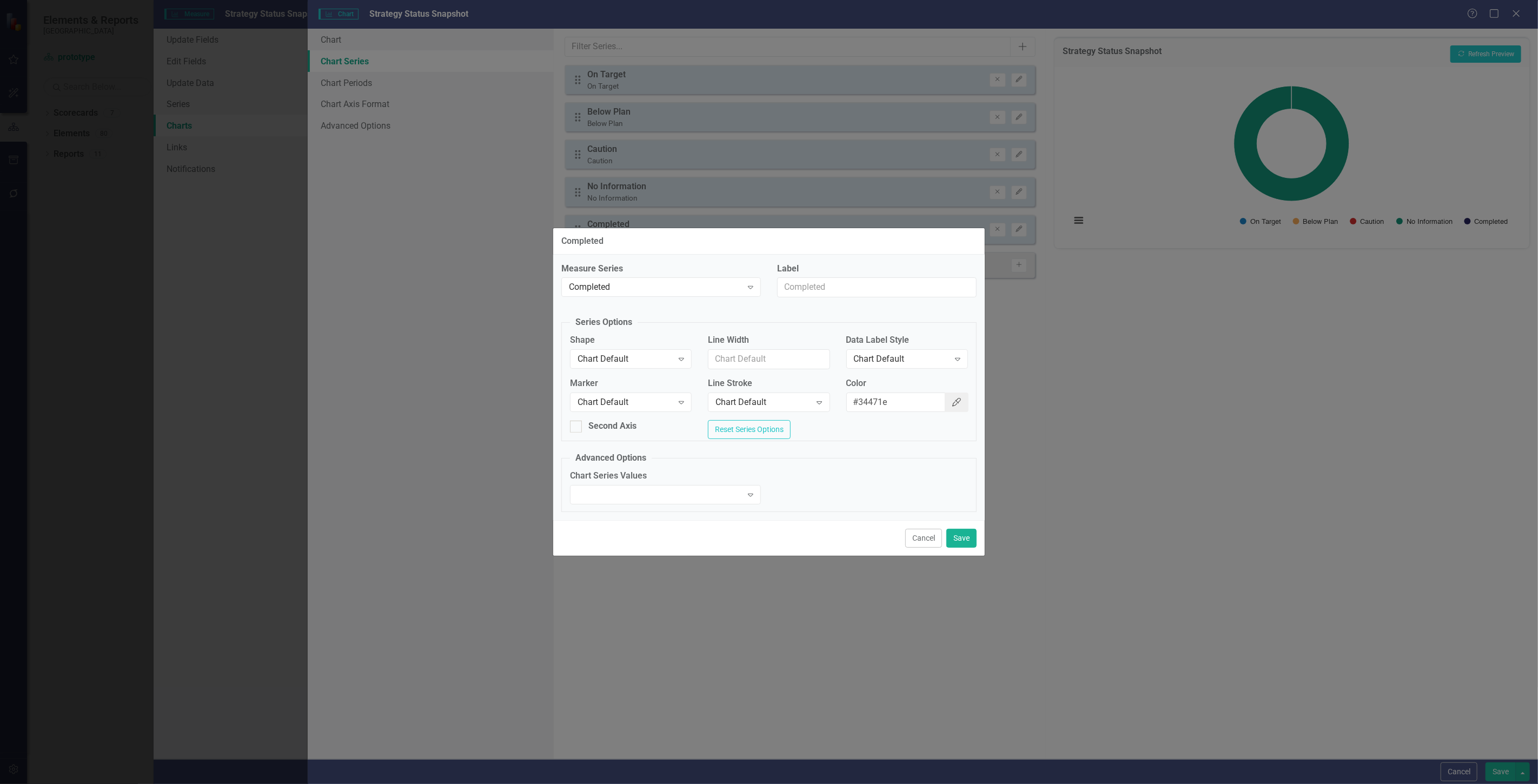
click at [958, 398] on icon "button" at bounding box center [957, 402] width 9 height 9
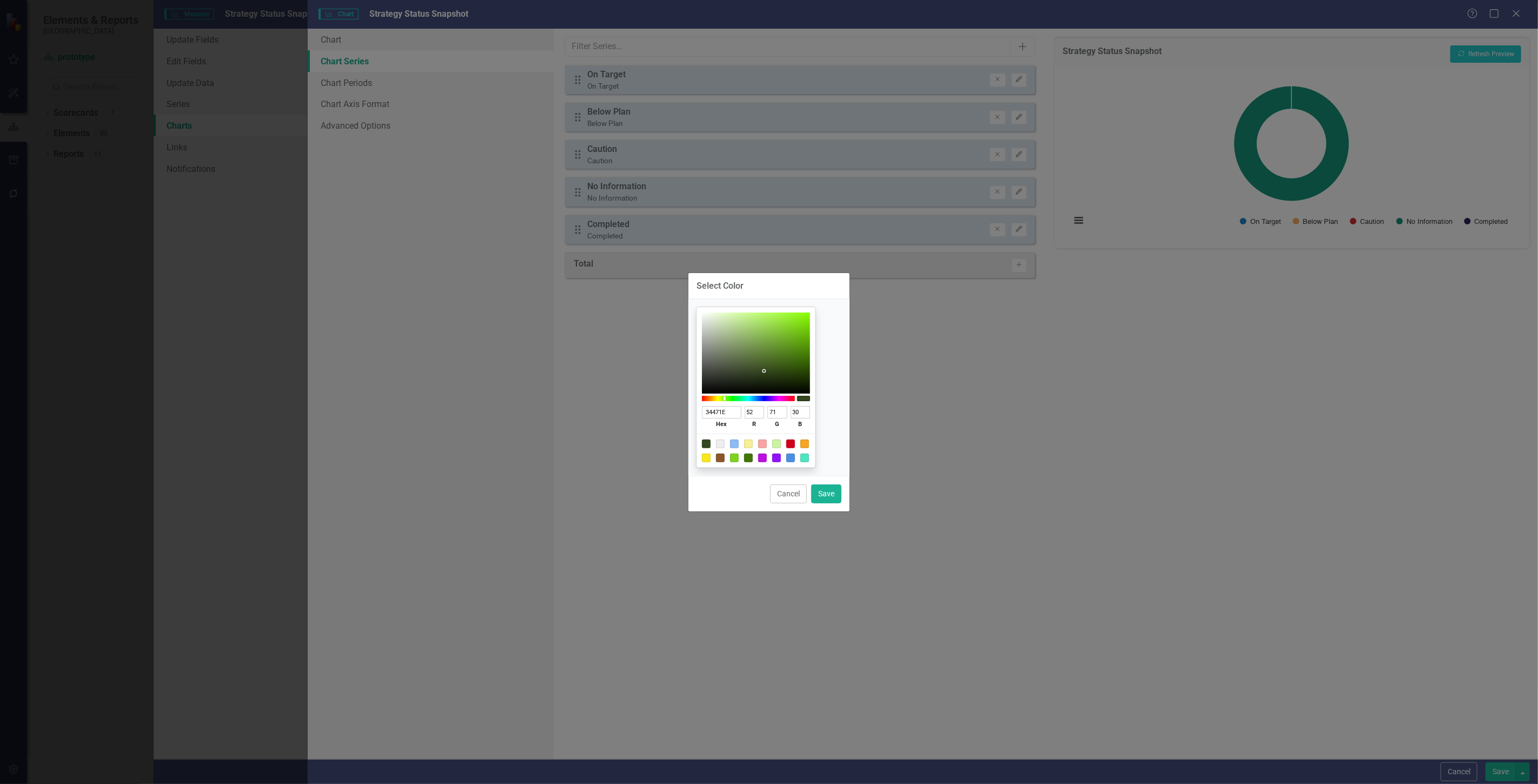
type input "6E8D4B"
type input "110"
type input "141"
type input "75"
click at [766, 349] on div at bounding box center [756, 353] width 108 height 81
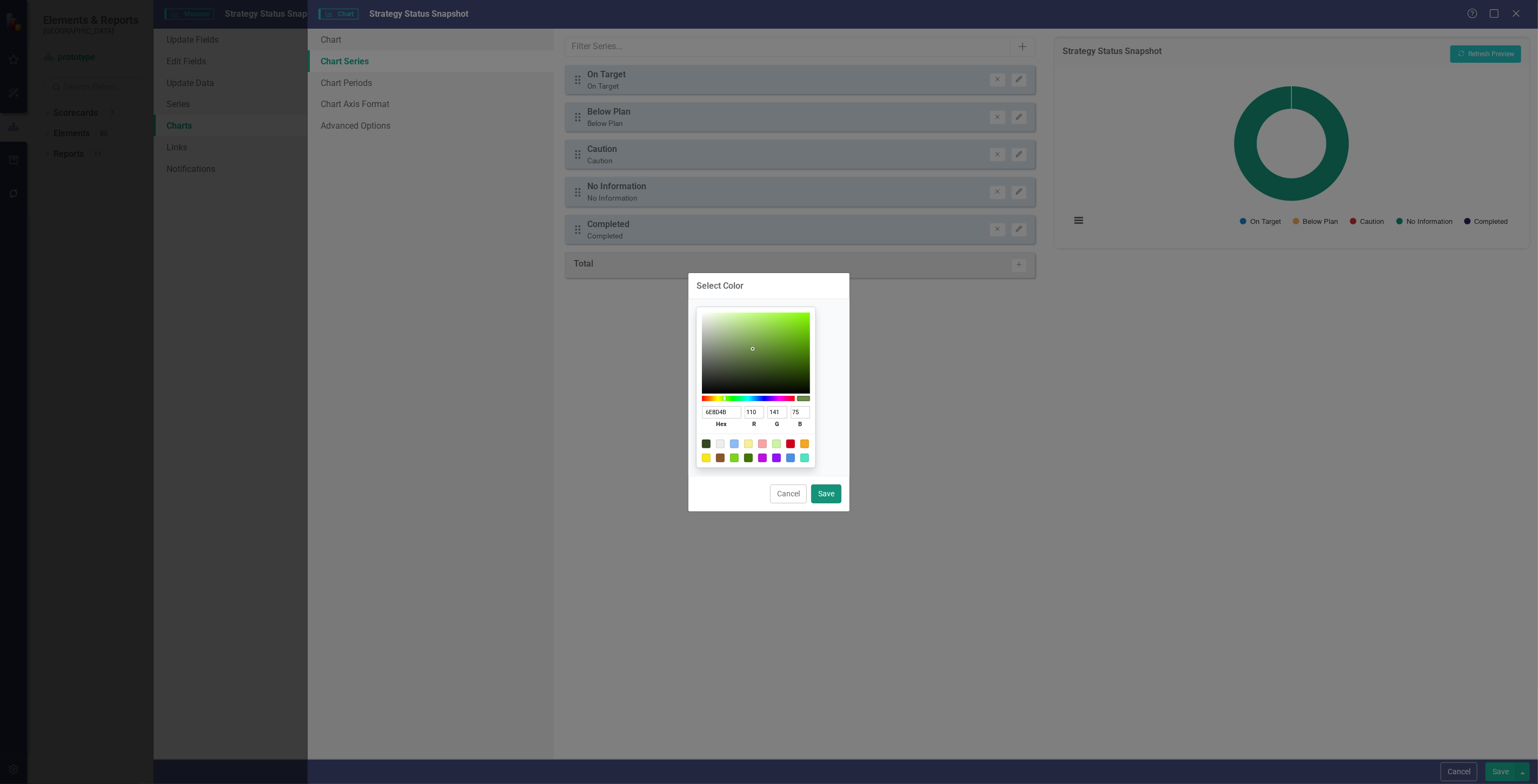
click at [834, 491] on button "Save" at bounding box center [826, 494] width 30 height 19
type input "#6e8d4b"
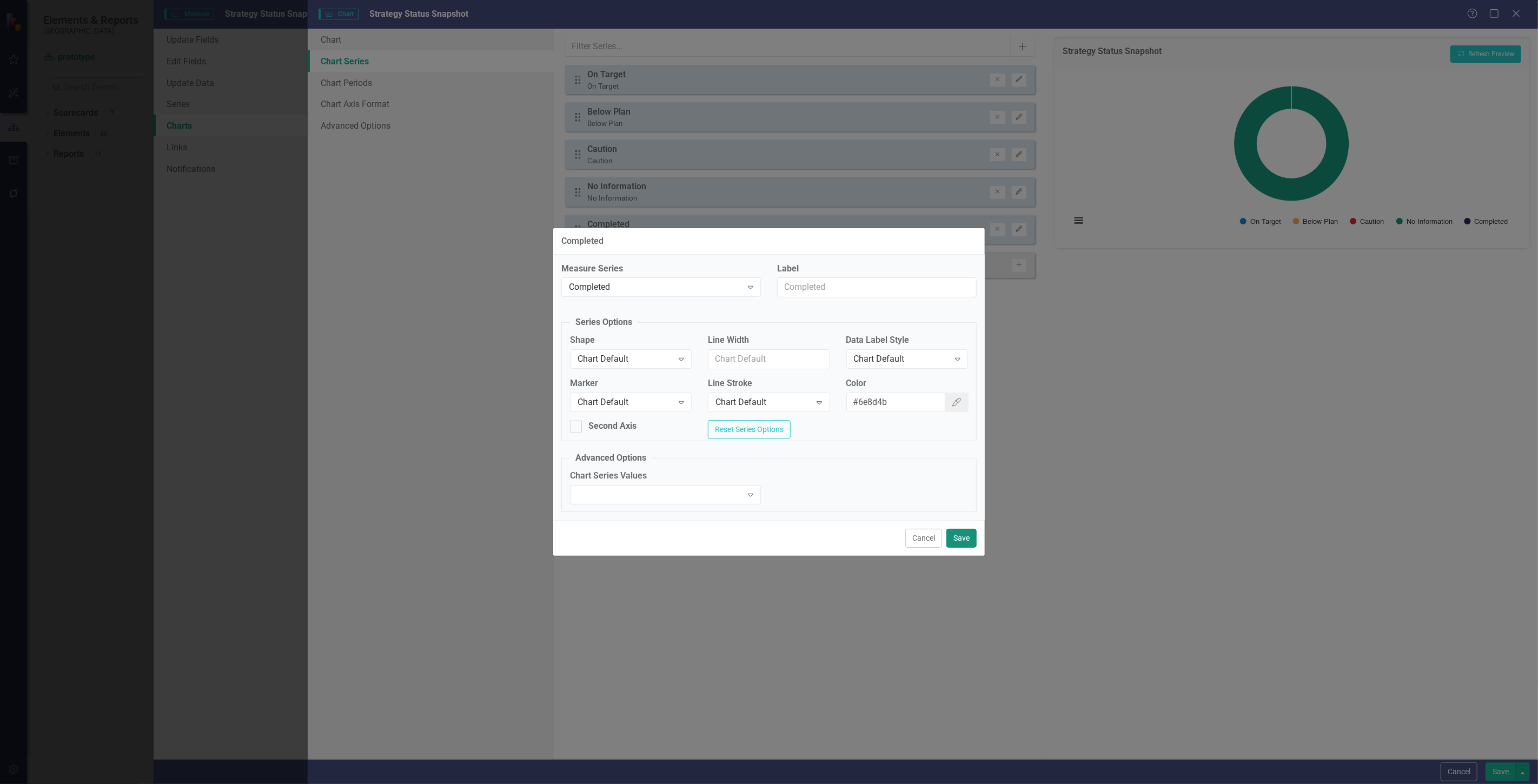
click at [972, 541] on button "Save" at bounding box center [961, 538] width 30 height 19
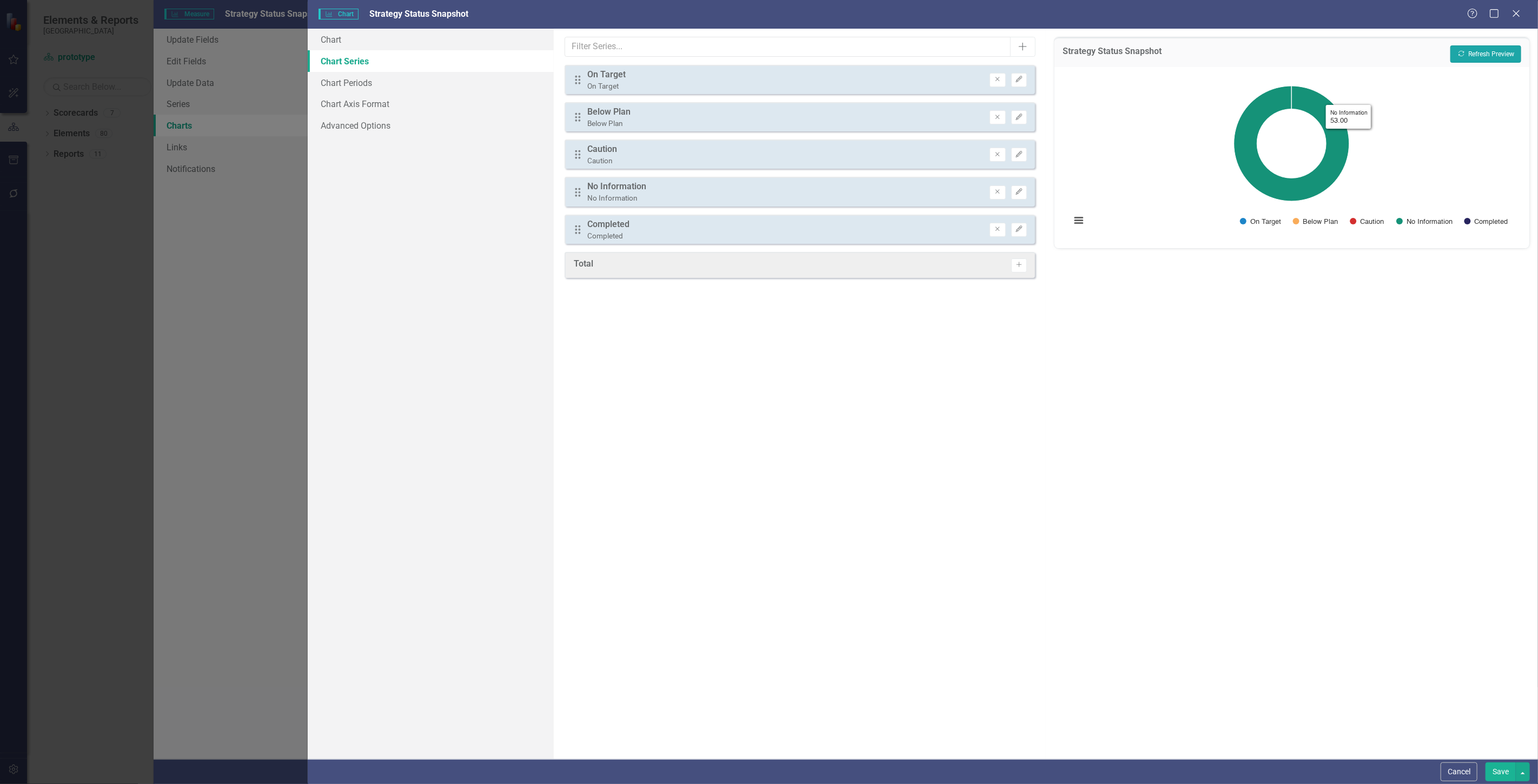
click at [1508, 52] on button "Recalculate Refresh Preview" at bounding box center [1486, 54] width 71 height 18
click at [1506, 773] on button "Save" at bounding box center [1500, 771] width 30 height 19
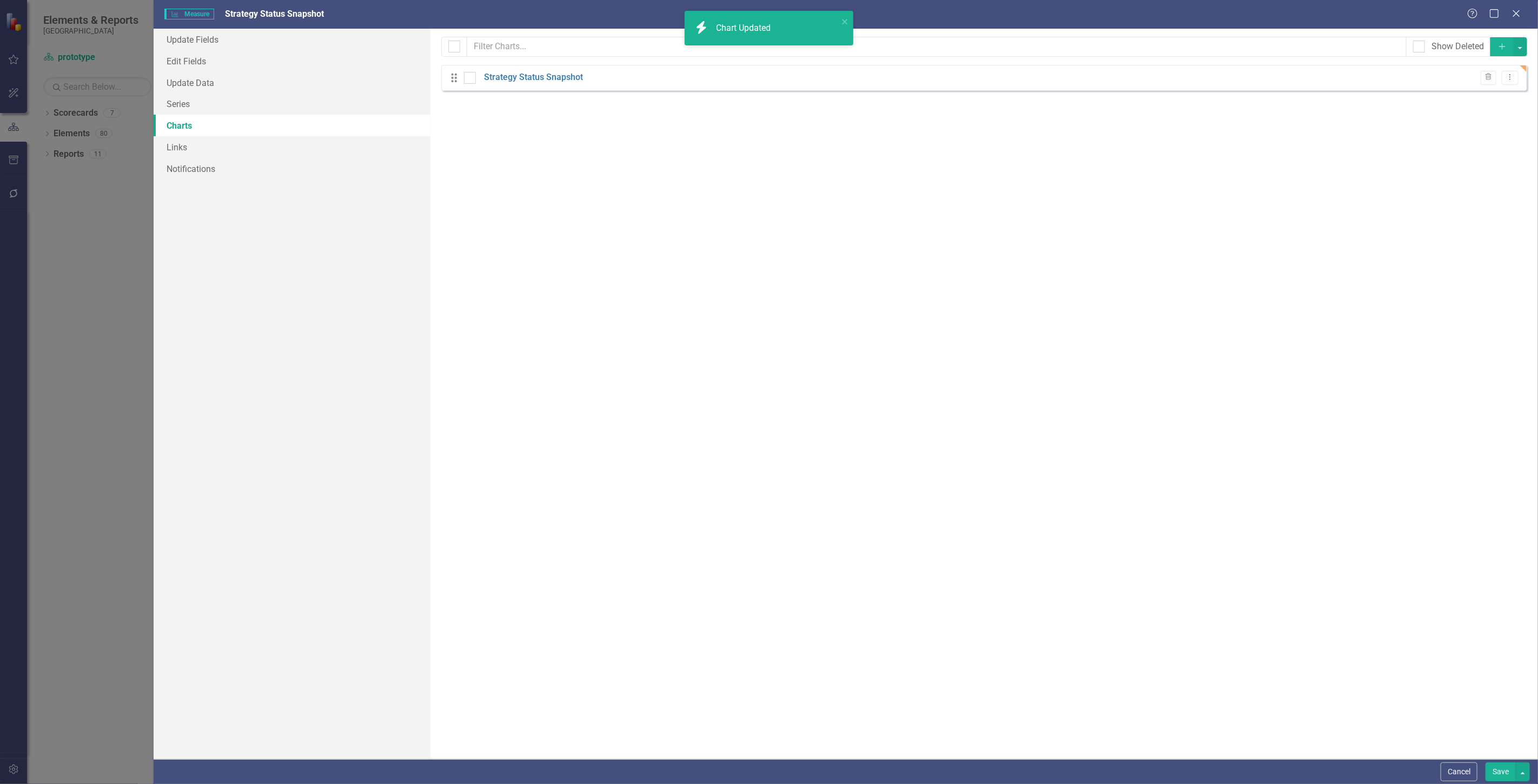
click at [1501, 774] on button "Save" at bounding box center [1500, 771] width 30 height 19
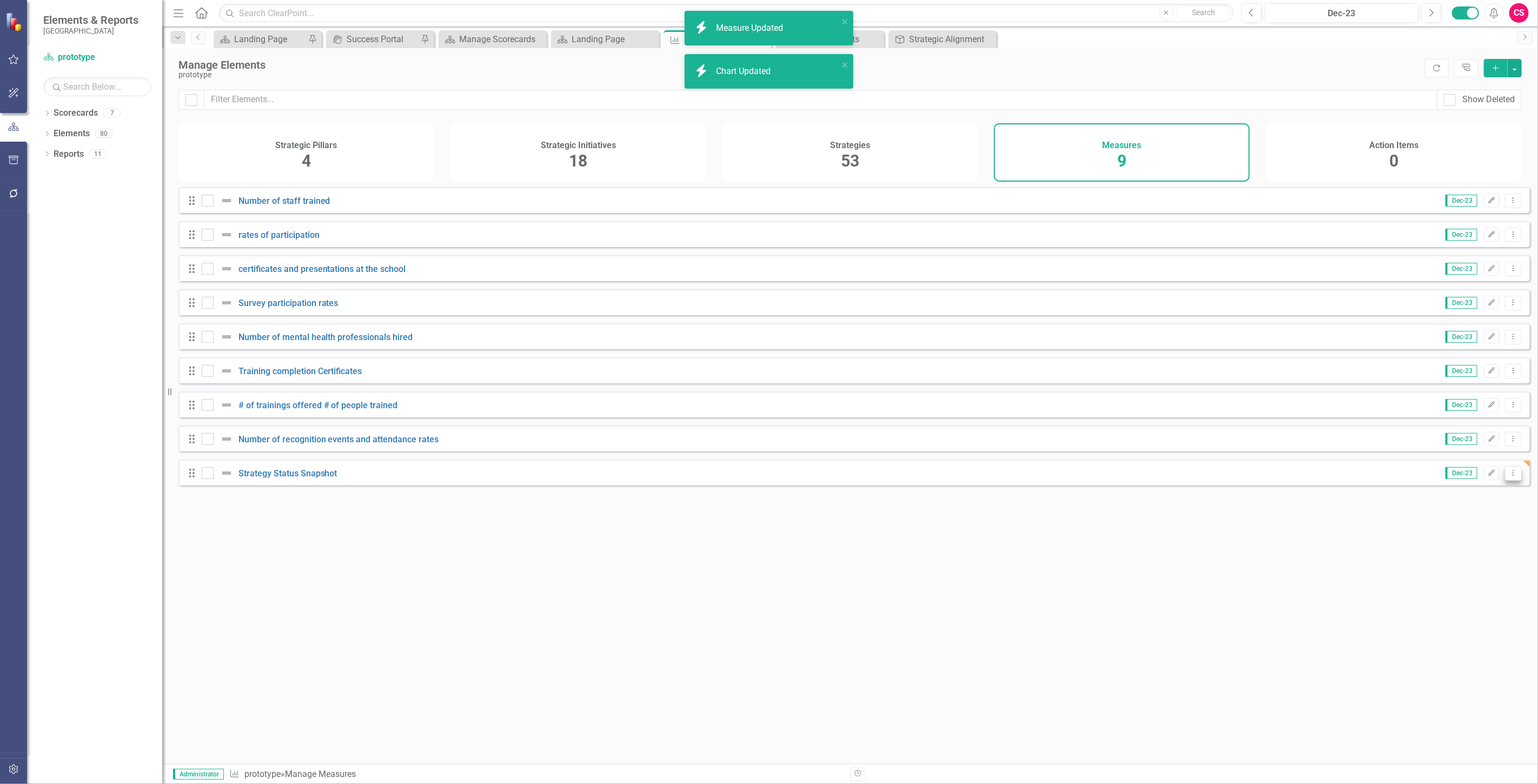
click at [1509, 477] on icon "Dropdown Menu" at bounding box center [1514, 473] width 9 height 7
click at [1467, 540] on link "Copy Duplicate Measure" at bounding box center [1465, 538] width 97 height 20
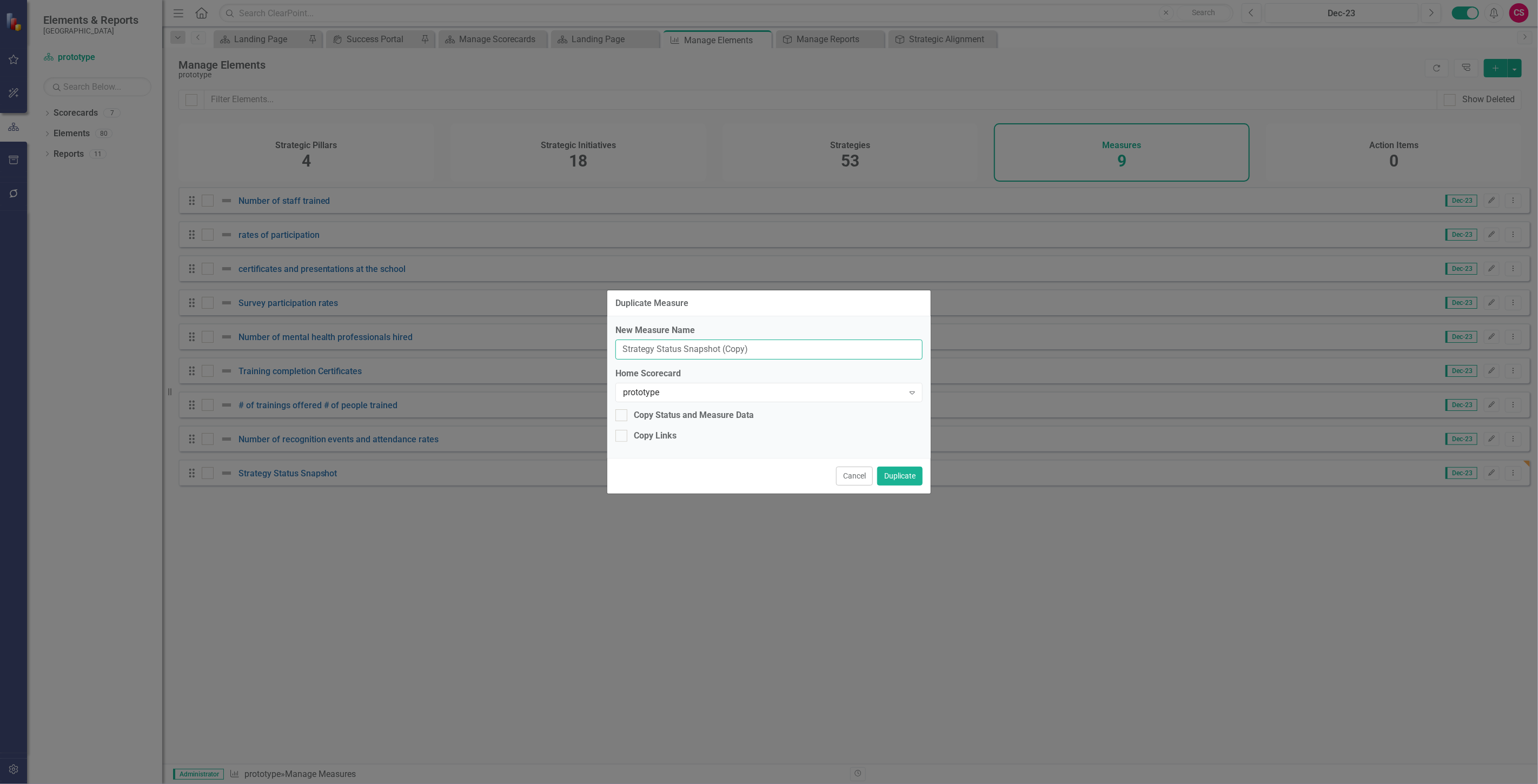
click at [638, 349] on input "Strategy Status Snapshot (Copy)" at bounding box center [769, 349] width 308 height 20
click at [638, 349] on input "Strategy Status Snapshot (Copy)" at bounding box center [769, 349] width 308 height 20
drag, startPoint x: 749, startPoint y: 353, endPoint x: 717, endPoint y: 354, distance: 32.0
click at [717, 354] on input "Activity Status Snapshot (Copy)" at bounding box center [769, 349] width 308 height 20
type input "Activity Status Snapshot"
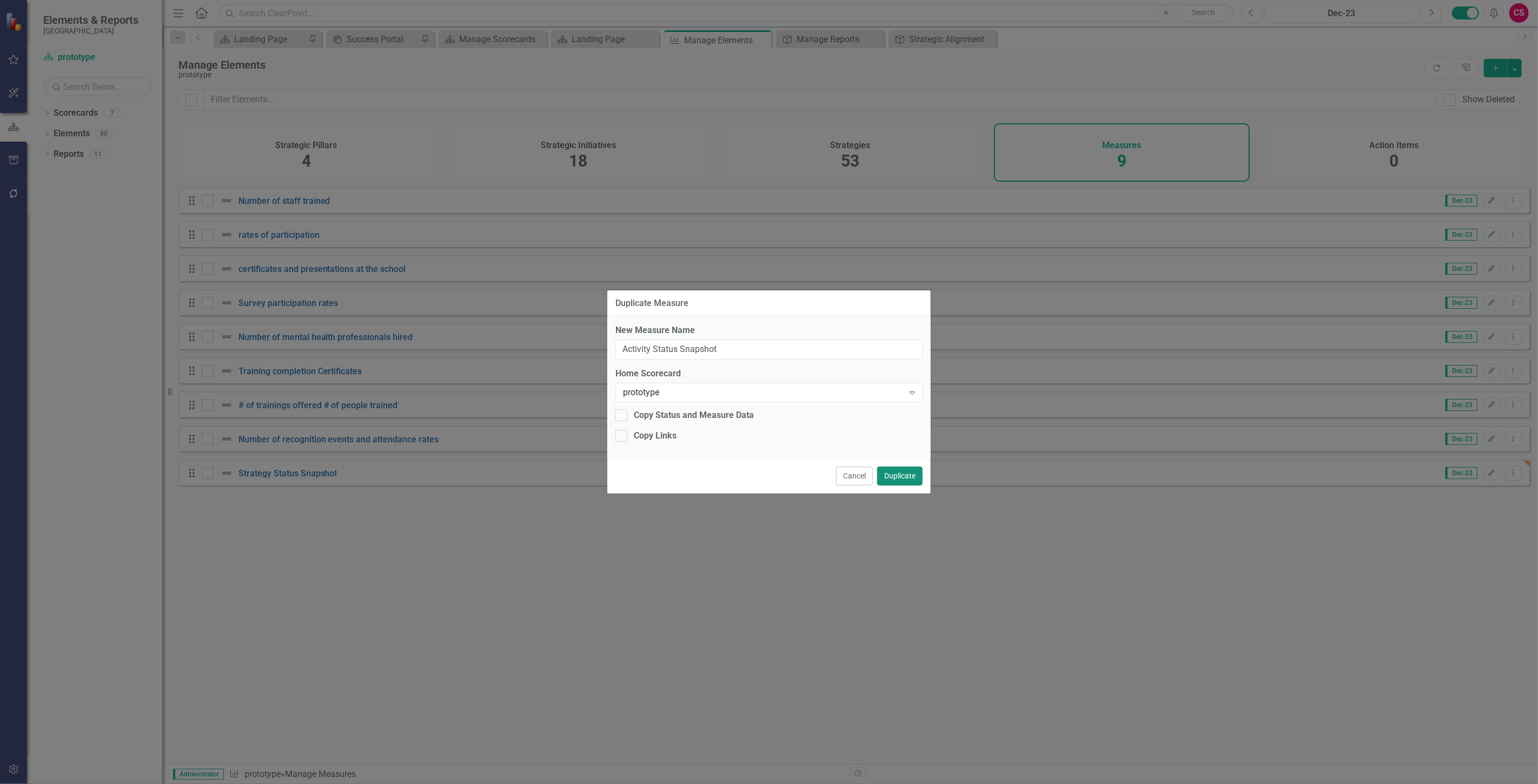
click at [891, 480] on button "Duplicate" at bounding box center [900, 476] width 46 height 19
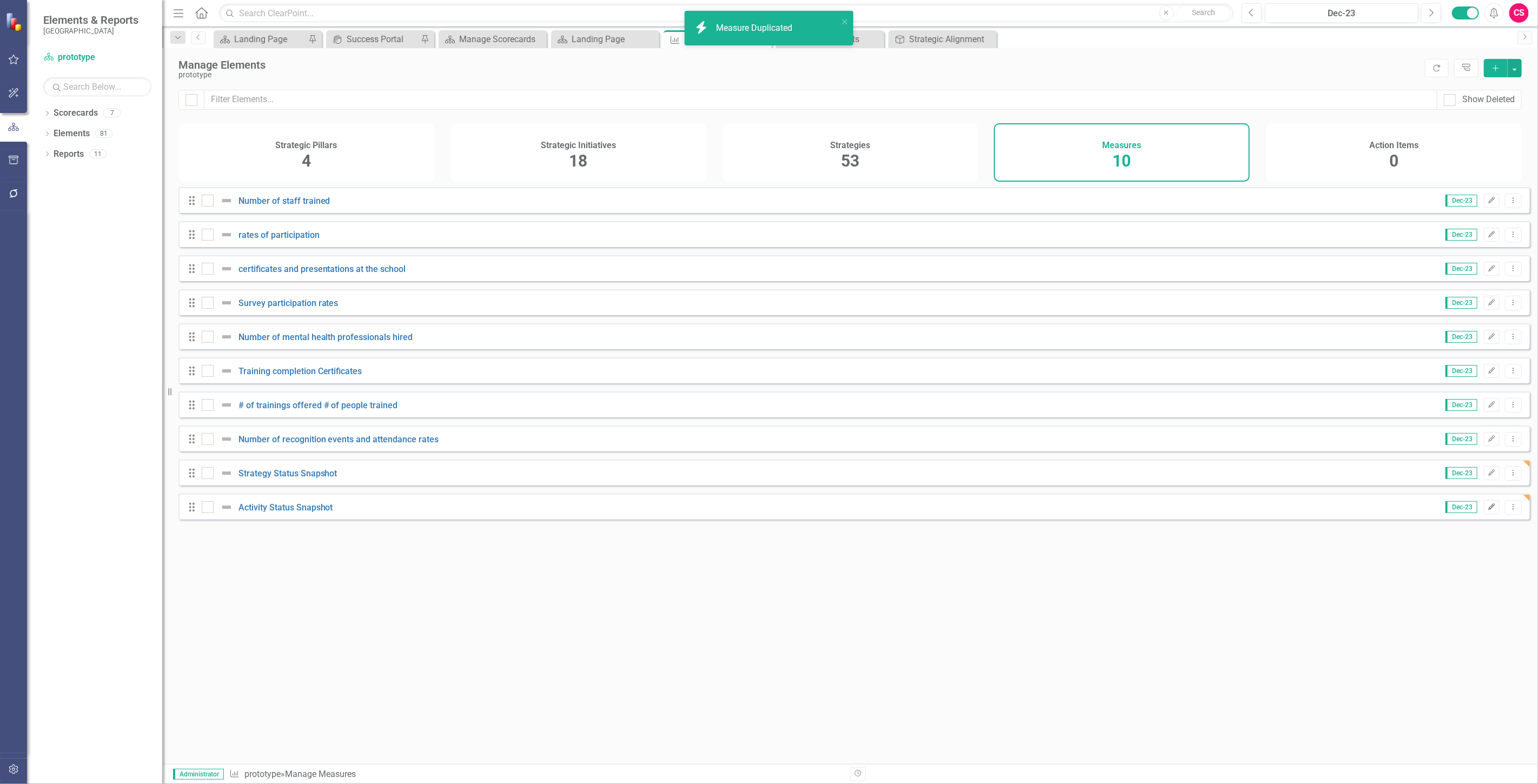
click at [1489, 510] on icon "button" at bounding box center [1492, 506] width 7 height 7
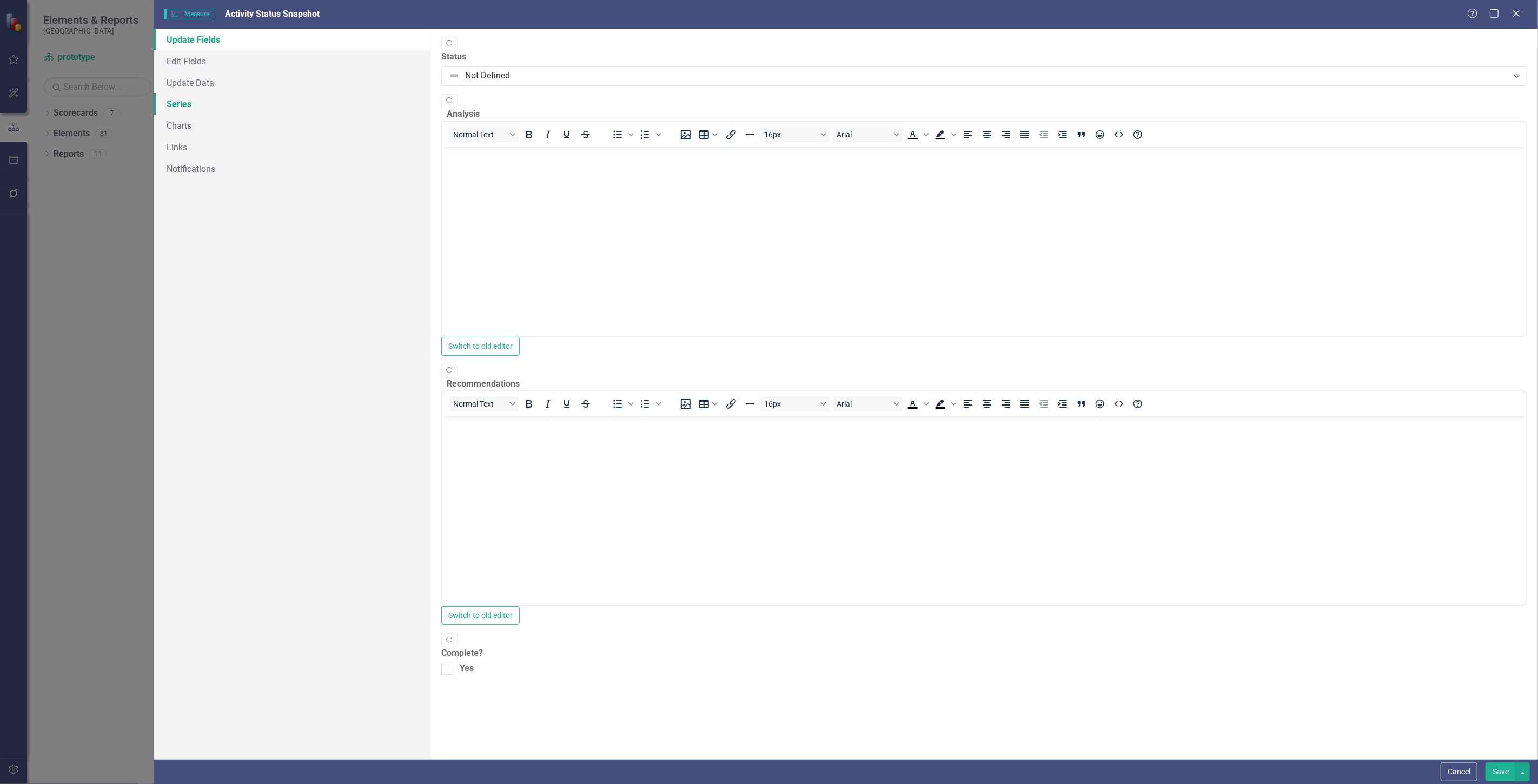
click at [216, 105] on link "Series" at bounding box center [292, 103] width 277 height 21
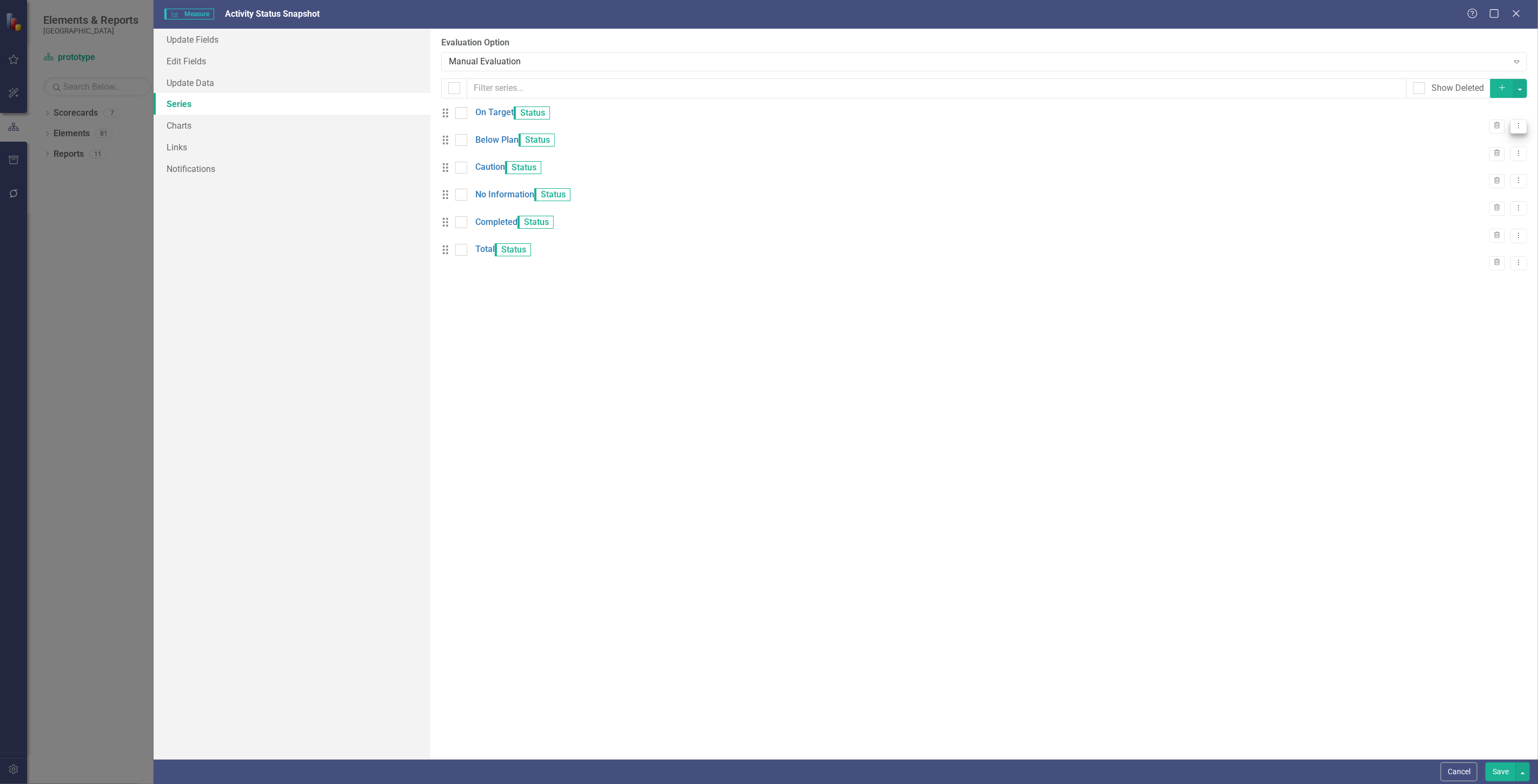
click at [1519, 124] on icon at bounding box center [1519, 126] width 1 height 5
click at [1484, 132] on link "Edit Edit Measure Series" at bounding box center [1456, 137] width 123 height 20
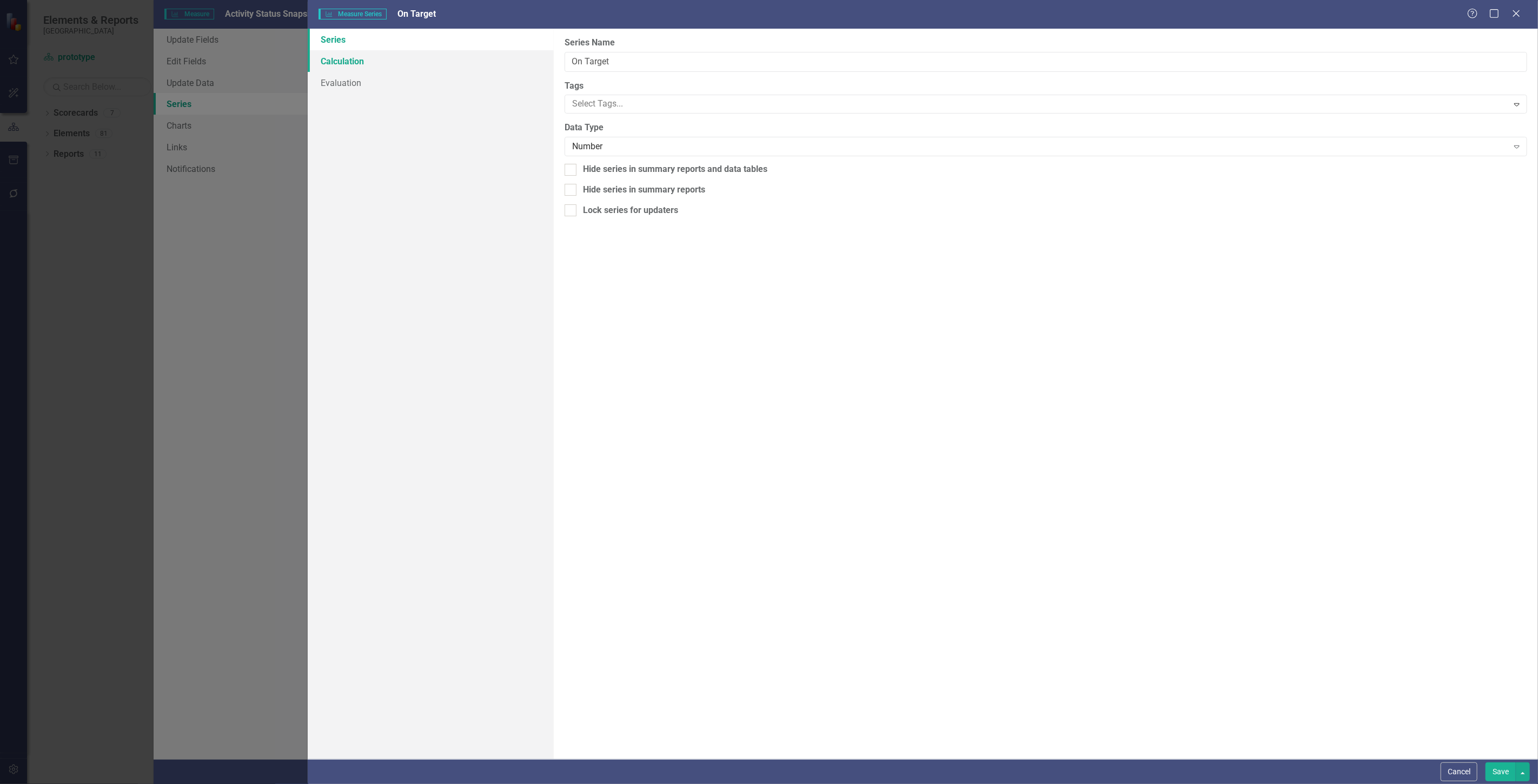
click at [391, 56] on link "Calculation" at bounding box center [430, 60] width 246 height 21
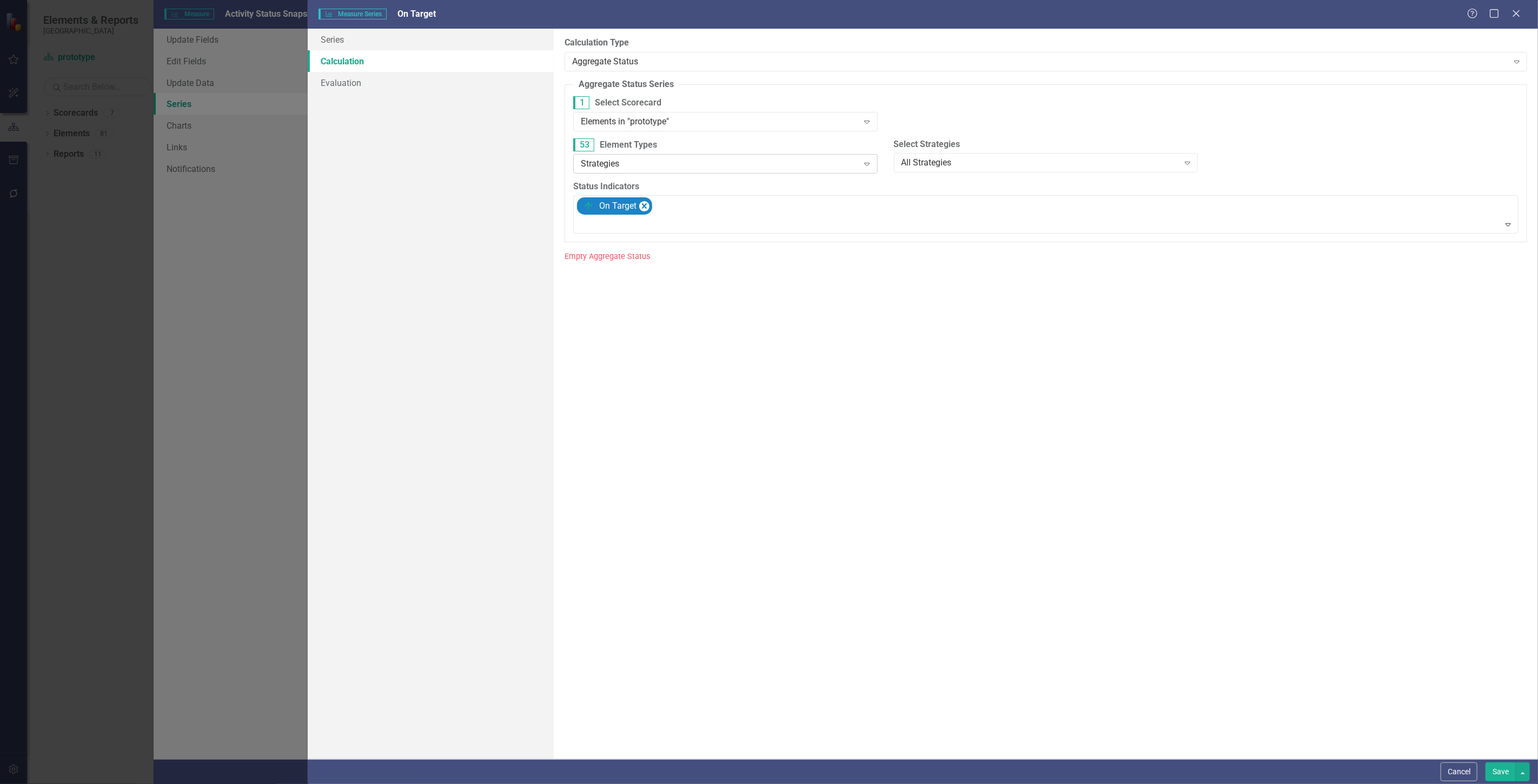
click at [647, 159] on div "Strategies" at bounding box center [719, 163] width 277 height 13
click at [628, 273] on div "Activity" at bounding box center [728, 271] width 287 height 13
click at [1498, 774] on button "Save" at bounding box center [1500, 771] width 30 height 19
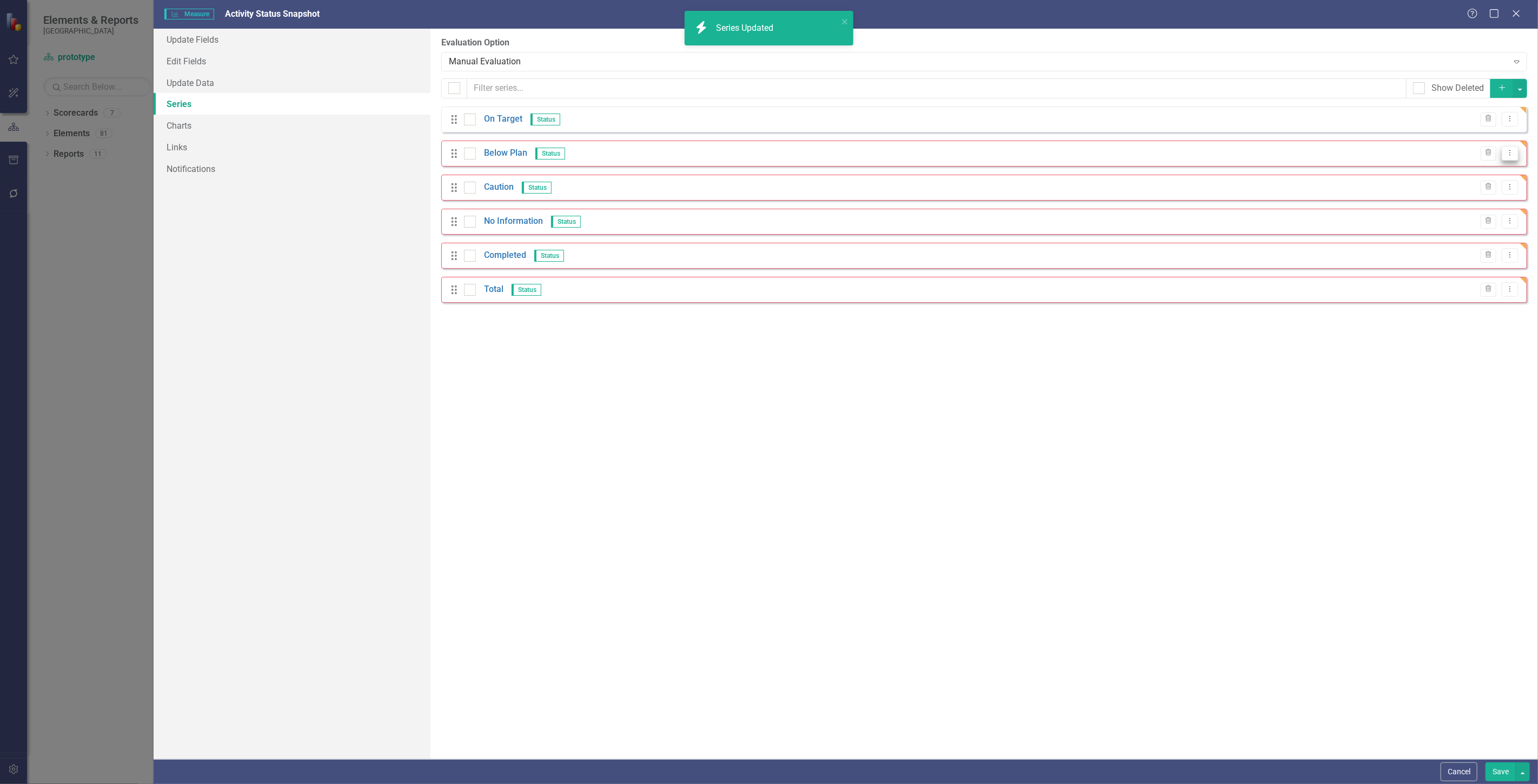
click at [1506, 152] on button "Dropdown Menu" at bounding box center [1510, 153] width 17 height 15
click at [1490, 166] on link "Edit Edit Measure Series" at bounding box center [1456, 171] width 123 height 20
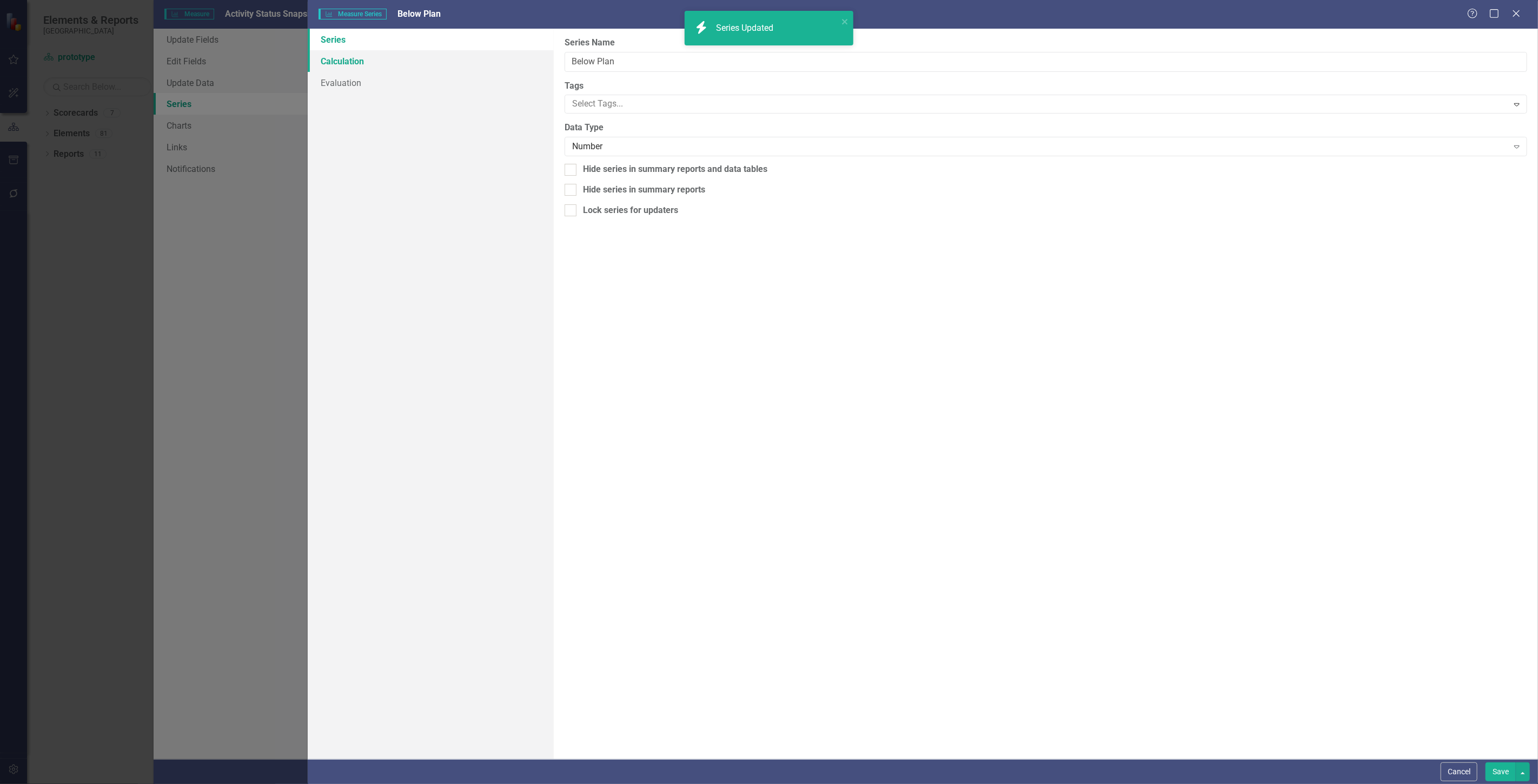
drag, startPoint x: 411, startPoint y: 68, endPoint x: 403, endPoint y: 67, distance: 8.1
click at [411, 67] on link "Calculation" at bounding box center [430, 60] width 246 height 21
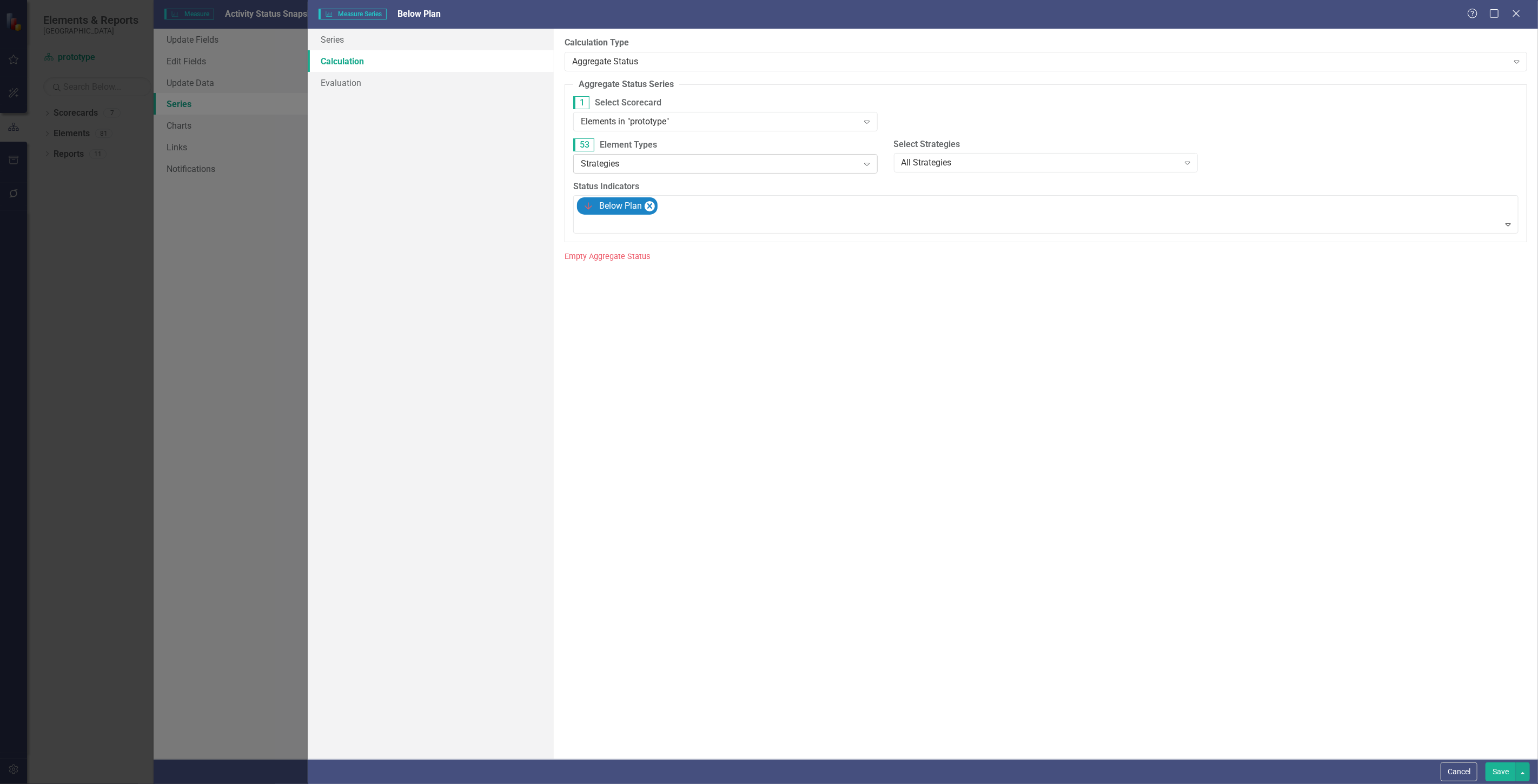
click at [628, 171] on div "Strategies Expand" at bounding box center [726, 163] width 305 height 19
click at [642, 266] on div "Activity" at bounding box center [728, 271] width 287 height 13
click at [1490, 771] on button "Save" at bounding box center [1500, 771] width 30 height 19
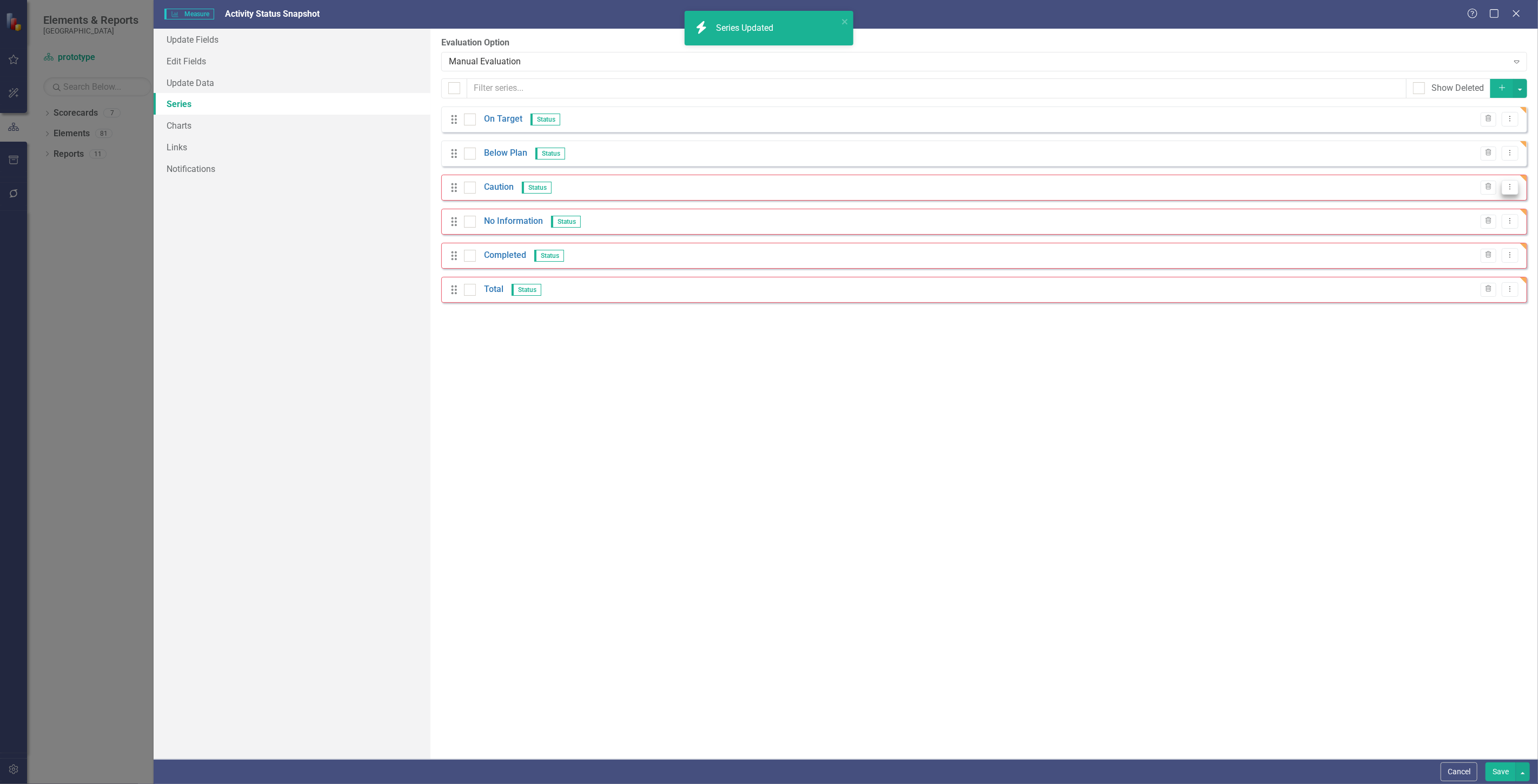
click at [1515, 186] on icon "Dropdown Menu" at bounding box center [1510, 187] width 9 height 7
click at [1464, 202] on link "Edit Edit Measure Series" at bounding box center [1456, 204] width 123 height 20
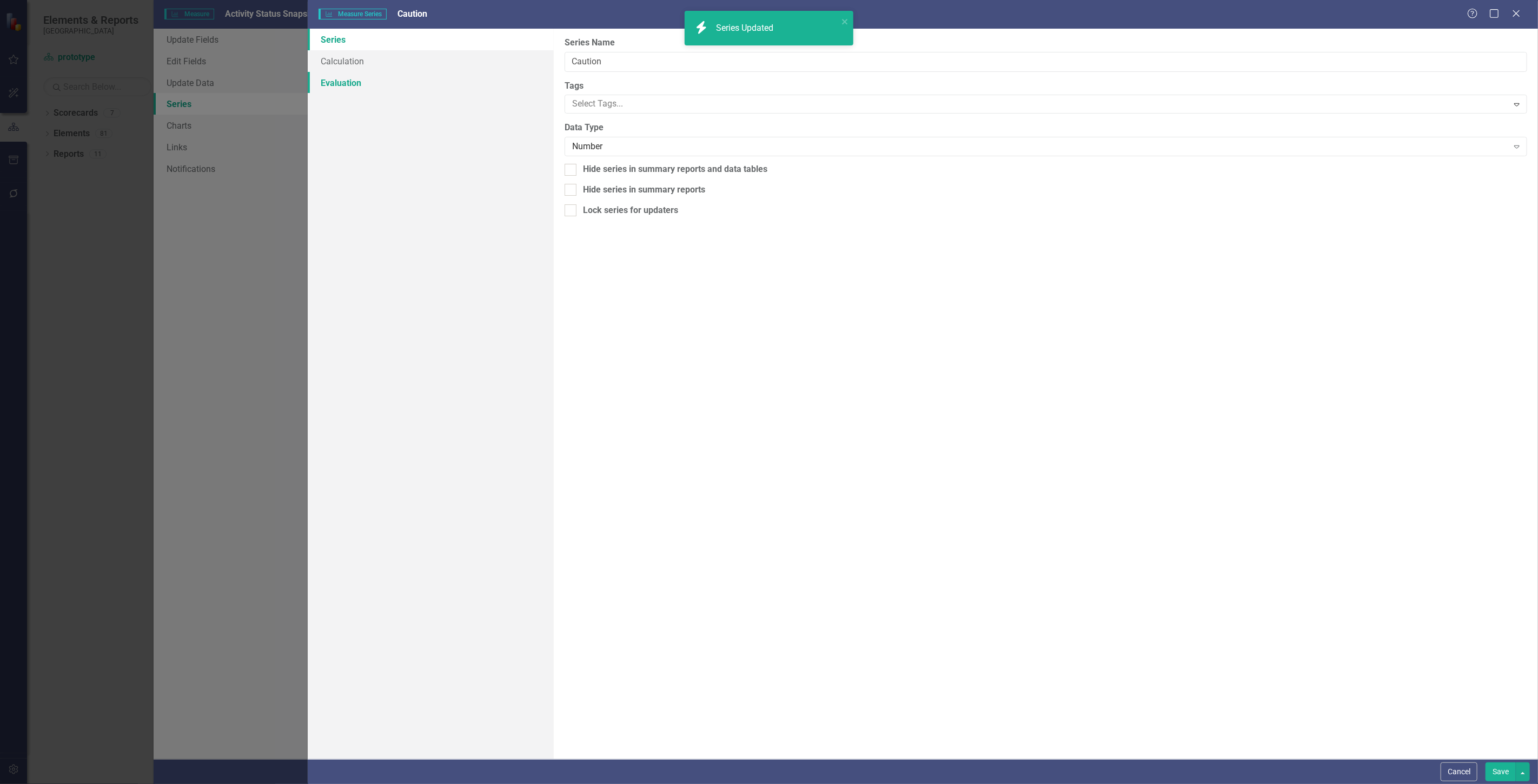
click at [353, 85] on link "Evaluation" at bounding box center [430, 82] width 246 height 21
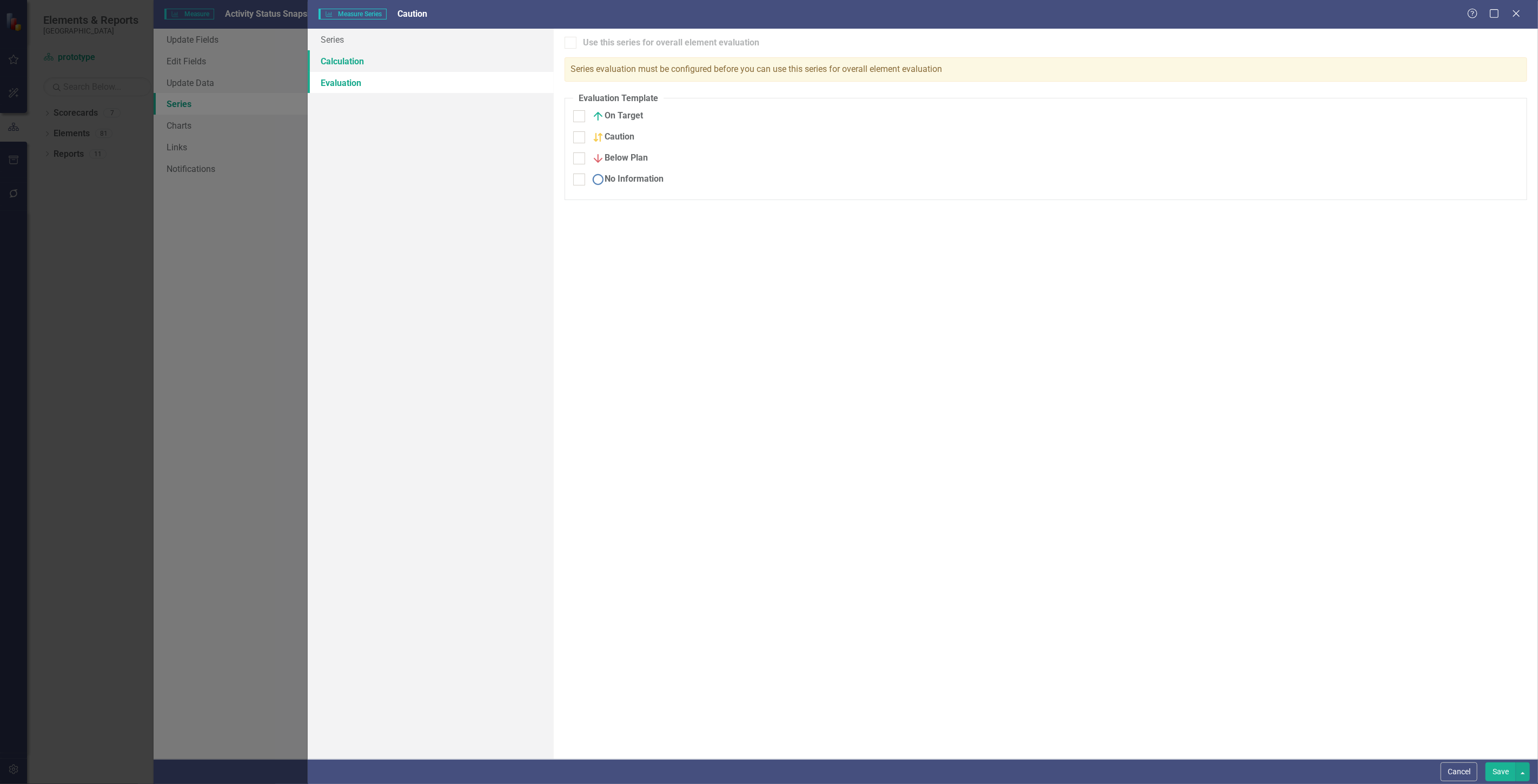
click at [353, 63] on link "Calculation" at bounding box center [430, 60] width 246 height 21
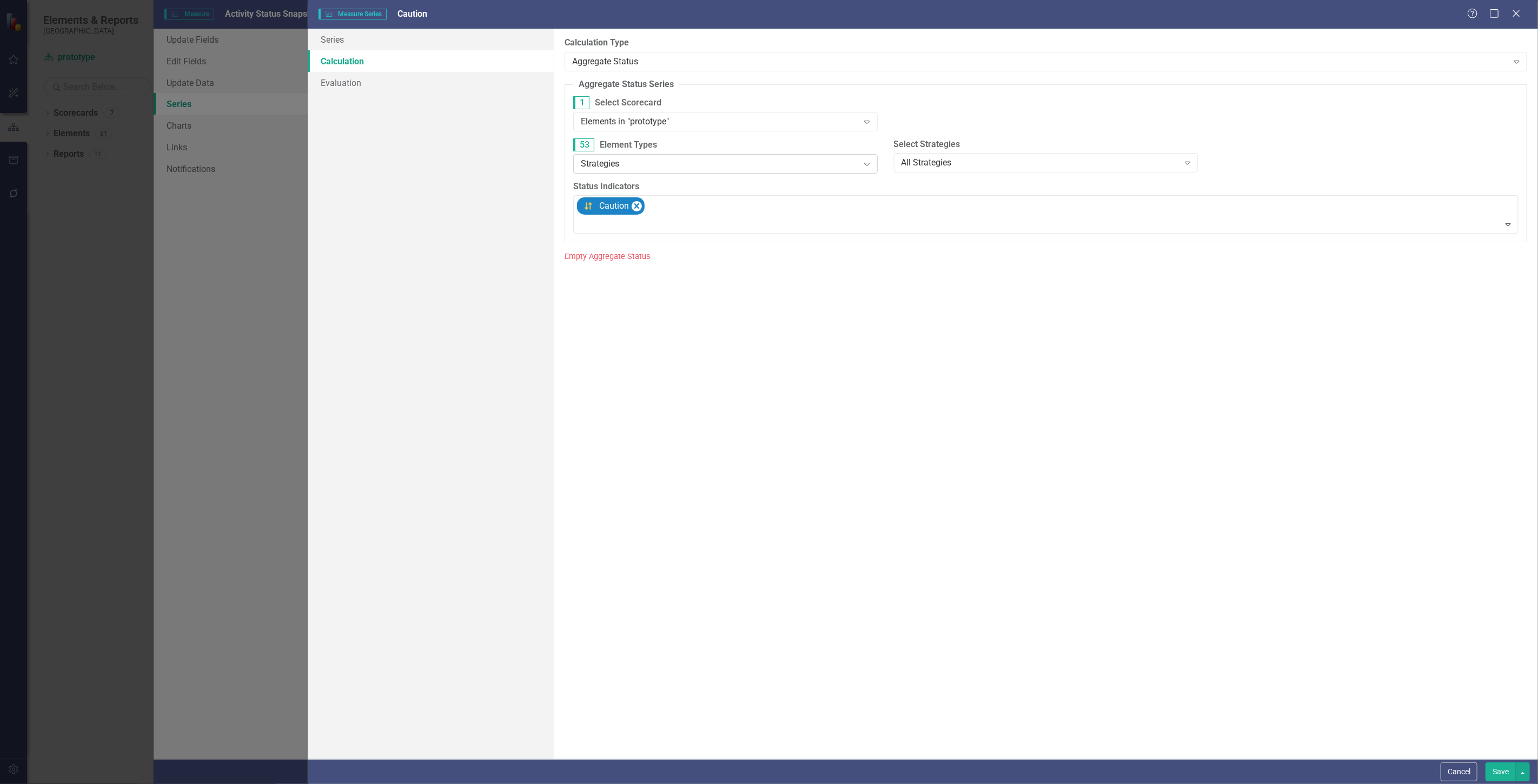
click at [620, 158] on div "Strategies" at bounding box center [719, 163] width 277 height 13
drag, startPoint x: 623, startPoint y: 263, endPoint x: 629, endPoint y: 260, distance: 6.7
click at [624, 263] on div "Activity" at bounding box center [726, 271] width 305 height 18
click at [1494, 766] on button "Save" at bounding box center [1500, 771] width 30 height 19
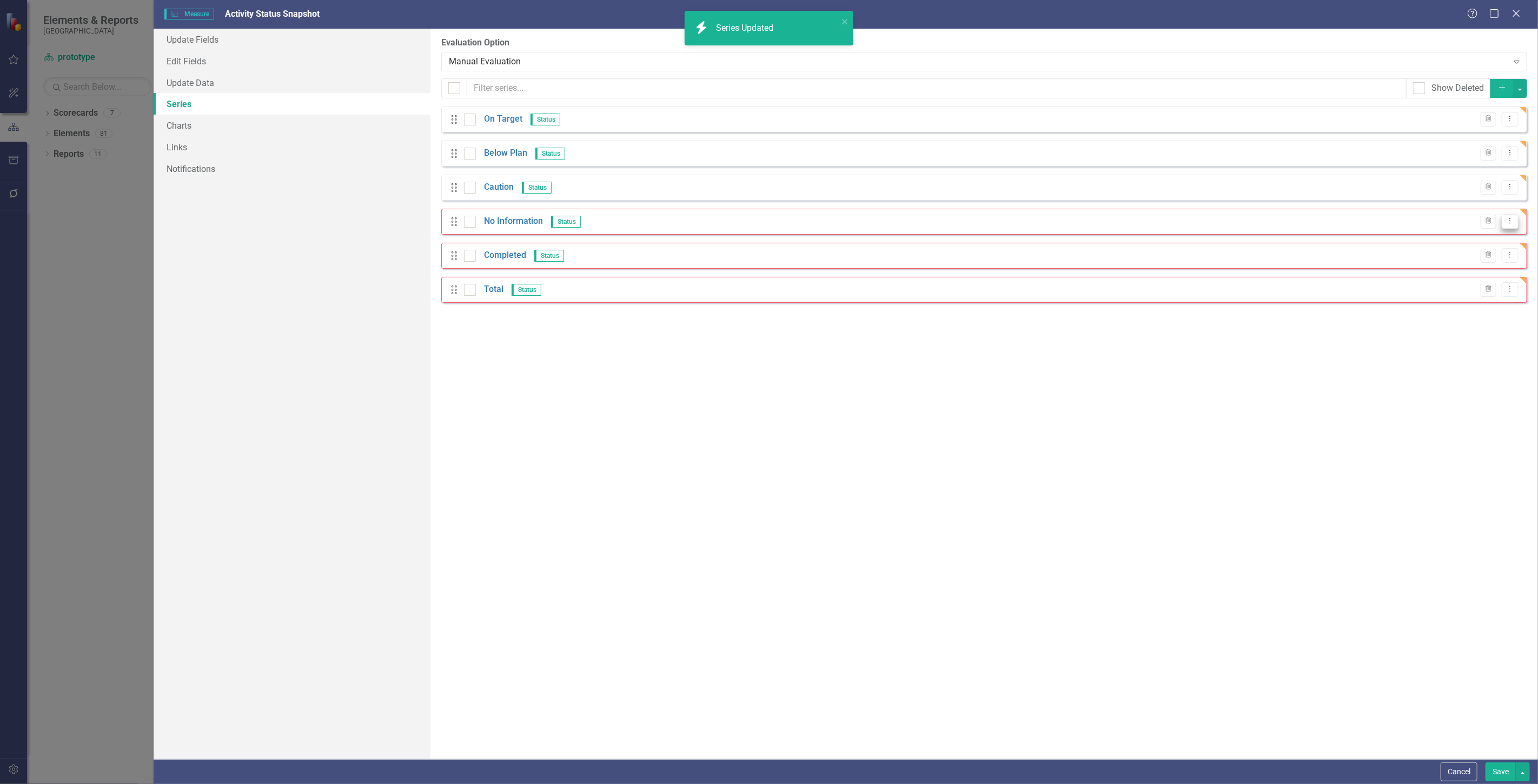
click at [1513, 221] on icon "Dropdown Menu" at bounding box center [1510, 221] width 9 height 7
click at [1442, 241] on link "Edit Edit Measure Series" at bounding box center [1456, 239] width 123 height 20
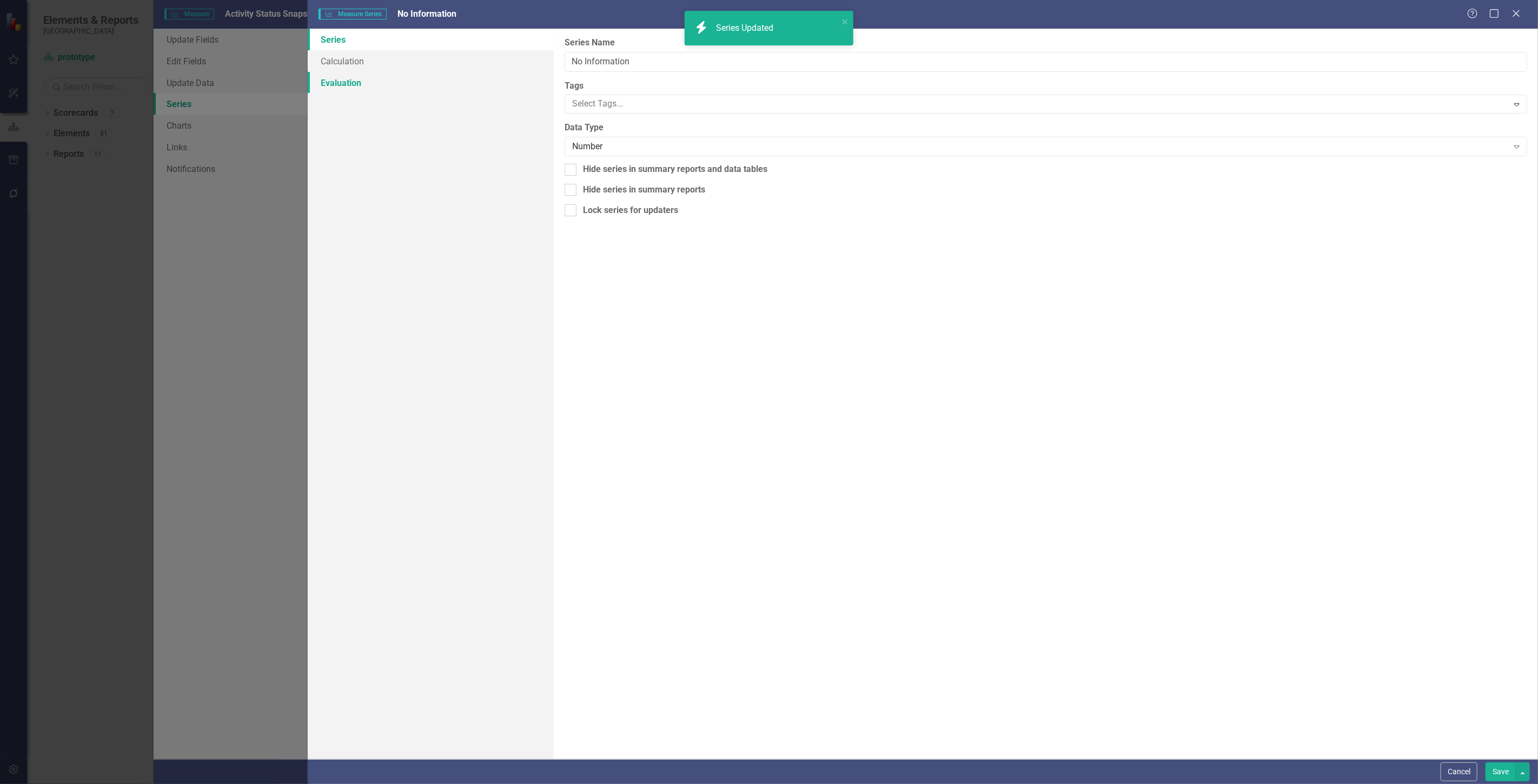
click at [336, 85] on link "Evaluation" at bounding box center [430, 82] width 246 height 21
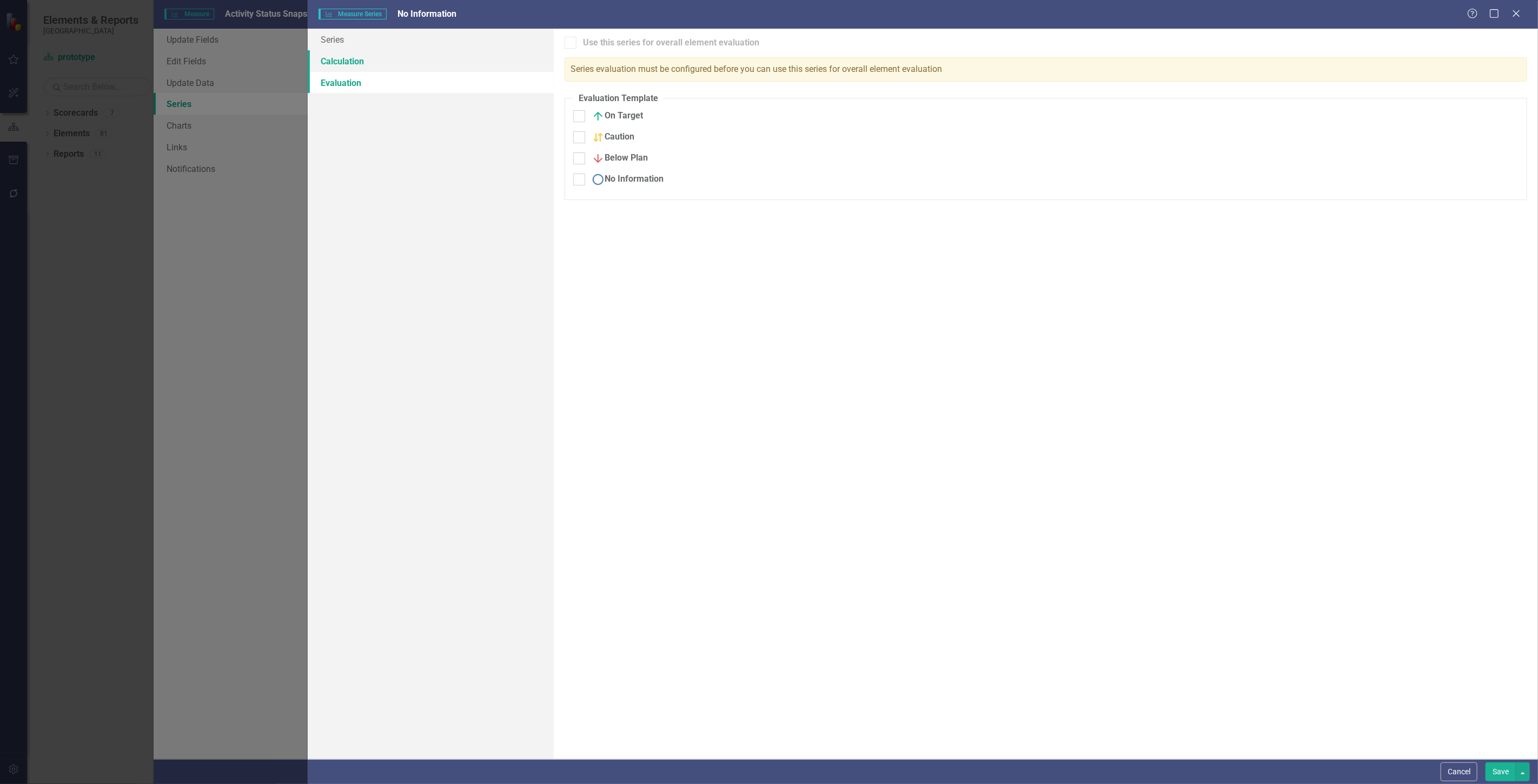
click at [350, 66] on link "Calculation" at bounding box center [430, 60] width 246 height 21
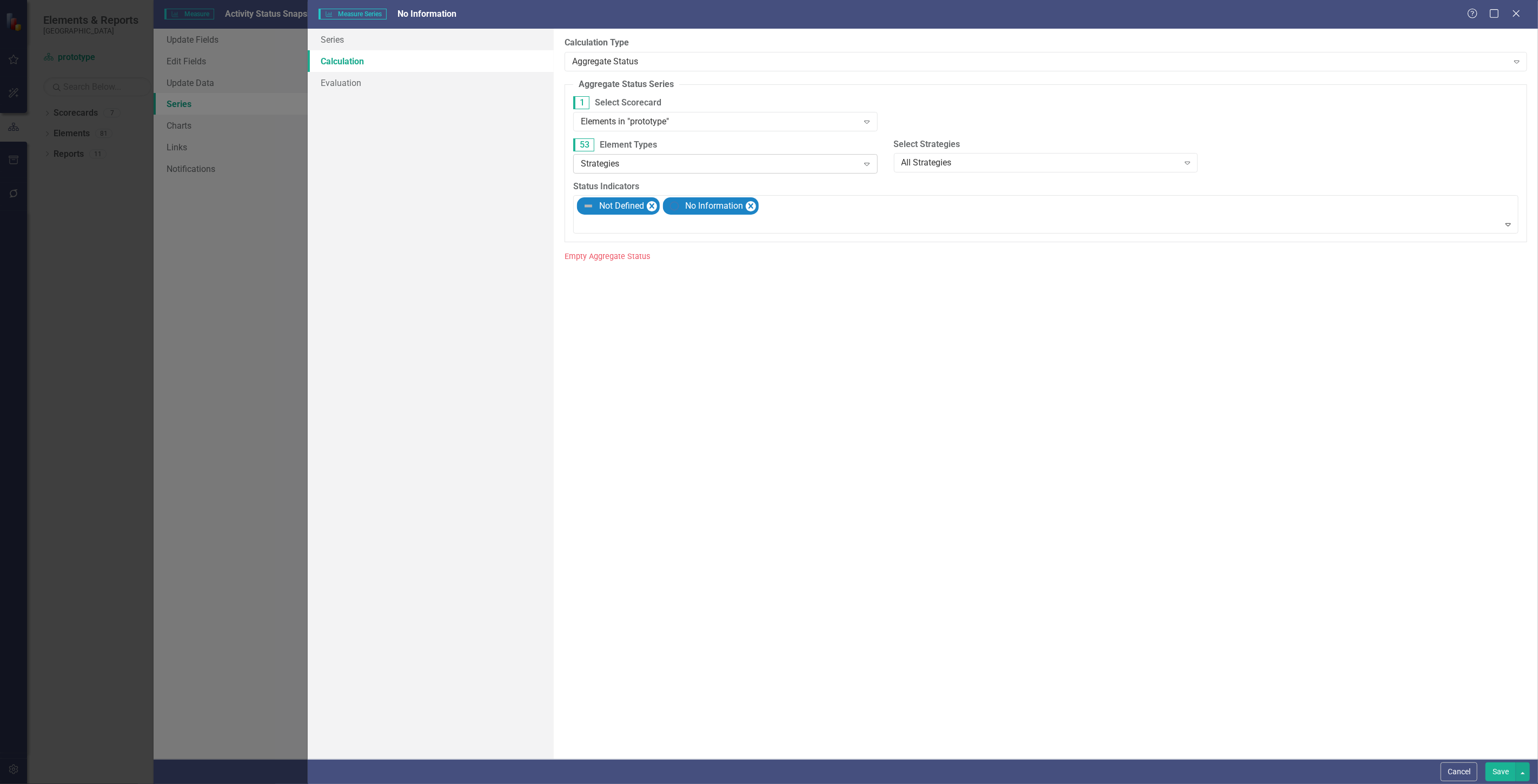
click at [624, 170] on div "Strategies Expand" at bounding box center [726, 163] width 305 height 19
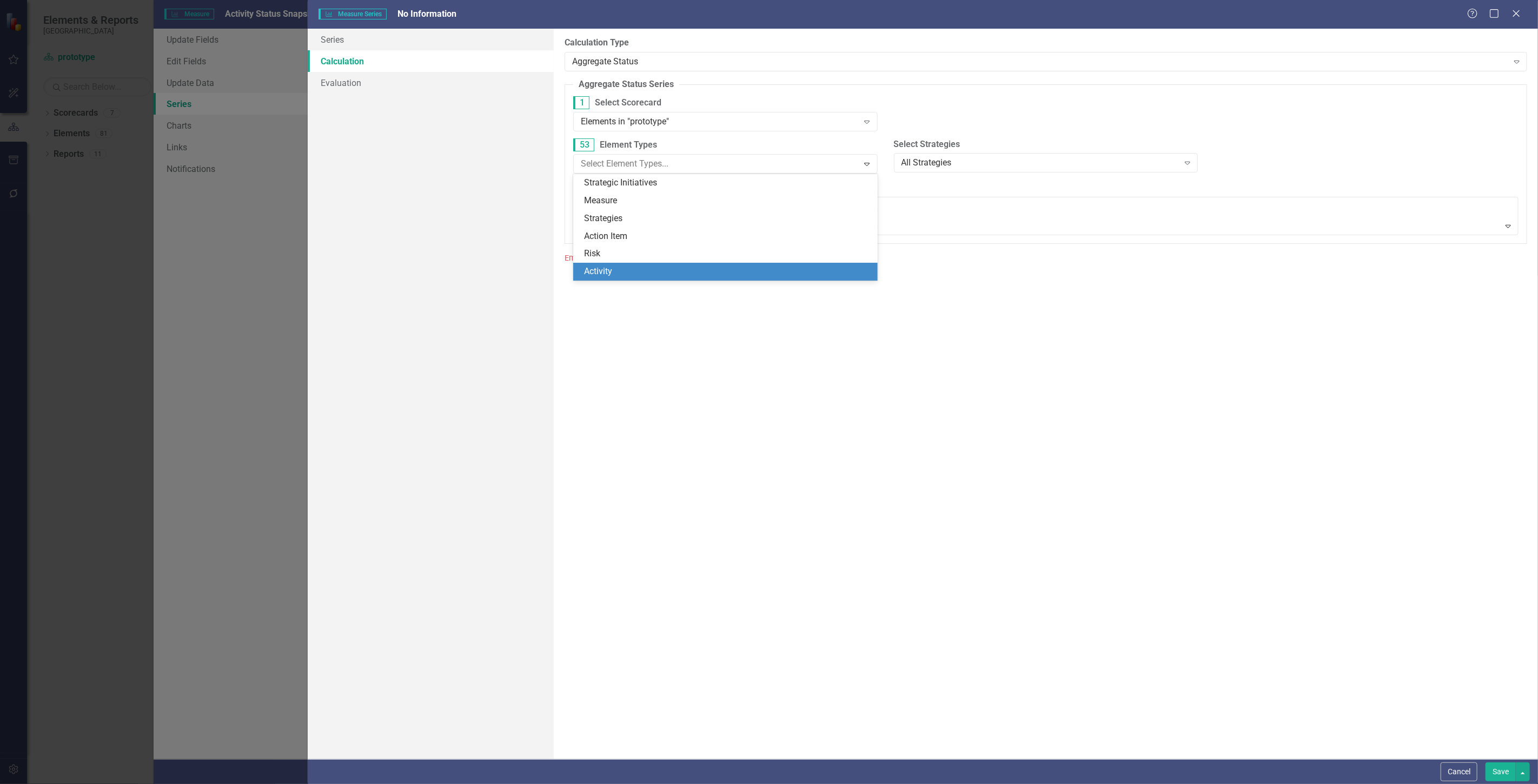
click at [624, 271] on div "Activity" at bounding box center [728, 271] width 287 height 13
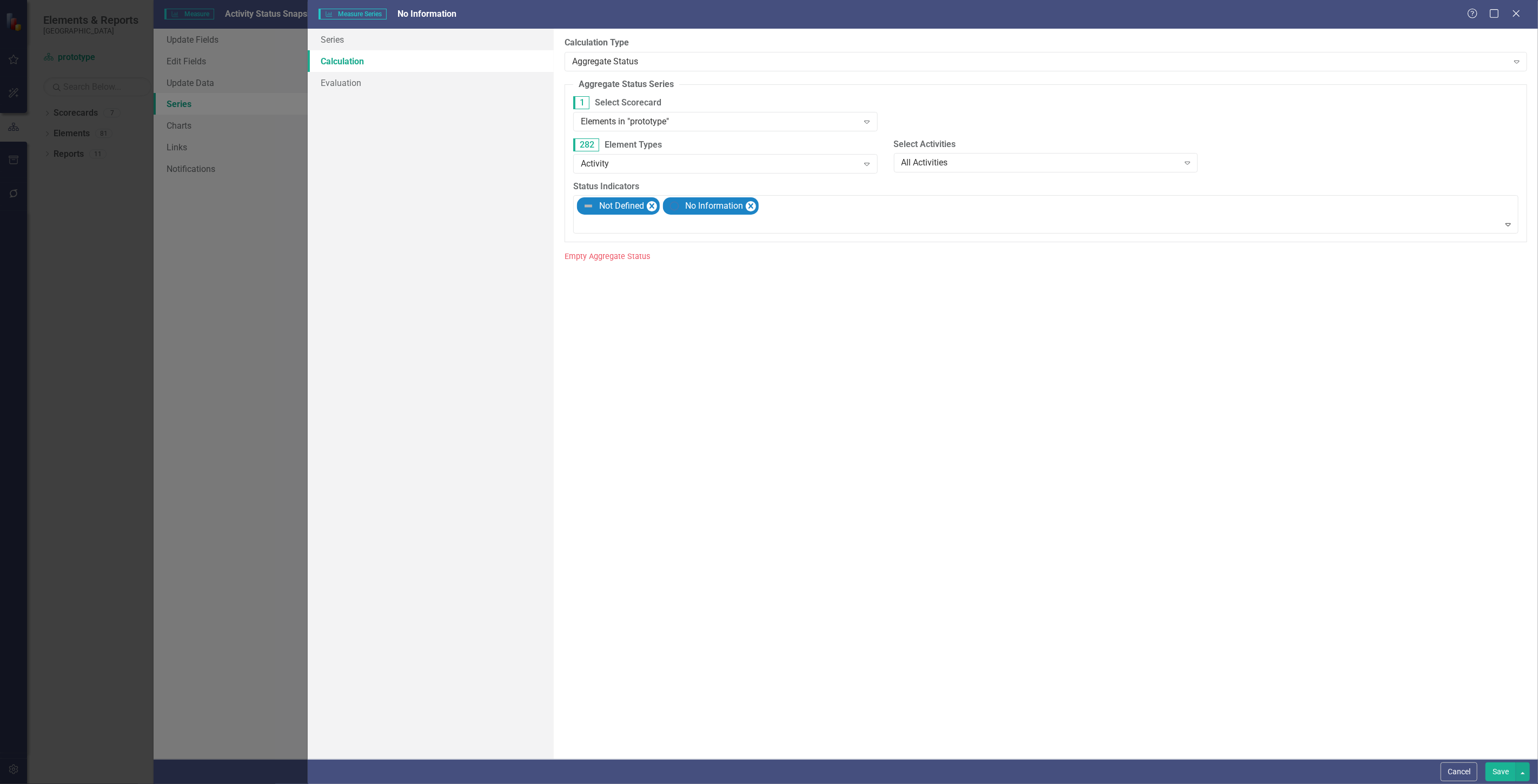
click at [1490, 766] on button "Save" at bounding box center [1500, 771] width 30 height 19
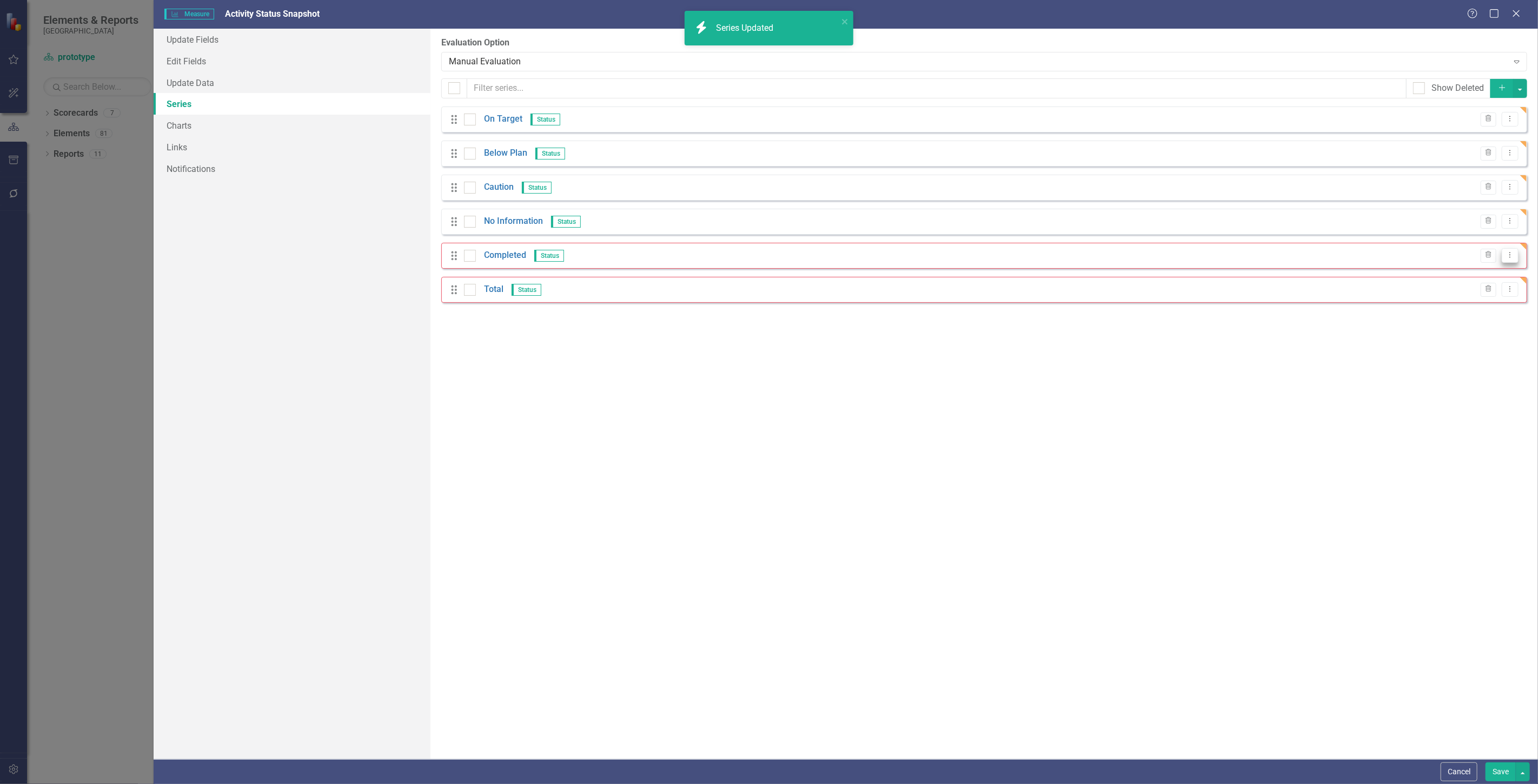
click at [1514, 257] on button "Dropdown Menu" at bounding box center [1510, 255] width 17 height 15
click at [1412, 274] on link "Edit Edit Measure Series" at bounding box center [1456, 274] width 123 height 20
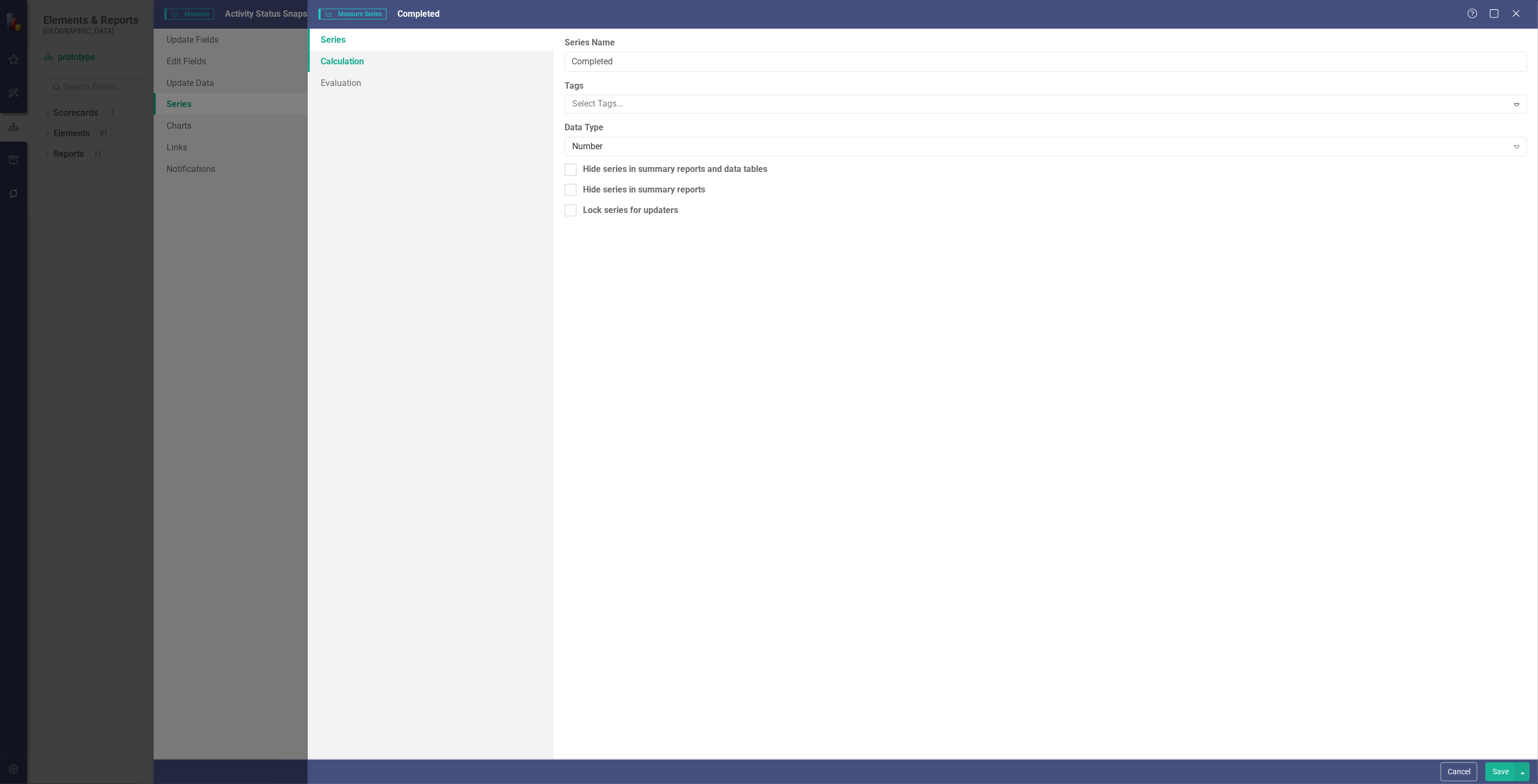
click at [385, 63] on link "Calculation" at bounding box center [430, 60] width 246 height 21
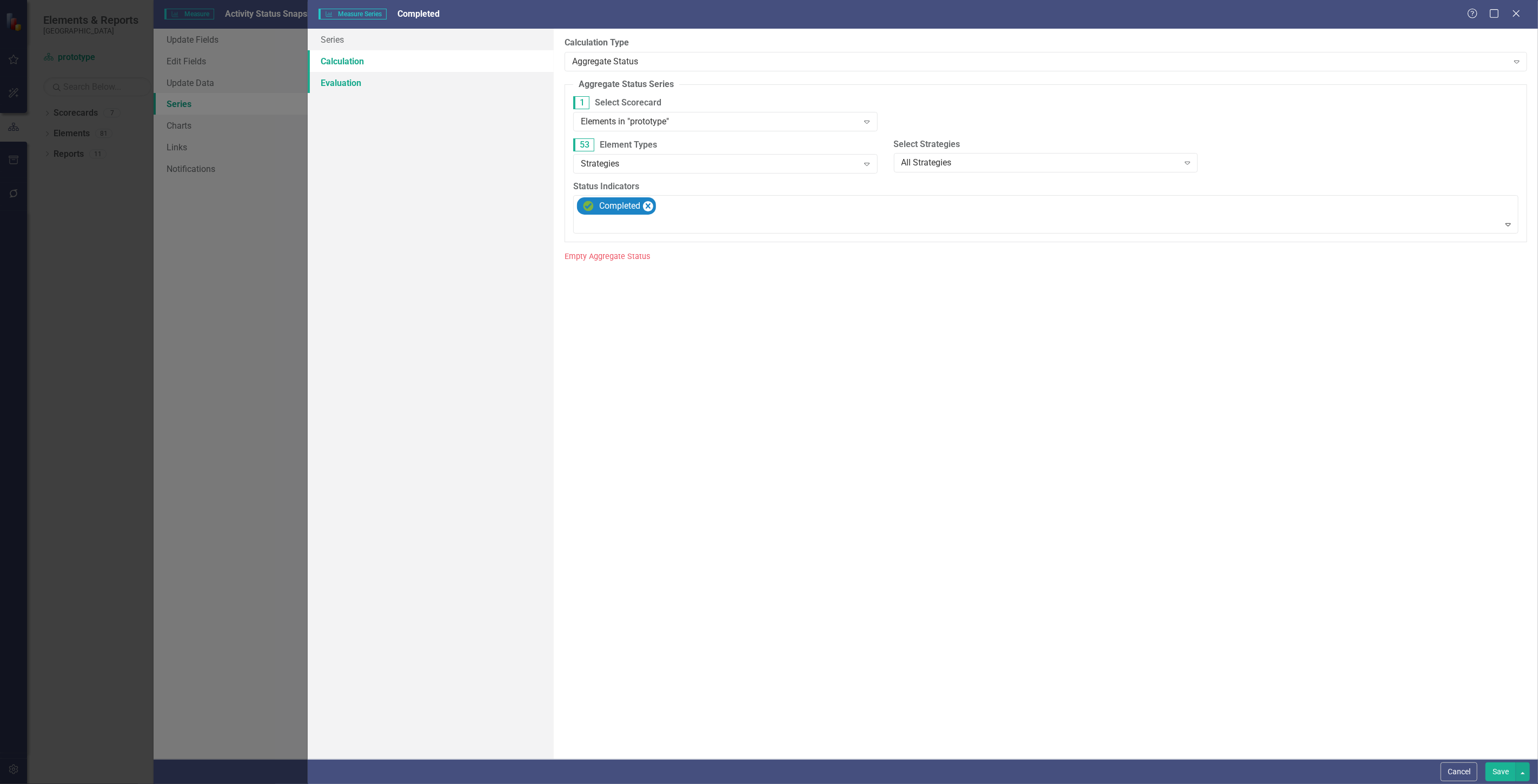
click at [384, 90] on link "Evaluation" at bounding box center [430, 82] width 246 height 21
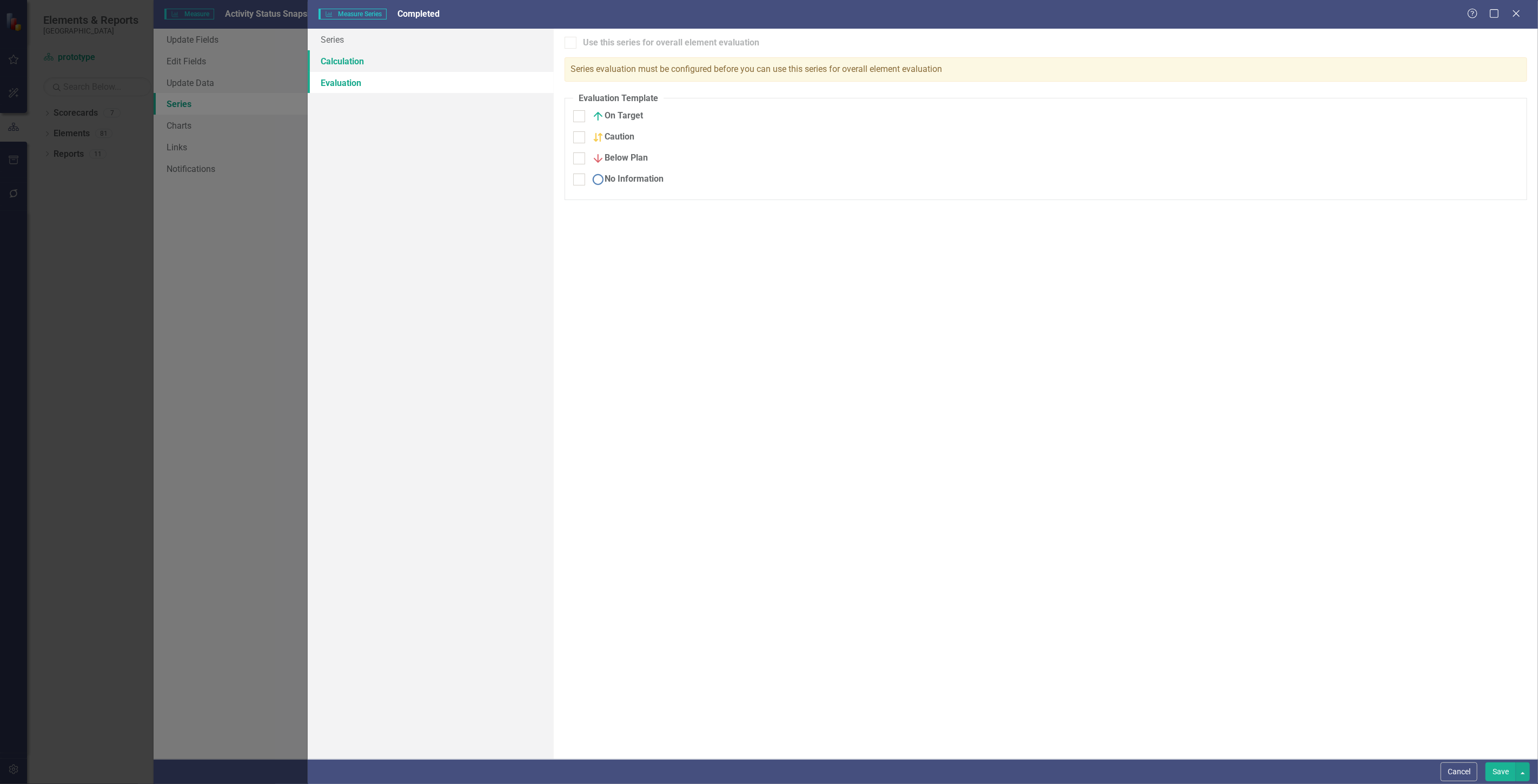
click at [380, 61] on link "Calculation" at bounding box center [430, 60] width 246 height 21
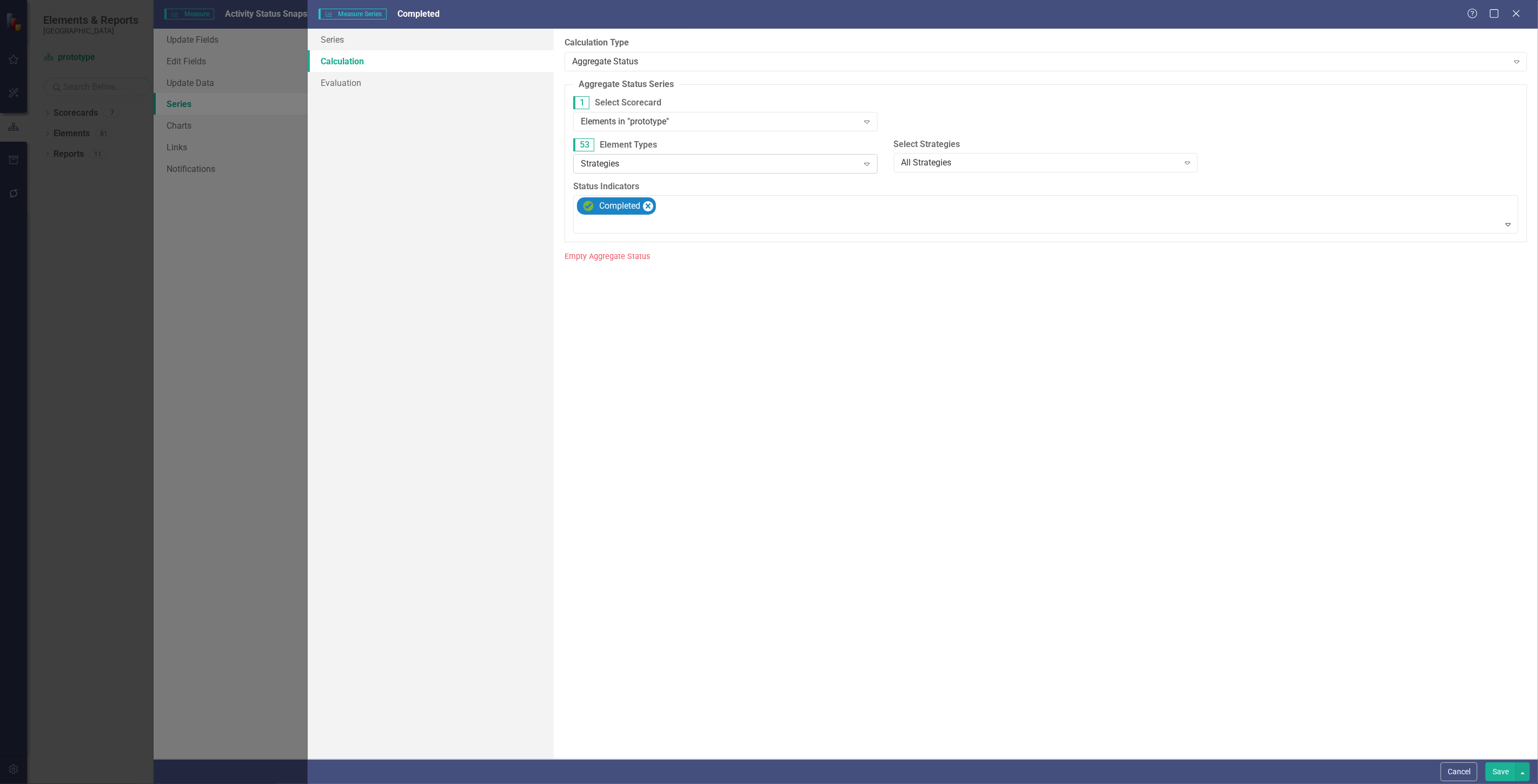
click at [648, 166] on div "Strategies" at bounding box center [719, 163] width 277 height 13
click at [624, 271] on div "Activity" at bounding box center [728, 271] width 287 height 13
click at [1497, 770] on button "Save" at bounding box center [1500, 771] width 30 height 19
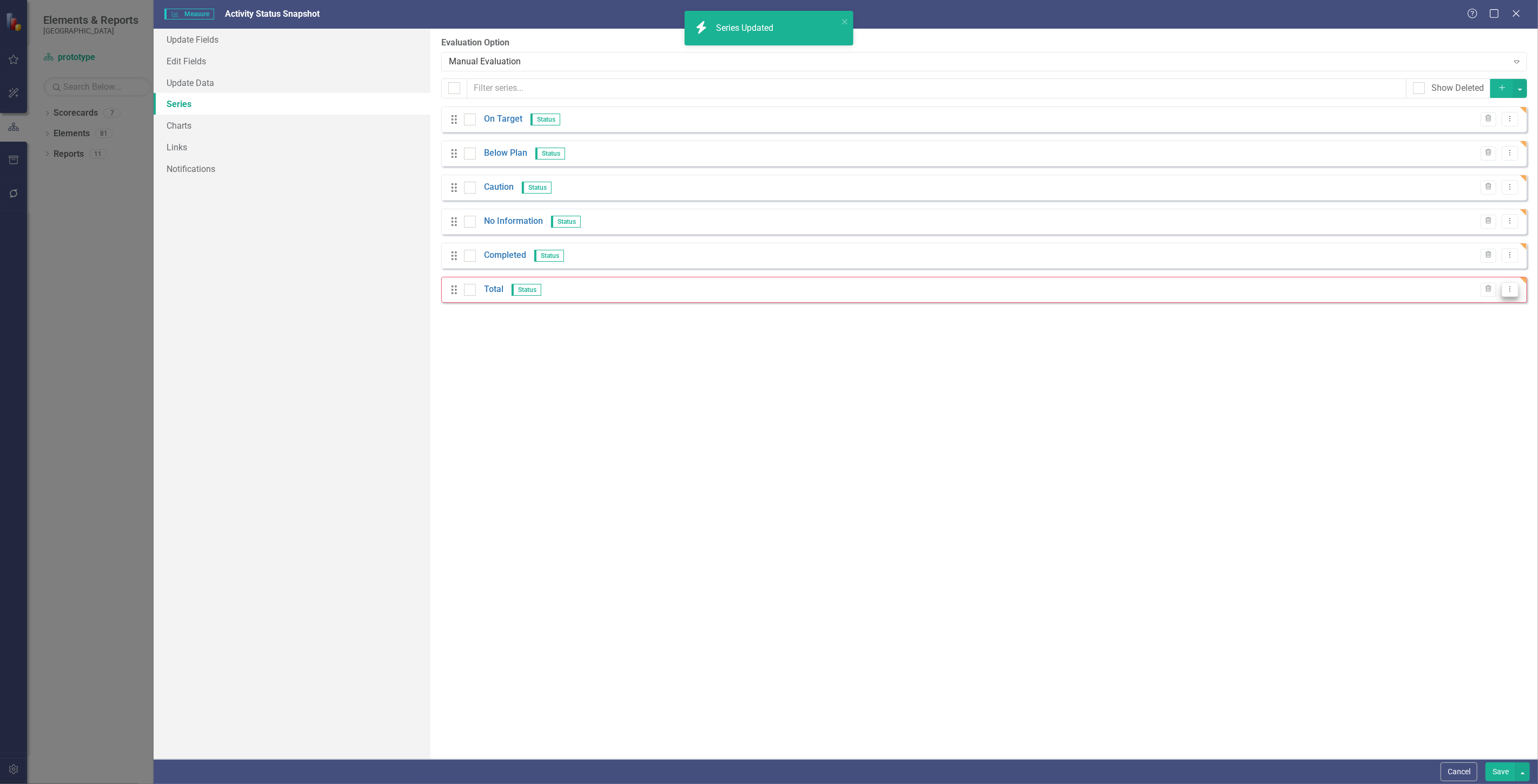
click at [1513, 295] on button "Dropdown Menu" at bounding box center [1510, 290] width 17 height 15
click at [1471, 305] on link "Edit Edit Measure Series" at bounding box center [1456, 307] width 123 height 20
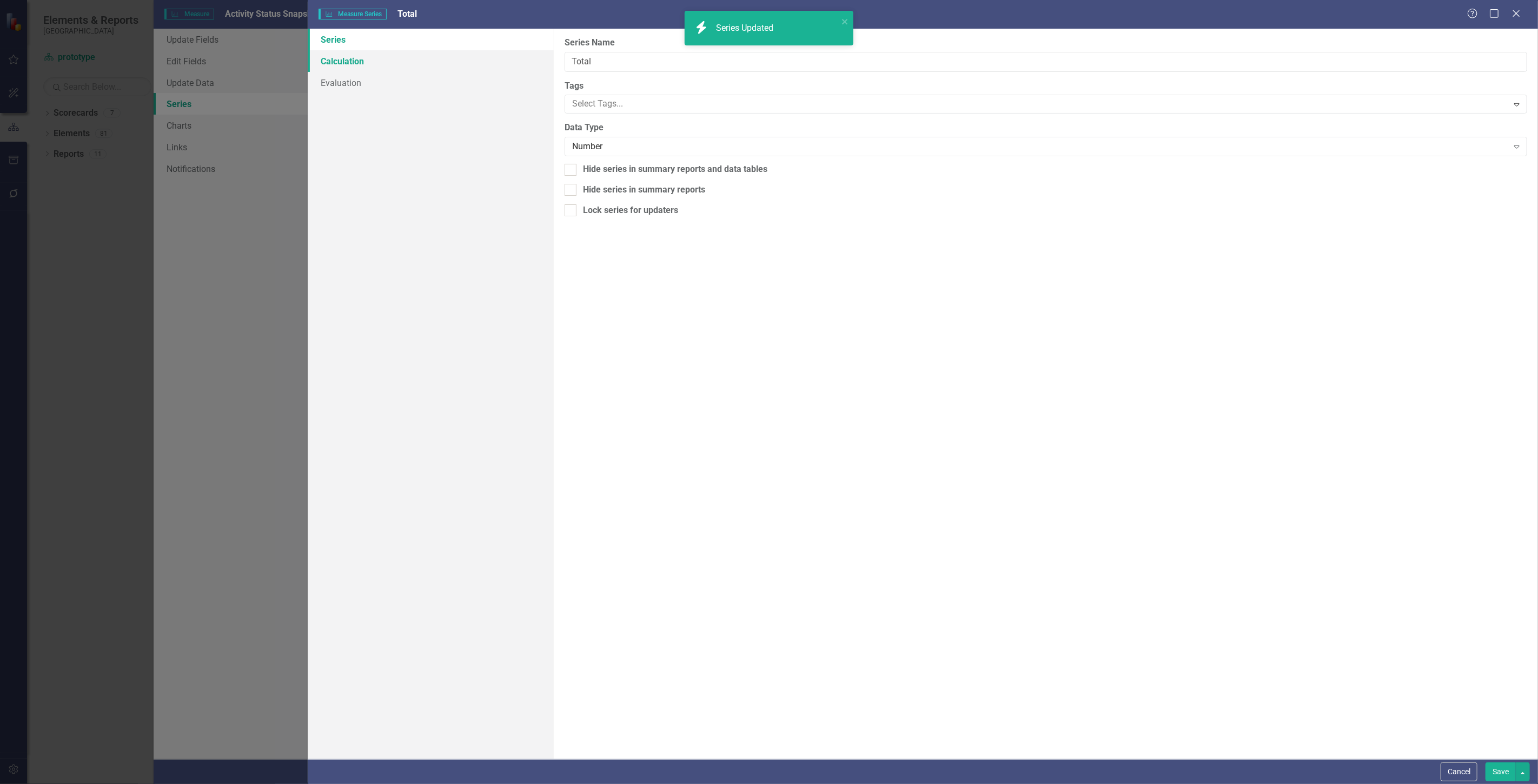
click at [388, 56] on link "Calculation" at bounding box center [430, 60] width 246 height 21
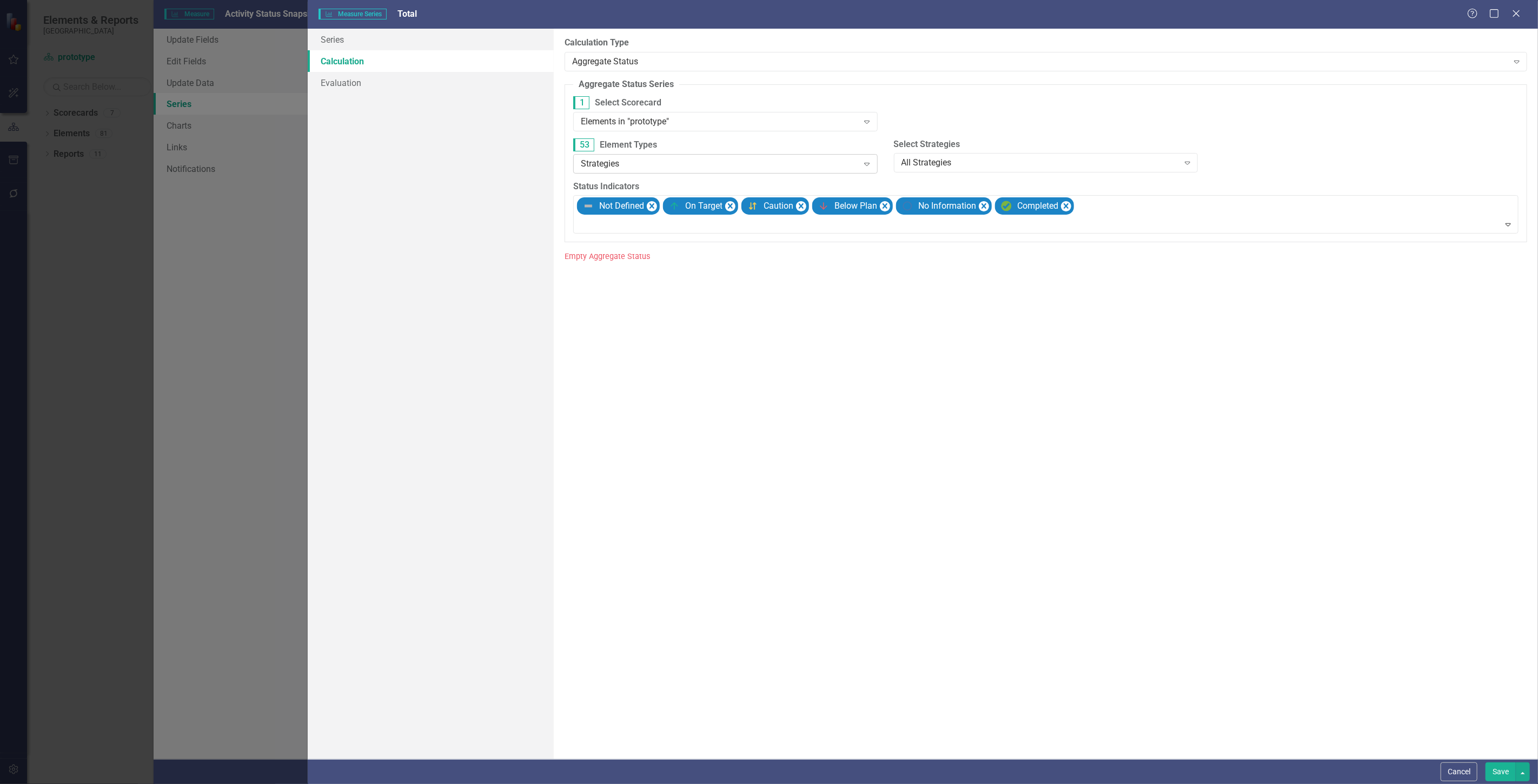
click at [607, 160] on div "Strategies" at bounding box center [719, 163] width 277 height 13
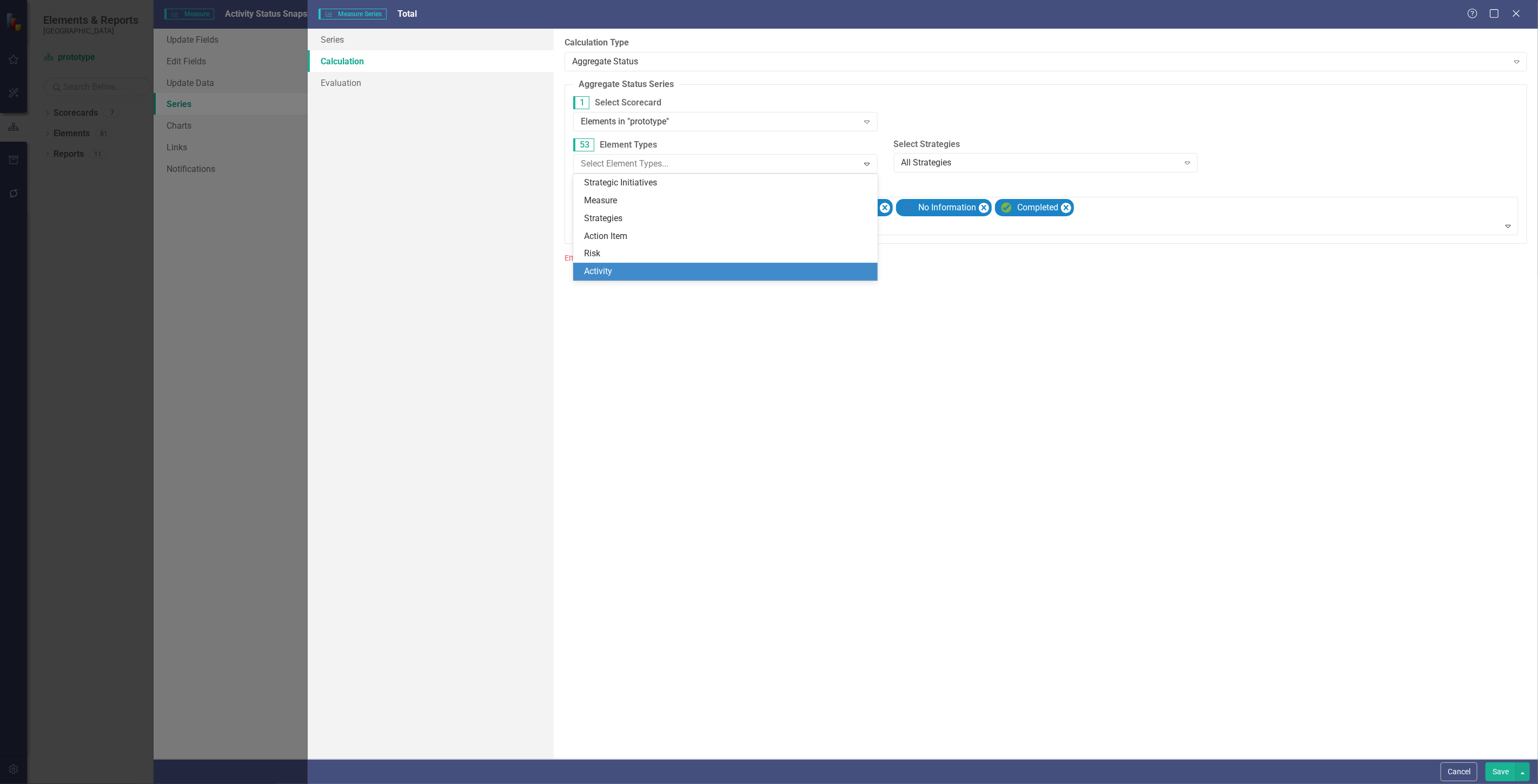
click at [612, 273] on div "Activity" at bounding box center [728, 271] width 287 height 13
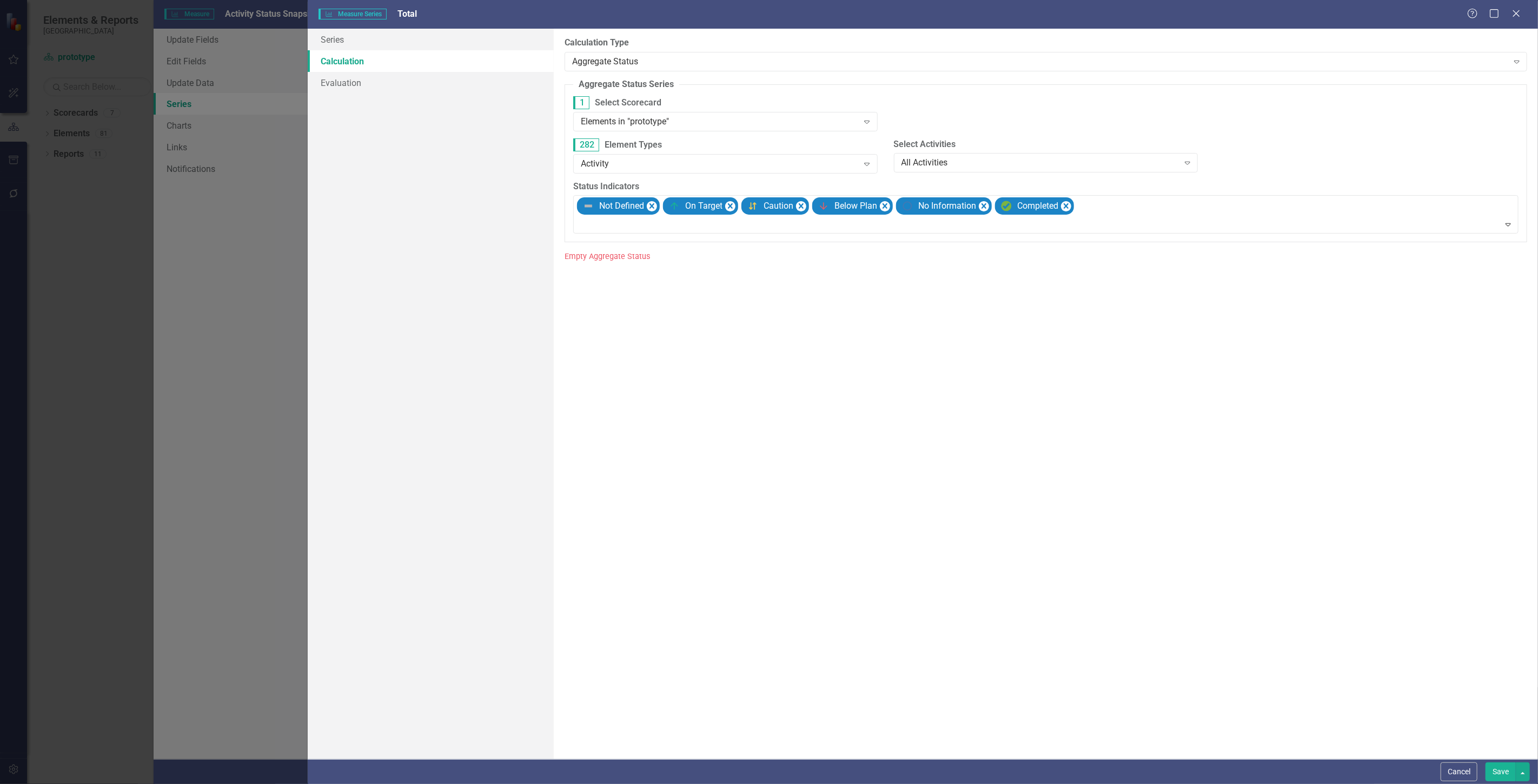
click at [1489, 773] on button "Save" at bounding box center [1500, 771] width 30 height 19
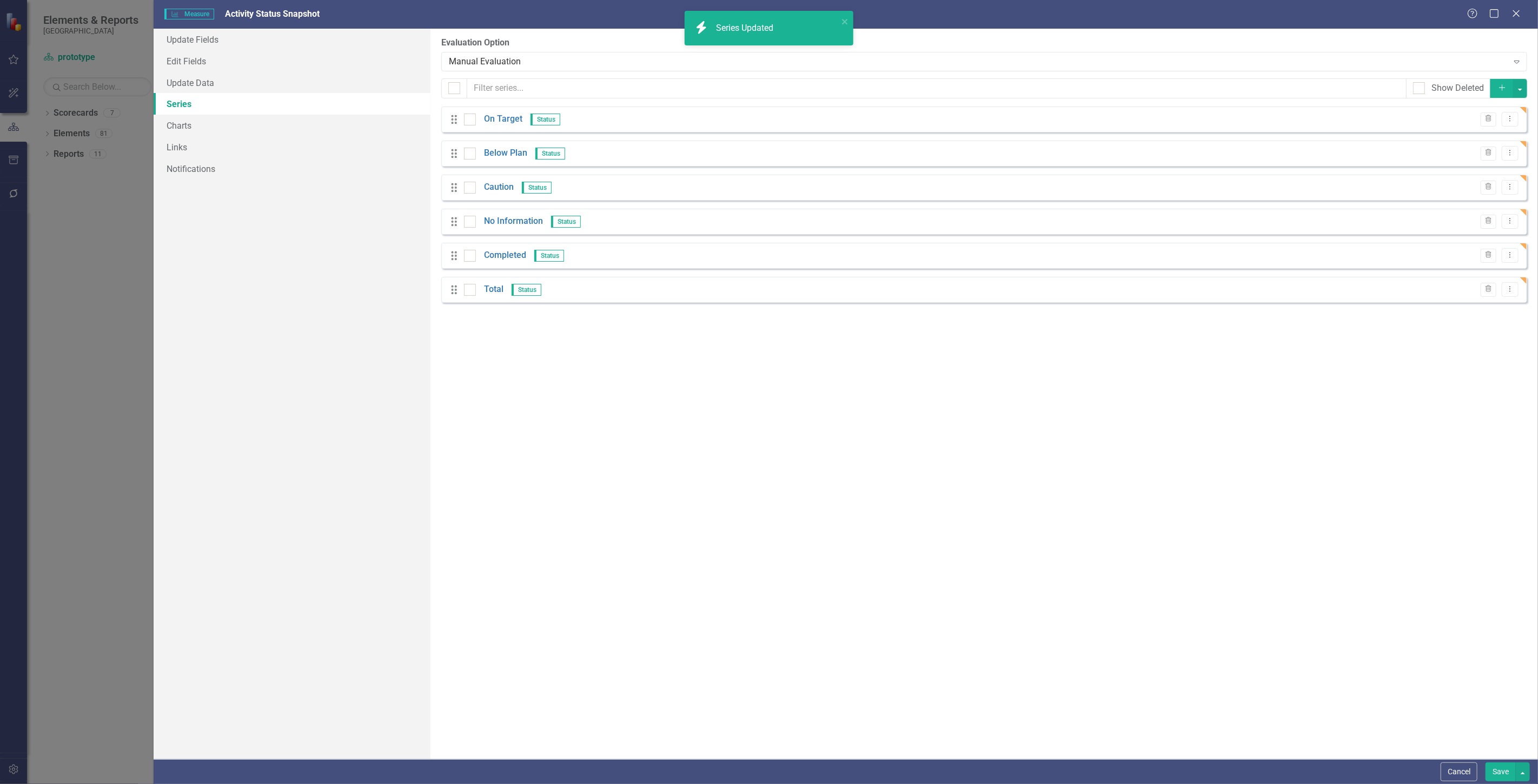
click at [1489, 773] on button "Save" at bounding box center [1500, 771] width 30 height 19
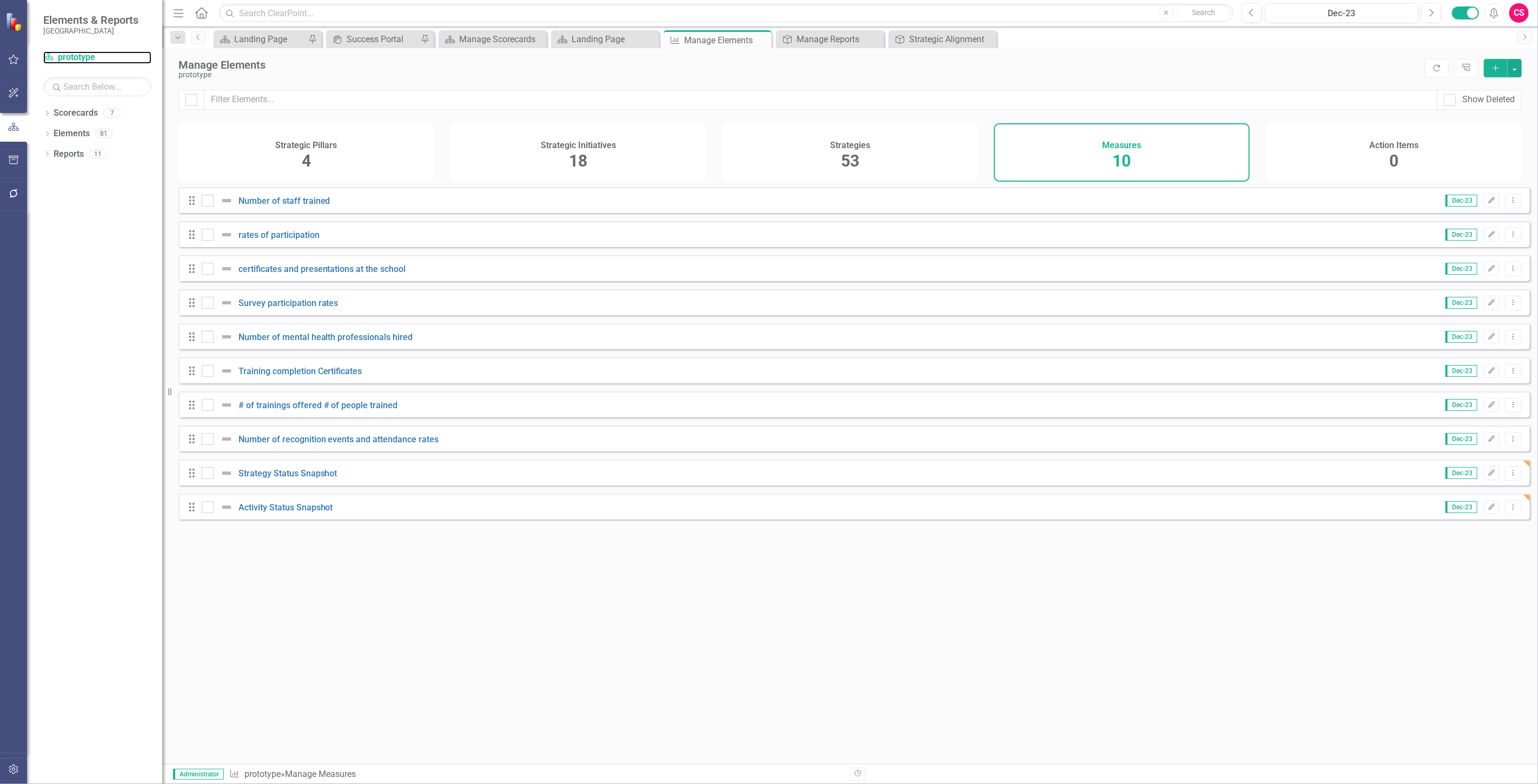
click at [76, 58] on link "Scorecard prototype" at bounding box center [97, 57] width 108 height 13
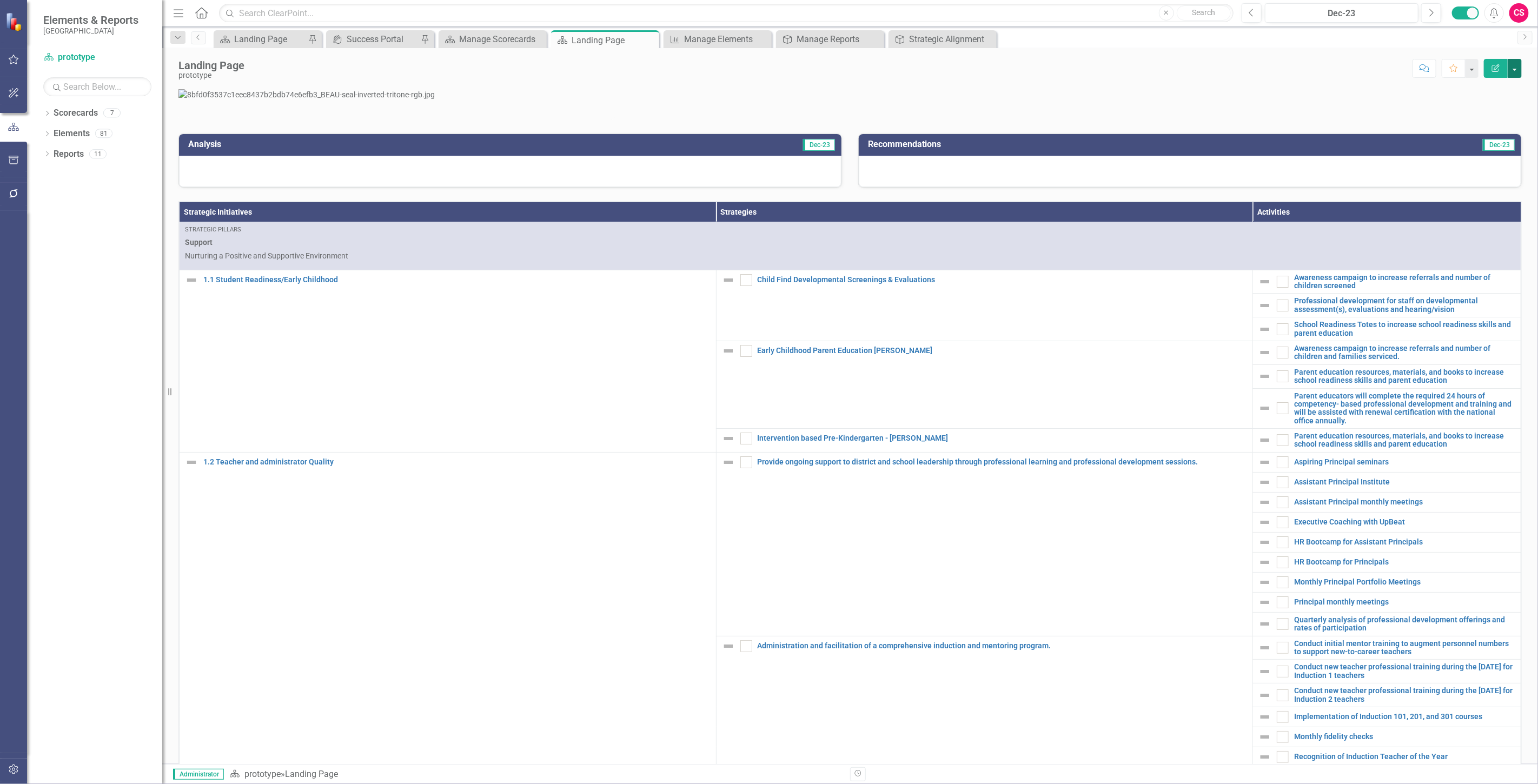
click at [1520, 63] on button "button" at bounding box center [1514, 68] width 14 height 19
click at [1489, 110] on link "Edit Report Edit Layout" at bounding box center [1478, 108] width 88 height 20
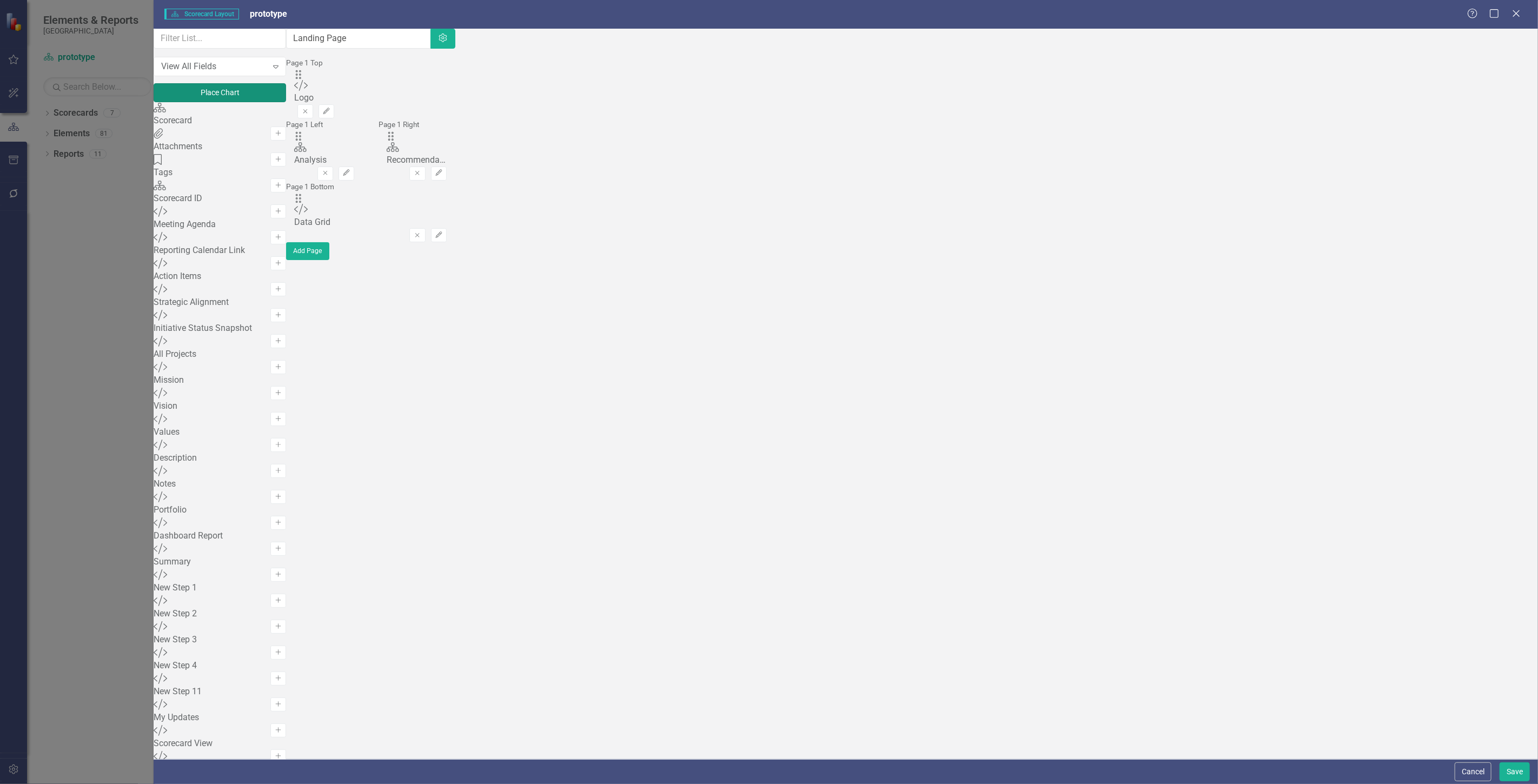
click at [286, 102] on button "Place Chart" at bounding box center [220, 93] width 132 height 19
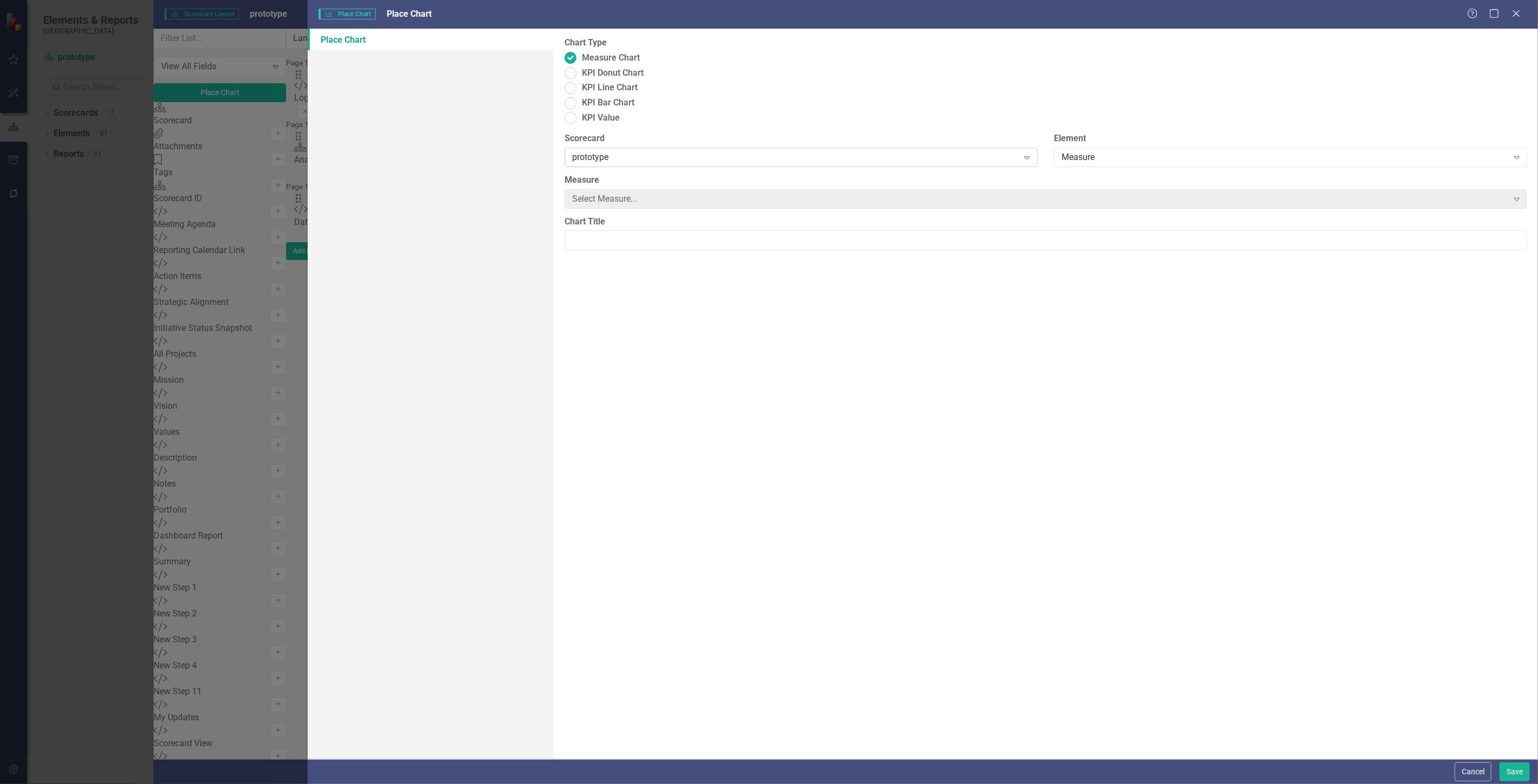
click at [720, 151] on div "prototype" at bounding box center [795, 157] width 447 height 13
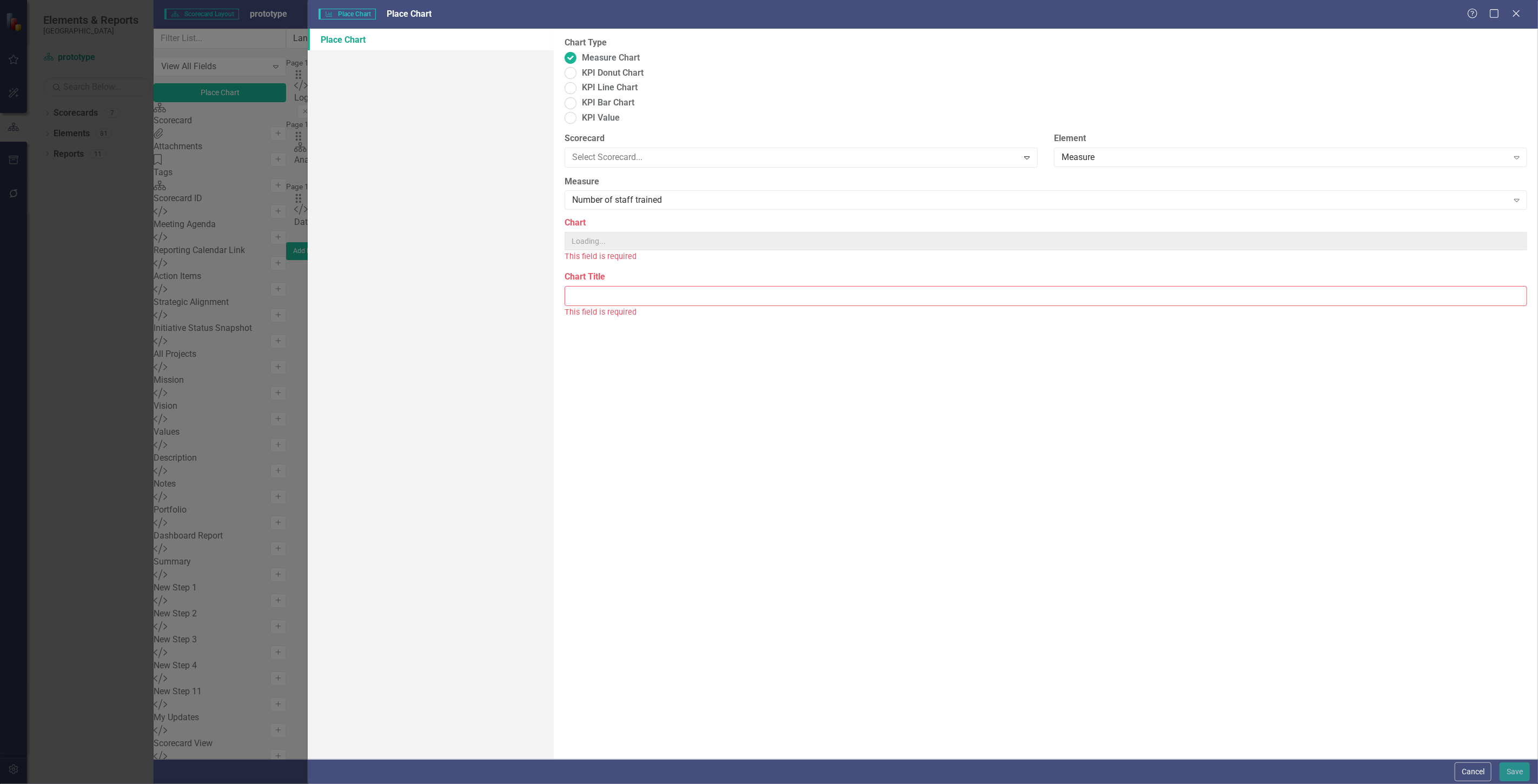
click at [684, 83] on div "Chart Type Measure Chart KPI Donut Chart KPI Line Chart KPI Bar Chart KPI Value" at bounding box center [1046, 85] width 979 height 96
click at [653, 193] on div "Number of staff trained" at bounding box center [1041, 199] width 936 height 13
click at [667, 230] on div "Select Chart... Expand" at bounding box center [1046, 240] width 963 height 19
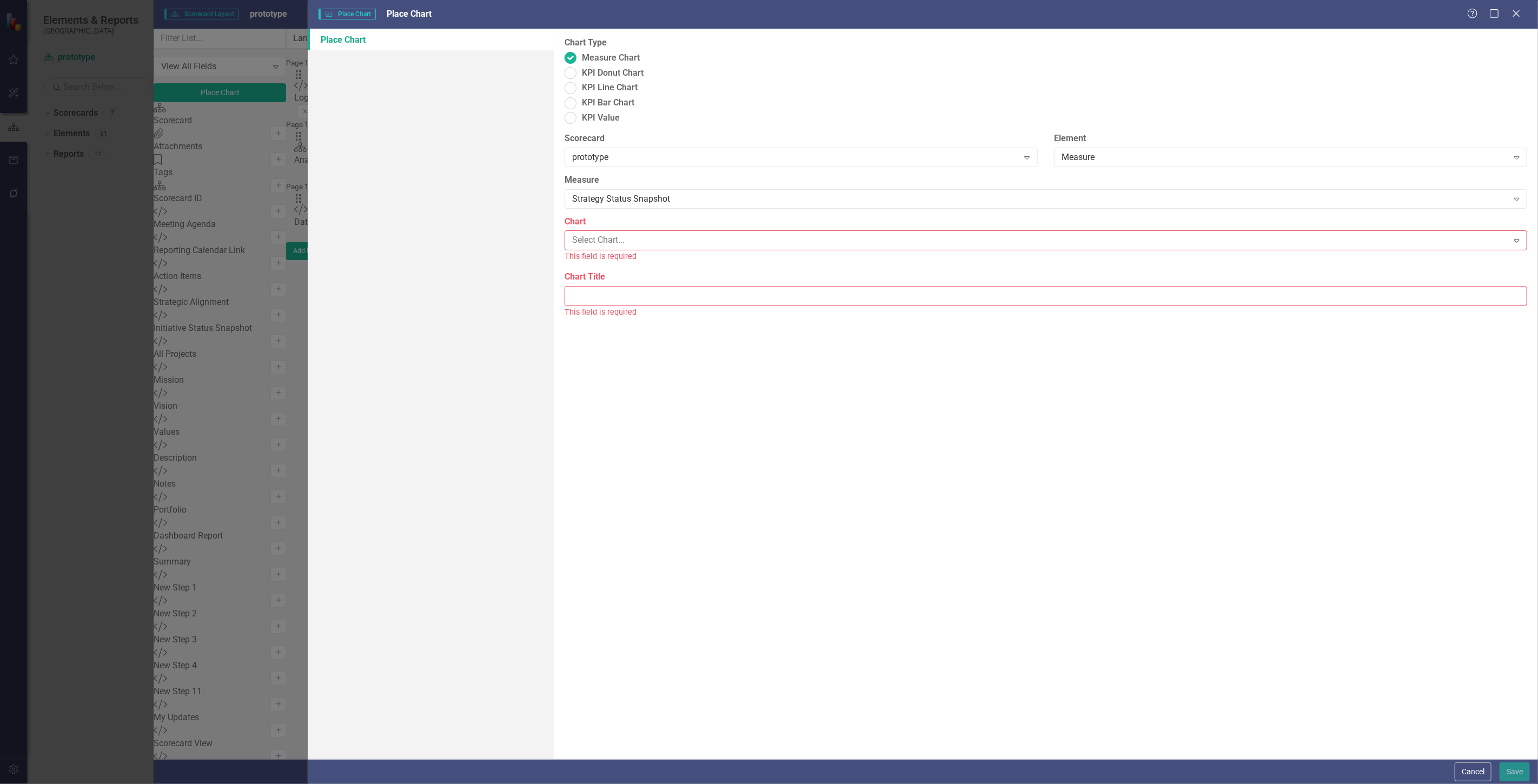
click at [656, 783] on div "Strategy Status Snapshot" at bounding box center [771, 792] width 1521 height 13
click at [644, 272] on input "Chart Title" at bounding box center [1046, 282] width 963 height 20
type input "Strategy Status Snapshot"
click at [1506, 769] on button "Save" at bounding box center [1514, 771] width 30 height 19
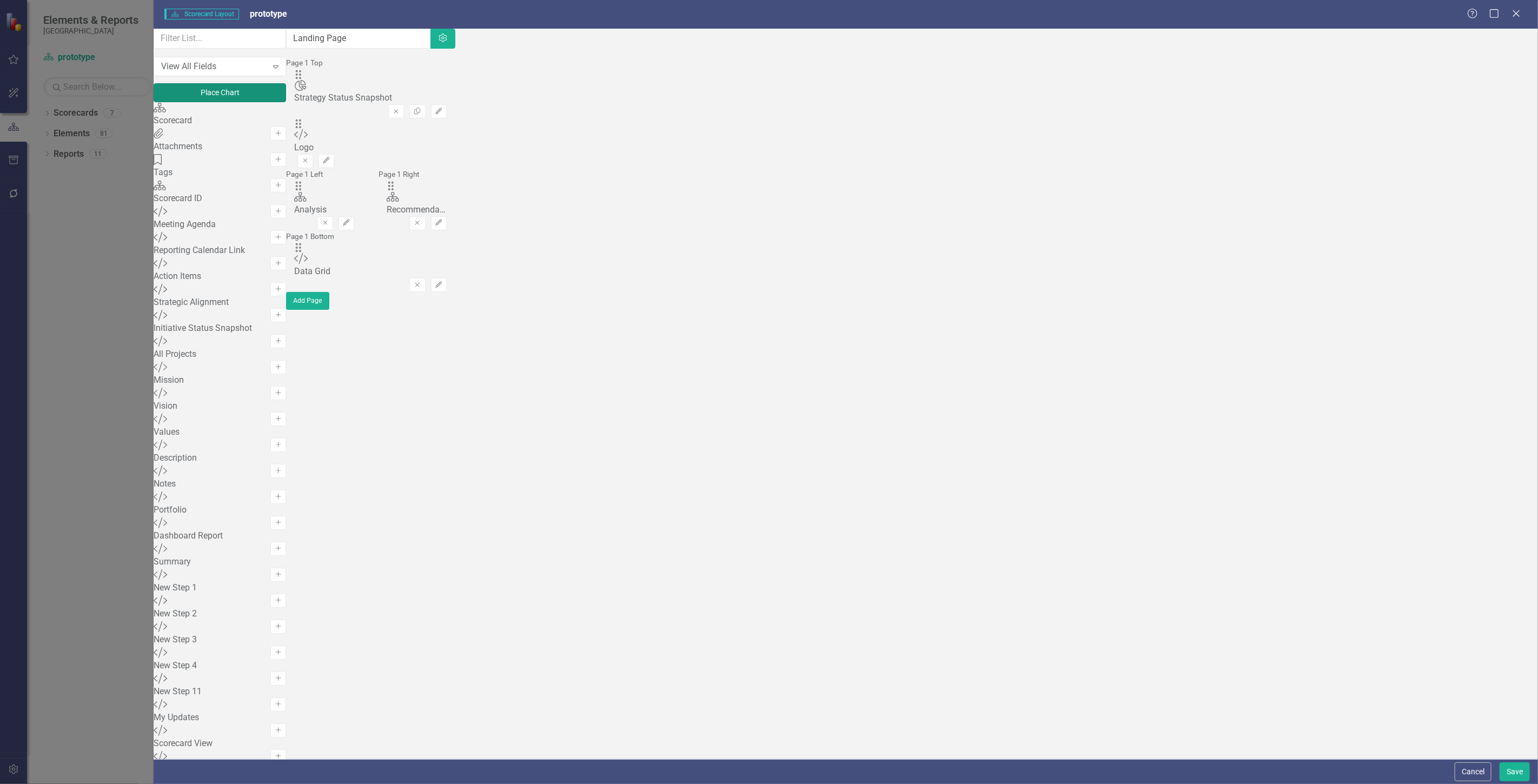
click at [233, 96] on button "Place Chart" at bounding box center [220, 93] width 132 height 19
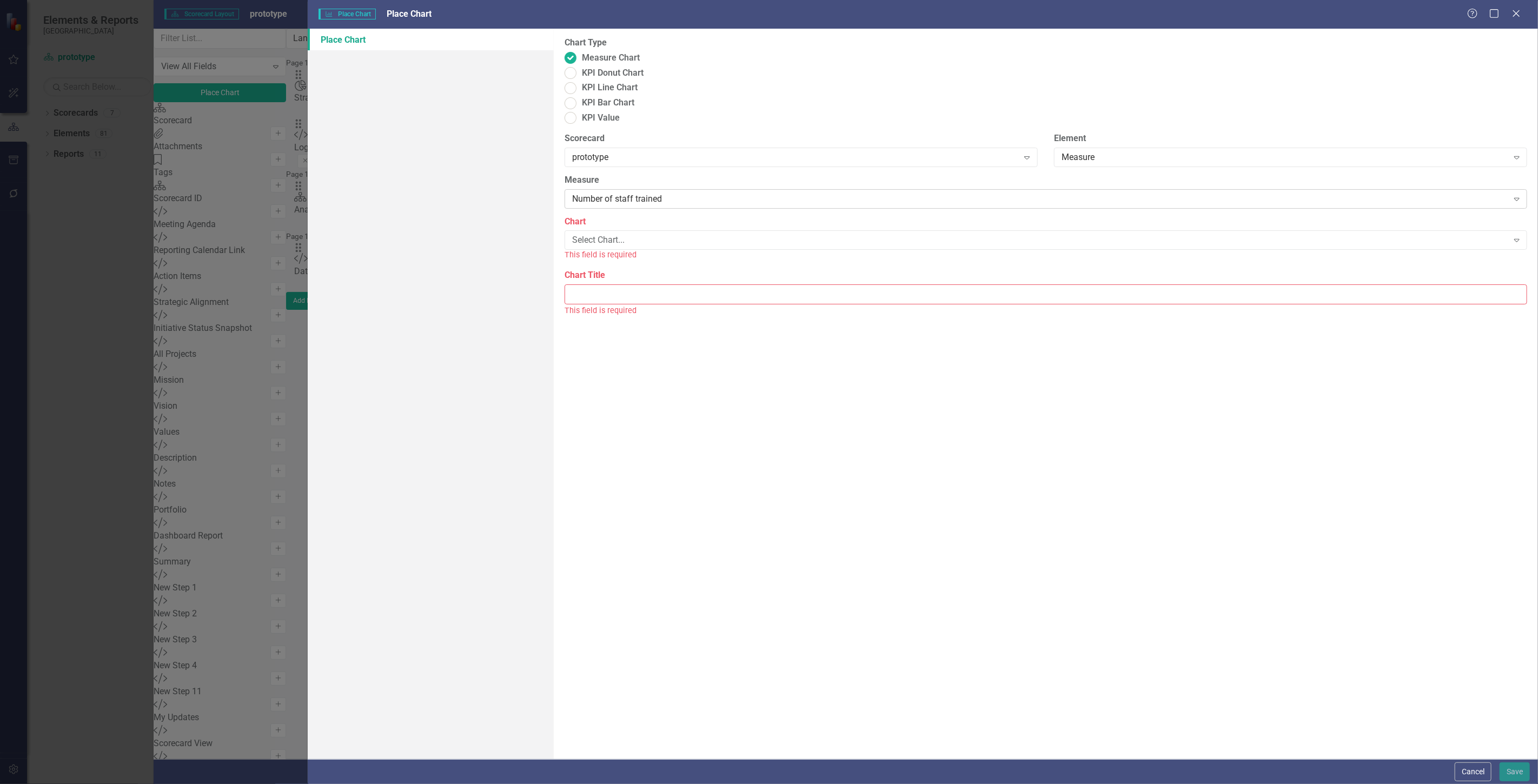
click at [686, 193] on div "Number of staff trained" at bounding box center [1041, 199] width 936 height 13
drag, startPoint x: 651, startPoint y: 324, endPoint x: 634, endPoint y: 301, distance: 28.6
click at [603, 230] on div "Select Chart... Expand" at bounding box center [1046, 240] width 963 height 19
click at [601, 783] on div "Activity Status Snapshot" at bounding box center [771, 792] width 1521 height 13
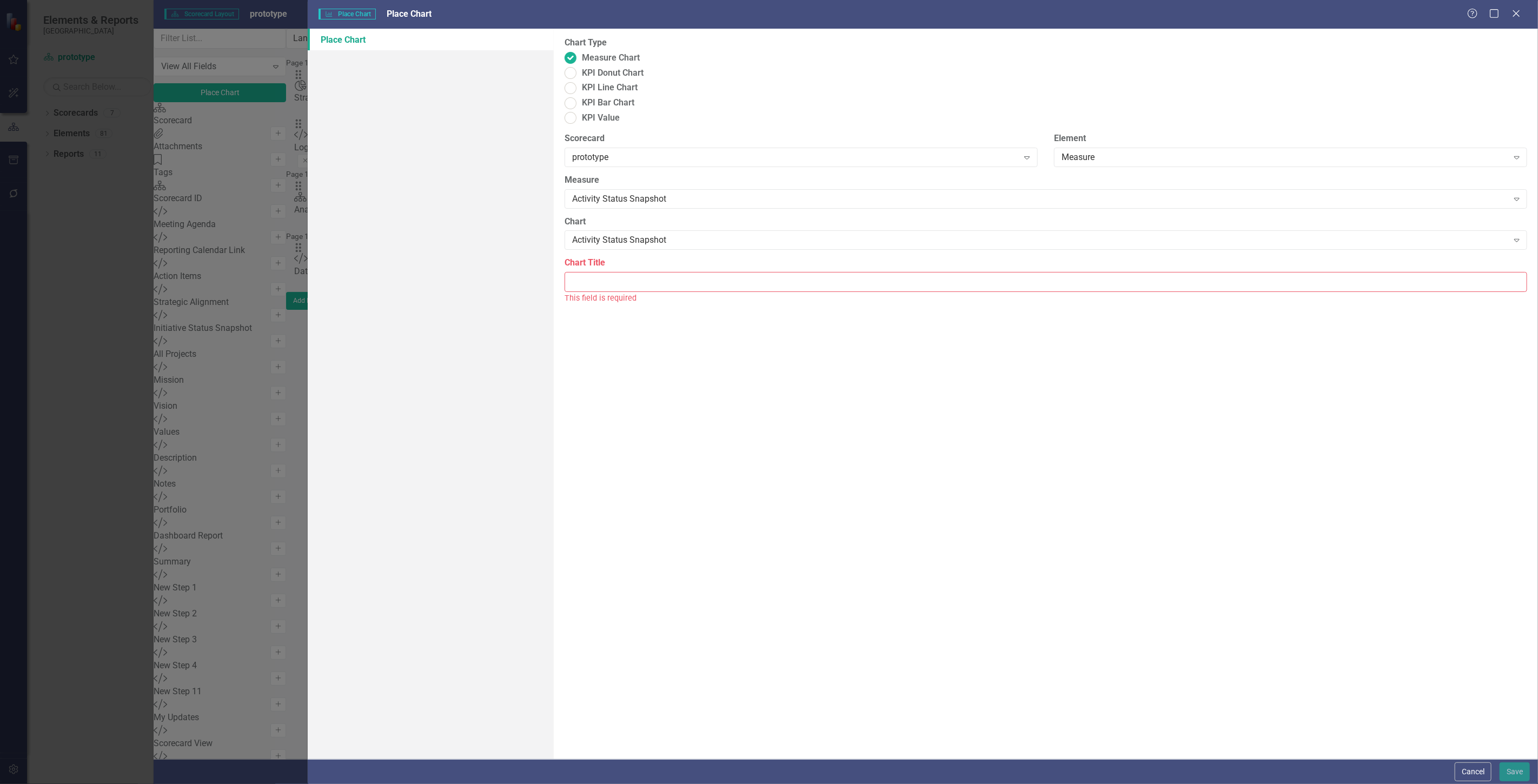
click at [603, 272] on input "Chart Title" at bounding box center [1046, 282] width 963 height 20
type input "Activity Status Snapshot"
click at [1522, 762] on button "Save" at bounding box center [1514, 771] width 30 height 19
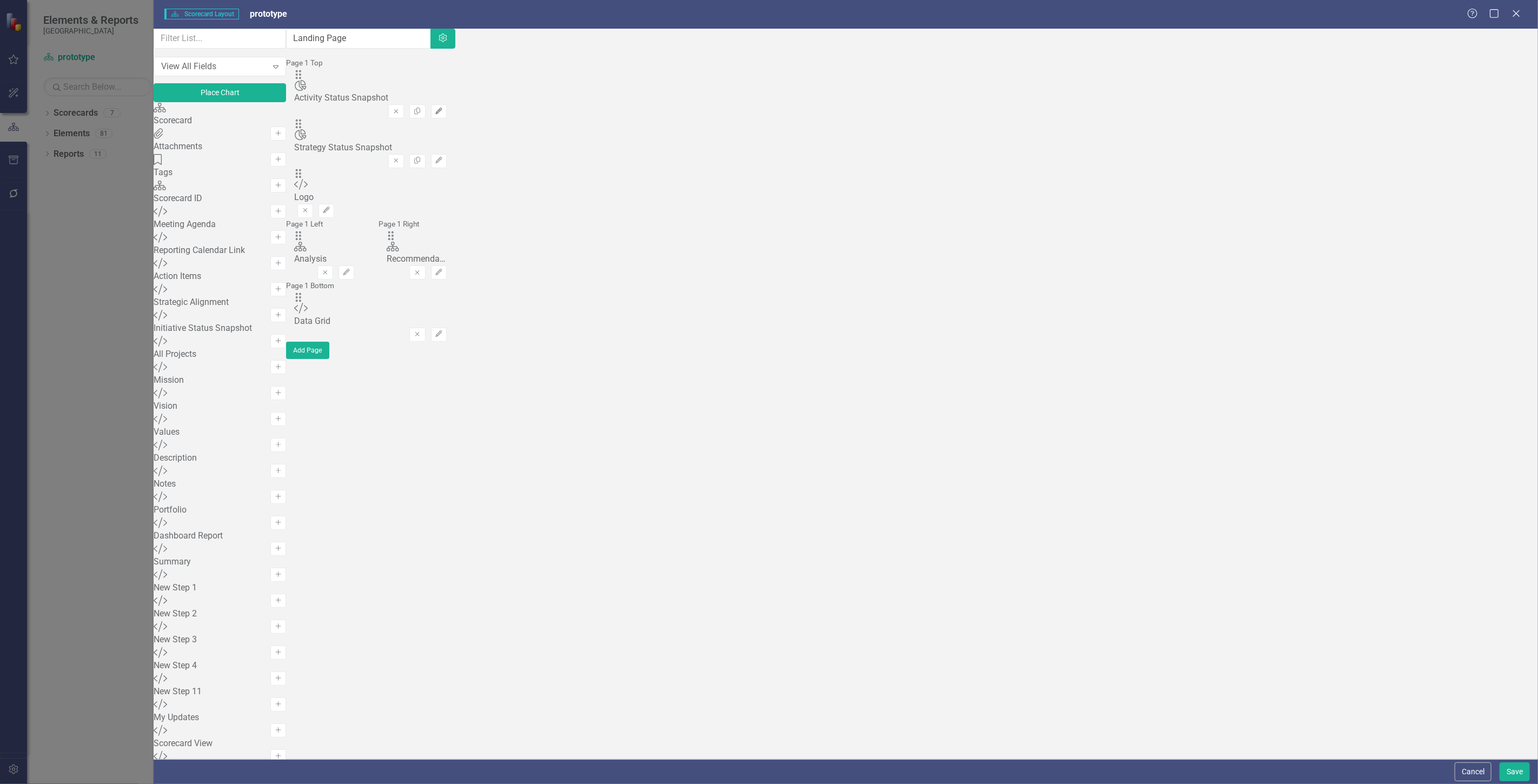
click at [443, 108] on icon "Edit" at bounding box center [439, 111] width 8 height 7
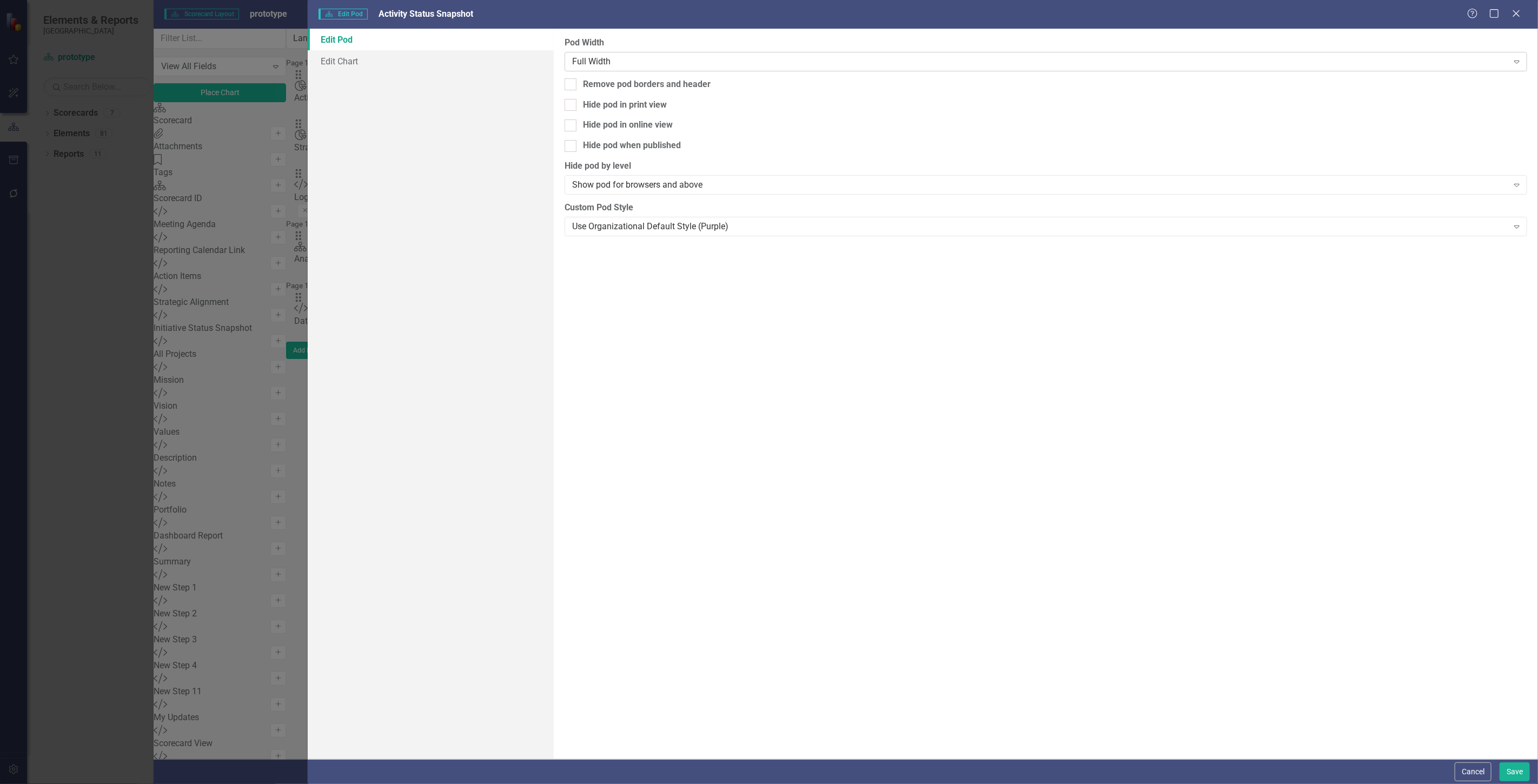
click at [687, 57] on div "Full Width" at bounding box center [1041, 61] width 936 height 13
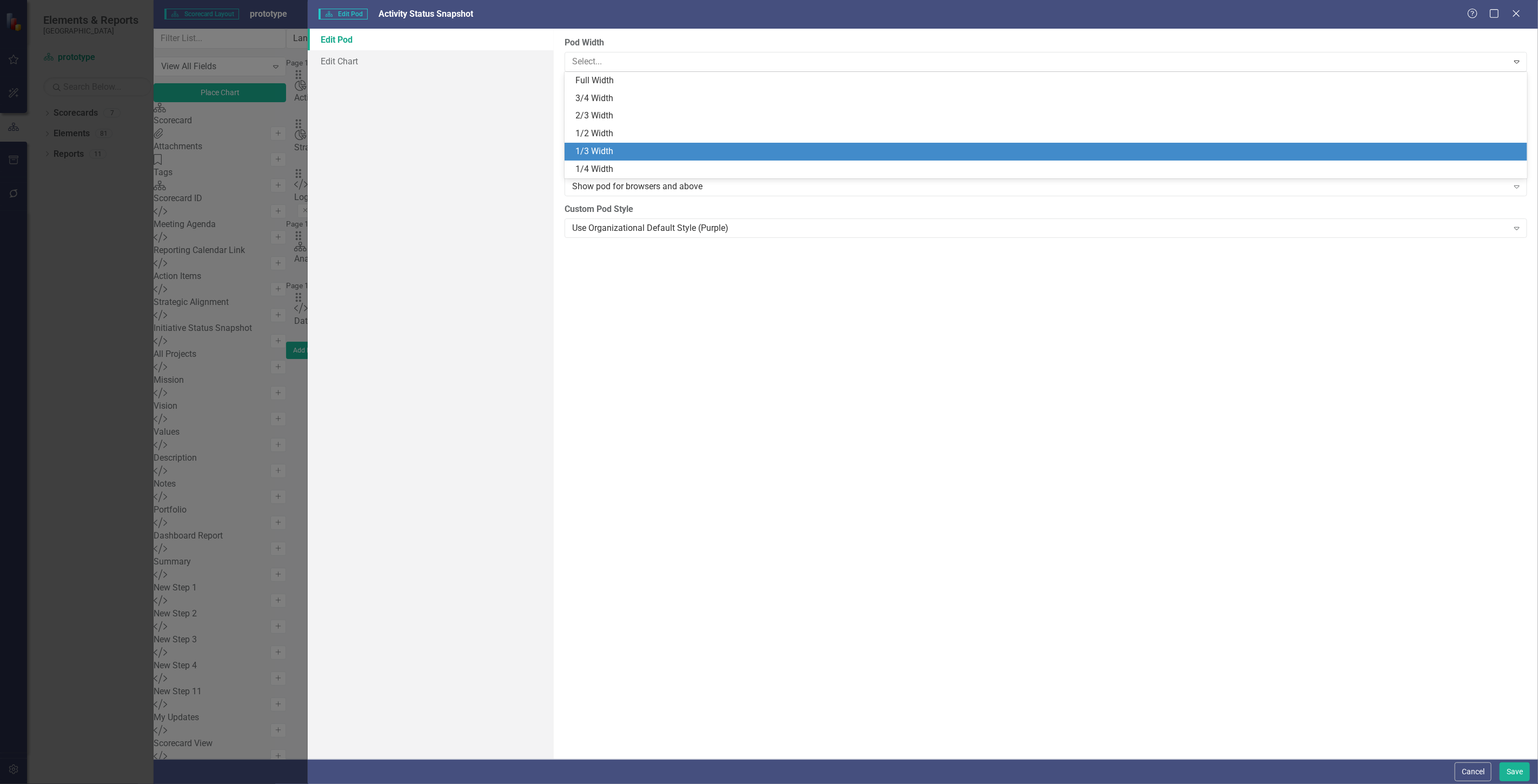
click at [640, 144] on div "1/3 Width" at bounding box center [1046, 152] width 963 height 18
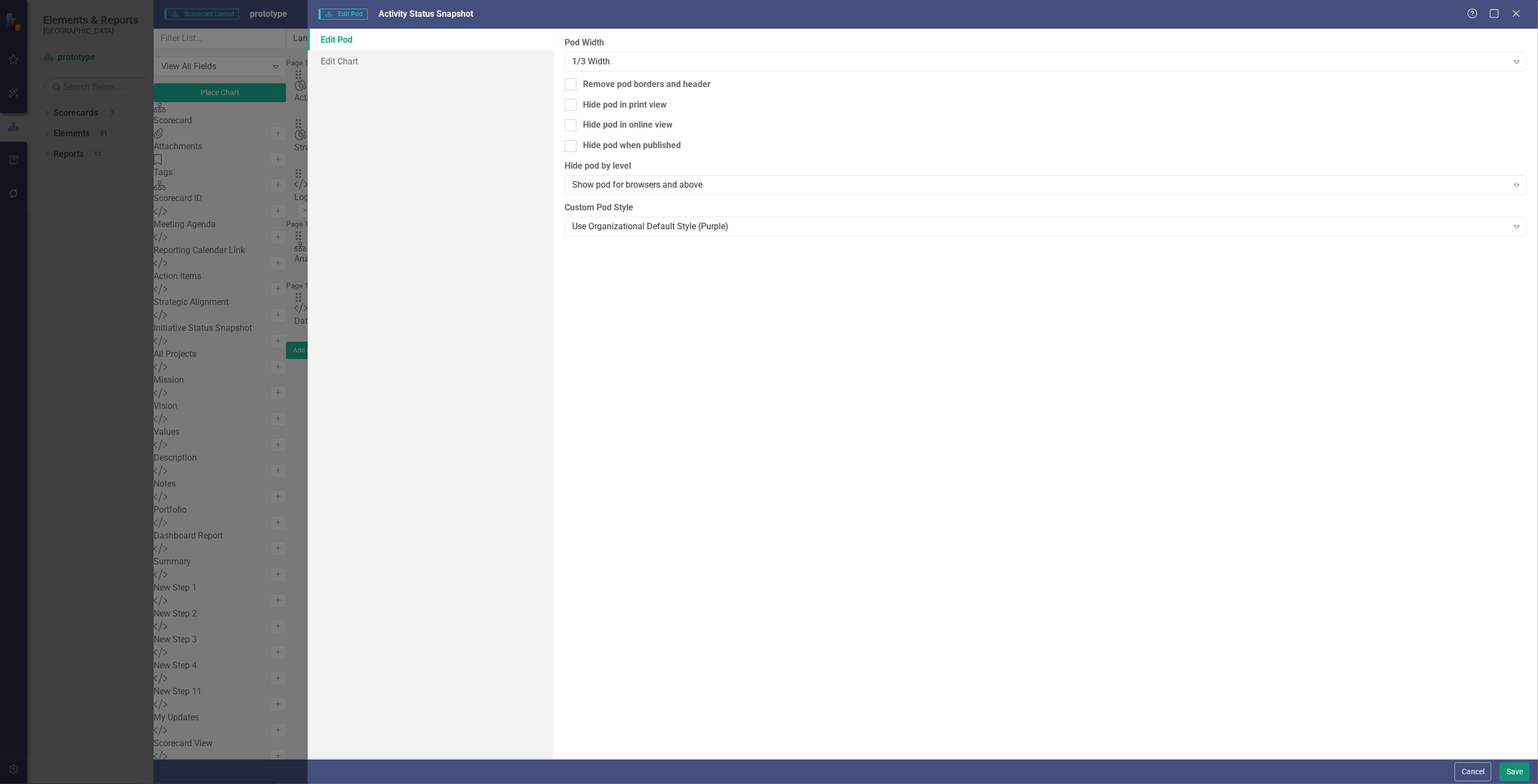
click at [1516, 769] on button "Save" at bounding box center [1514, 771] width 30 height 19
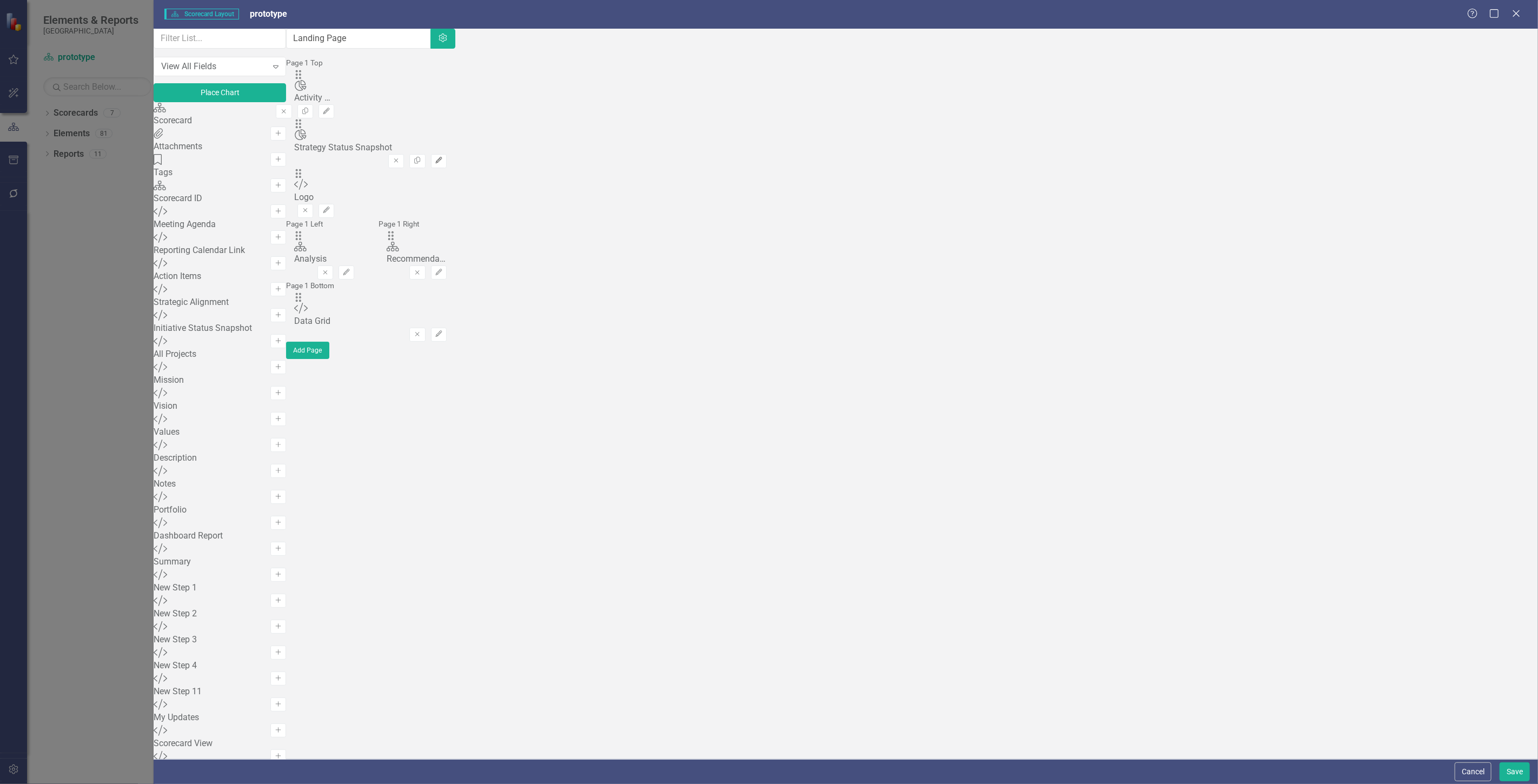
click at [443, 157] on icon "Edit" at bounding box center [439, 160] width 8 height 7
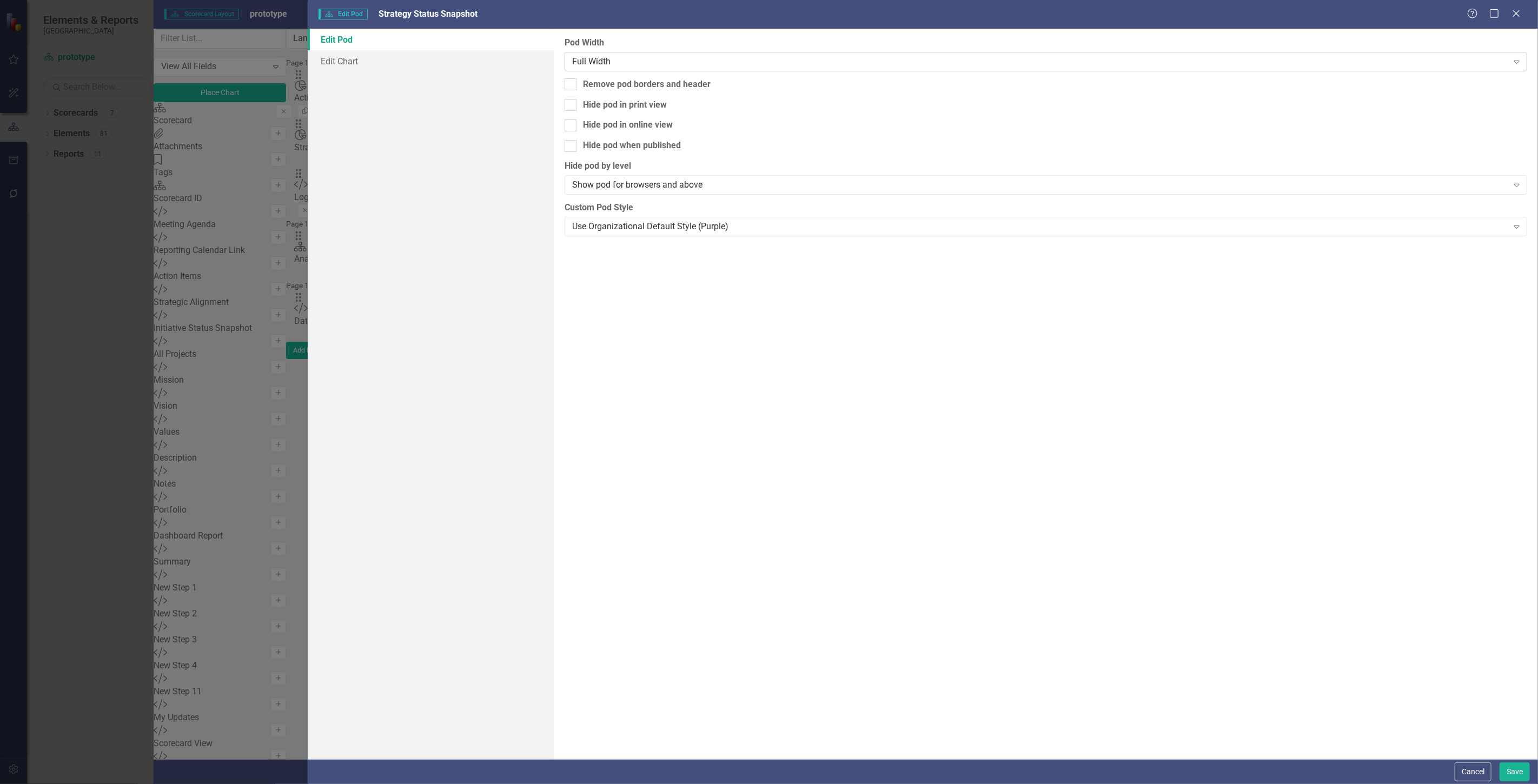
click at [705, 56] on div "Full Width" at bounding box center [1041, 61] width 936 height 13
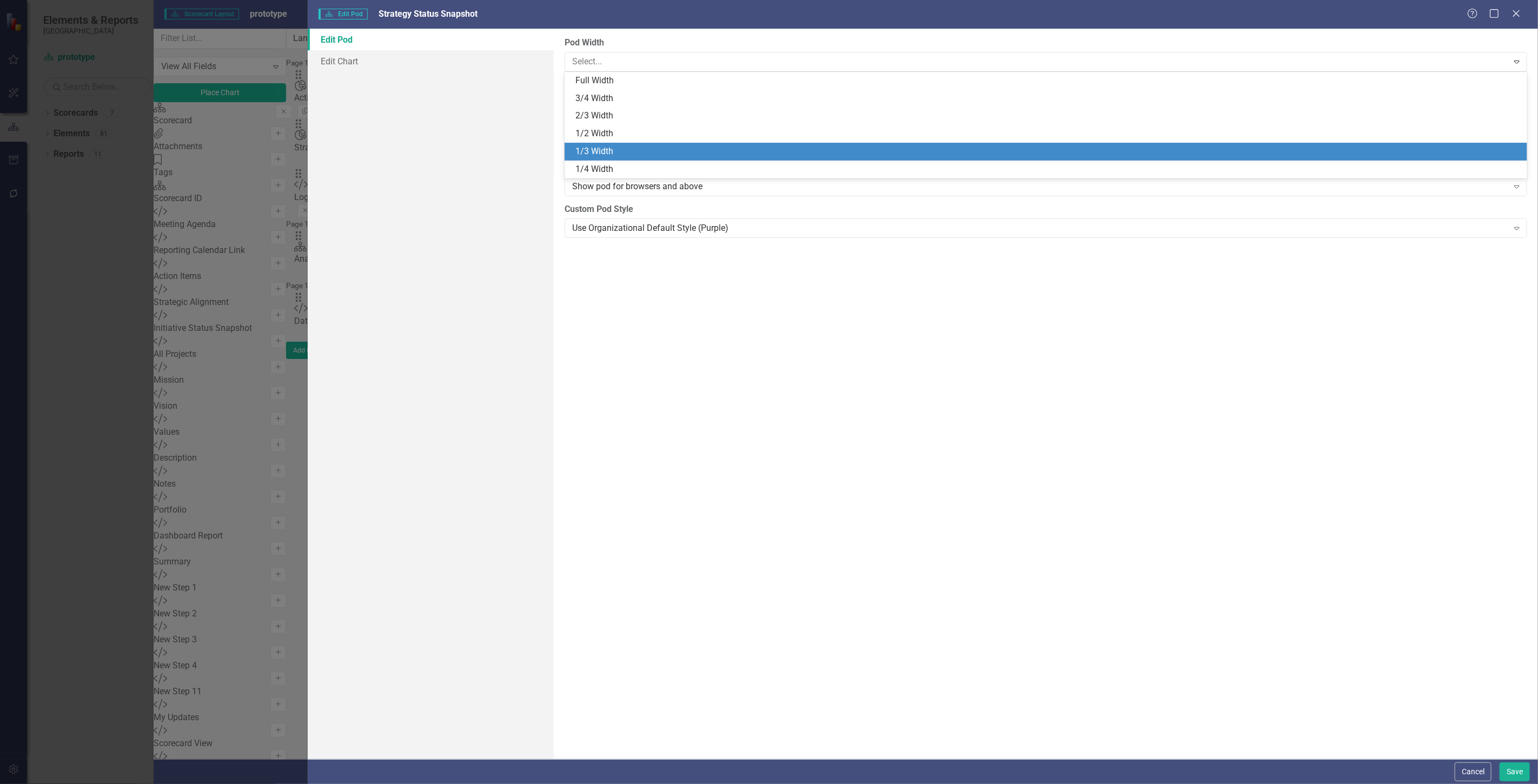
click at [609, 150] on div "1/3 Width" at bounding box center [1048, 152] width 946 height 13
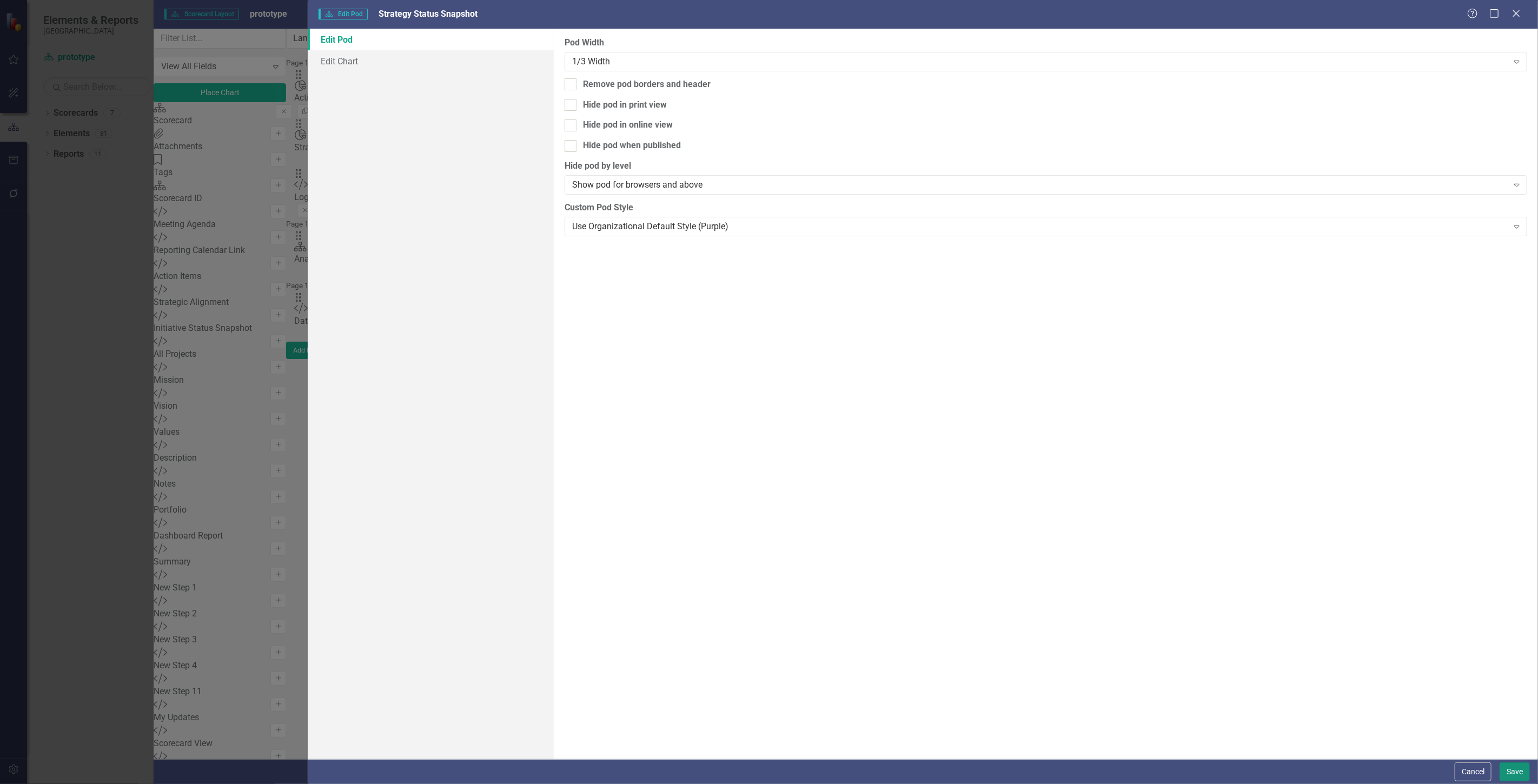
click at [1516, 775] on button "Save" at bounding box center [1514, 771] width 30 height 19
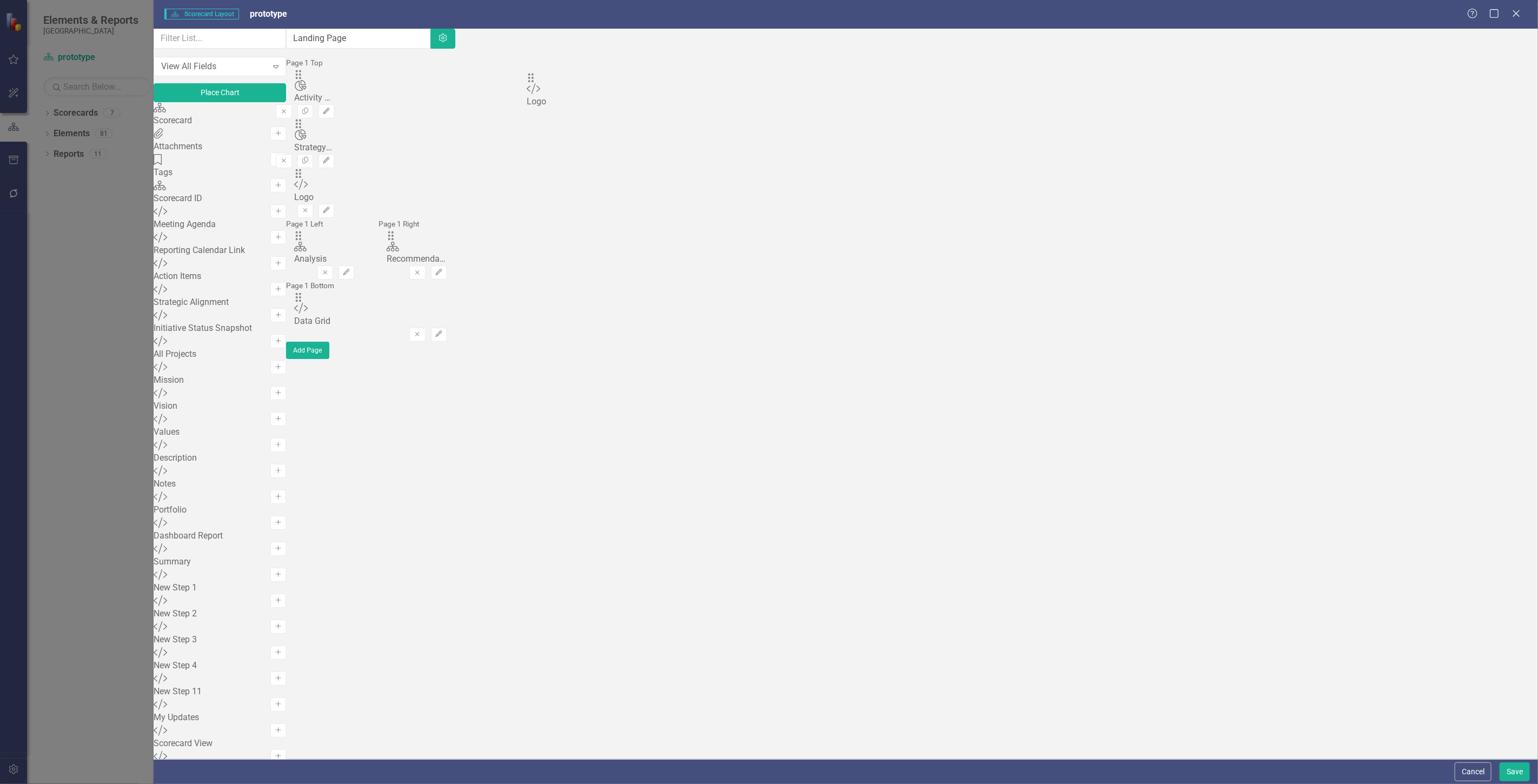
drag, startPoint x: 1185, startPoint y: 106, endPoint x: 587, endPoint y: 123, distance: 598.2
click at [455, 87] on div "The fields (or pods) that are available for you to include on the detail page a…" at bounding box center [370, 194] width 169 height 331
click at [1506, 775] on button "Save" at bounding box center [1514, 771] width 30 height 19
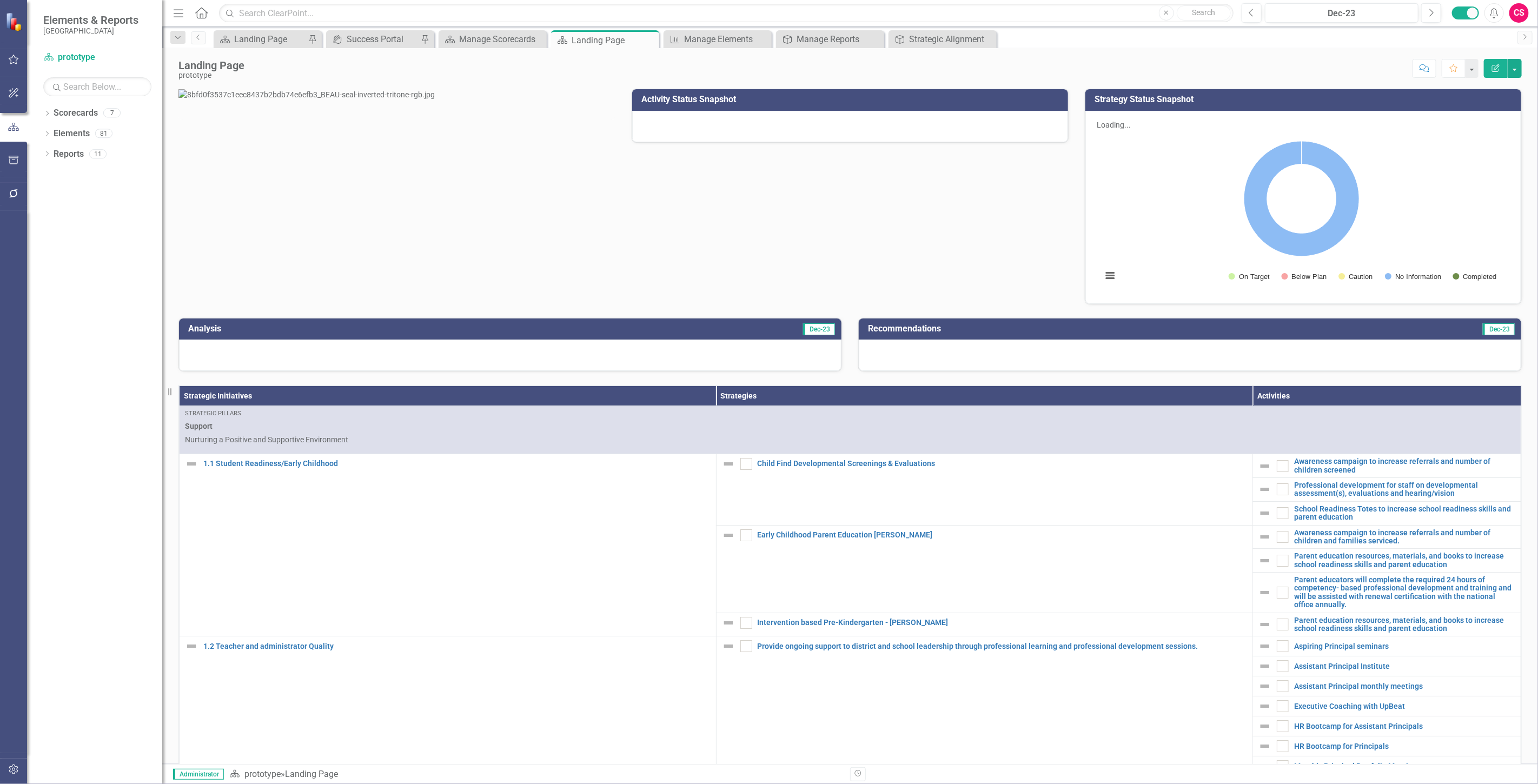
click at [798, 125] on div at bounding box center [850, 126] width 436 height 32
click at [798, 124] on div at bounding box center [850, 126] width 436 height 32
click at [68, 132] on link "Elements" at bounding box center [71, 133] width 36 height 13
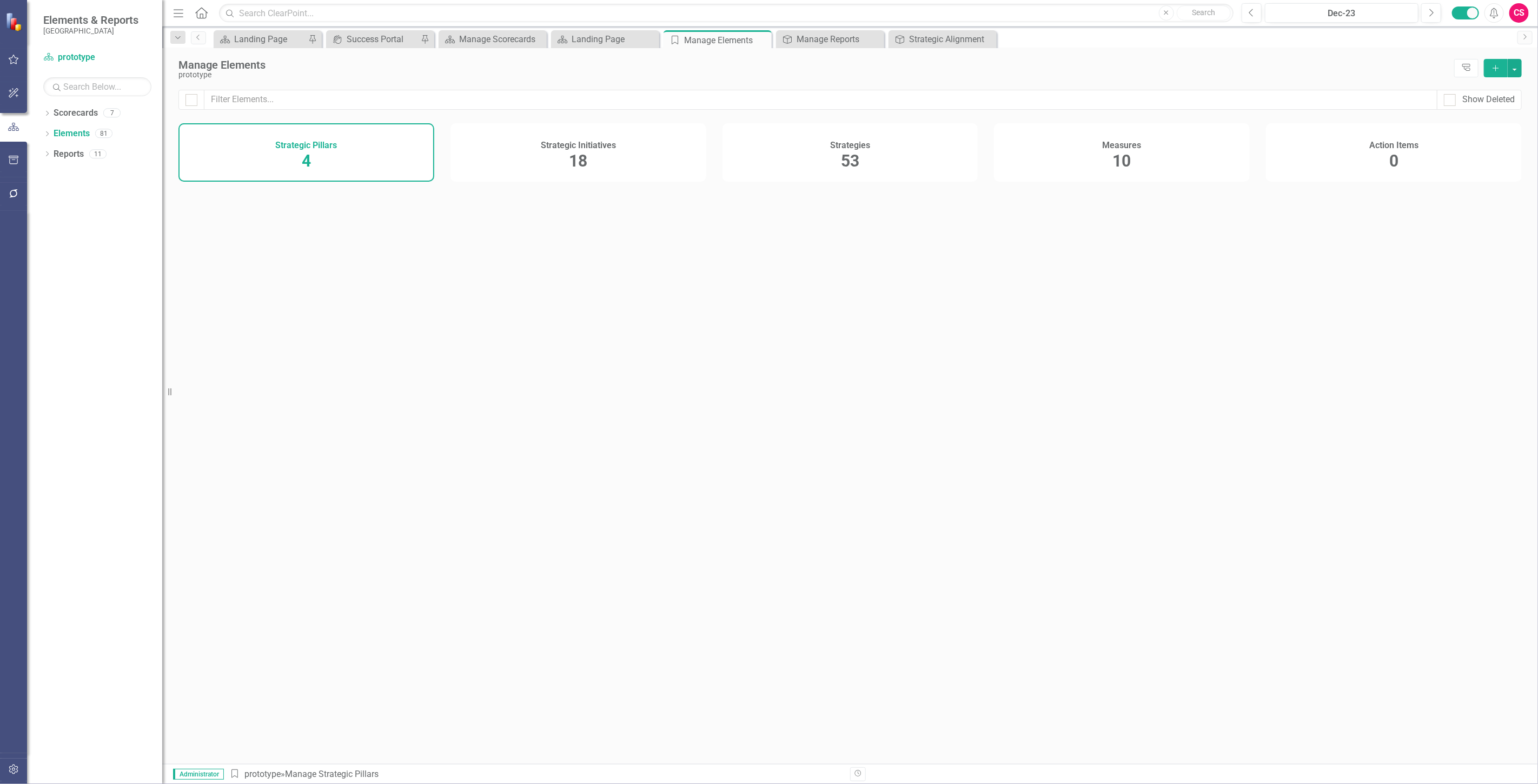
click at [1063, 150] on div "Measures 10" at bounding box center [1122, 152] width 256 height 58
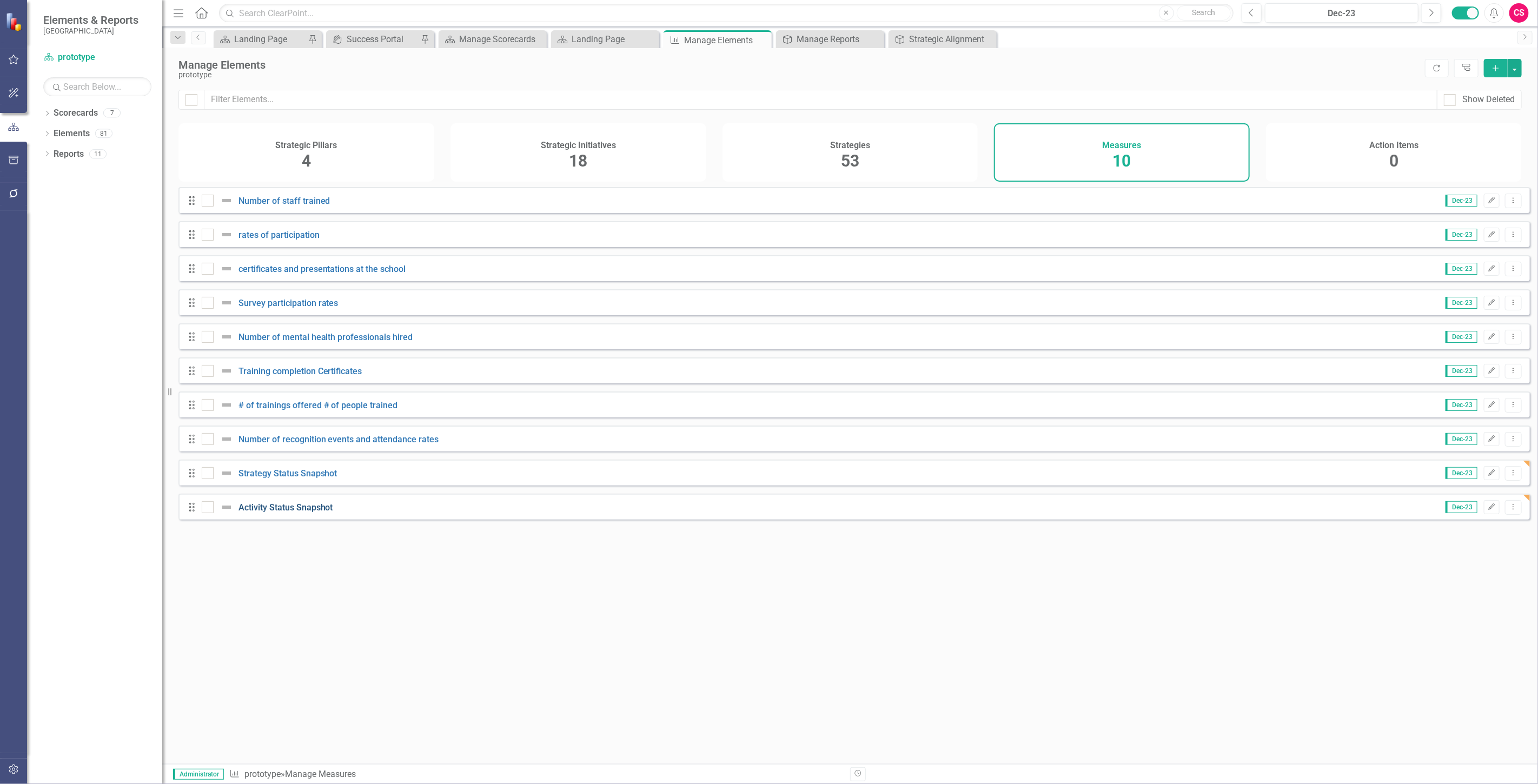
click at [310, 513] on link "Activity Status Snapshot" at bounding box center [286, 507] width 95 height 10
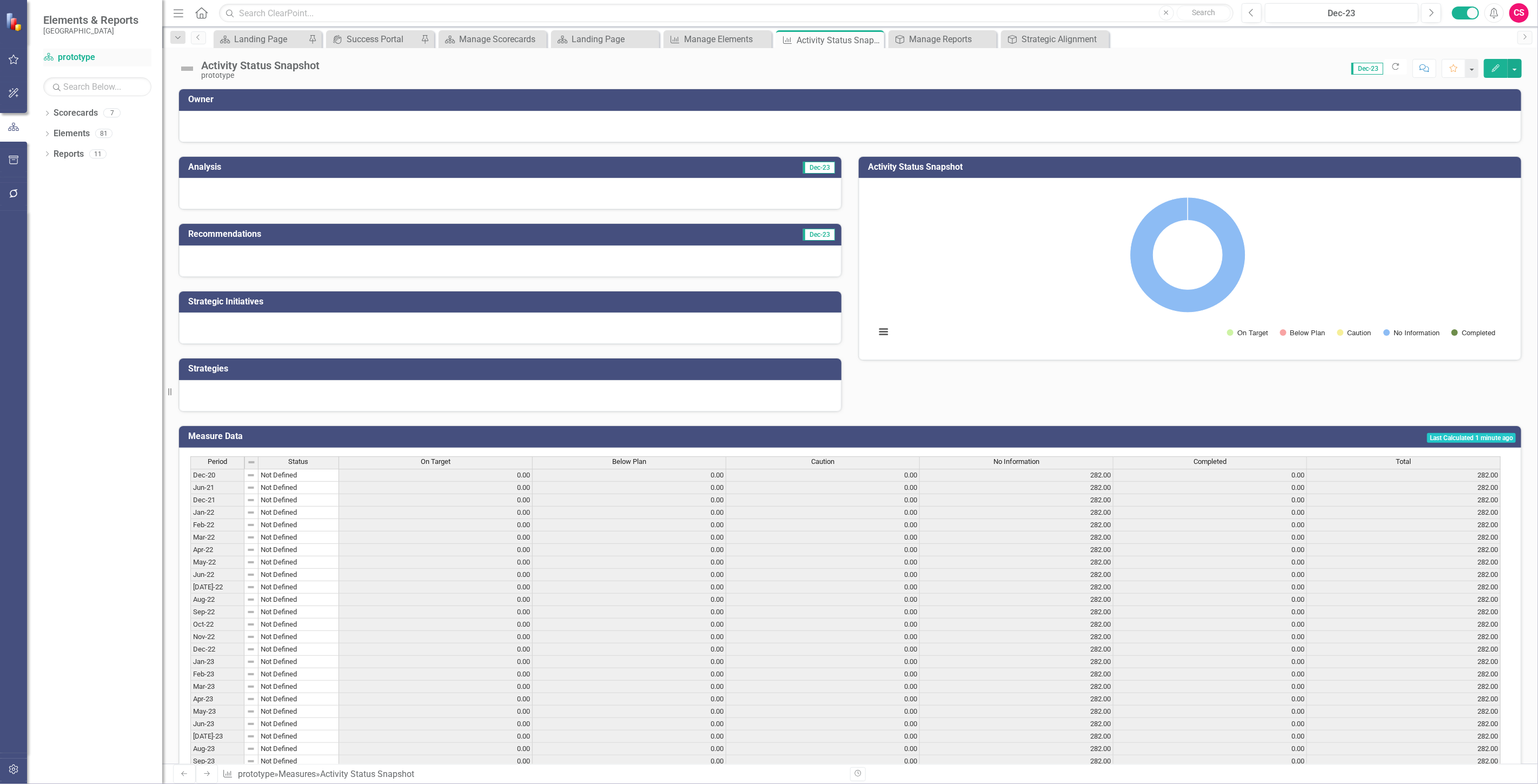
click at [68, 58] on link "Scorecard prototype" at bounding box center [97, 57] width 108 height 13
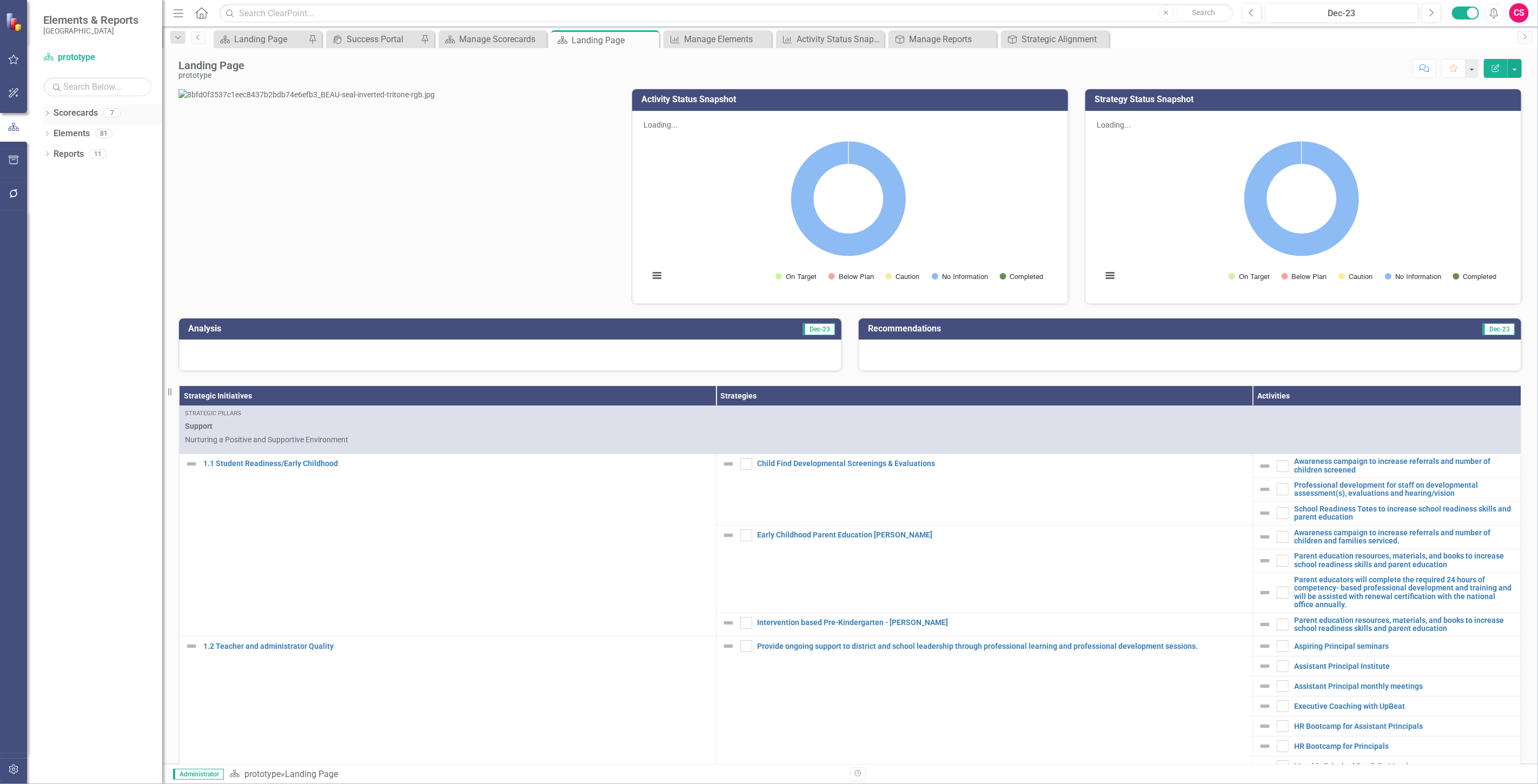
click at [80, 111] on link "Scorecards" at bounding box center [76, 113] width 44 height 13
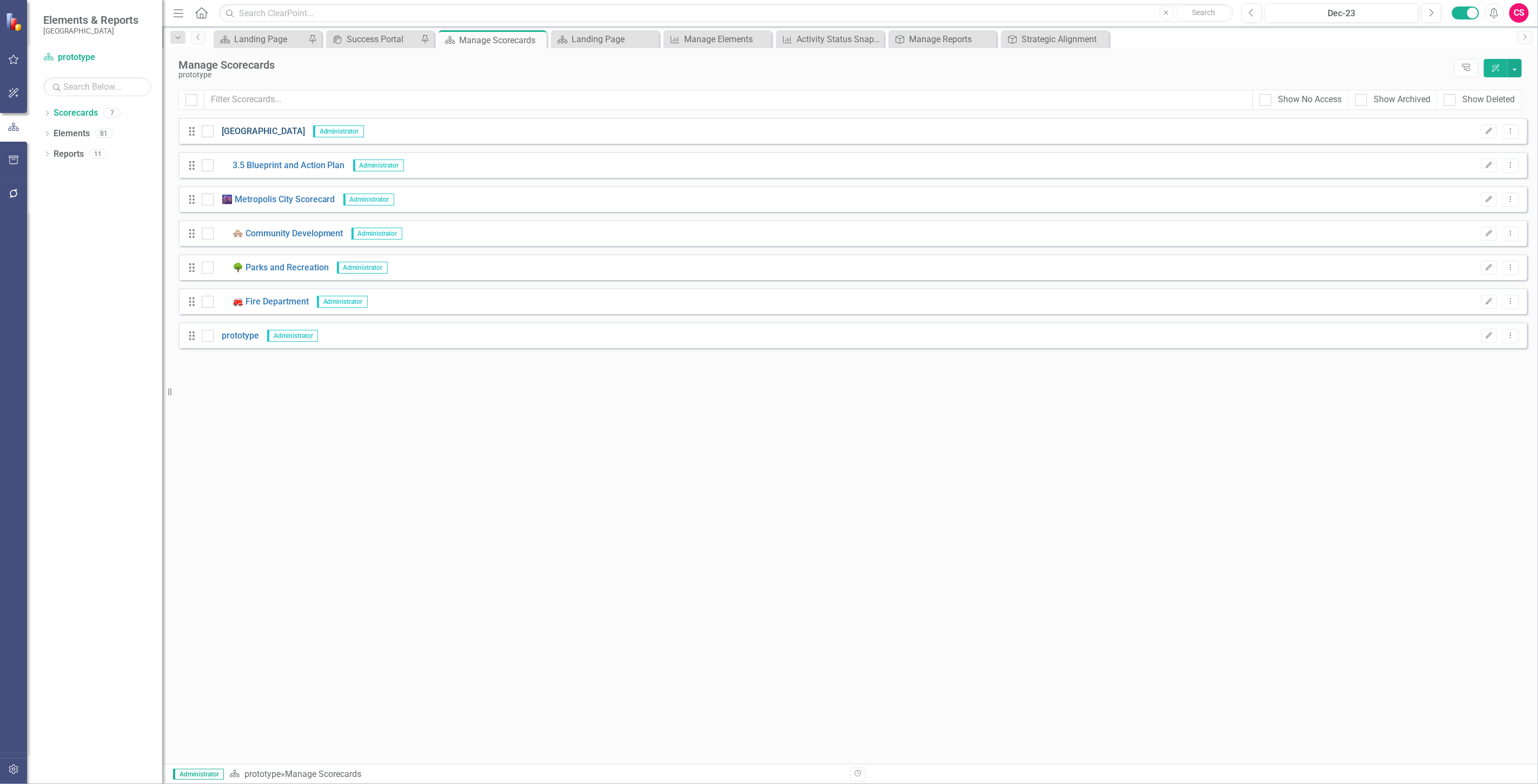
click at [287, 131] on link "[GEOGRAPHIC_DATA]" at bounding box center [259, 132] width 91 height 13
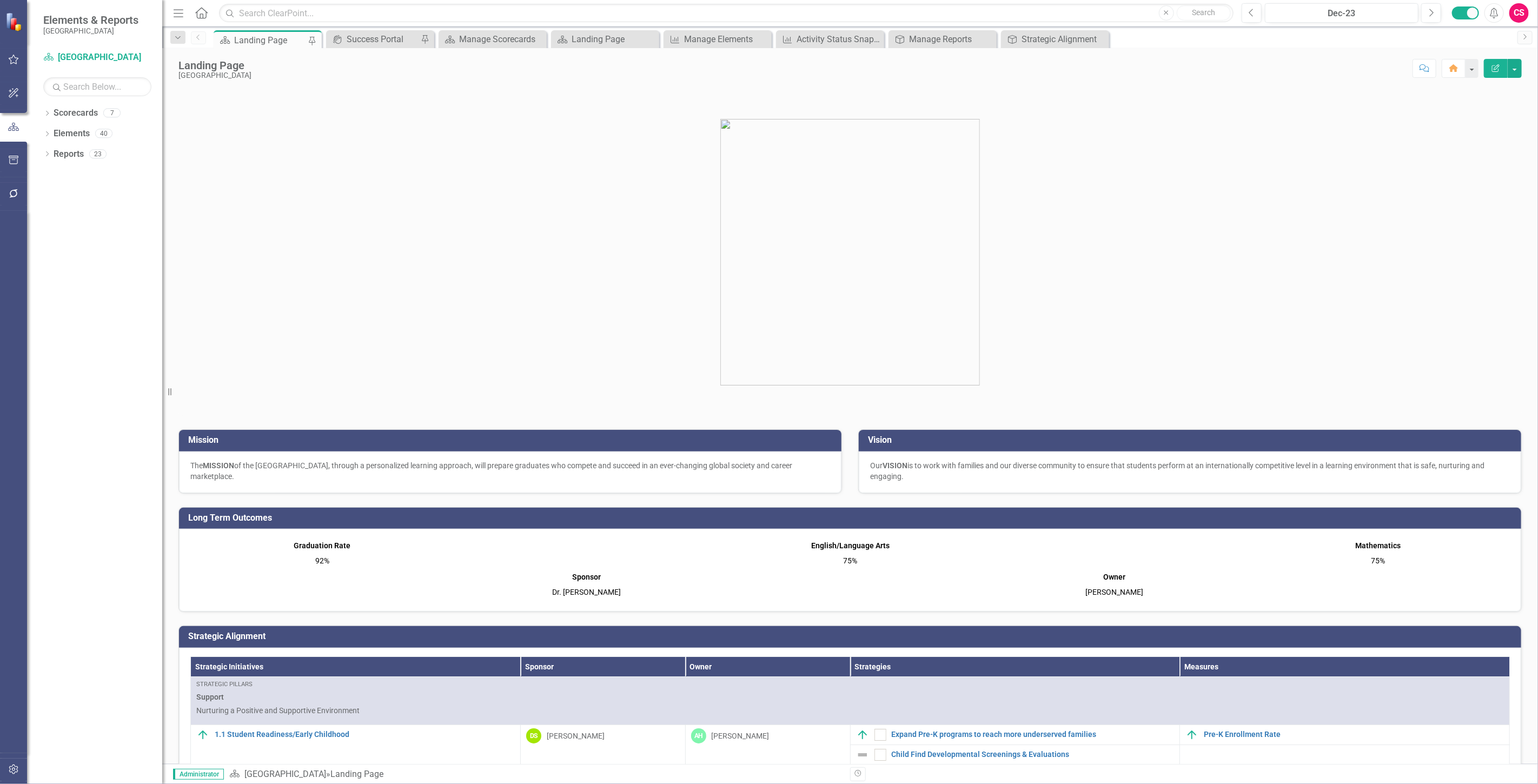
scroll to position [180, 0]
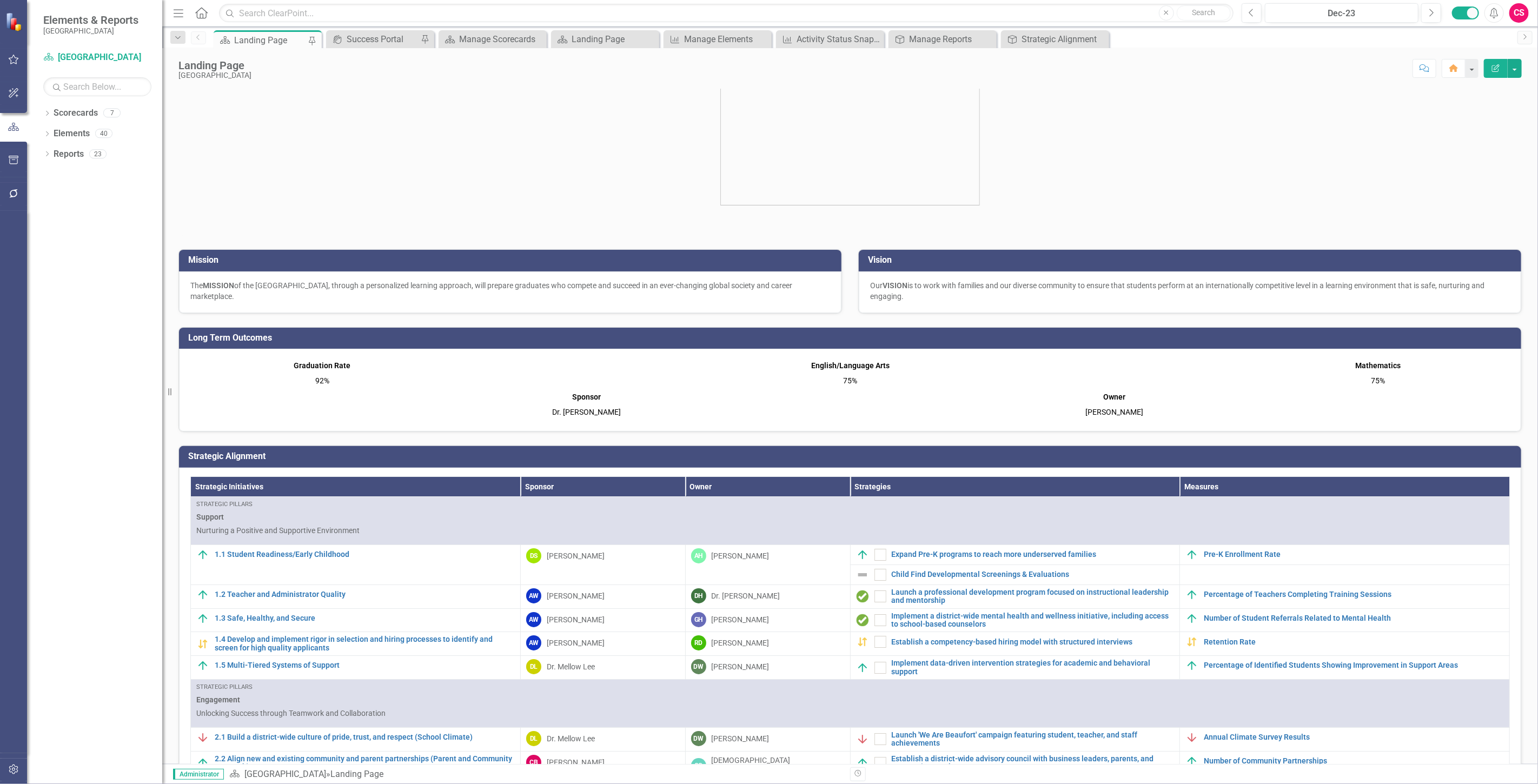
click at [318, 381] on p "92%" at bounding box center [322, 379] width 258 height 13
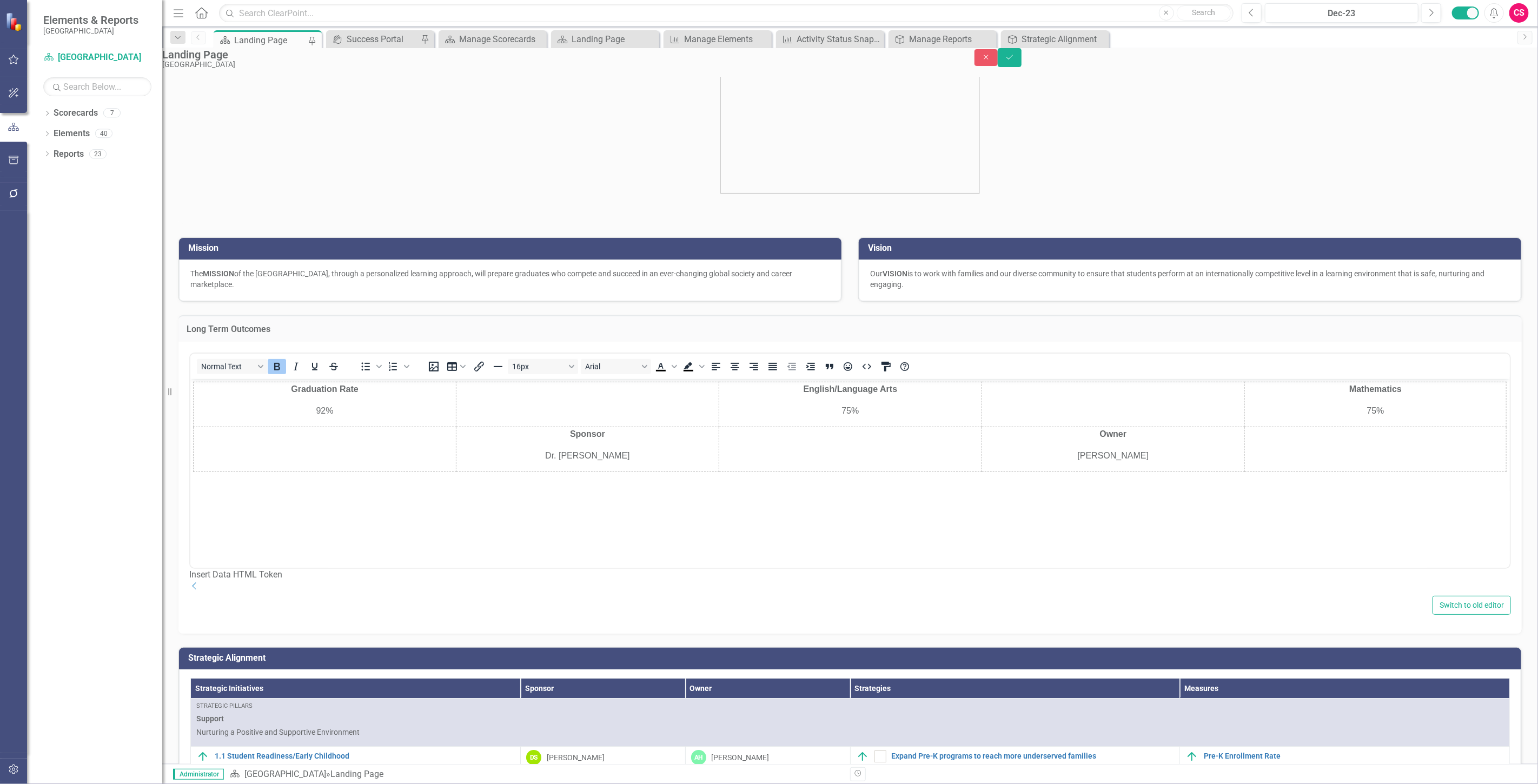
scroll to position [0, 0]
click at [323, 412] on p "92%" at bounding box center [324, 410] width 261 height 13
click at [991, 61] on icon "Close" at bounding box center [986, 57] width 10 height 7
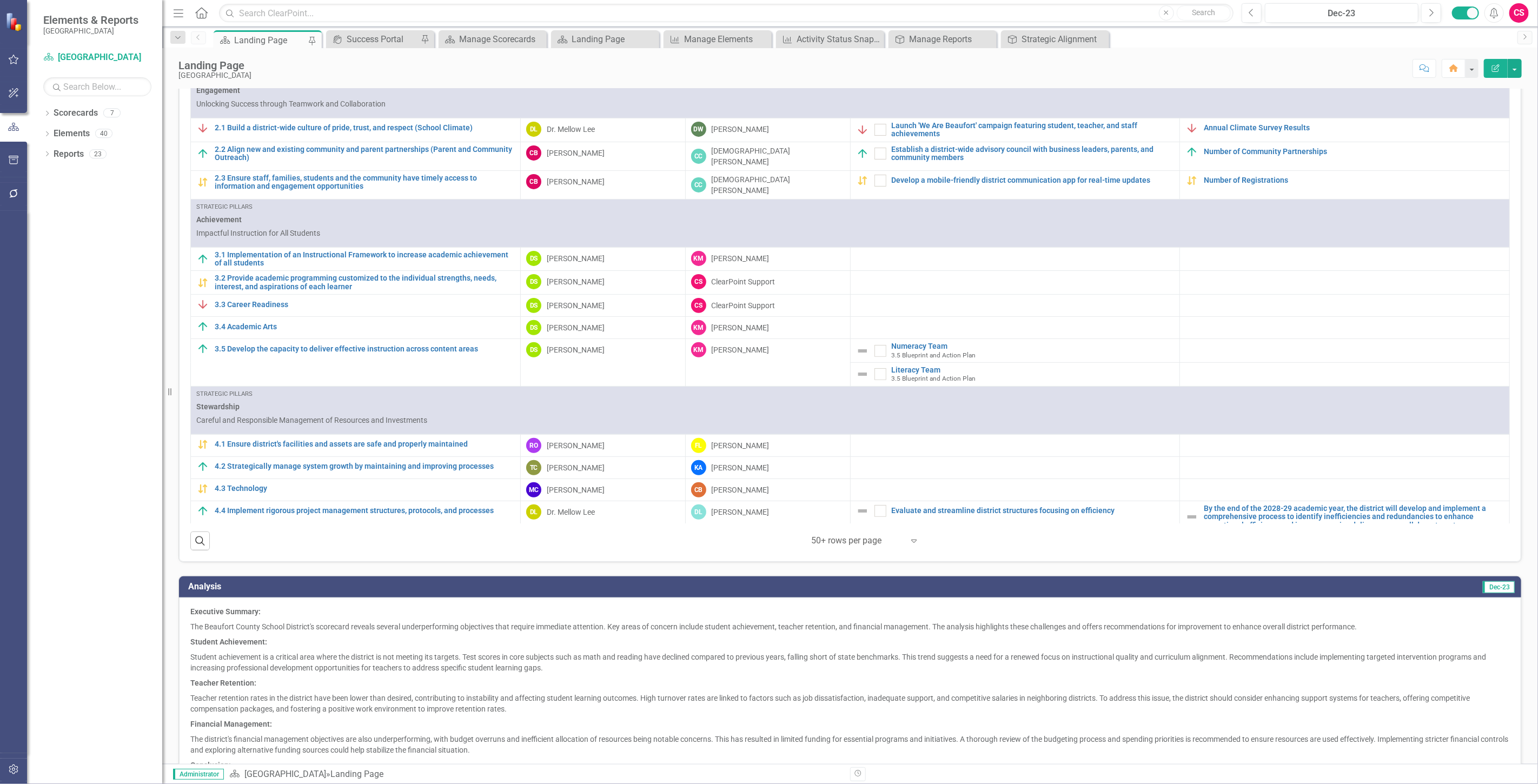
scroll to position [93, 0]
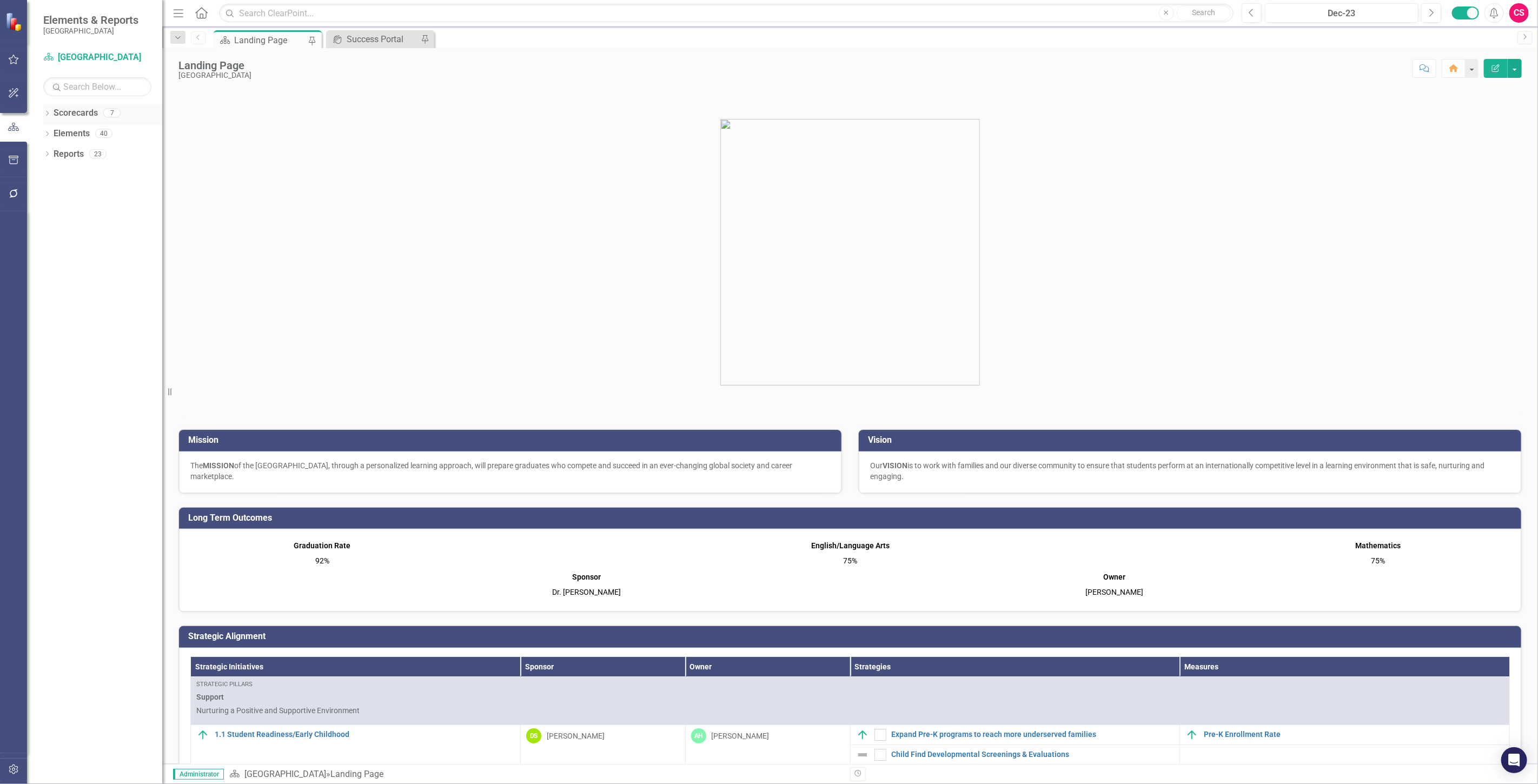
click at [79, 119] on div "Scorecards" at bounding box center [76, 113] width 44 height 18
click at [84, 132] on link "Elements" at bounding box center [71, 133] width 36 height 13
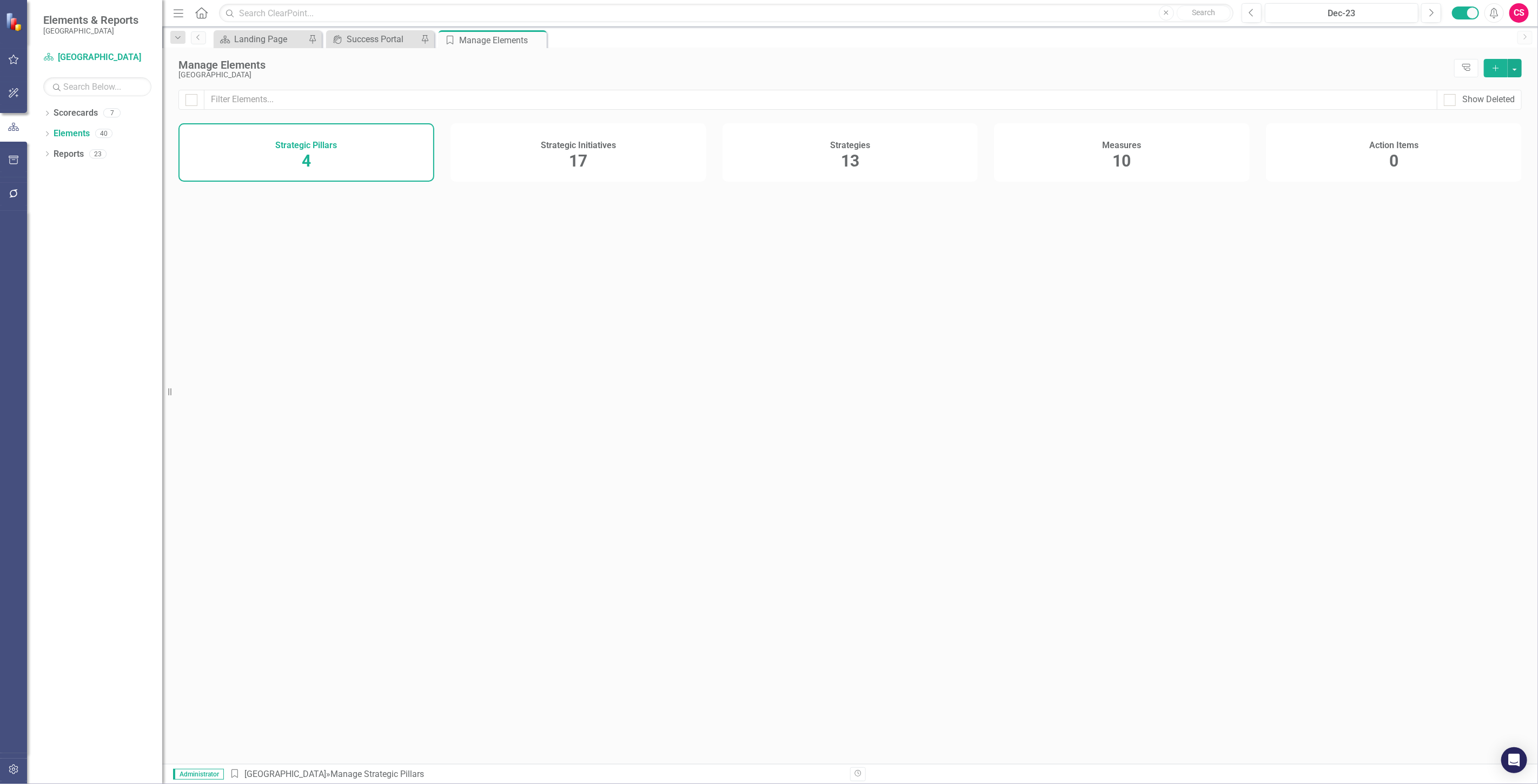
click at [1091, 158] on div "Measures 10" at bounding box center [1122, 152] width 256 height 58
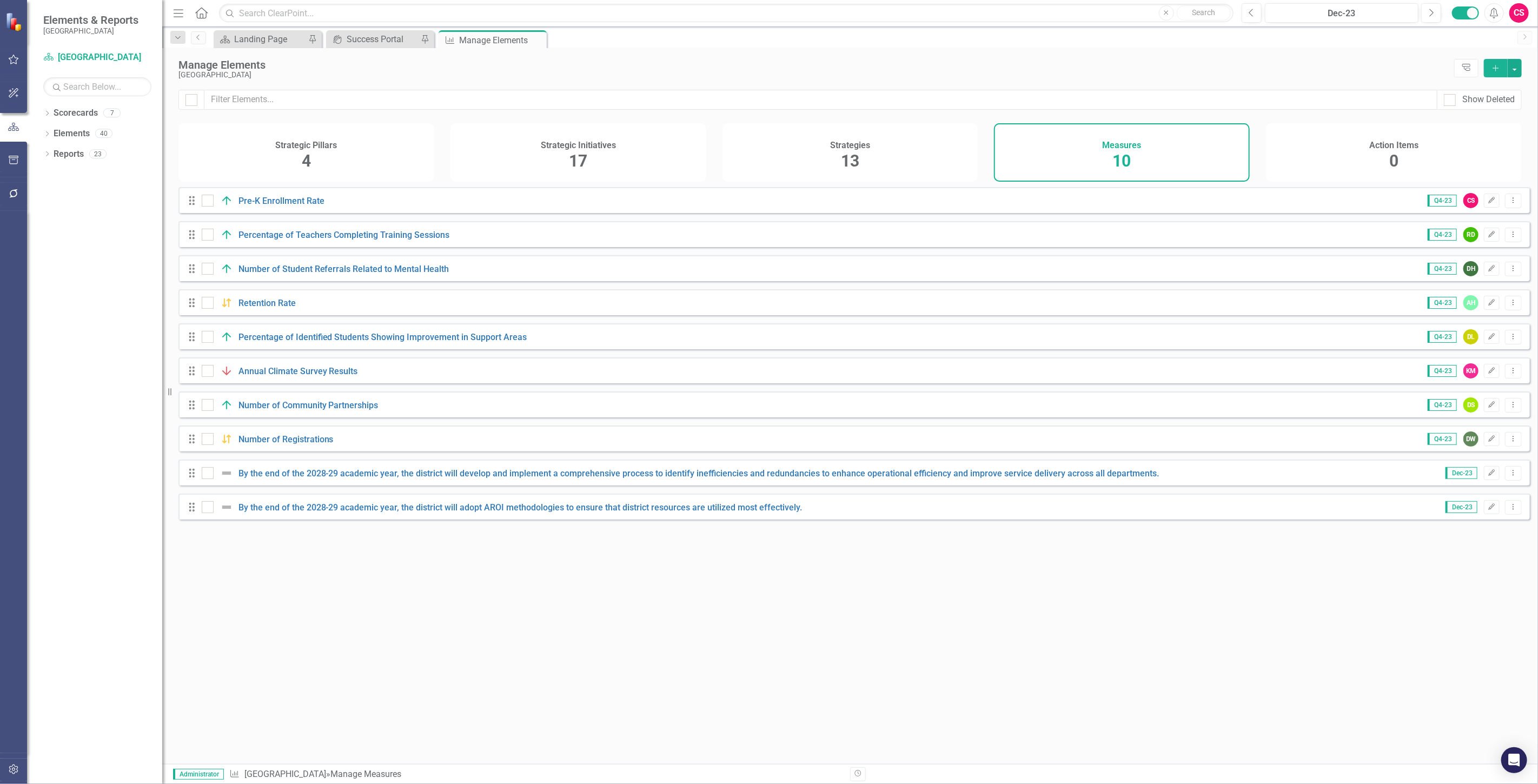
drag, startPoint x: 891, startPoint y: 147, endPoint x: 885, endPoint y: 146, distance: 6.1
click at [891, 146] on div "Strategies 13" at bounding box center [851, 152] width 256 height 58
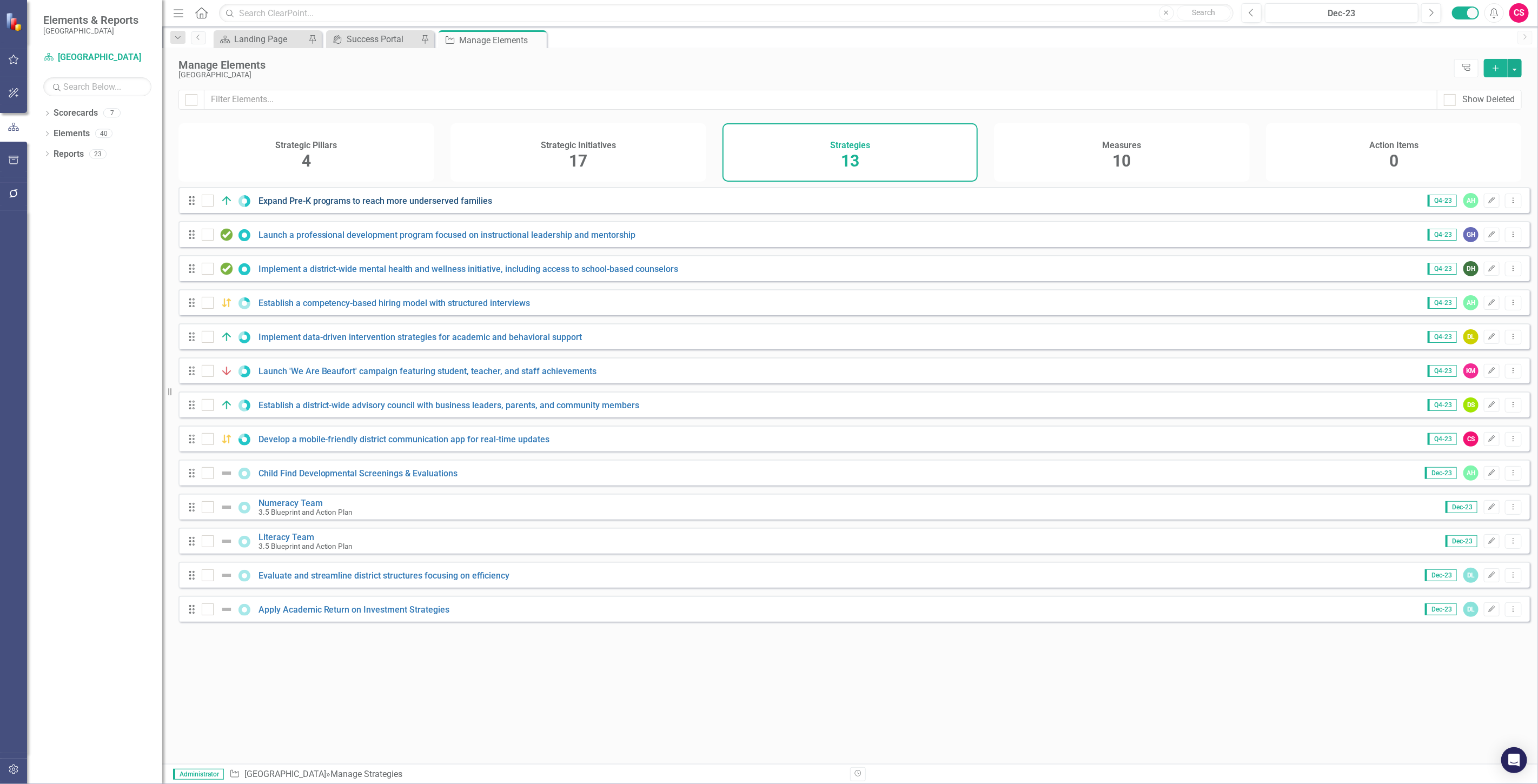
click at [403, 204] on link "Expand Pre-K programs to reach more underserved families" at bounding box center [375, 201] width 234 height 10
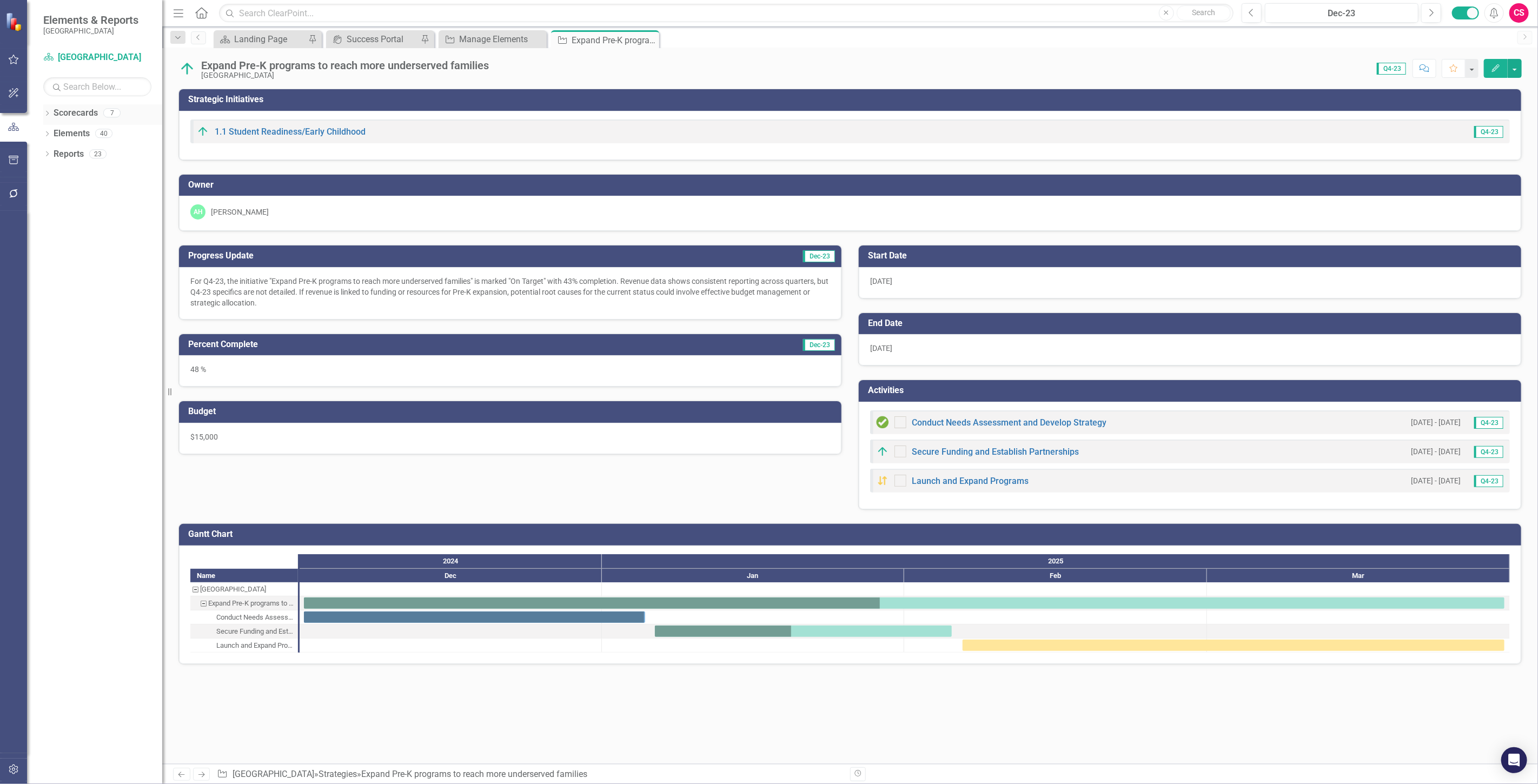
click at [77, 115] on link "Scorecards" at bounding box center [76, 113] width 44 height 13
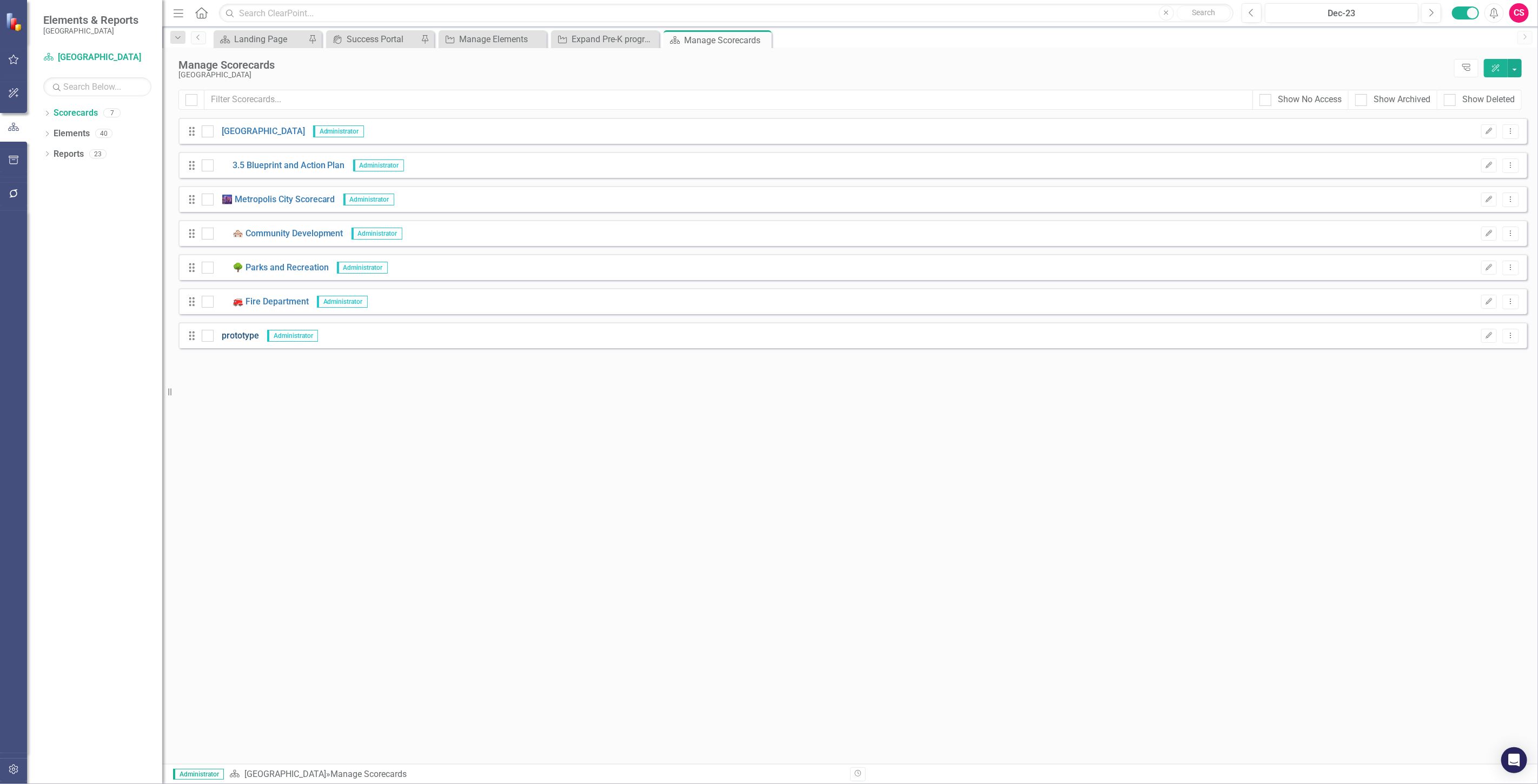
drag, startPoint x: 241, startPoint y: 345, endPoint x: 237, endPoint y: 341, distance: 5.7
click at [238, 343] on div "Drag prototype Administrator Edit Dropdown Menu" at bounding box center [853, 335] width 1349 height 26
click at [233, 334] on link "prototype" at bounding box center [236, 335] width 46 height 13
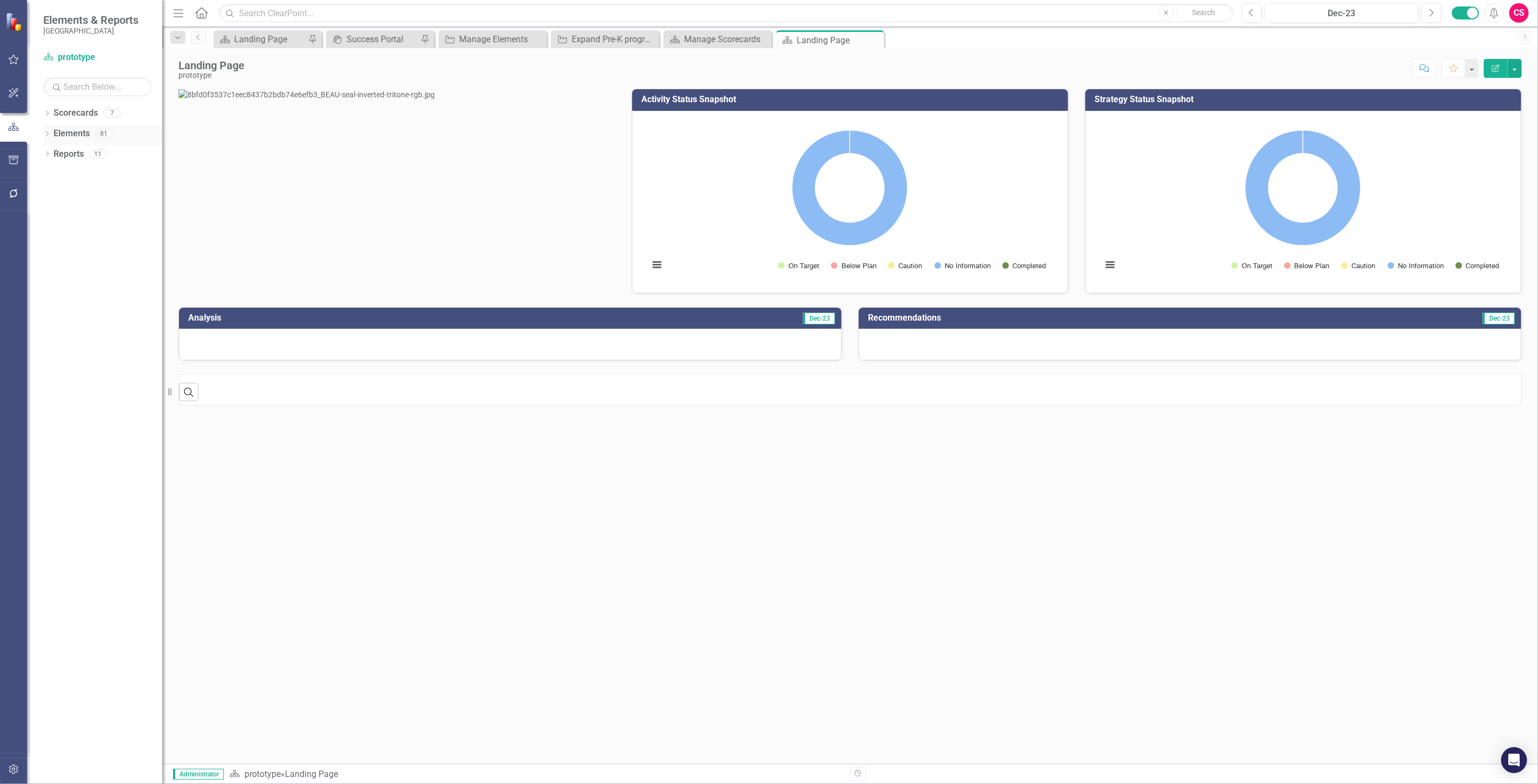
click at [82, 132] on link "Elements" at bounding box center [71, 133] width 36 height 13
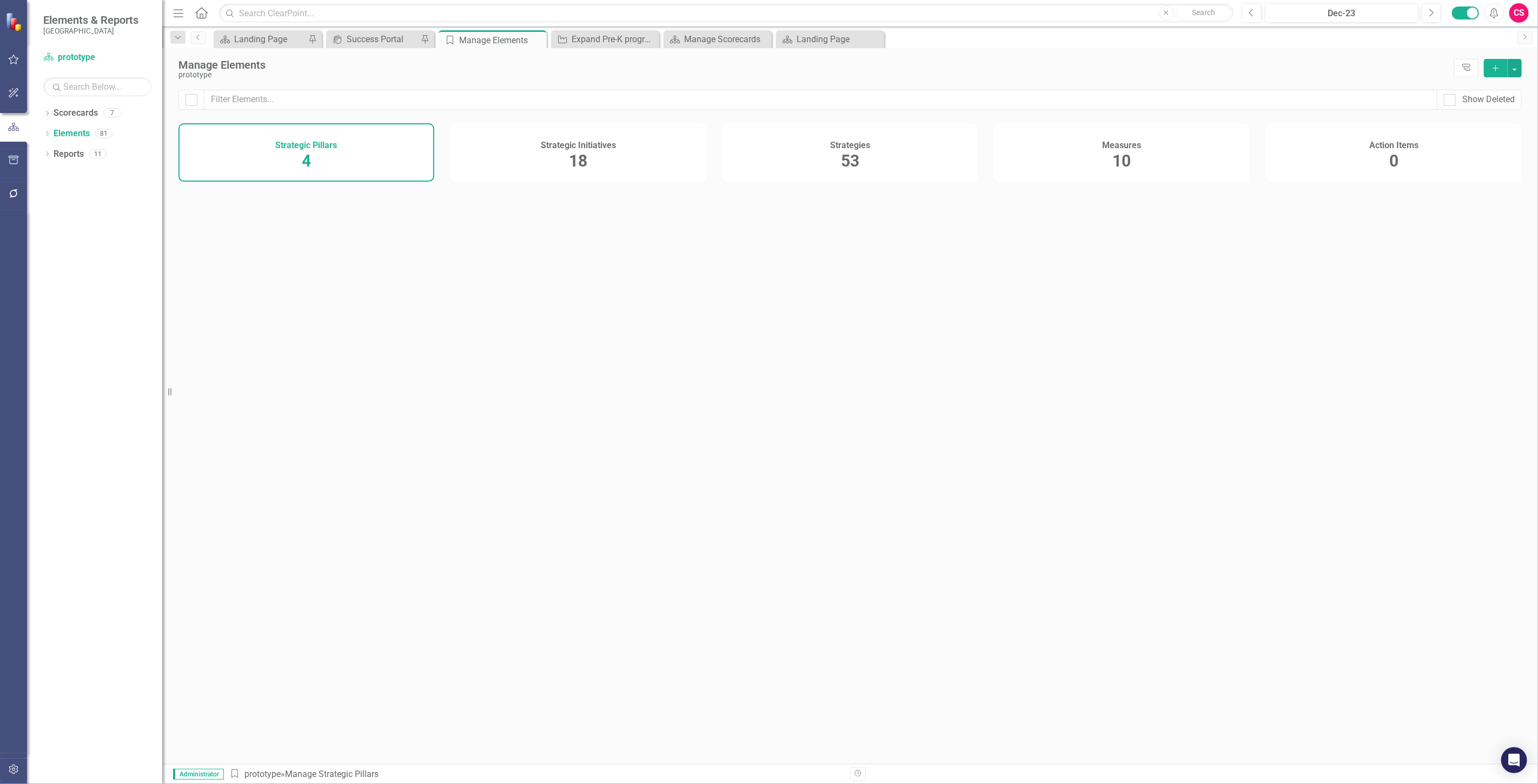
click at [1124, 163] on span "10" at bounding box center [1122, 161] width 18 height 19
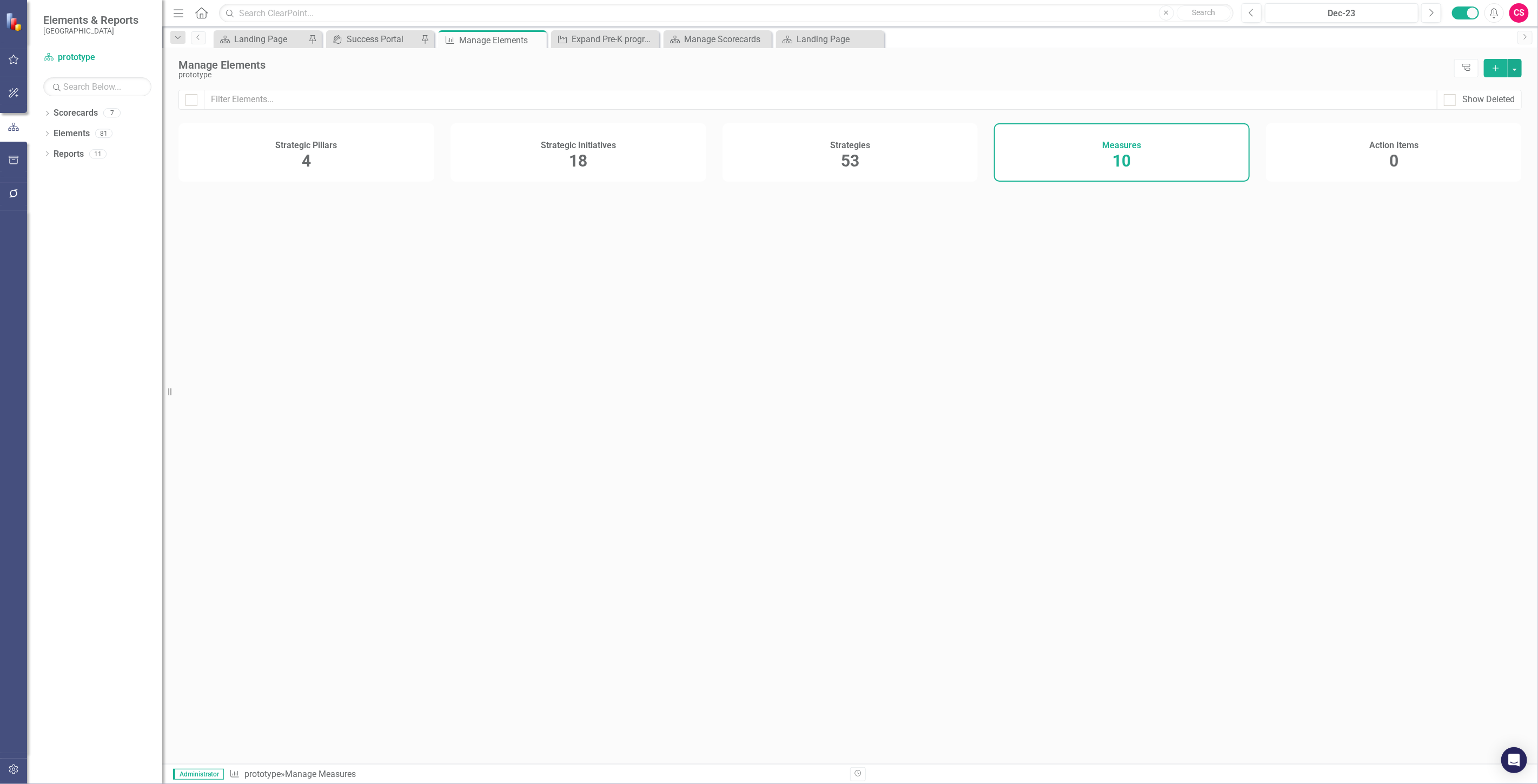
click at [897, 160] on div "Strategies 53" at bounding box center [851, 152] width 256 height 58
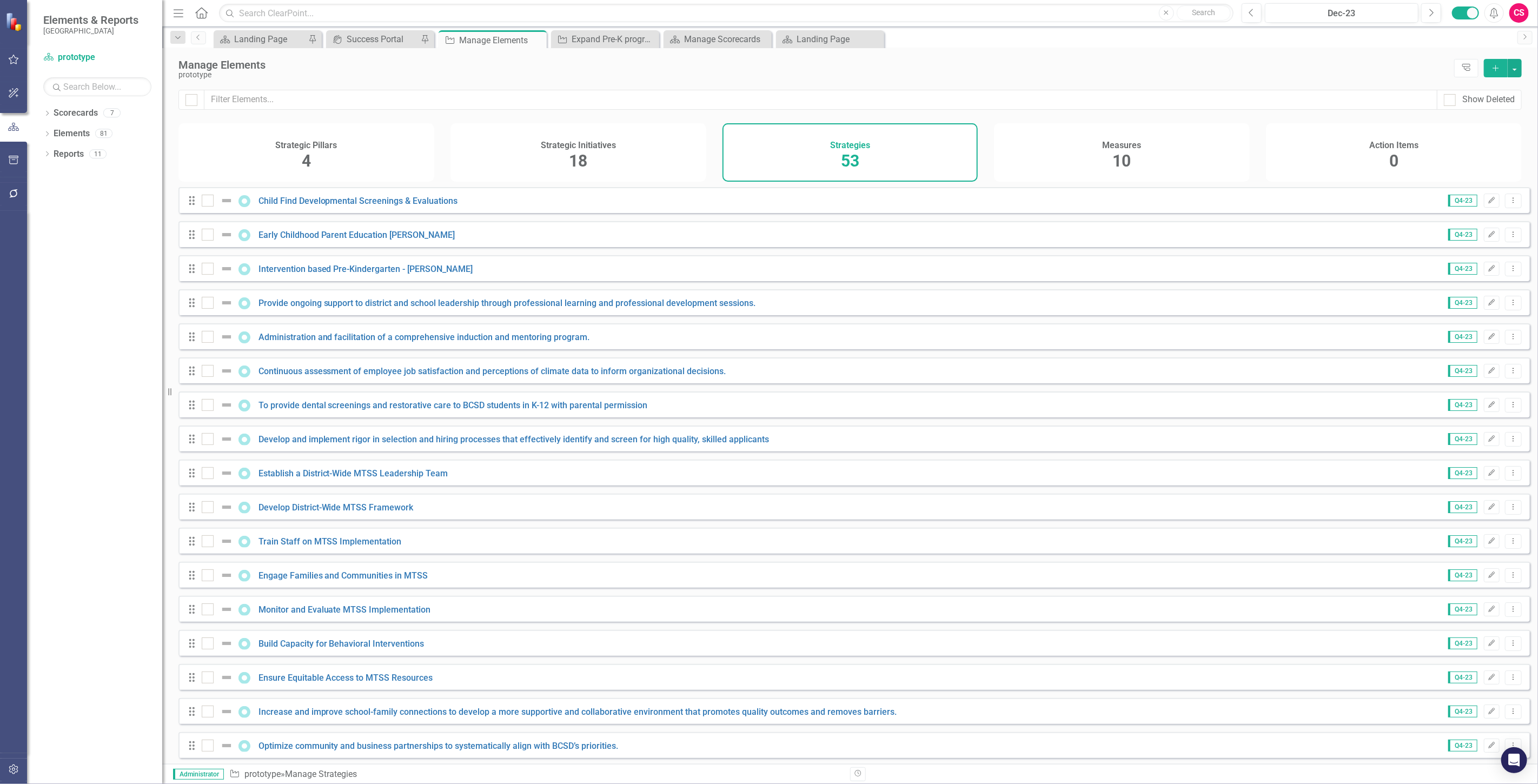
checkbox input "false"
click at [350, 206] on link "Child Find Developmental Screenings & Evaluations" at bounding box center [358, 201] width 199 height 10
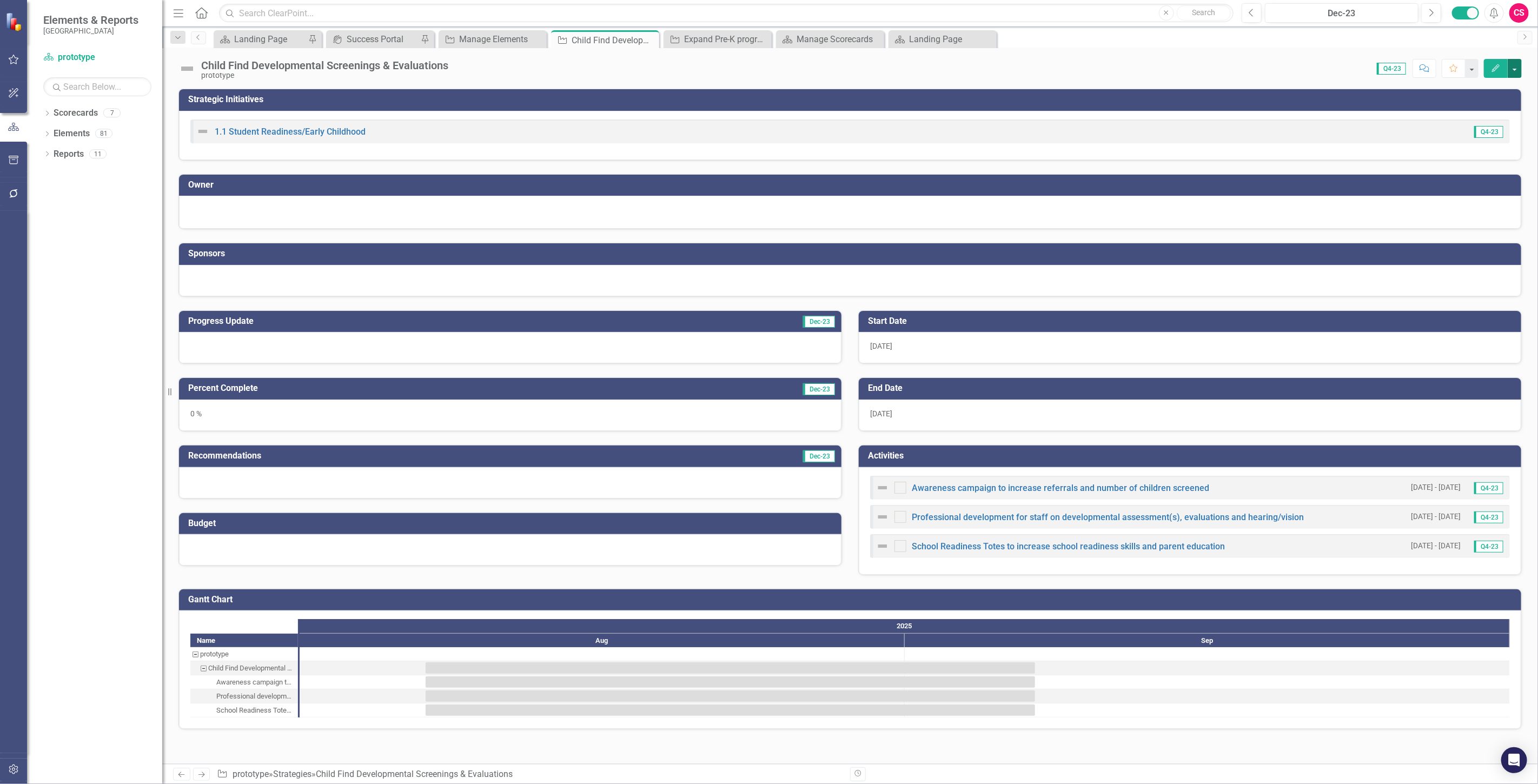
click at [1517, 71] on button "button" at bounding box center [1514, 68] width 14 height 19
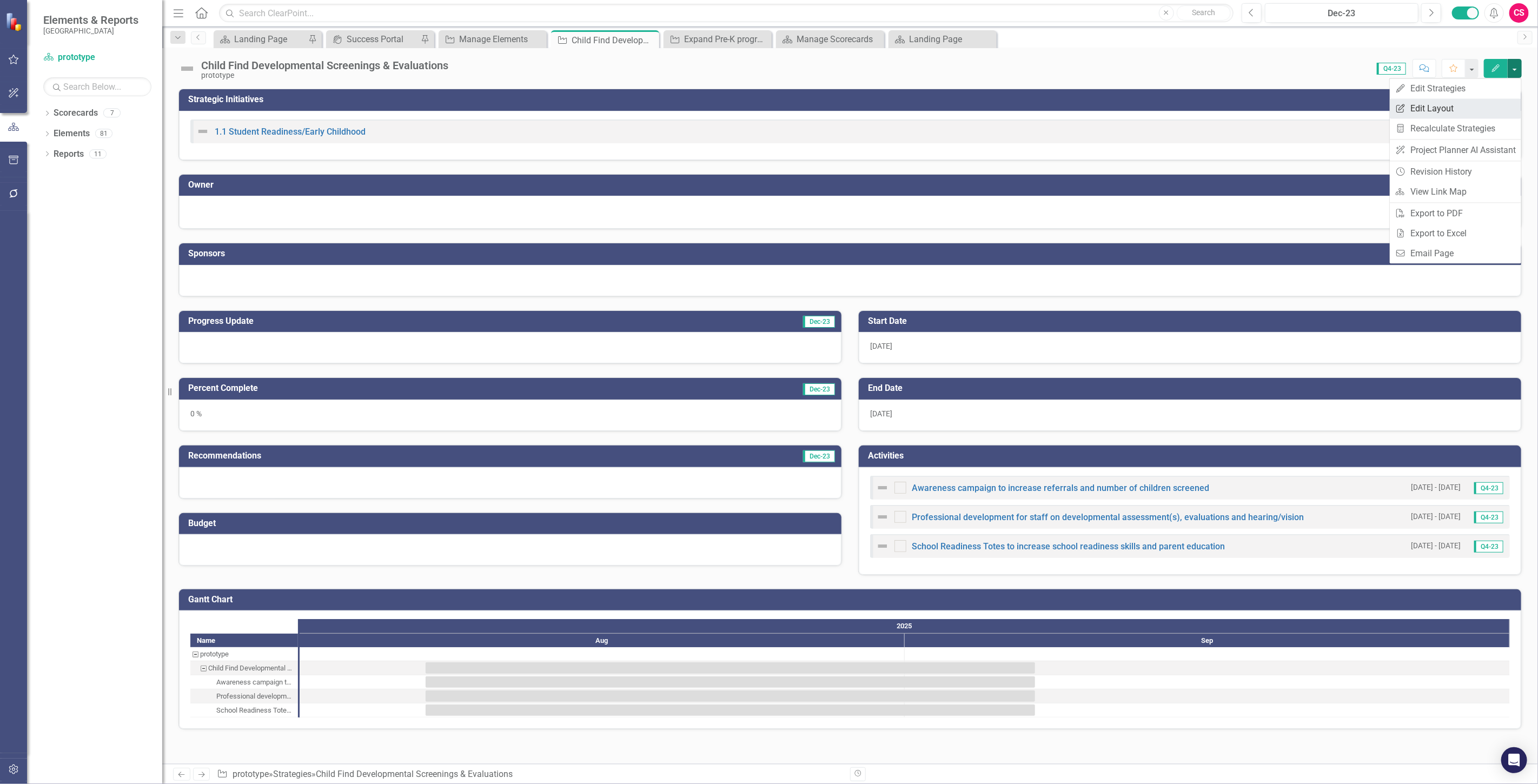
click at [1432, 115] on link "Edit Report Edit Layout" at bounding box center [1456, 108] width 132 height 20
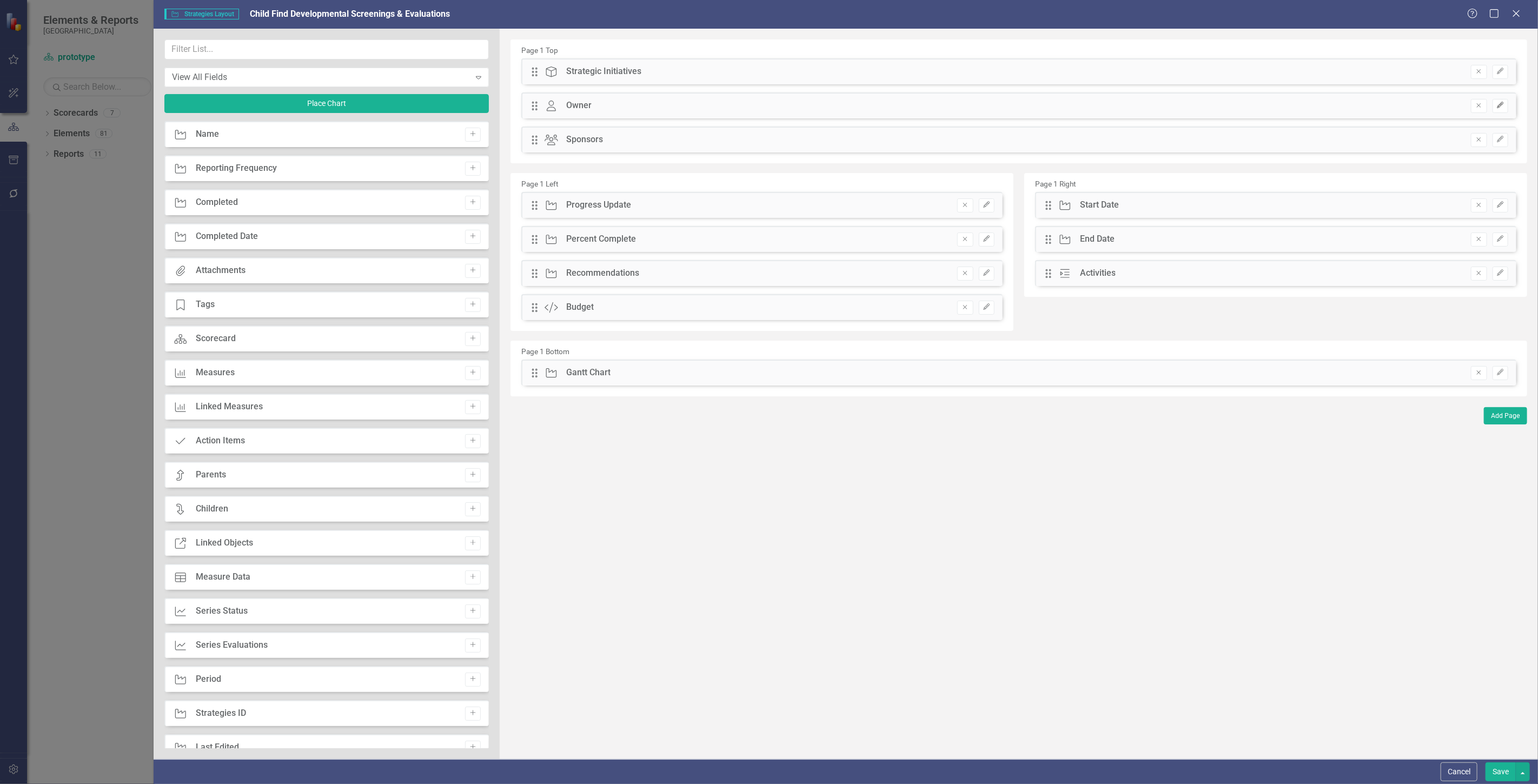
click at [1505, 99] on button "Edit" at bounding box center [1500, 106] width 15 height 14
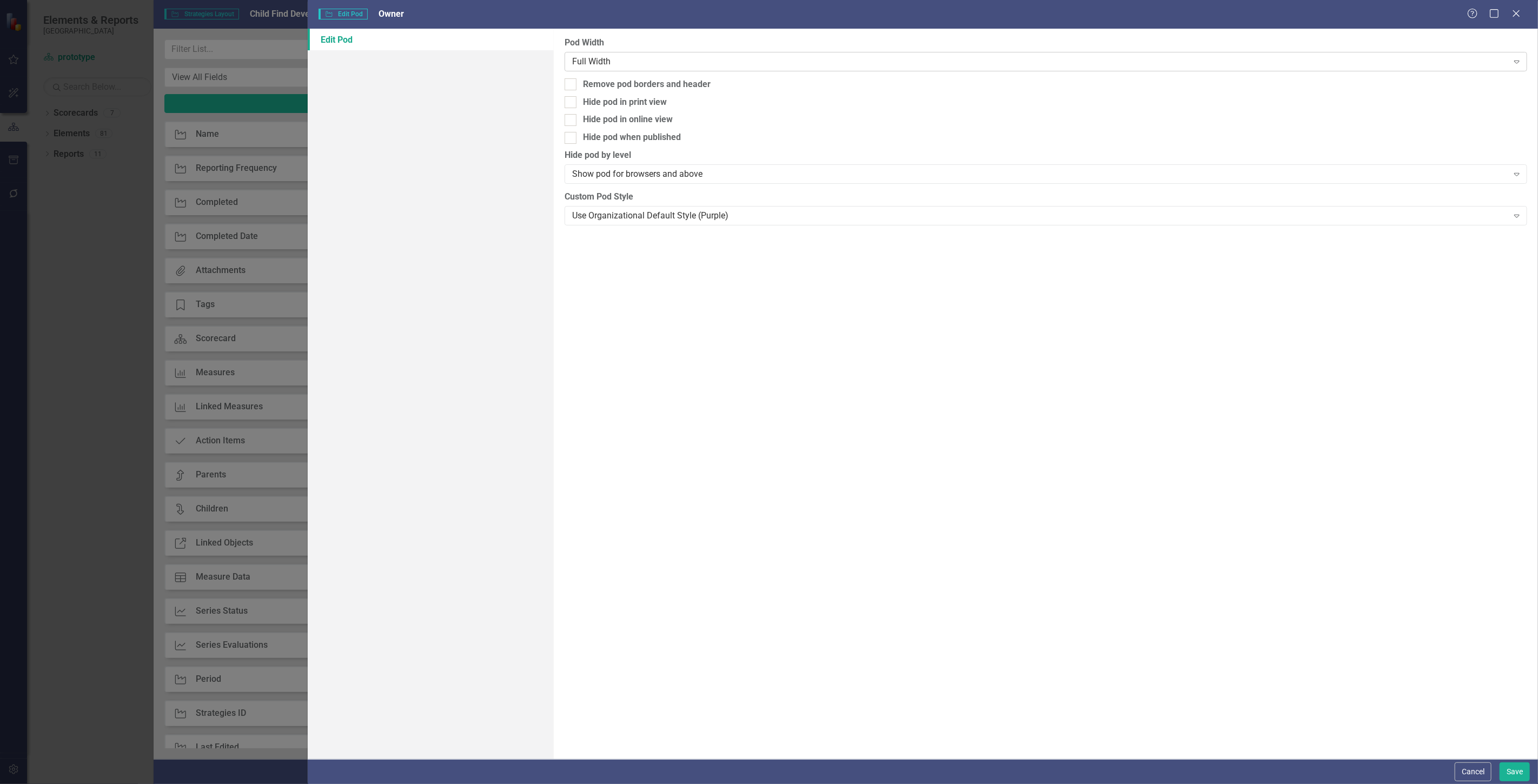
click at [644, 63] on div "Full Width" at bounding box center [1041, 61] width 936 height 13
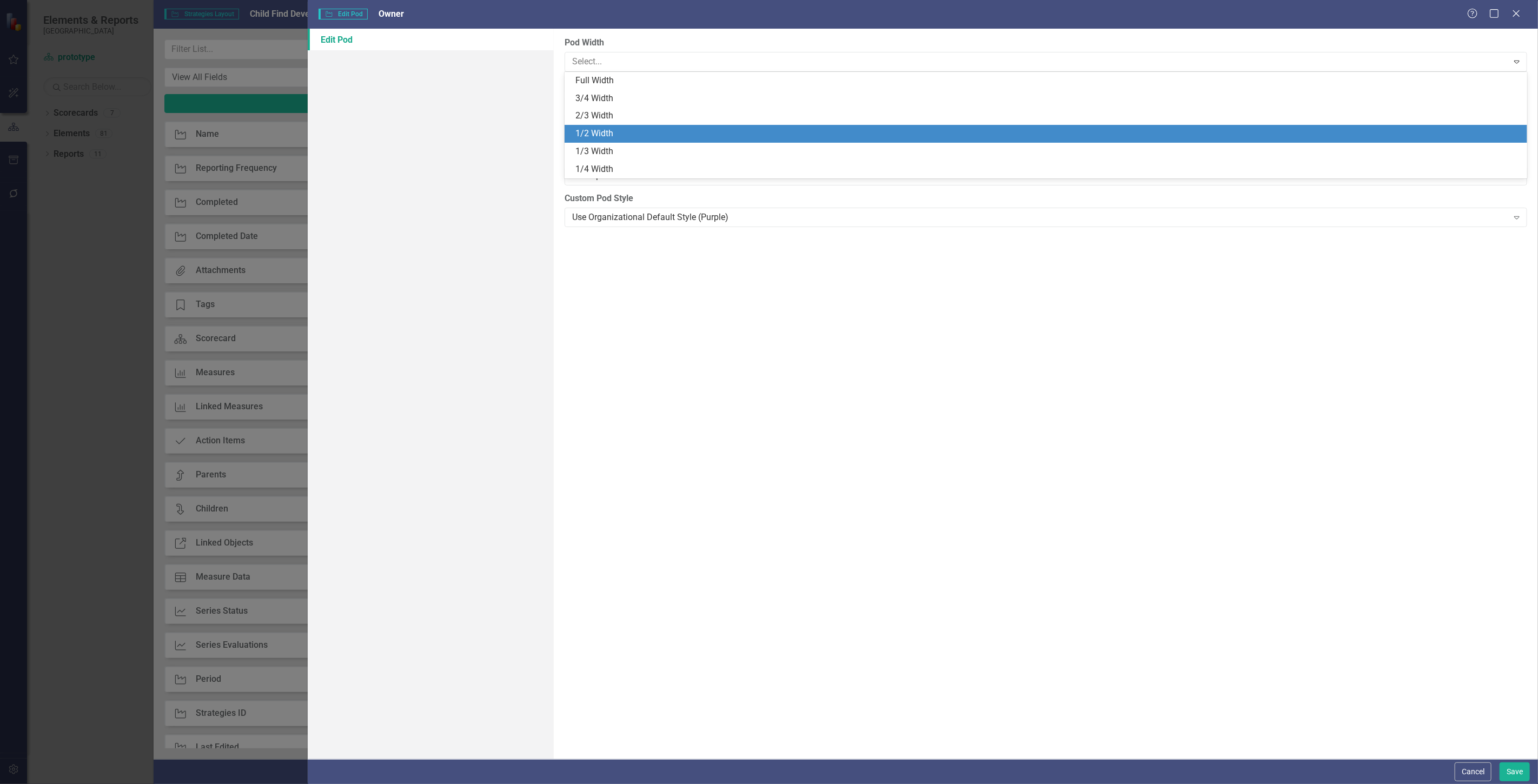
click at [609, 132] on div "1/2 Width" at bounding box center [1048, 133] width 946 height 13
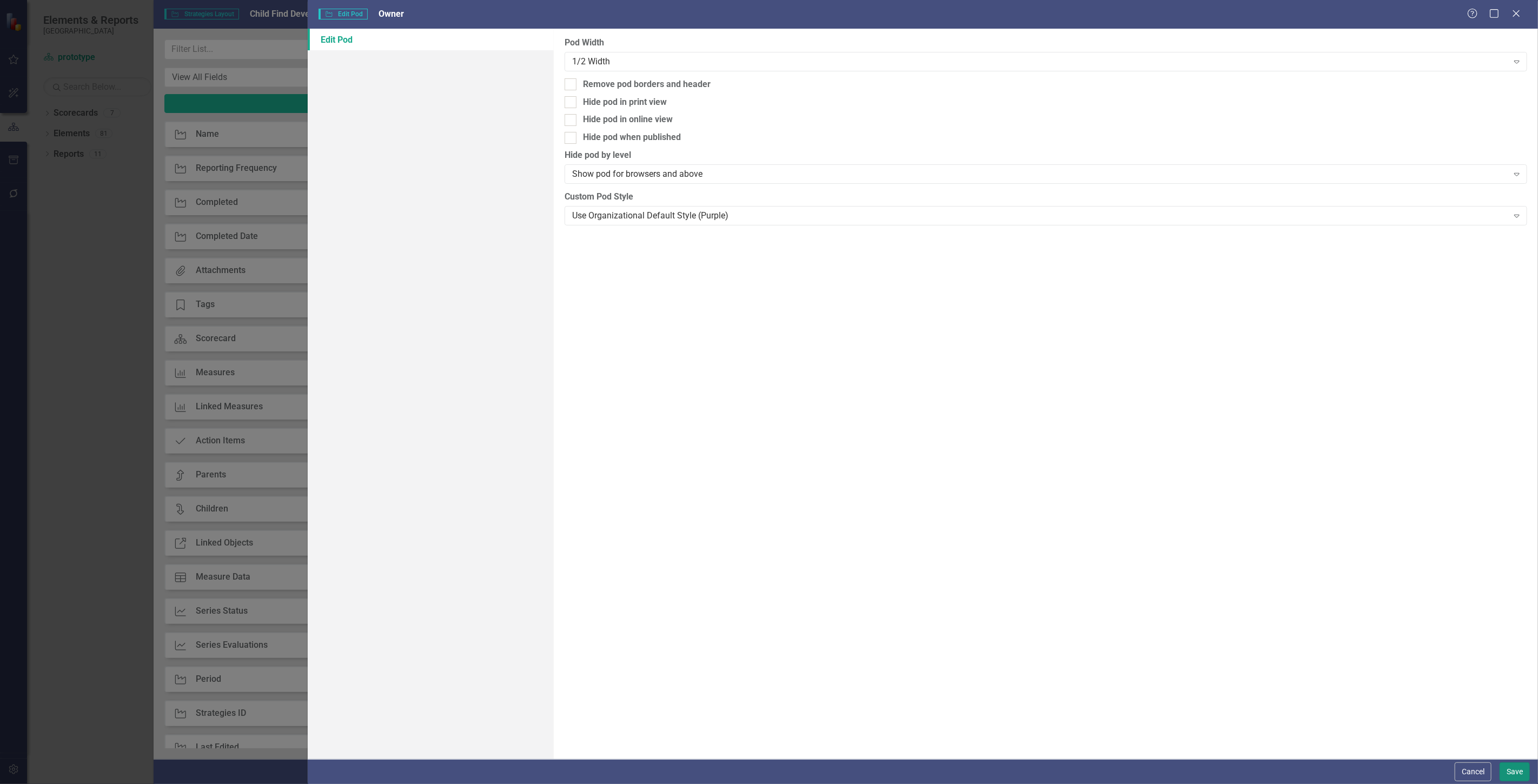
click at [1507, 768] on button "Save" at bounding box center [1514, 771] width 30 height 19
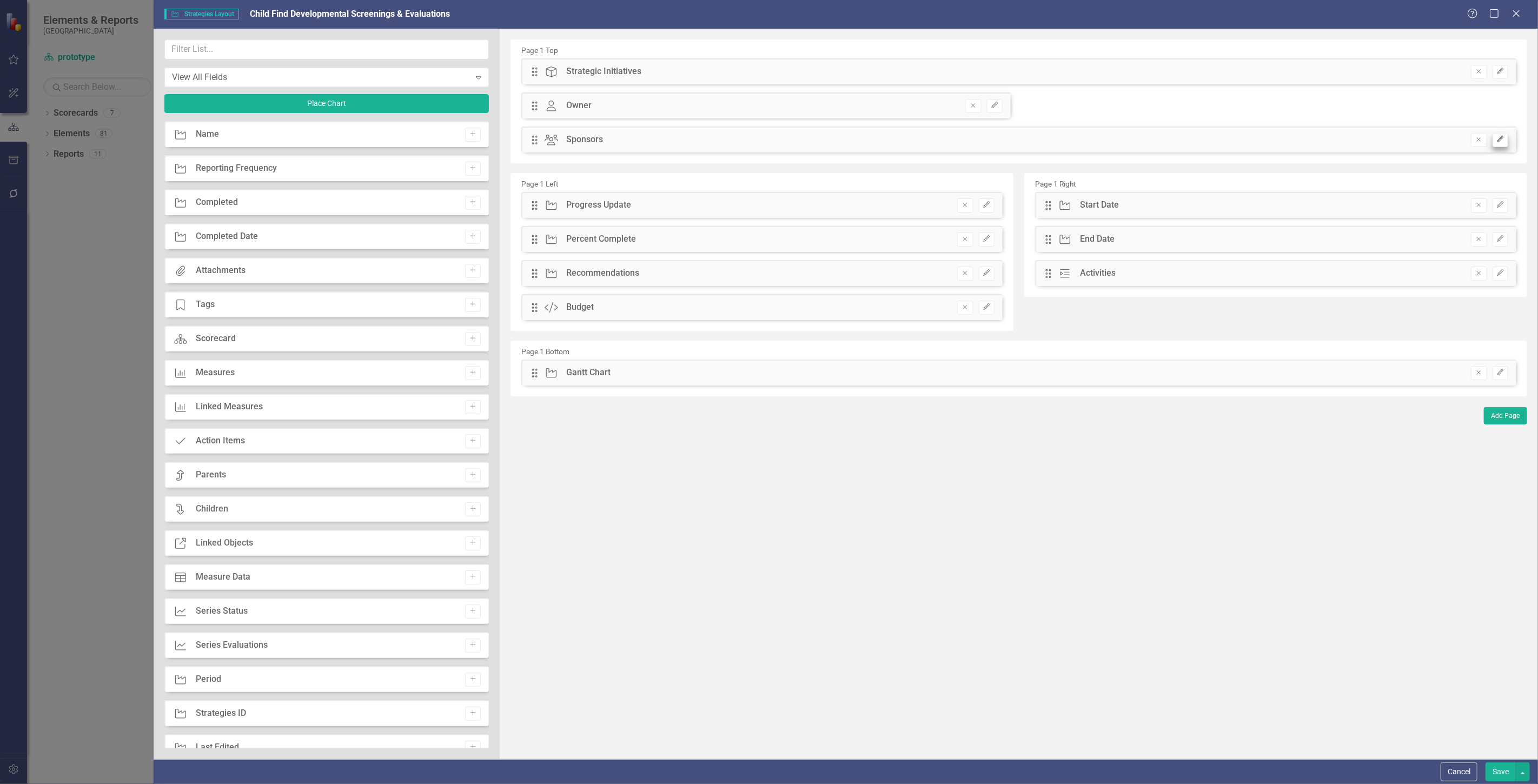
click at [1510, 139] on div "Drag Sponsors Sponsors Remove Edit" at bounding box center [1019, 139] width 995 height 26
click at [1508, 140] on button "Edit" at bounding box center [1500, 140] width 15 height 14
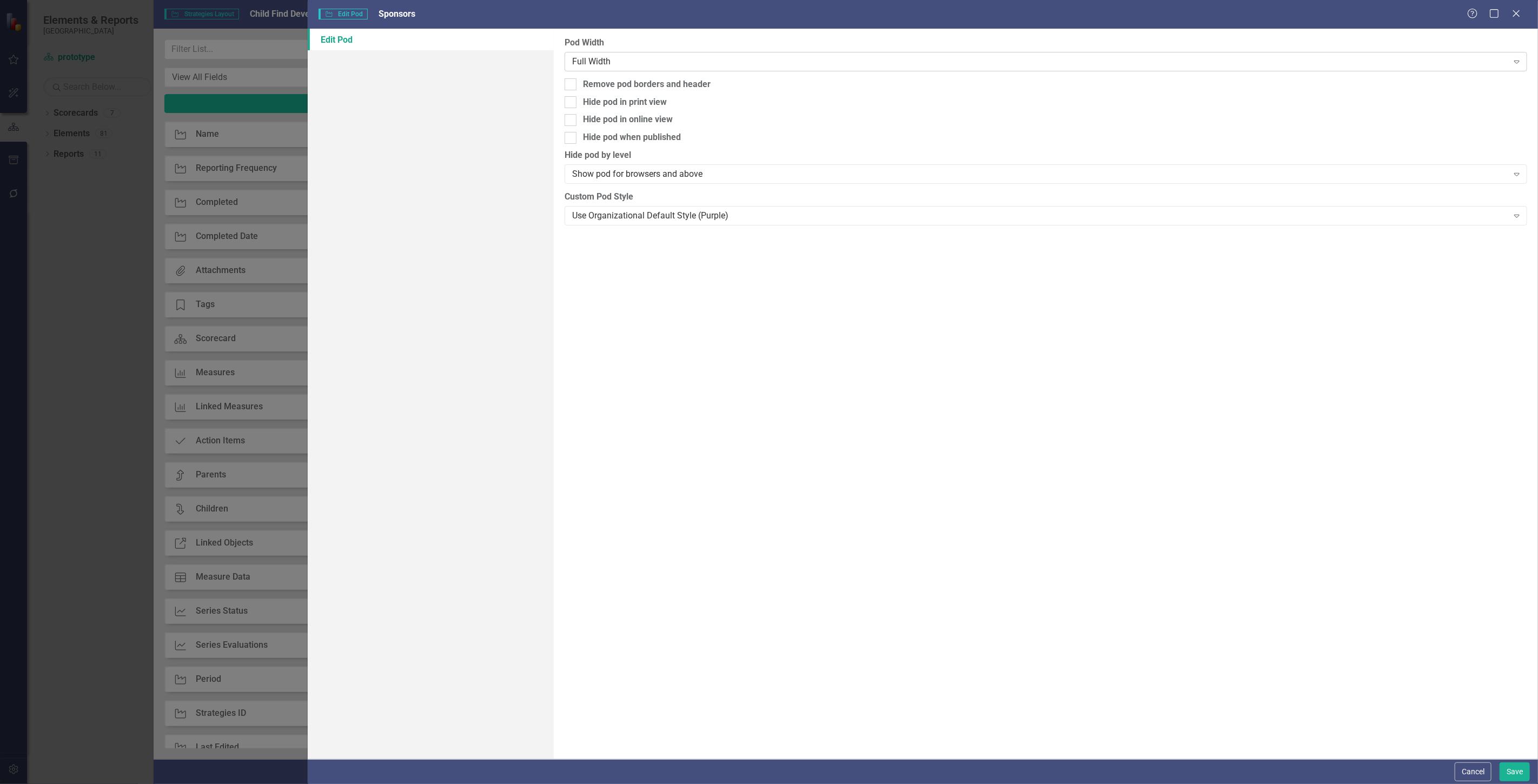
click at [626, 63] on div "Full Width" at bounding box center [1041, 61] width 936 height 13
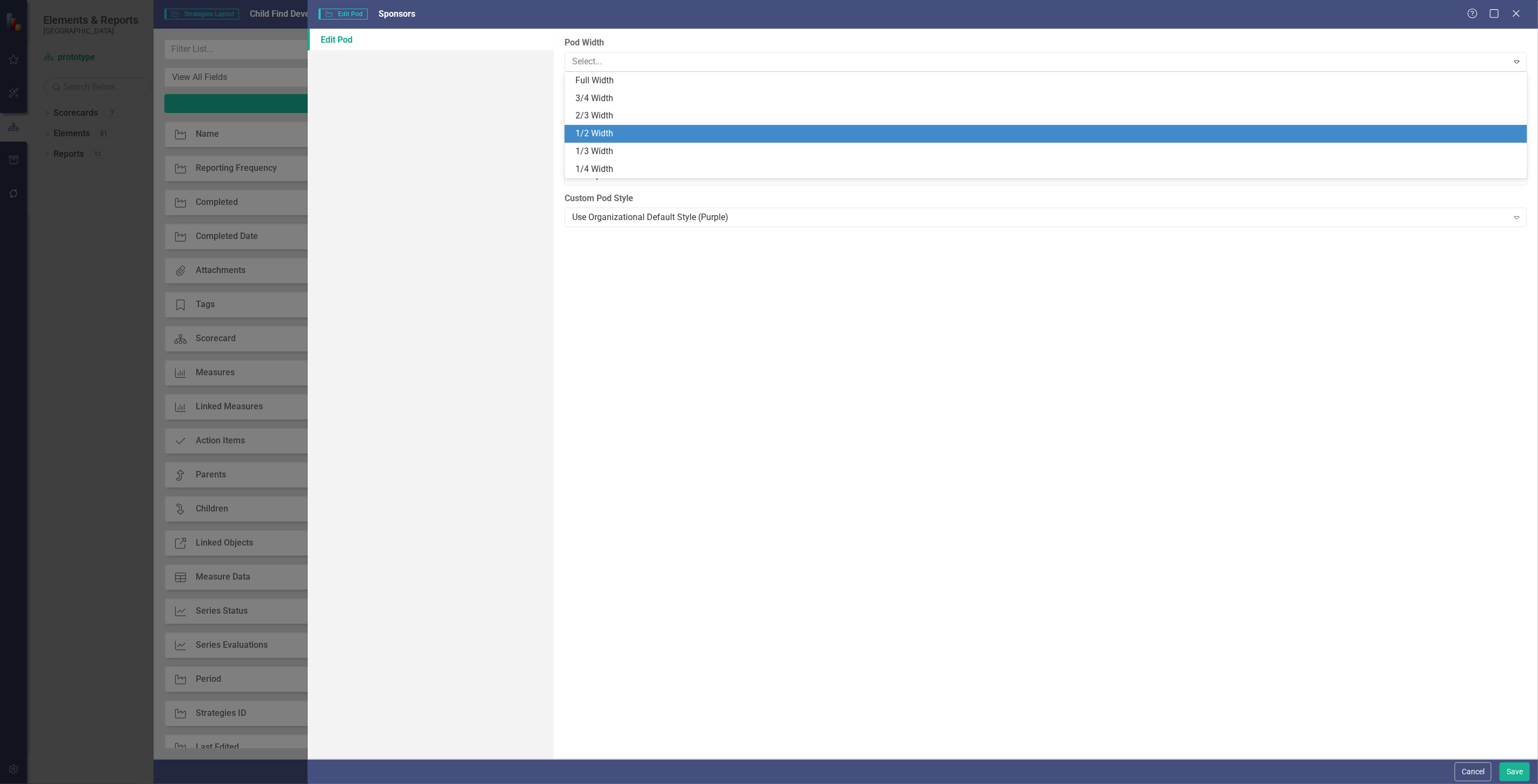
click at [600, 132] on div "1/2 Width" at bounding box center [1048, 133] width 946 height 13
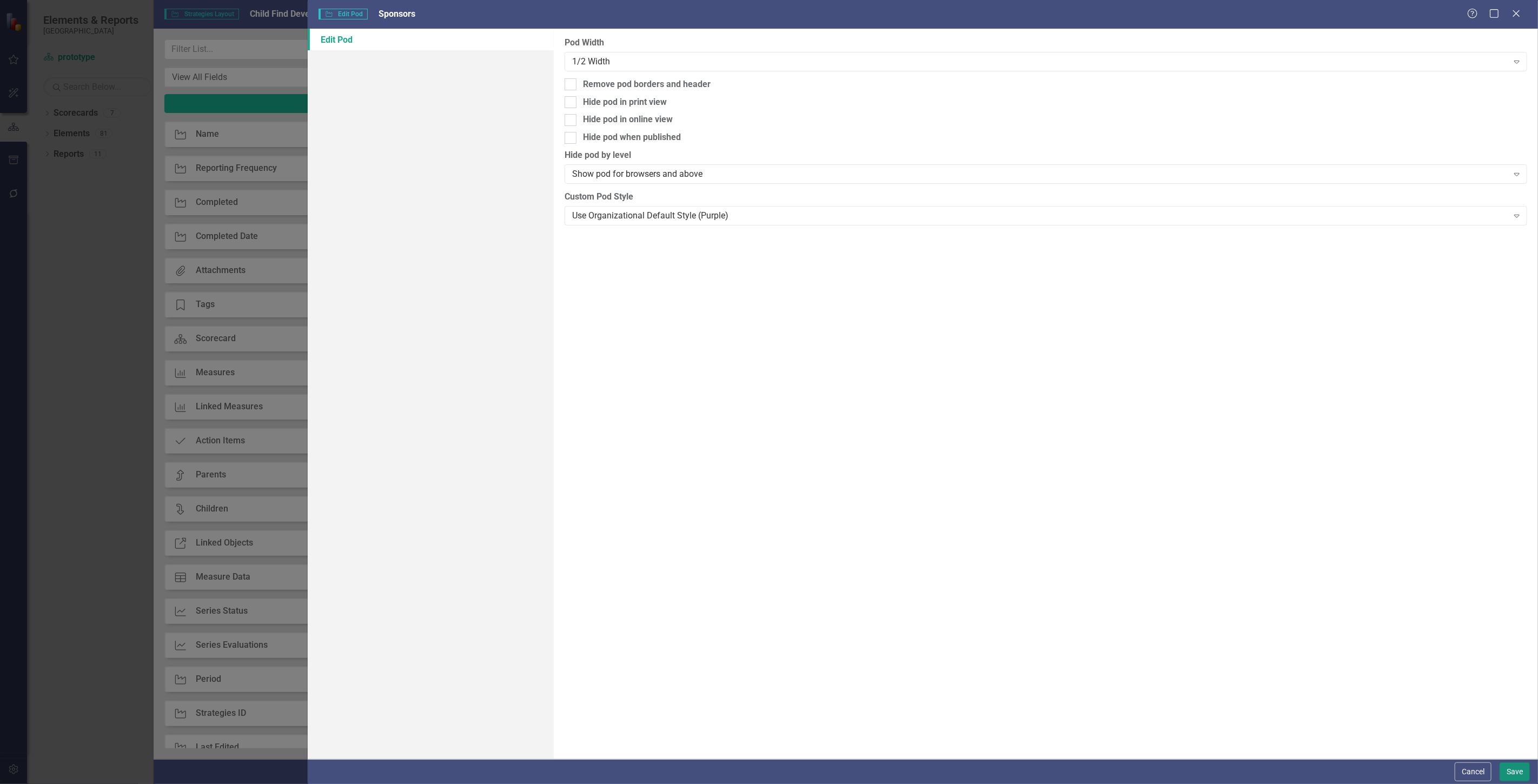
click at [1507, 768] on button "Save" at bounding box center [1514, 771] width 30 height 19
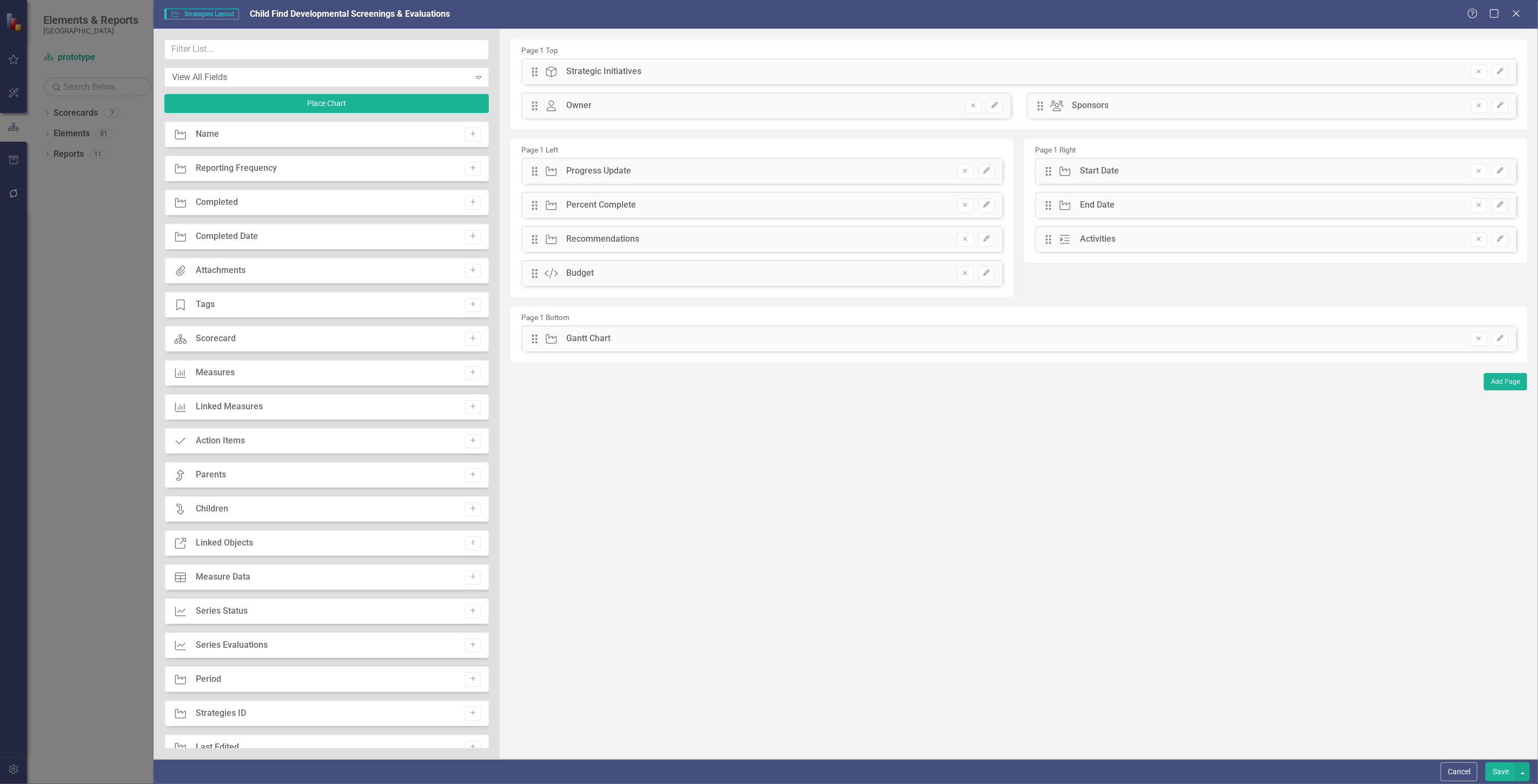
click at [1495, 772] on button "Save" at bounding box center [1500, 771] width 30 height 19
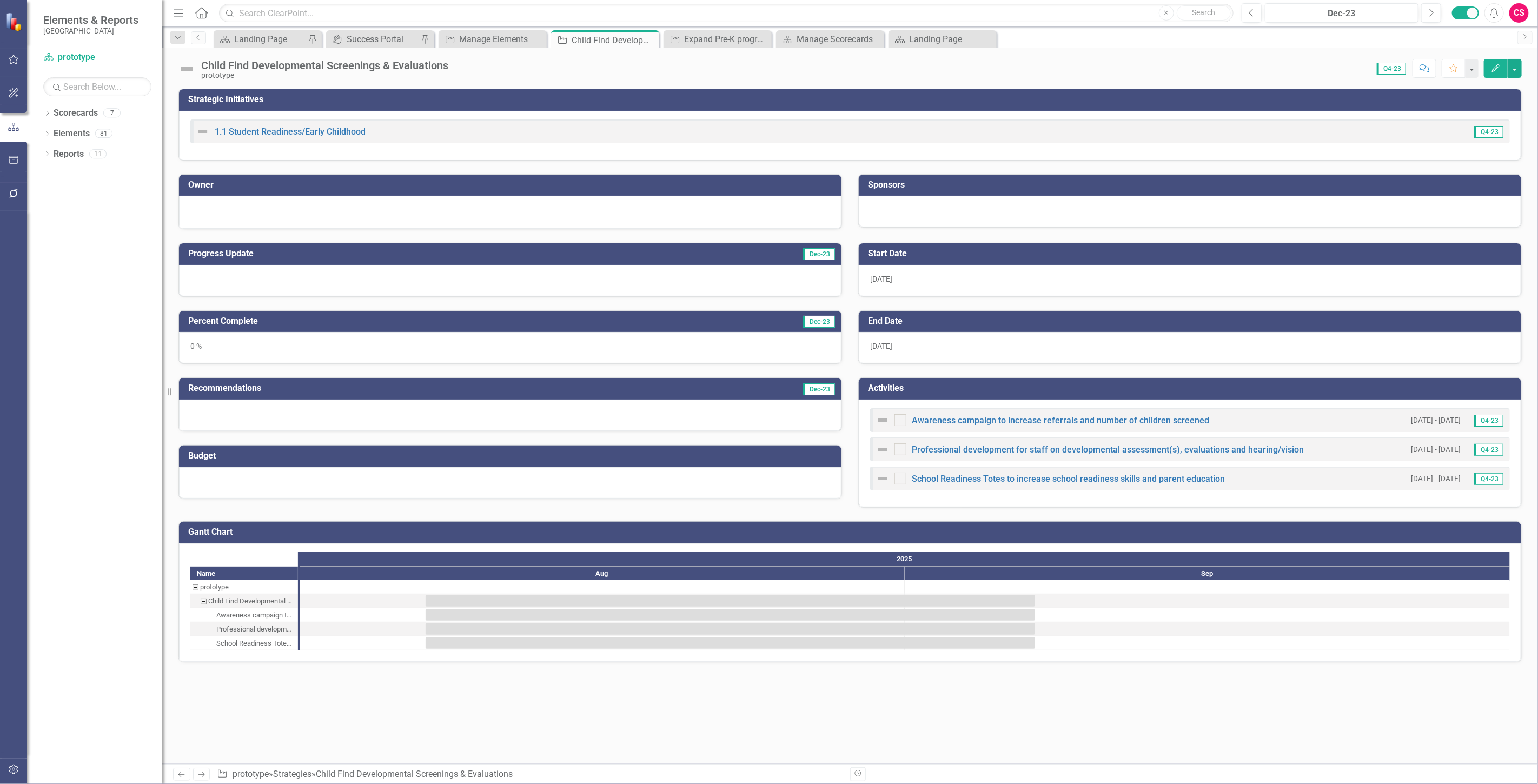
click at [408, 488] on div at bounding box center [510, 482] width 662 height 32
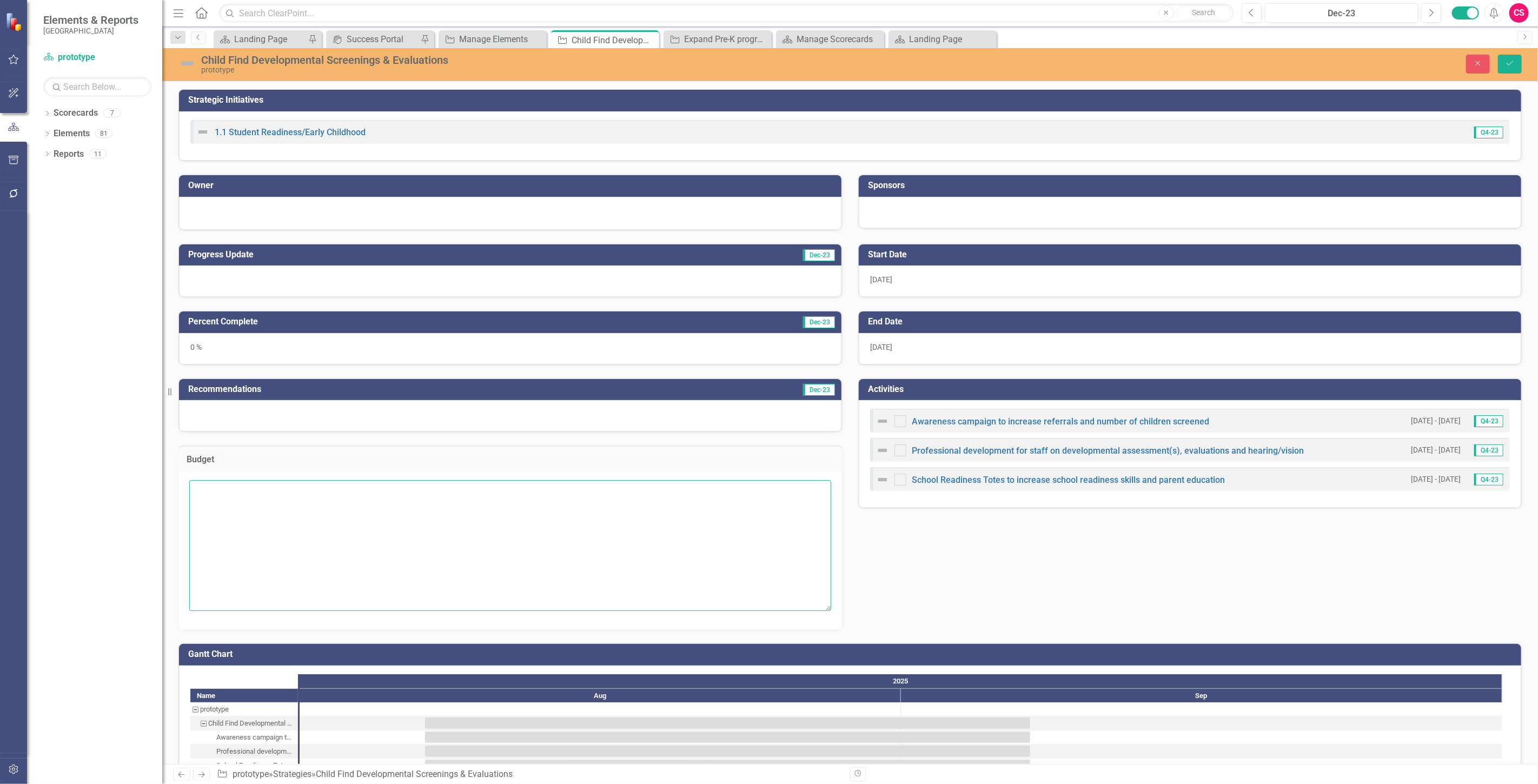
click at [364, 553] on textarea at bounding box center [510, 546] width 642 height 131
click at [1473, 66] on button "Close" at bounding box center [1478, 64] width 24 height 19
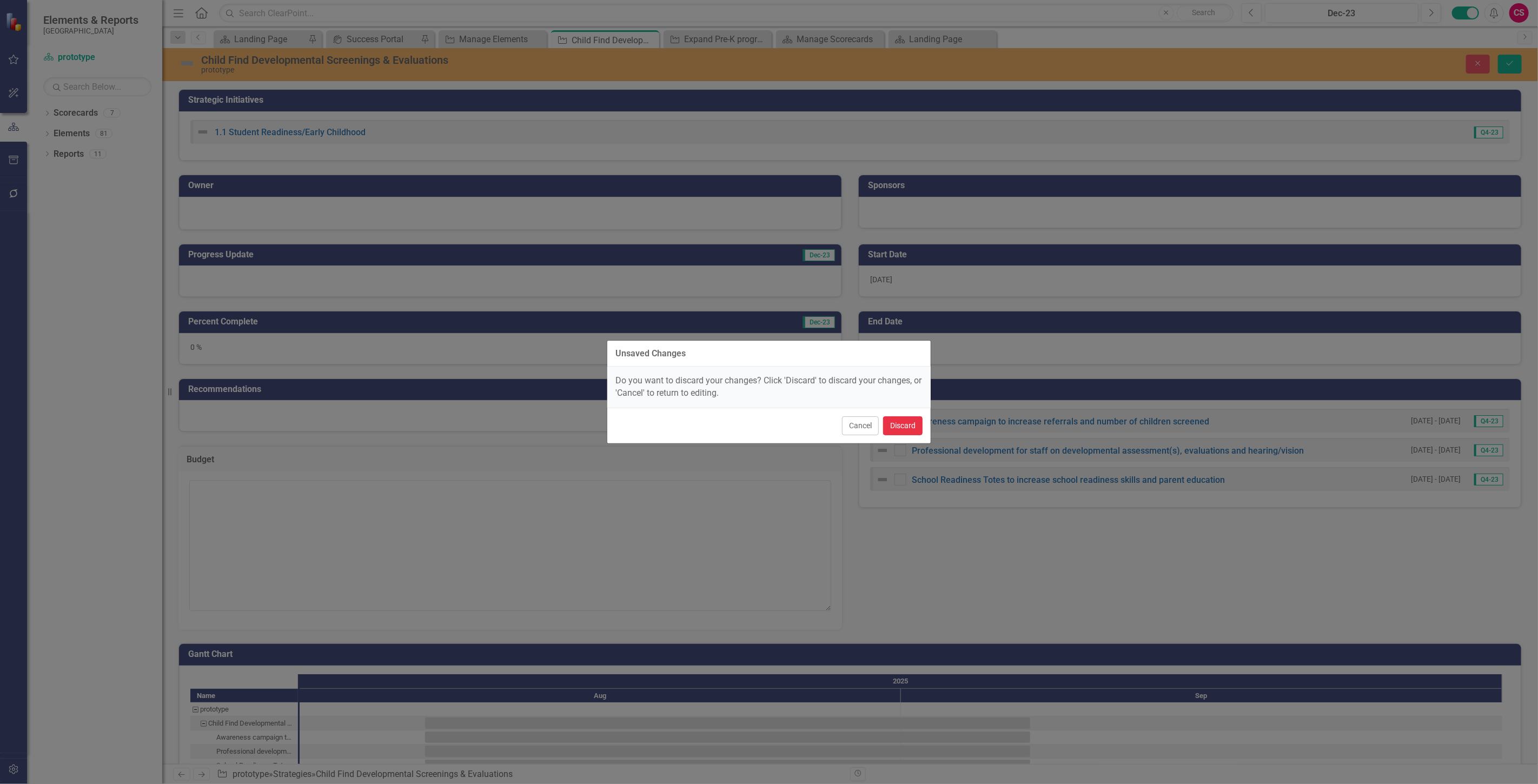
click at [893, 429] on button "Discard" at bounding box center [903, 426] width 40 height 19
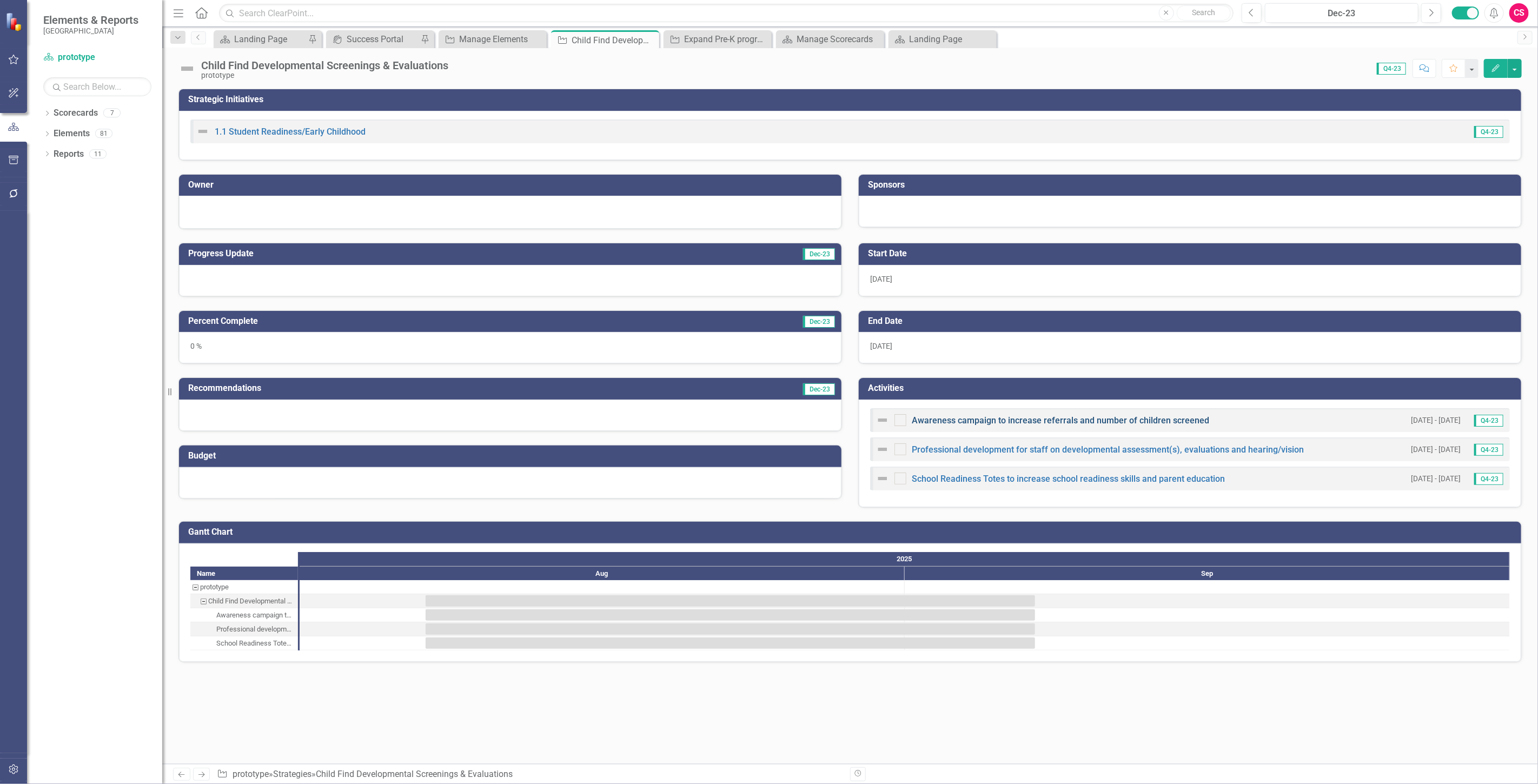
click at [968, 419] on link "Awareness campaign to increase referrals and number of children screened" at bounding box center [1060, 421] width 297 height 10
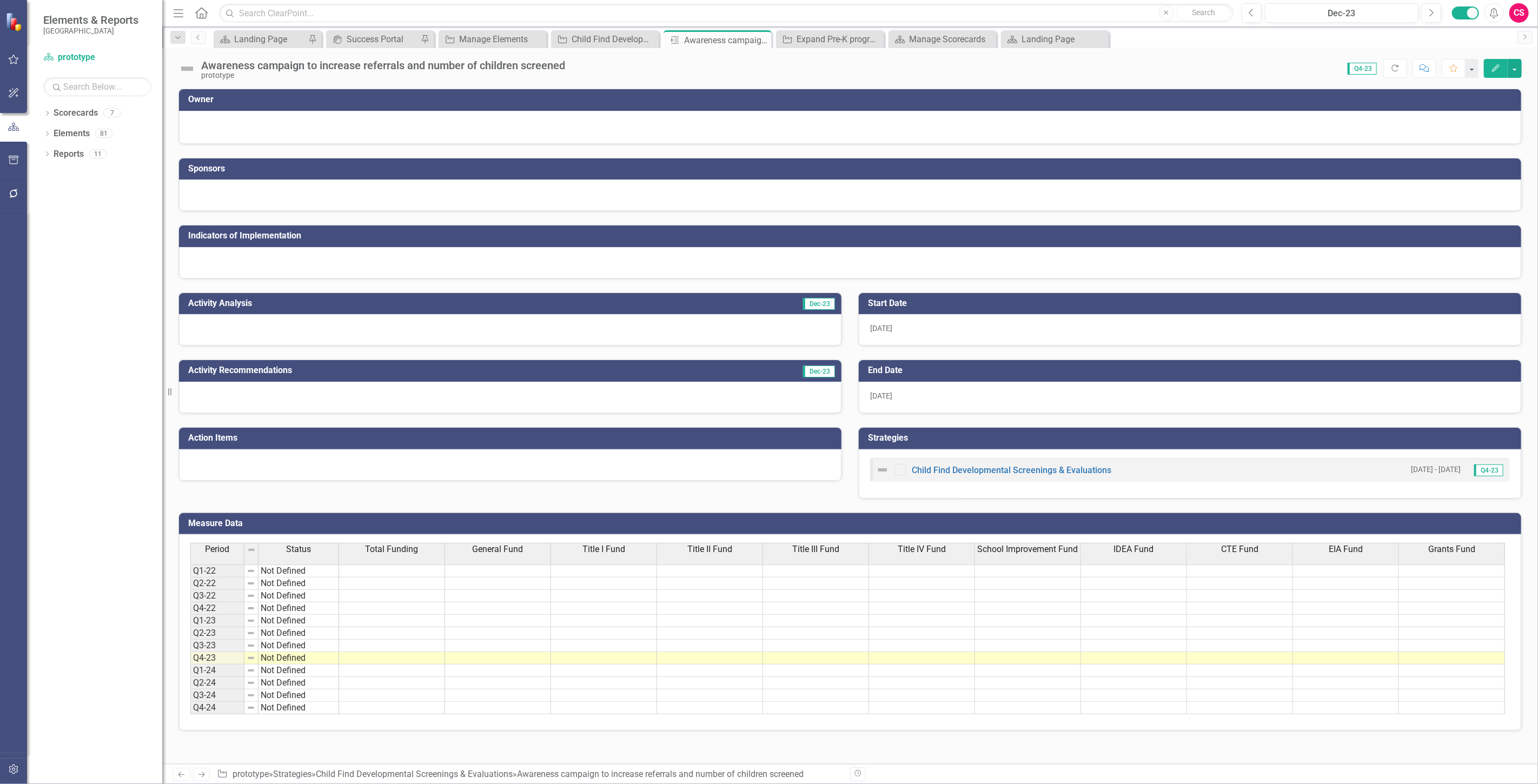
drag, startPoint x: 1510, startPoint y: 677, endPoint x: 1489, endPoint y: 607, distance: 73.1
click at [1489, 607] on div "Period Status Total Funding General Fund Title I Fund Title II Fund Title III F…" at bounding box center [851, 628] width 1320 height 171
drag, startPoint x: 1506, startPoint y: 584, endPoint x: 1506, endPoint y: 569, distance: 15.0
click at [1506, 570] on div "Period Status Total Funding General Fund Title I Fund Title II Fund Title III F…" at bounding box center [851, 628] width 1320 height 171
click at [68, 113] on link "Scorecards" at bounding box center [76, 113] width 44 height 13
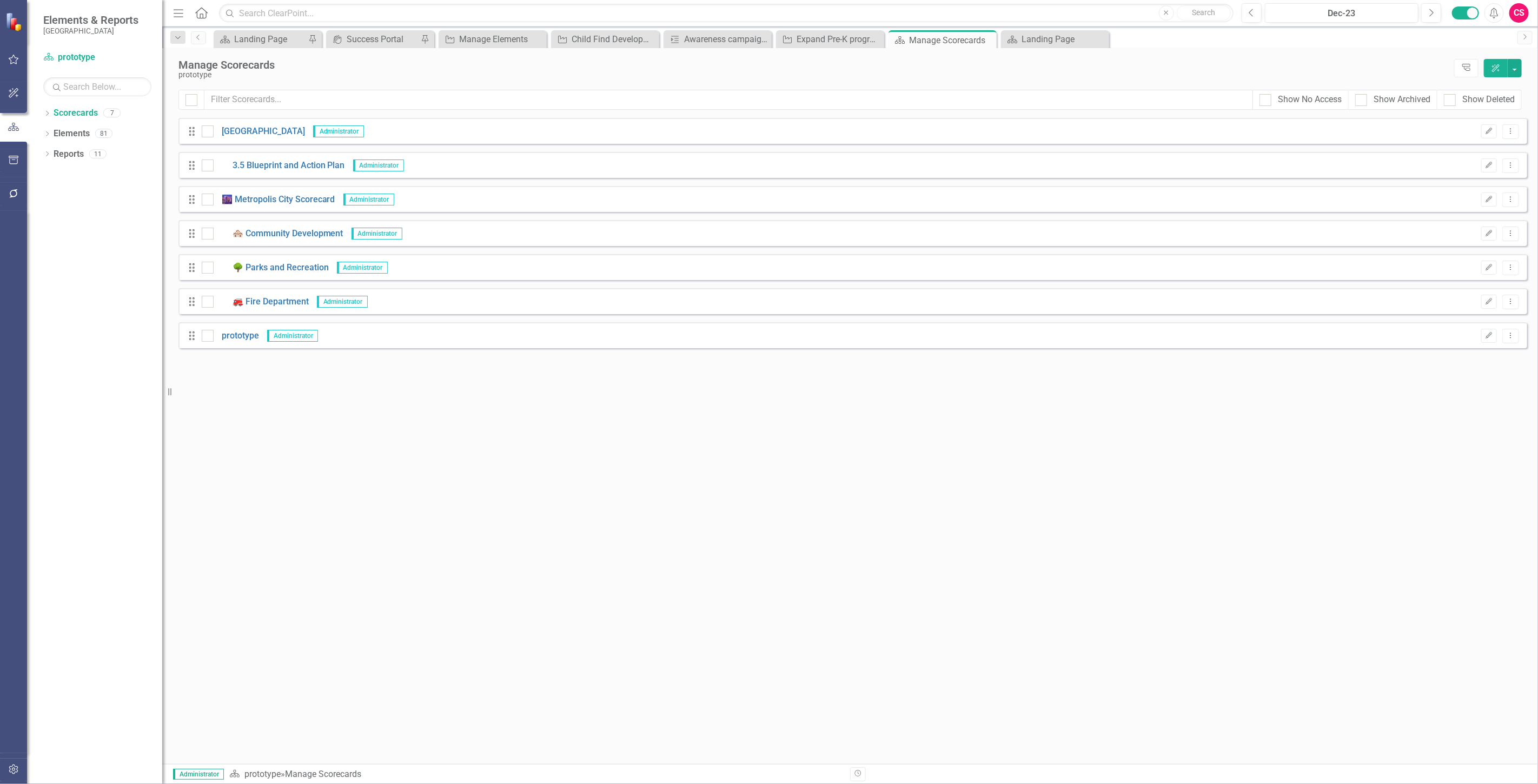
click at [14, 760] on button "button" at bounding box center [13, 769] width 24 height 23
click at [84, 252] on link "System Setup" at bounding box center [97, 250] width 108 height 13
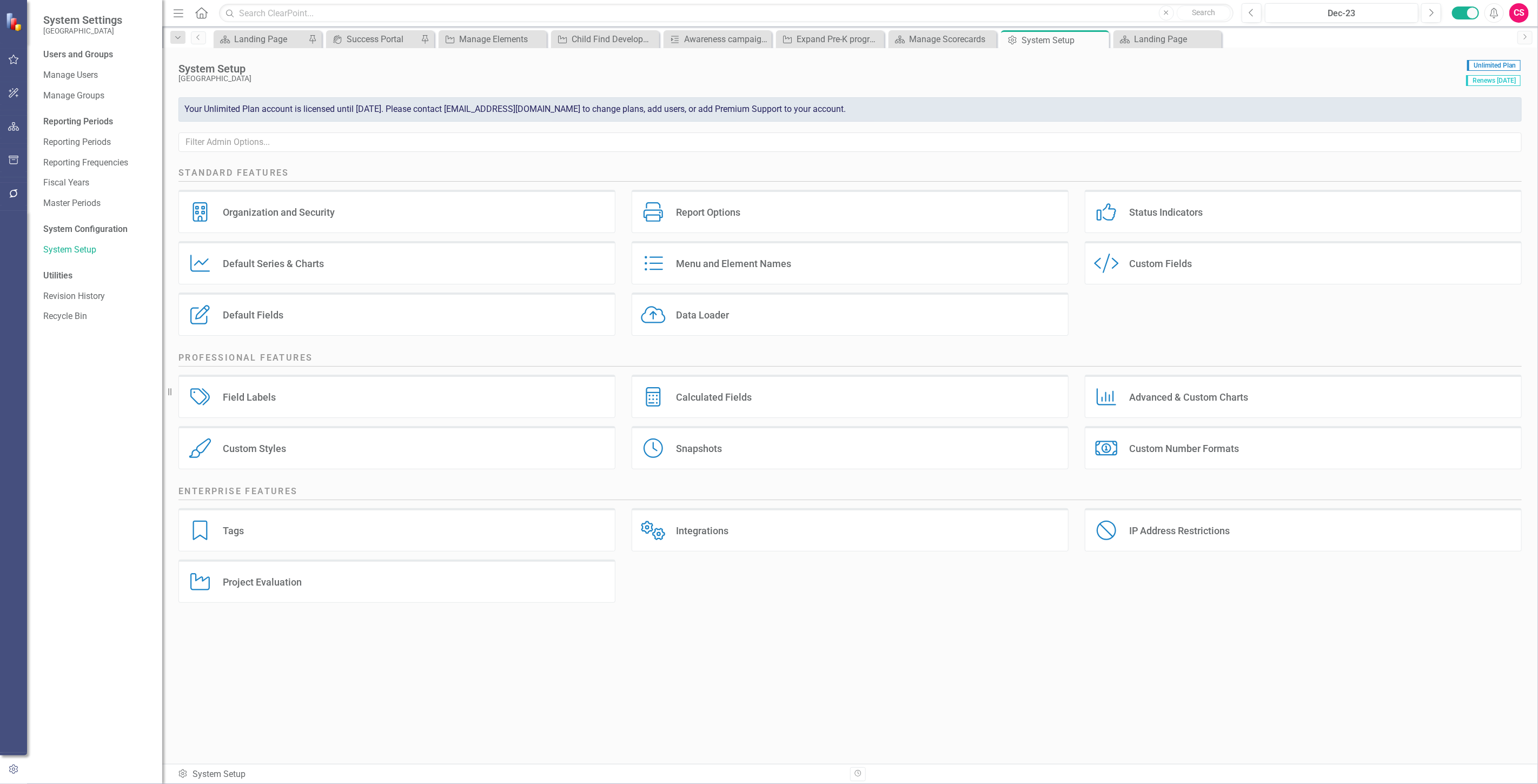
click at [317, 592] on div "Project Evaluation Project Evaluation" at bounding box center [397, 581] width 437 height 43
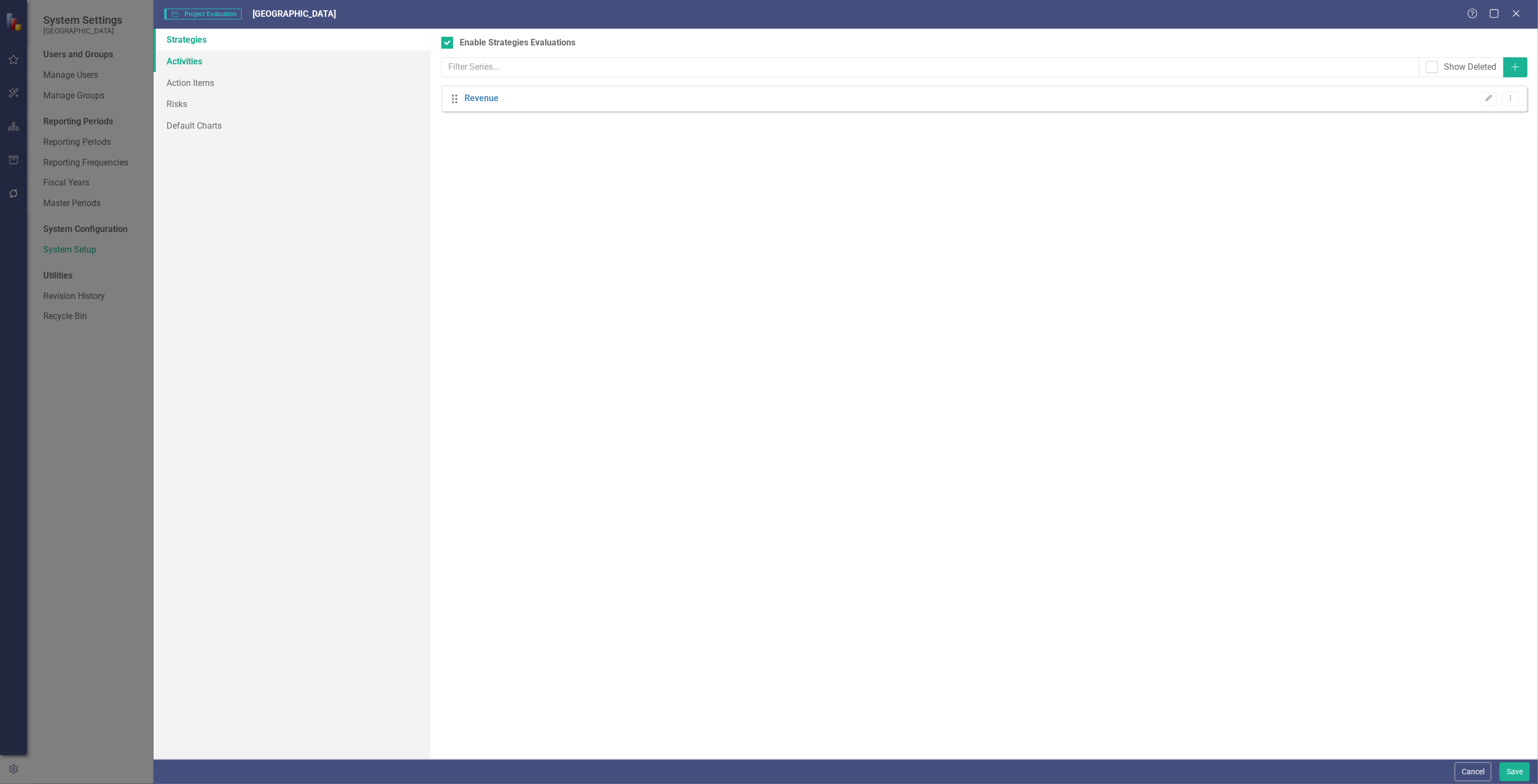
click at [217, 58] on link "Activities" at bounding box center [292, 60] width 277 height 21
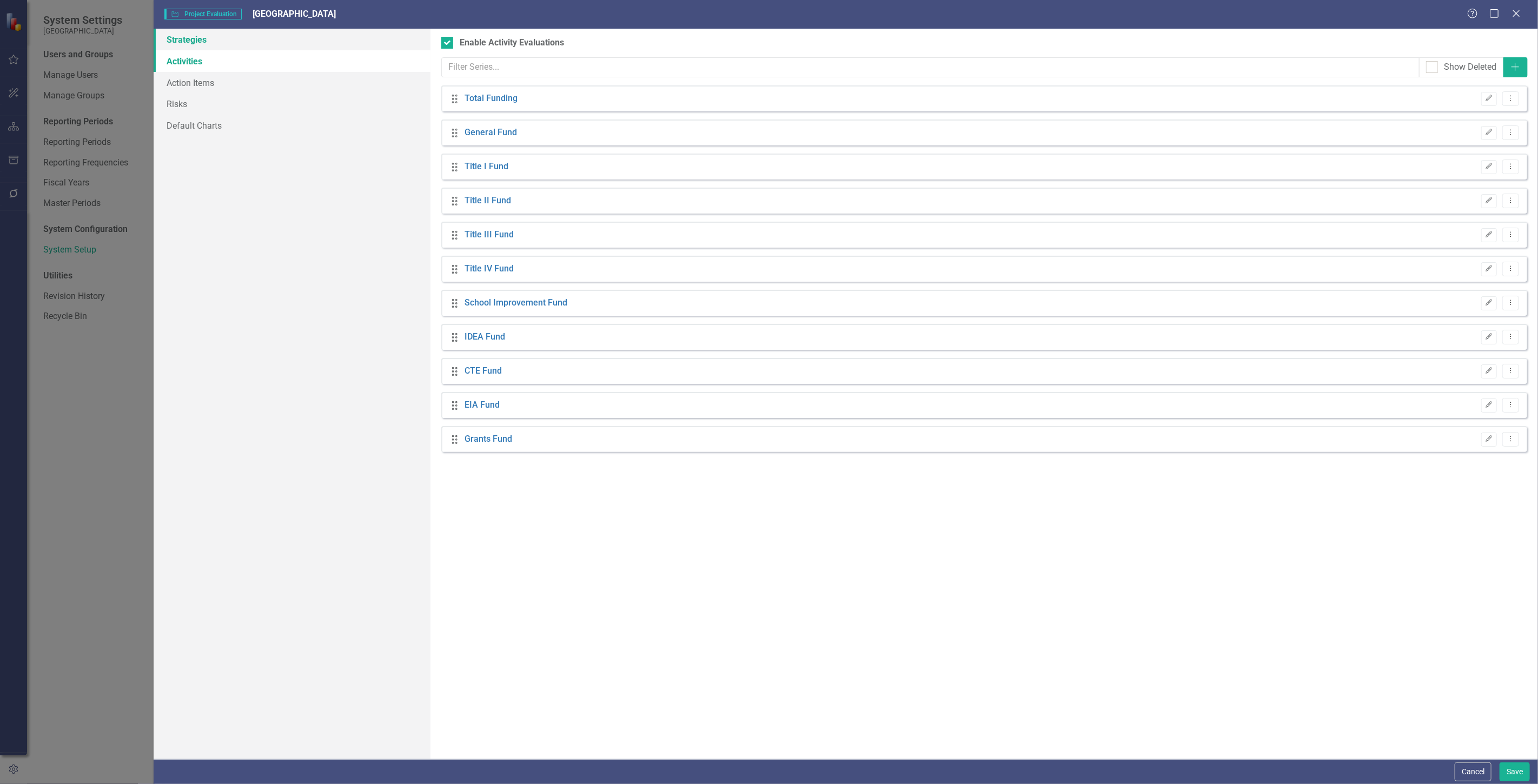
click at [328, 46] on link "Strategies" at bounding box center [292, 39] width 277 height 21
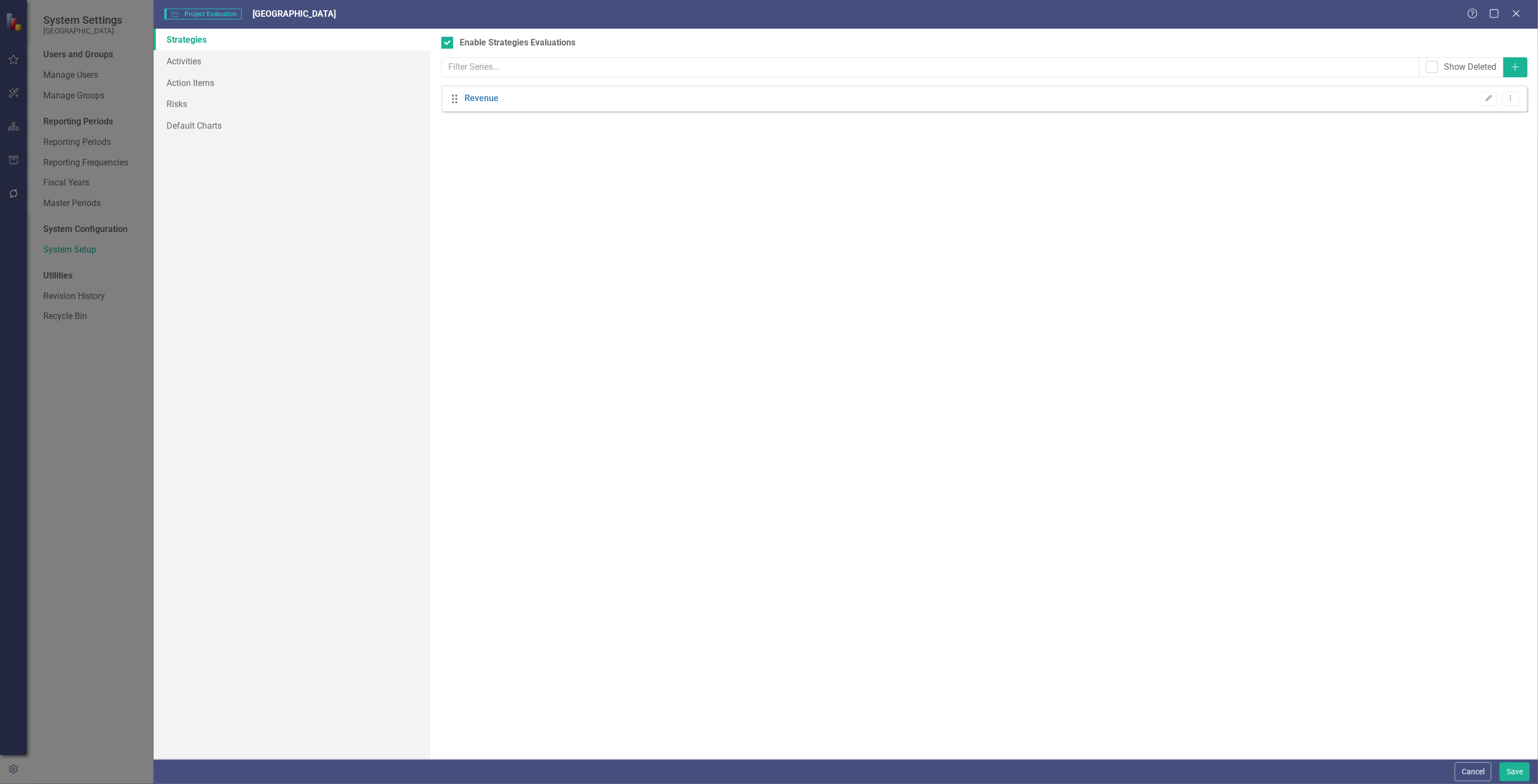
click at [506, 35] on div "Project evaluation allows you to track metrics for your initiatives, milestones…" at bounding box center [984, 393] width 1108 height 730
click at [506, 40] on div "Enable Strategies Evaluations" at bounding box center [517, 43] width 116 height 13
click at [448, 40] on input "Enable Strategies Evaluations" at bounding box center [445, 40] width 7 height 7
checkbox input "false"
click at [262, 58] on link "Activities" at bounding box center [292, 60] width 277 height 21
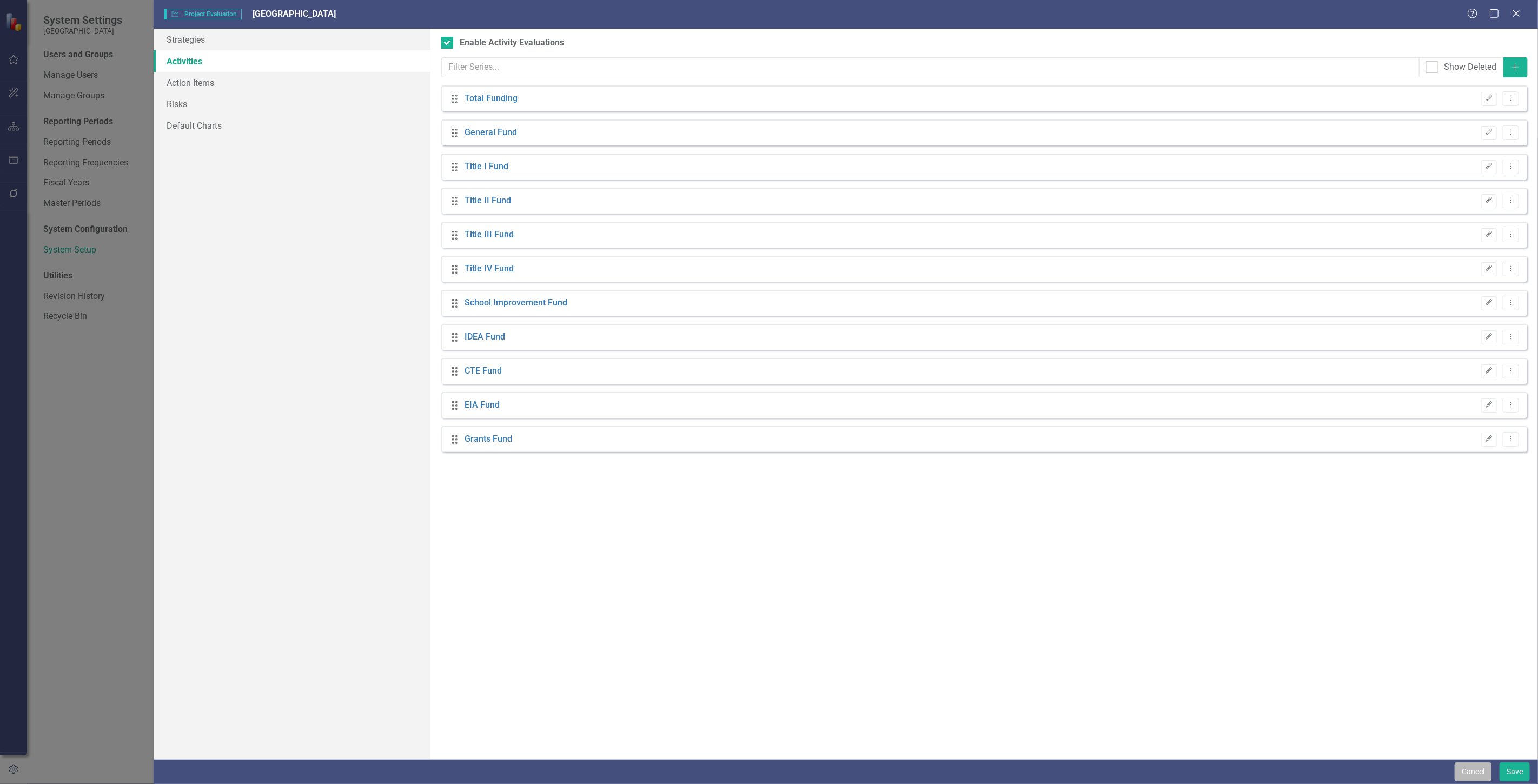
click at [1462, 762] on button "Cancel" at bounding box center [1473, 771] width 37 height 19
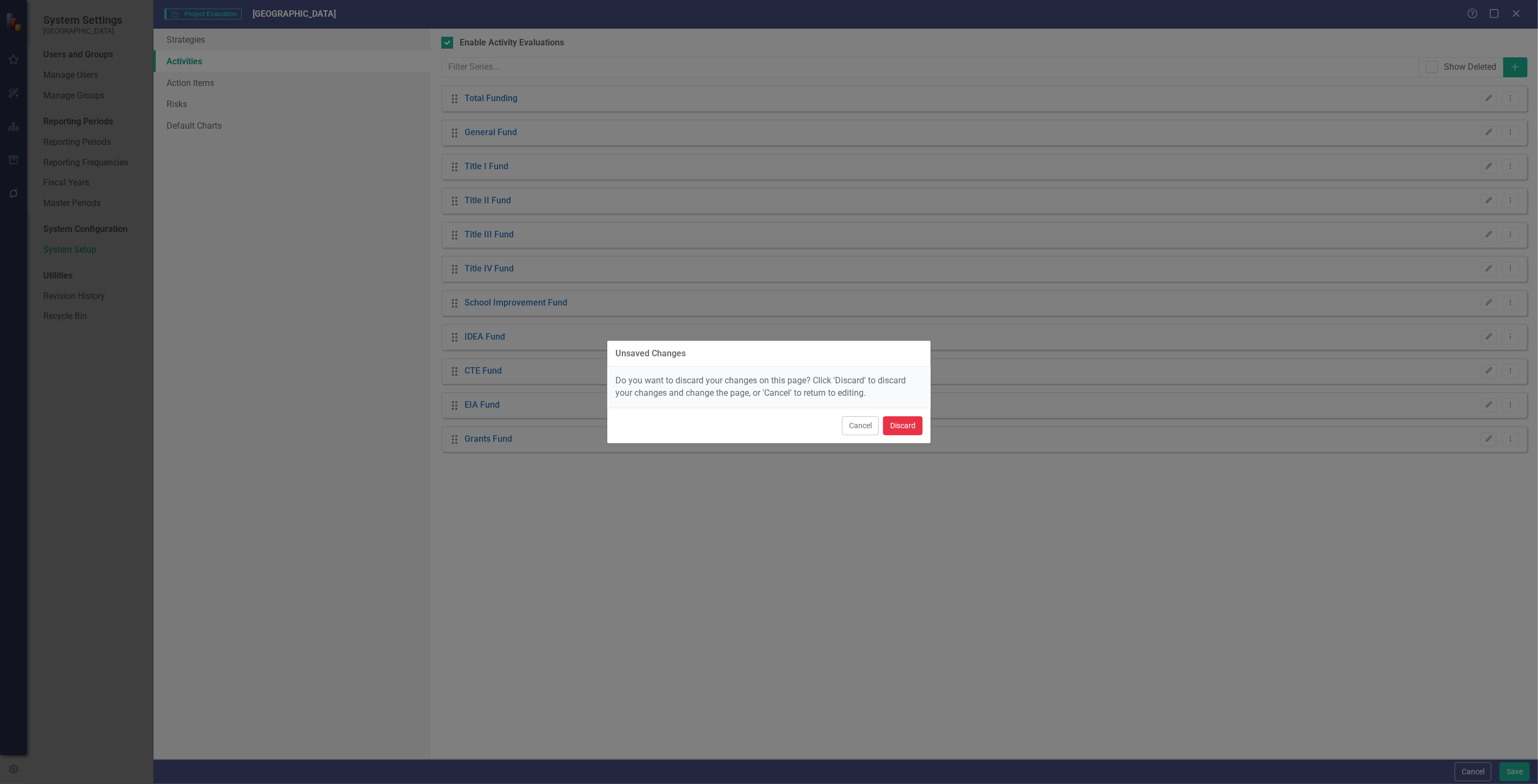
click at [910, 431] on button "Discard" at bounding box center [903, 426] width 40 height 19
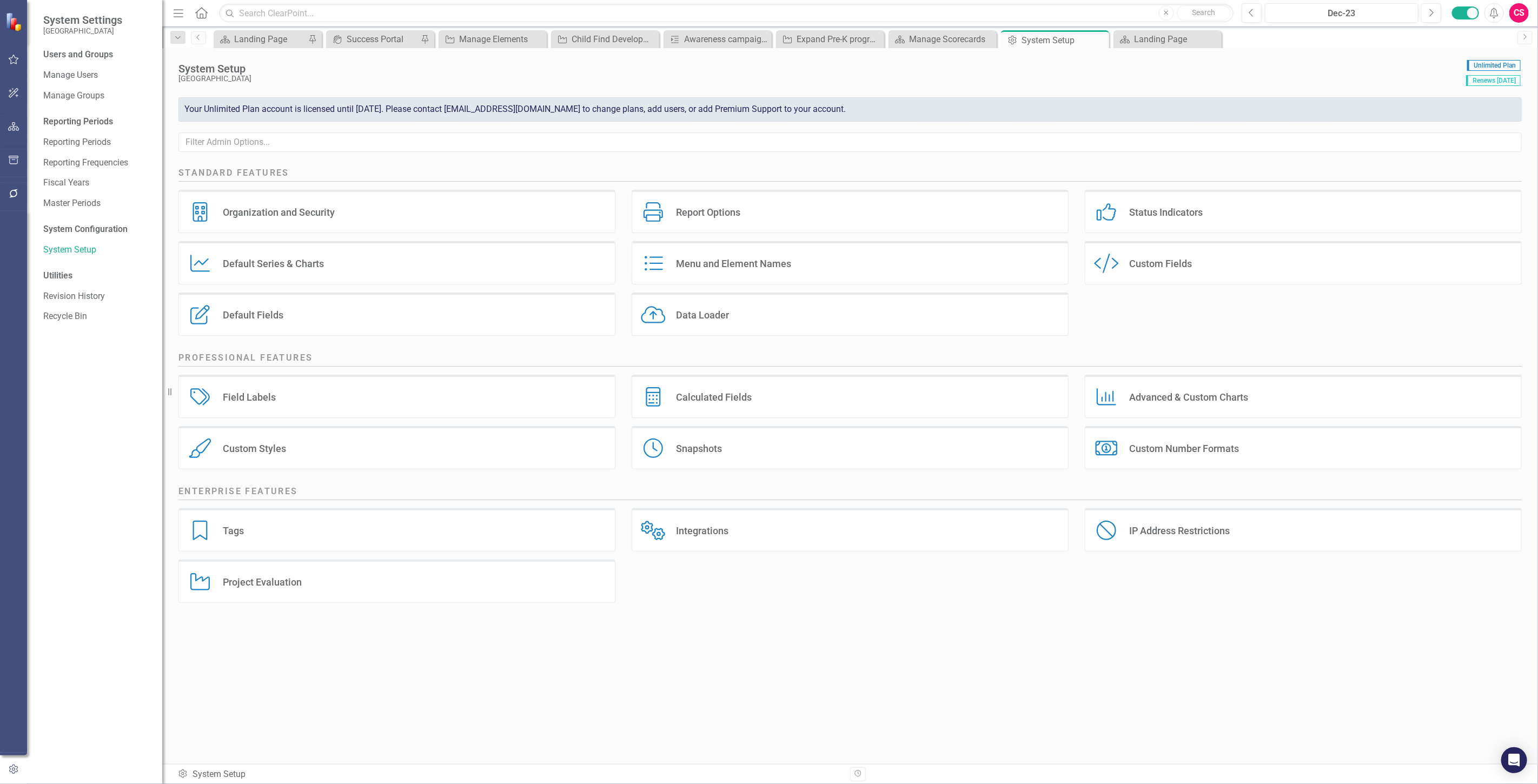
click at [7, 132] on button "button" at bounding box center [13, 126] width 24 height 23
click at [24, 764] on button "button" at bounding box center [13, 769] width 24 height 23
click at [85, 246] on link "System Setup" at bounding box center [97, 250] width 108 height 13
click at [1205, 215] on div "Status Indicators Status Indicators" at bounding box center [1303, 211] width 437 height 43
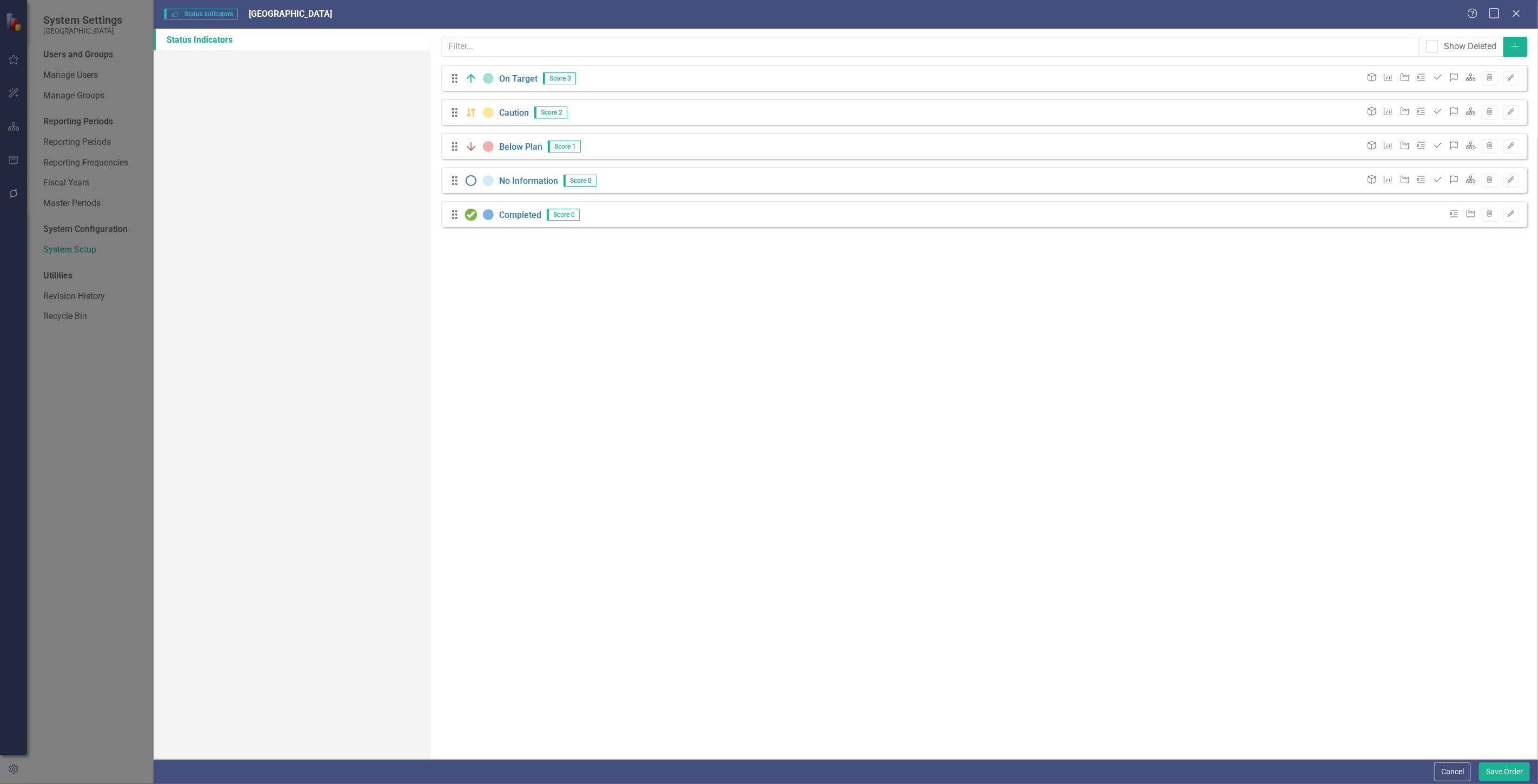
click at [1492, 15] on icon "Maximize" at bounding box center [1495, 13] width 13 height 10
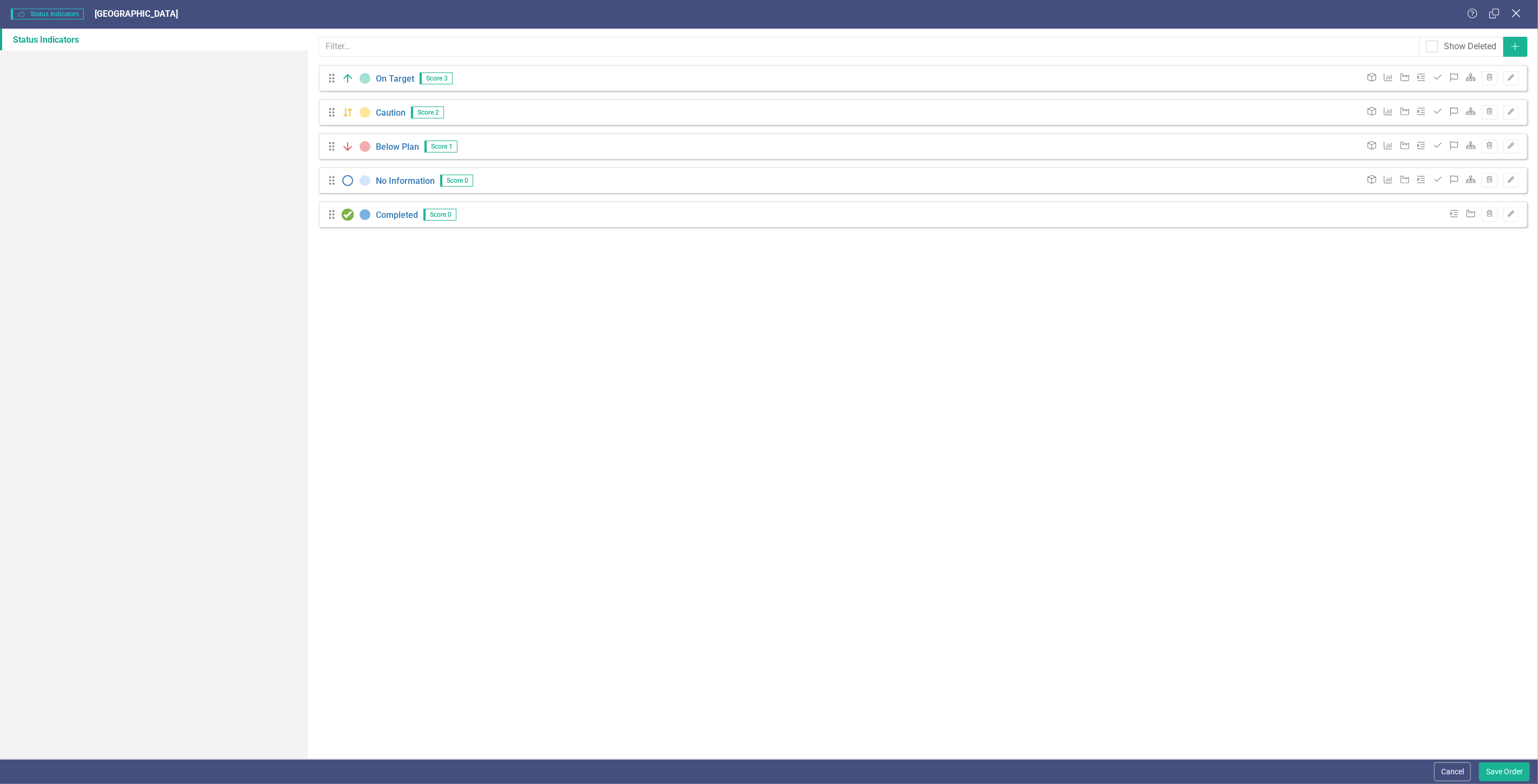
click at [1511, 13] on icon "Close" at bounding box center [1517, 13] width 13 height 10
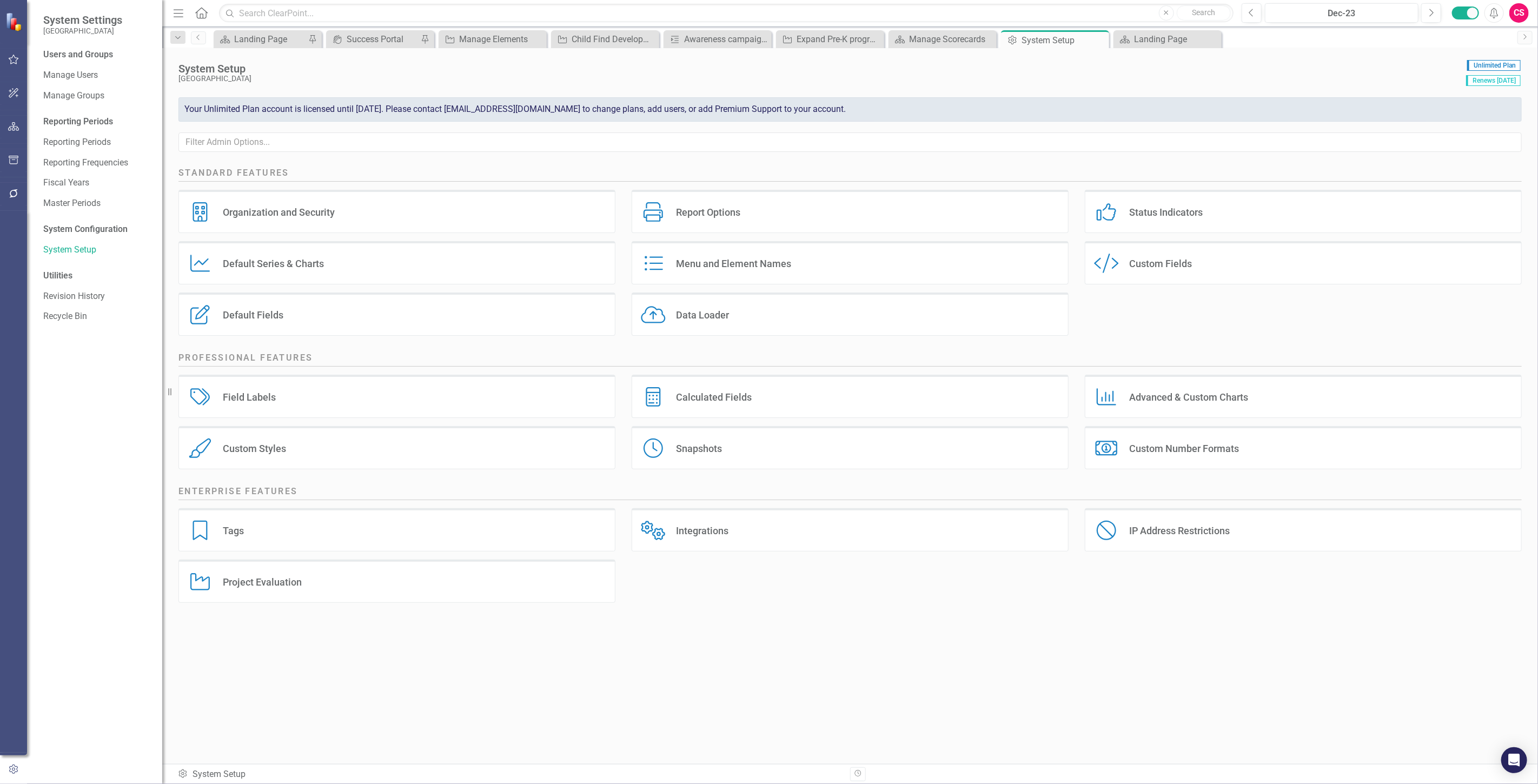
click at [1360, 266] on div "Custom Style Custom Fields" at bounding box center [1303, 263] width 437 height 43
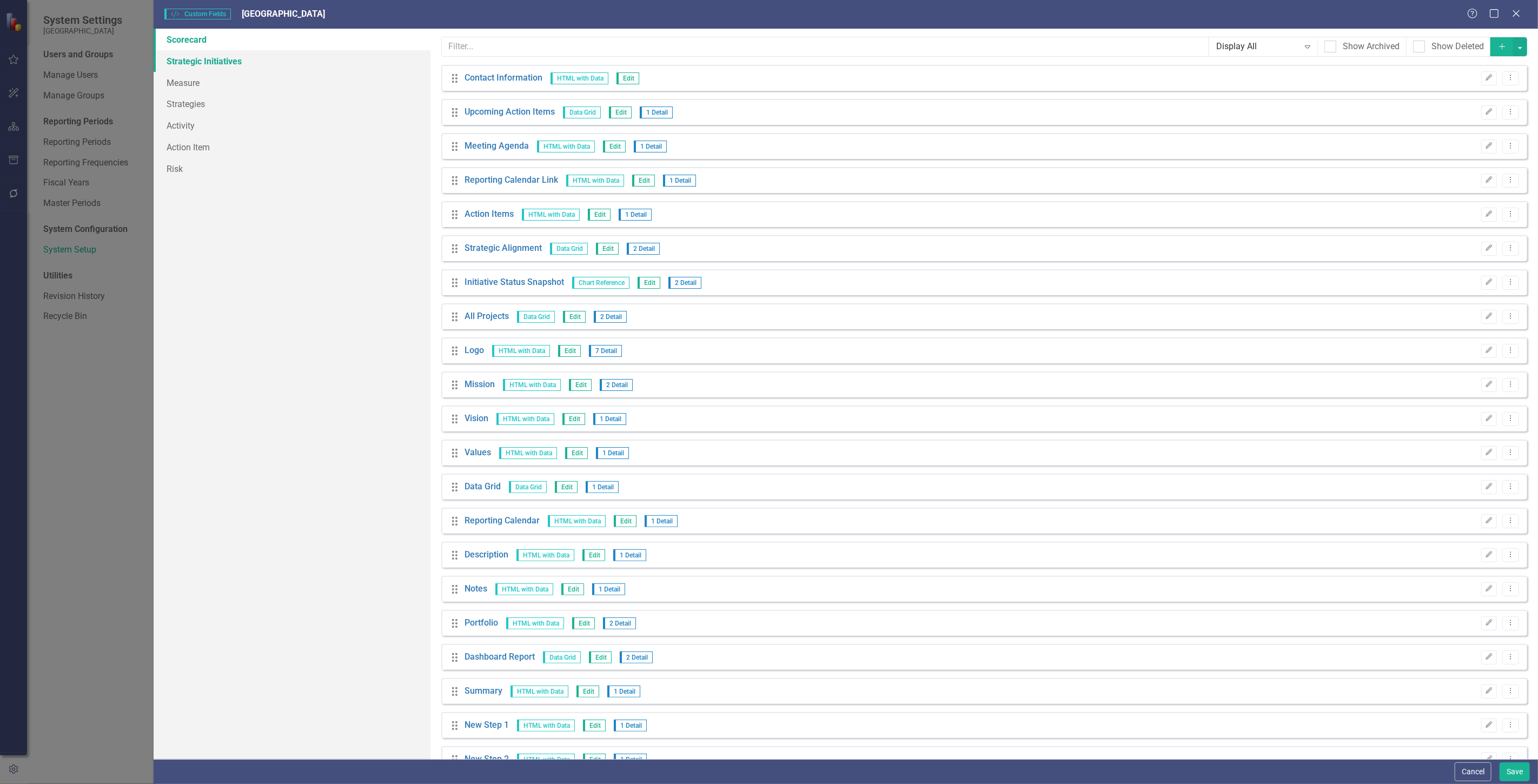
click at [294, 56] on link "Strategic Initiatives" at bounding box center [292, 60] width 277 height 21
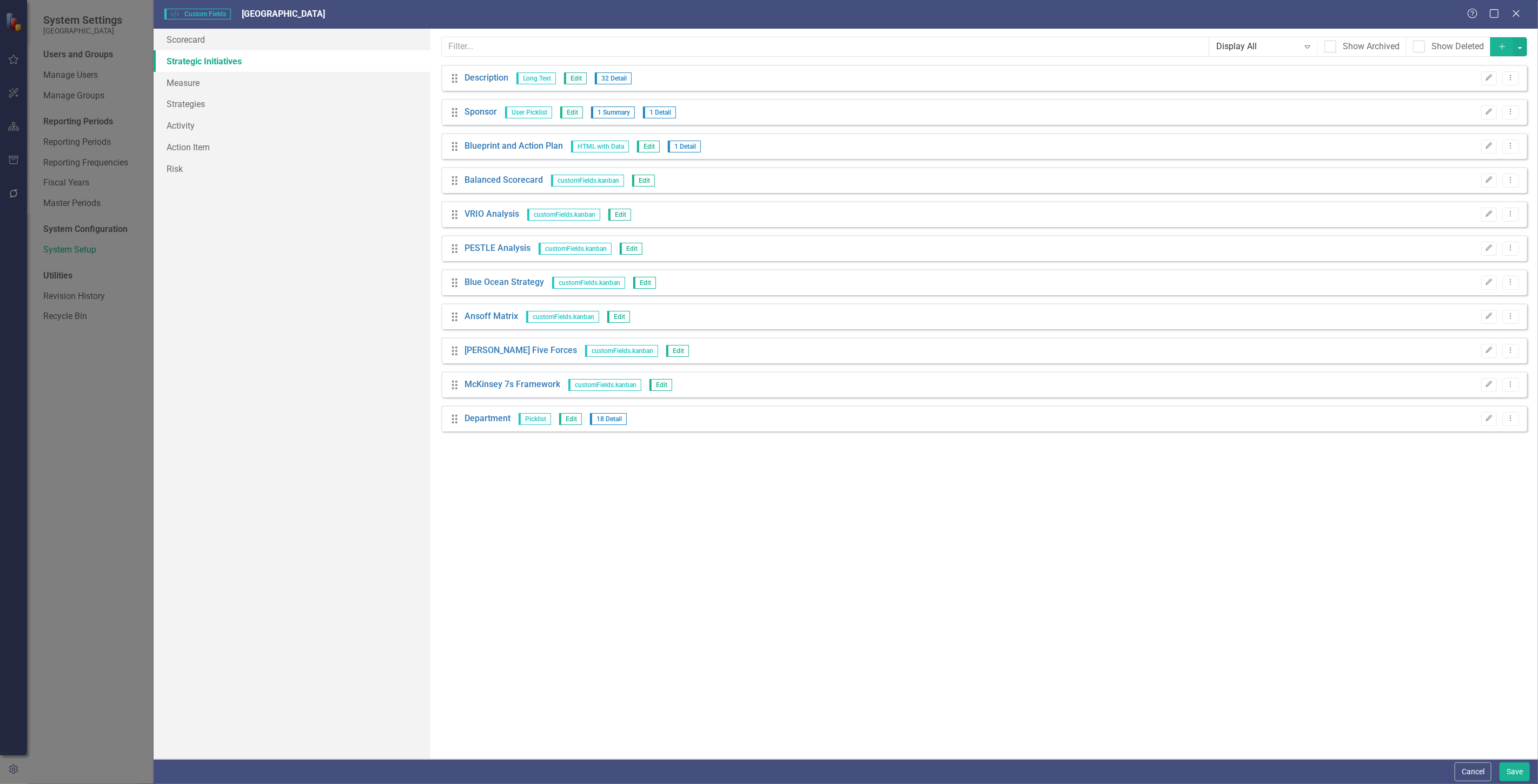
drag, startPoint x: 1484, startPoint y: 773, endPoint x: 300, endPoint y: 440, distance: 1229.9
click at [1484, 773] on button "Cancel" at bounding box center [1473, 771] width 37 height 19
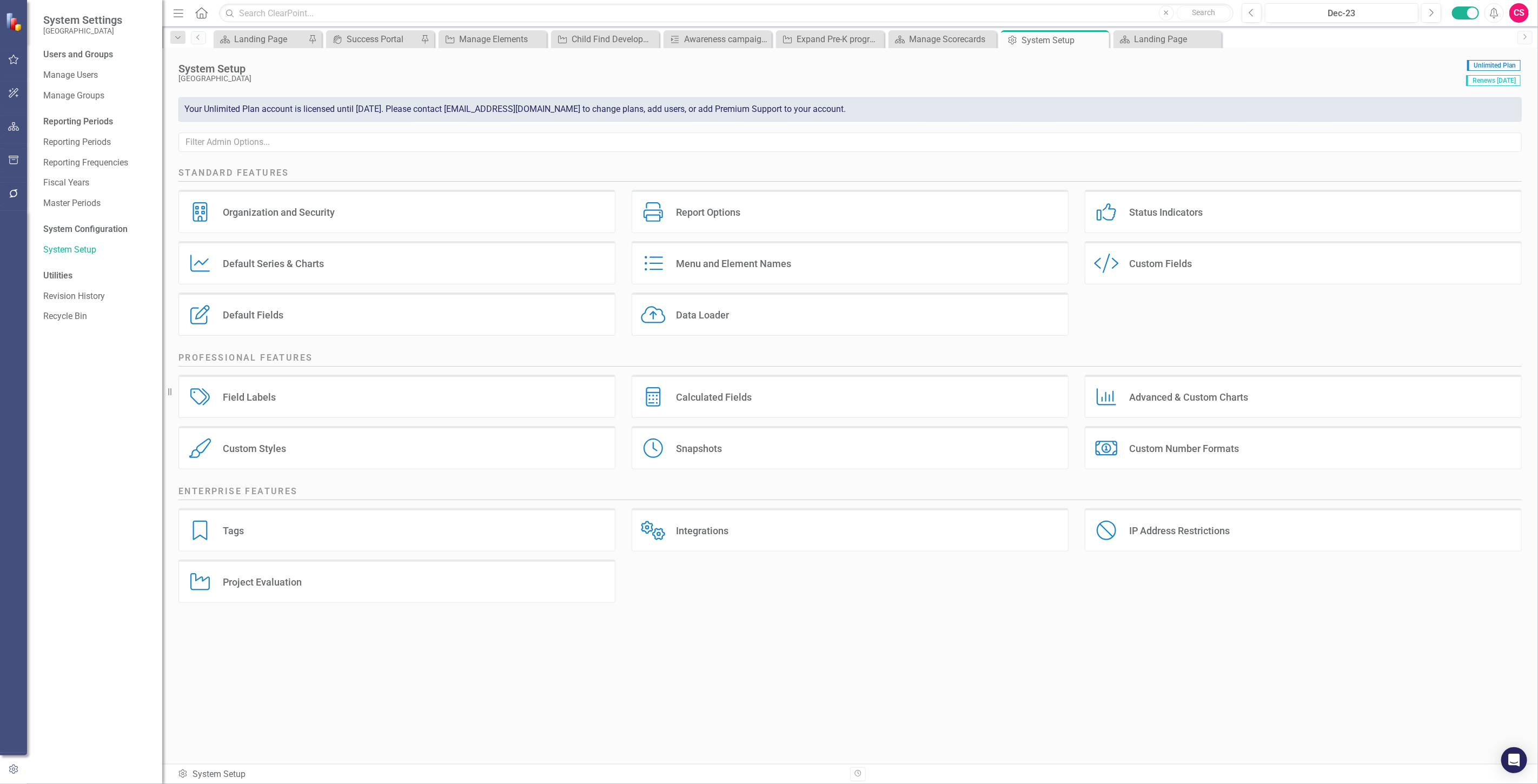
click at [288, 395] on div "Field Labels Field Labels" at bounding box center [397, 396] width 437 height 43
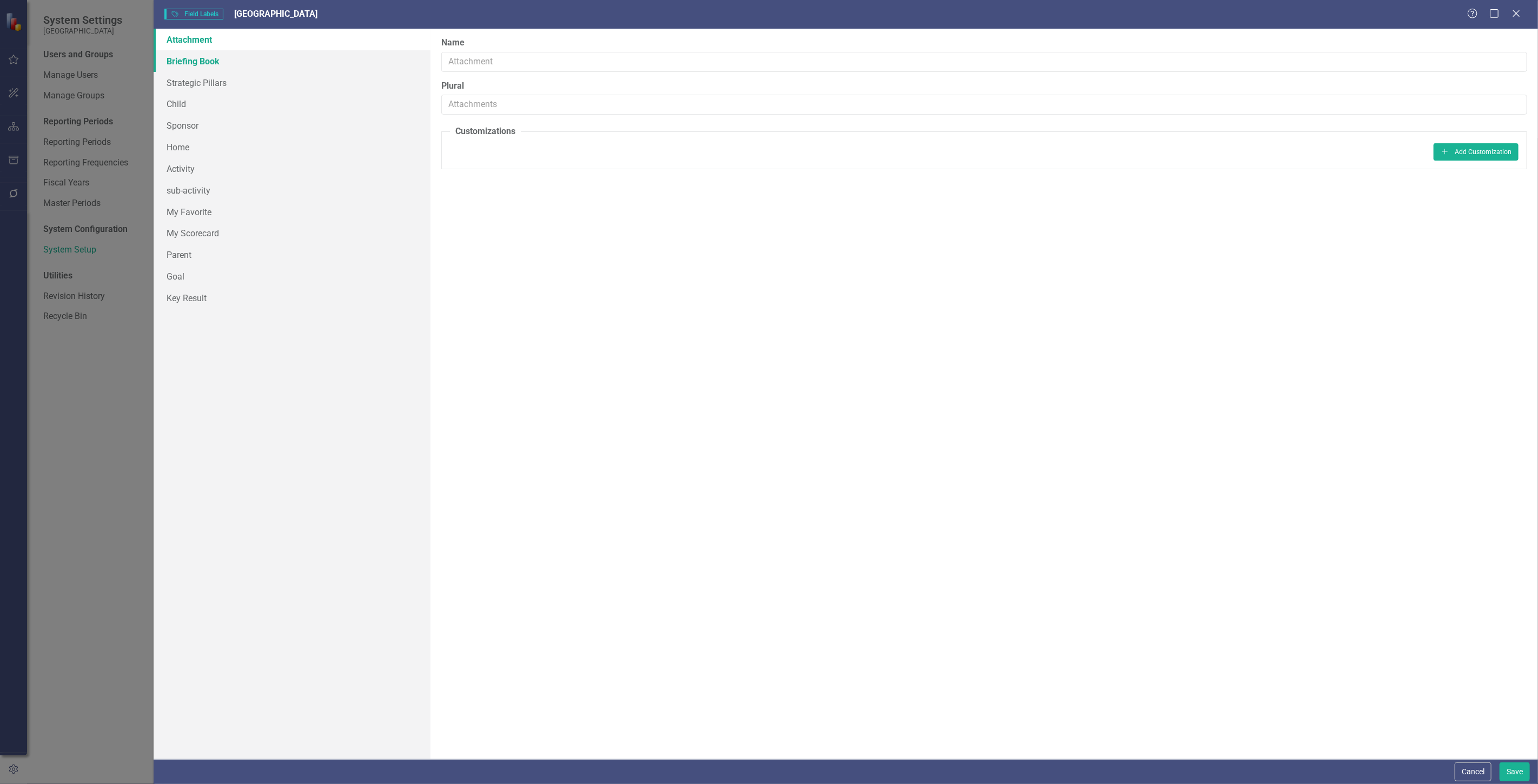
click at [244, 57] on link "Briefing Book" at bounding box center [292, 60] width 277 height 21
click at [235, 109] on link "Child" at bounding box center [292, 103] width 277 height 21
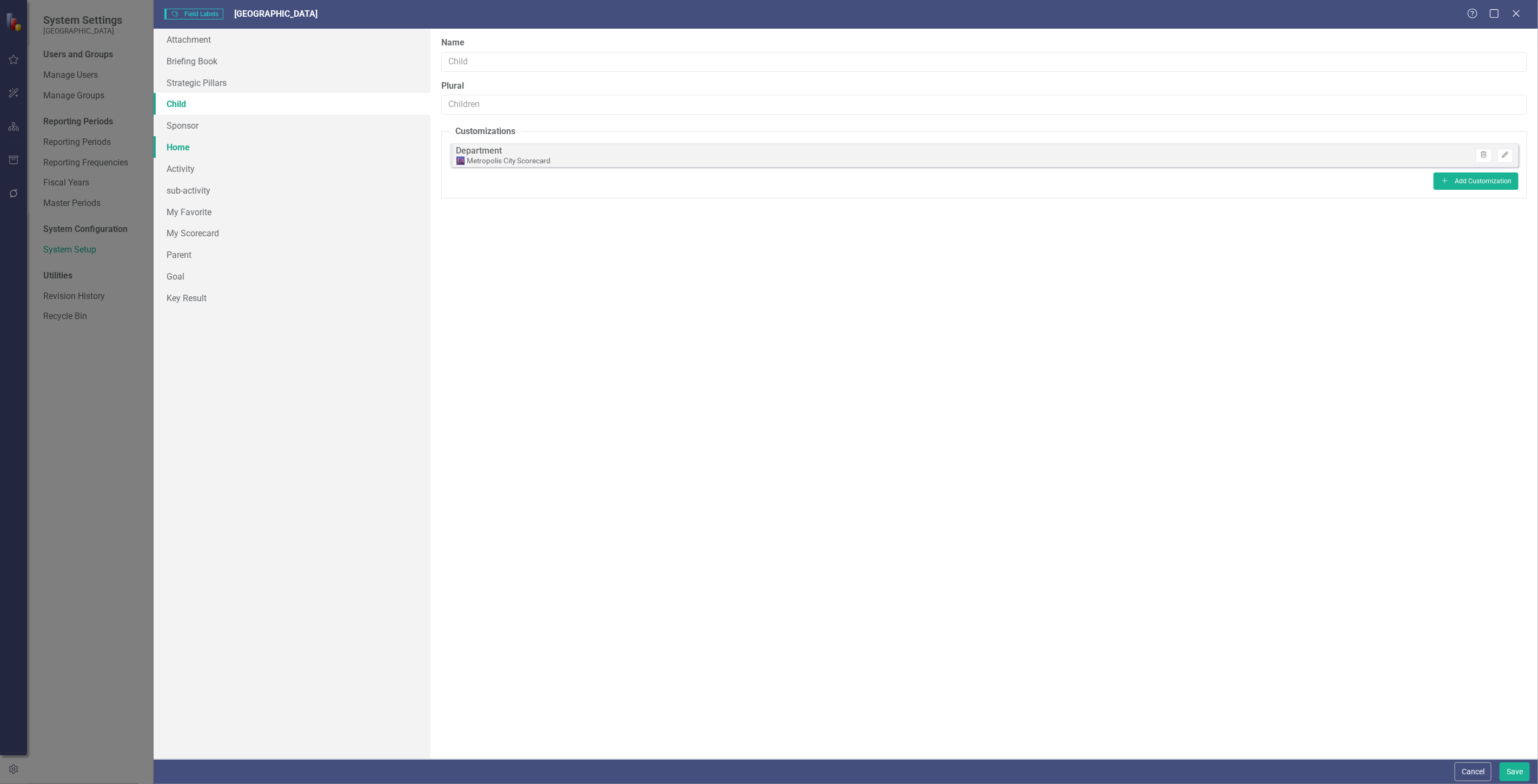
click at [235, 147] on link "Home" at bounding box center [292, 146] width 277 height 21
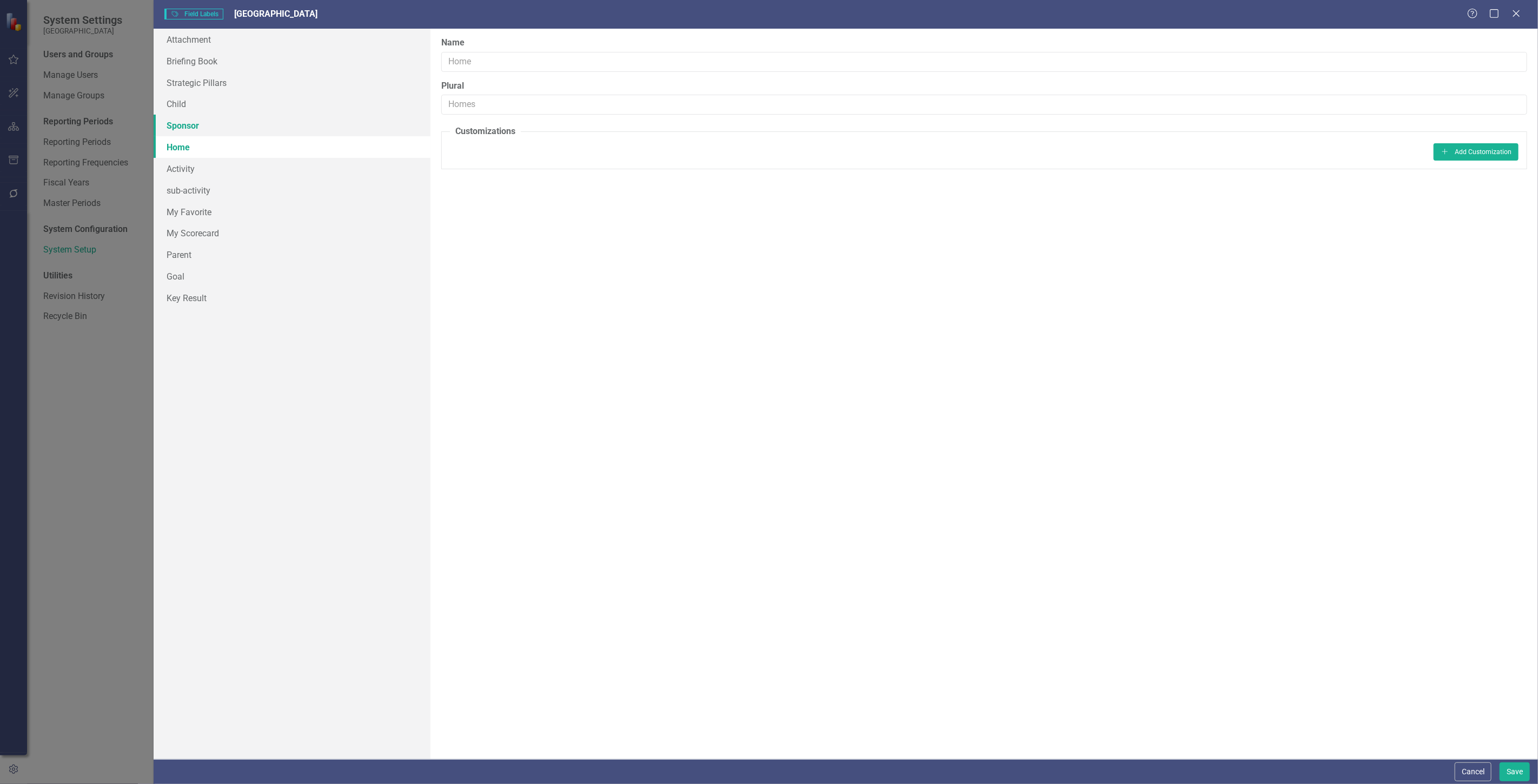
click at [244, 123] on link "Sponsor" at bounding box center [292, 125] width 277 height 21
drag, startPoint x: 541, startPoint y: 99, endPoint x: 230, endPoint y: 104, distance: 311.0
click at [231, 104] on div "Attachment Briefing Book Strategic Pillars Child Sponsor Home Activity sub-acti…" at bounding box center [846, 393] width 1385 height 730
click at [1463, 763] on button "Cancel" at bounding box center [1473, 771] width 37 height 19
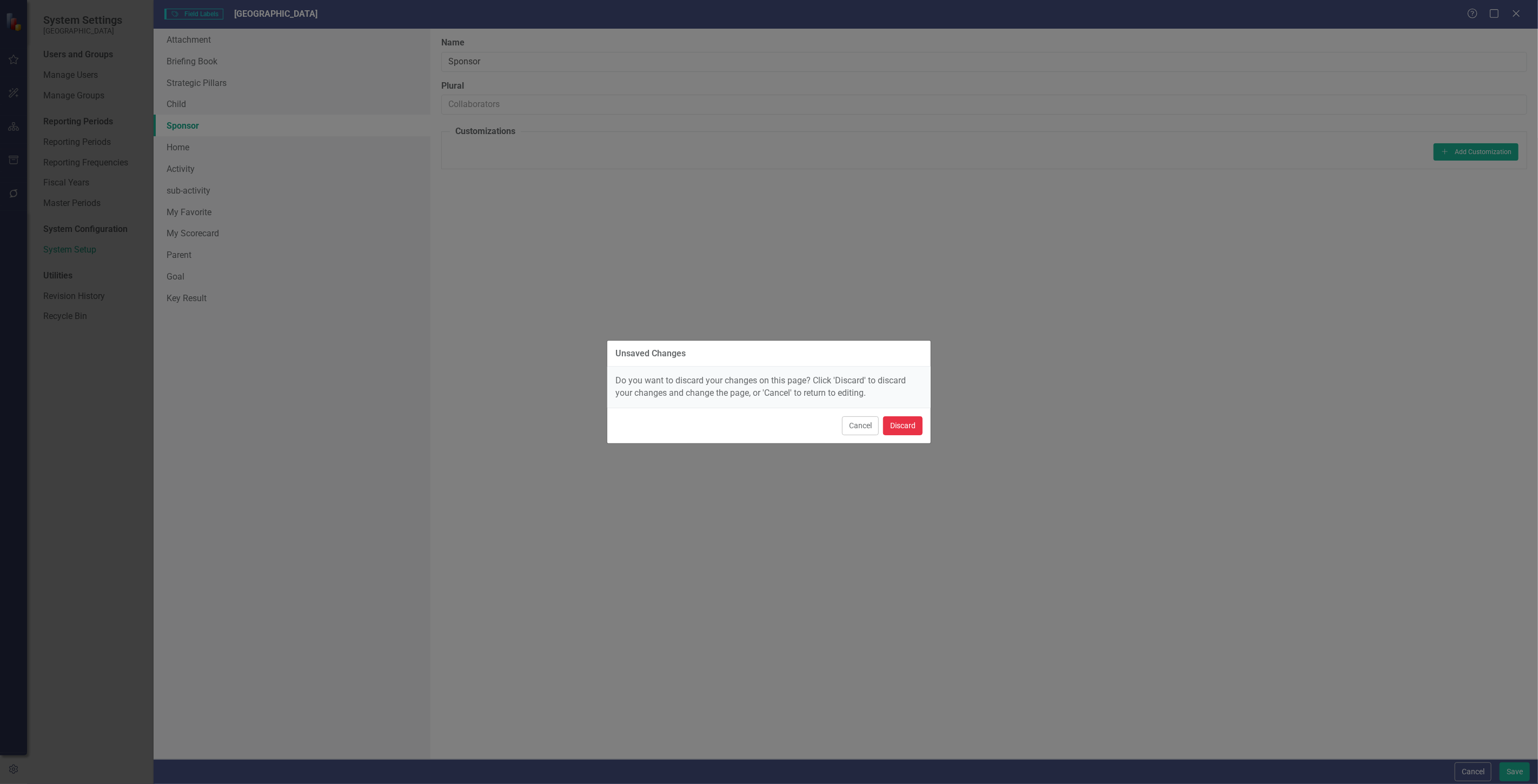
click at [916, 424] on button "Discard" at bounding box center [903, 426] width 40 height 19
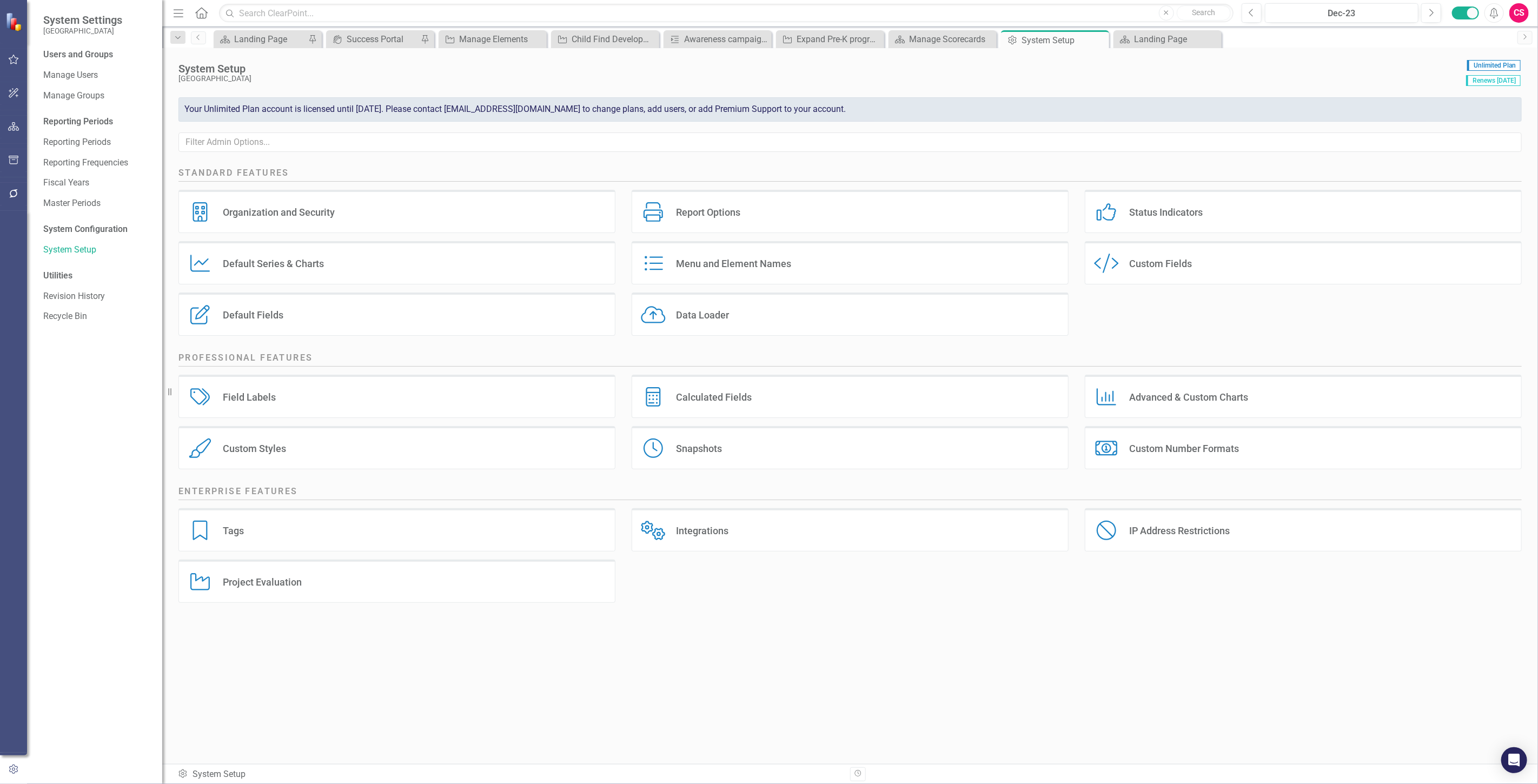
click at [16, 126] on icon "button" at bounding box center [13, 126] width 11 height 9
click at [78, 113] on link "Scorecards" at bounding box center [76, 113] width 44 height 13
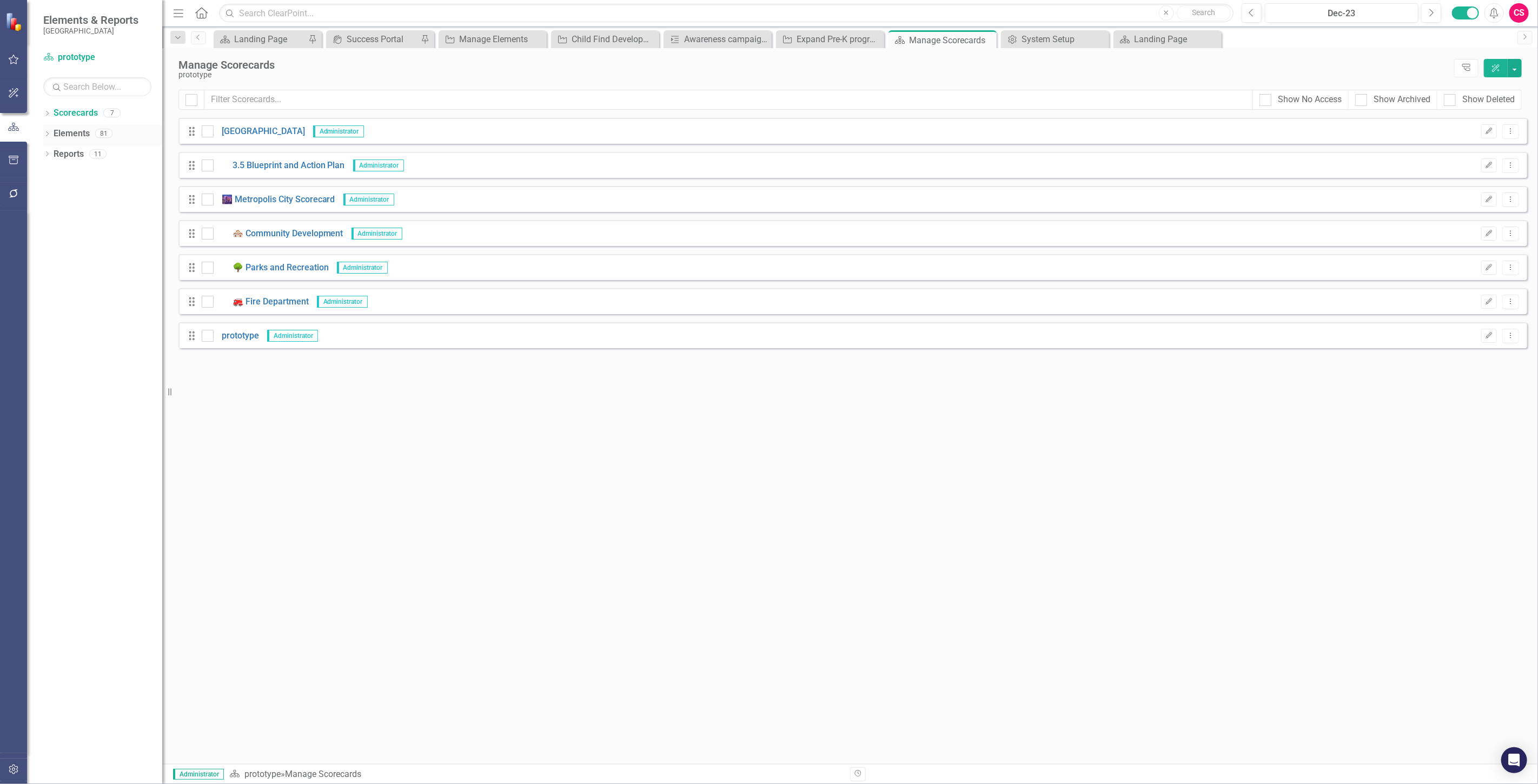
click at [77, 130] on link "Elements" at bounding box center [71, 133] width 36 height 13
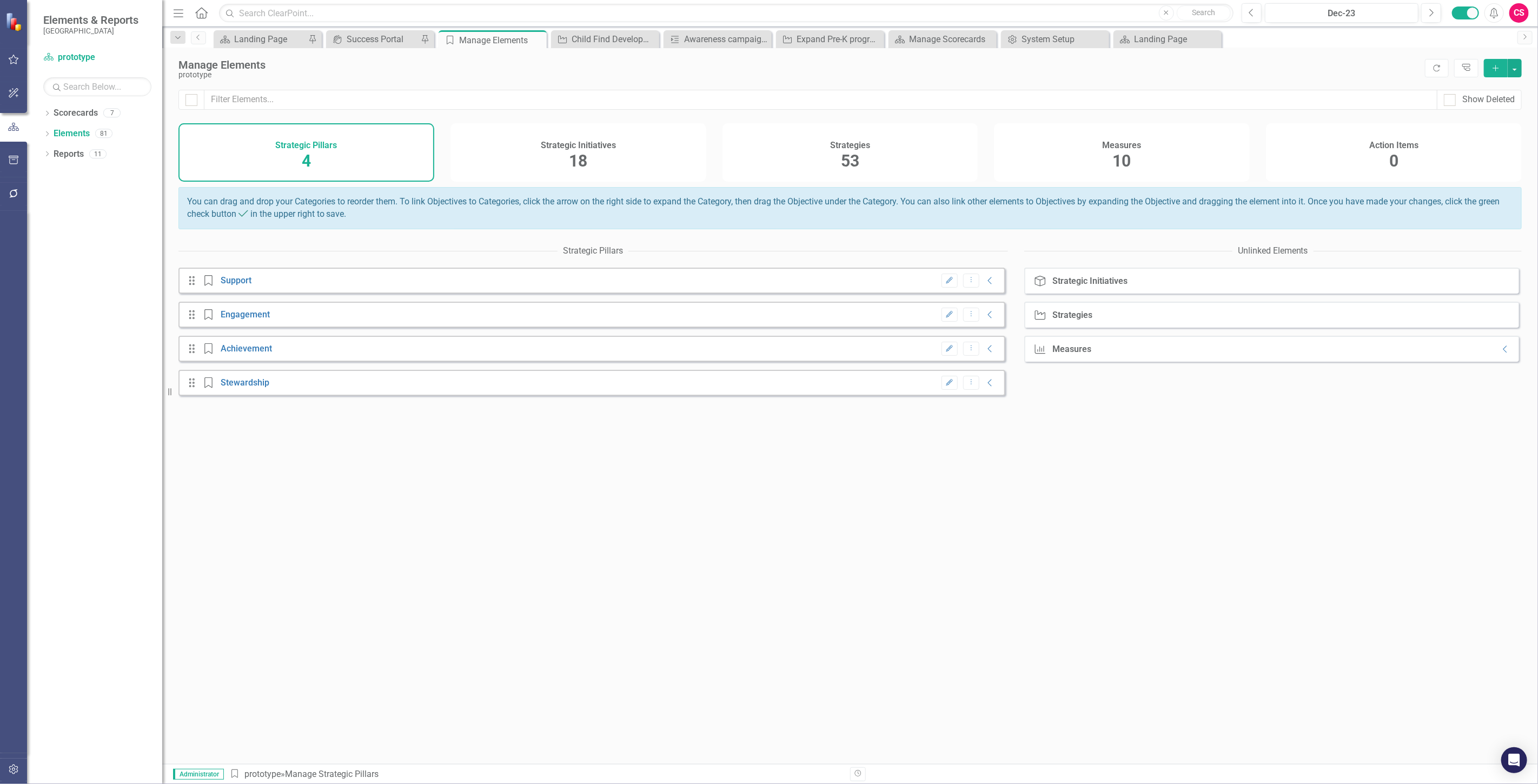
click at [614, 152] on div "Strategic Initiatives 18" at bounding box center [578, 152] width 256 height 58
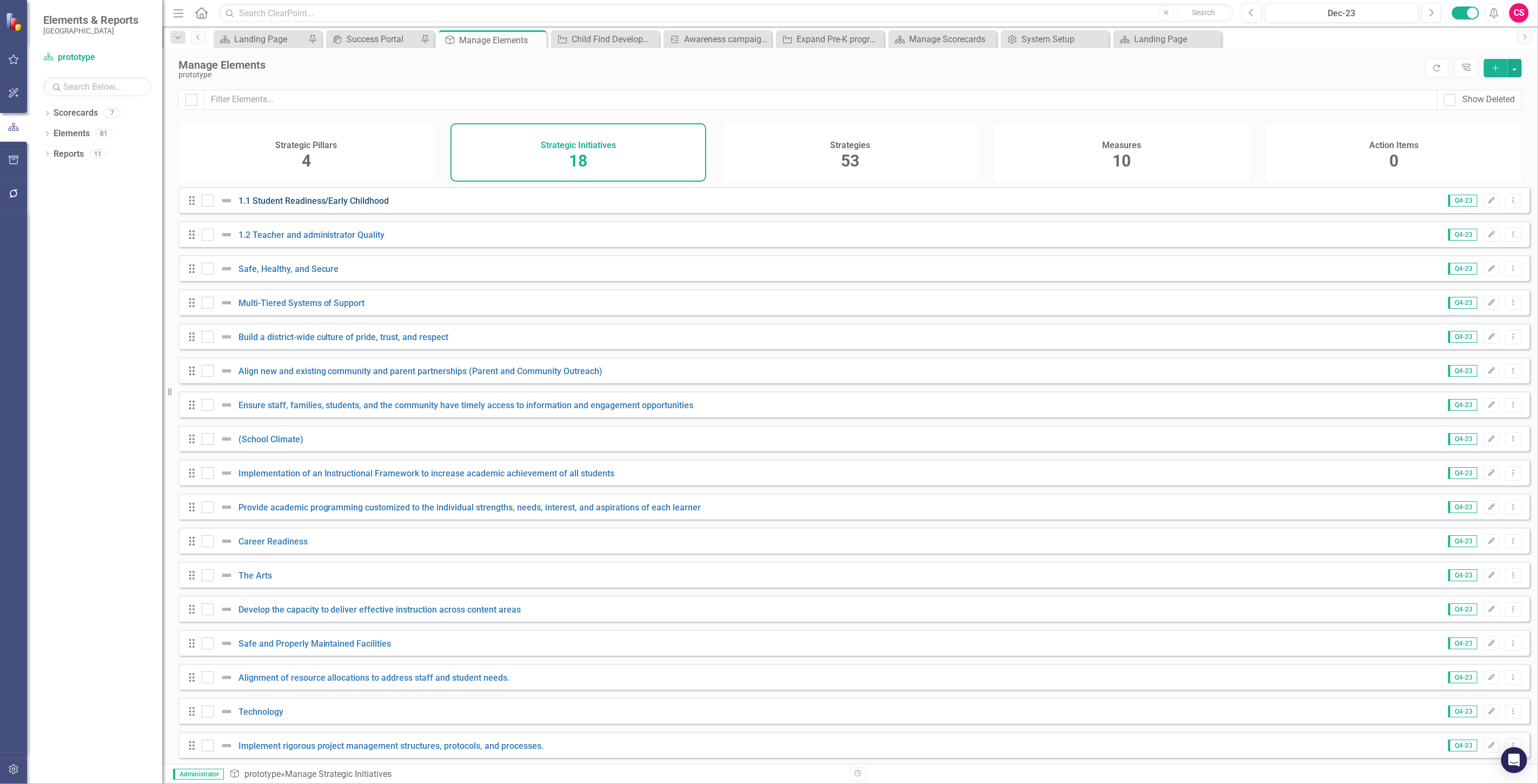
click at [279, 204] on link "1.1 Student Readiness/Early Childhood" at bounding box center [313, 201] width 151 height 10
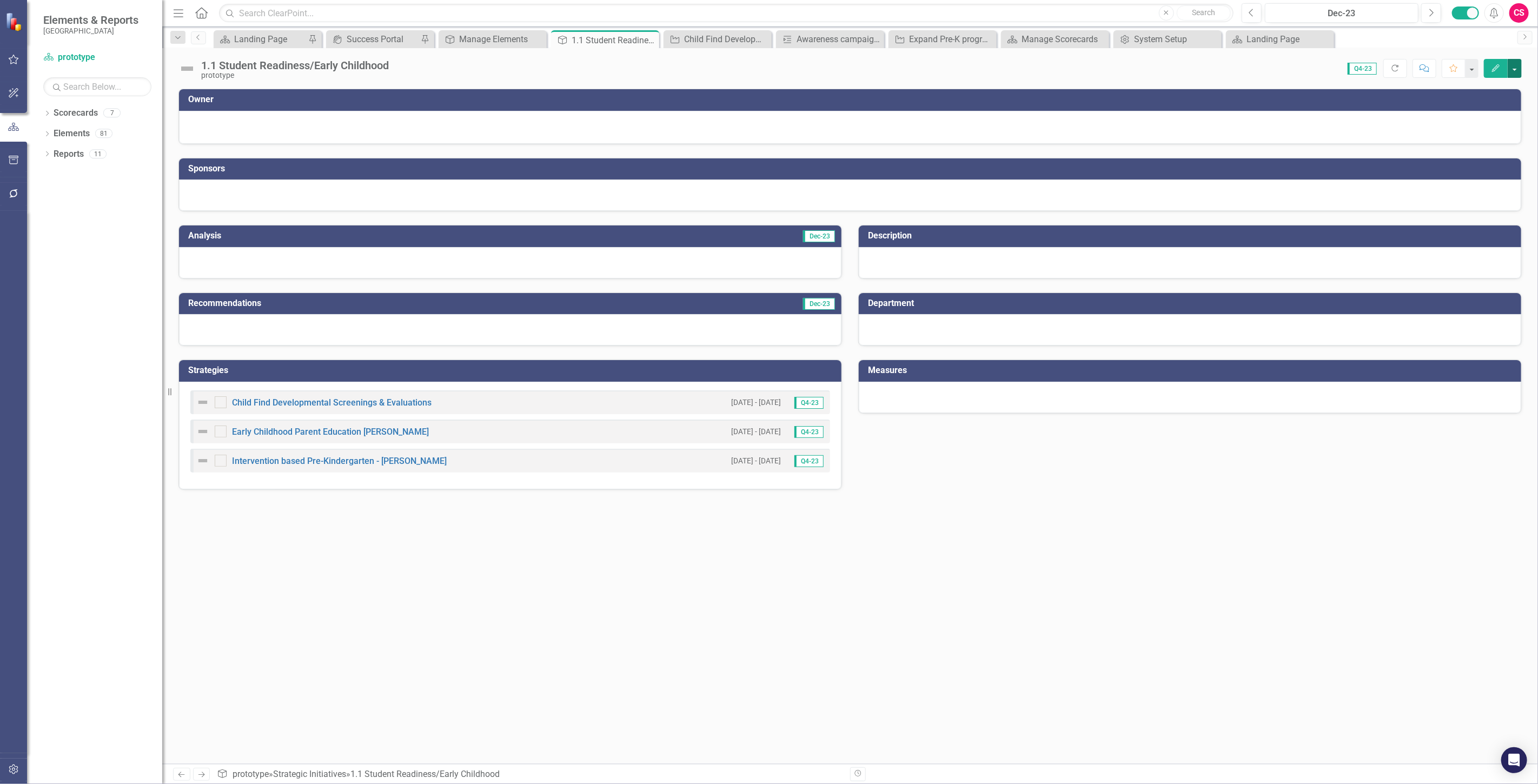
click at [1520, 73] on button "button" at bounding box center [1514, 68] width 14 height 19
click at [1467, 108] on link "Edit Report Edit Layout" at bounding box center [1463, 108] width 116 height 20
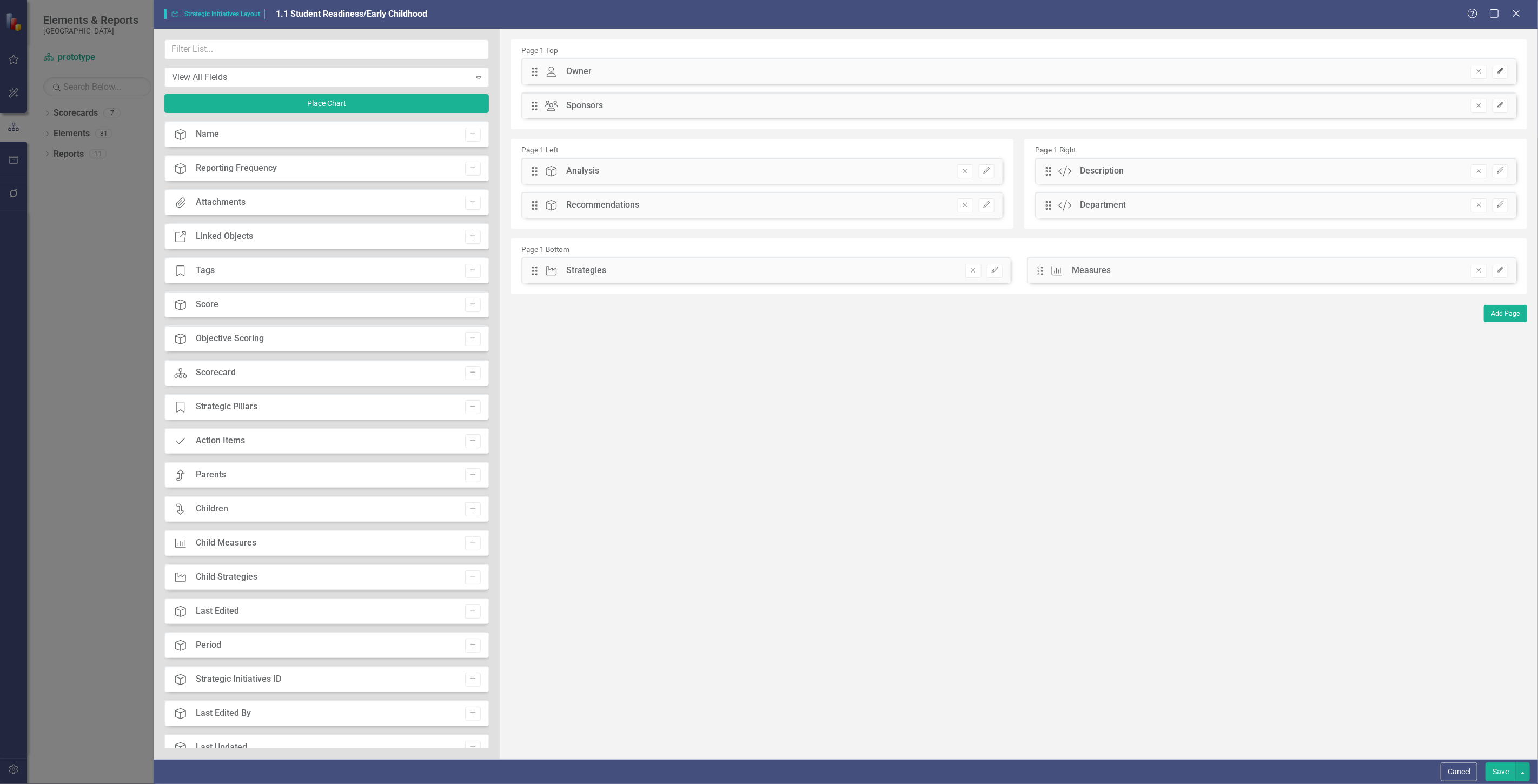
click at [1501, 72] on icon "Edit" at bounding box center [1500, 71] width 8 height 7
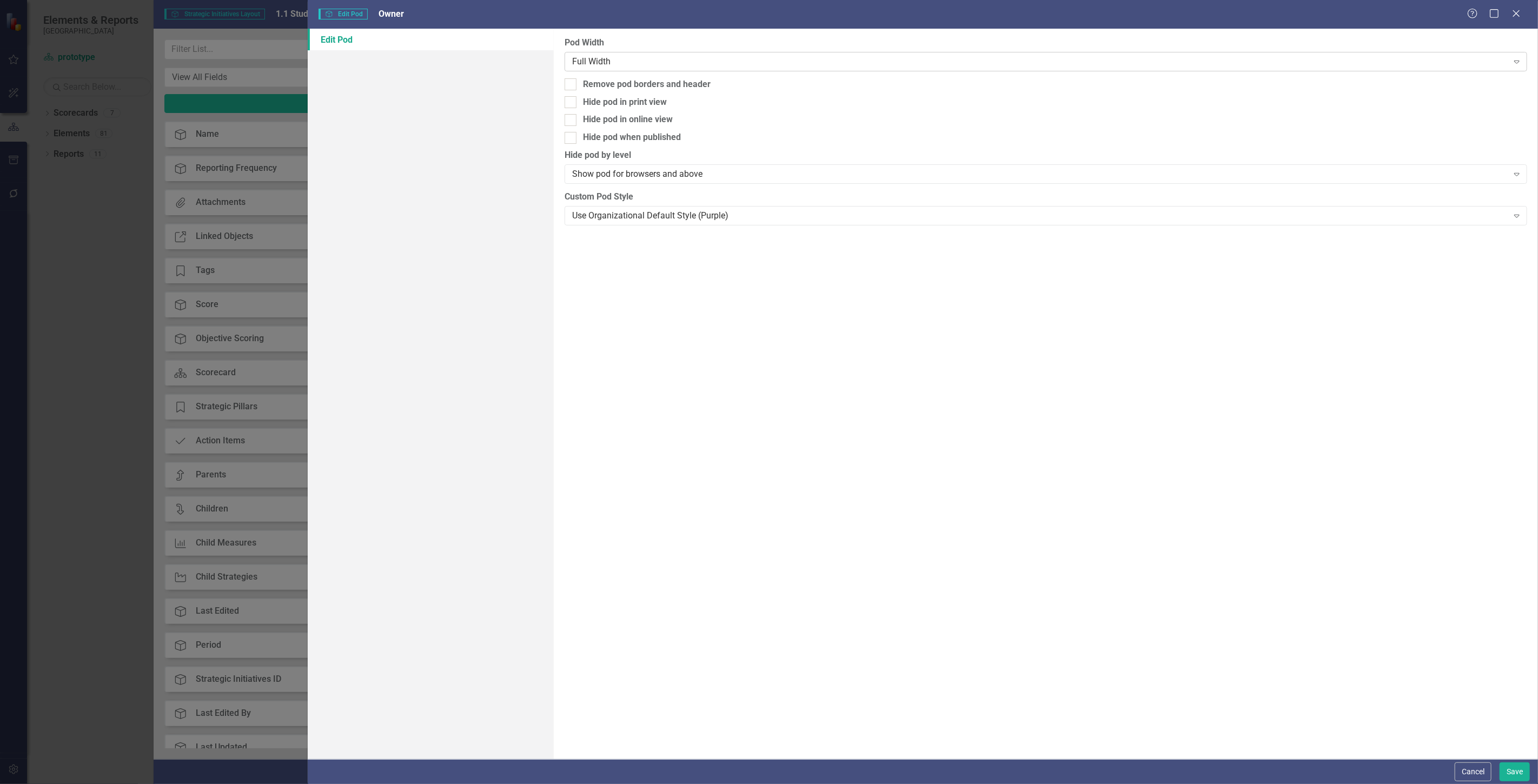
click at [662, 57] on div "Full Width" at bounding box center [1041, 61] width 936 height 13
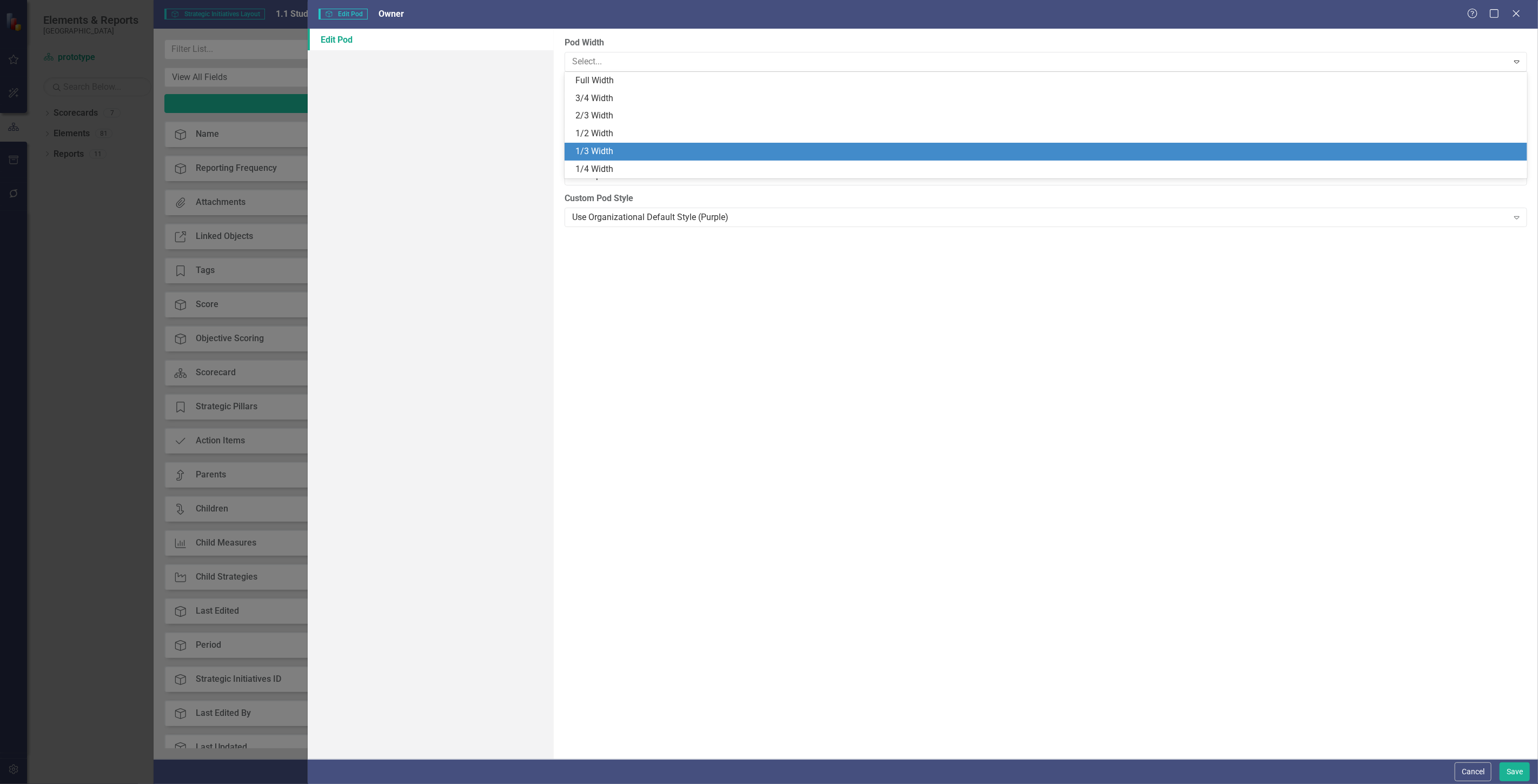
drag, startPoint x: 615, startPoint y: 142, endPoint x: 614, endPoint y: 124, distance: 18.0
click at [615, 124] on div "Full Width 3/4 Width 2/3 Width 1/2 Width 1/3 Width 1/4 Width" at bounding box center [1046, 125] width 963 height 107
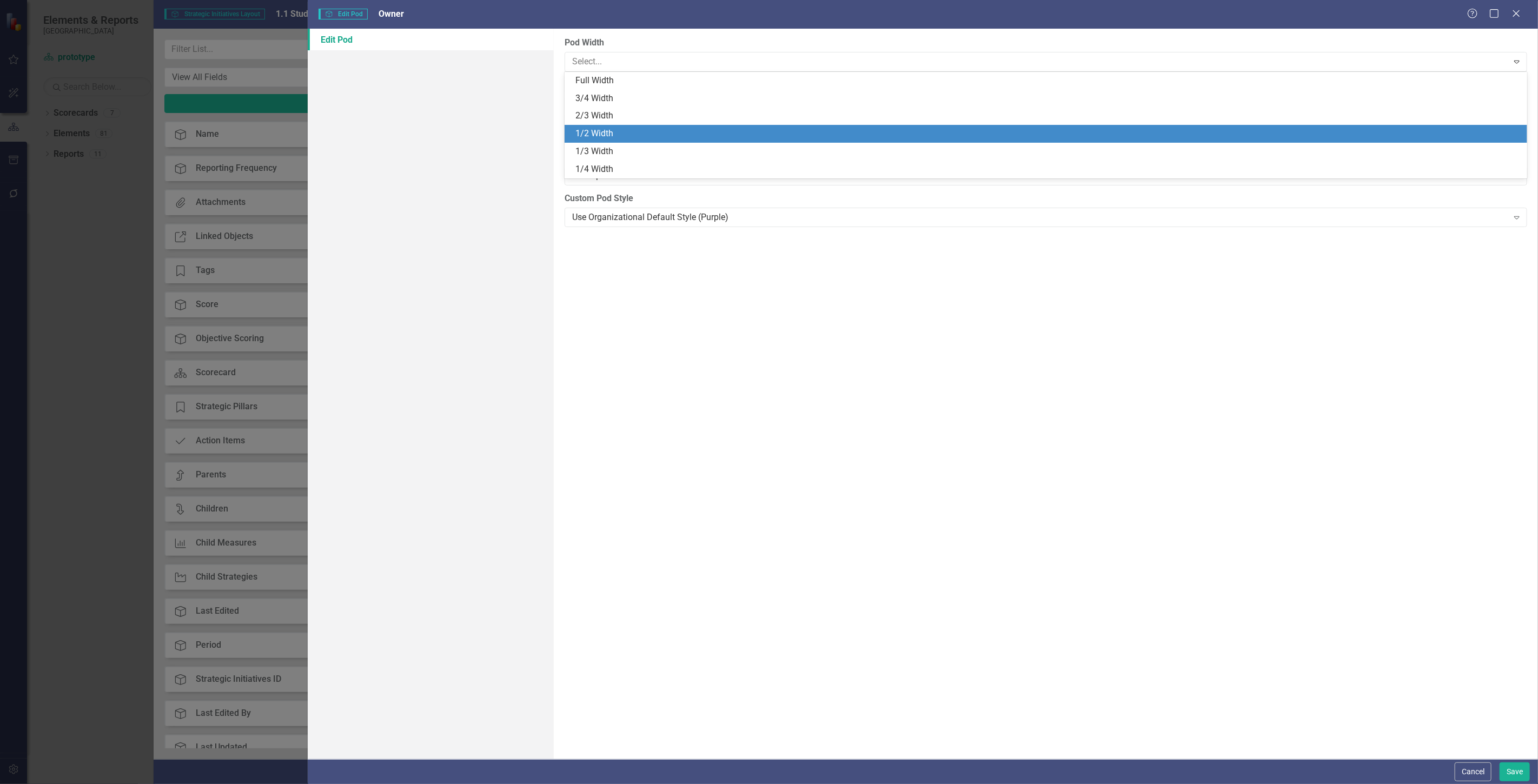
click at [618, 138] on div "1/2 Width" at bounding box center [1048, 133] width 946 height 13
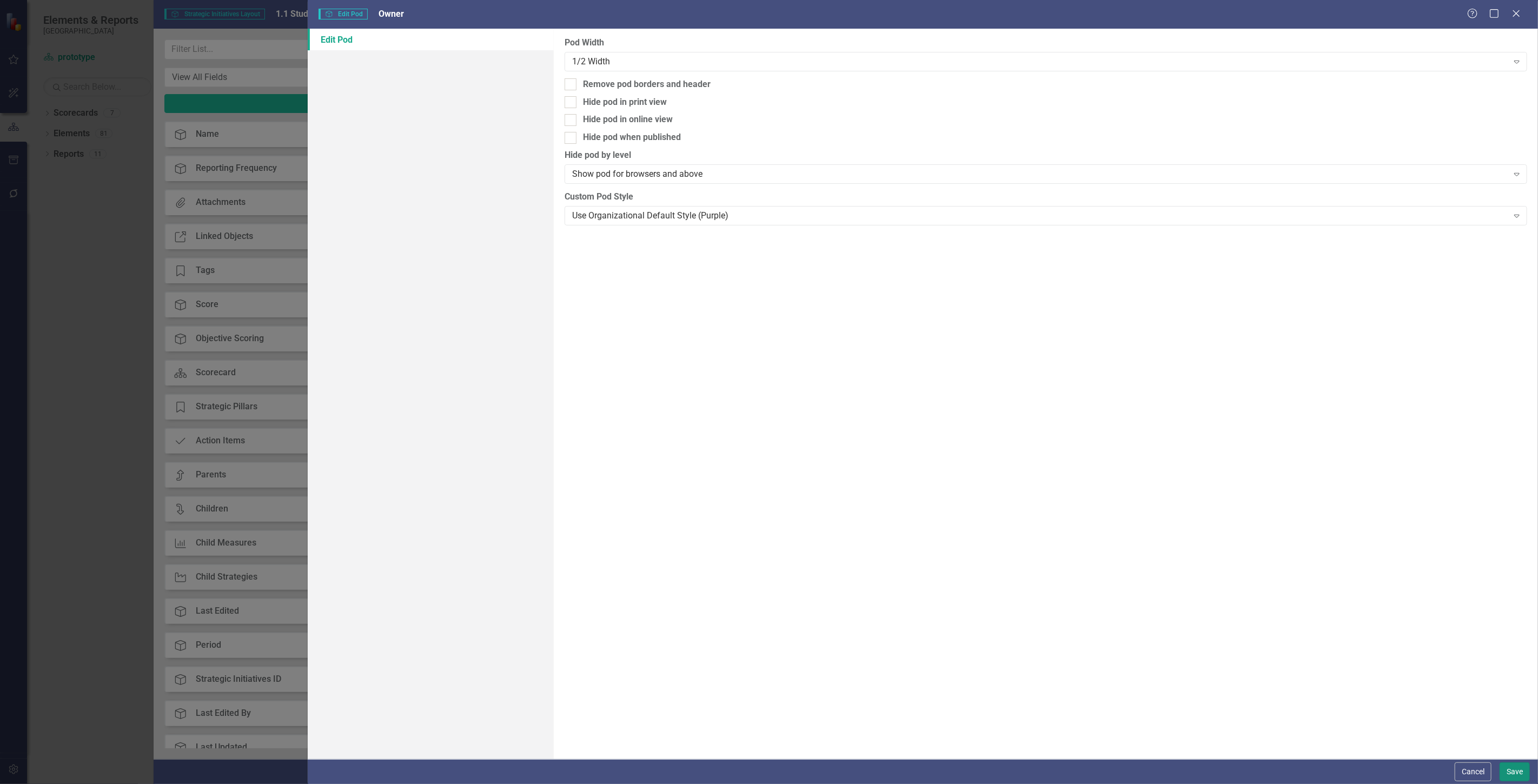
click at [1510, 764] on button "Save" at bounding box center [1514, 771] width 30 height 19
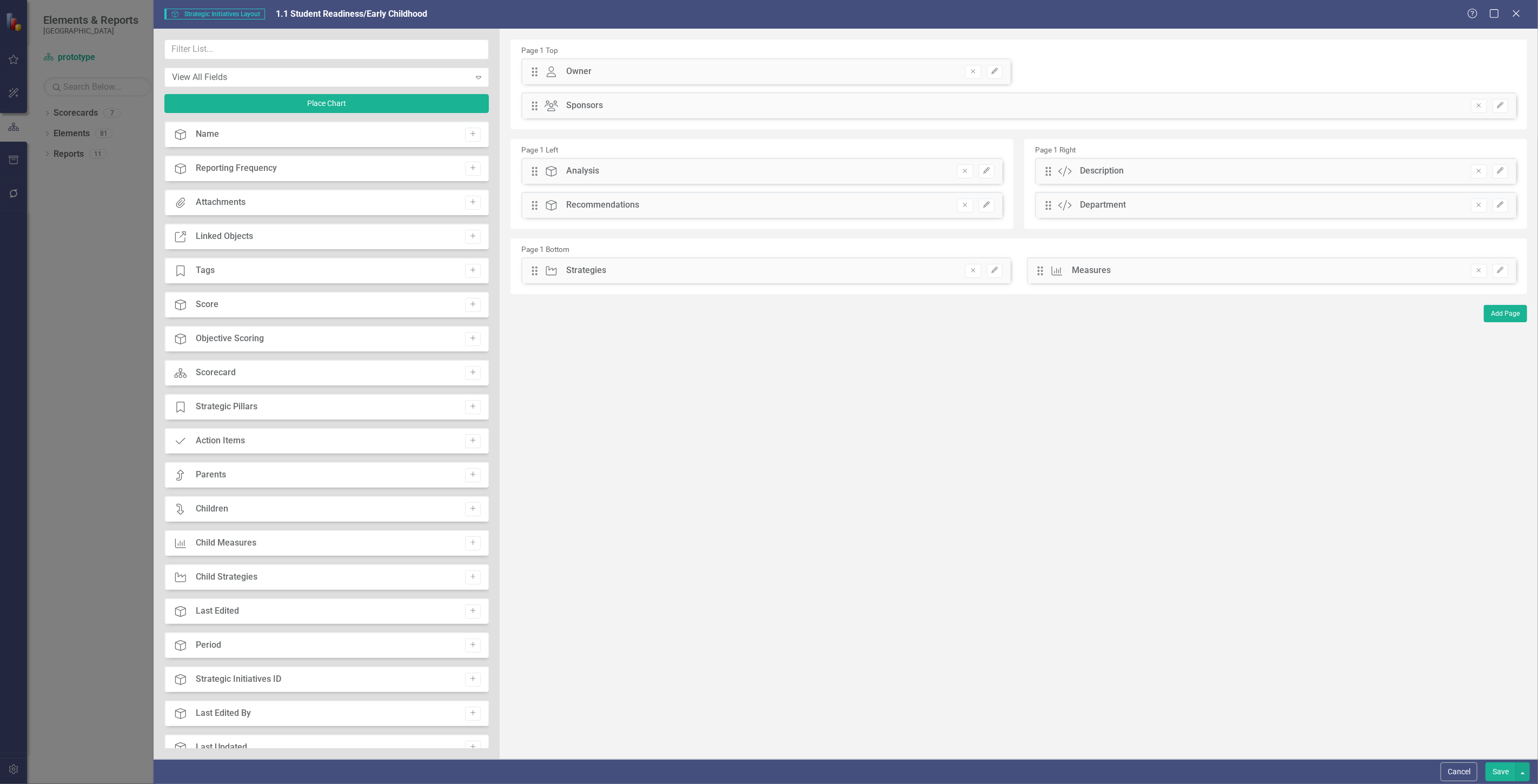
click at [1502, 100] on button "Edit" at bounding box center [1500, 106] width 15 height 14
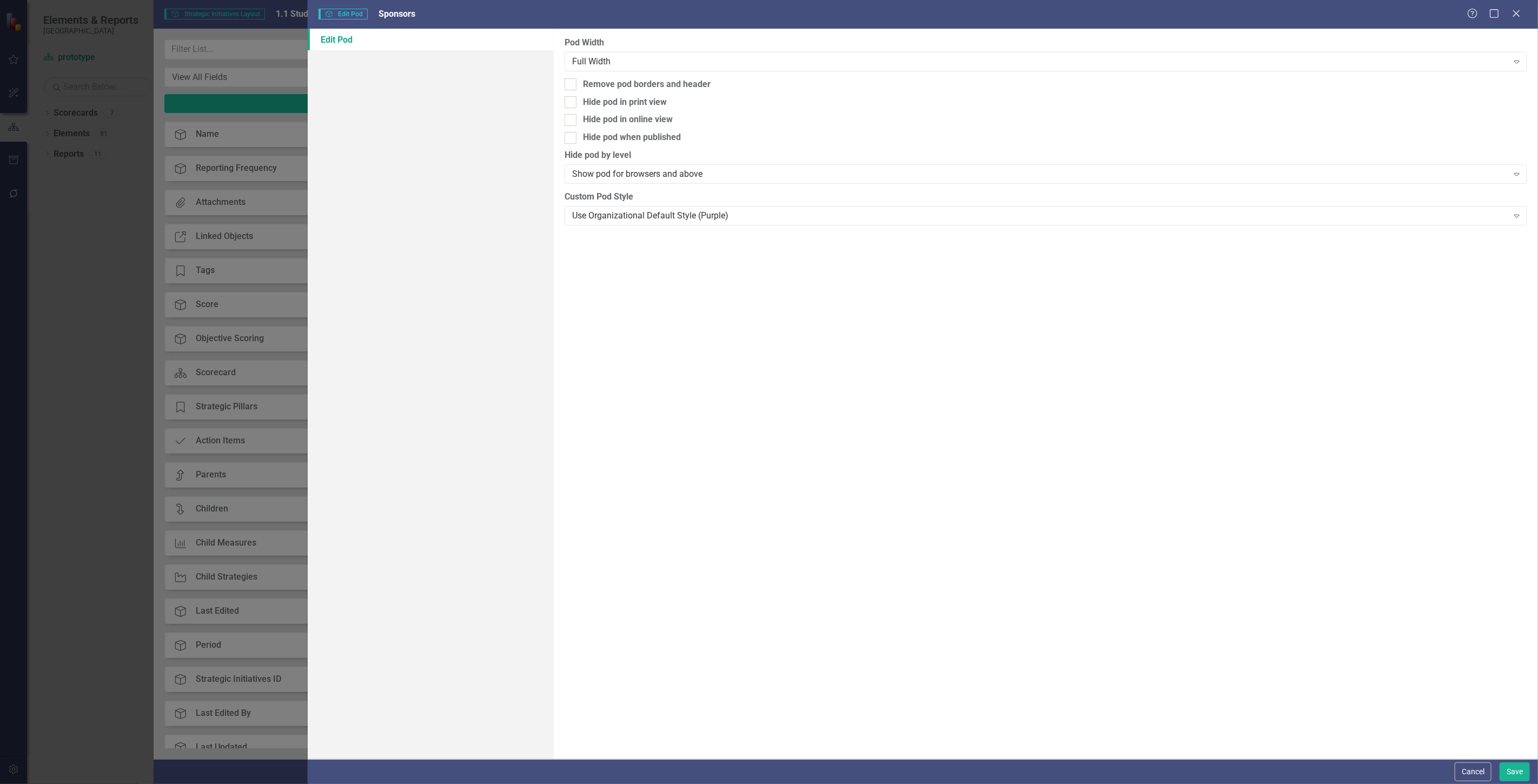
click at [714, 73] on div "Pod Width Full Width Expand Remove pod borders and header Hide pod in print vie…" at bounding box center [1046, 393] width 985 height 730
click at [704, 66] on div "Full Width" at bounding box center [1041, 61] width 936 height 13
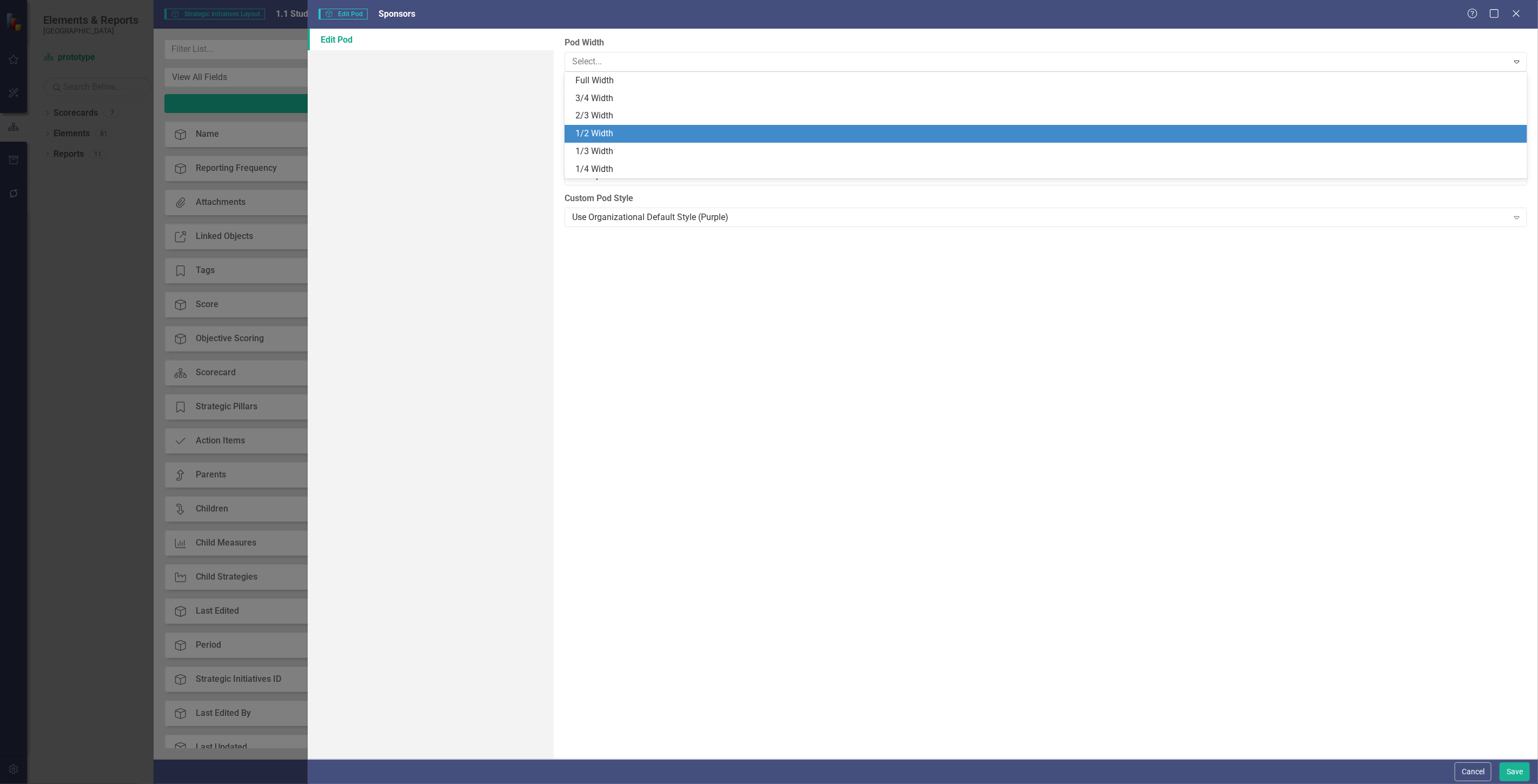
click at [642, 140] on div "1/2 Width" at bounding box center [1046, 134] width 963 height 18
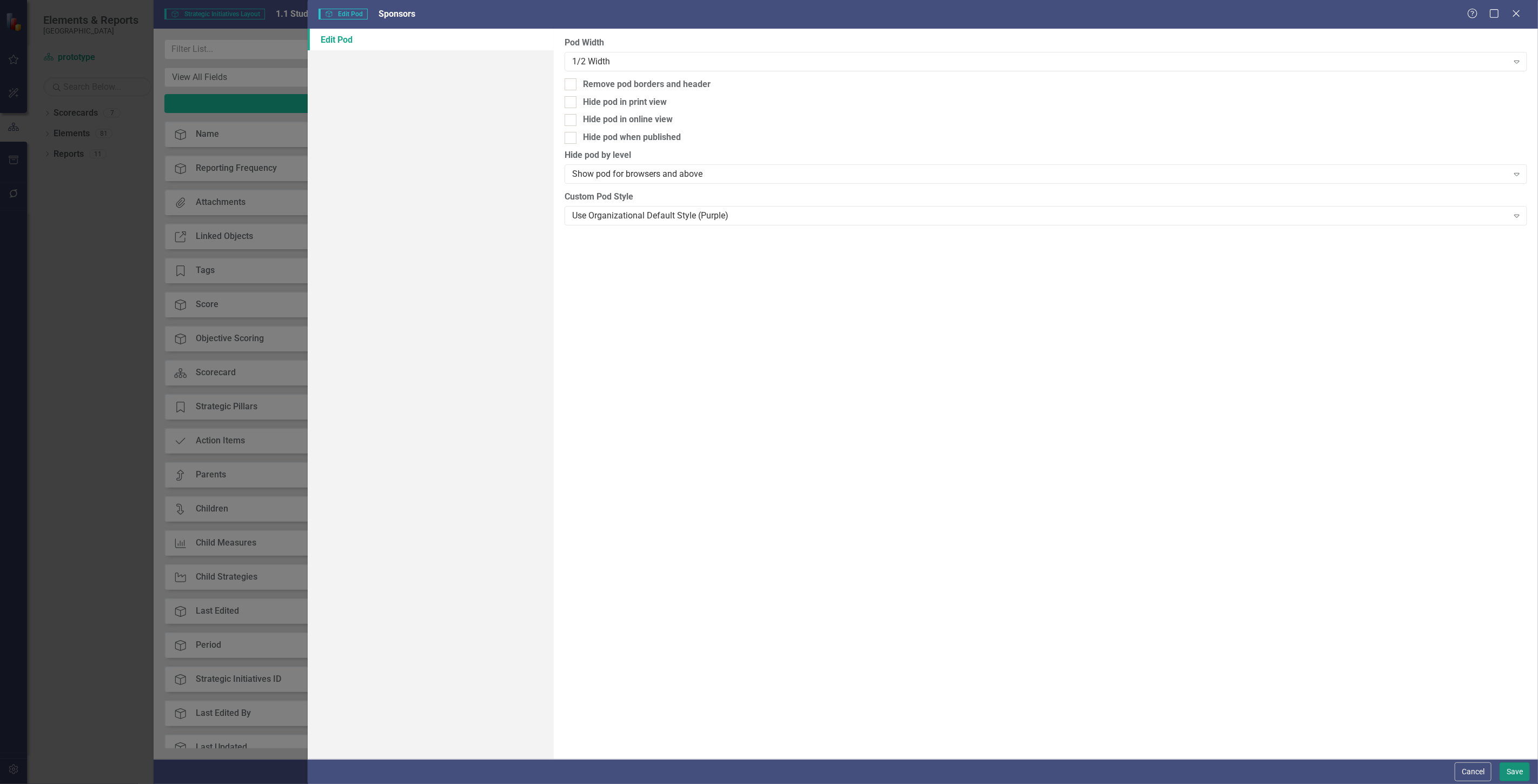
click at [1516, 774] on button "Save" at bounding box center [1514, 771] width 30 height 19
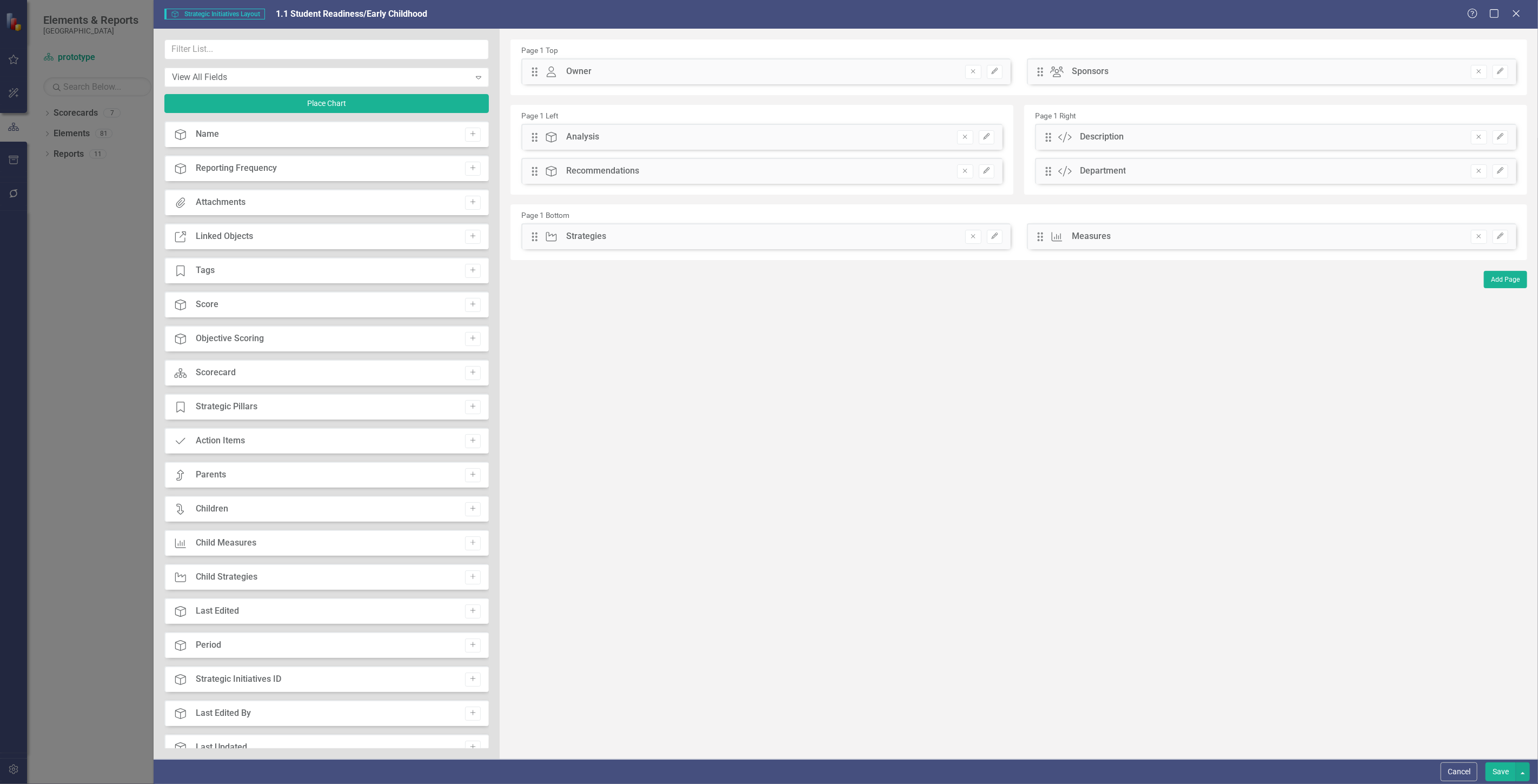
click at [1497, 766] on button "Save" at bounding box center [1500, 771] width 30 height 19
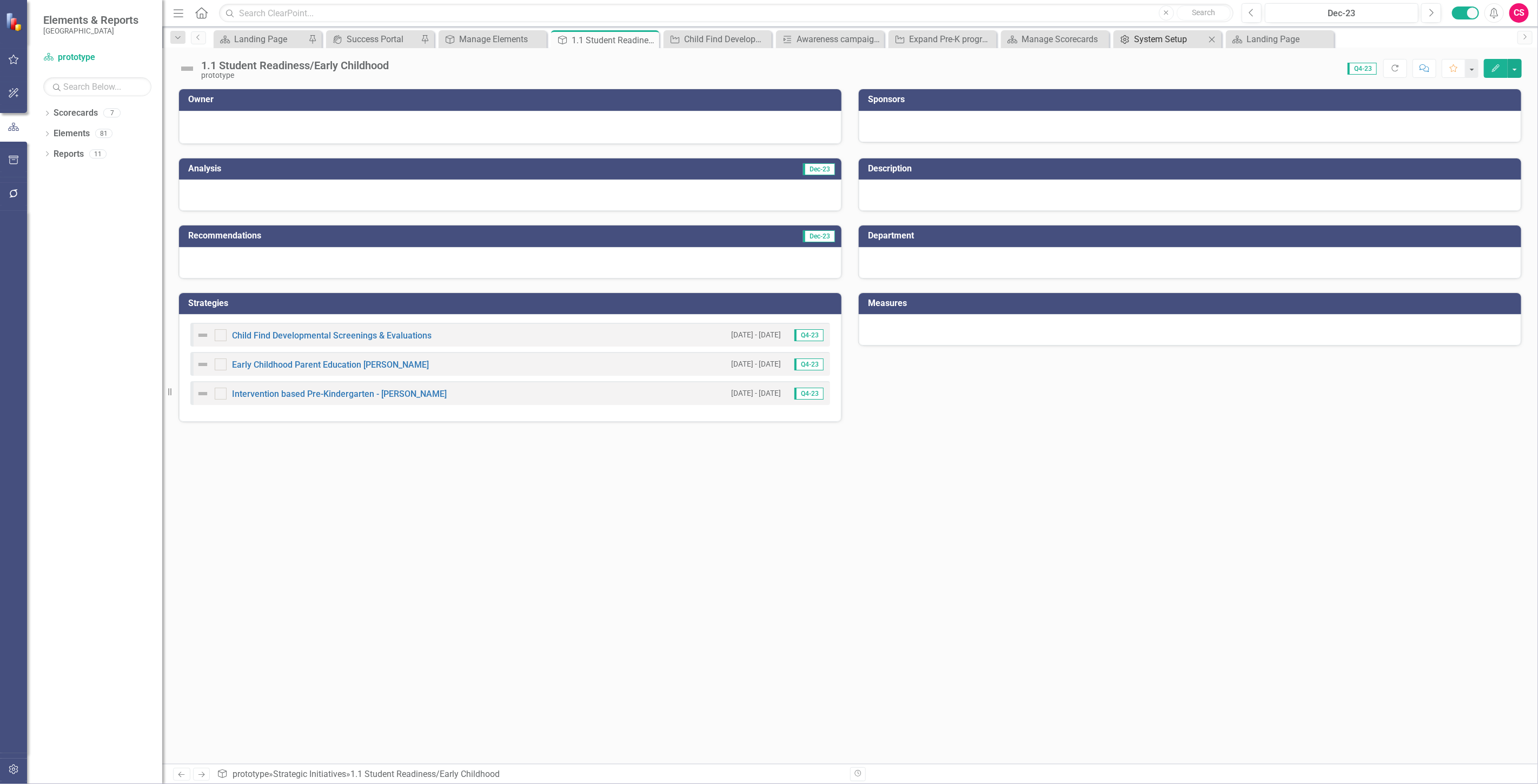
click at [1144, 38] on div "System Setup" at bounding box center [1169, 39] width 71 height 13
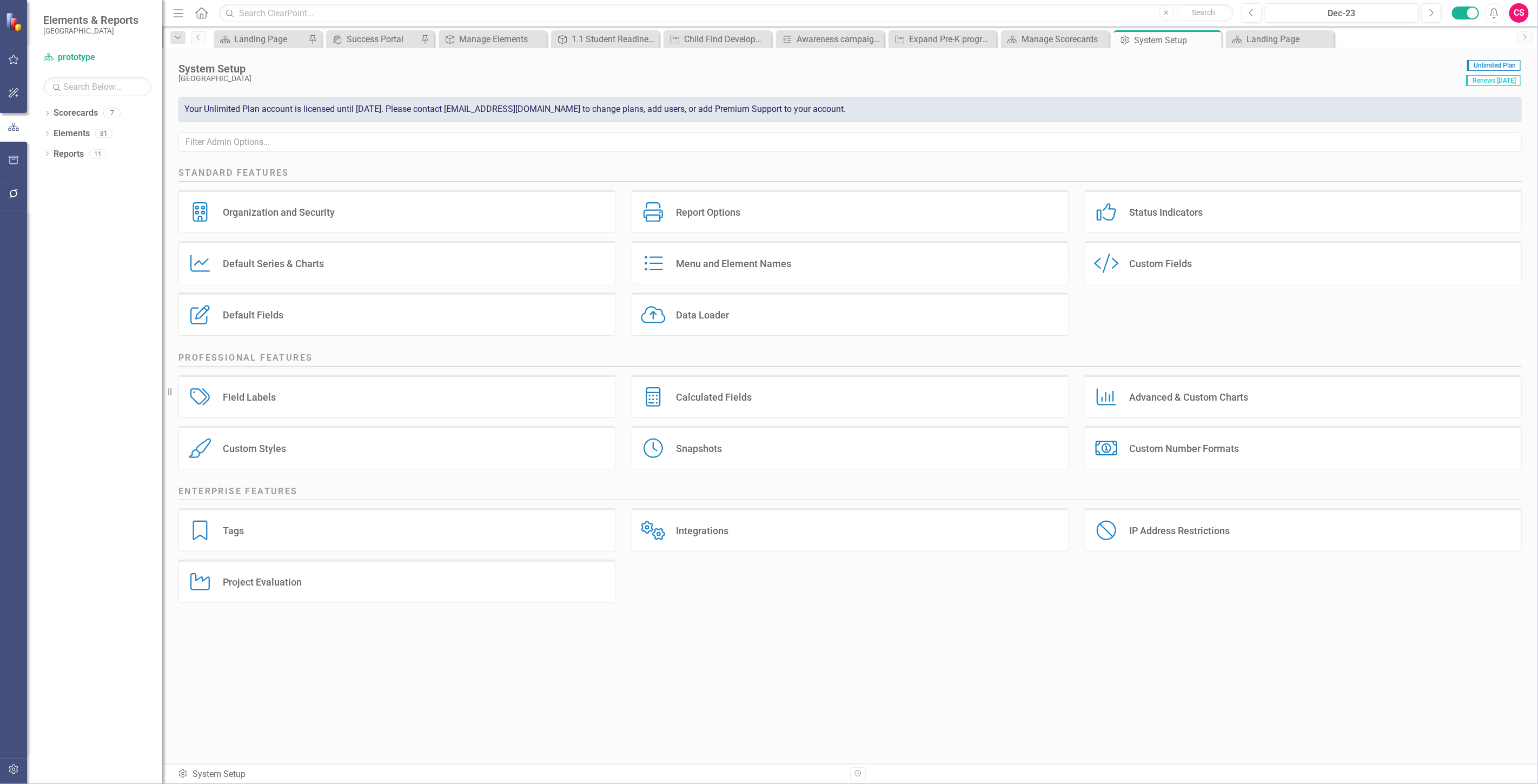
click at [1138, 266] on div "Custom Fields" at bounding box center [1160, 263] width 63 height 13
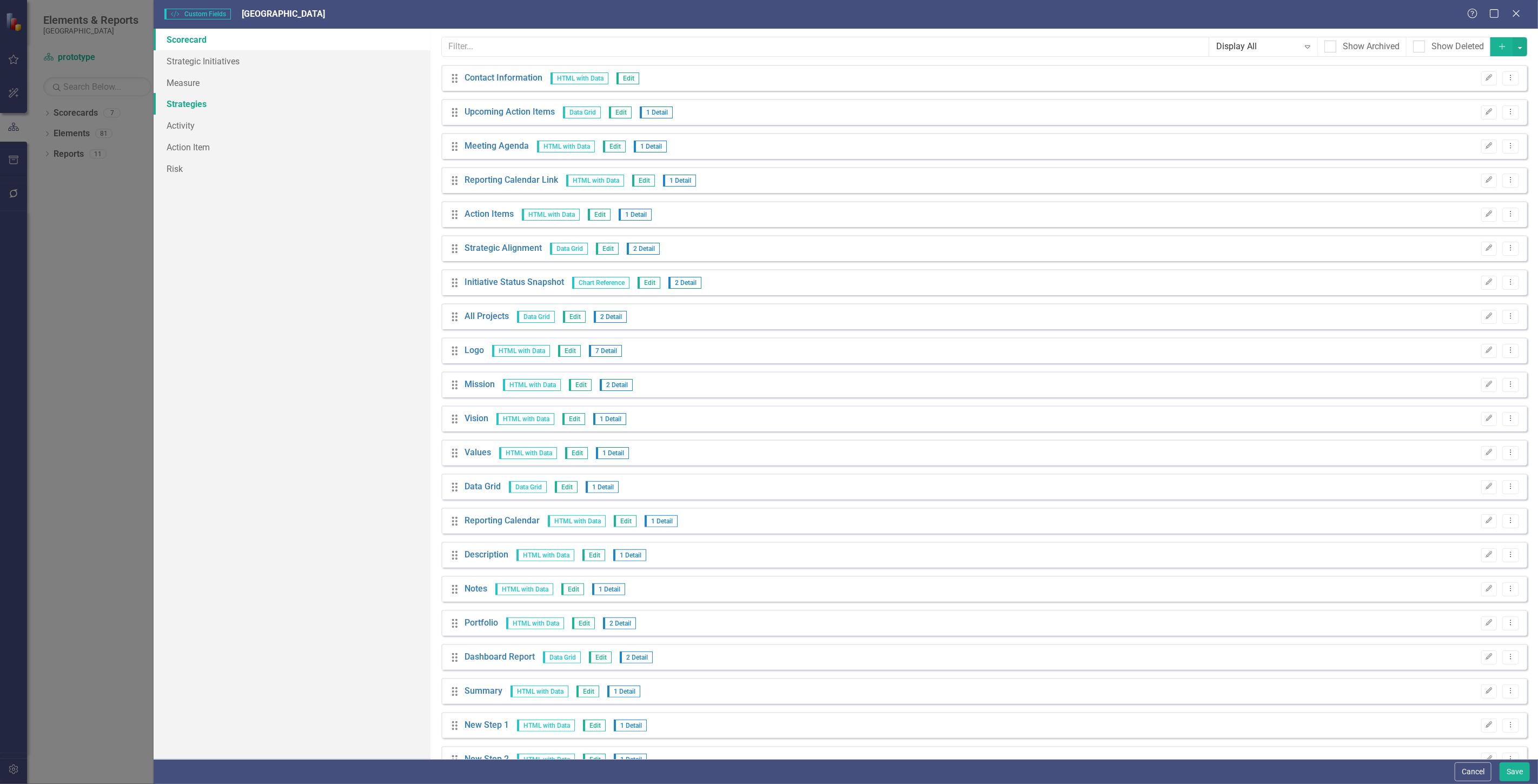
click at [244, 103] on link "Strategies" at bounding box center [292, 103] width 277 height 21
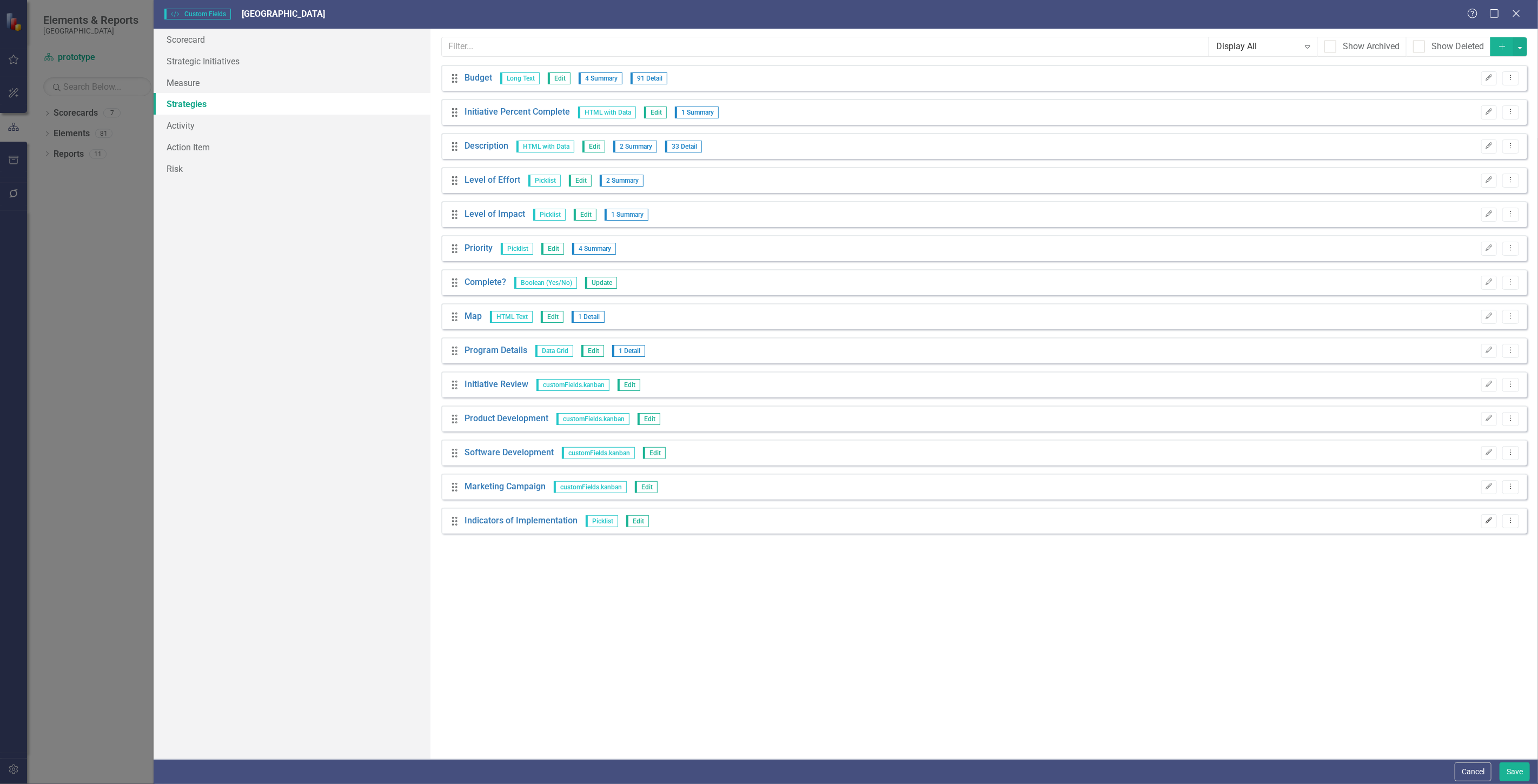
click at [1493, 520] on icon "Edit" at bounding box center [1489, 520] width 8 height 7
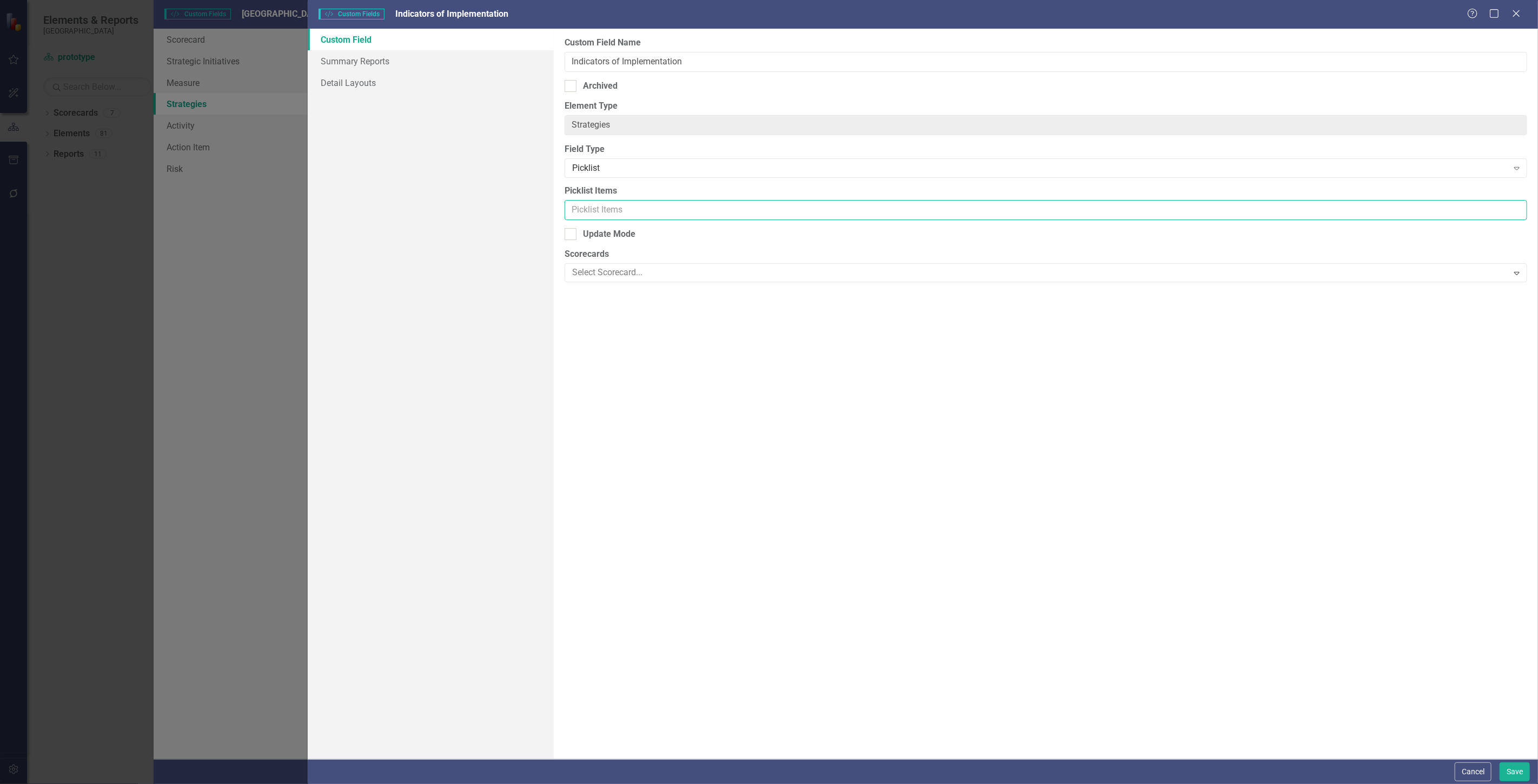
click at [628, 201] on input "Picklist Items" at bounding box center [1046, 210] width 963 height 20
click at [602, 165] on div "Picklist" at bounding box center [1041, 168] width 936 height 13
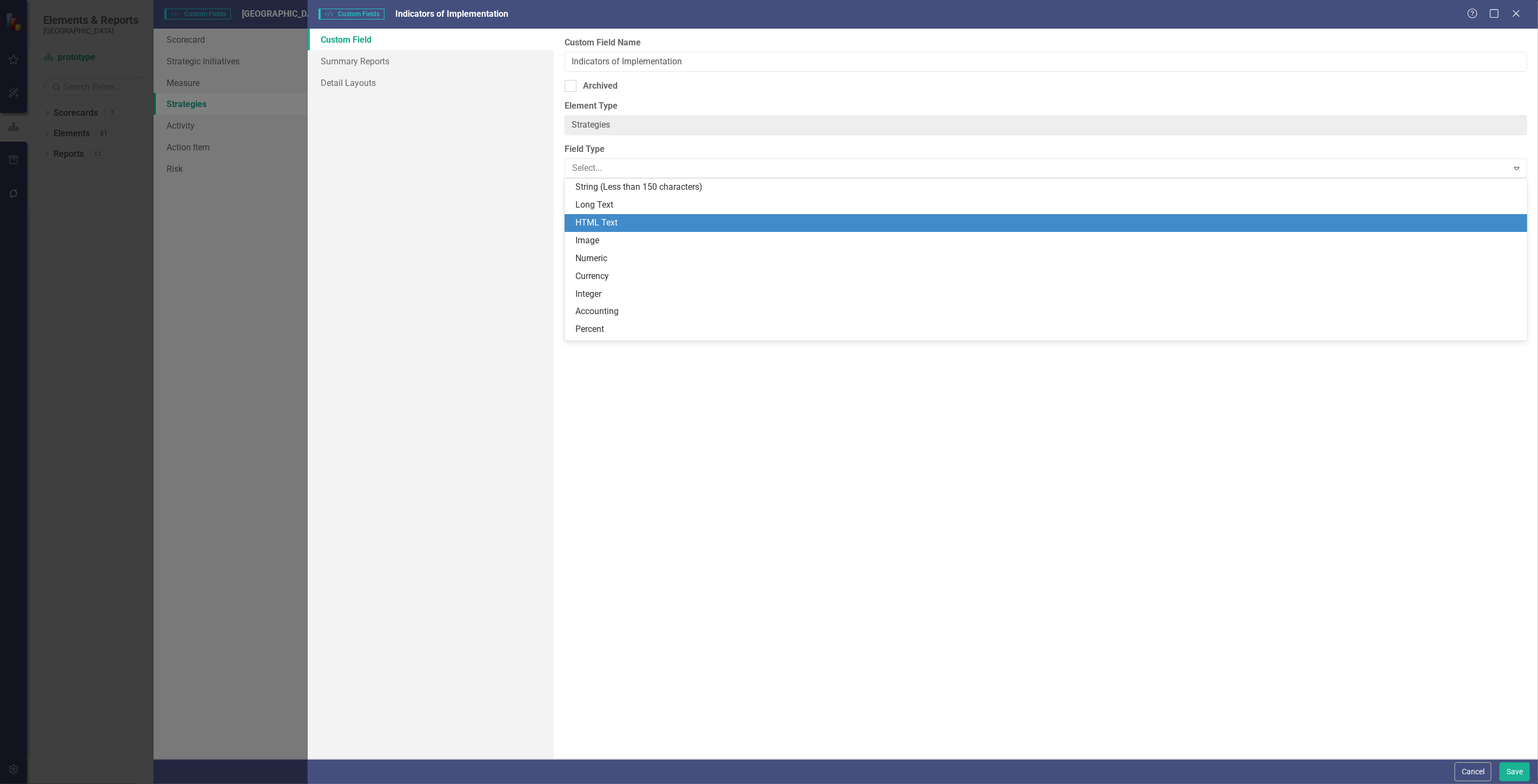
click at [617, 221] on div "HTML Text" at bounding box center [1048, 223] width 946 height 13
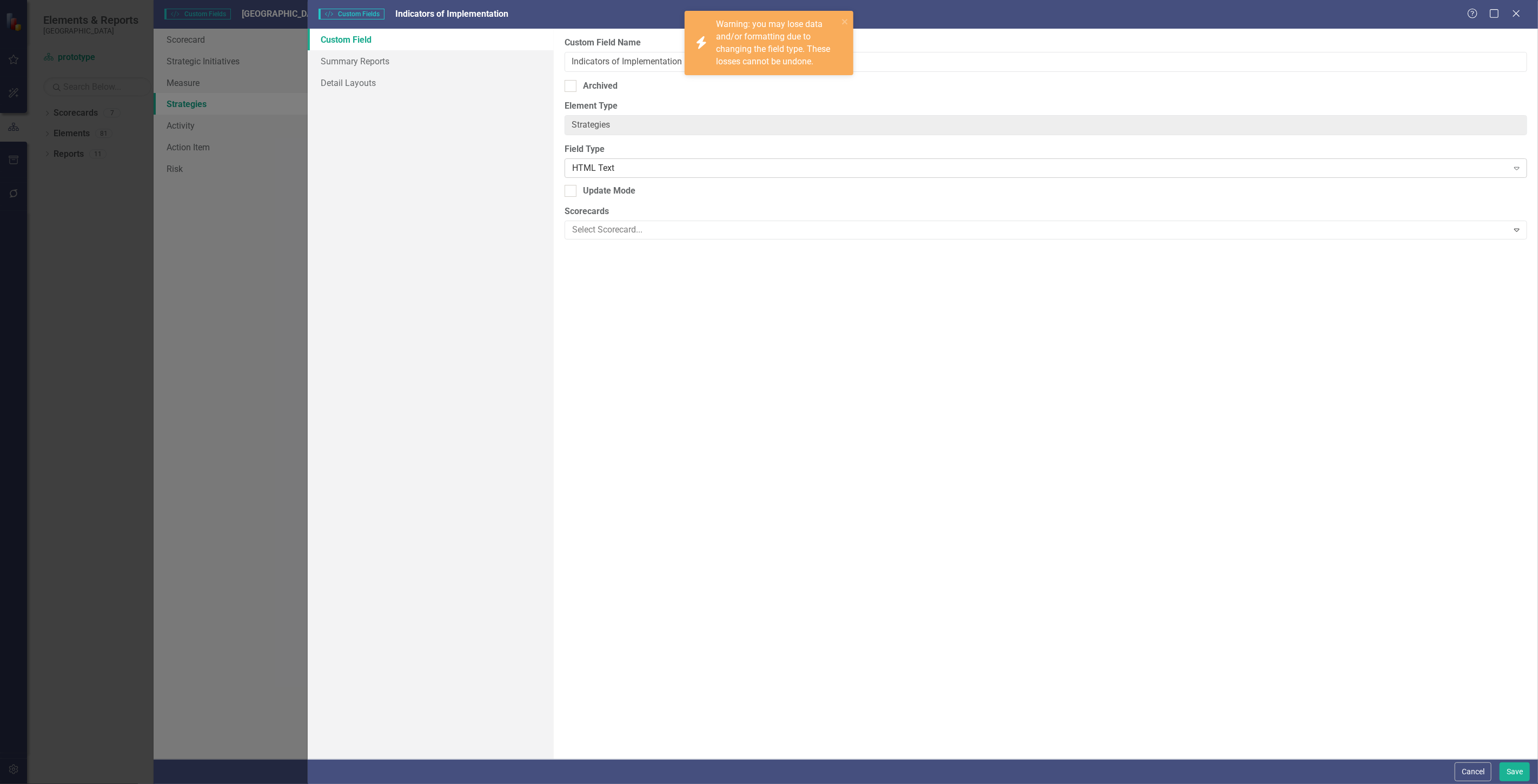
click at [614, 166] on div "HTML Text" at bounding box center [1041, 168] width 936 height 13
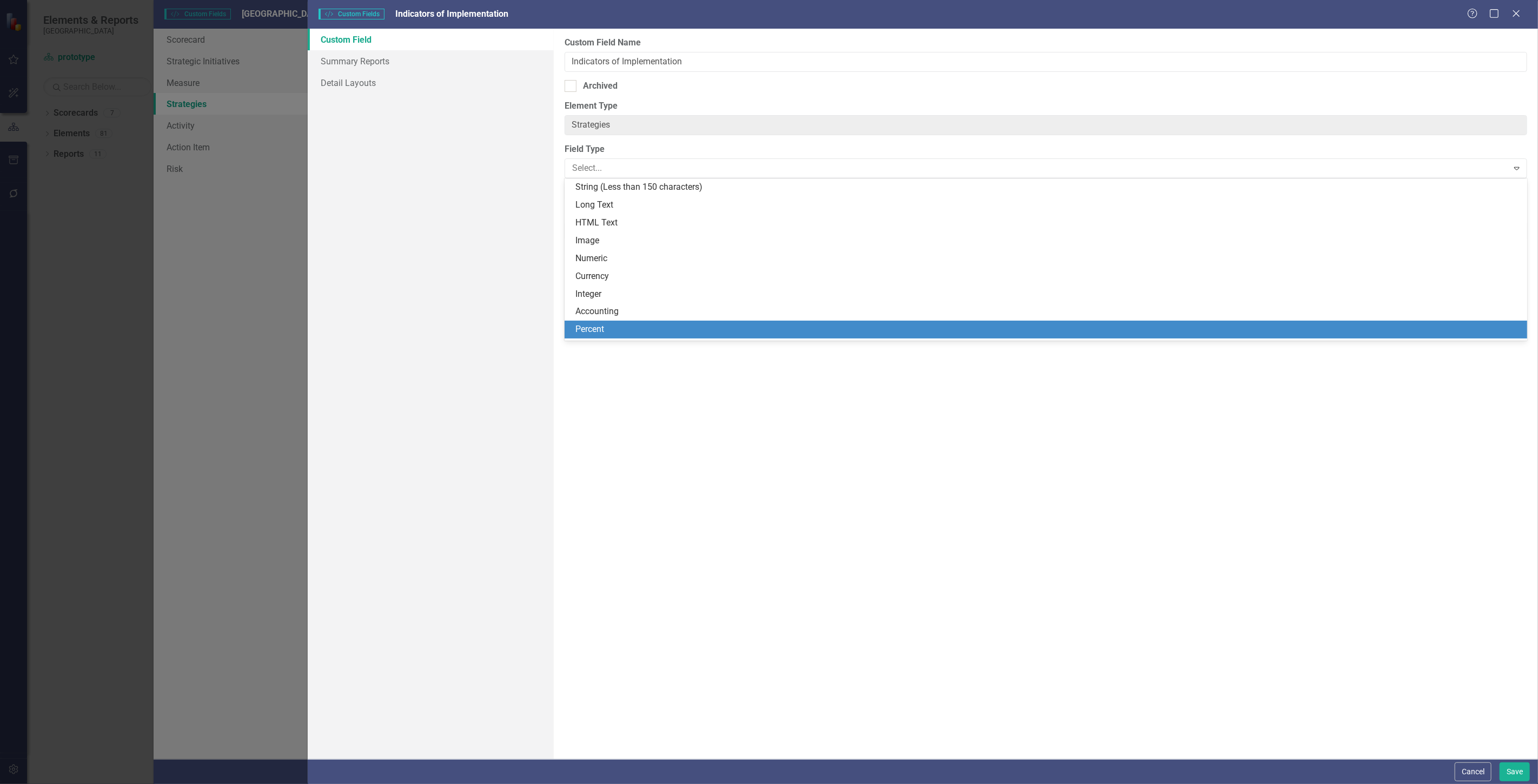
click at [1320, 538] on div "Custom Field Name Indicators of Implementation Archived Element Type Strategies…" at bounding box center [1046, 393] width 985 height 730
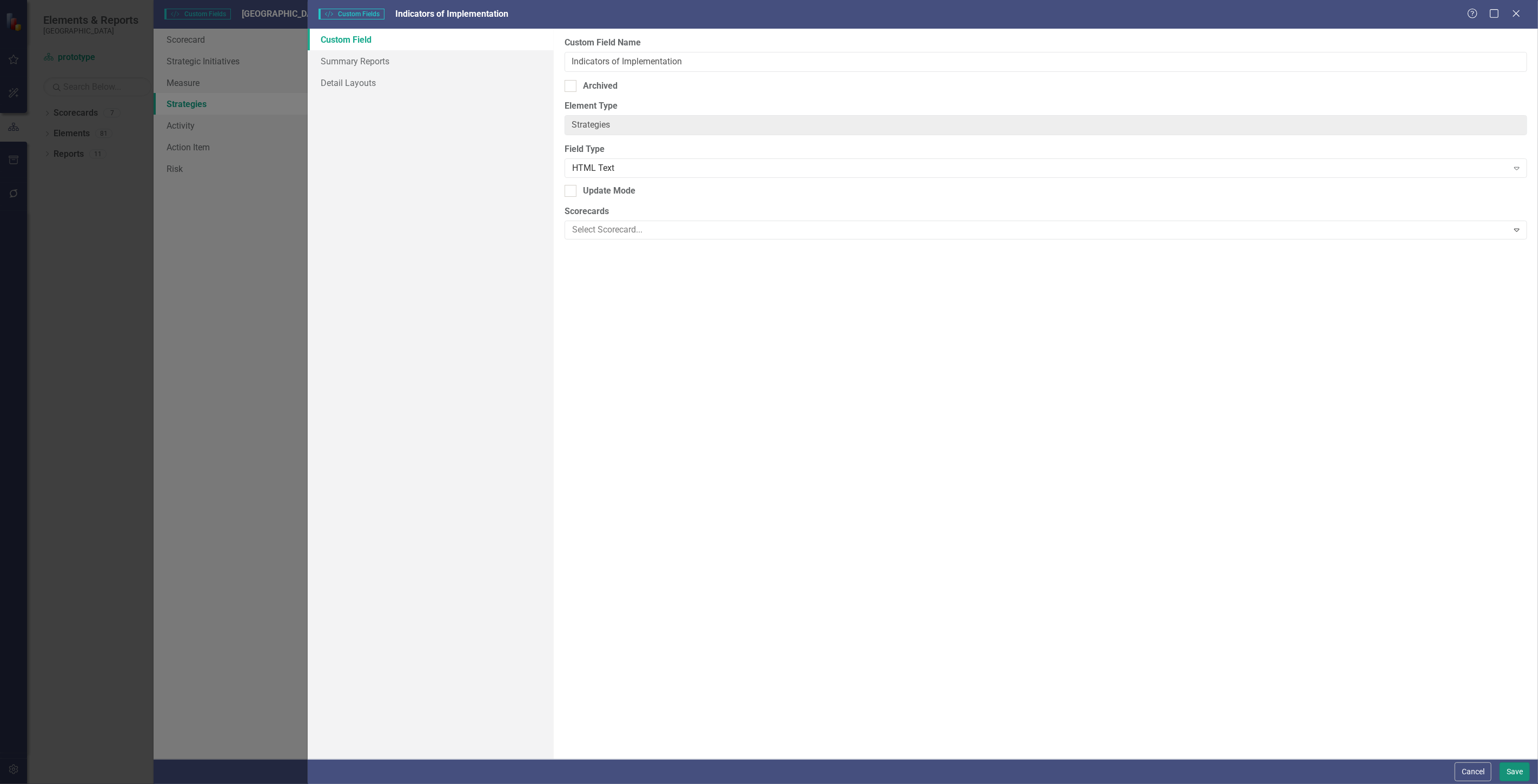
click at [1515, 773] on button "Save" at bounding box center [1514, 771] width 30 height 19
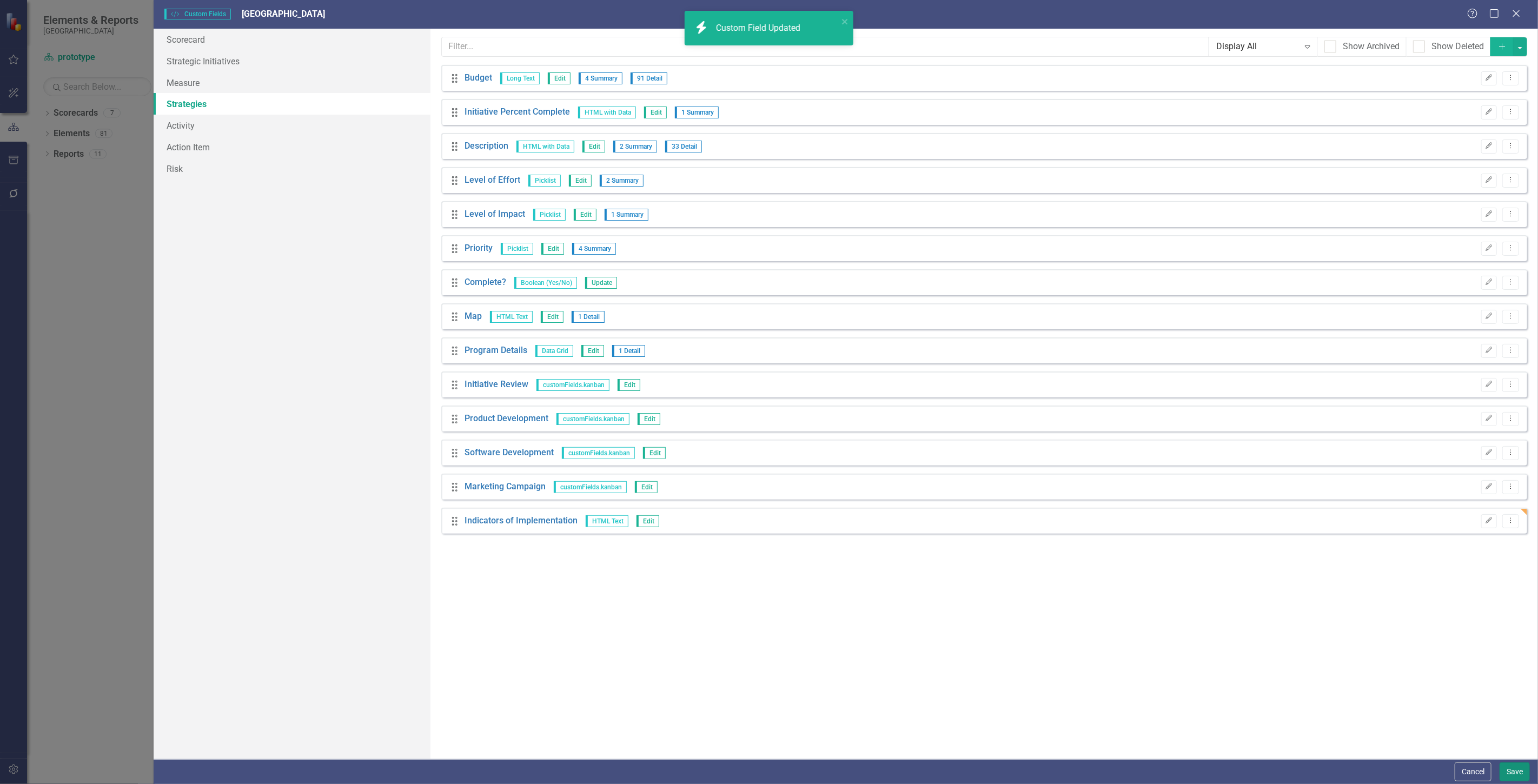
click at [1520, 777] on button "Save" at bounding box center [1514, 771] width 30 height 19
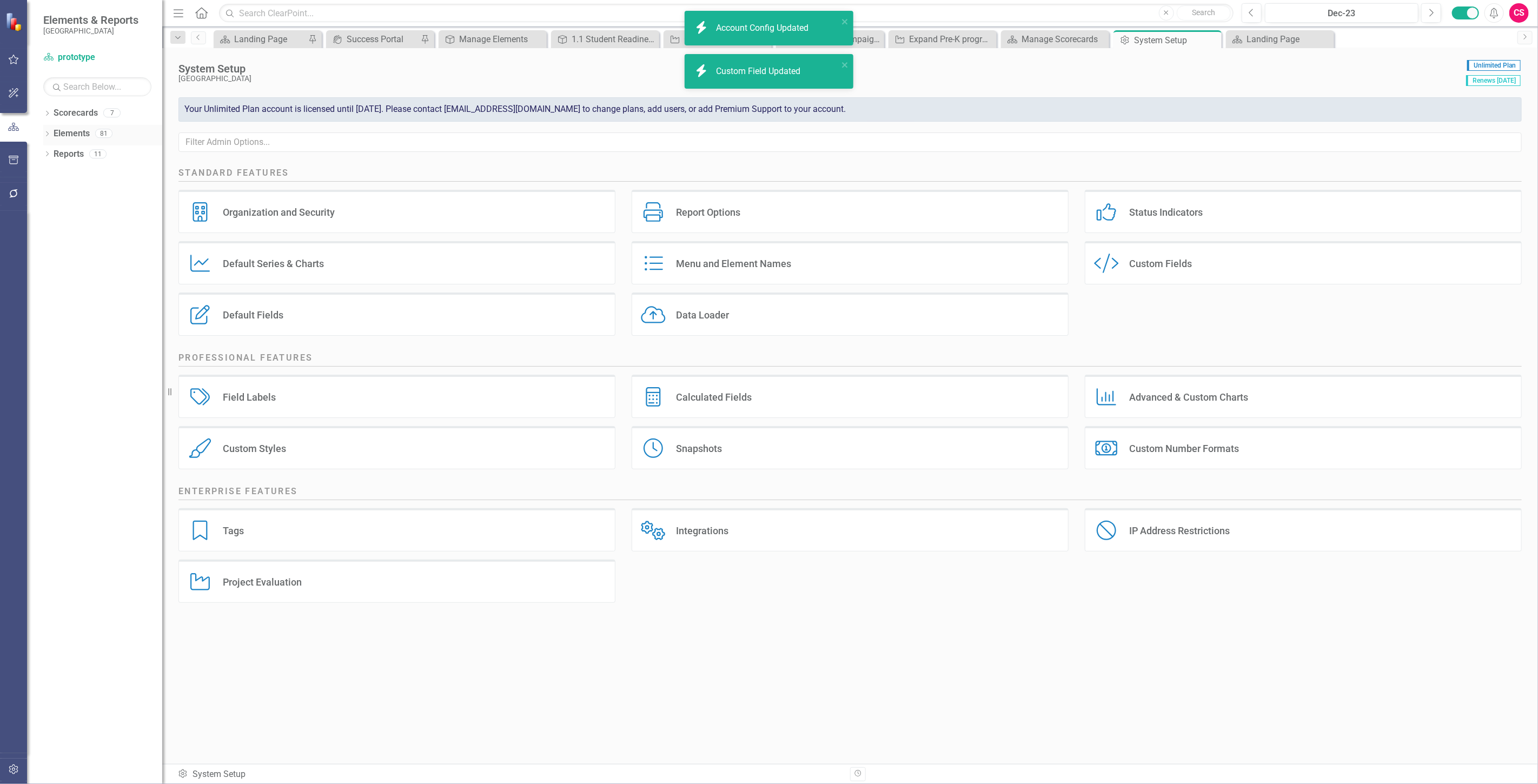
click at [80, 132] on link "Elements" at bounding box center [71, 133] width 36 height 13
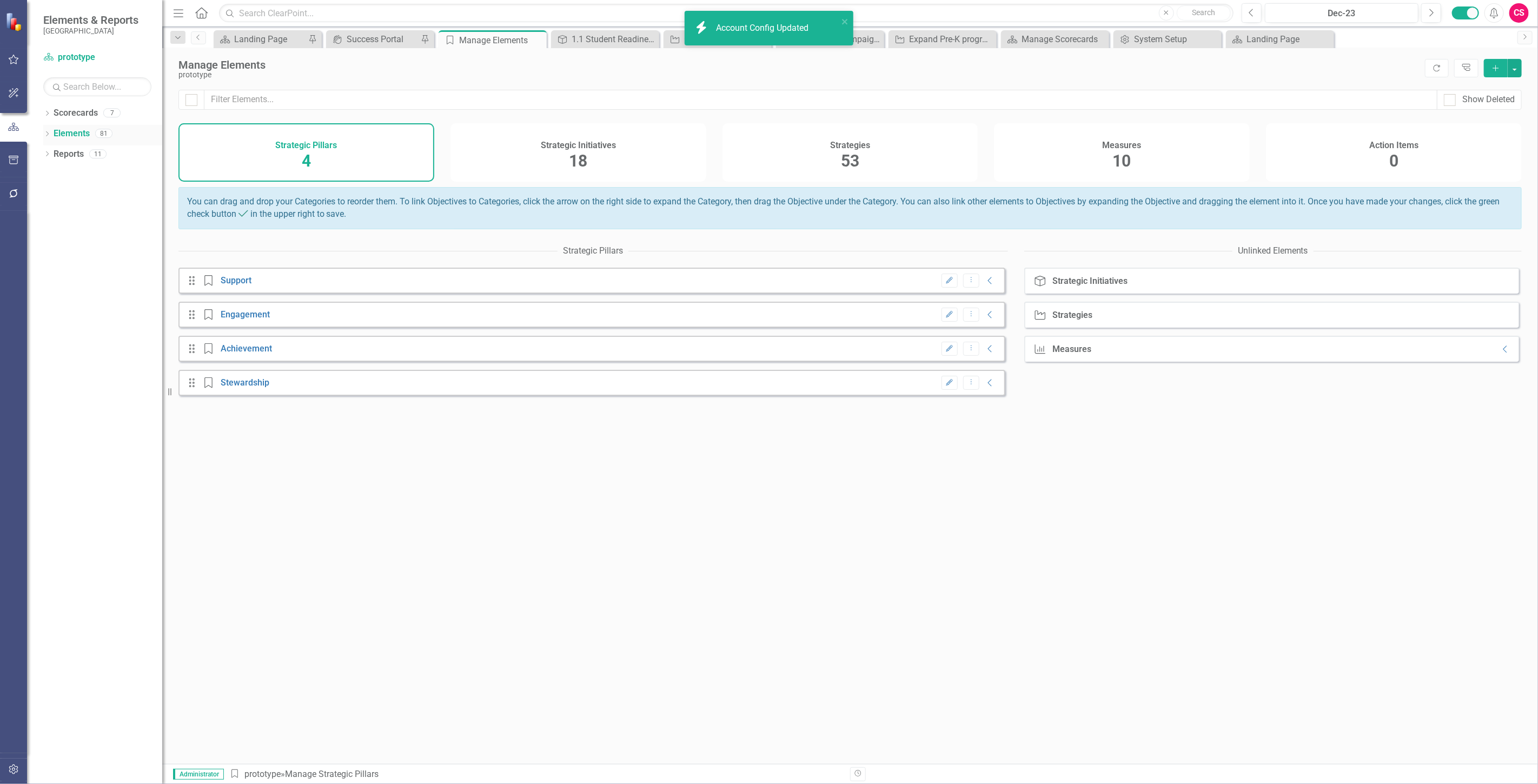
click at [79, 132] on link "Elements" at bounding box center [71, 133] width 36 height 13
click at [813, 158] on div "Strategies 53" at bounding box center [851, 152] width 256 height 58
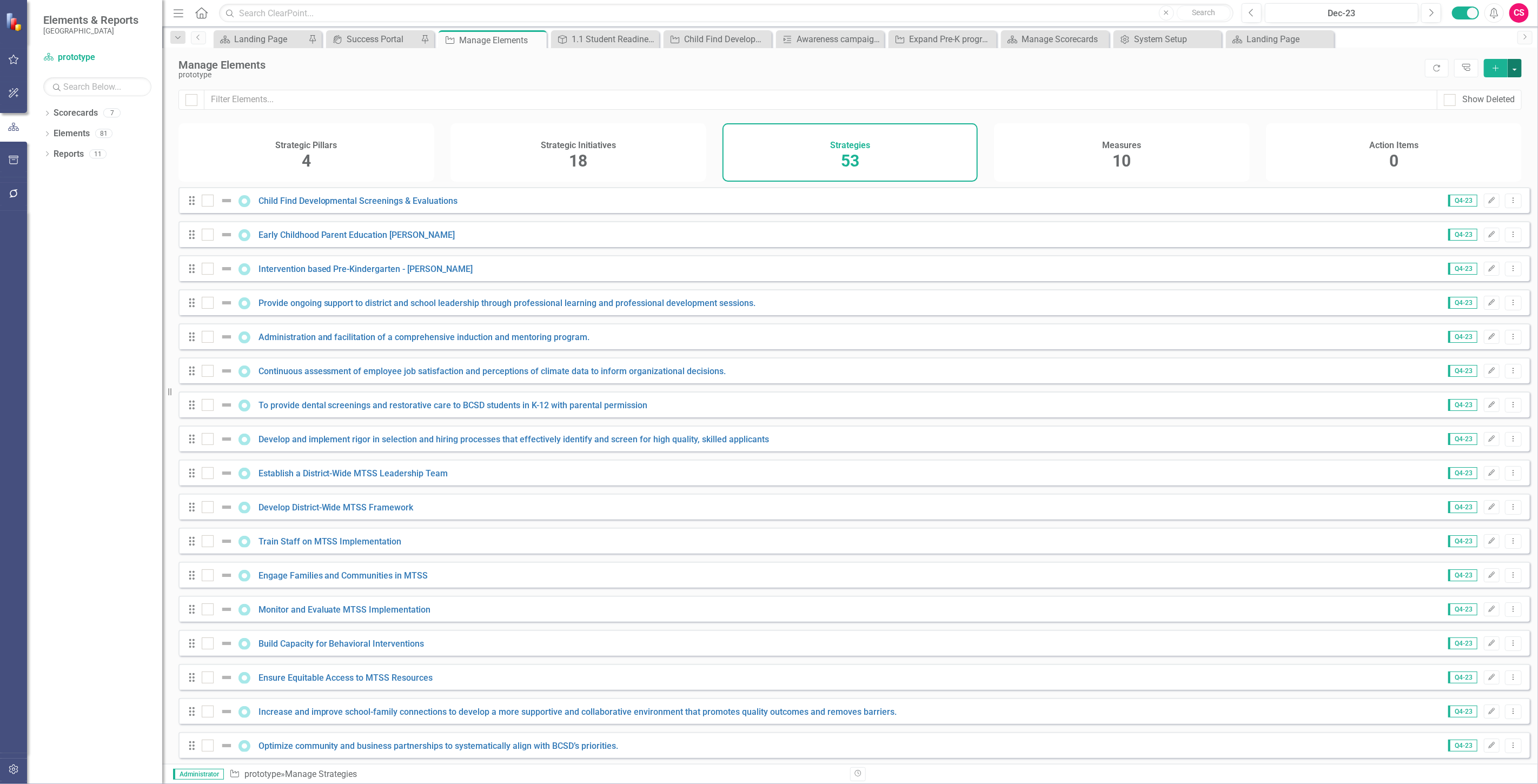
click at [1516, 66] on button "button" at bounding box center [1514, 68] width 14 height 18
click at [430, 206] on link "Child Find Developmental Screenings & Evaluations" at bounding box center [358, 201] width 199 height 10
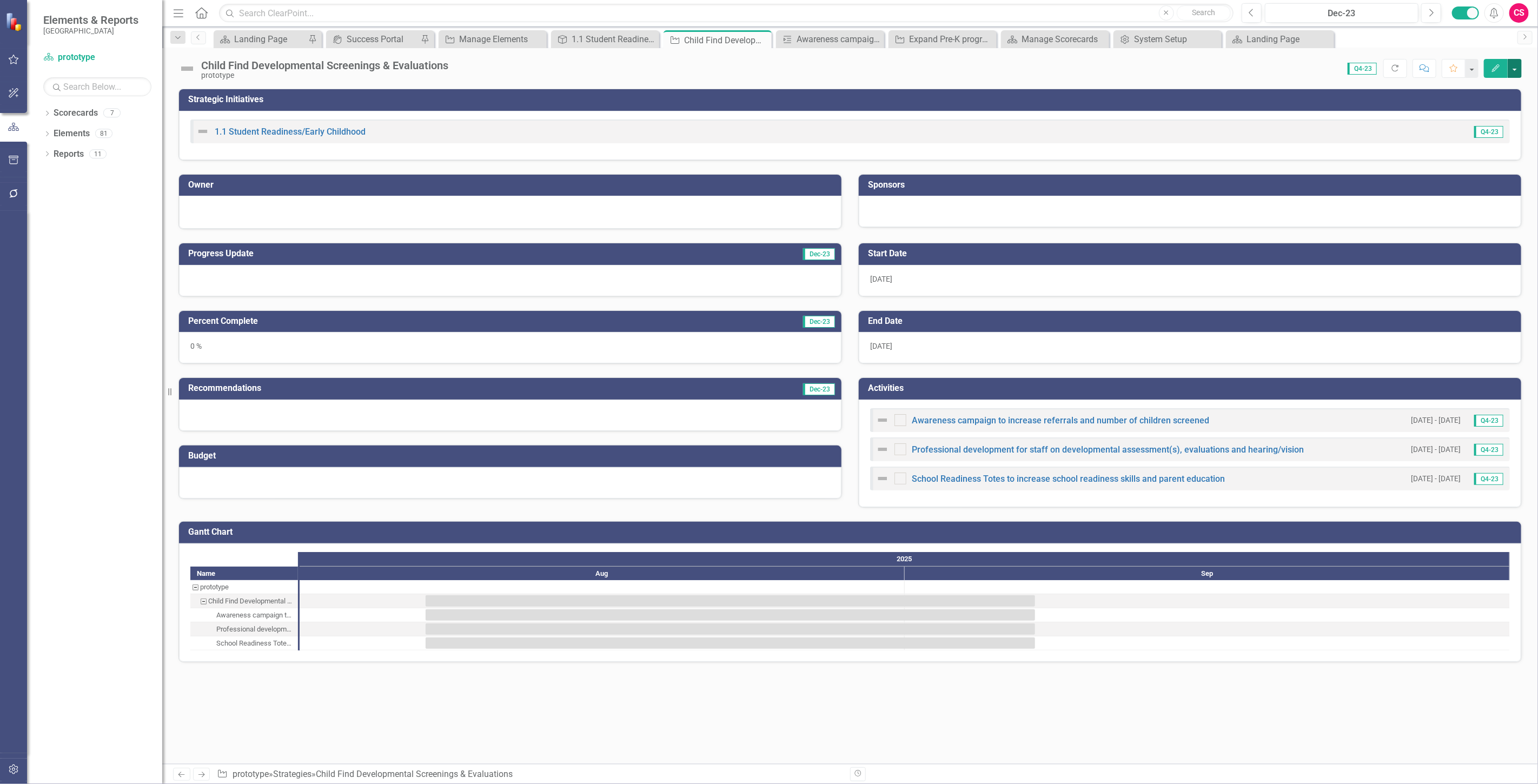
click at [1522, 73] on button "button" at bounding box center [1514, 68] width 14 height 19
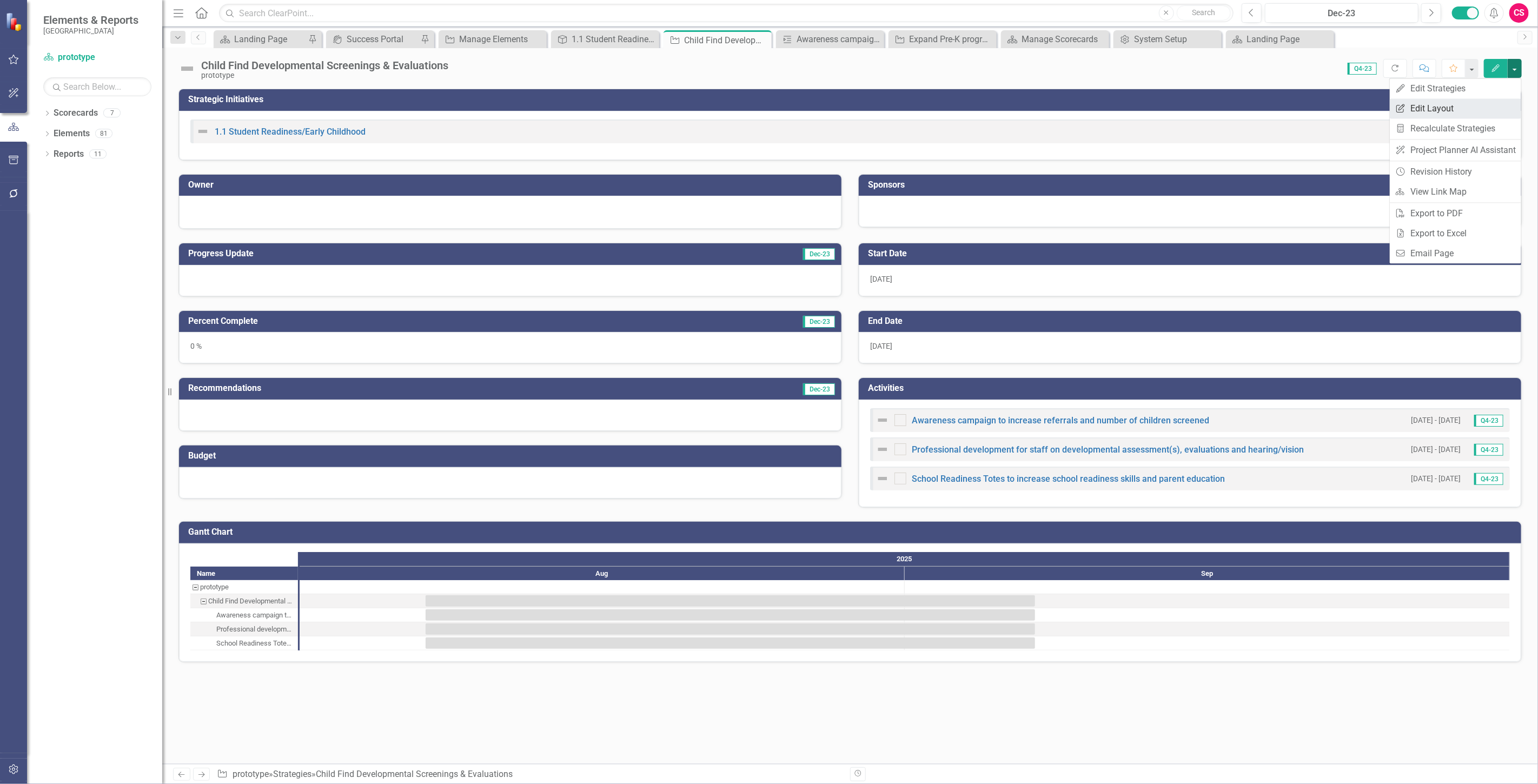
click at [1467, 104] on link "Edit Report Edit Layout" at bounding box center [1456, 108] width 132 height 20
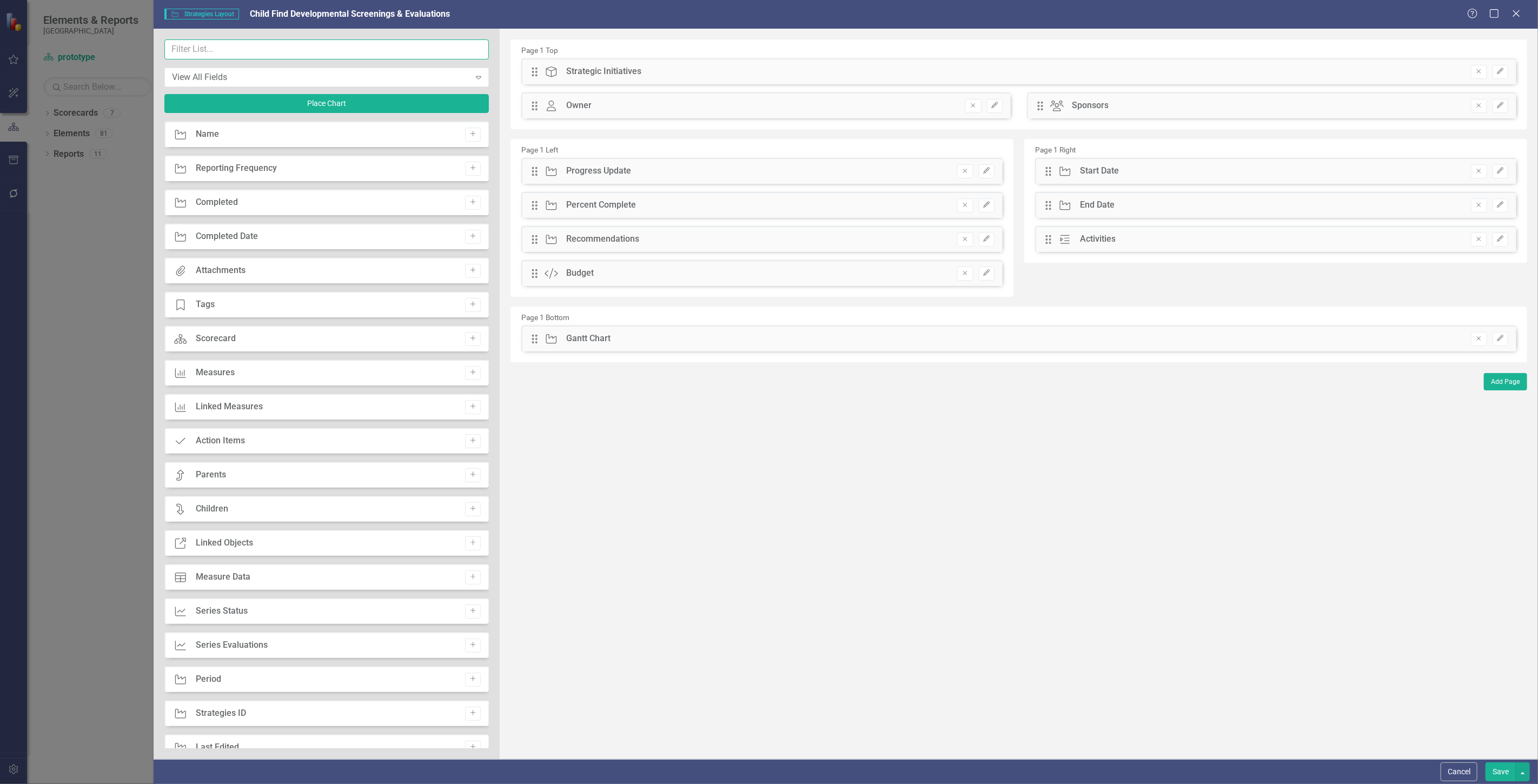
drag, startPoint x: 253, startPoint y: 52, endPoint x: 234, endPoint y: 45, distance: 20.2
click at [250, 52] on input "text" at bounding box center [326, 49] width 325 height 20
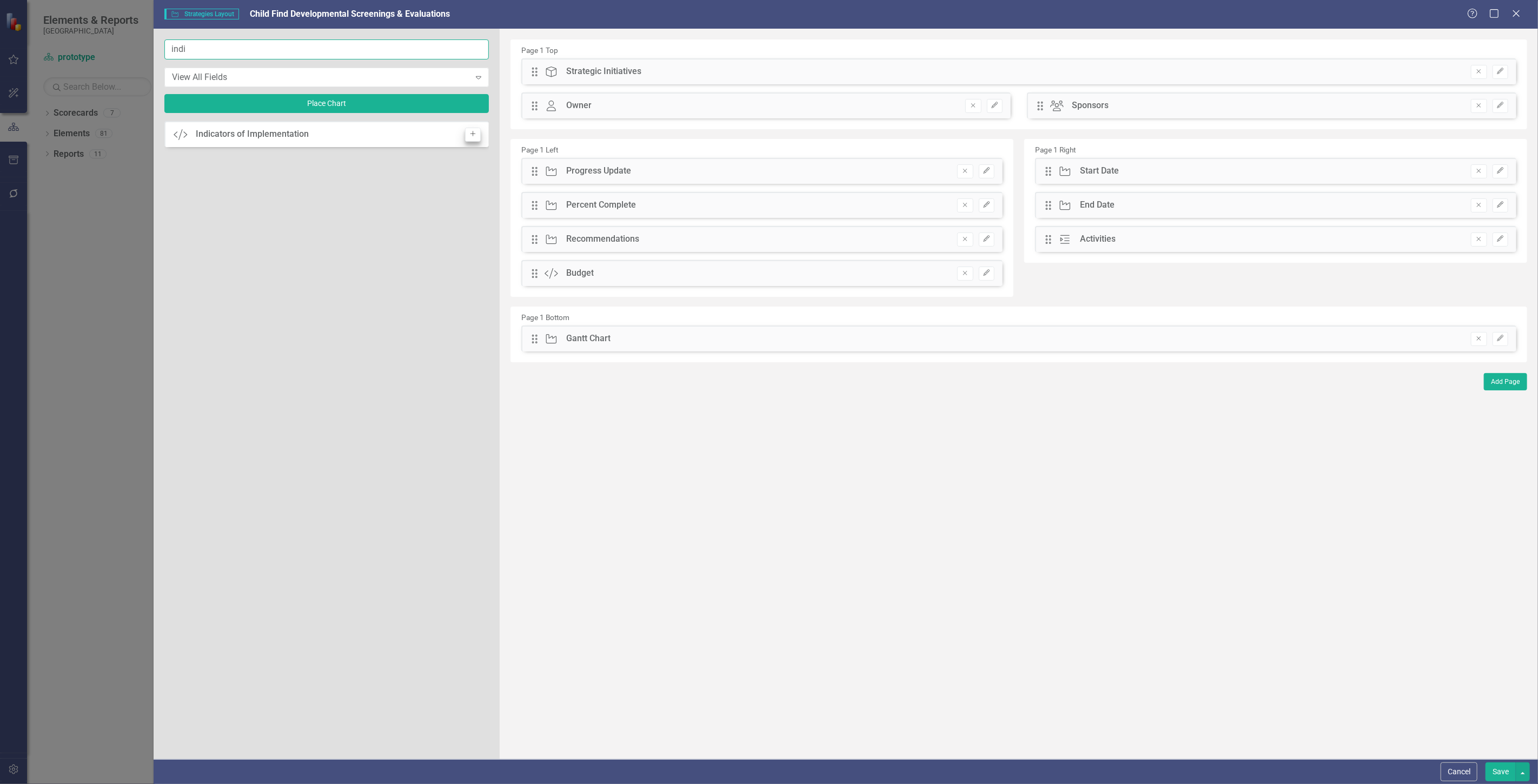
type input "indi"
click at [479, 140] on button "Add" at bounding box center [472, 134] width 15 height 14
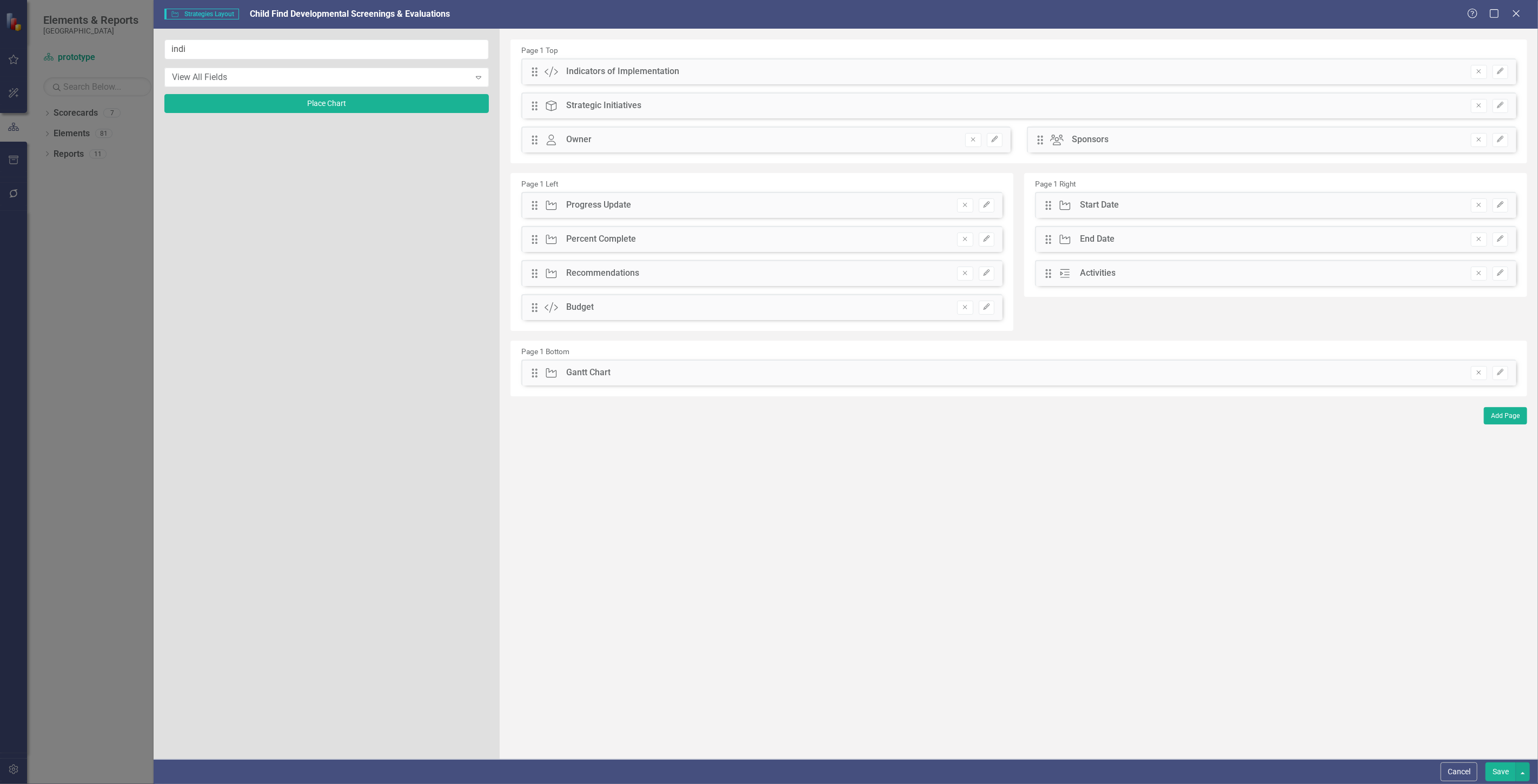
drag, startPoint x: 525, startPoint y: 71, endPoint x: 534, endPoint y: 80, distance: 12.7
click at [541, 150] on div "Drag Custom Indicators of Implementation Remove Edit Drag Strategic Initiatives…" at bounding box center [1019, 109] width 1012 height 102
drag, startPoint x: 531, startPoint y: 71, endPoint x: 540, endPoint y: 254, distance: 183.2
click at [1523, 769] on button "button" at bounding box center [1523, 771] width 14 height 19
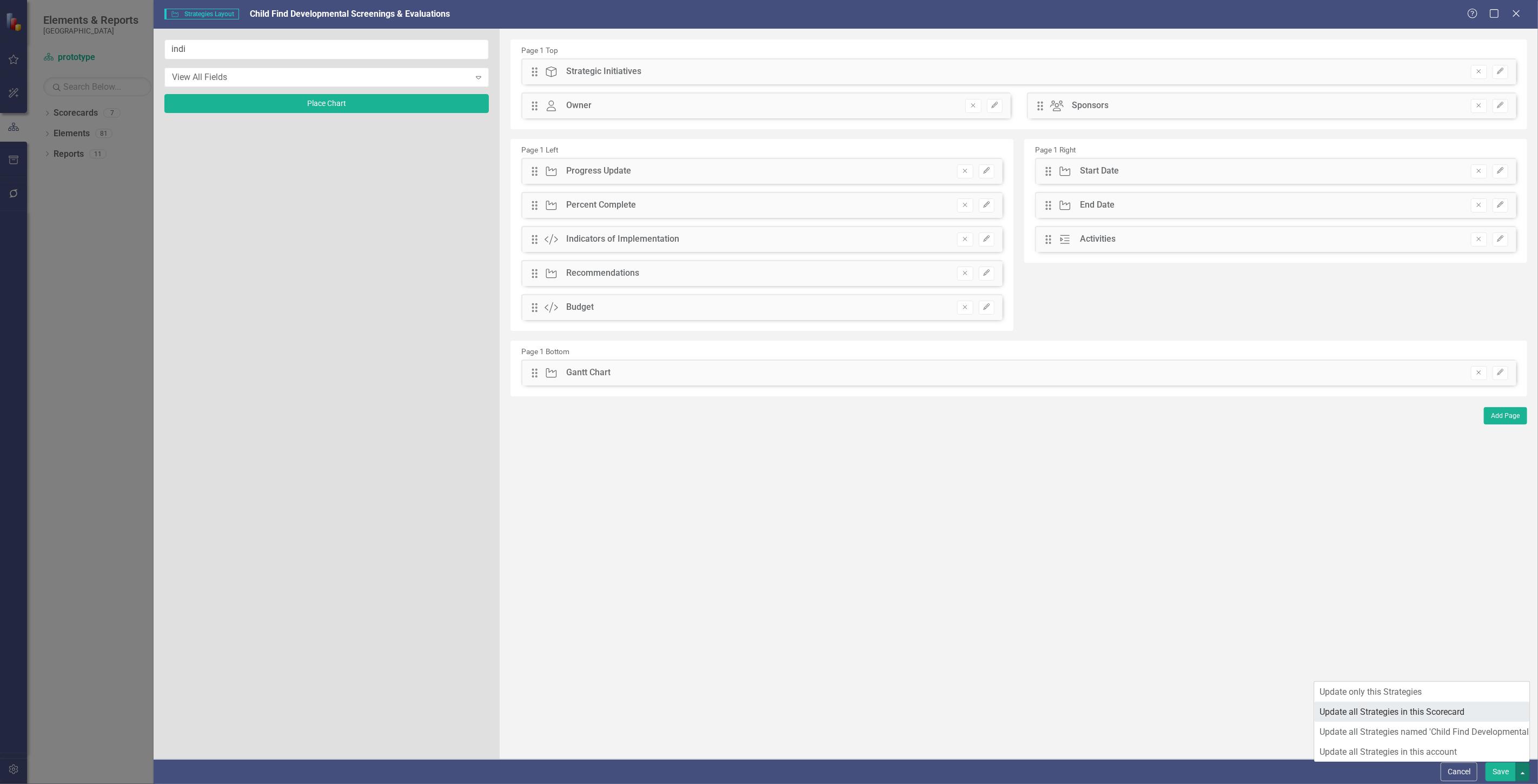
click at [1484, 715] on link "Update all Strategies in this Scorecard" at bounding box center [1422, 711] width 216 height 20
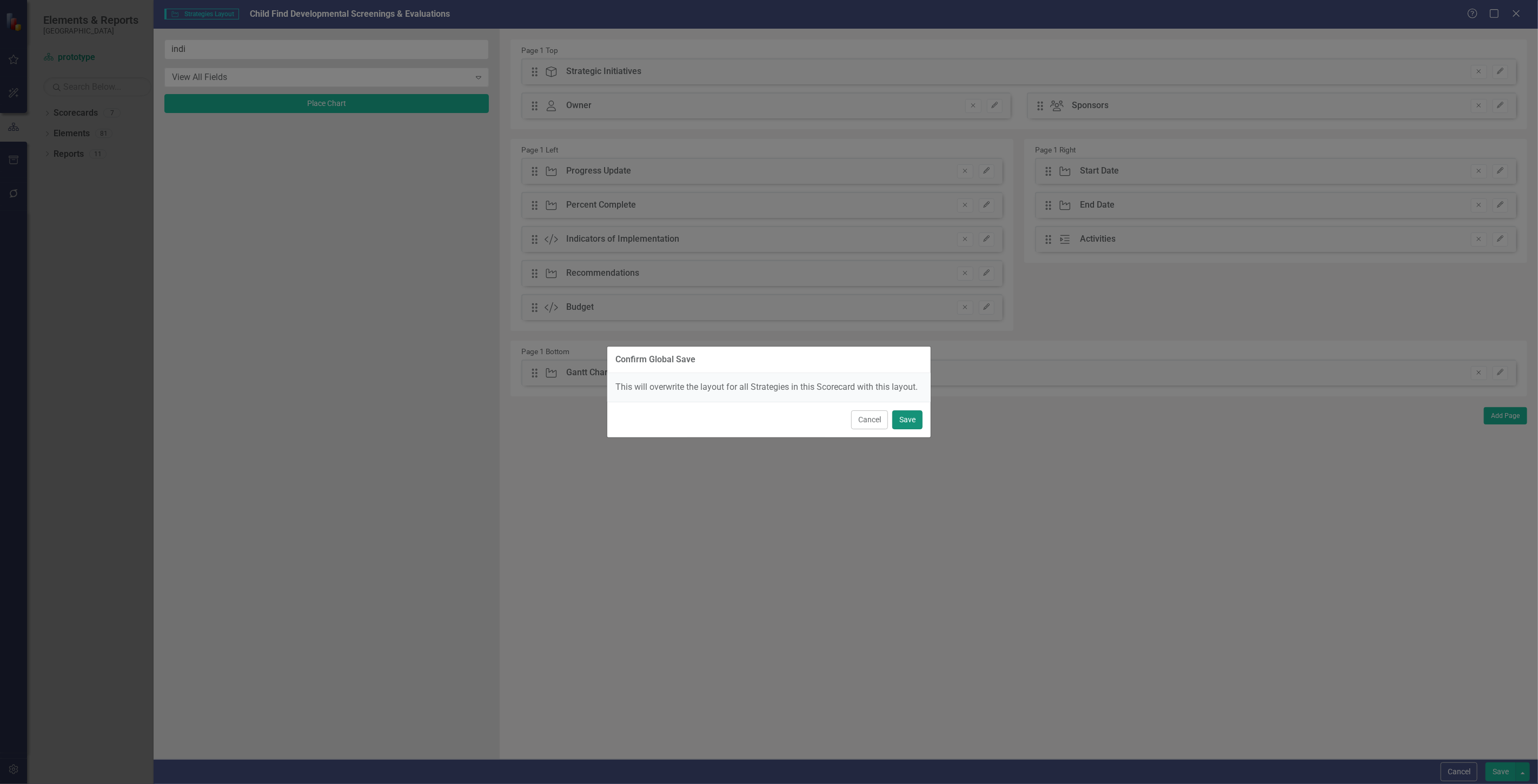
click at [910, 418] on button "Save" at bounding box center [907, 420] width 30 height 19
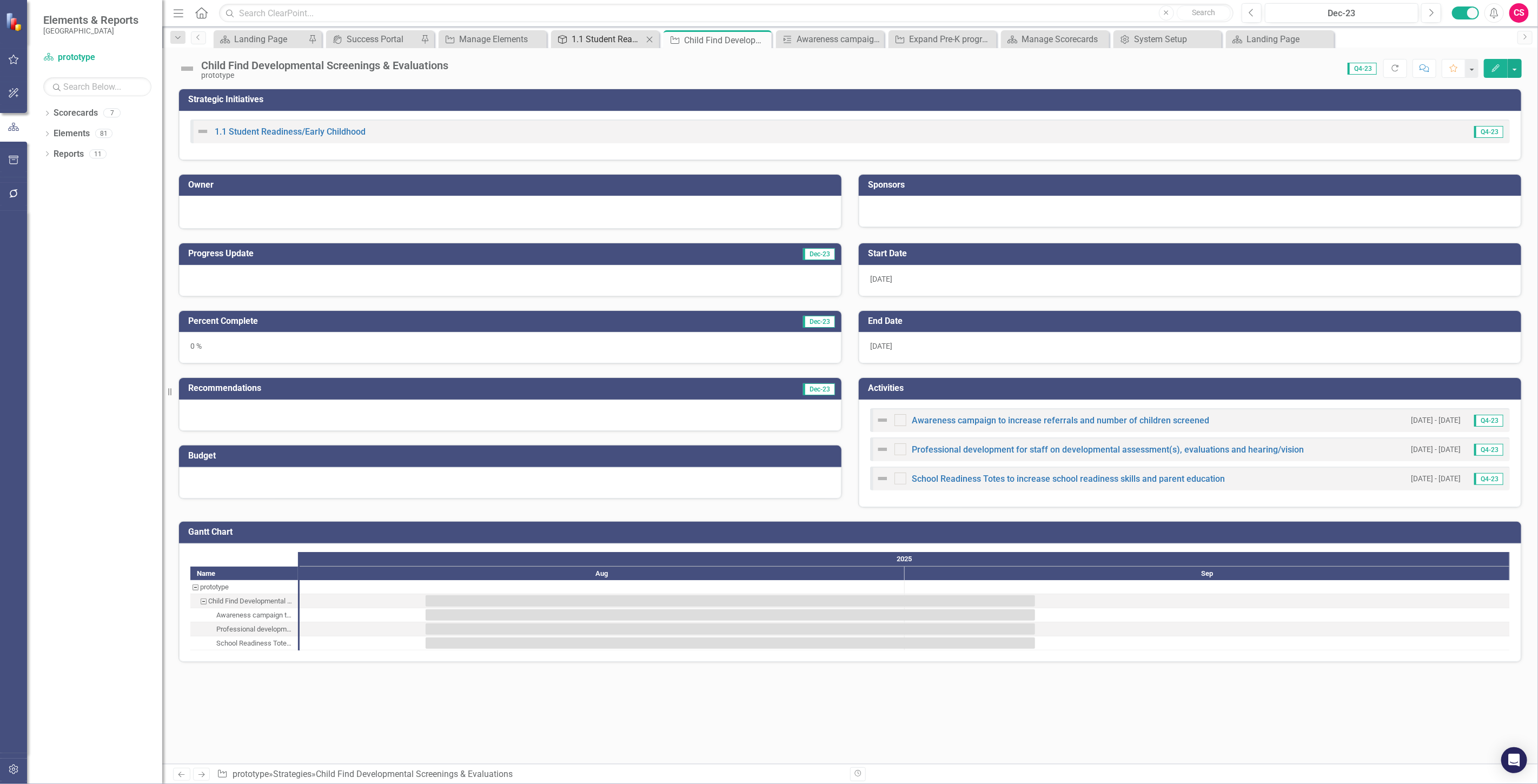
click at [593, 38] on div "1.1 Student Readiness/Early Childhood" at bounding box center [607, 39] width 71 height 13
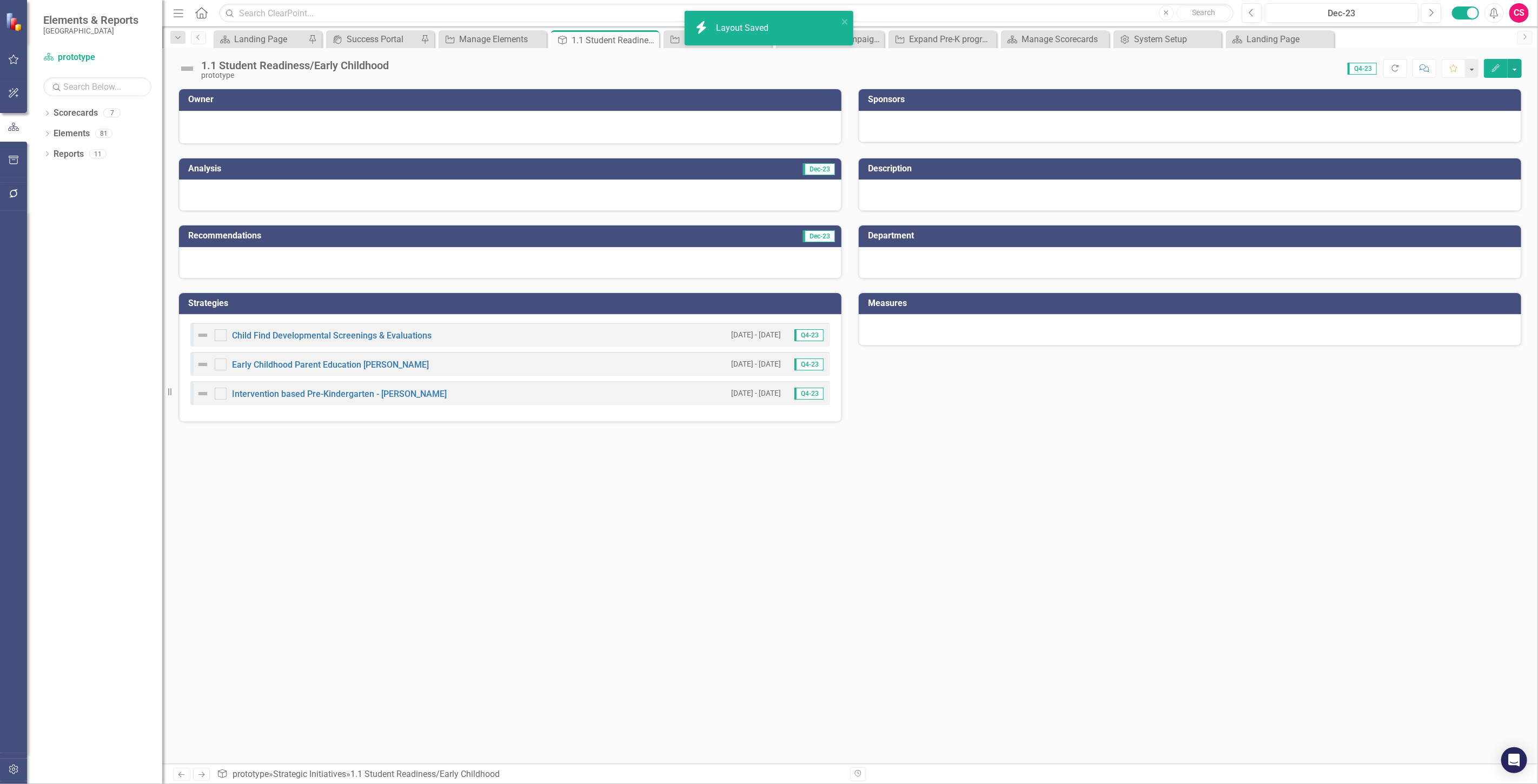
click at [1485, 66] on button "Edit" at bounding box center [1496, 68] width 24 height 19
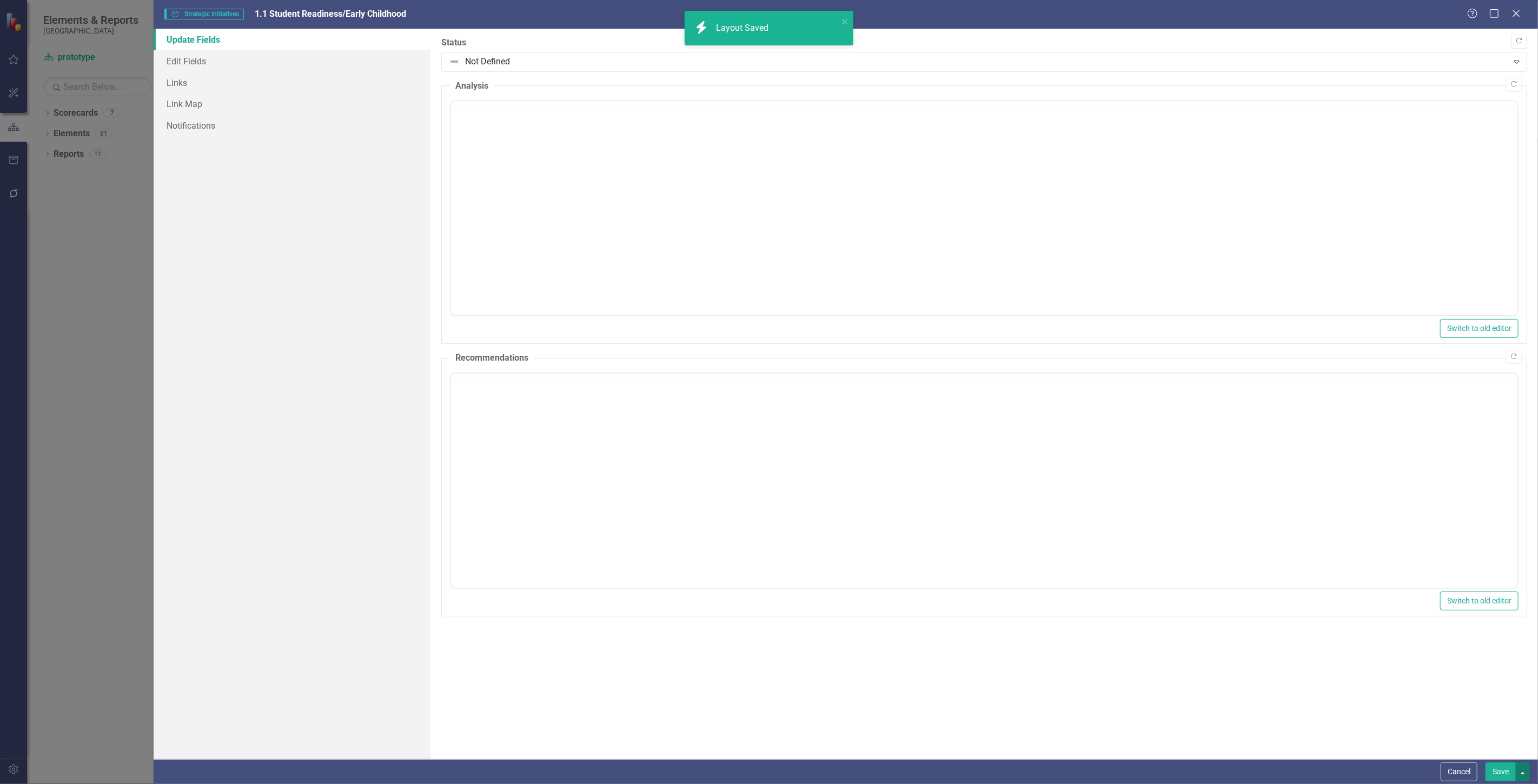
click at [1523, 771] on button "button" at bounding box center [1523, 771] width 14 height 19
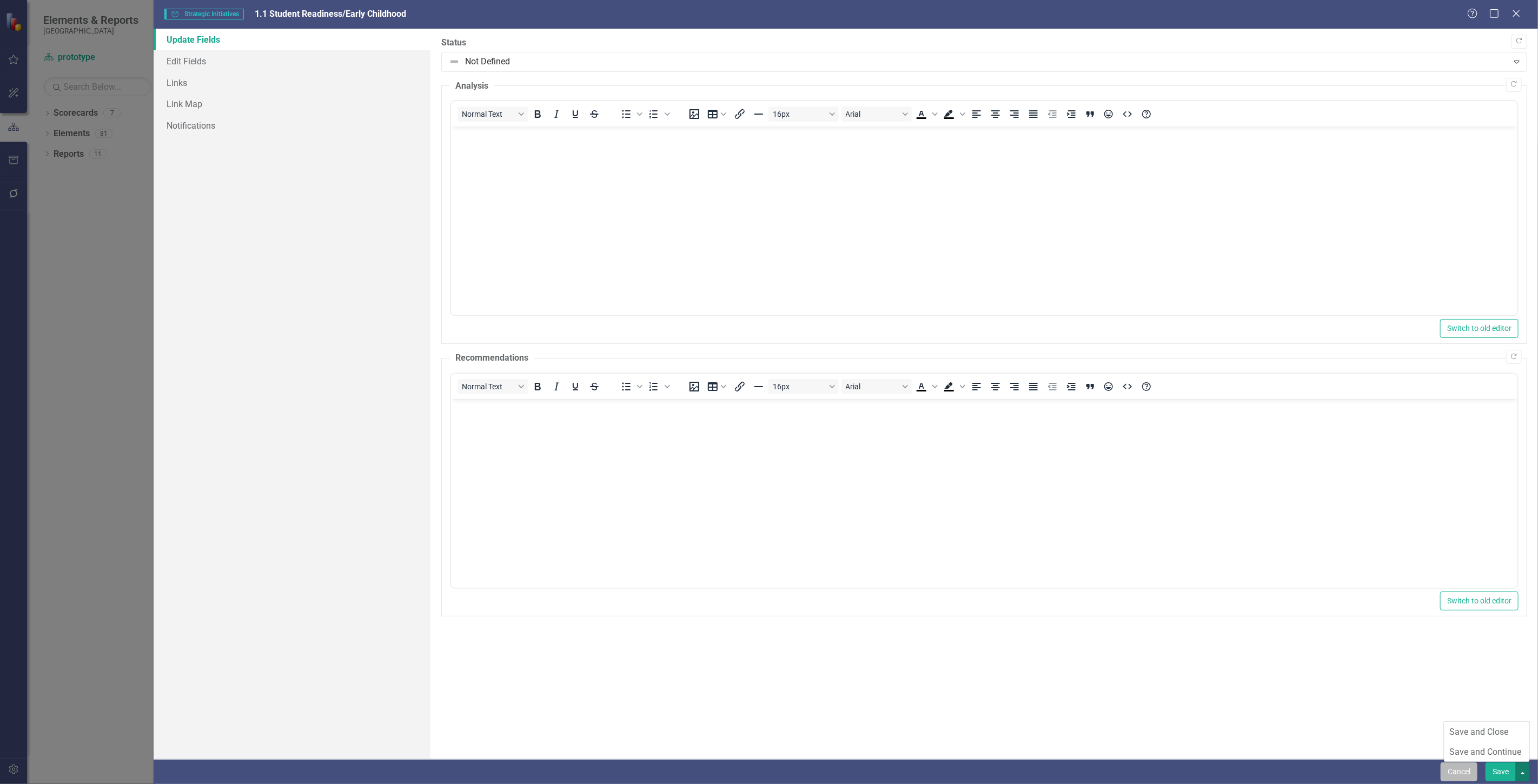
click at [1448, 774] on button "Cancel" at bounding box center [1459, 771] width 37 height 19
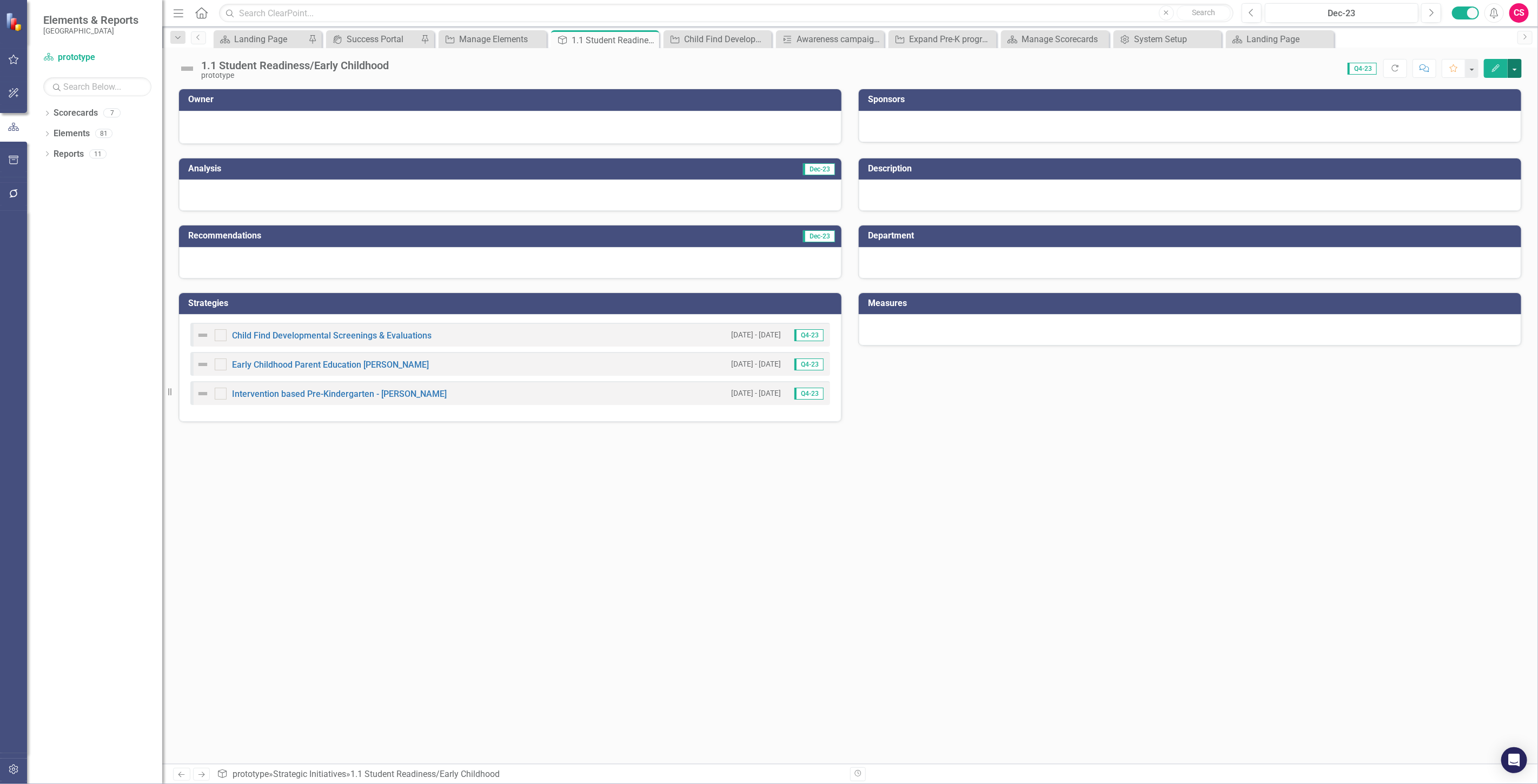
click at [1516, 69] on button "button" at bounding box center [1514, 68] width 14 height 19
click at [1496, 105] on link "Edit Report Edit Layout" at bounding box center [1463, 108] width 116 height 20
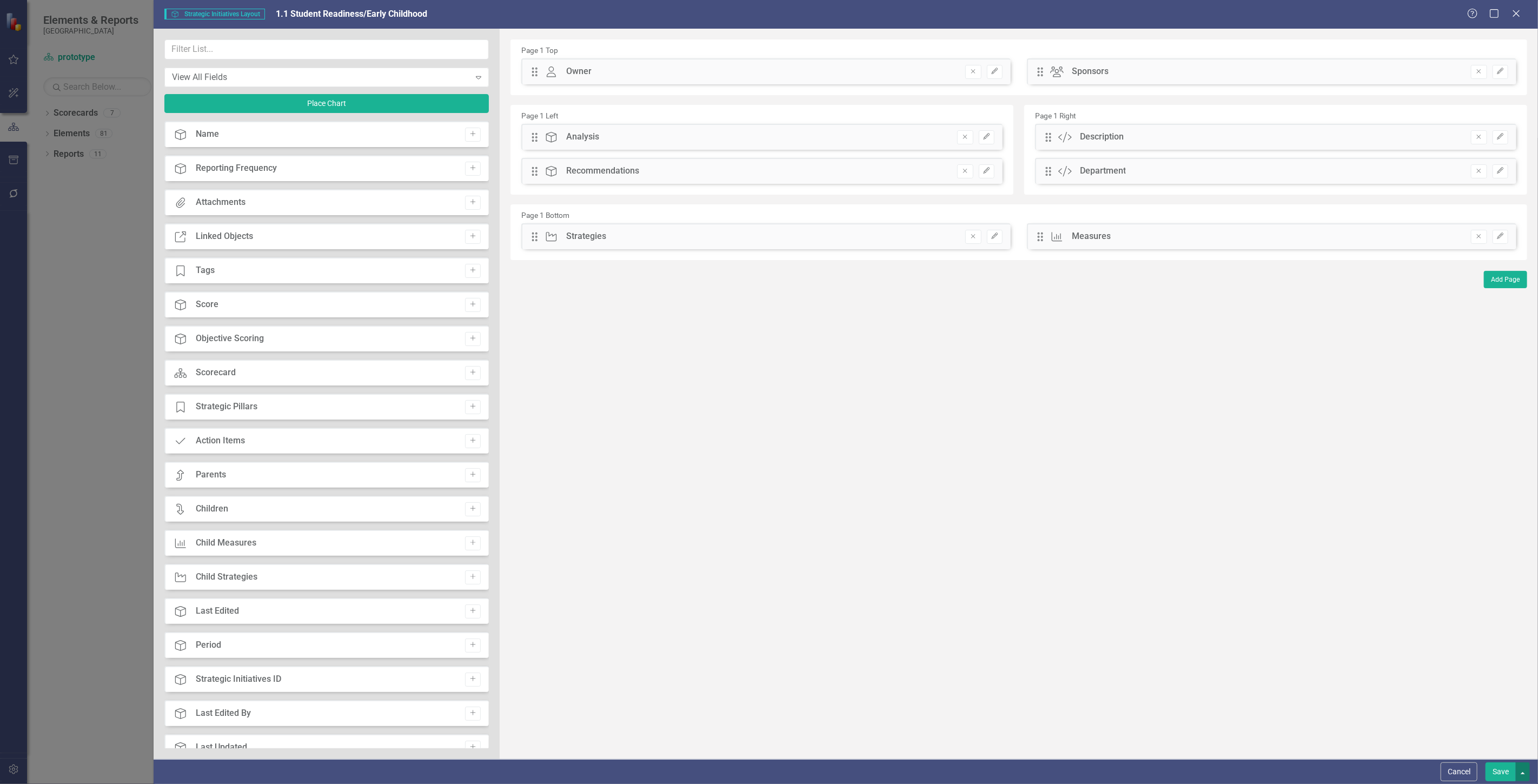
click at [1524, 771] on button "button" at bounding box center [1523, 771] width 14 height 19
click at [1436, 717] on link "Update all Strategic Initiatives in this Scorecard" at bounding box center [1422, 711] width 216 height 20
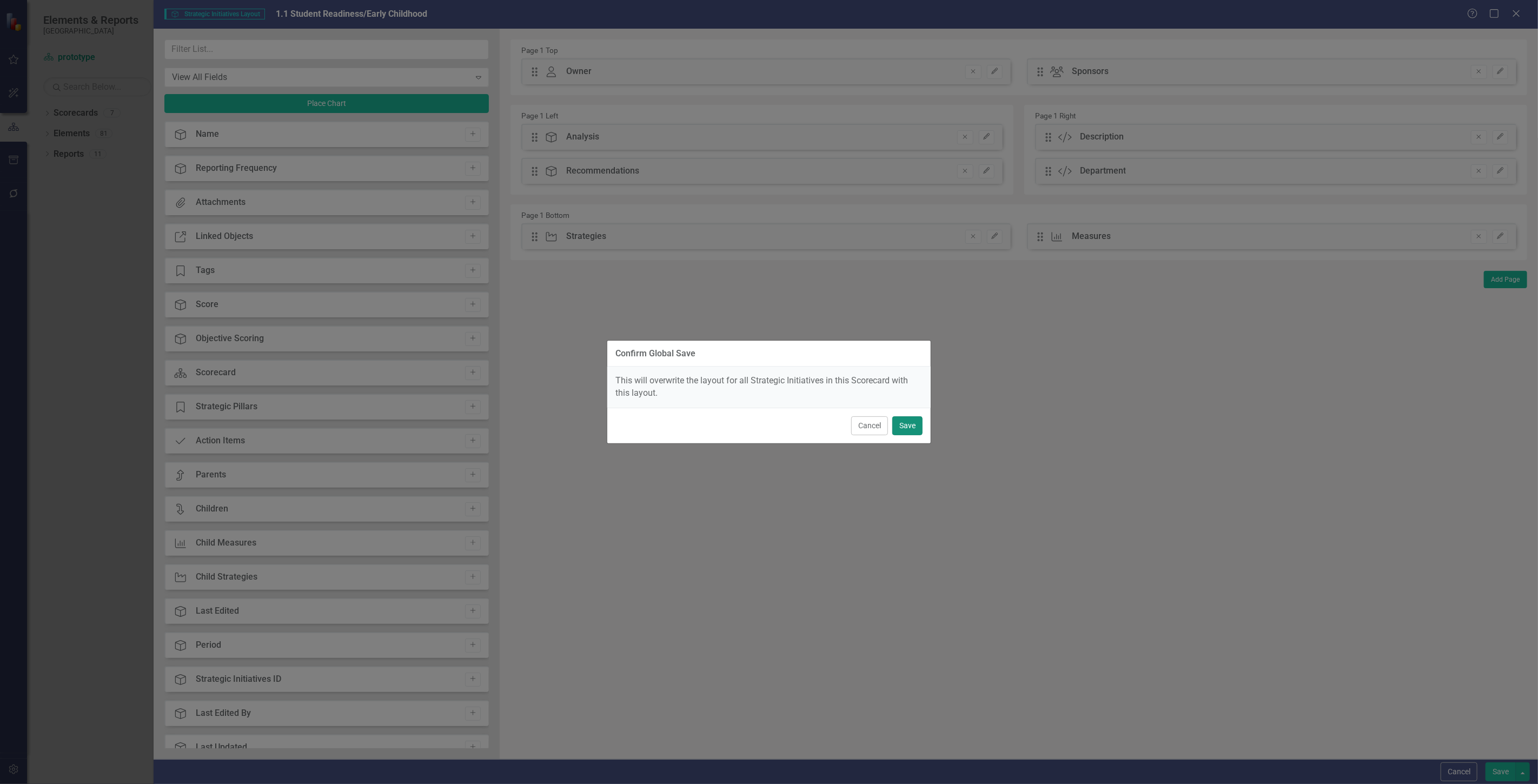
click at [910, 421] on button "Save" at bounding box center [907, 426] width 30 height 19
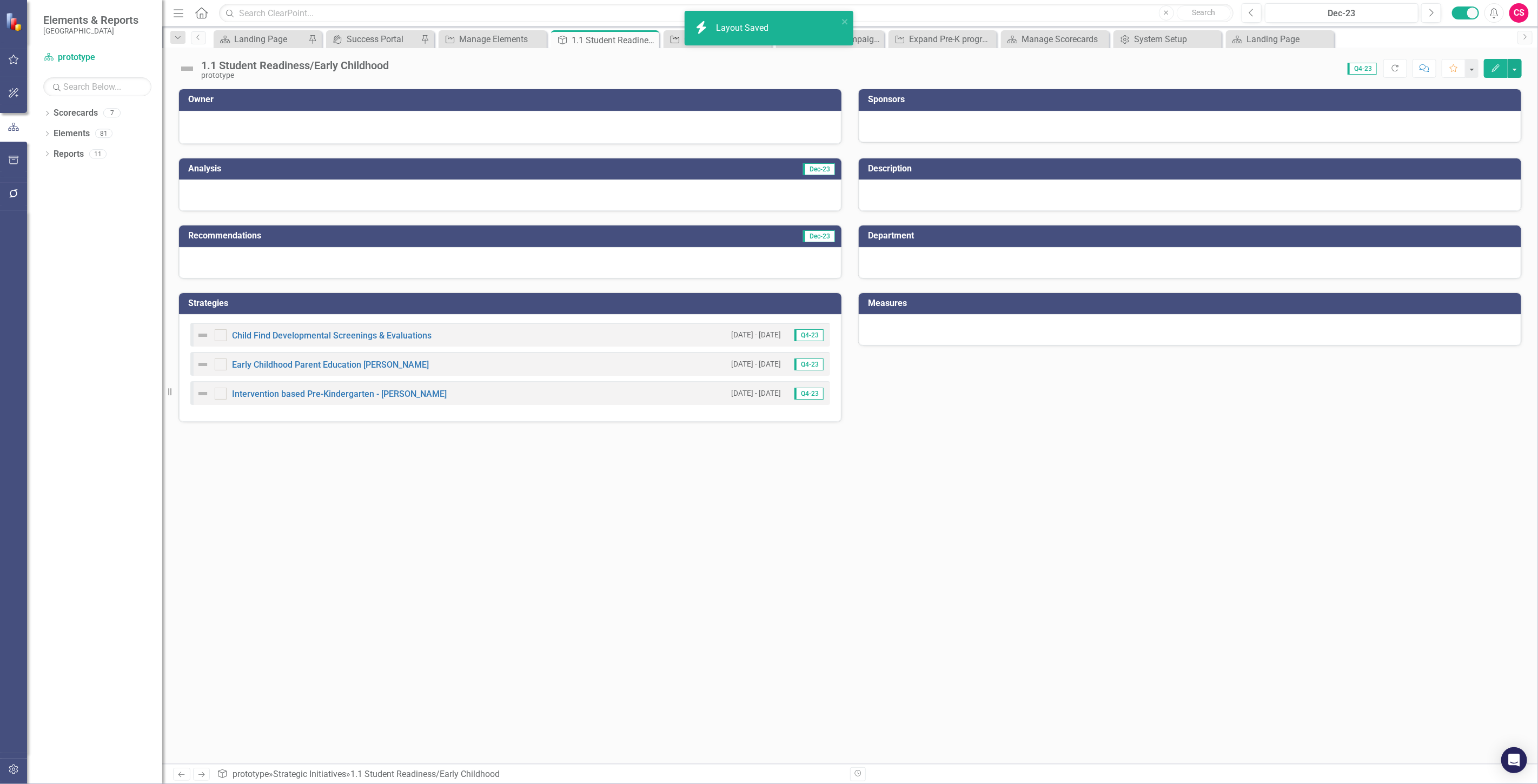
click at [677, 40] on icon "Strategies" at bounding box center [675, 40] width 11 height 9
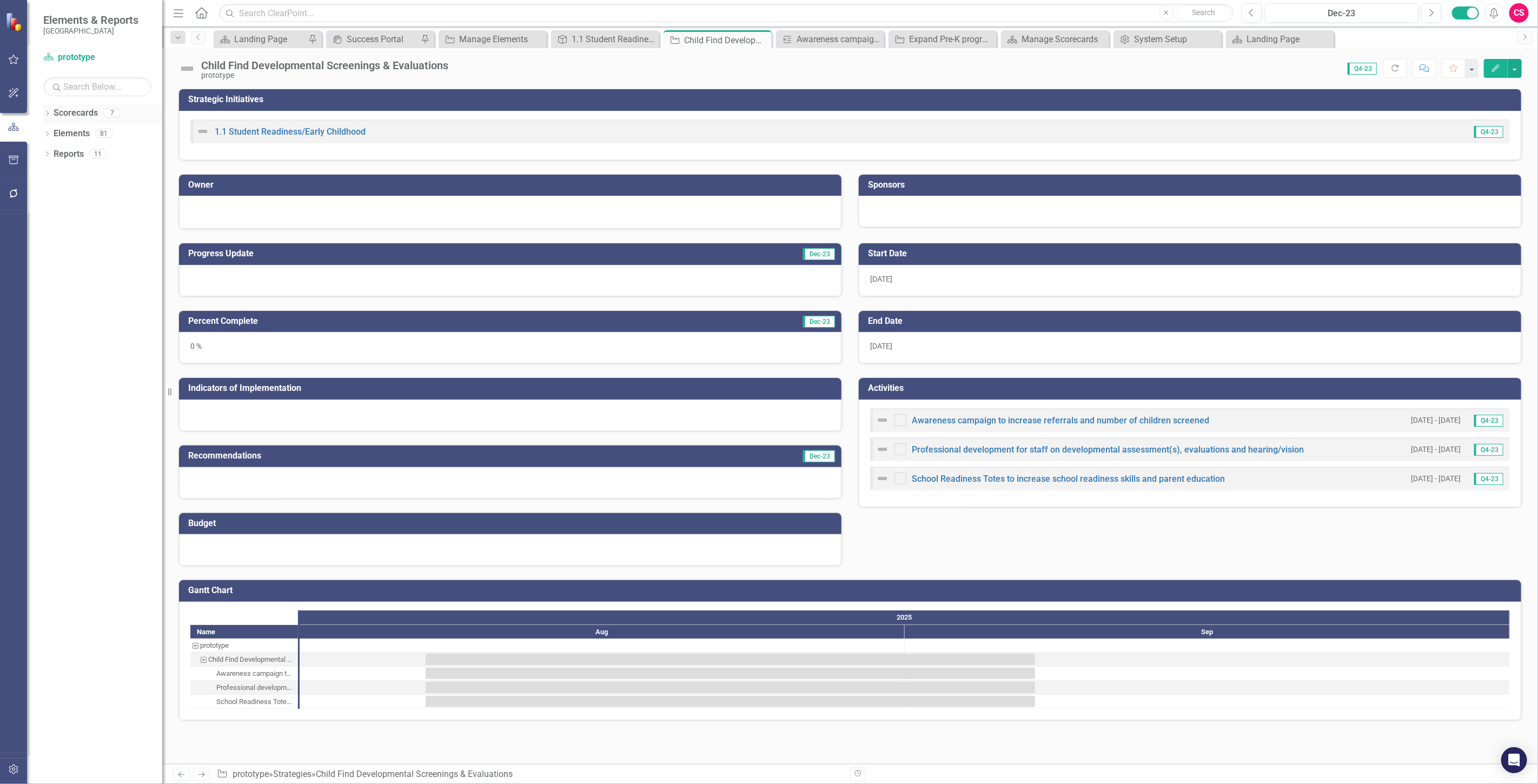
click at [82, 109] on link "Scorecards" at bounding box center [76, 113] width 44 height 13
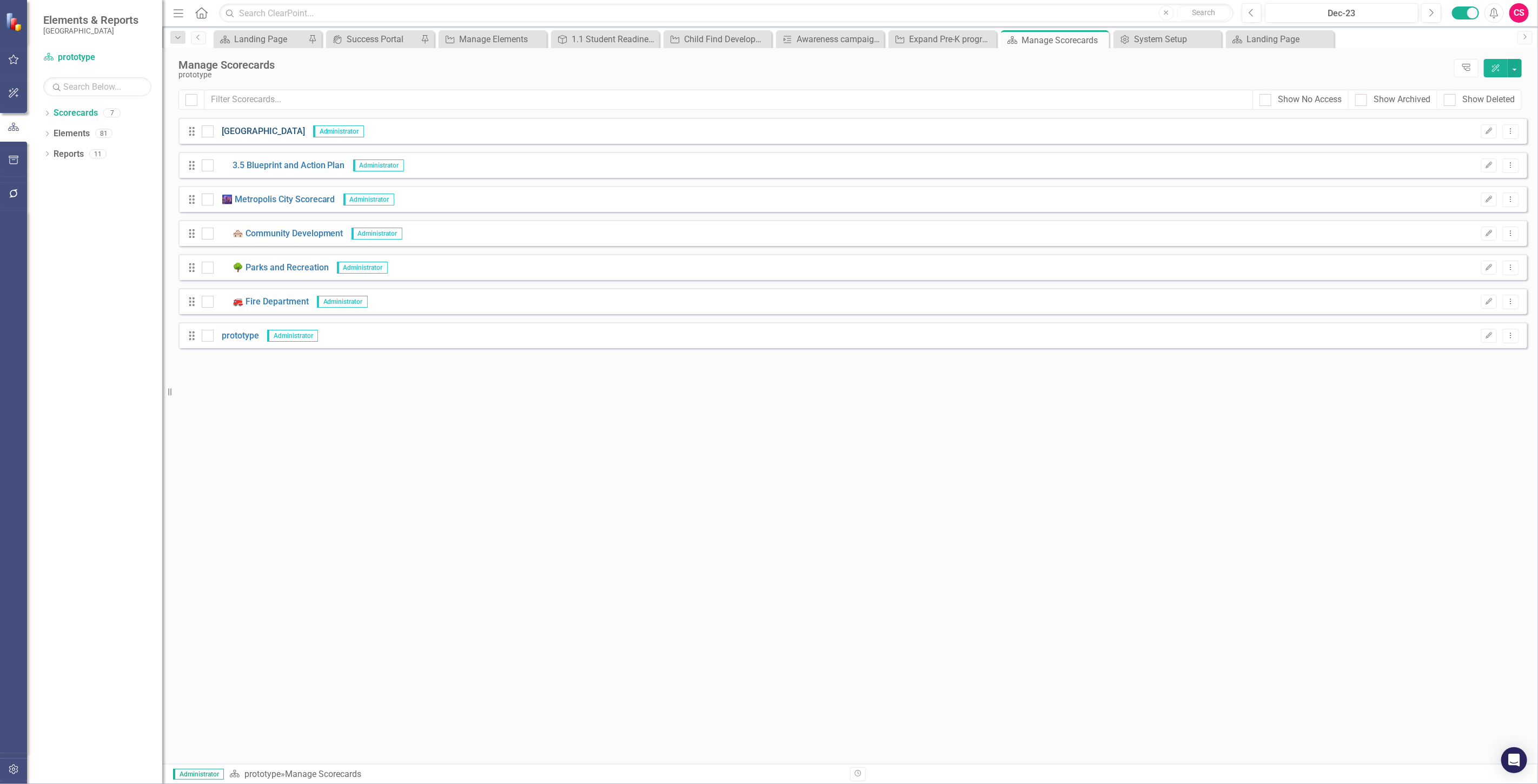
click at [242, 127] on link "[GEOGRAPHIC_DATA]" at bounding box center [259, 132] width 91 height 13
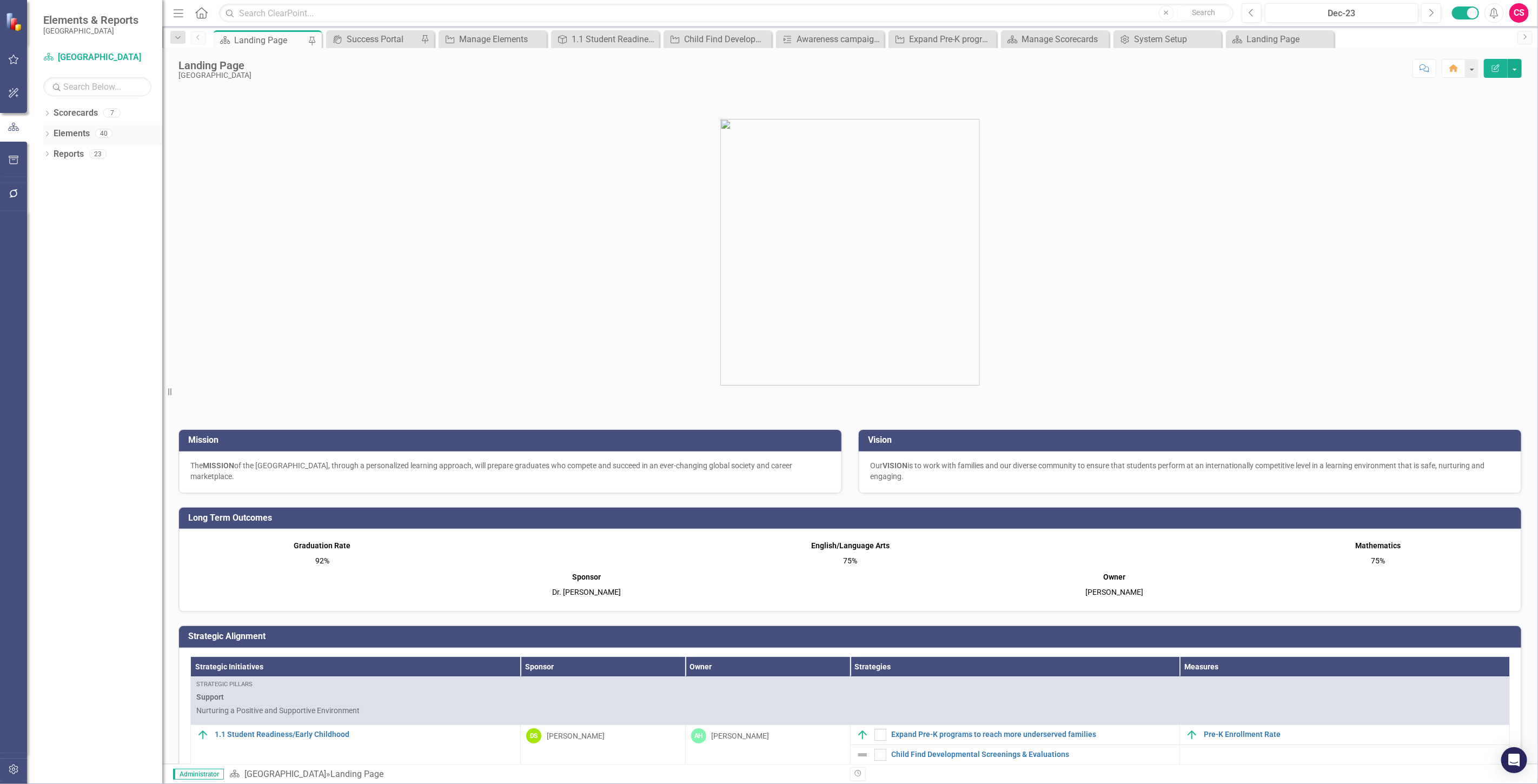
click at [66, 134] on link "Elements" at bounding box center [71, 133] width 36 height 13
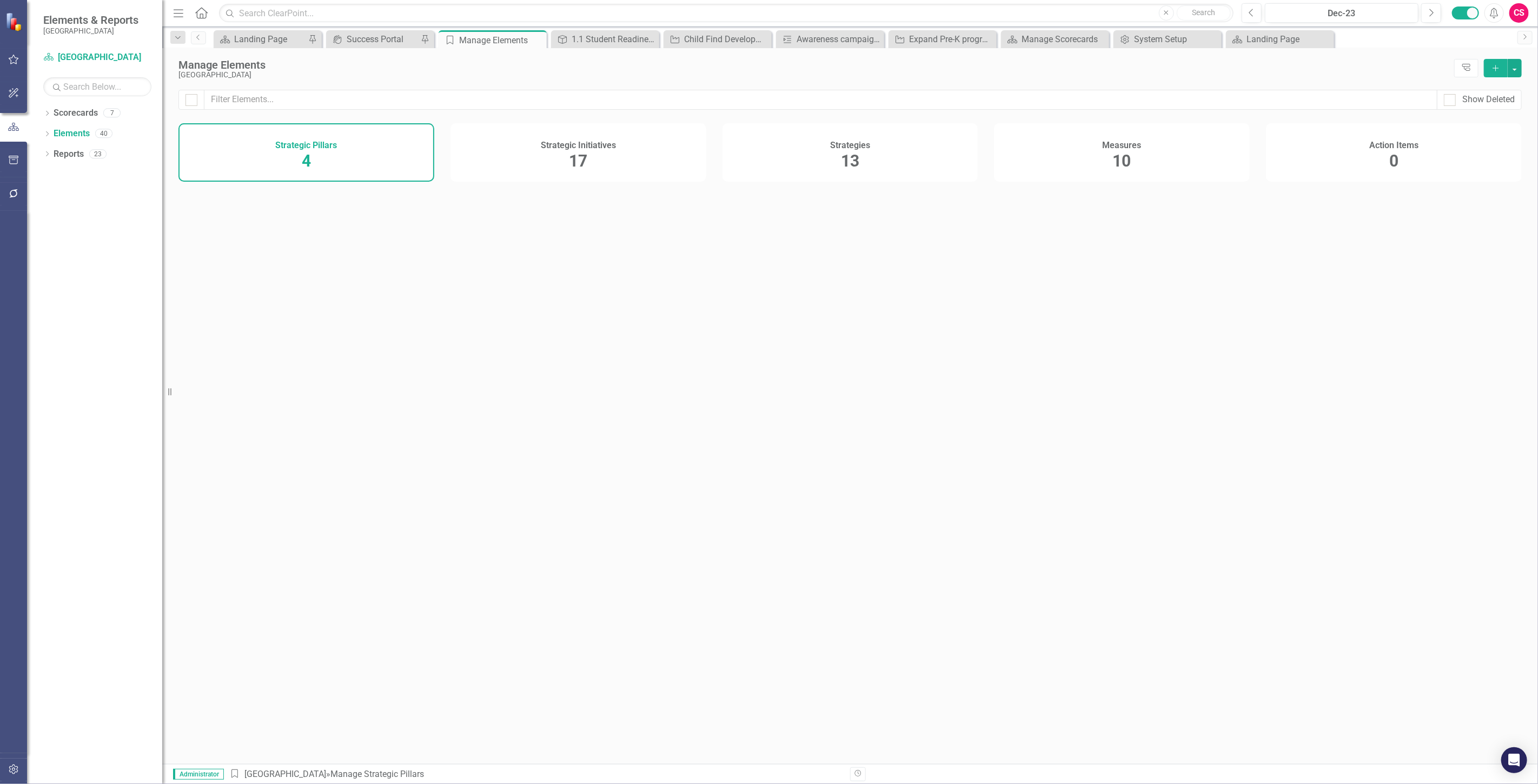
click at [510, 152] on div "Strategic Initiatives 17" at bounding box center [578, 152] width 256 height 58
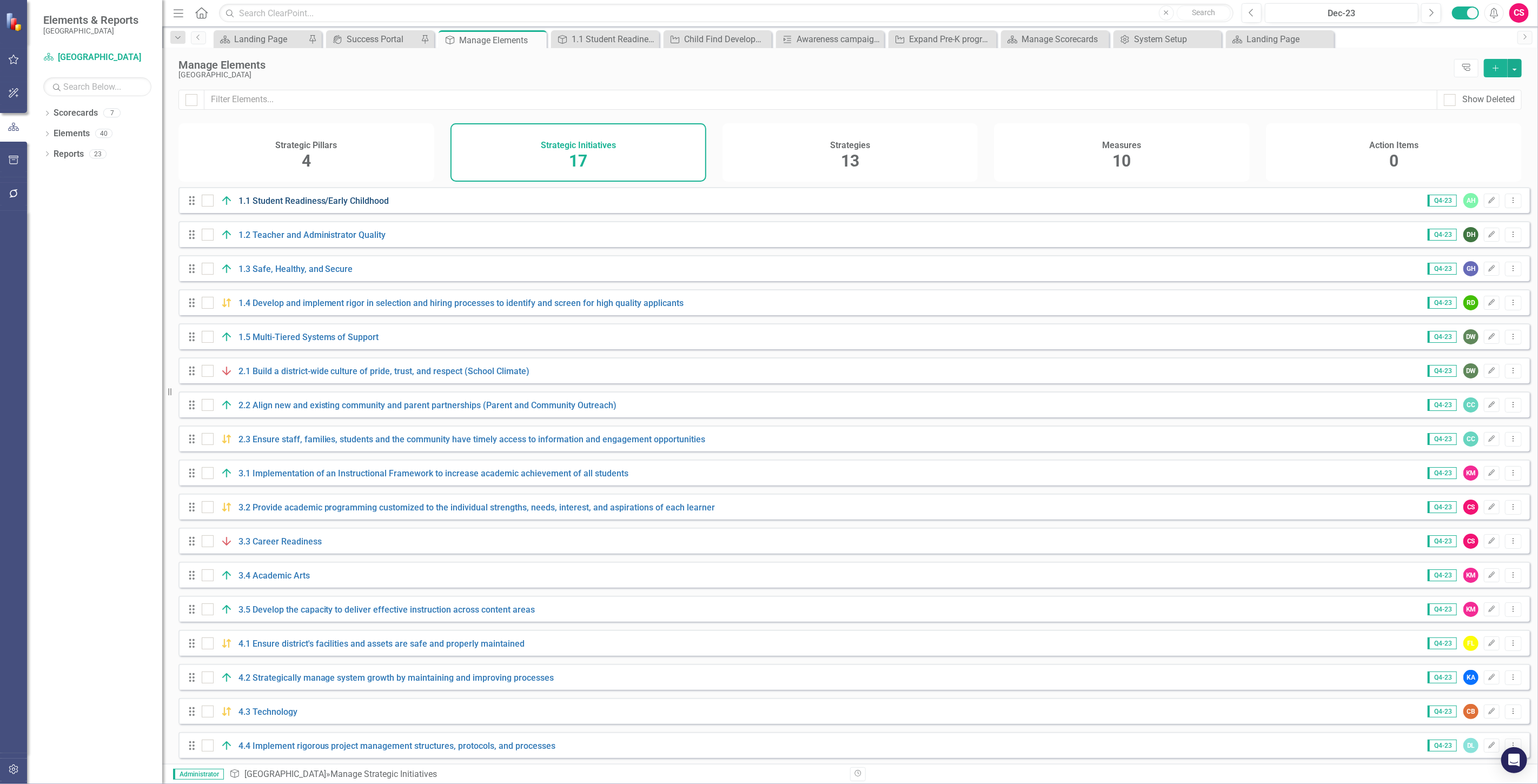
click at [308, 206] on link "1.1 Student Readiness/Early Childhood" at bounding box center [313, 201] width 151 height 10
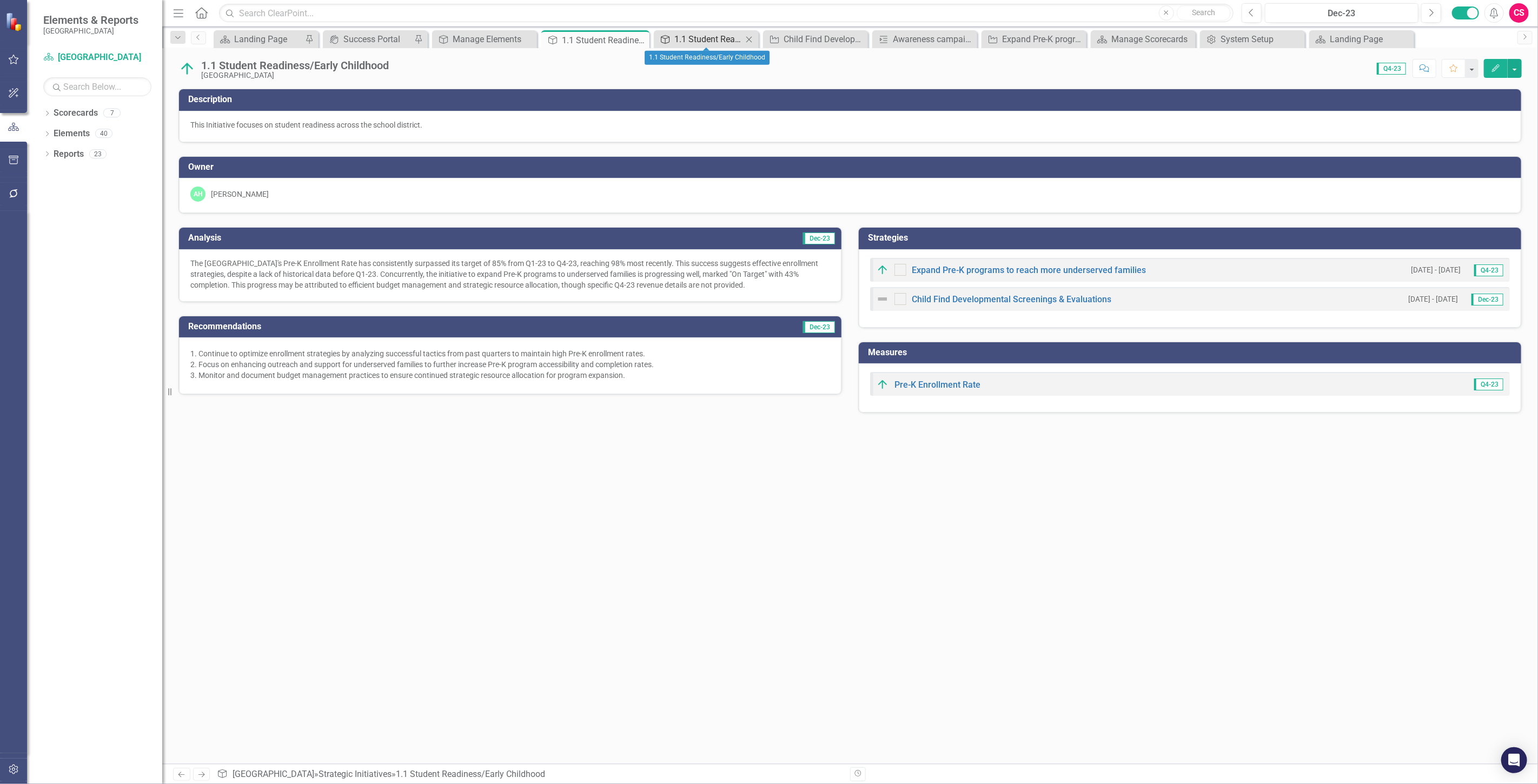
click at [684, 36] on div "1.1 Student Readiness/Early Childhood" at bounding box center [709, 39] width 68 height 13
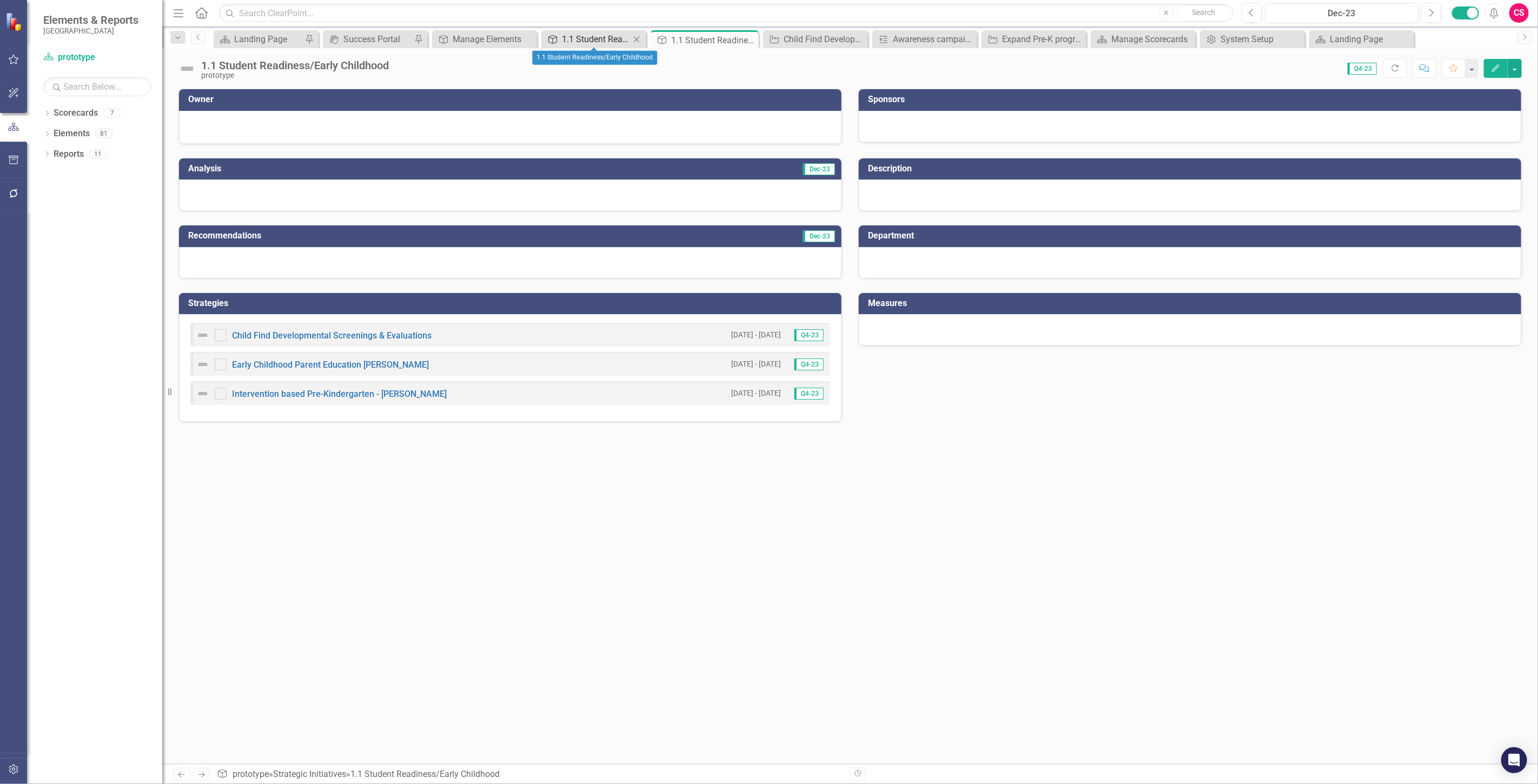
click at [584, 42] on div "1.1 Student Readiness/Early Childhood" at bounding box center [596, 39] width 68 height 13
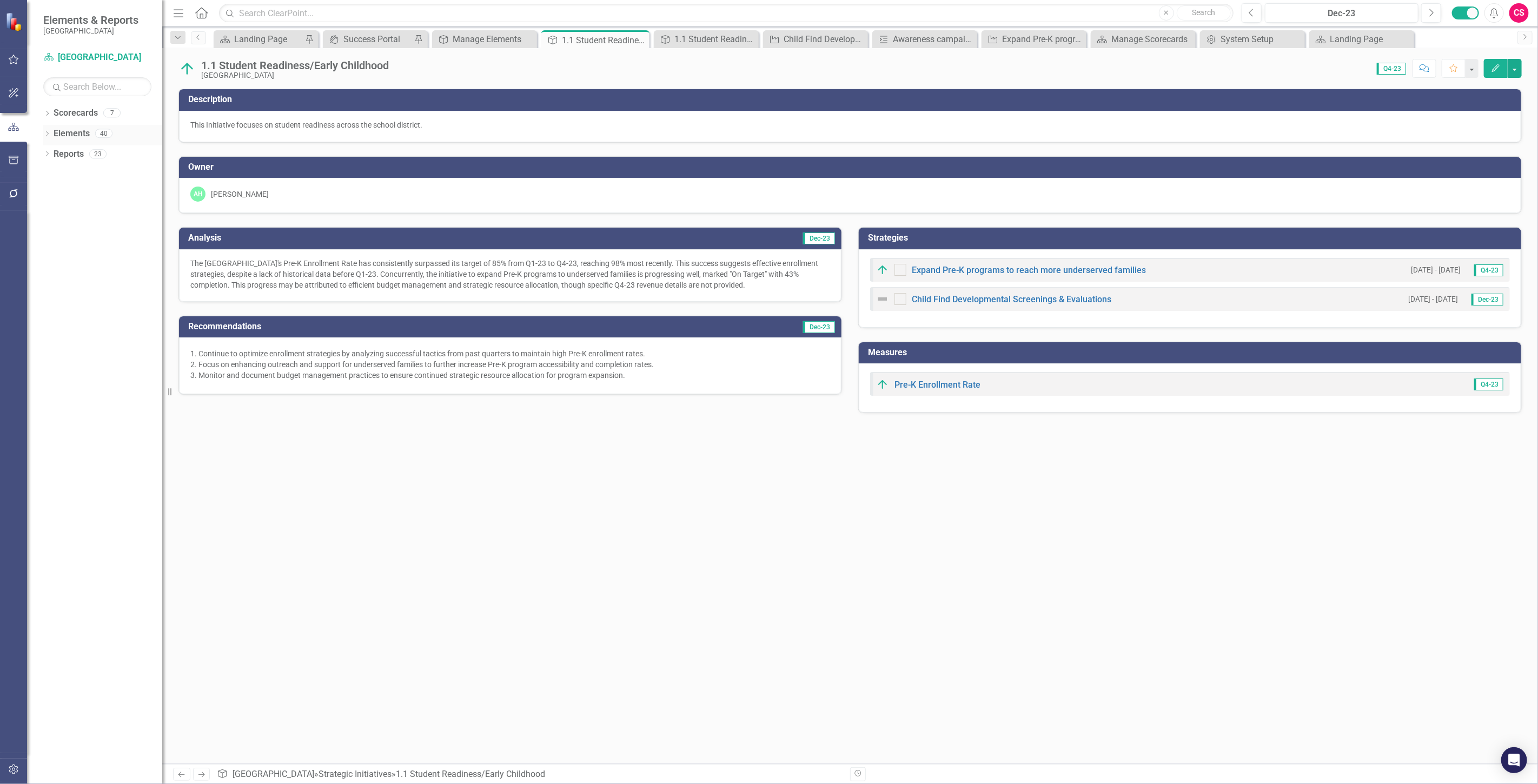
click at [82, 135] on link "Elements" at bounding box center [71, 133] width 36 height 13
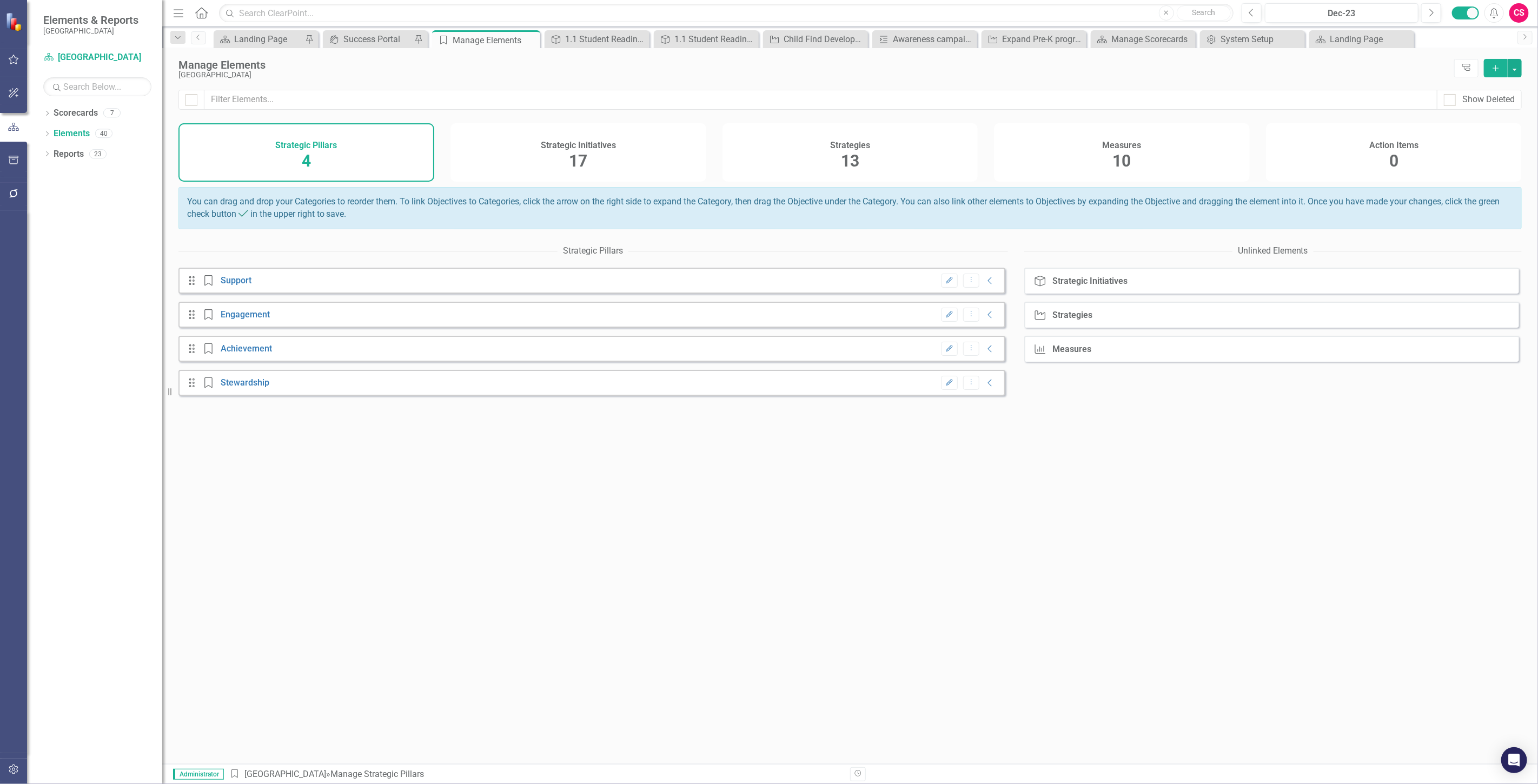
click at [879, 145] on div "Strategies 13" at bounding box center [851, 152] width 256 height 58
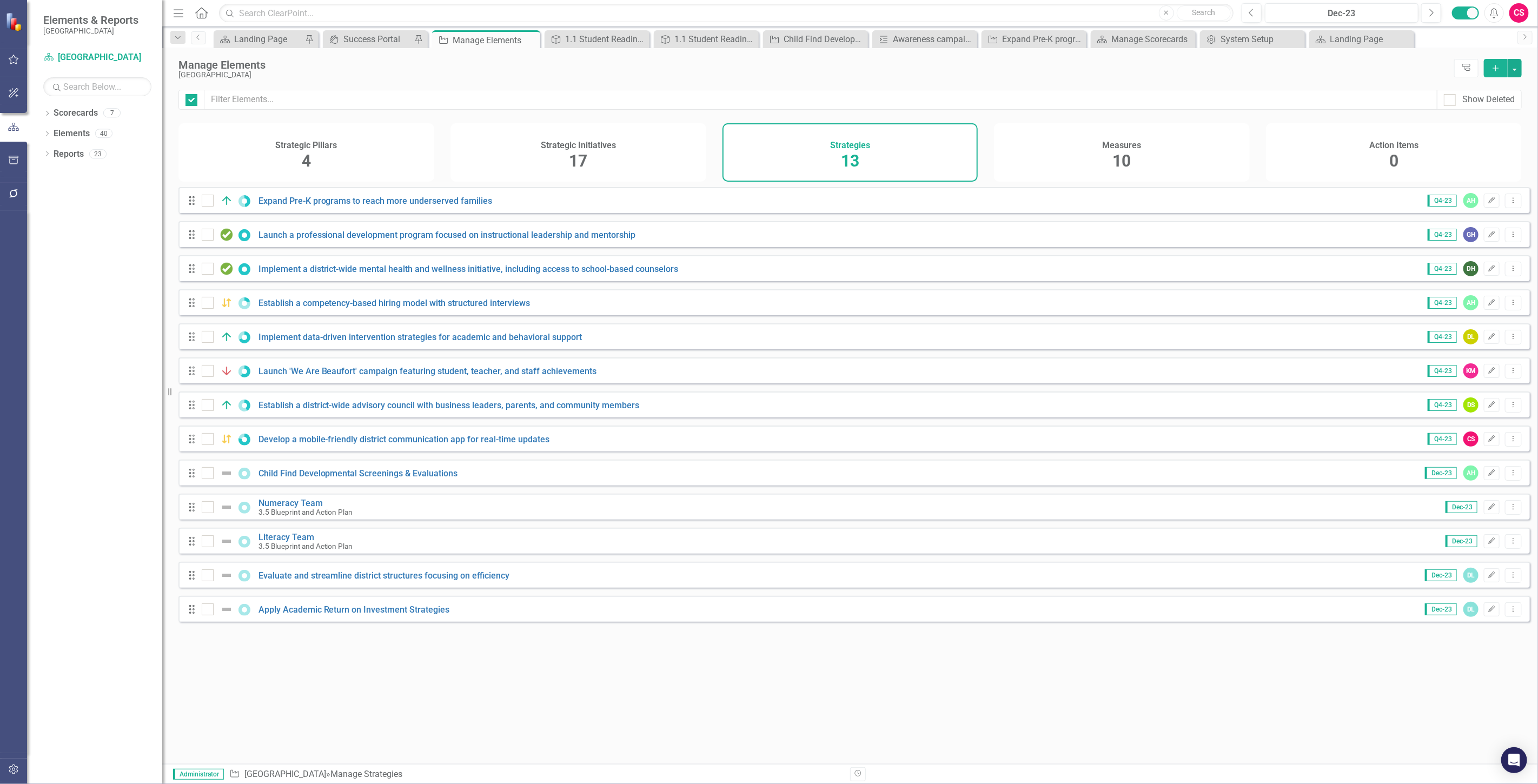
checkbox input "false"
click at [393, 204] on link "Expand Pre-K programs to reach more underserved families" at bounding box center [375, 201] width 234 height 10
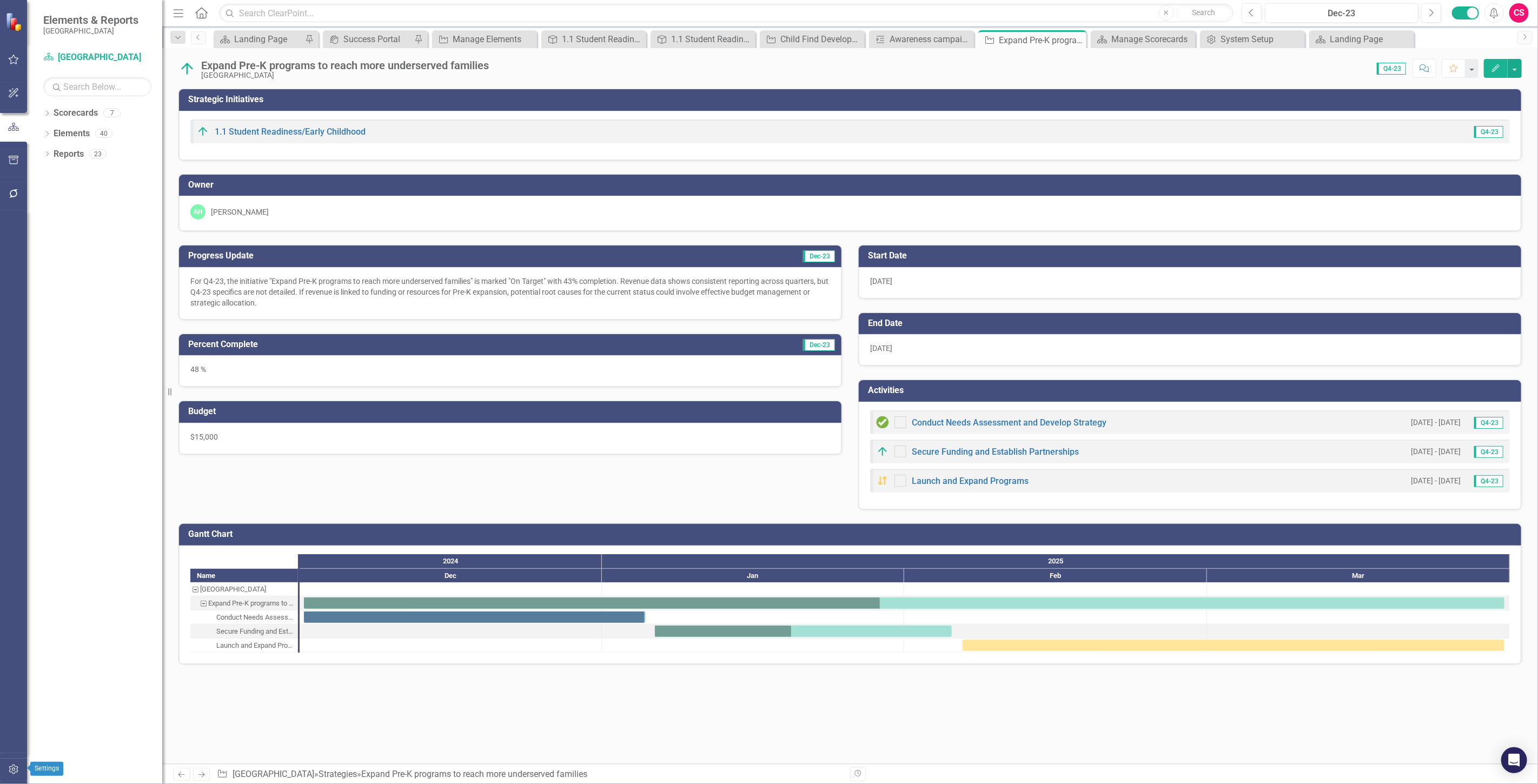
click at [21, 765] on button "button" at bounding box center [13, 769] width 24 height 23
click at [83, 260] on div "Users and Groups Manage Users Manage Groups Reporting Periods Reporting Periods…" at bounding box center [95, 416] width 135 height 735
click at [82, 251] on link "System Setup" at bounding box center [97, 250] width 108 height 13
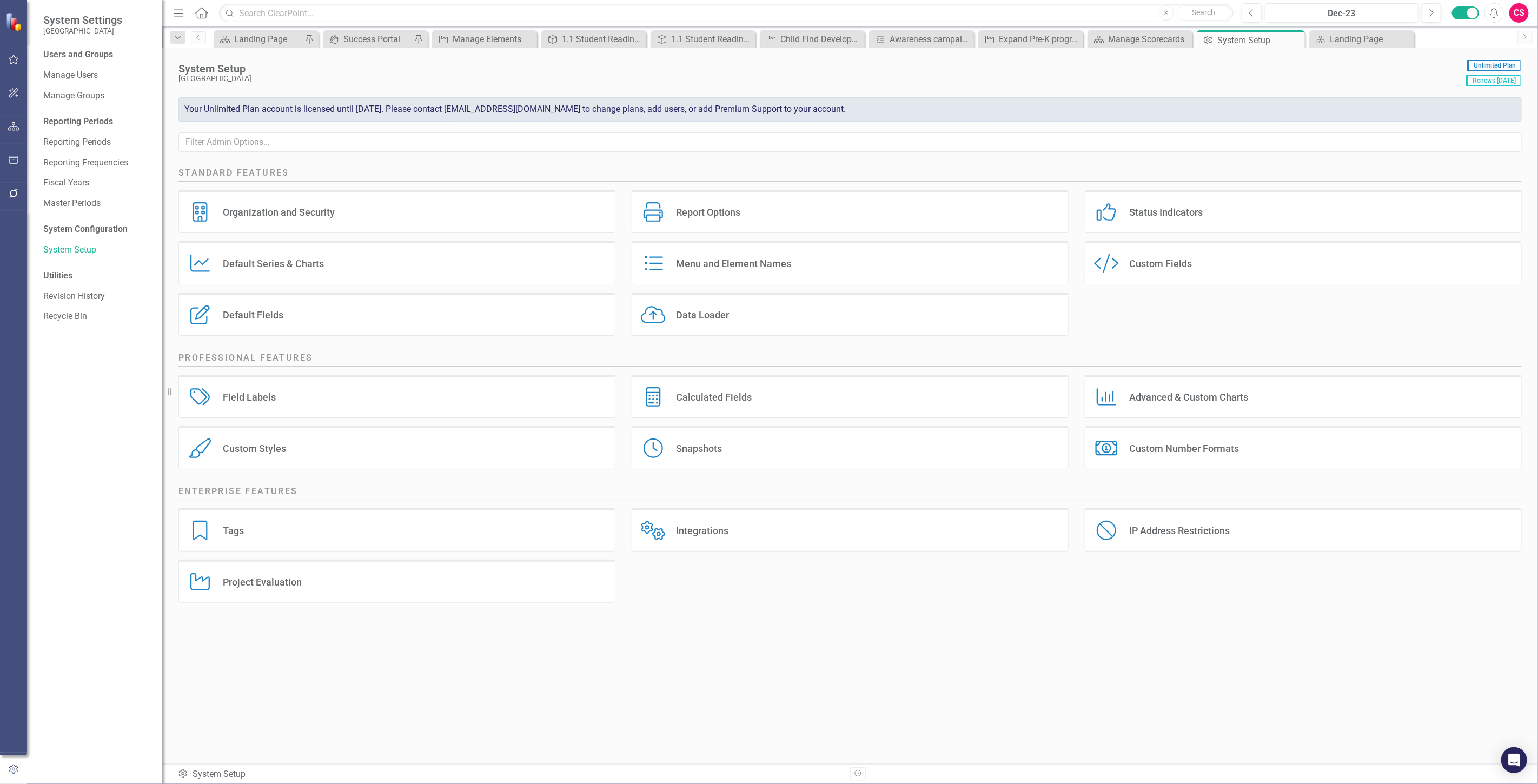
click at [726, 387] on div "Calculated Fields Calculated Fields" at bounding box center [851, 396] width 437 height 43
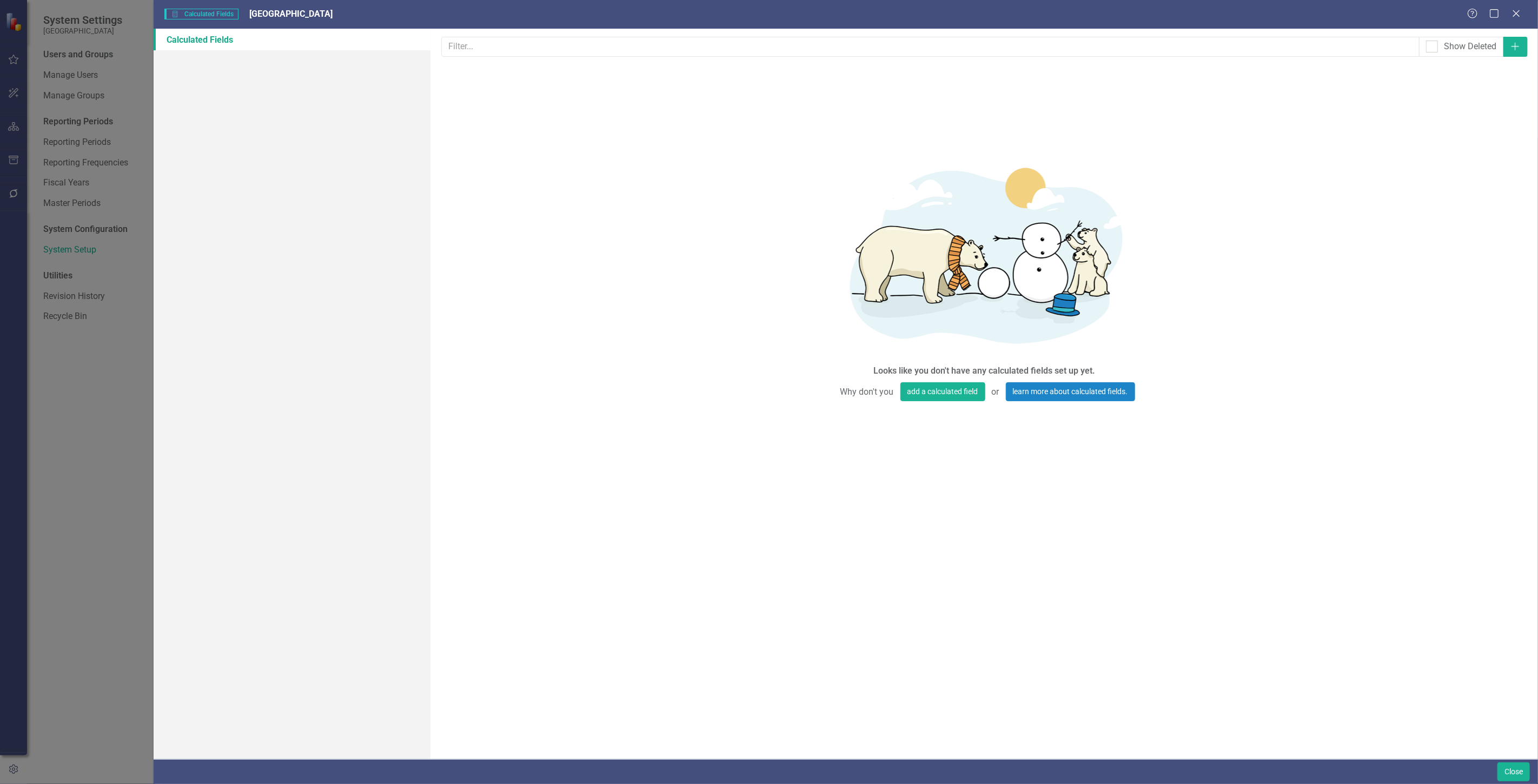
click at [1529, 44] on div "Calculated Fields in ClearPoint are primarily used in Summary Reports to compar…" at bounding box center [984, 393] width 1108 height 730
click at [1524, 40] on button "Add" at bounding box center [1515, 46] width 24 height 20
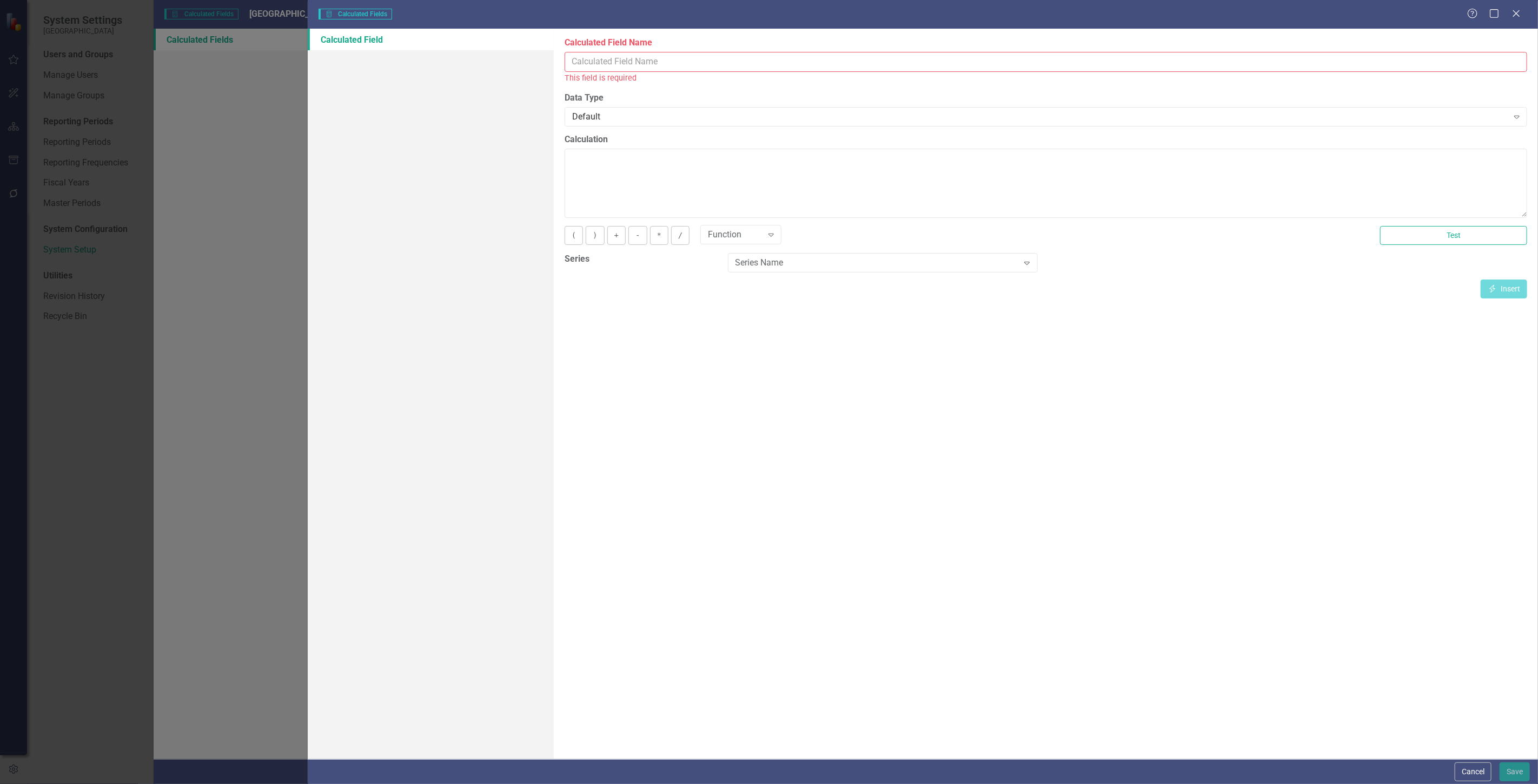
click at [647, 52] on input "Calculated Field Name" at bounding box center [1046, 62] width 963 height 20
type input "budget"
click at [650, 159] on textarea "Calculation" at bounding box center [1046, 171] width 963 height 69
click at [837, 237] on div "( ) + - * / Function Expand Test" at bounding box center [1046, 227] width 979 height 27
click at [834, 246] on div "Series Name" at bounding box center [877, 250] width 283 height 13
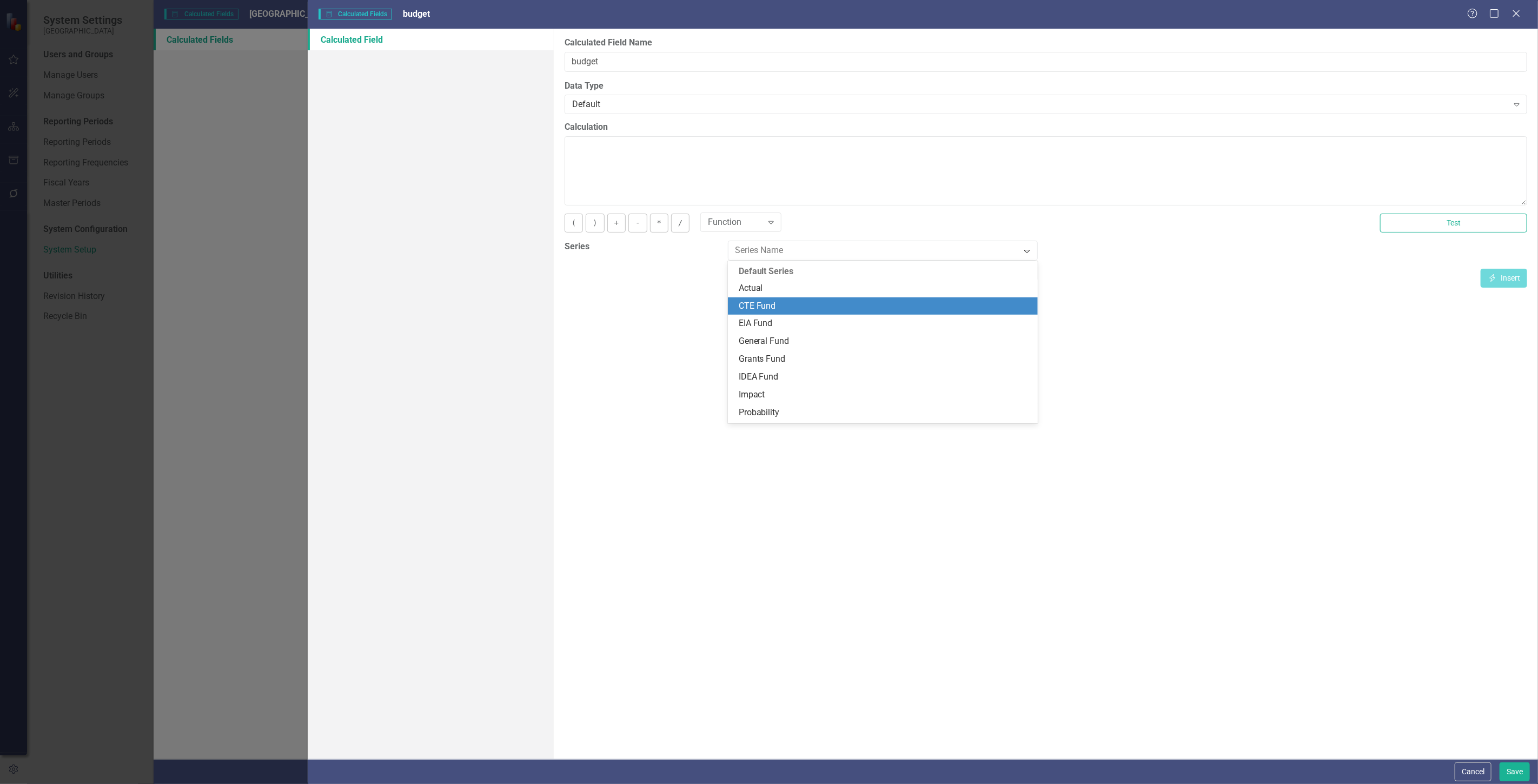
click at [783, 311] on div "CTE Fund" at bounding box center [885, 306] width 293 height 13
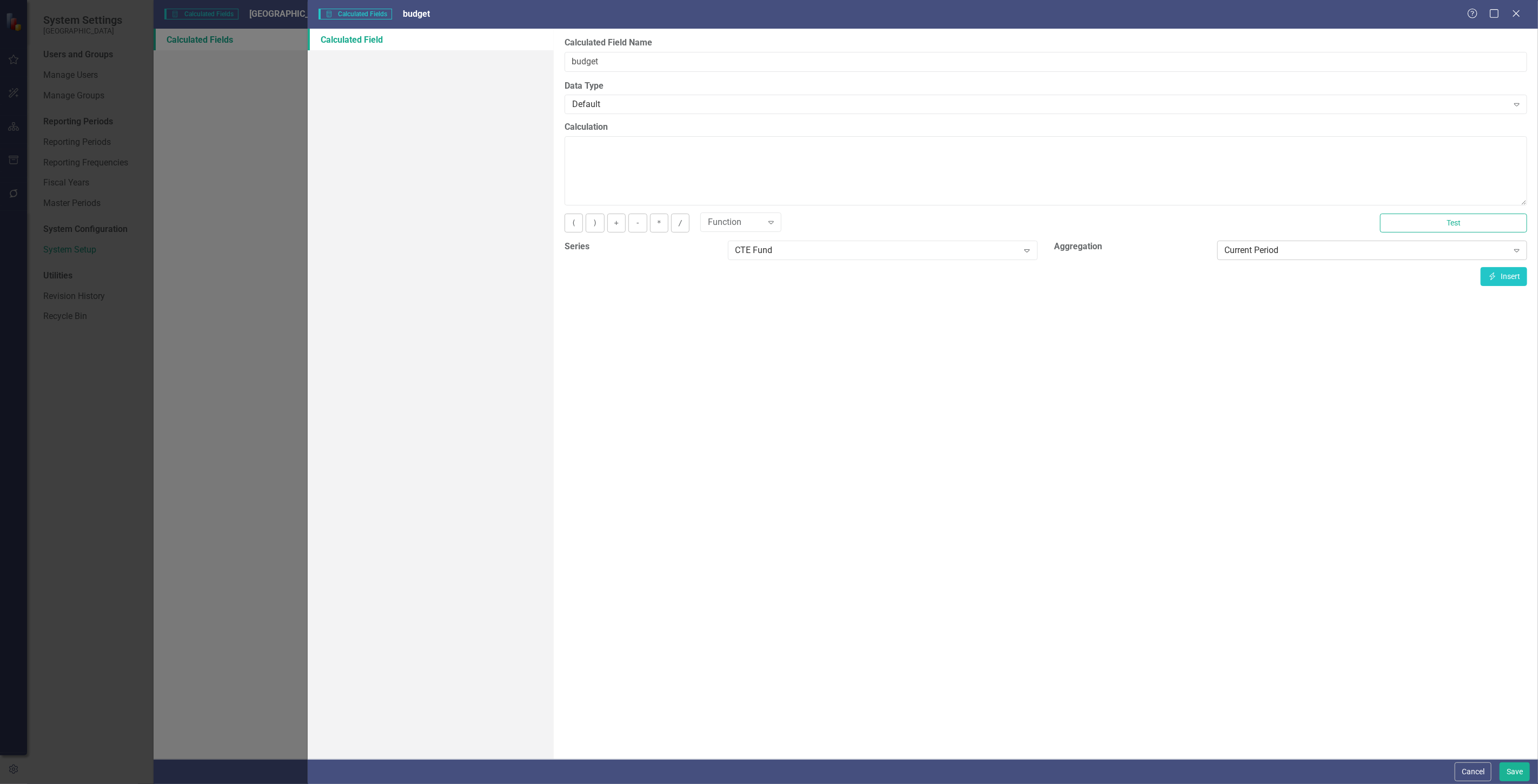
click at [1252, 255] on div "Current Period" at bounding box center [1367, 250] width 283 height 13
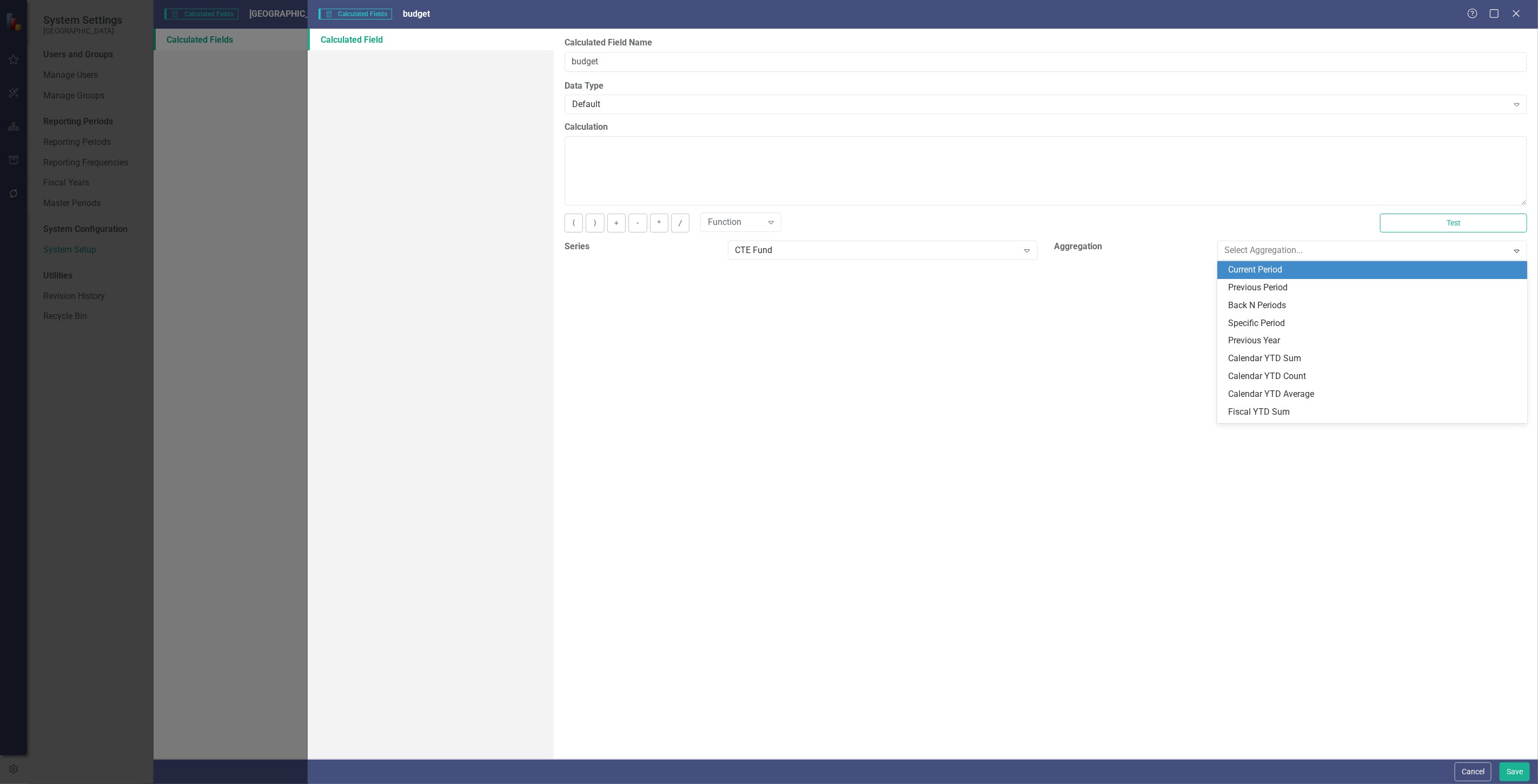
click at [1255, 265] on div "Current Period" at bounding box center [1375, 270] width 293 height 13
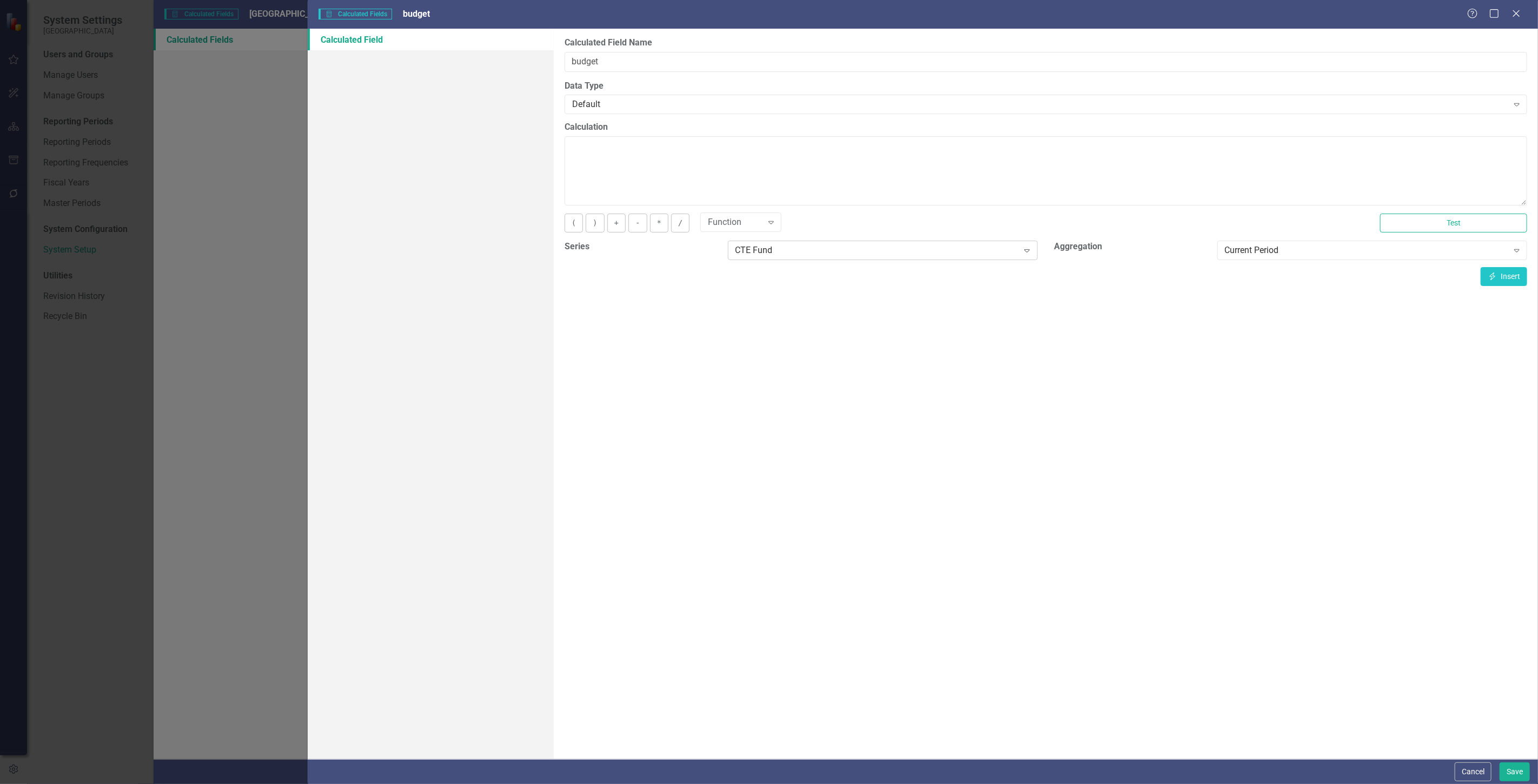
click at [977, 251] on div "CTE Fund" at bounding box center [877, 250] width 283 height 13
click at [960, 182] on textarea "Calculation" at bounding box center [1046, 171] width 963 height 69
click at [1467, 763] on button "Cancel" at bounding box center [1473, 771] width 37 height 19
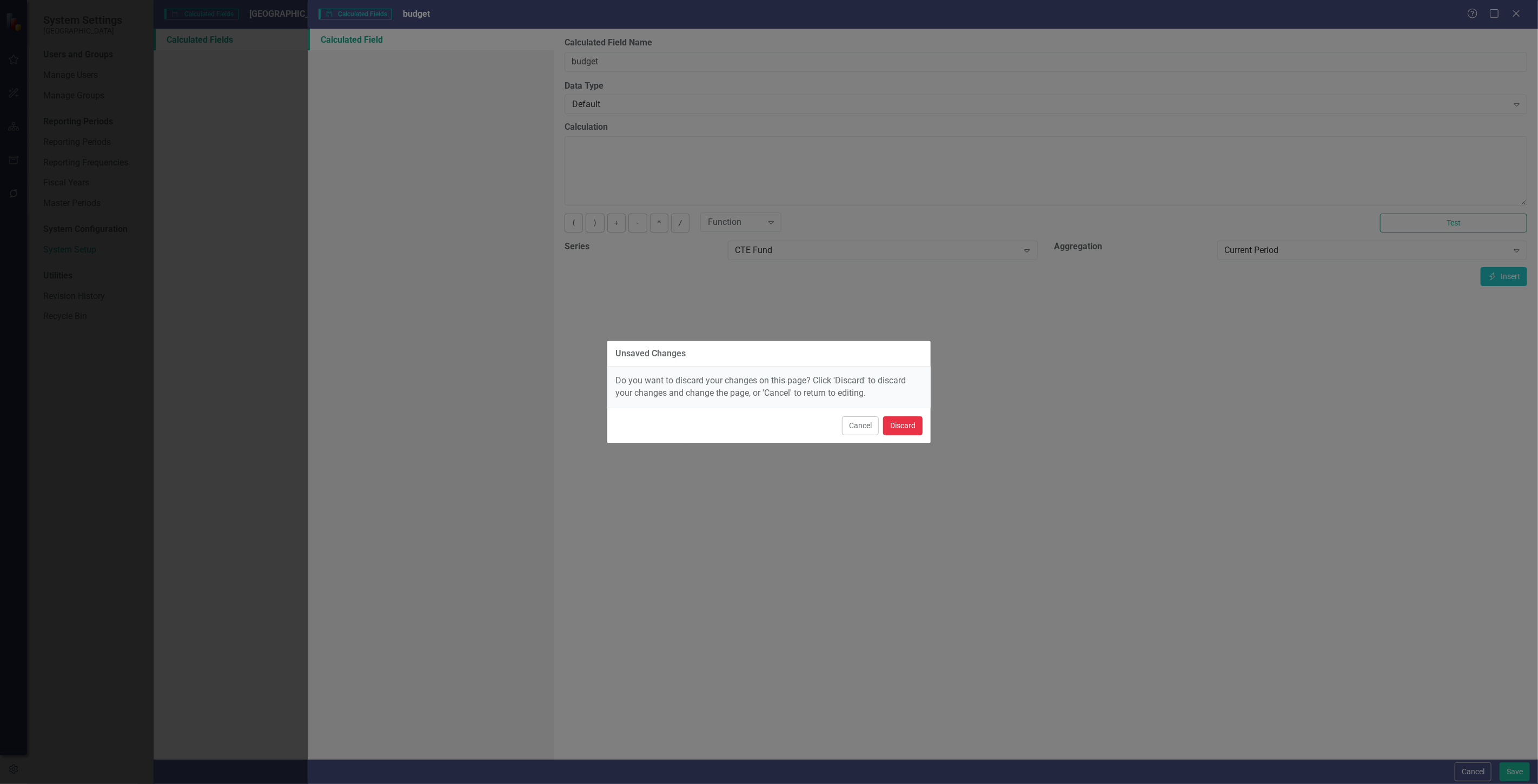
click at [918, 424] on button "Discard" at bounding box center [903, 426] width 40 height 19
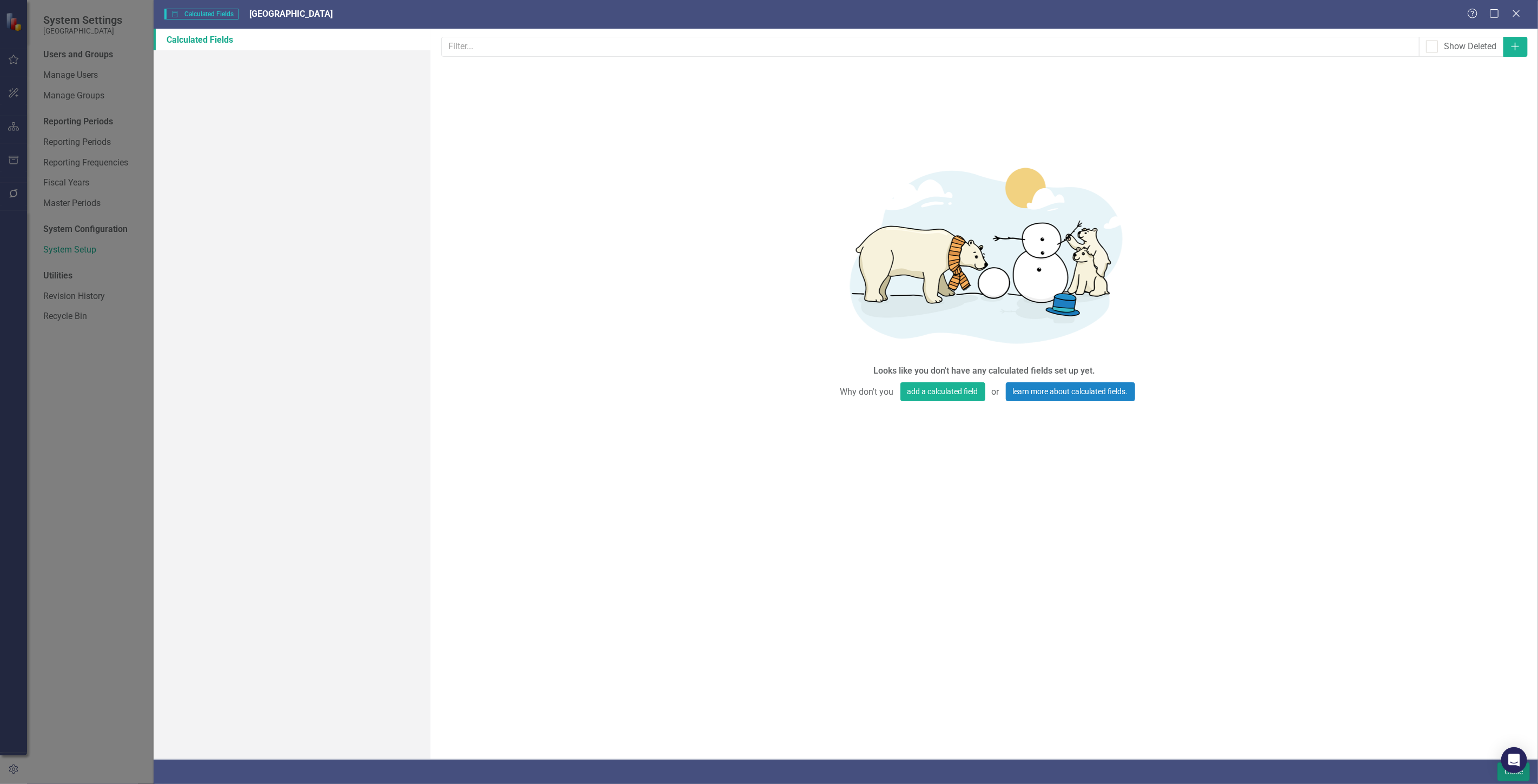
click at [1500, 774] on button "Close" at bounding box center [1514, 771] width 32 height 19
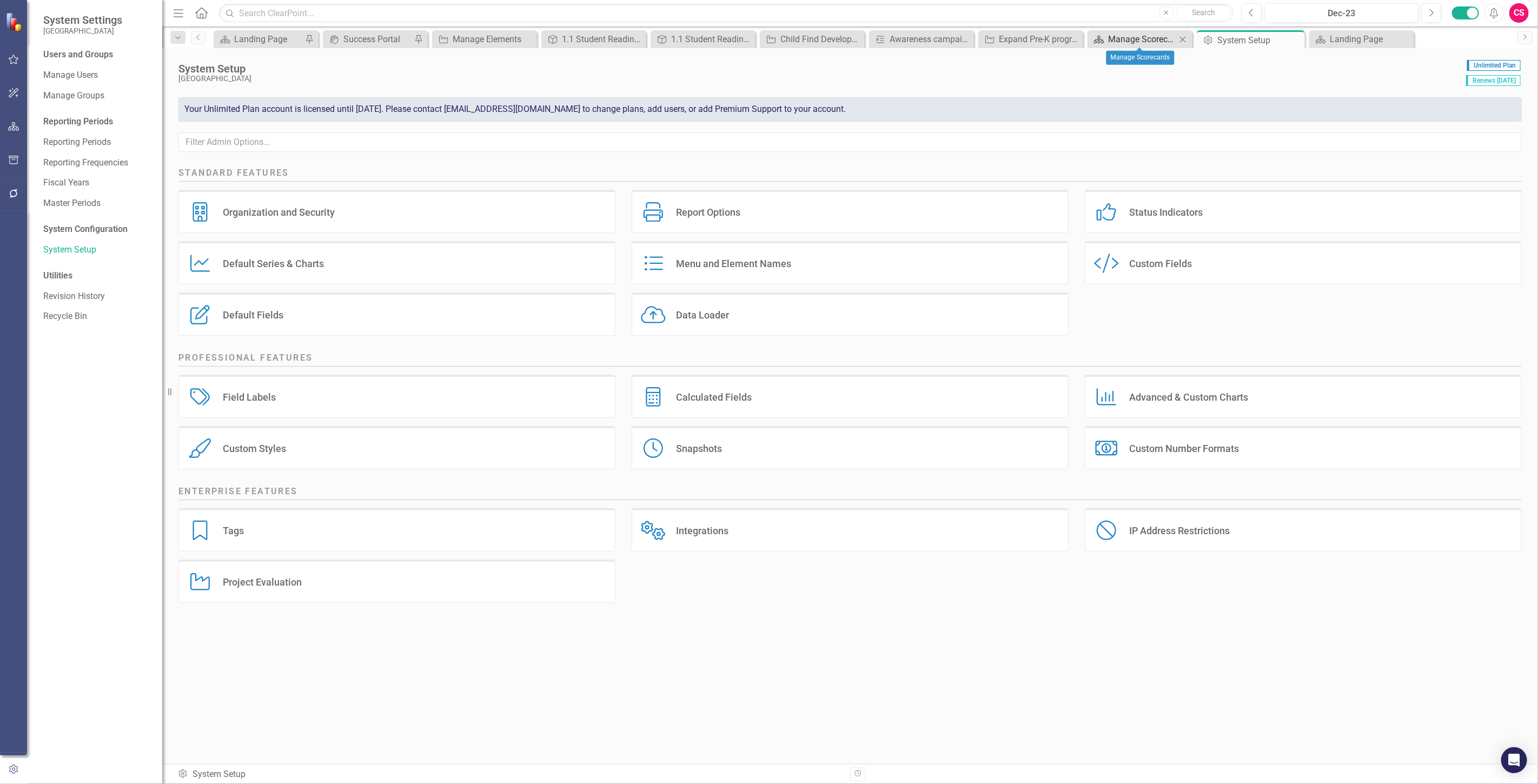
click at [1138, 42] on div "Manage Scorecards" at bounding box center [1142, 39] width 68 height 13
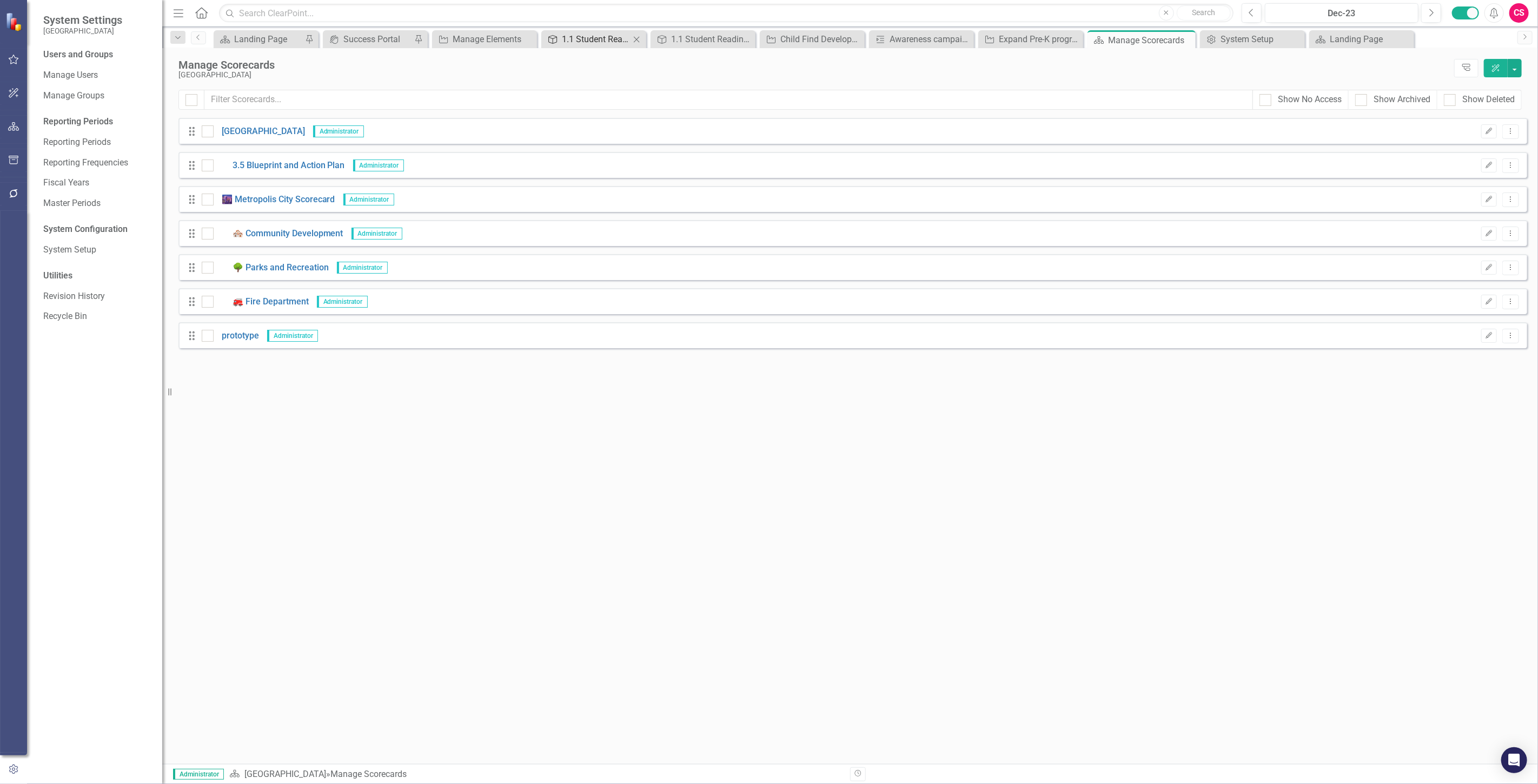
click at [564, 34] on div "1.1 Student Readiness/Early Childhood" at bounding box center [596, 39] width 68 height 13
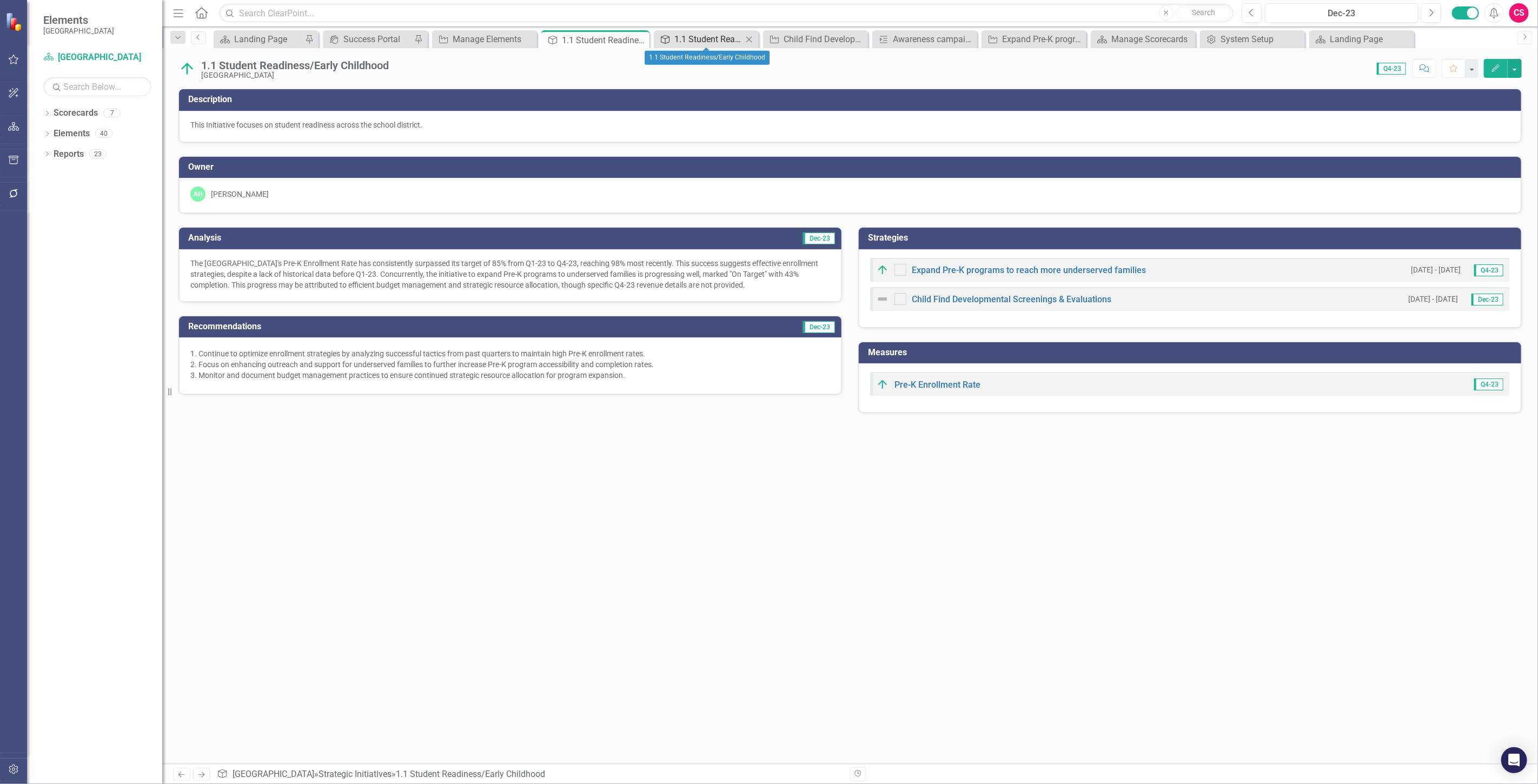
click at [720, 32] on div "1.1 Student Readiness/Early Childhood" at bounding box center [709, 39] width 68 height 13
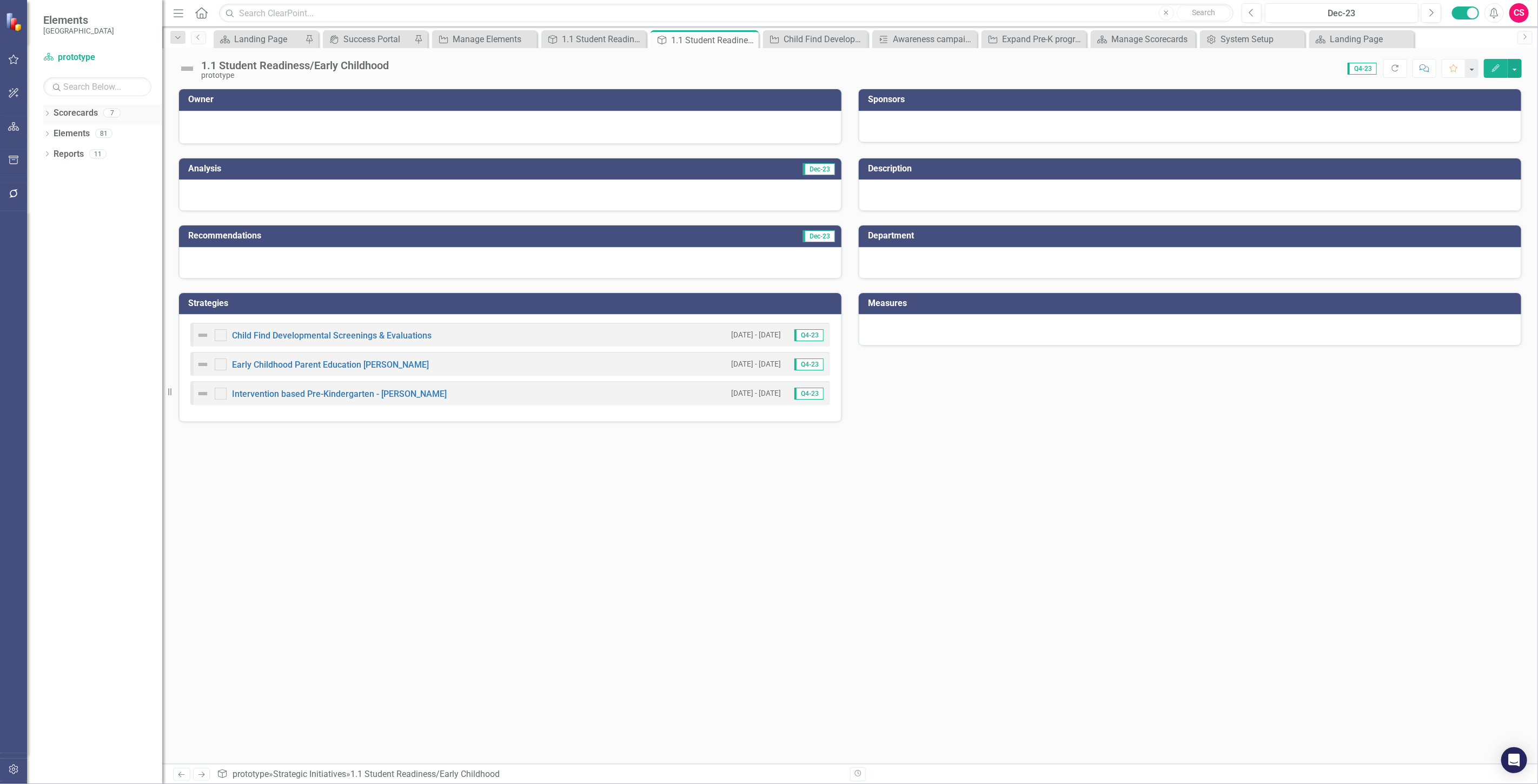
click at [76, 118] on link "Scorecards" at bounding box center [76, 113] width 44 height 13
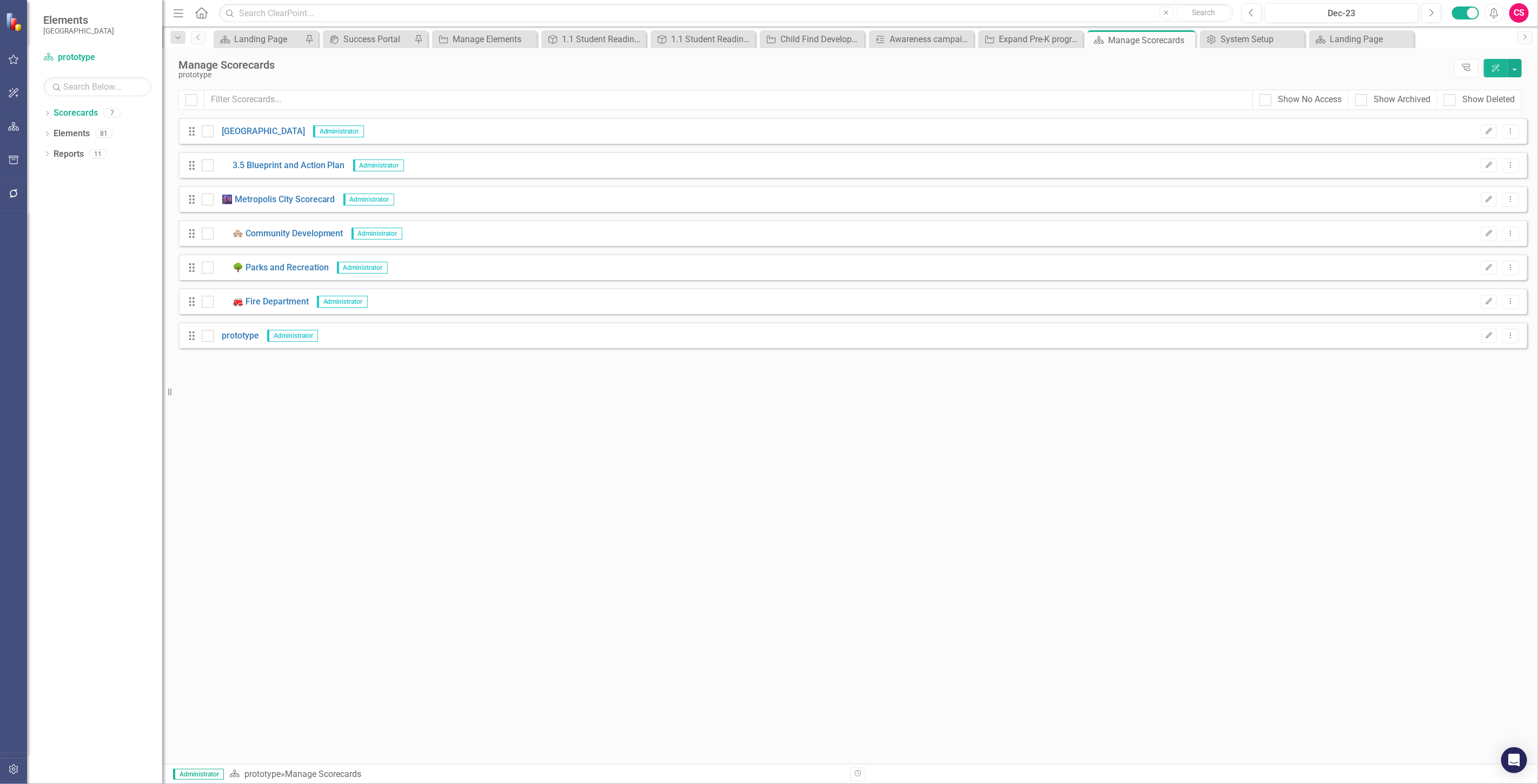
click at [232, 138] on div "Drag Beaufort County School District Administrator Edit Dropdown Menu" at bounding box center [853, 130] width 1349 height 26
click at [235, 134] on link "[GEOGRAPHIC_DATA]" at bounding box center [259, 132] width 91 height 13
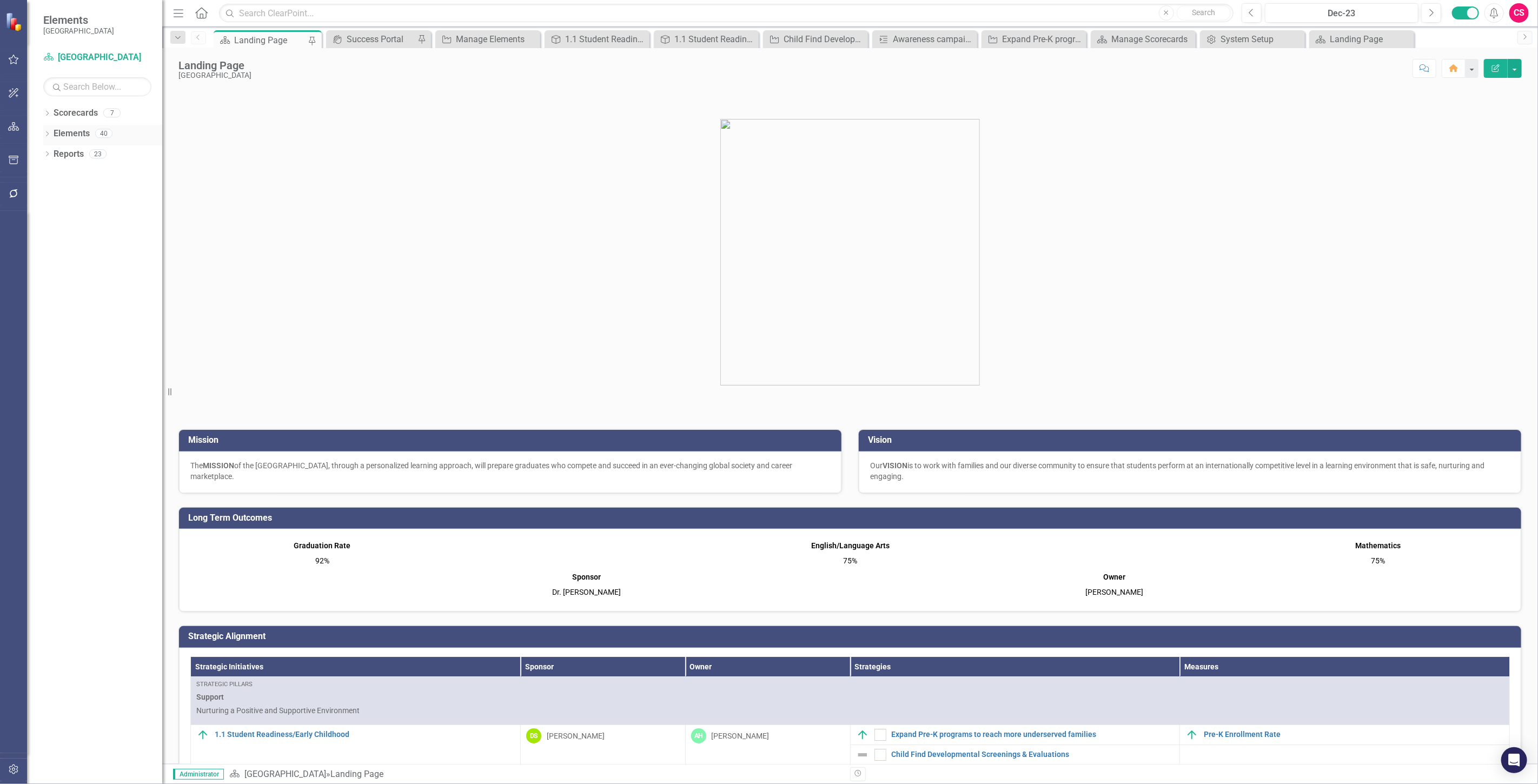
click at [77, 129] on link "Elements" at bounding box center [71, 133] width 36 height 13
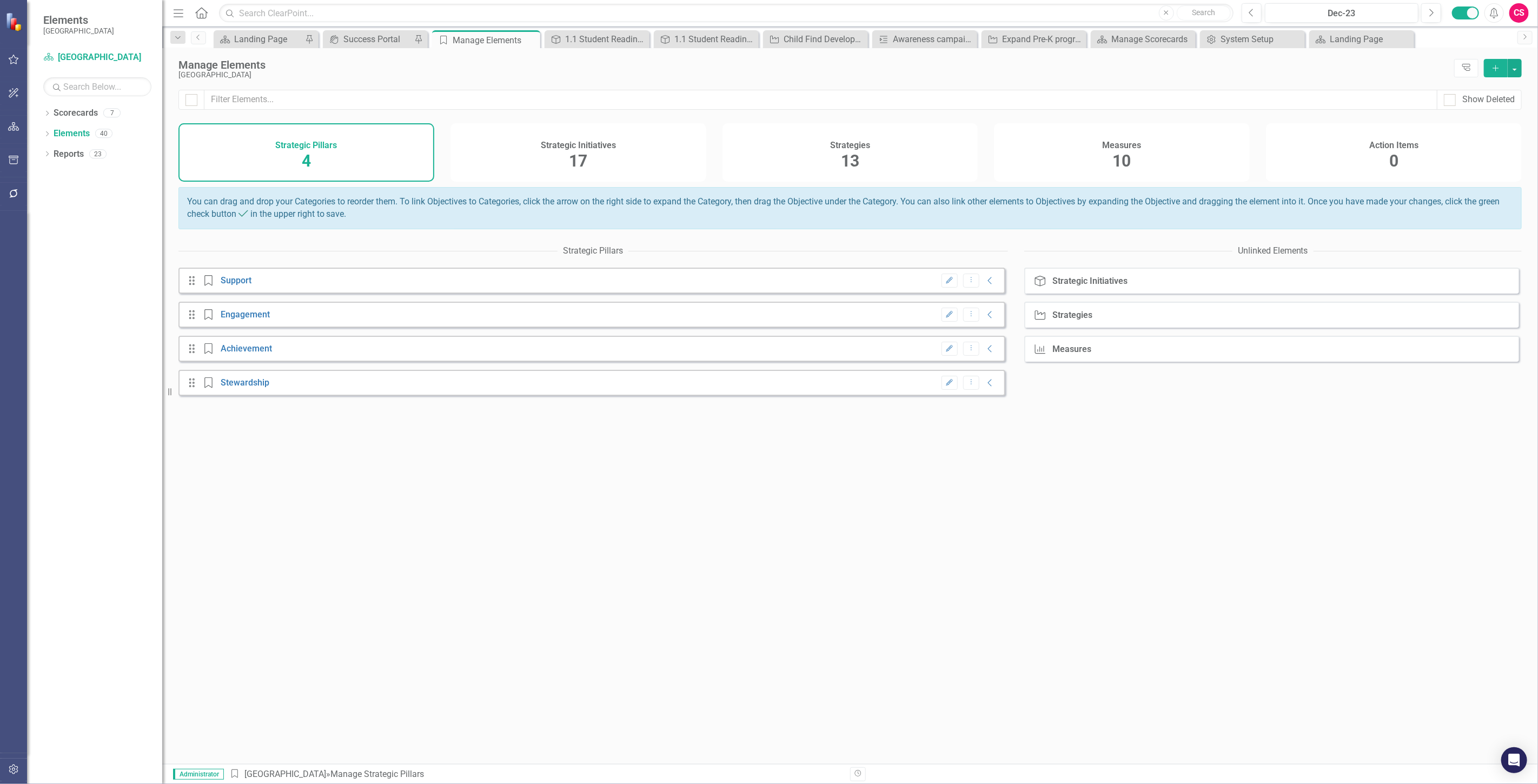
click at [864, 163] on div "Strategies 13" at bounding box center [851, 152] width 256 height 58
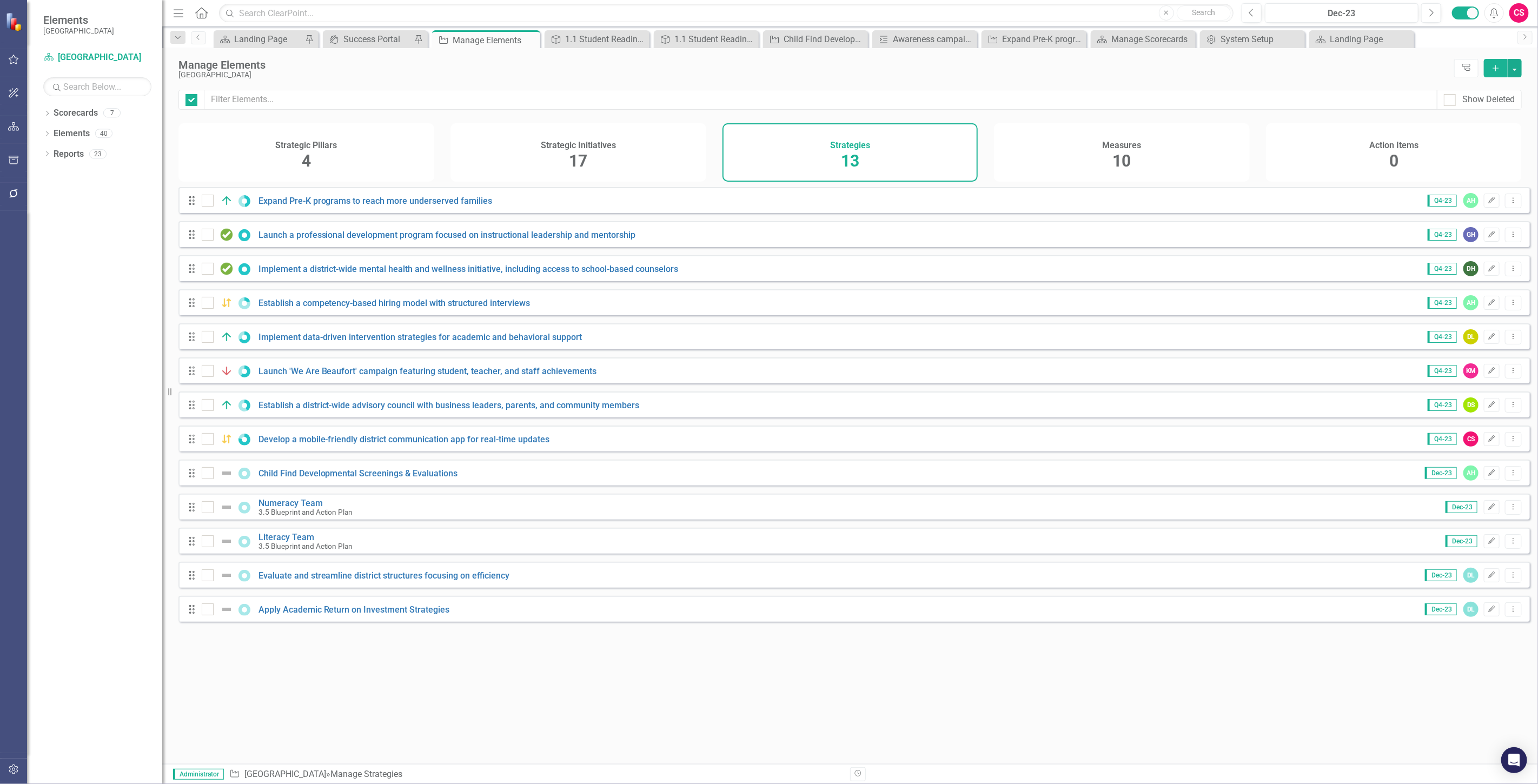
checkbox input "false"
click at [311, 206] on link "Expand Pre-K programs to reach more underserved families" at bounding box center [375, 201] width 234 height 10
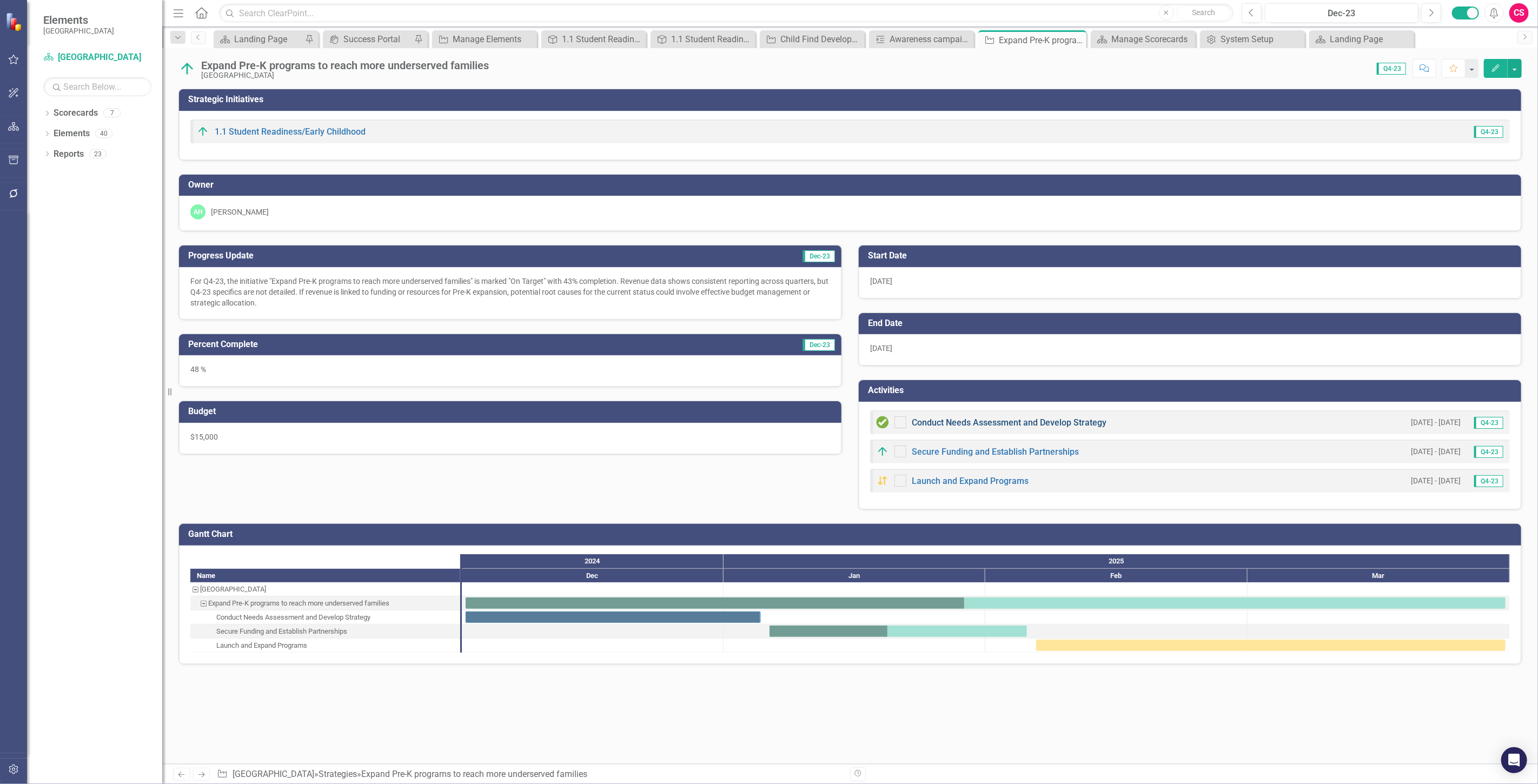
click at [932, 425] on link "Conduct Needs Assessment and Develop Strategy" at bounding box center [1009, 422] width 195 height 10
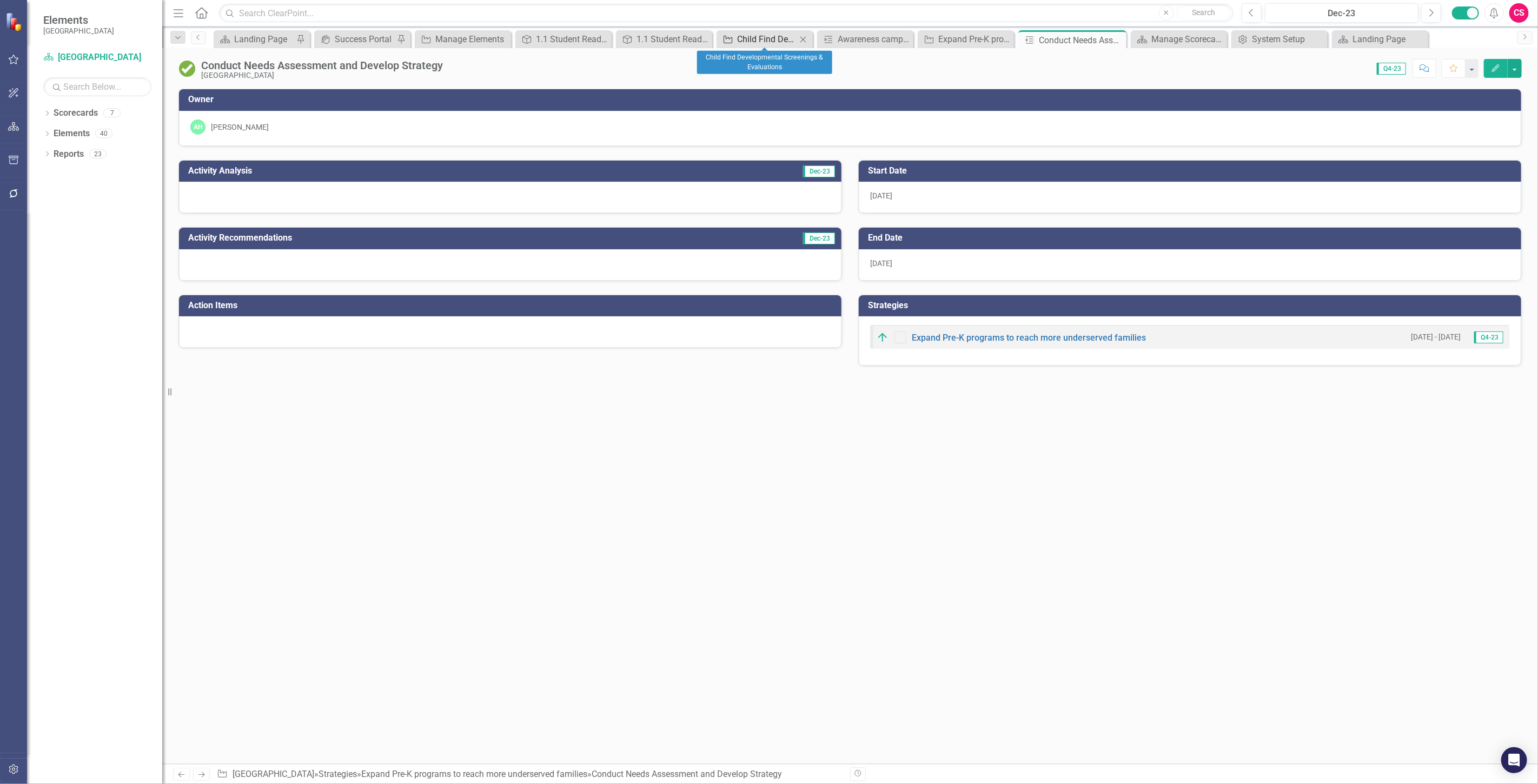
click at [747, 40] on div "Child Find Developmental Screenings & Evaluations" at bounding box center [767, 39] width 60 height 13
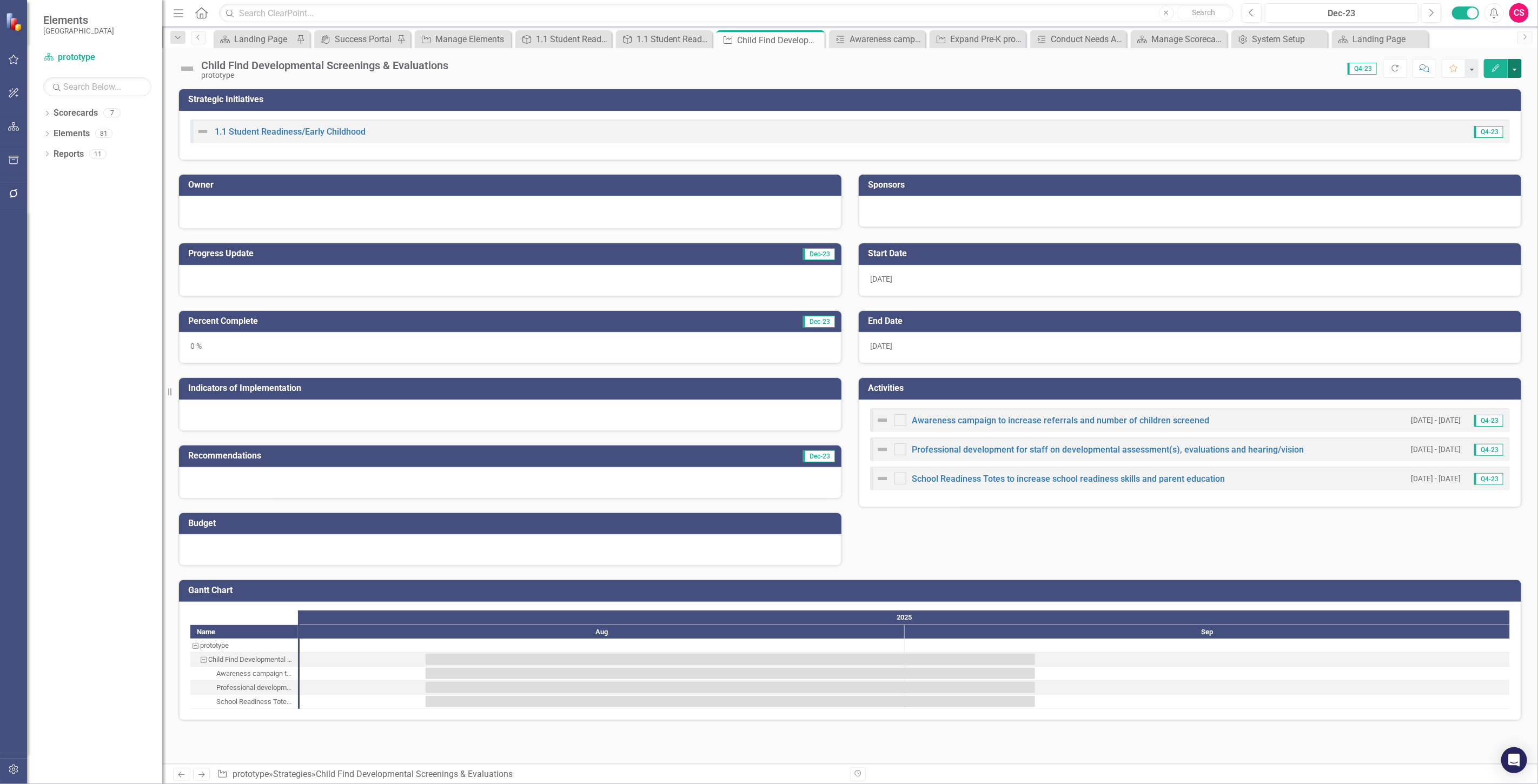
click at [1511, 73] on button "button" at bounding box center [1514, 68] width 14 height 19
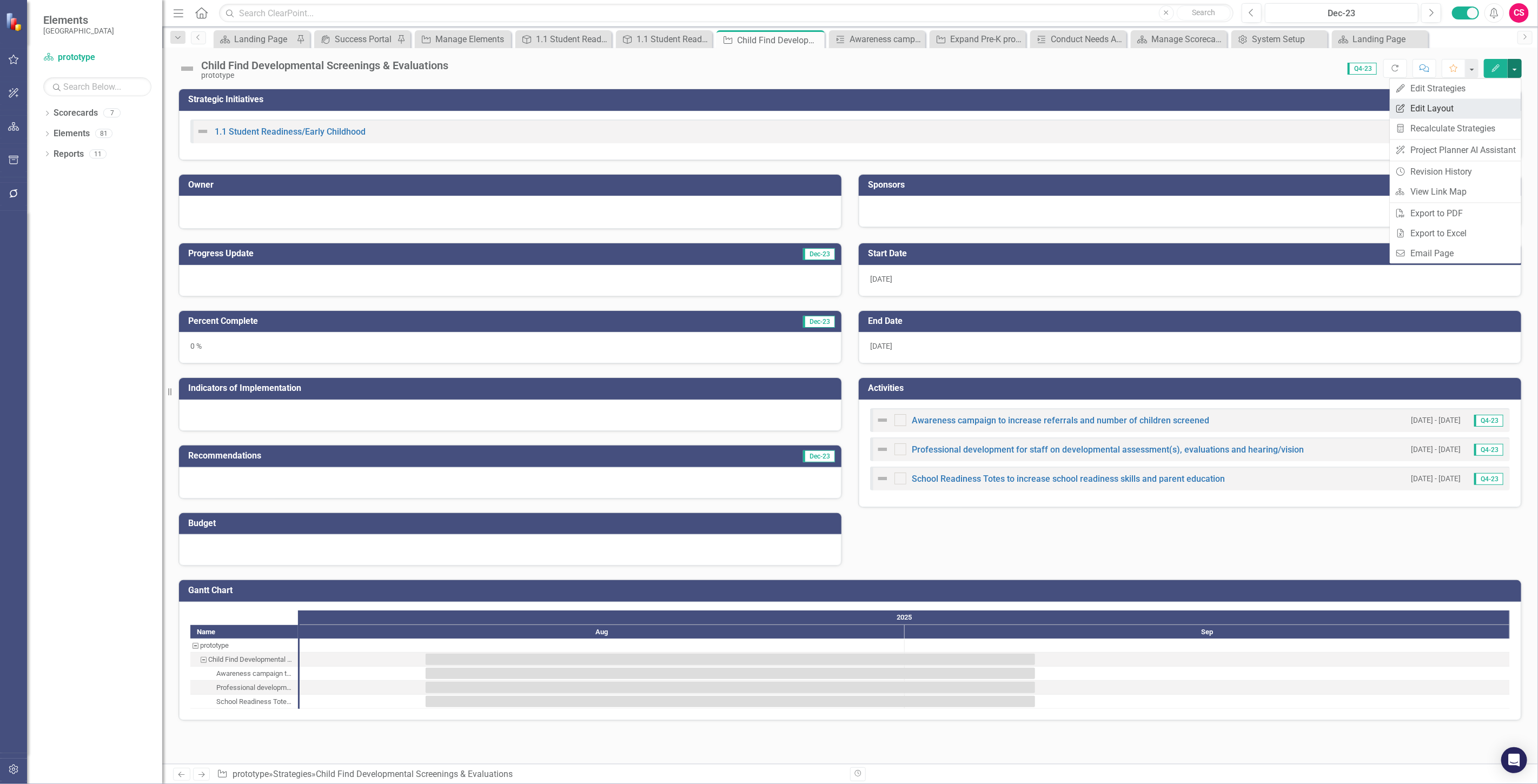
click at [1471, 109] on link "Edit Report Edit Layout" at bounding box center [1456, 108] width 132 height 20
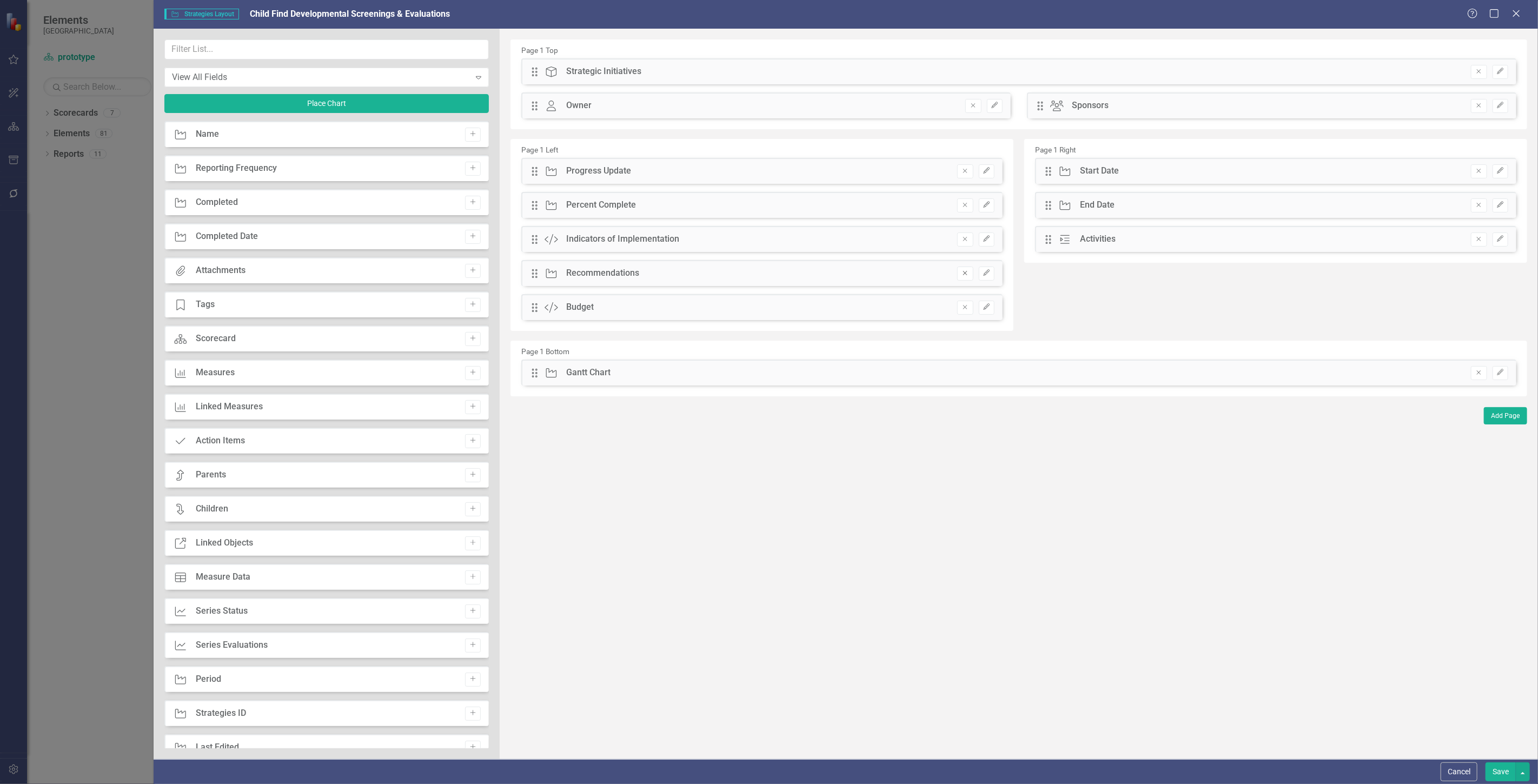
click at [961, 271] on icon "Remove" at bounding box center [965, 273] width 8 height 7
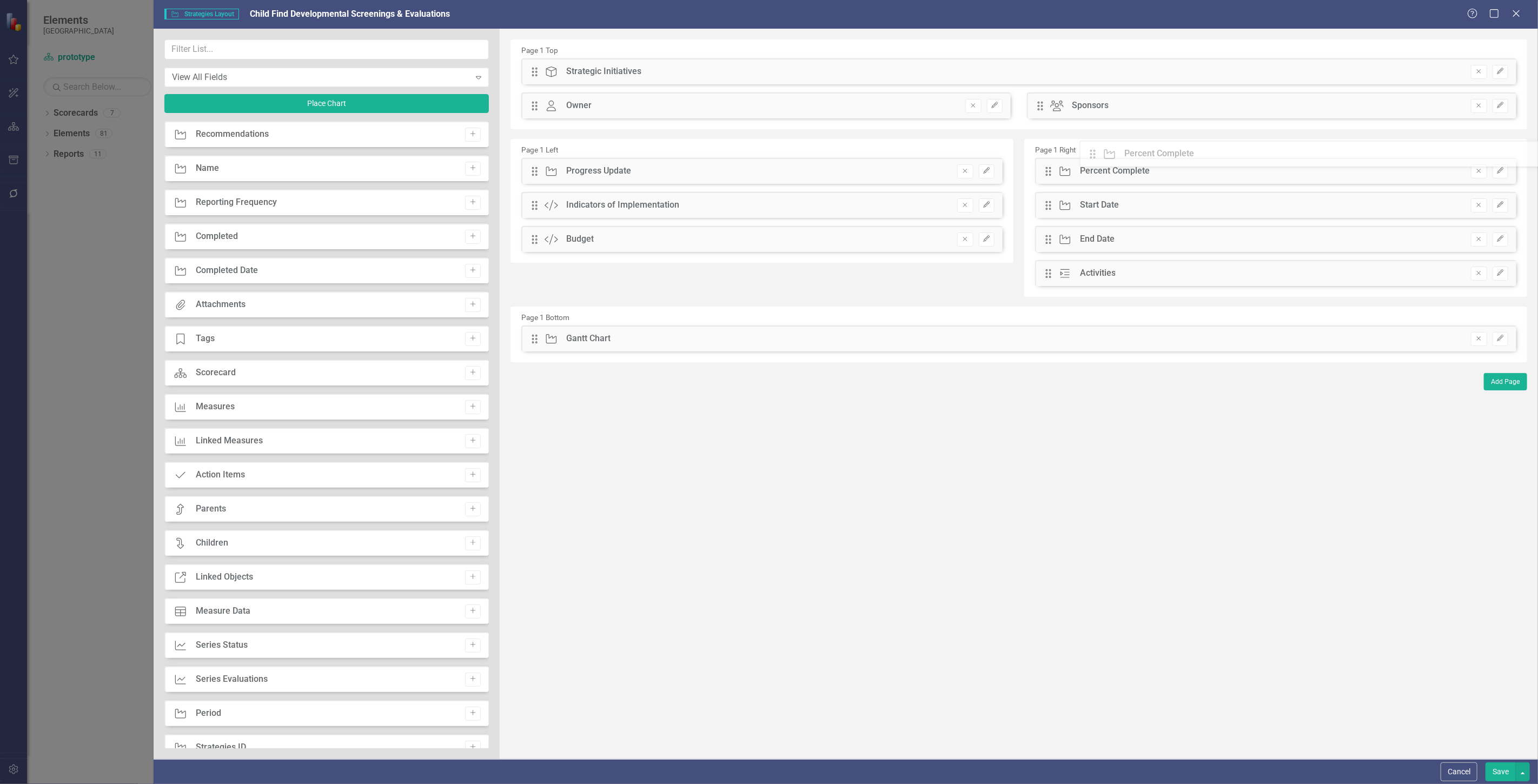
drag, startPoint x: 537, startPoint y: 204, endPoint x: 1103, endPoint y: 153, distance: 568.3
click at [1498, 765] on button "Save" at bounding box center [1500, 771] width 30 height 19
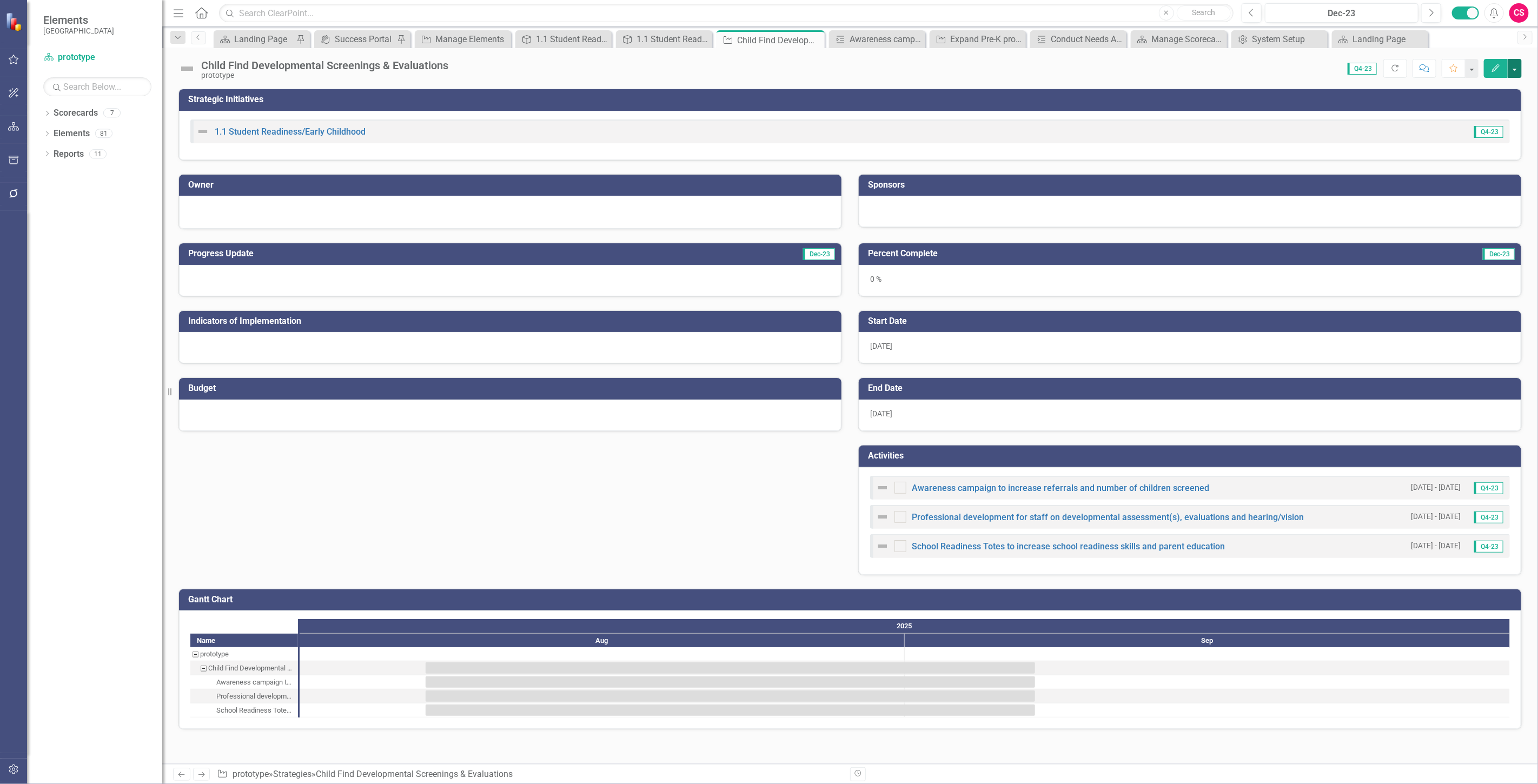
click at [1516, 74] on button "button" at bounding box center [1514, 68] width 14 height 19
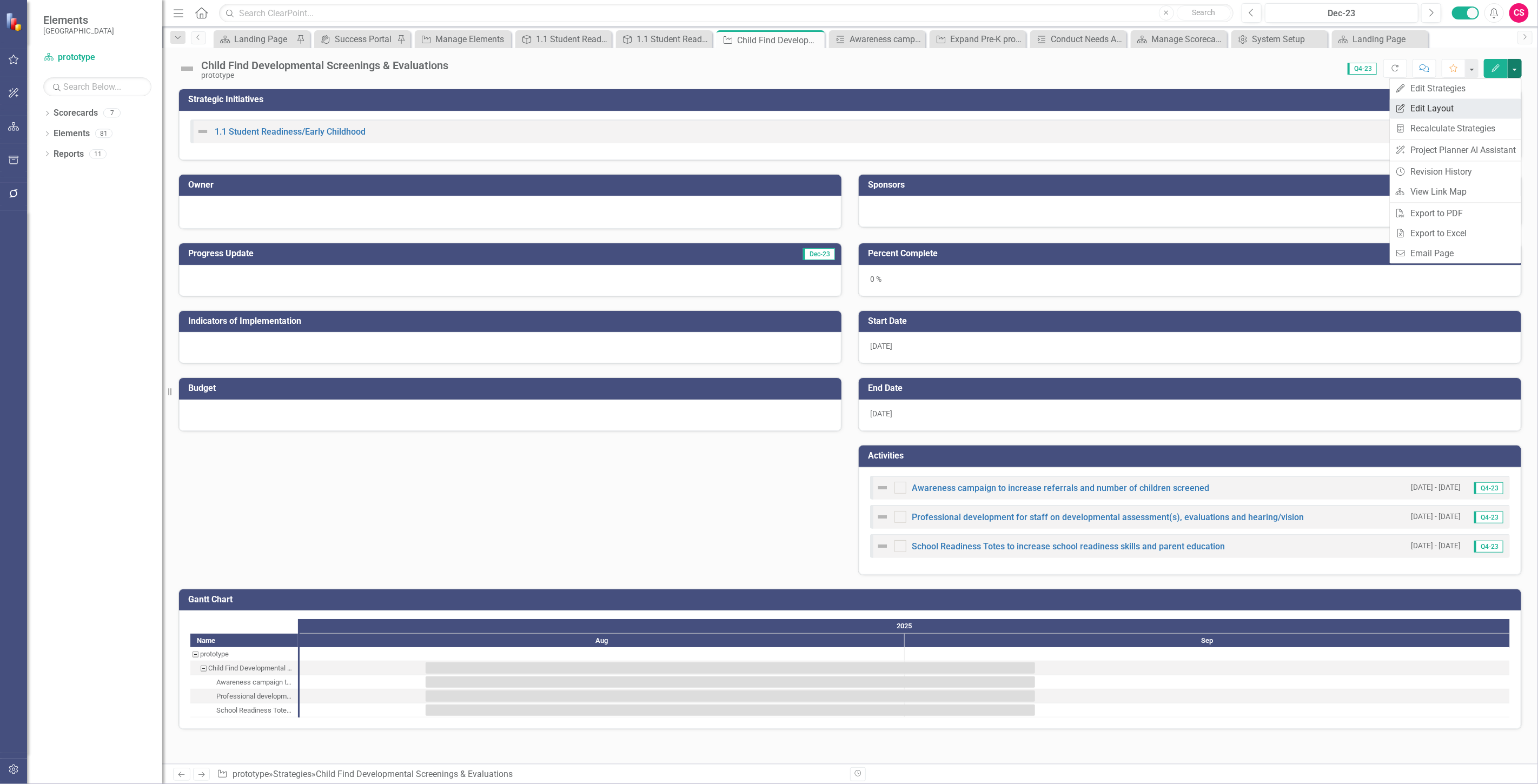
click at [1468, 106] on link "Edit Report Edit Layout" at bounding box center [1456, 108] width 132 height 20
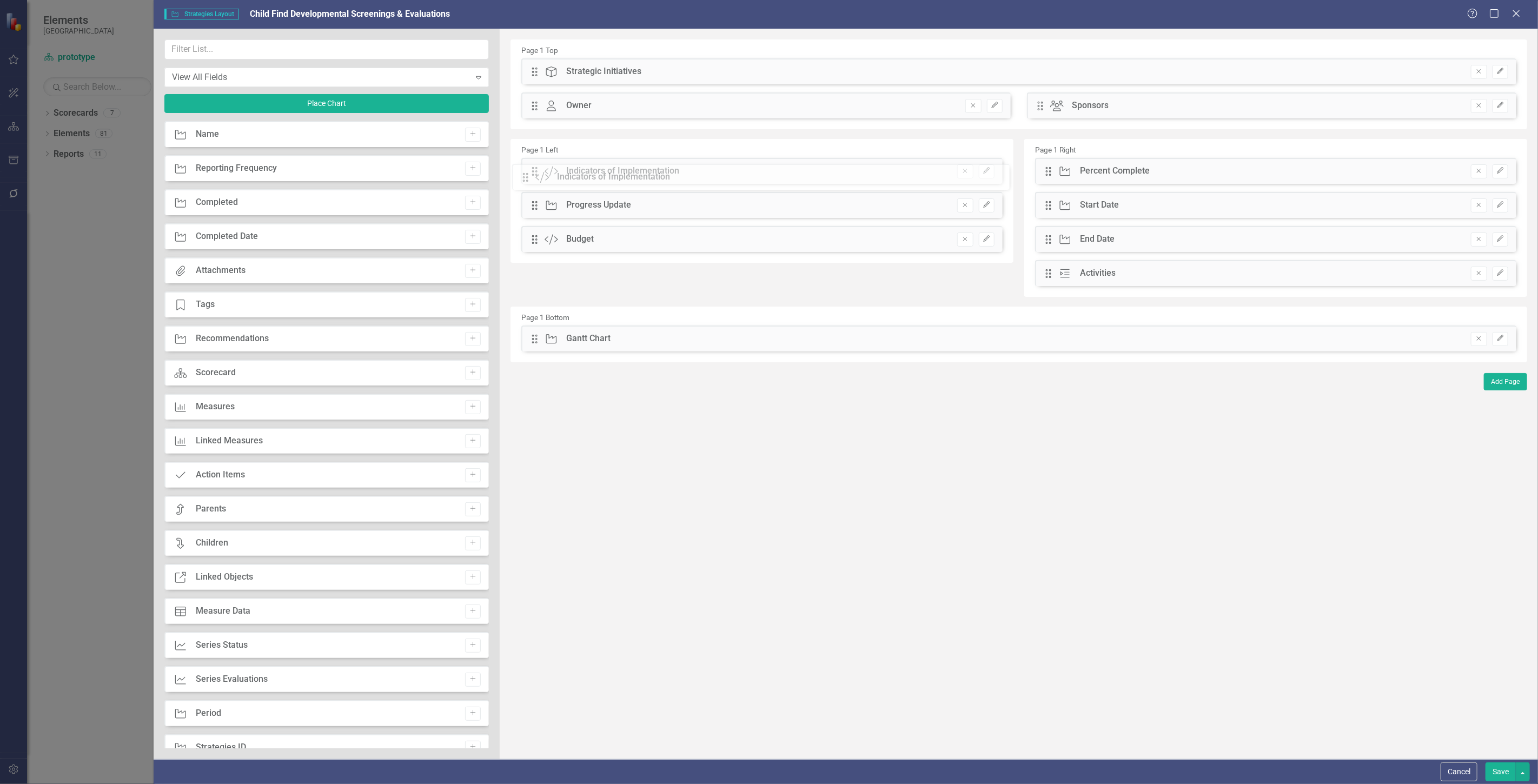
drag, startPoint x: 534, startPoint y: 204, endPoint x: 532, endPoint y: 165, distance: 39.1
click at [532, 165] on div "The fields (or pods) that are available for you to include on the detail page a…" at bounding box center [1018, 393] width 1038 height 730
click at [1525, 774] on button "button" at bounding box center [1523, 771] width 14 height 19
click at [1461, 709] on link "Update all Strategies in this Scorecard" at bounding box center [1422, 711] width 216 height 20
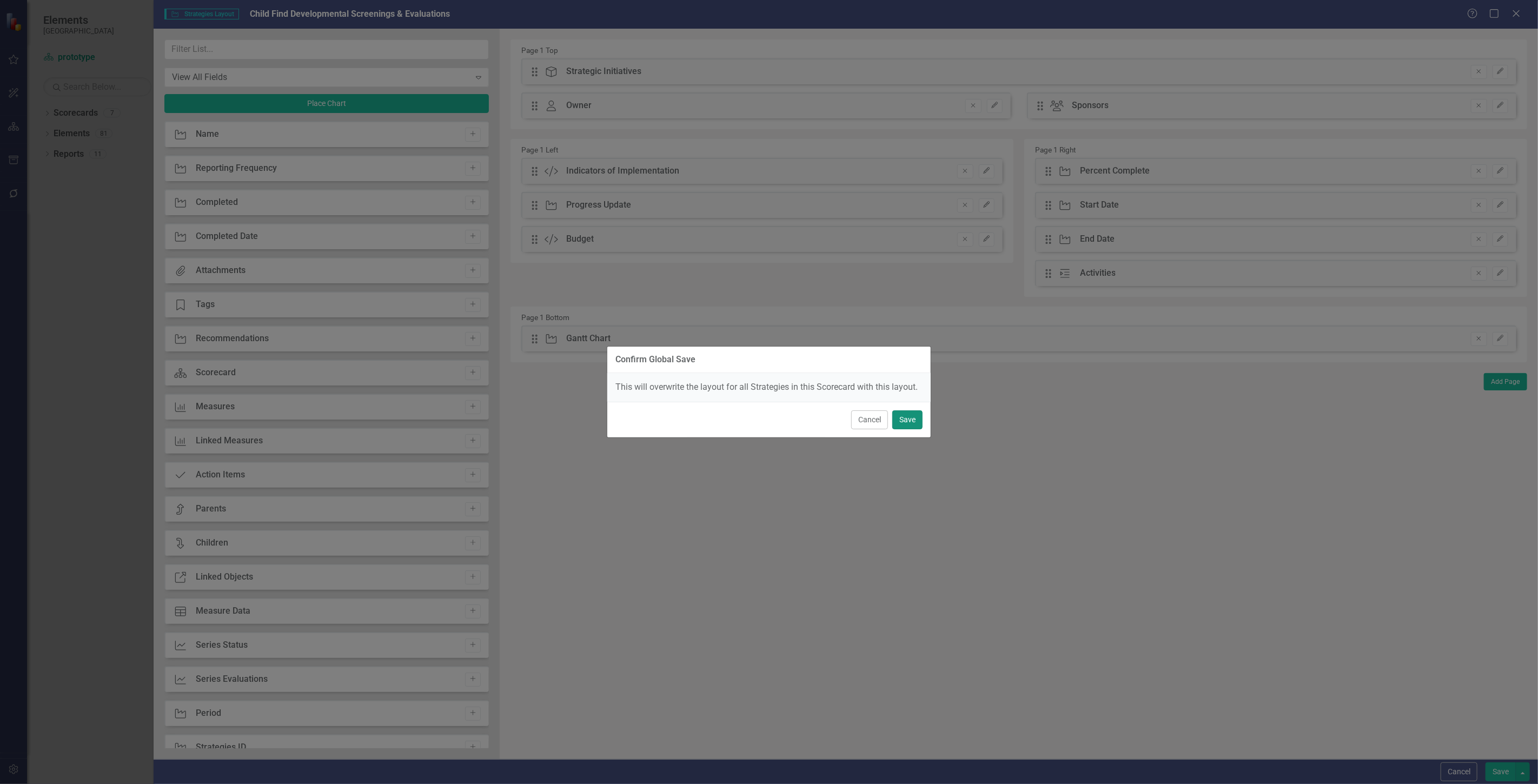
click at [909, 418] on button "Save" at bounding box center [907, 420] width 30 height 19
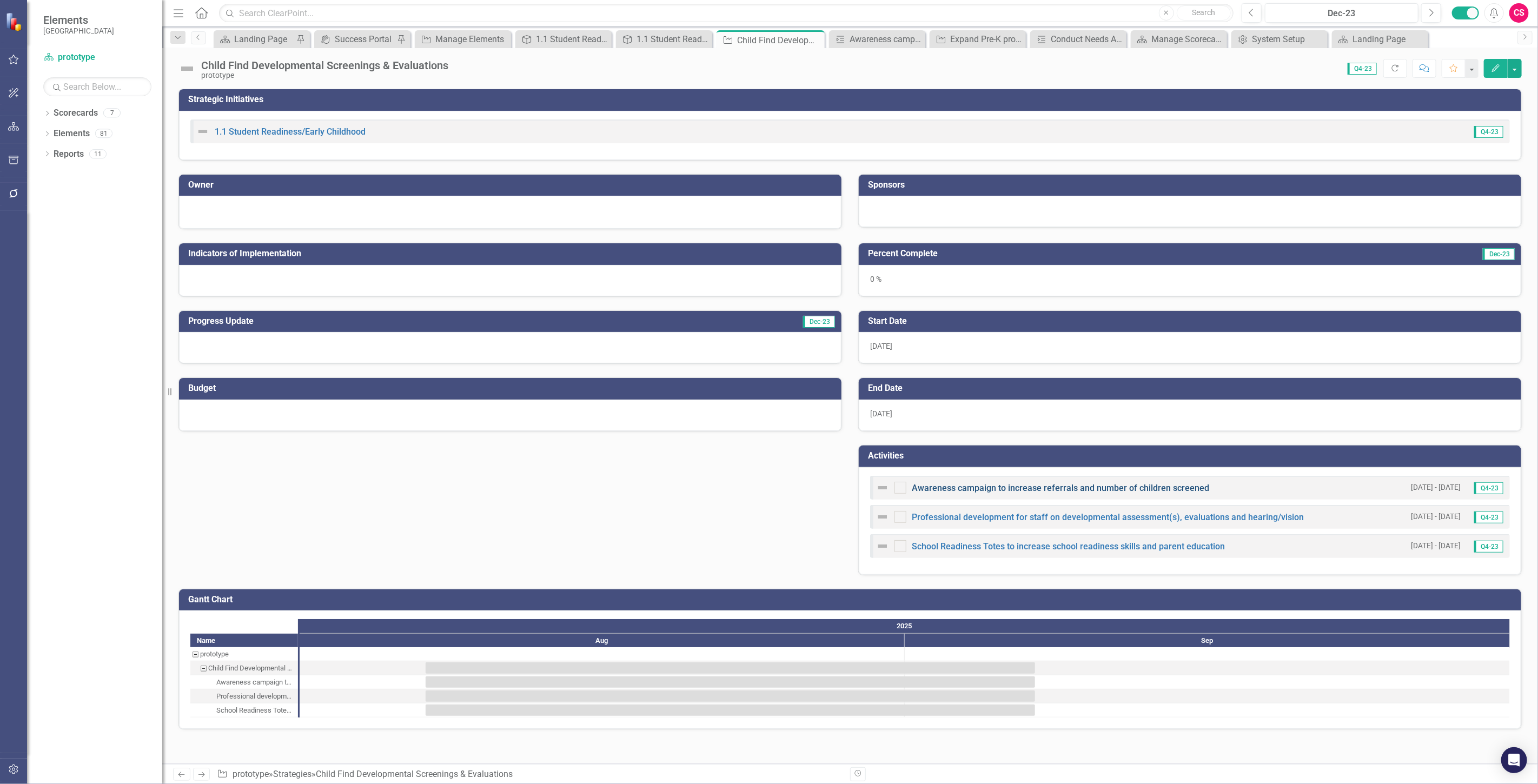
click at [928, 485] on link "Awareness campaign to increase referrals and number of children screened" at bounding box center [1060, 488] width 297 height 10
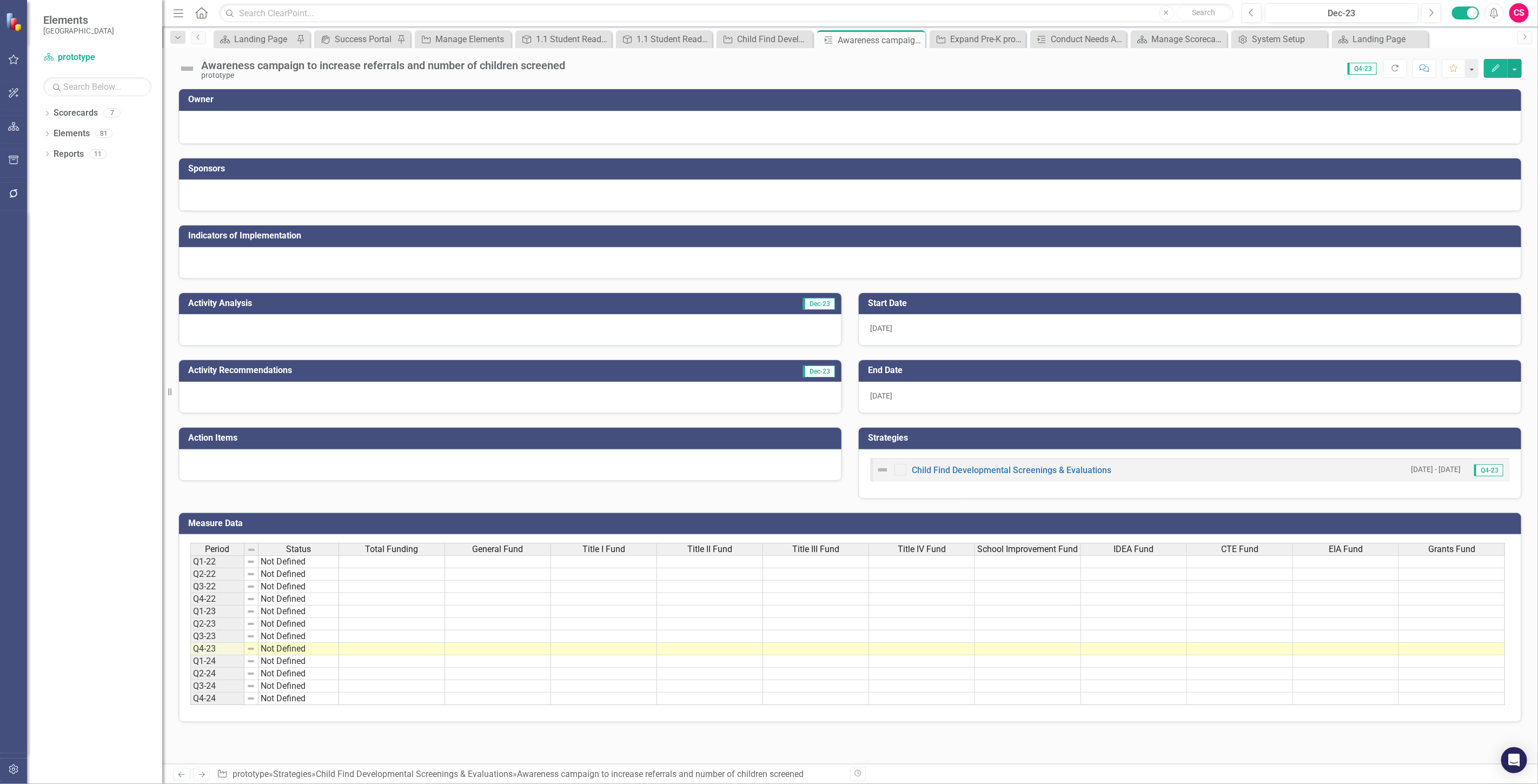
click at [1522, 72] on div "Awareness campaign to increase referrals and number of children screened protot…" at bounding box center [851, 64] width 1376 height 32
click at [1518, 69] on button "button" at bounding box center [1514, 68] width 14 height 19
click at [1483, 107] on link "Edit Report Edit Layout" at bounding box center [1471, 108] width 101 height 20
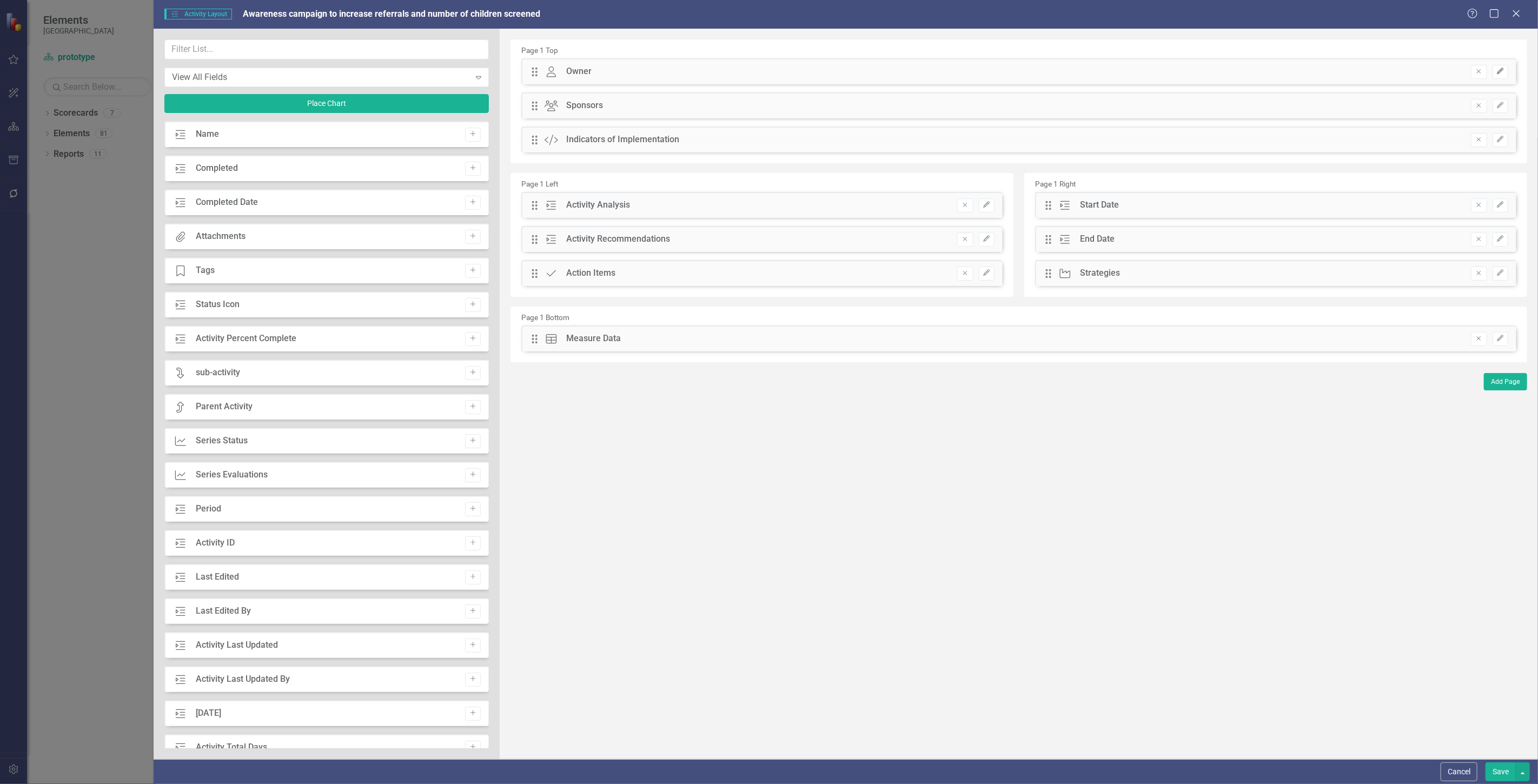
click at [1504, 71] on icon "Edit" at bounding box center [1500, 71] width 8 height 7
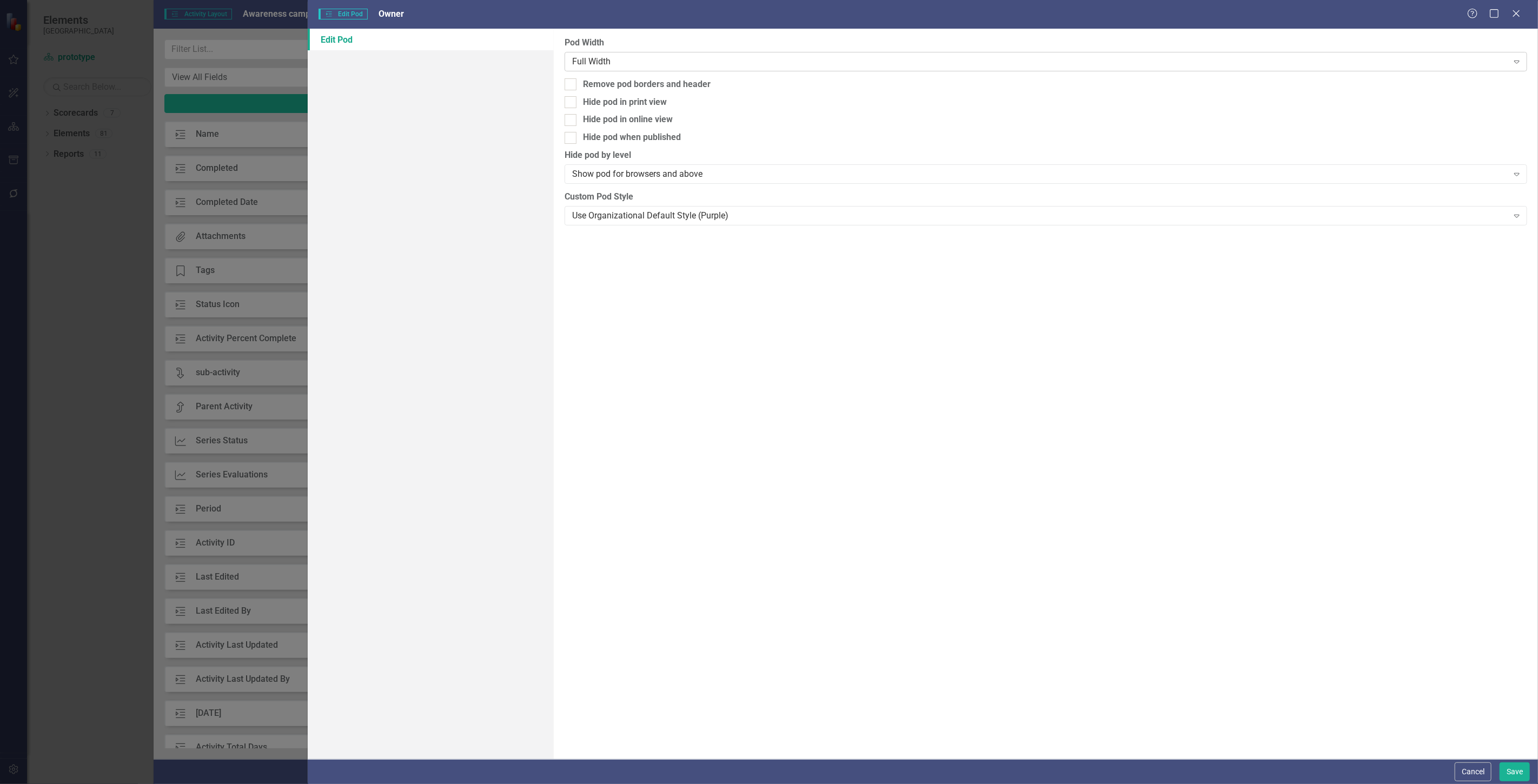
click at [674, 64] on div "Full Width" at bounding box center [1041, 61] width 936 height 13
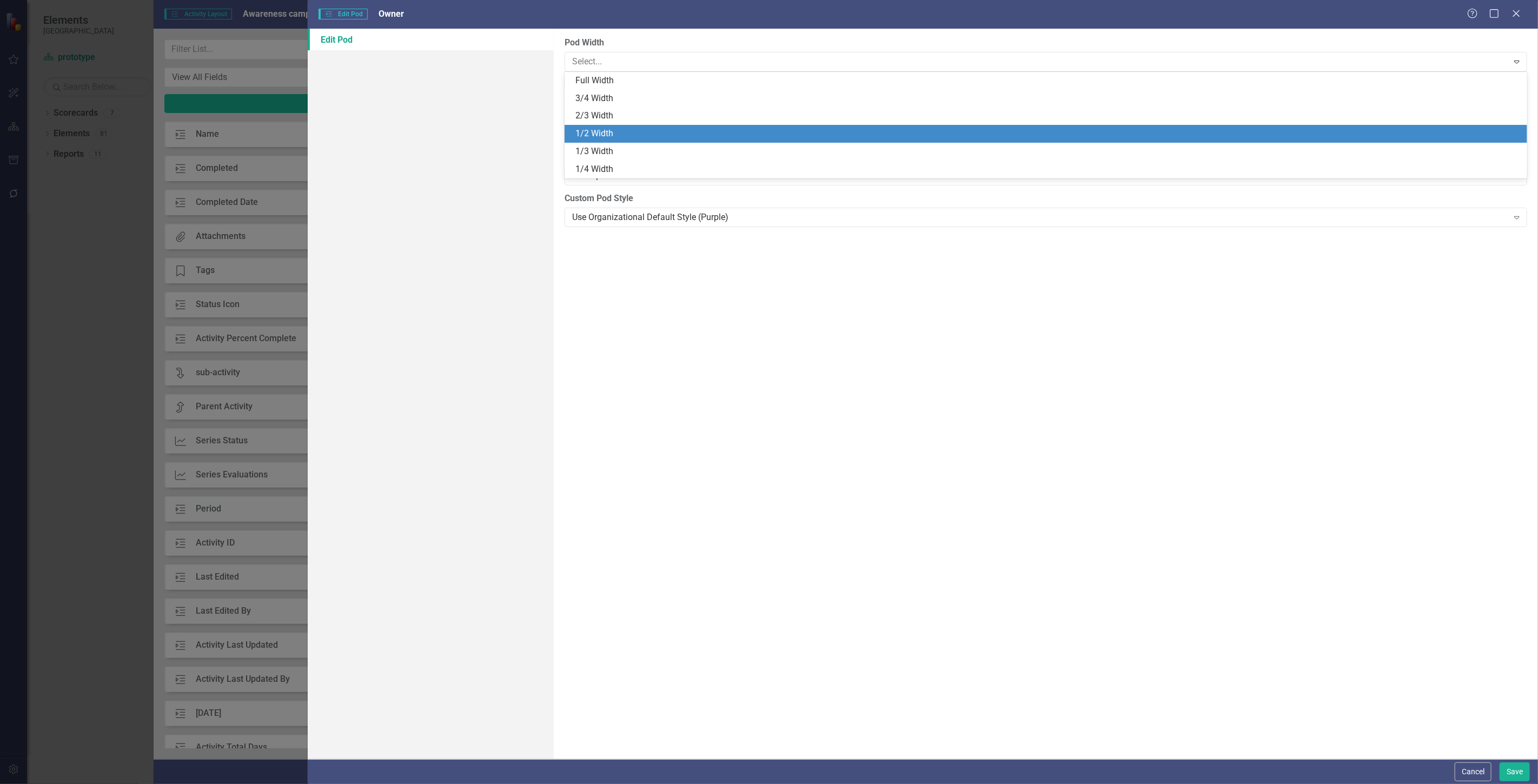
click at [630, 137] on div "1/2 Width" at bounding box center [1048, 133] width 946 height 13
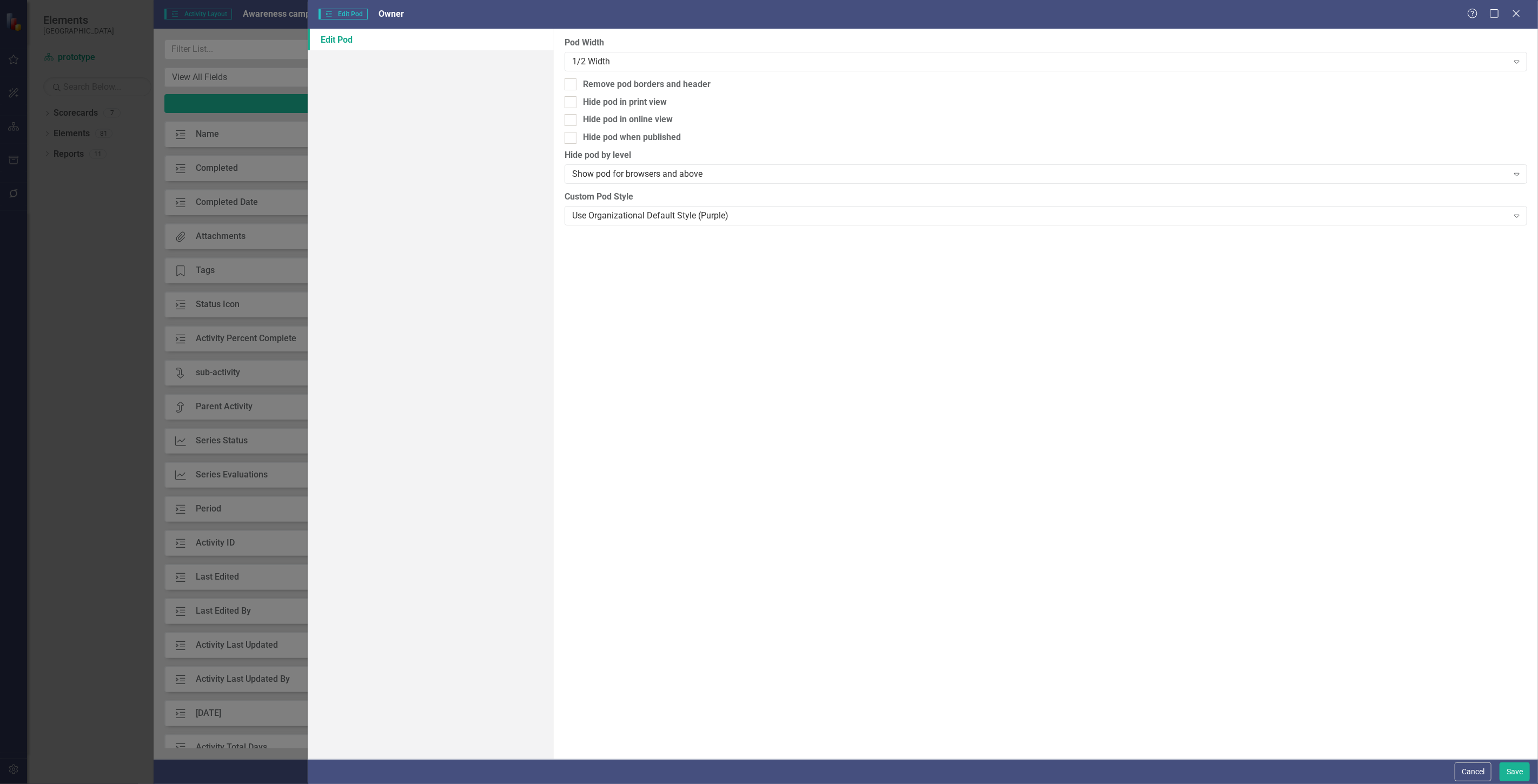
click at [1515, 760] on div "Cancel Save" at bounding box center [923, 771] width 1230 height 25
click at [1515, 766] on button "Save" at bounding box center [1514, 771] width 30 height 19
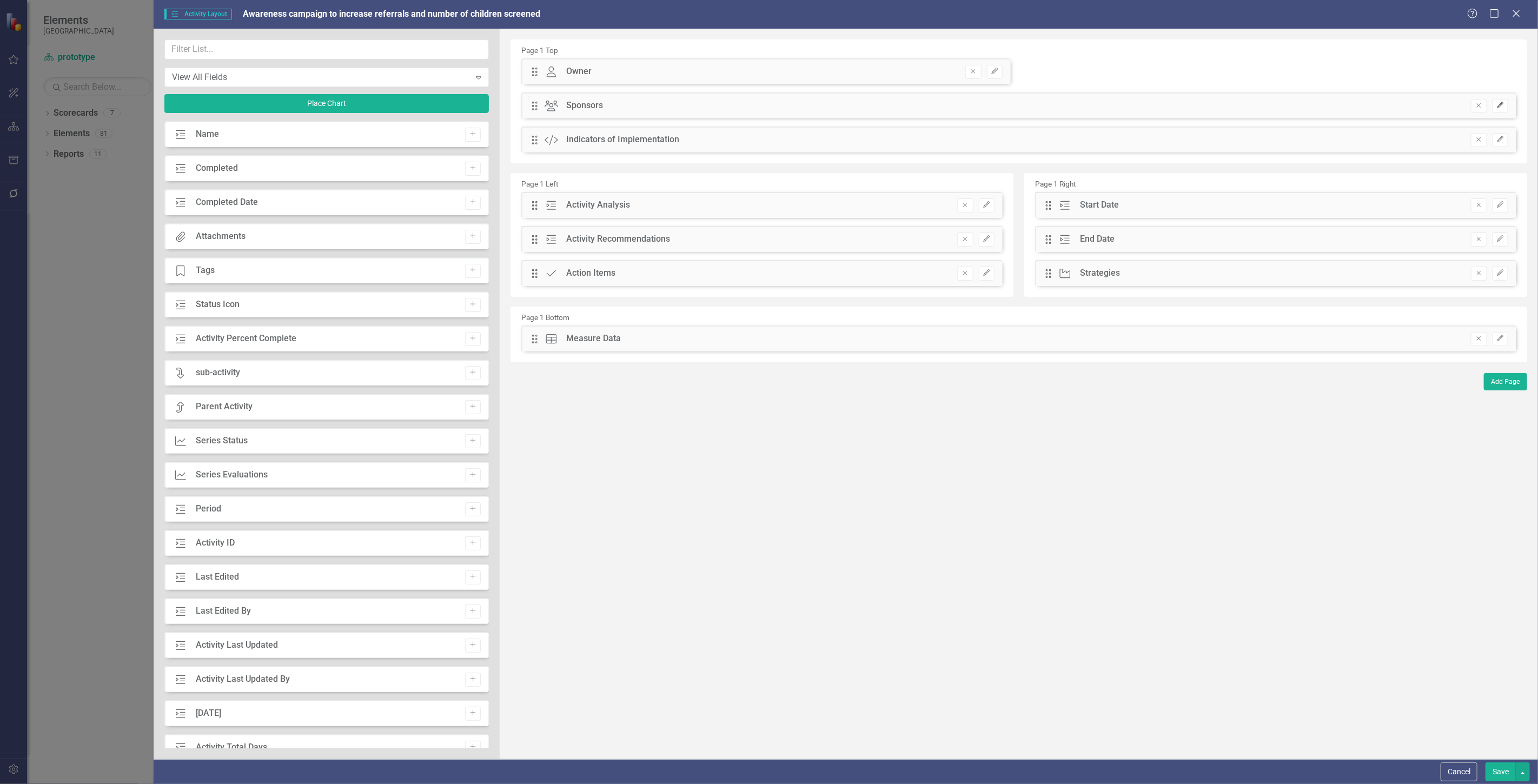
drag, startPoint x: 1503, startPoint y: 106, endPoint x: 1496, endPoint y: 103, distance: 7.6
click at [1502, 106] on icon "Edit" at bounding box center [1500, 105] width 8 height 7
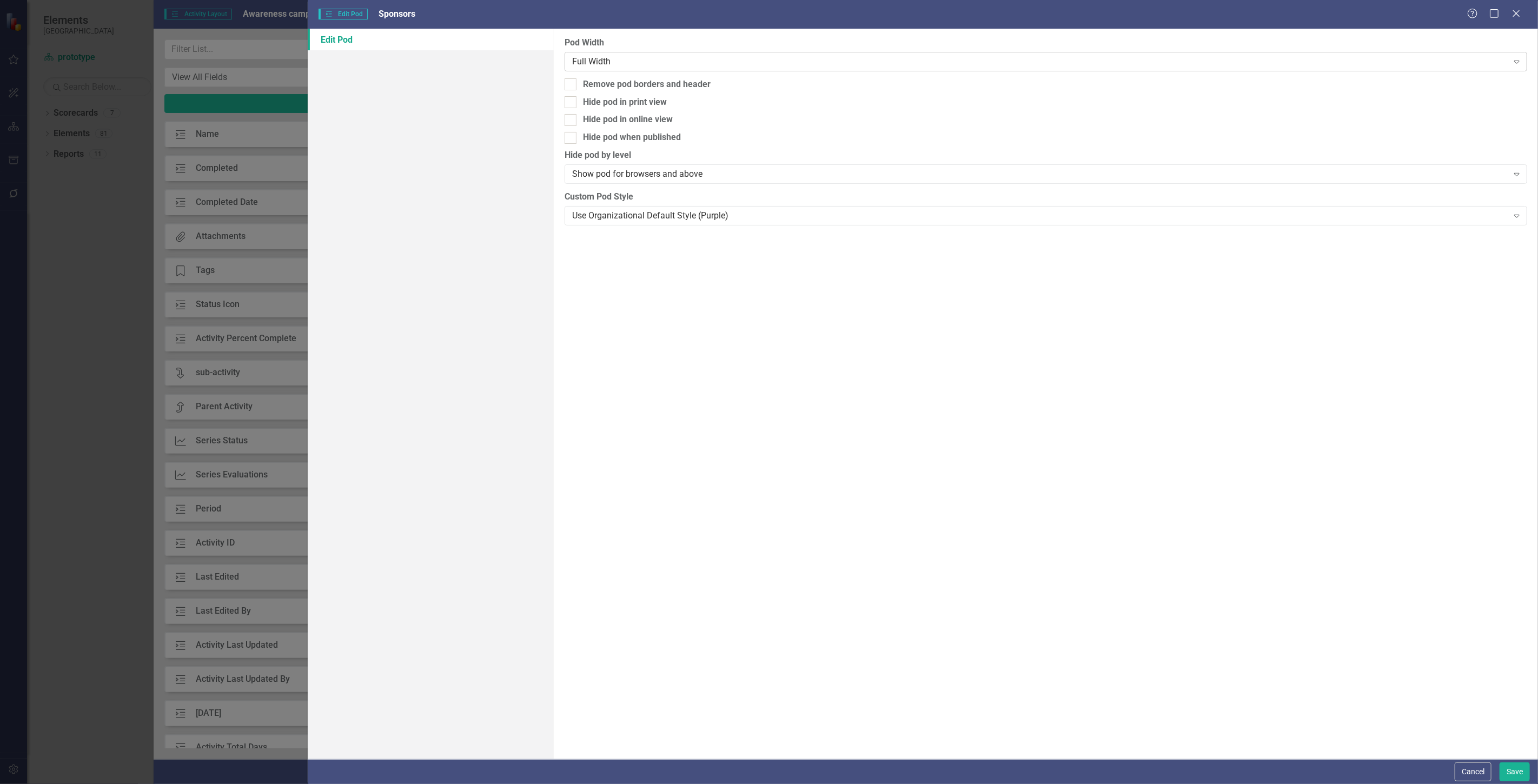
click at [639, 51] on div "Pod Width Full Width Expand" at bounding box center [1046, 54] width 963 height 34
click at [637, 56] on div "Full Width" at bounding box center [1041, 61] width 936 height 13
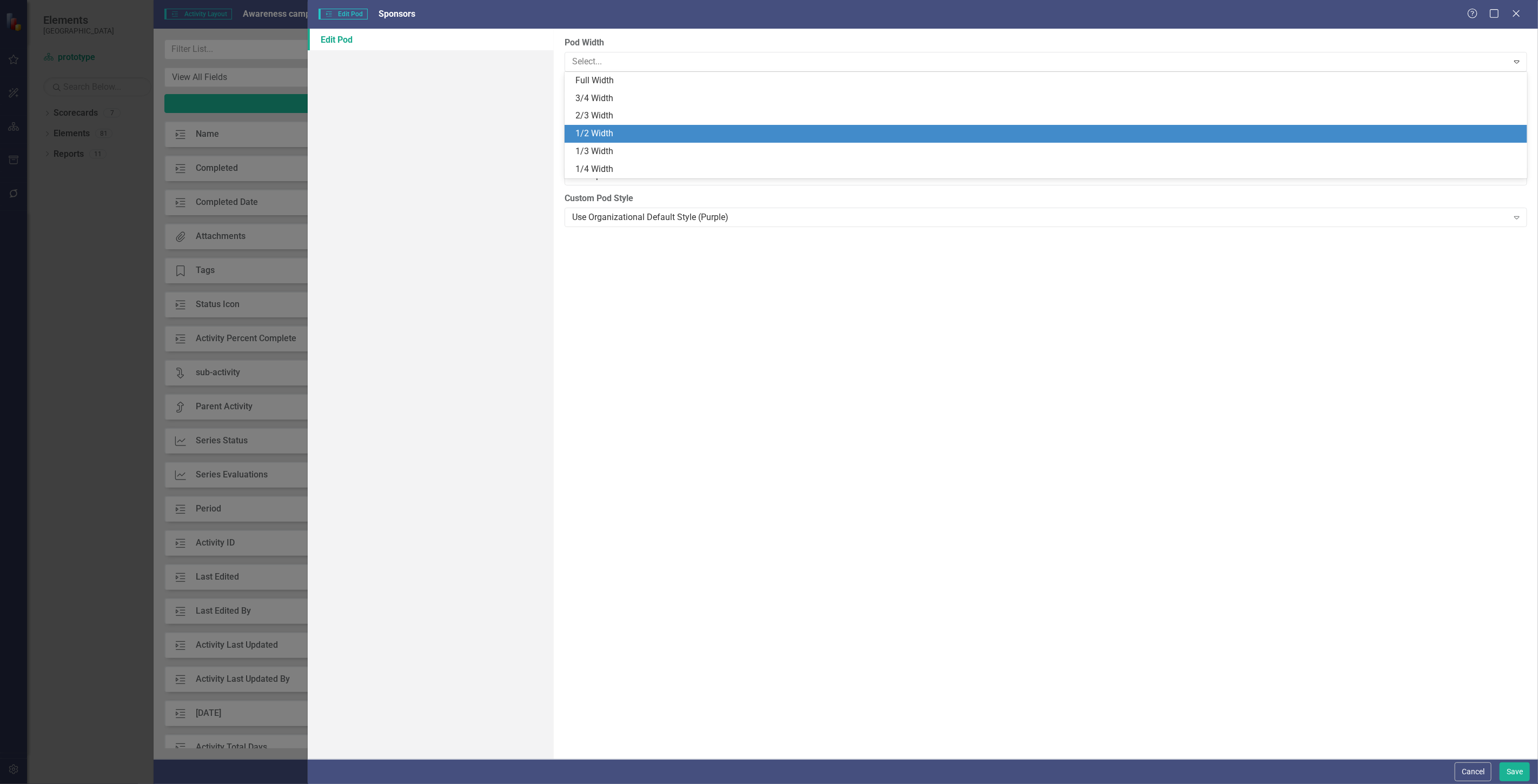
click at [594, 129] on div "1/2 Width" at bounding box center [1048, 133] width 946 height 13
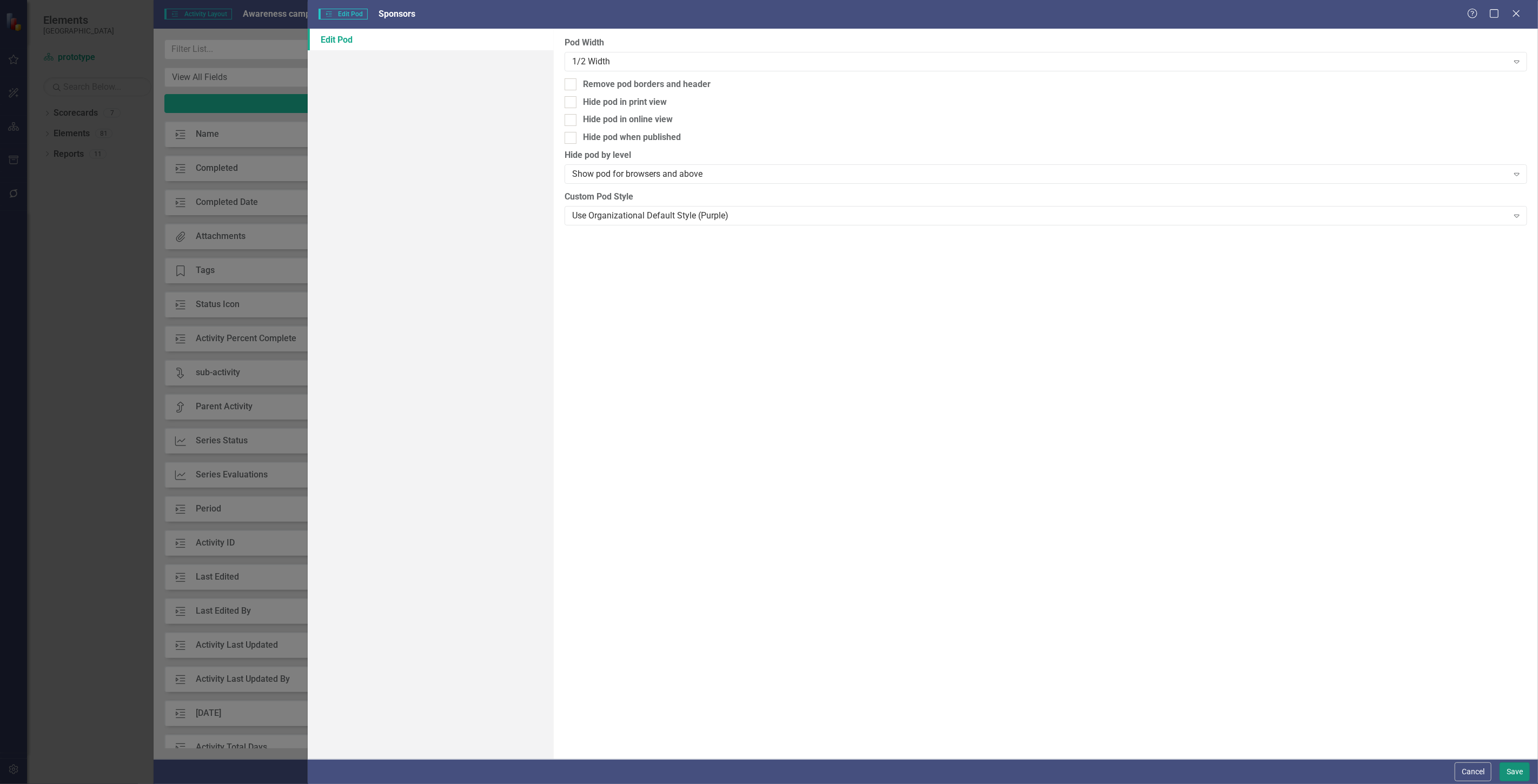
click at [1511, 773] on button "Save" at bounding box center [1514, 771] width 30 height 19
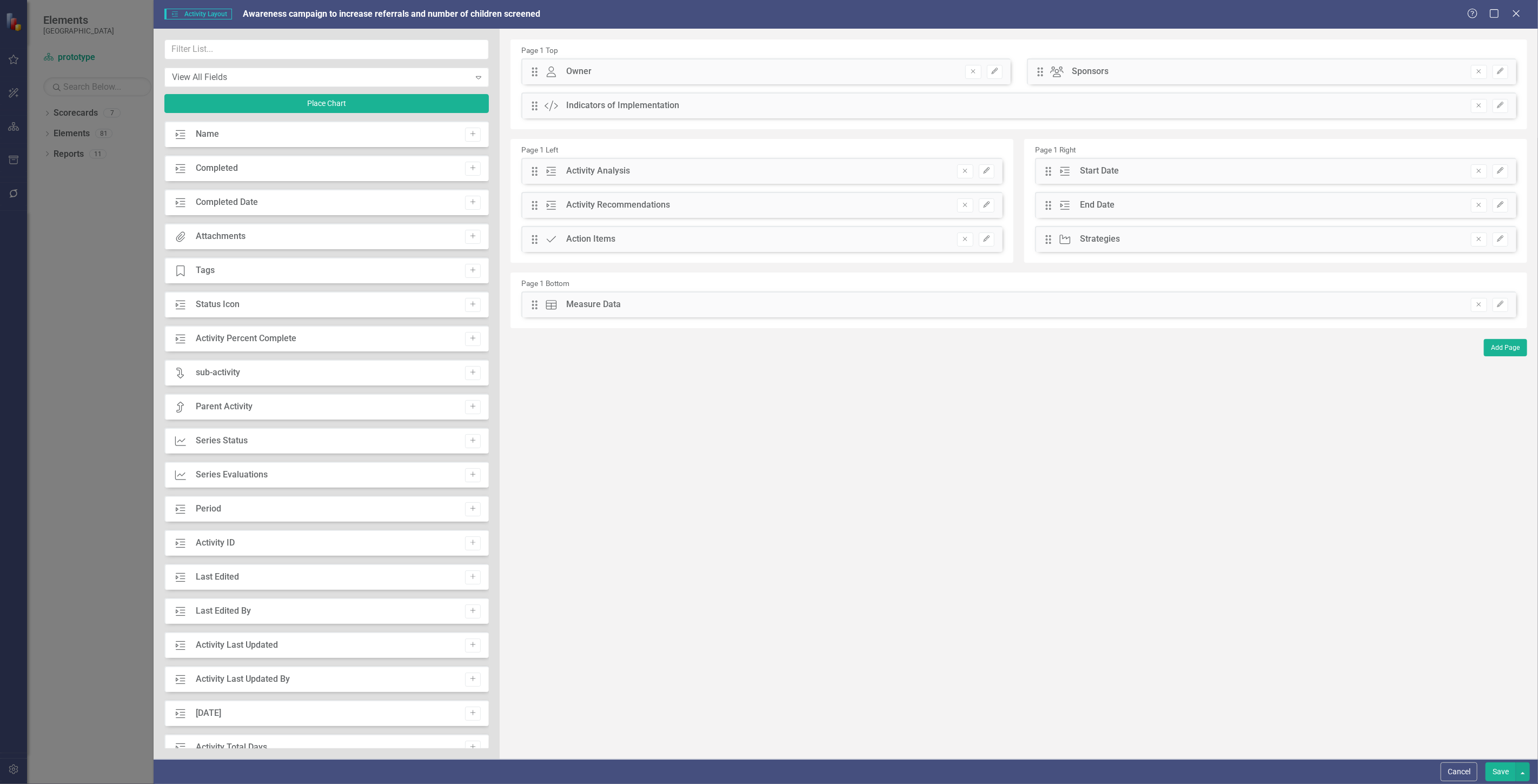
click at [1489, 764] on button "Save" at bounding box center [1500, 771] width 30 height 19
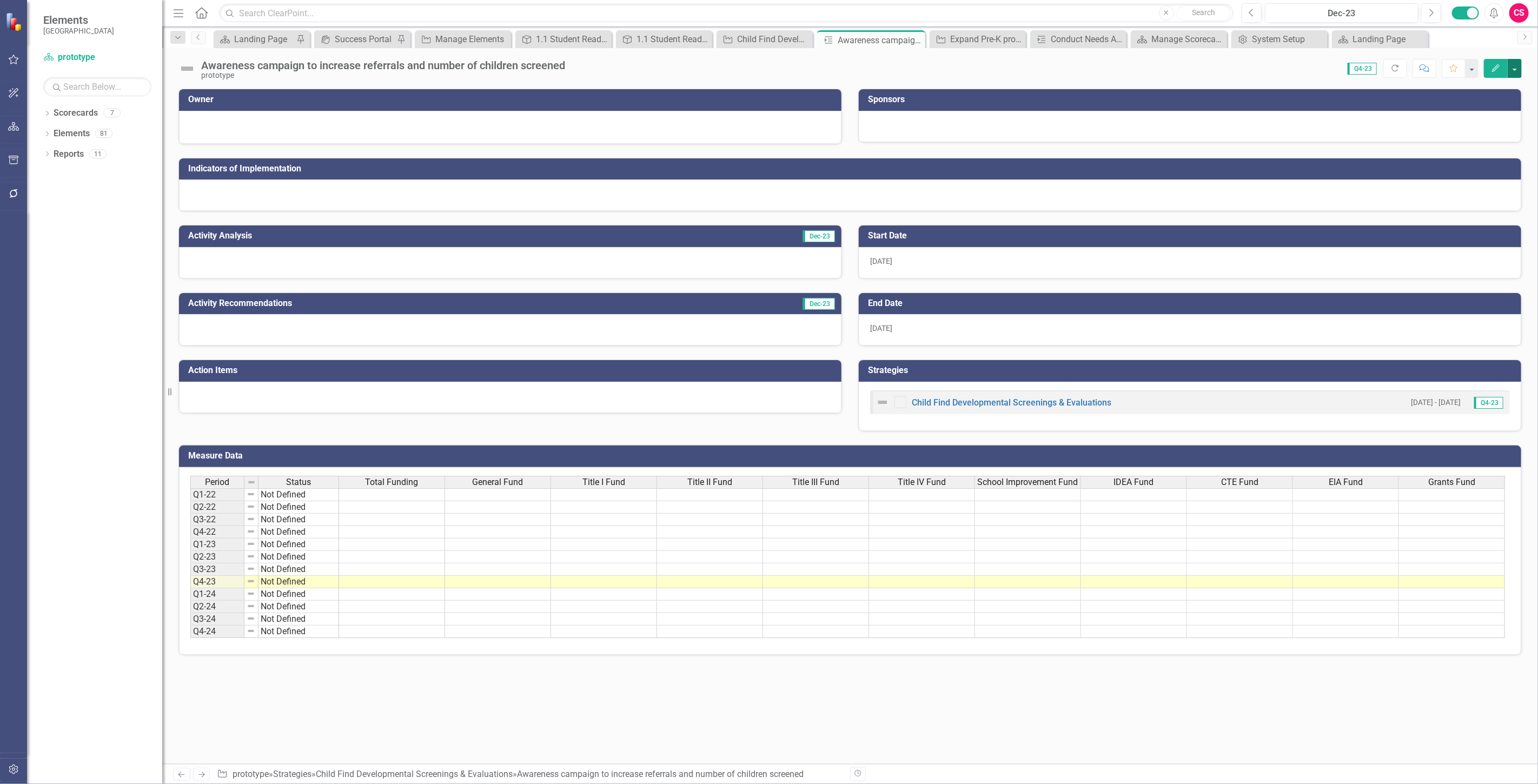
click at [1516, 68] on button "button" at bounding box center [1514, 68] width 14 height 19
click at [1491, 111] on link "Edit Report Edit Layout" at bounding box center [1471, 108] width 101 height 20
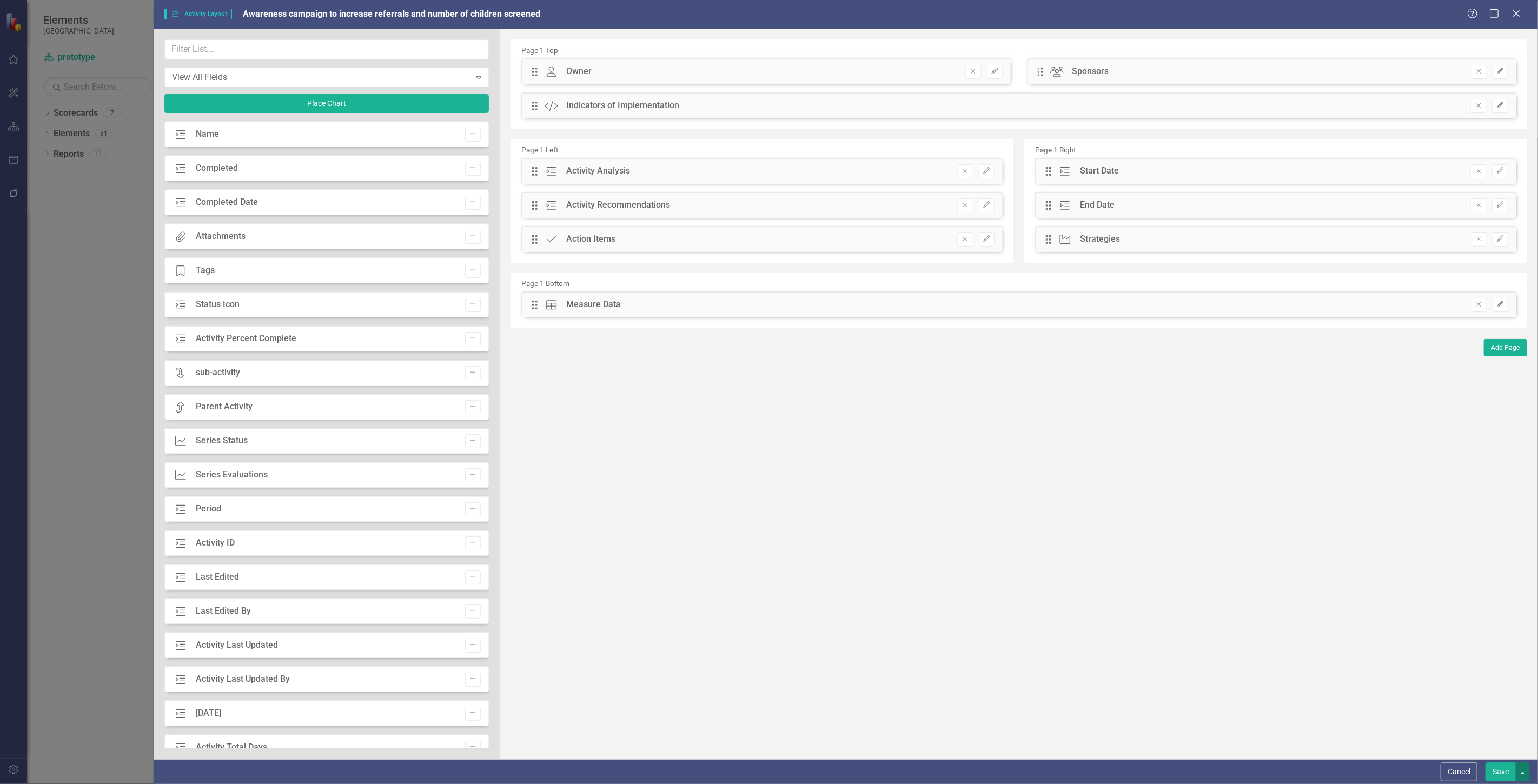
click at [1525, 768] on button "button" at bounding box center [1523, 771] width 14 height 19
click at [1500, 705] on link "Update all Activities in this Scorecard" at bounding box center [1422, 711] width 216 height 20
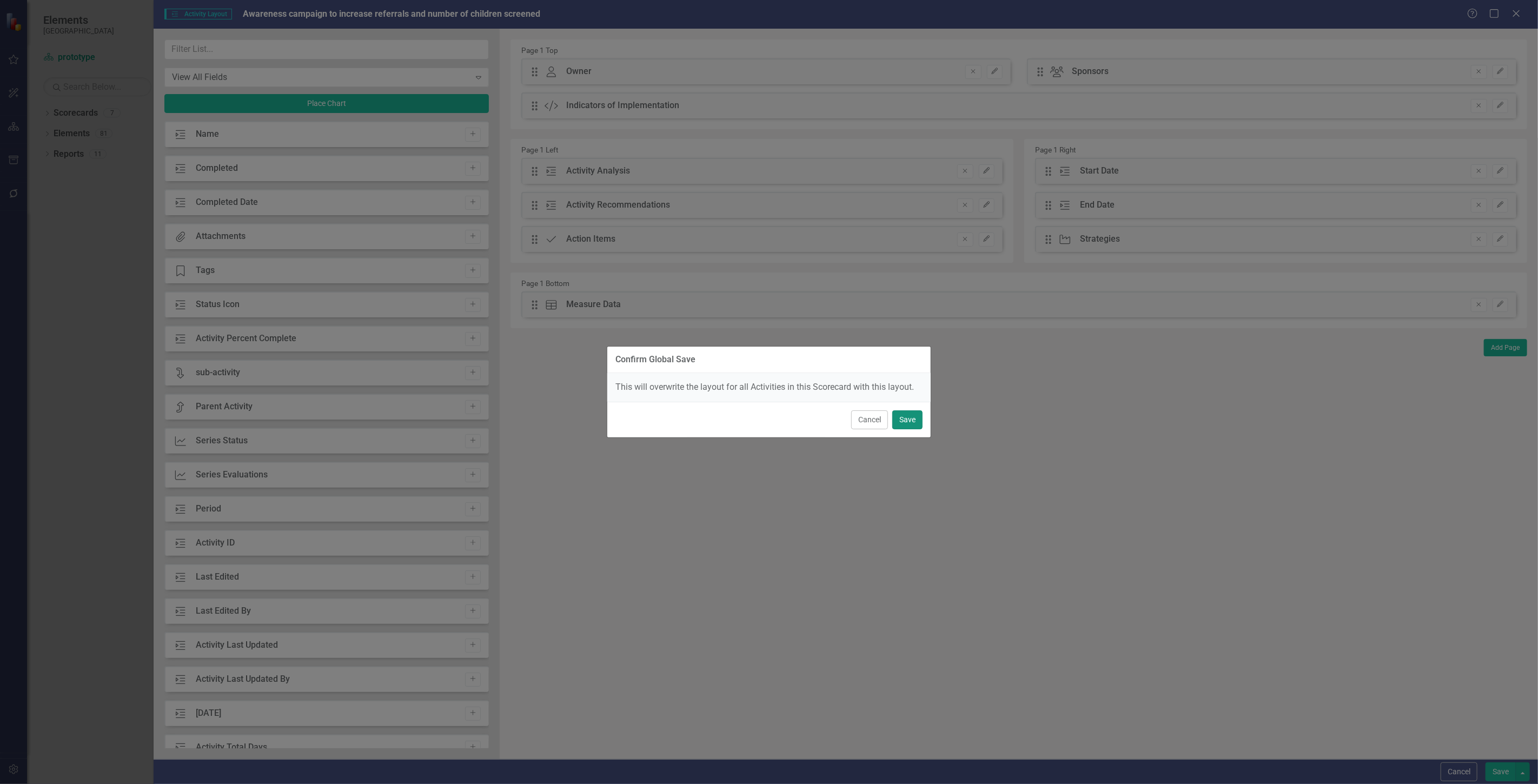
click at [918, 411] on button "Save" at bounding box center [907, 420] width 30 height 19
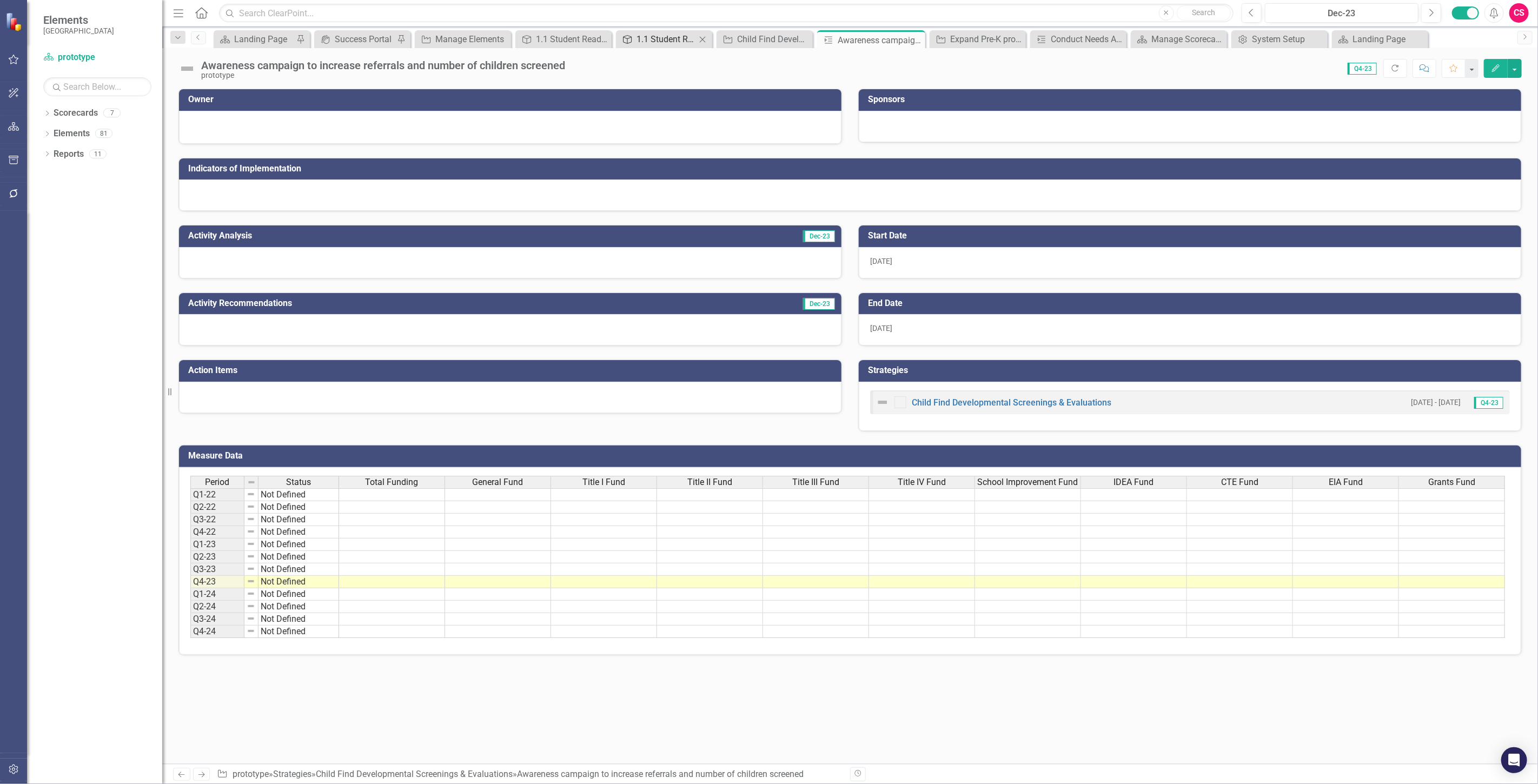
click at [636, 38] on link "Strategic Initiatives 1.1 Student Readiness/Early Childhood" at bounding box center [657, 39] width 77 height 13
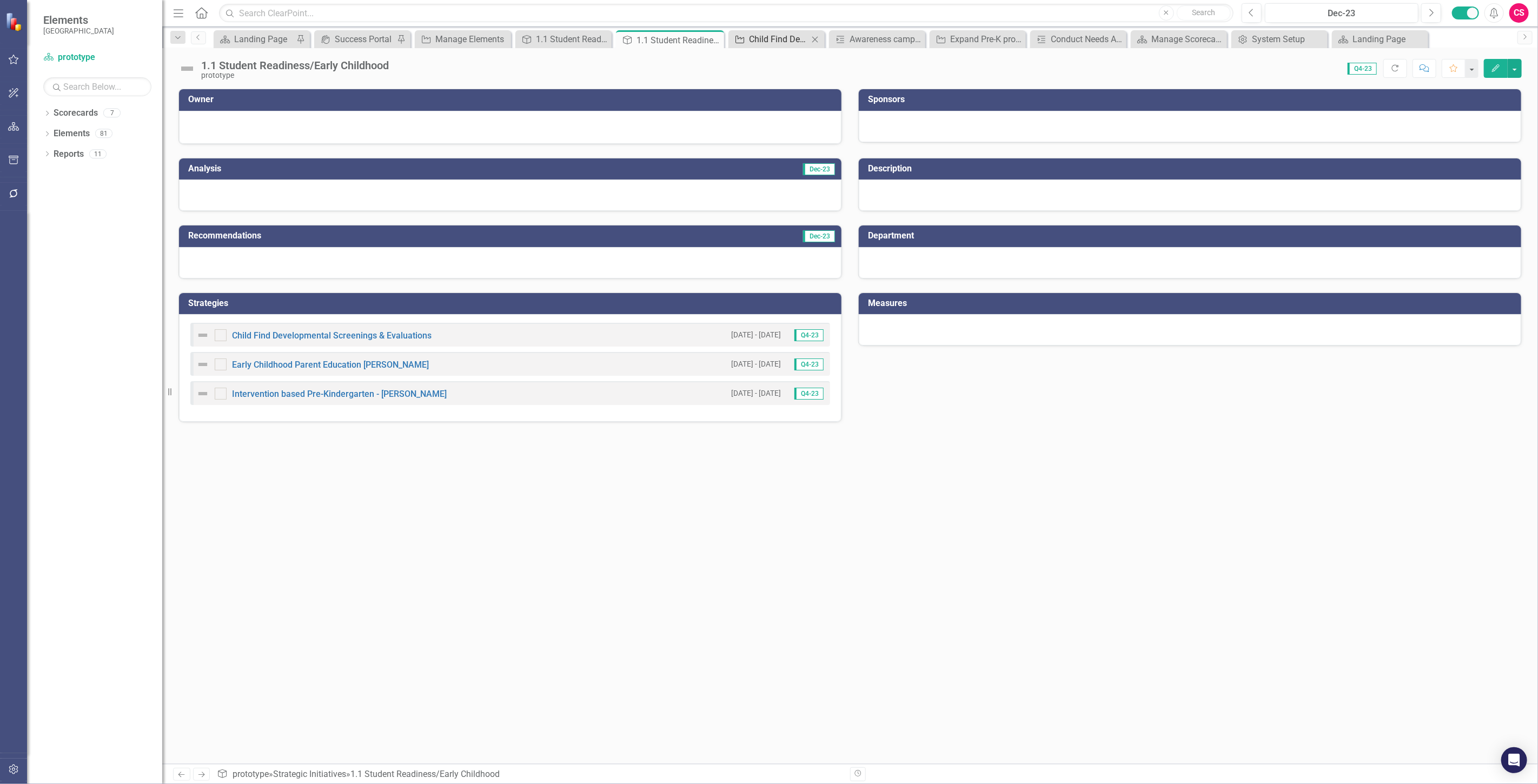
click at [766, 35] on div "Child Find Developmental Screenings & Evaluations" at bounding box center [779, 39] width 60 height 13
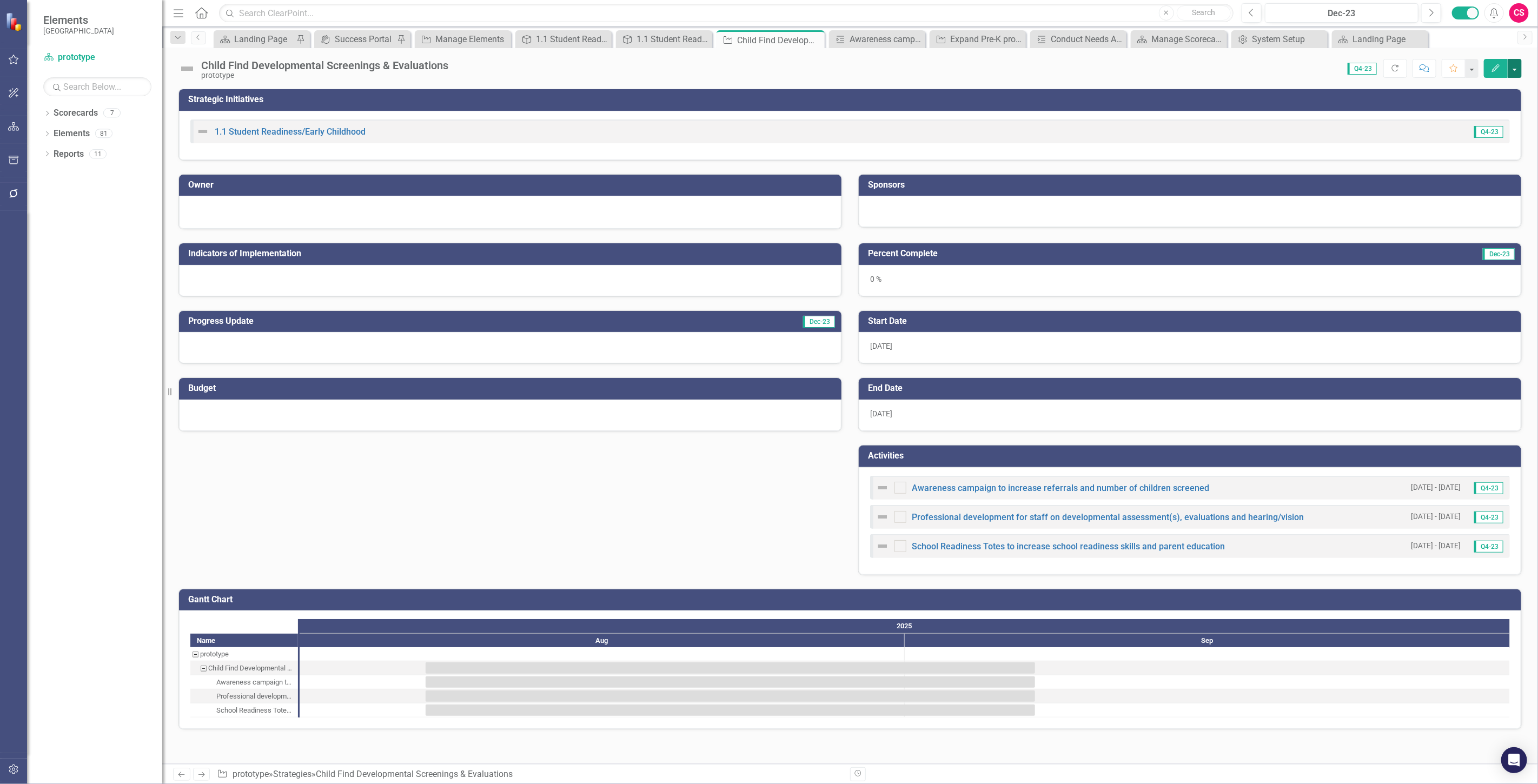
click at [1516, 63] on button "button" at bounding box center [1514, 68] width 14 height 19
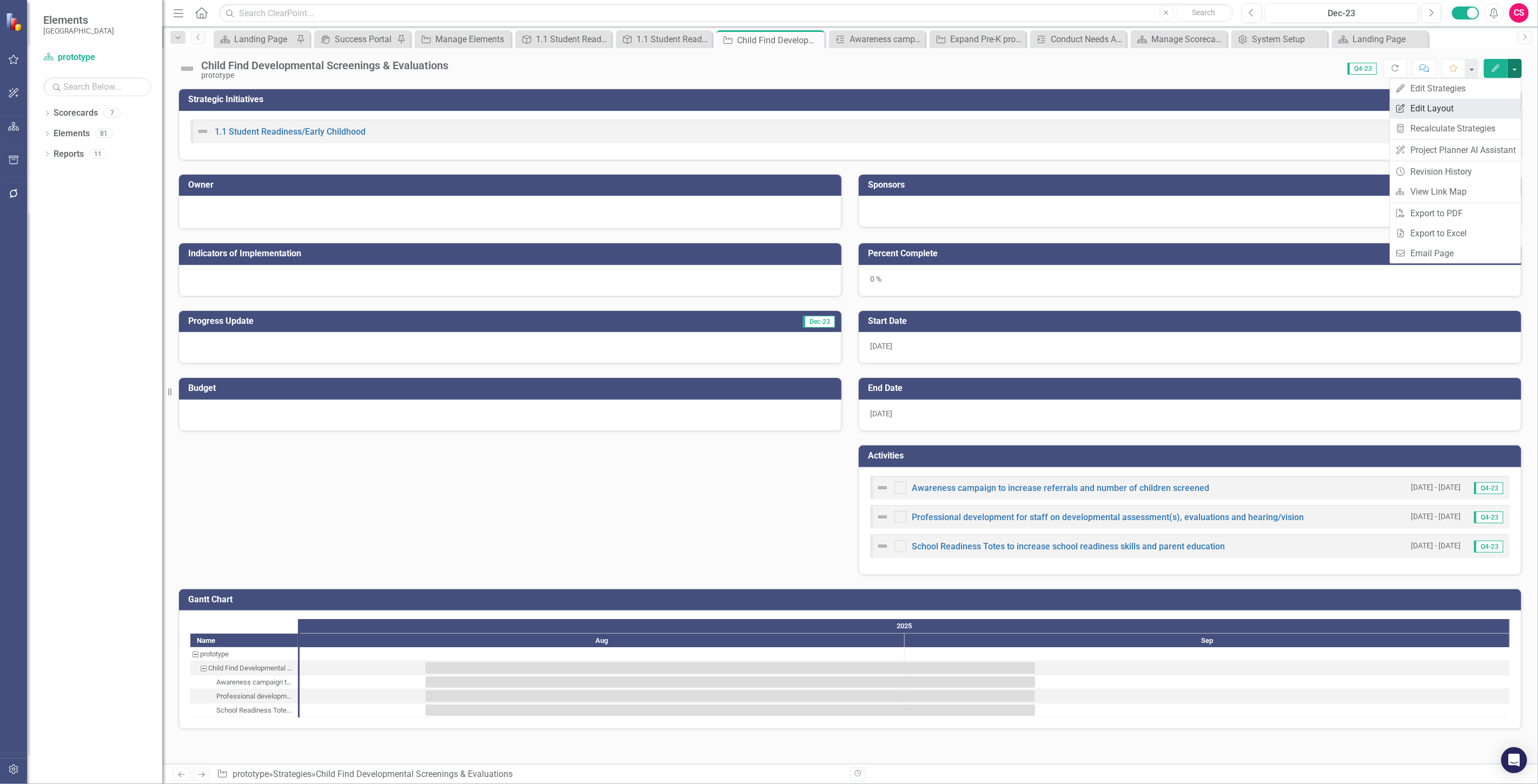
click at [1463, 109] on link "Edit Report Edit Layout" at bounding box center [1456, 108] width 132 height 20
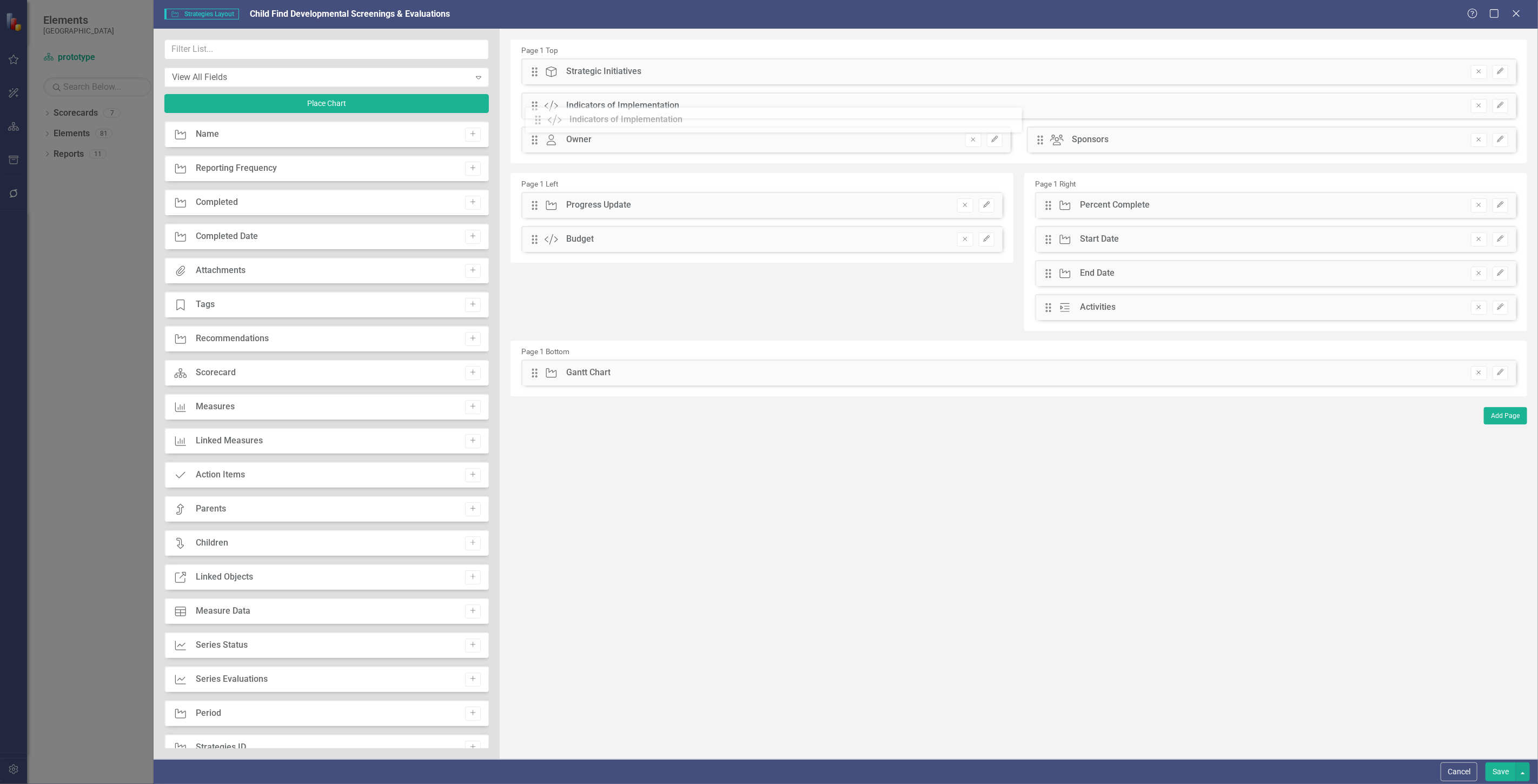
drag, startPoint x: 537, startPoint y: 174, endPoint x: 548, endPoint y: 123, distance: 52.2
drag, startPoint x: 533, startPoint y: 103, endPoint x: 540, endPoint y: 137, distance: 34.7
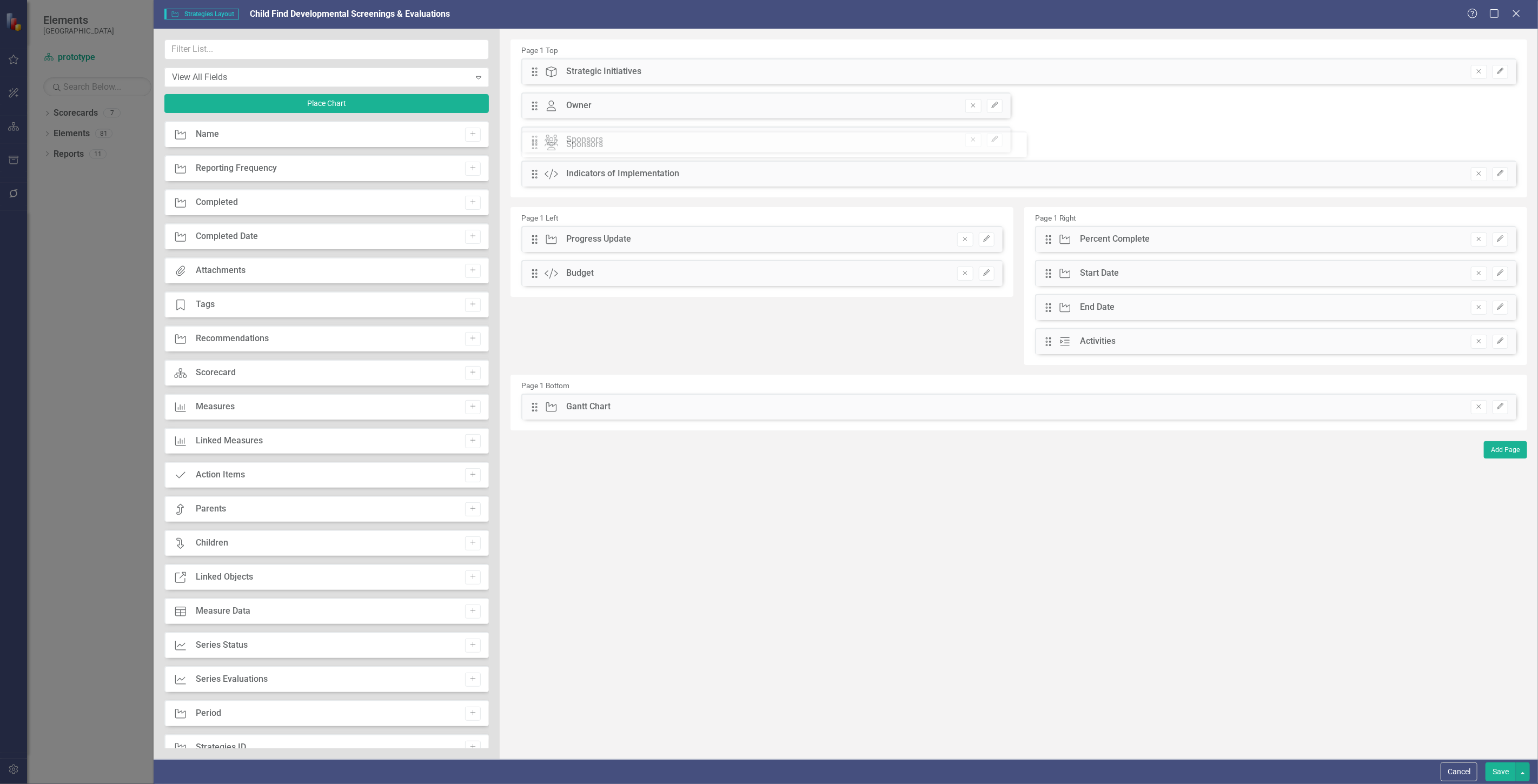
drag, startPoint x: 534, startPoint y: 176, endPoint x: 542, endPoint y: 142, distance: 34.9
click at [542, 142] on div "The fields (or pods) that are available for you to include on the detail page a…" at bounding box center [1018, 393] width 1038 height 730
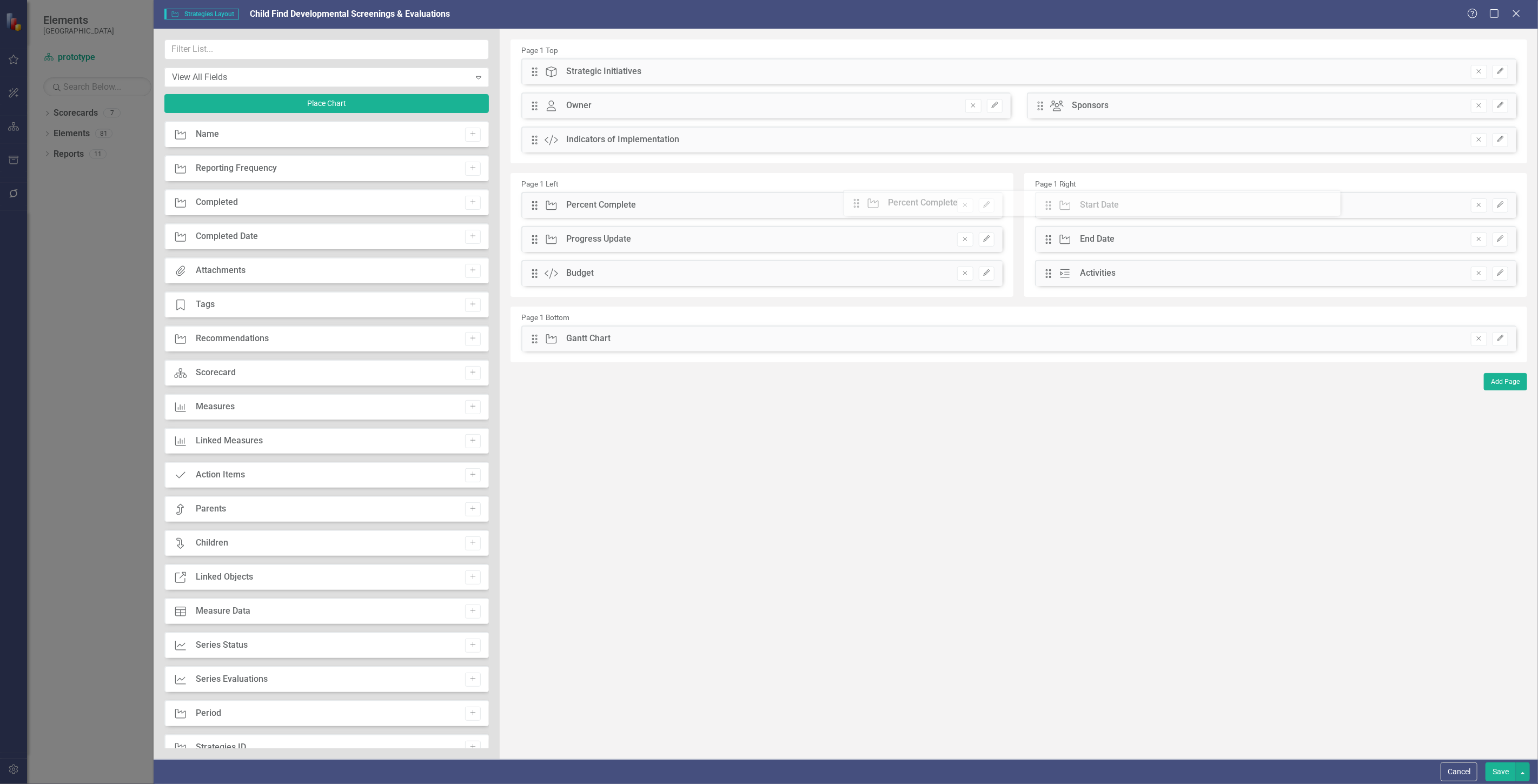
drag, startPoint x: 1044, startPoint y: 201, endPoint x: 860, endPoint y: 199, distance: 184.0
click at [1497, 774] on button "Save" at bounding box center [1500, 771] width 30 height 19
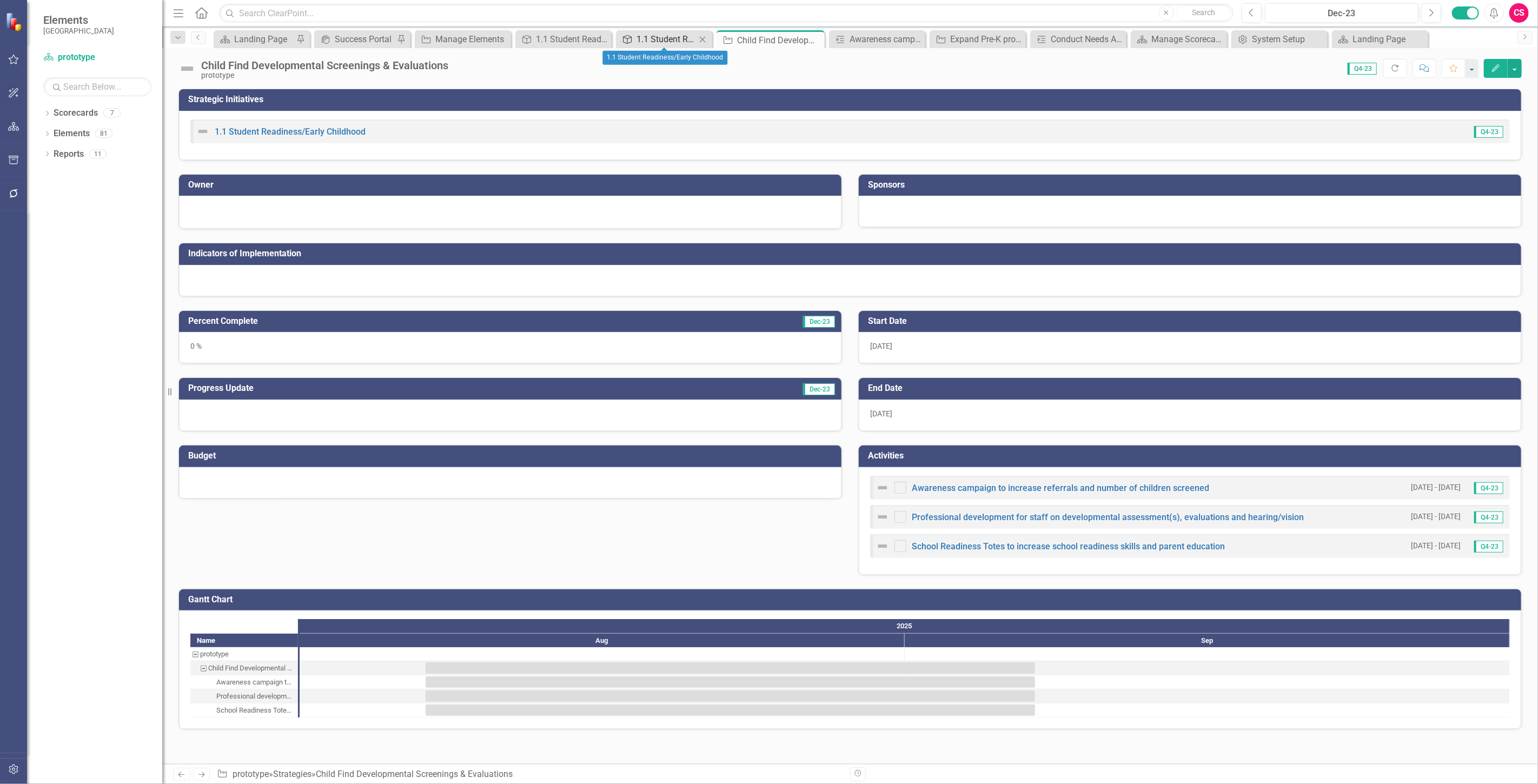
click at [640, 44] on div "1.1 Student Readiness/Early Childhood" at bounding box center [666, 39] width 60 height 13
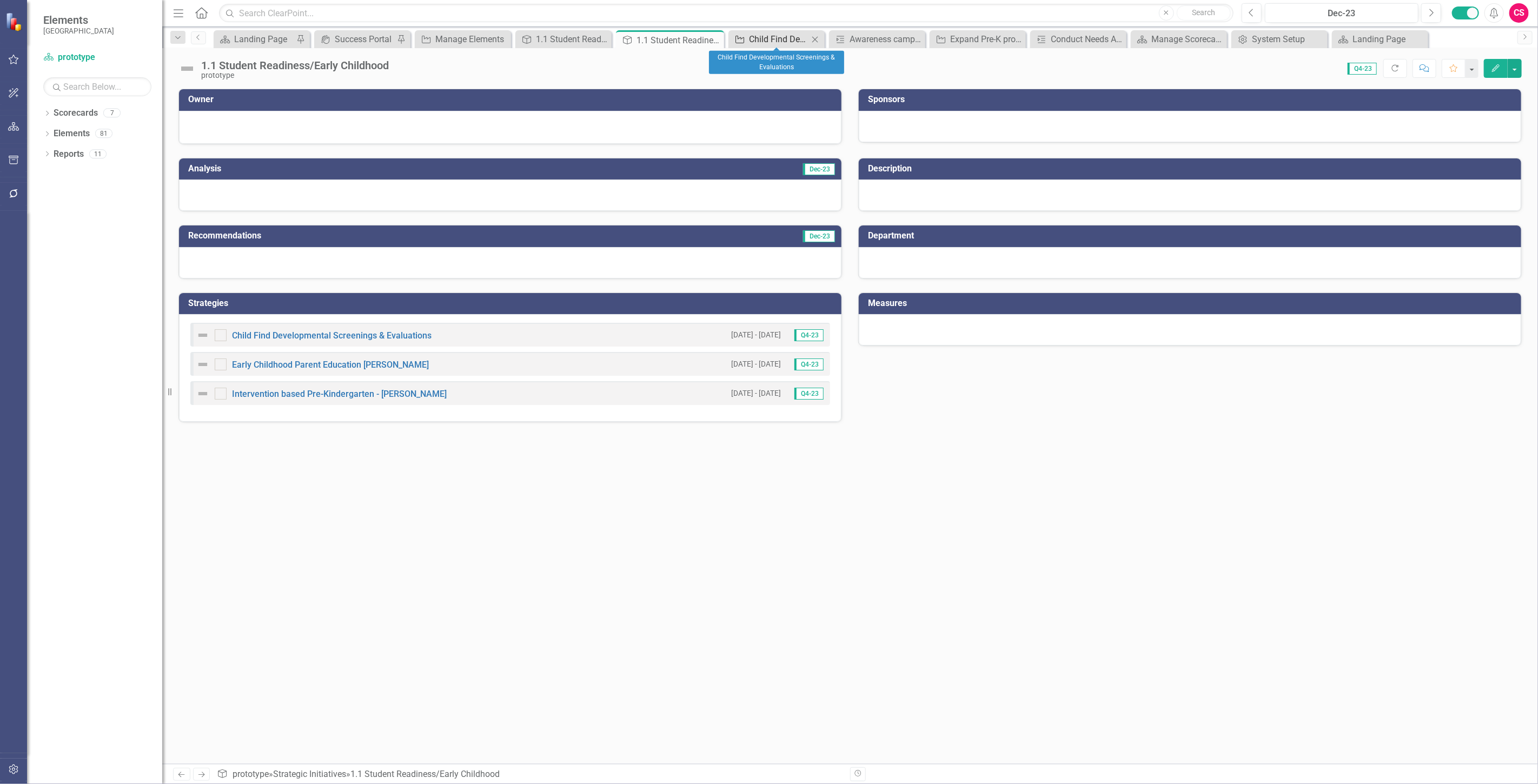
click at [779, 43] on div "Child Find Developmental Screenings & Evaluations" at bounding box center [779, 39] width 60 height 13
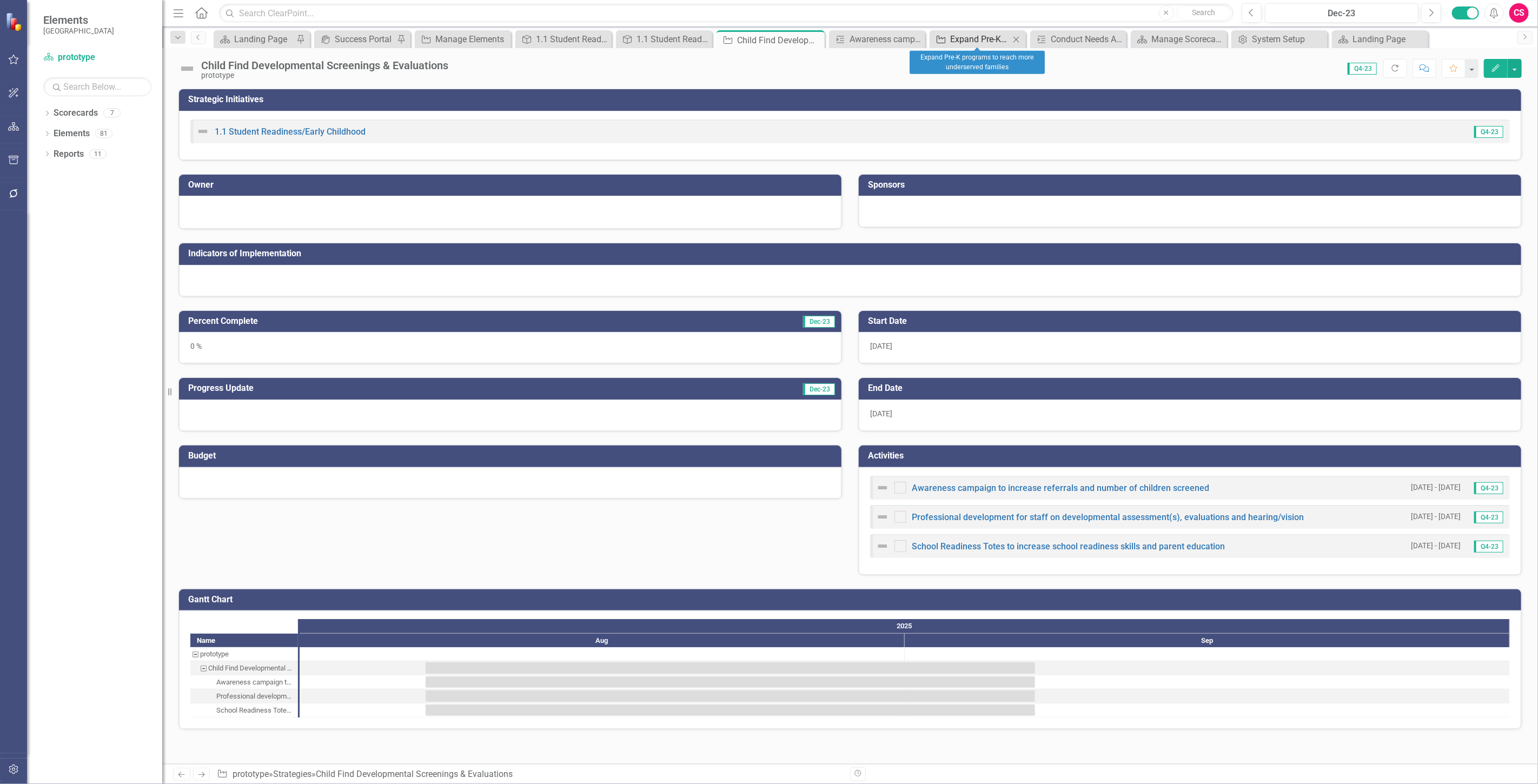
click at [968, 41] on div "Expand Pre-K programs to reach more underserved families" at bounding box center [979, 39] width 60 height 13
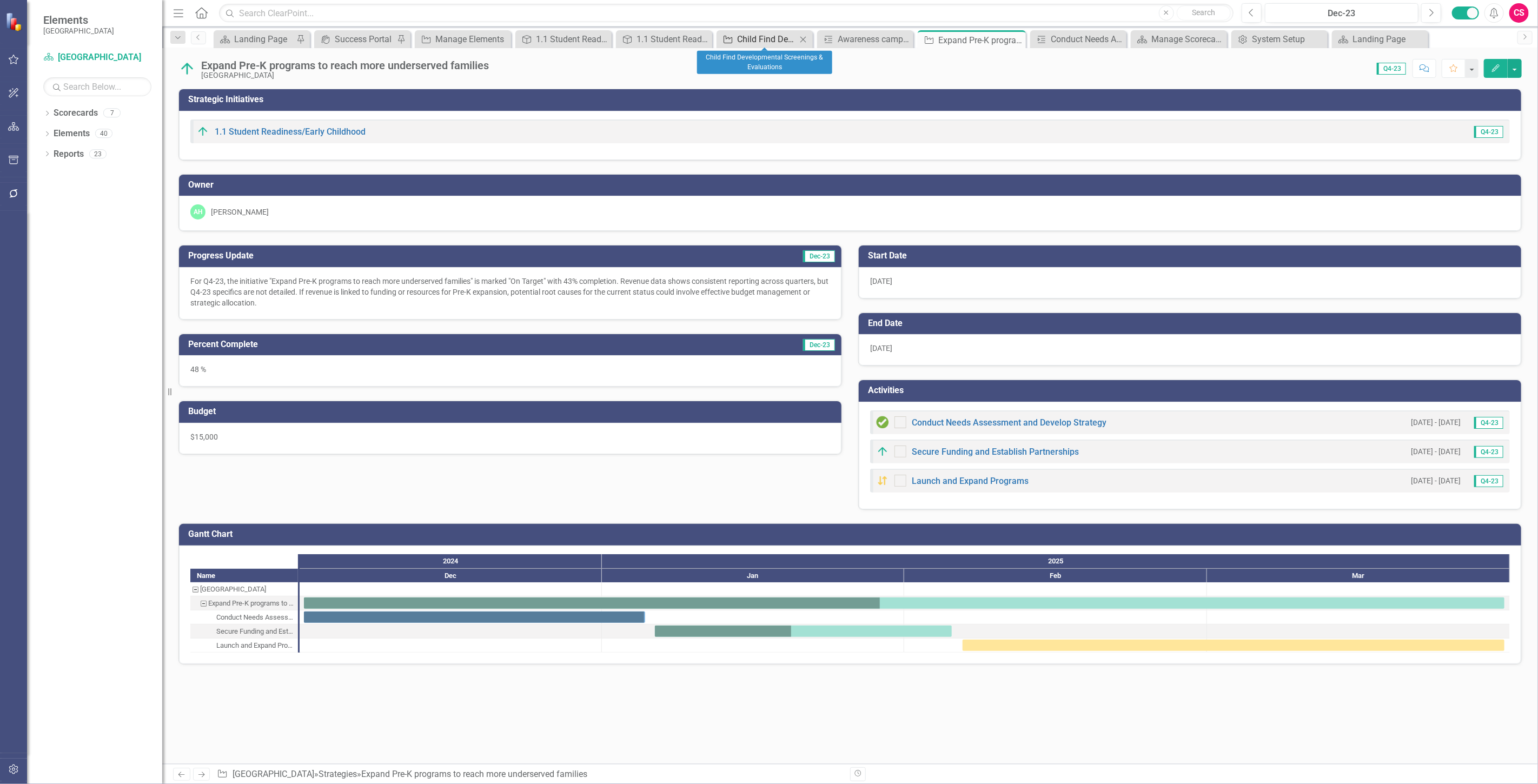
click at [759, 41] on div "Child Find Developmental Screenings & Evaluations" at bounding box center [767, 39] width 60 height 13
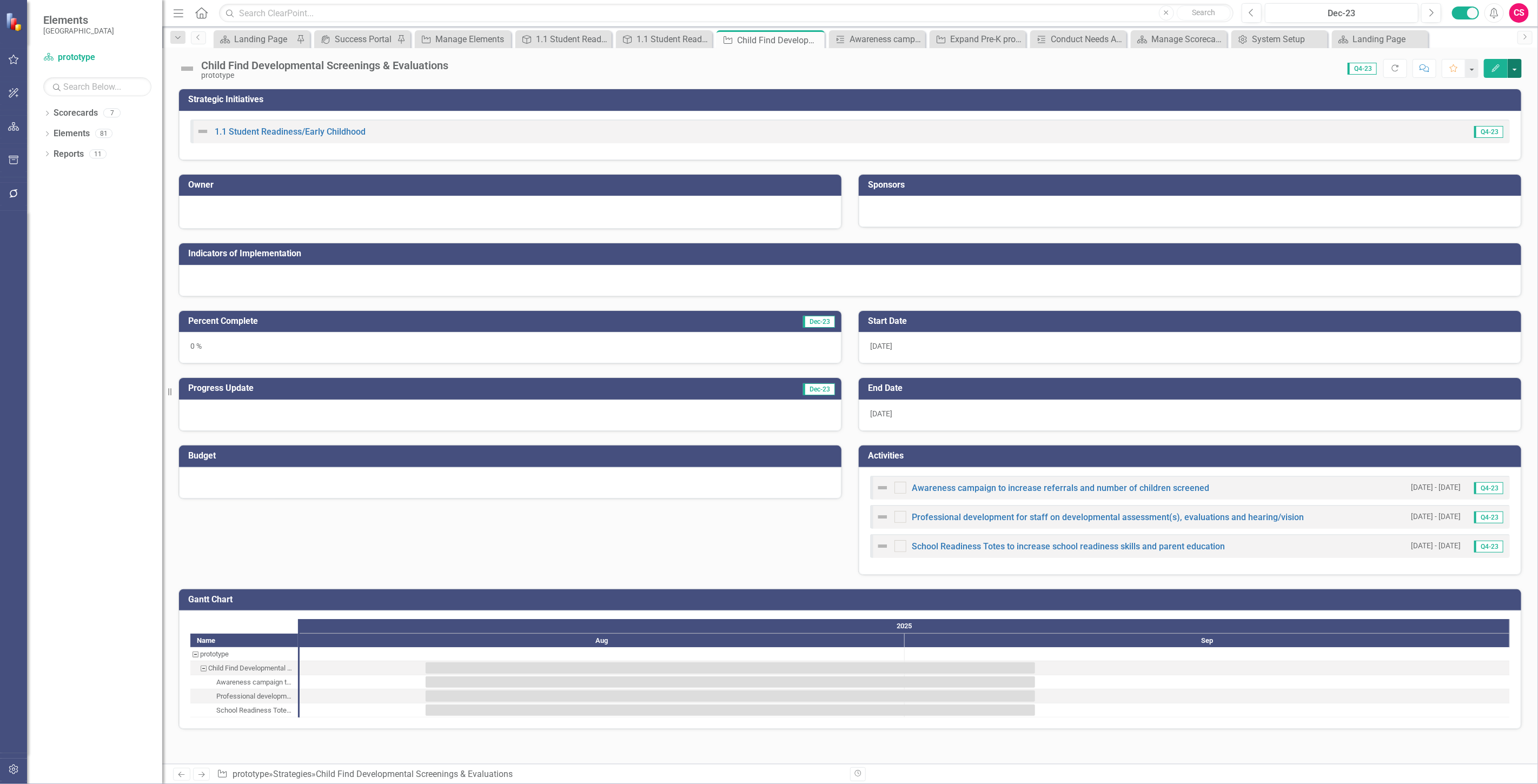
click at [1512, 72] on button "button" at bounding box center [1514, 68] width 14 height 19
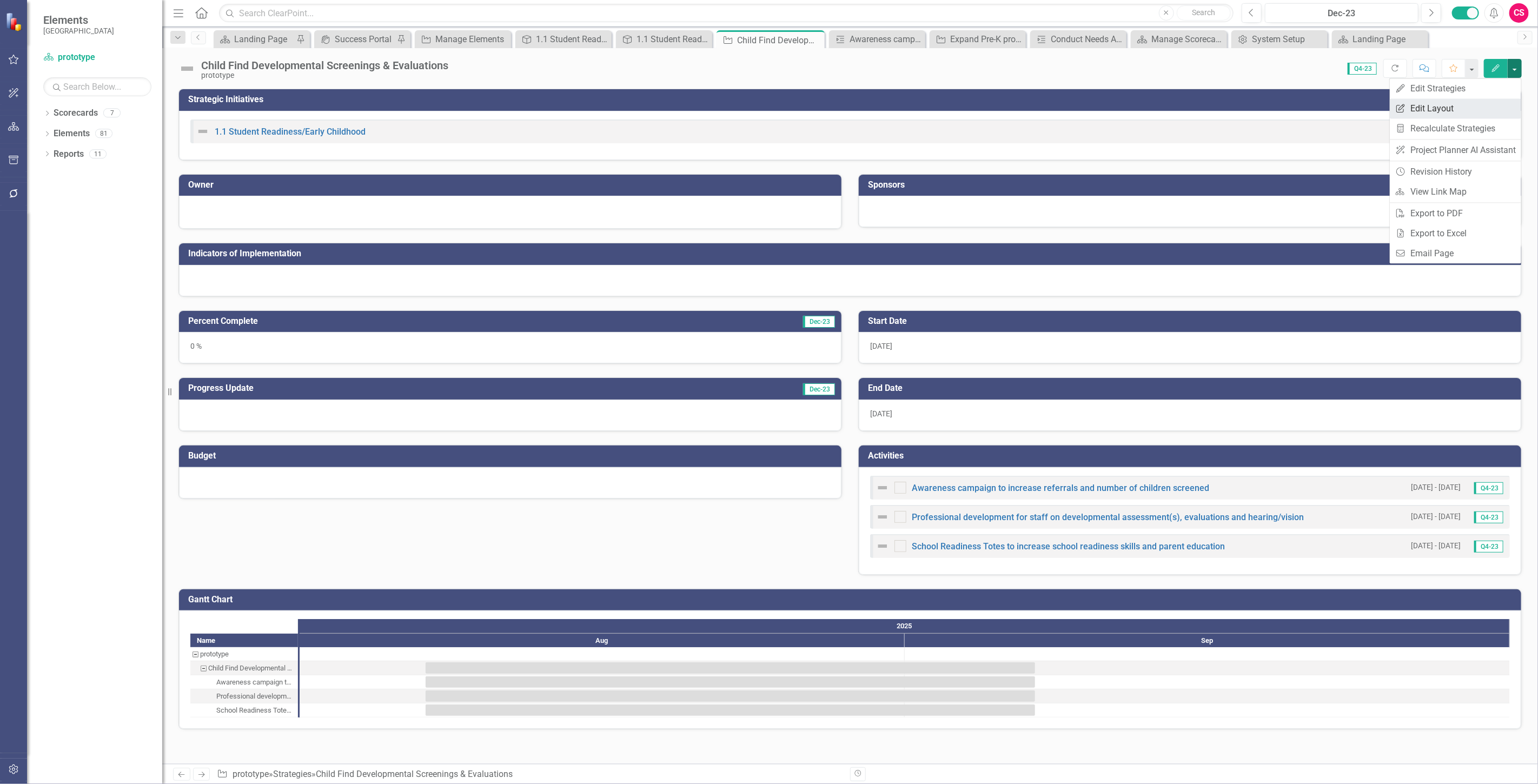
click at [1456, 115] on link "Edit Report Edit Layout" at bounding box center [1456, 108] width 132 height 20
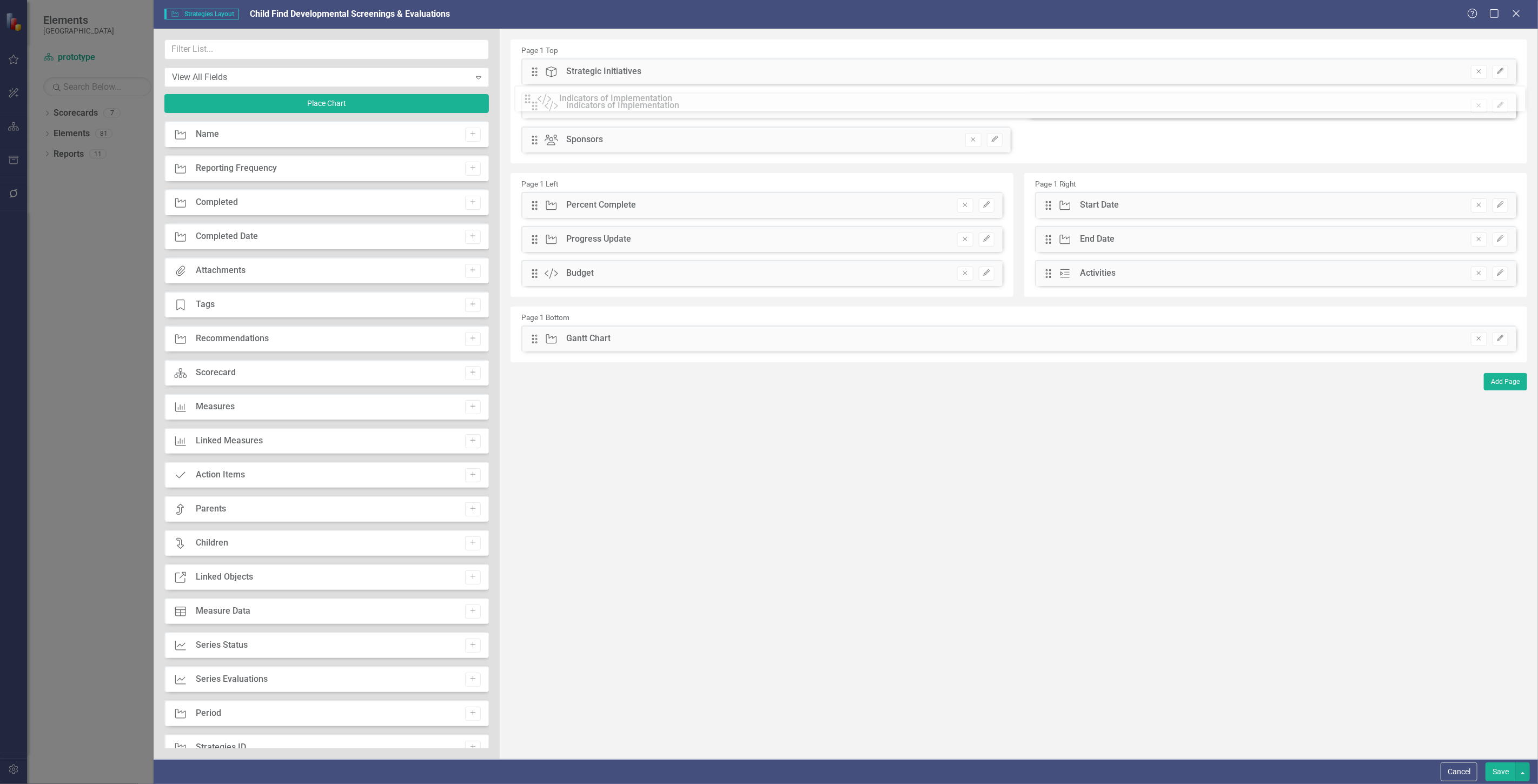
drag, startPoint x: 534, startPoint y: 140, endPoint x: 536, endPoint y: 99, distance: 41.0
click at [536, 99] on div "The fields (or pods) that are available for you to include on the detail page a…" at bounding box center [1018, 393] width 1038 height 730
click at [1489, 774] on button "Save" at bounding box center [1500, 771] width 30 height 19
